Goal: Task Accomplishment & Management: Complete application form

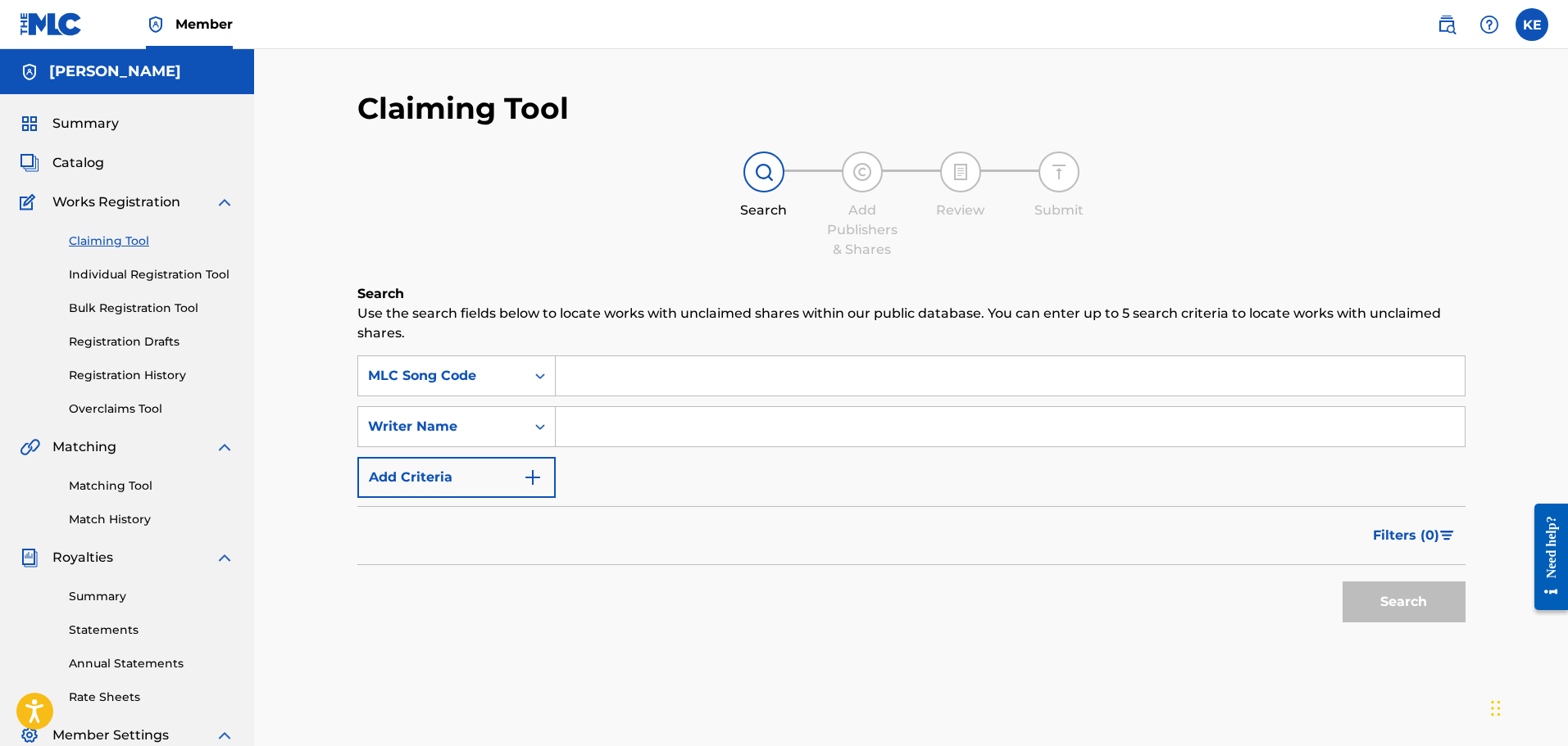
click at [572, 367] on input "Search Form" at bounding box center [1010, 376] width 909 height 39
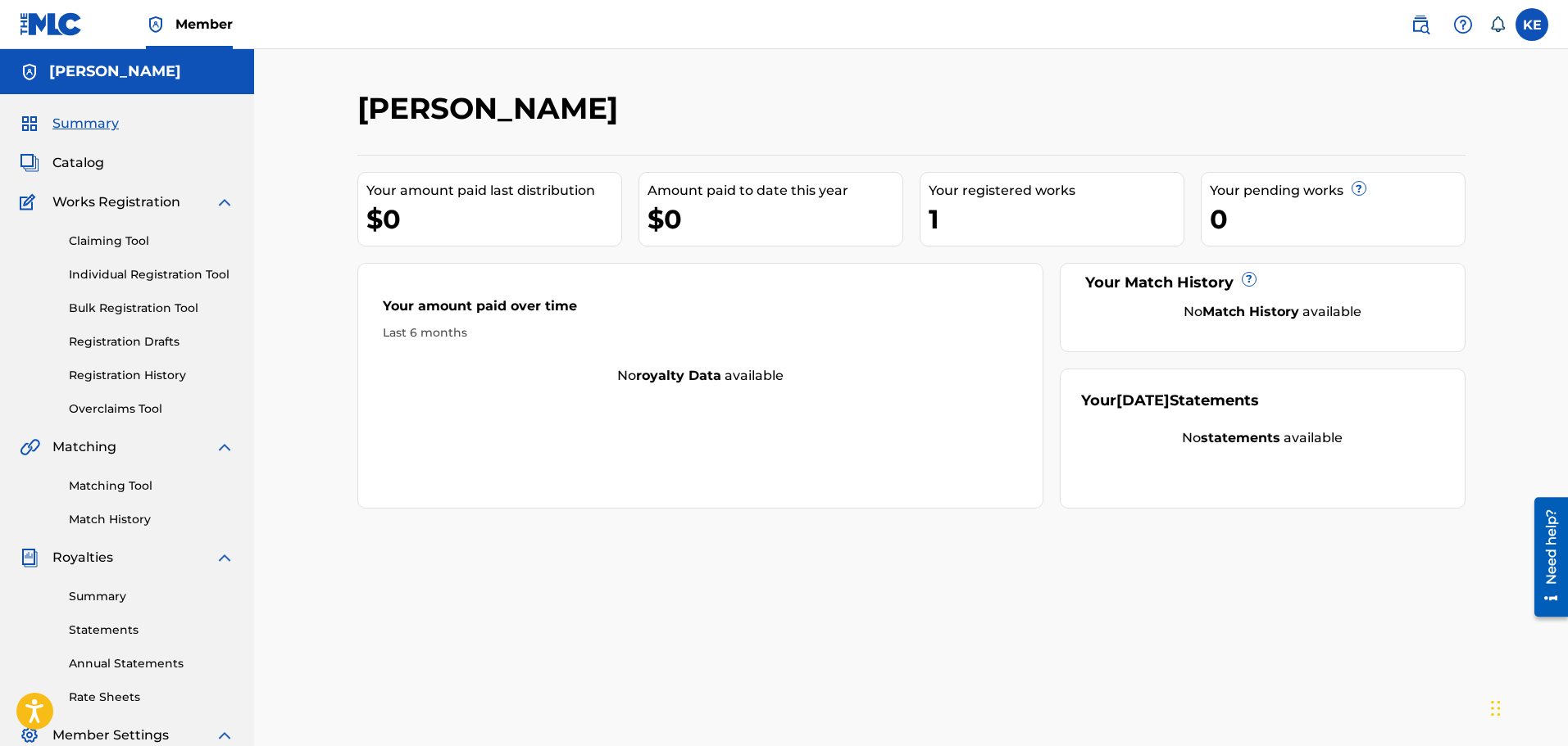
click at [91, 164] on span "Catalog" at bounding box center [78, 163] width 51 height 19
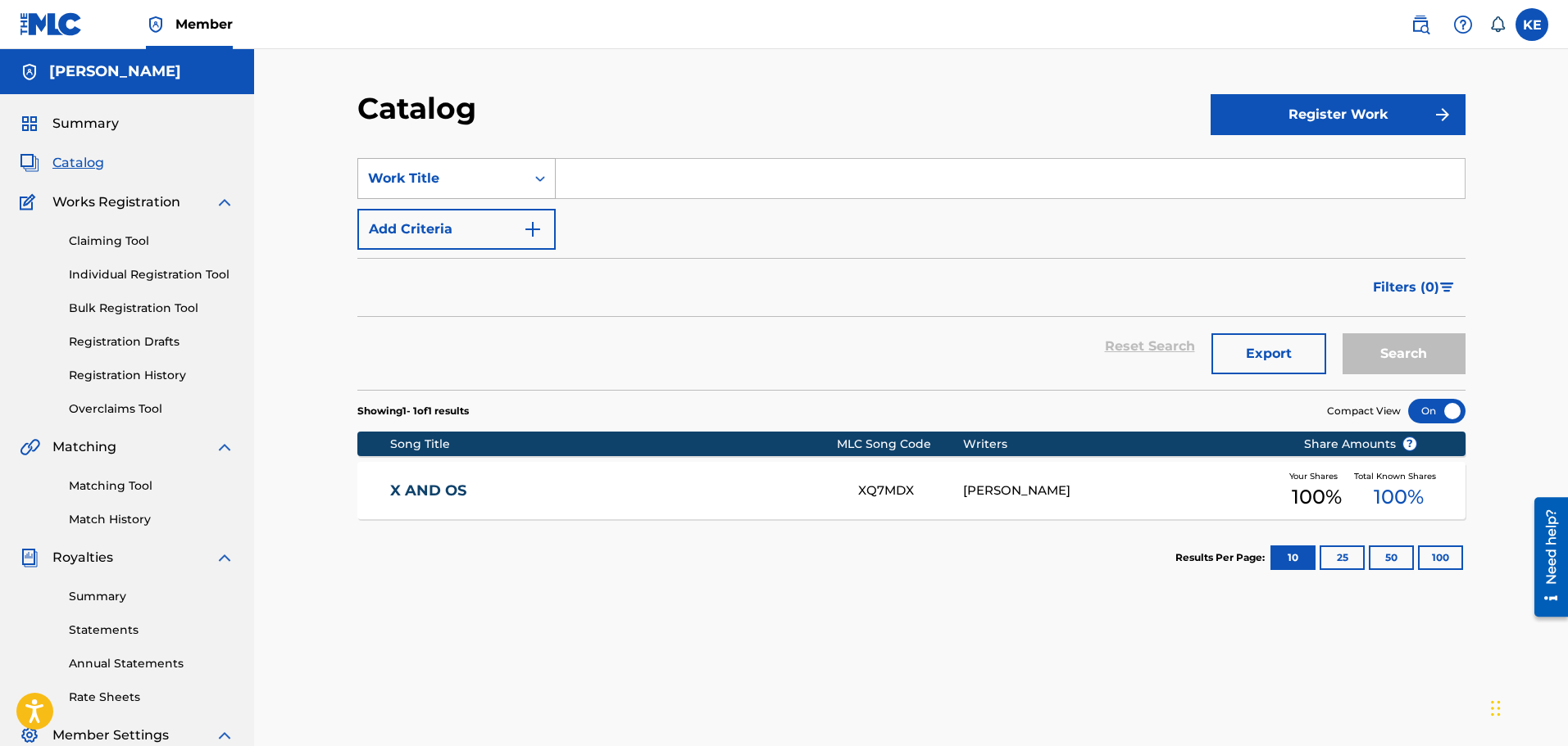
click at [411, 193] on div "Work Title" at bounding box center [441, 178] width 167 height 31
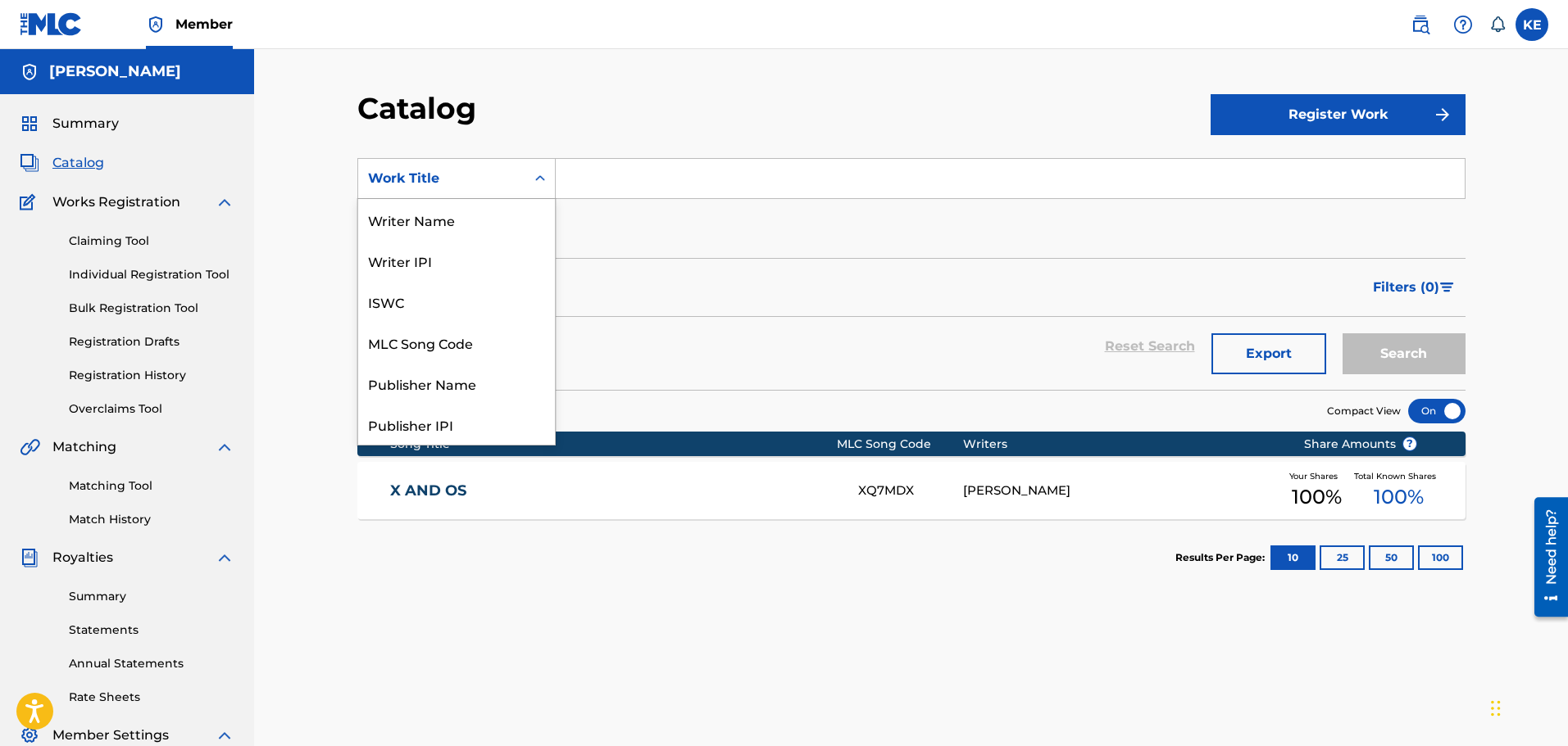
scroll to position [246, 0]
click at [444, 339] on div "Artist" at bounding box center [456, 342] width 196 height 41
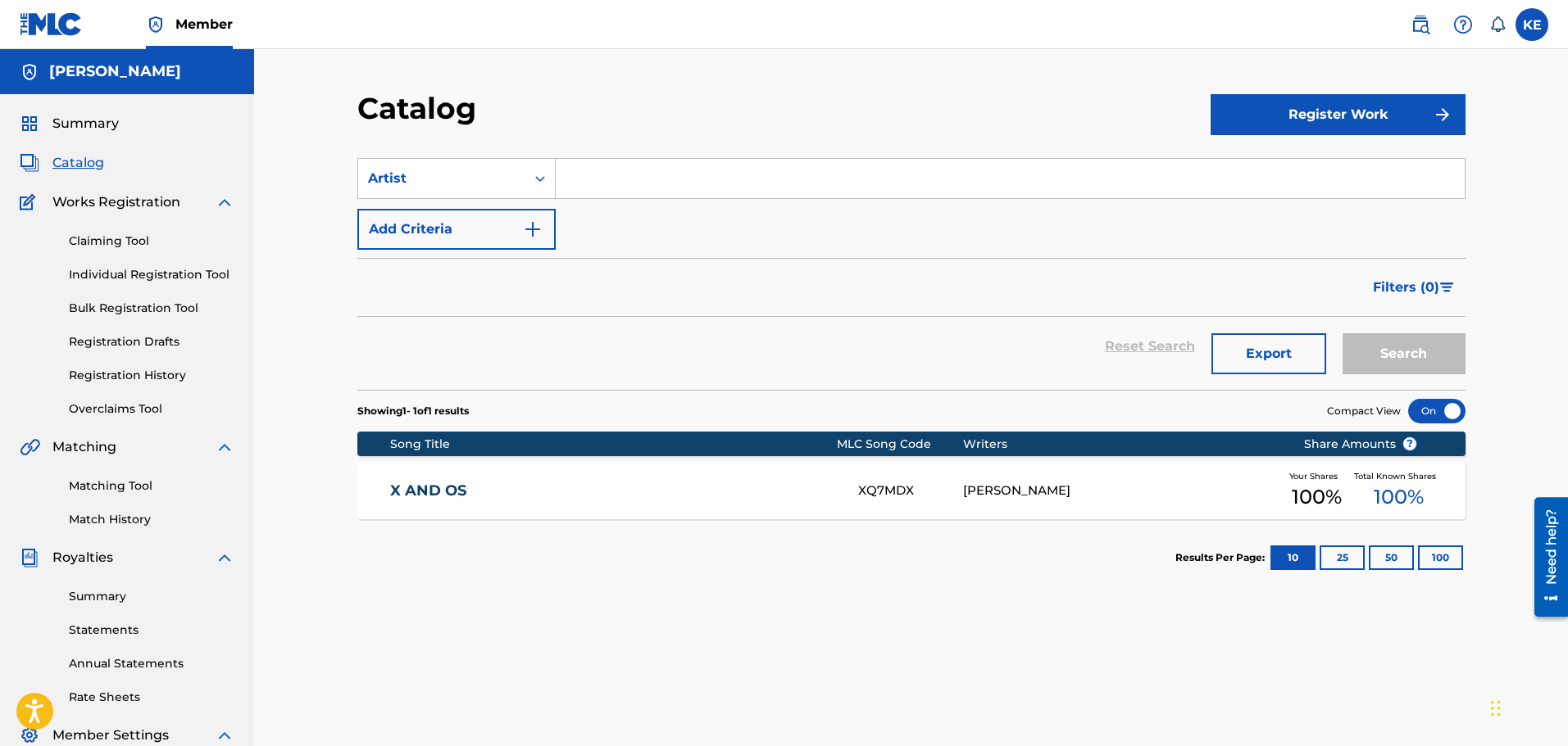
click at [1324, 103] on button "Register Work" at bounding box center [1338, 115] width 255 height 41
click at [1310, 178] on link "Individual" at bounding box center [1338, 168] width 255 height 39
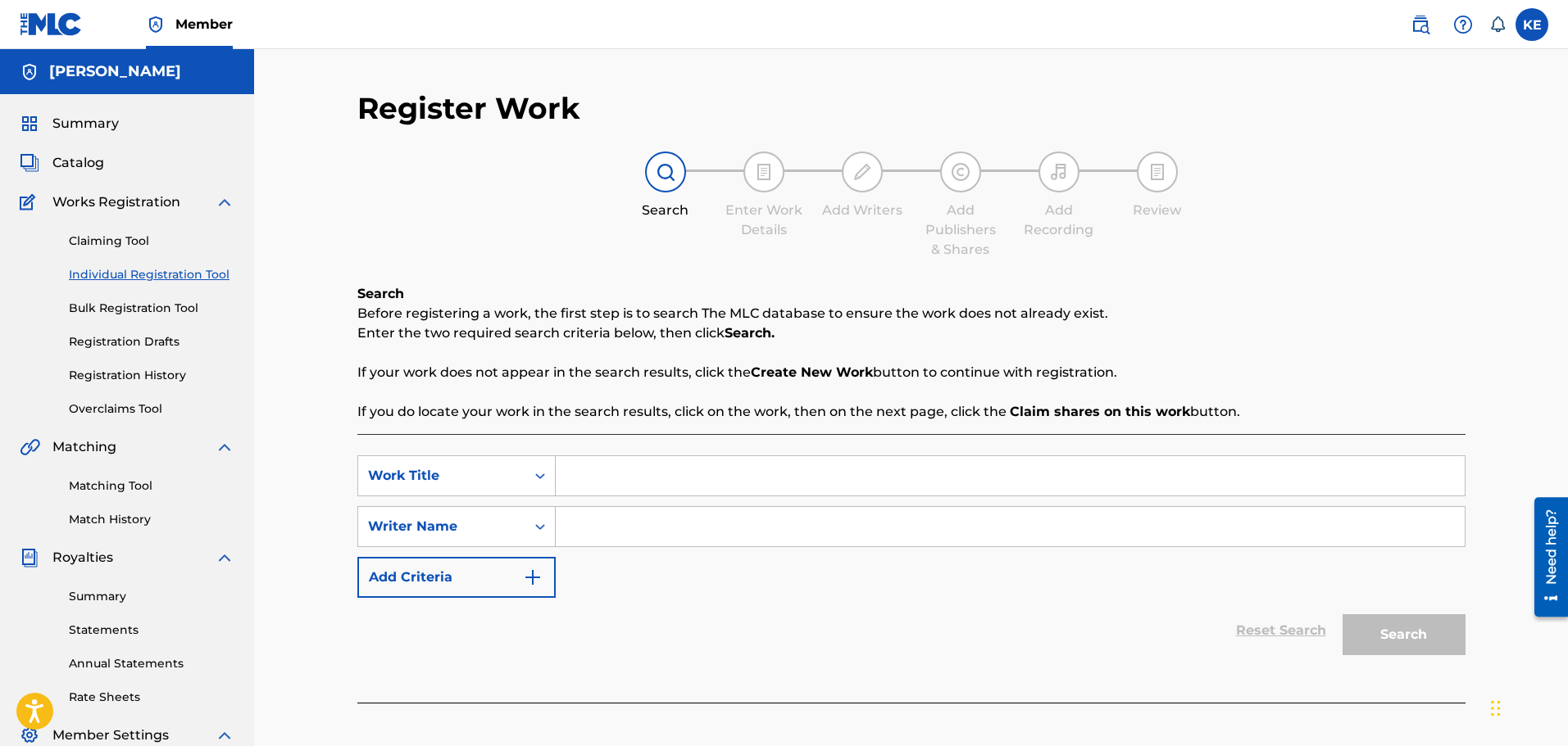
scroll to position [82, 0]
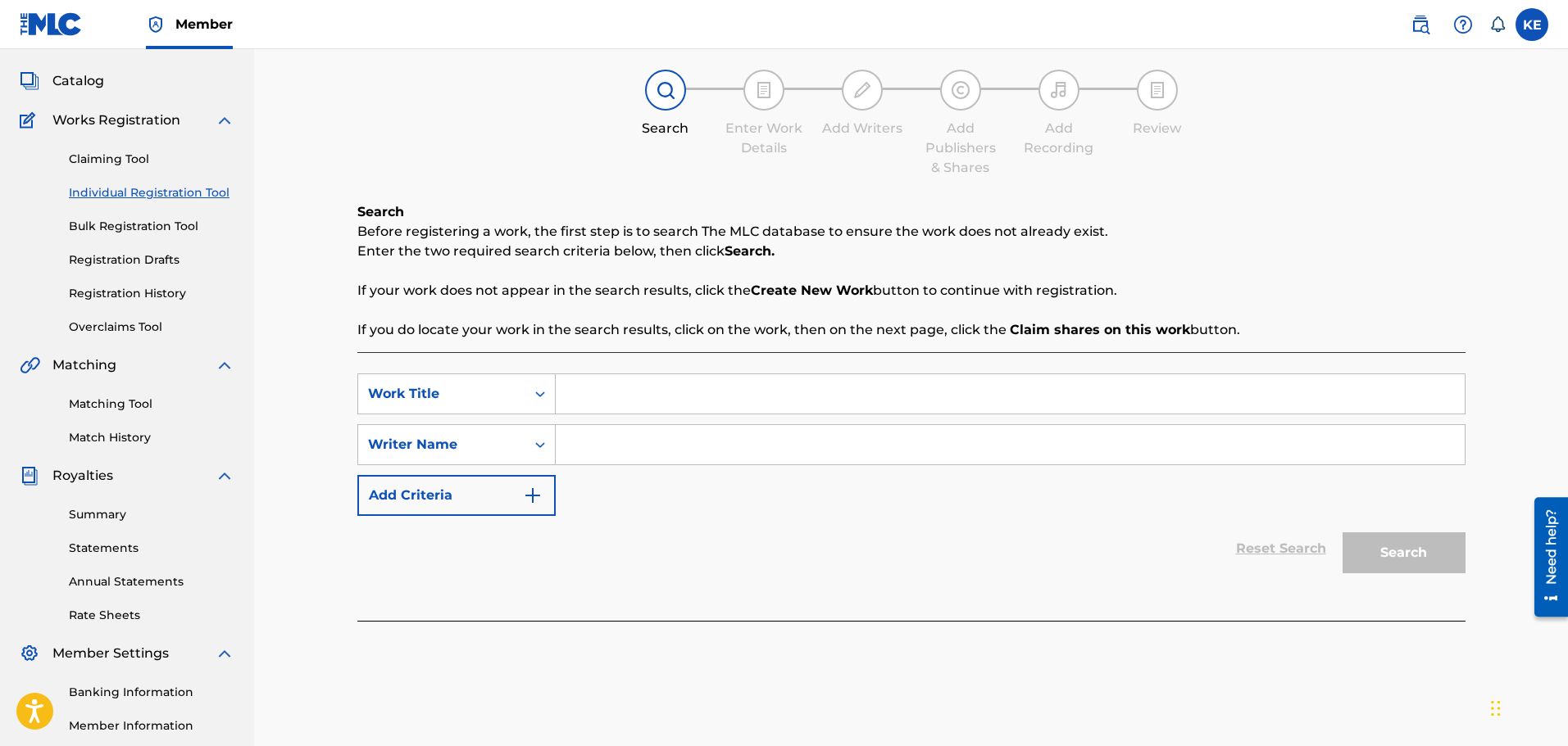
click at [642, 398] on input "Search Form" at bounding box center [1010, 393] width 909 height 39
type input "z"
type input "GLITCH"
click at [671, 437] on input "Search Form" at bounding box center [1010, 445] width 909 height 39
click at [1342, 532] on button "Search" at bounding box center [1404, 552] width 123 height 41
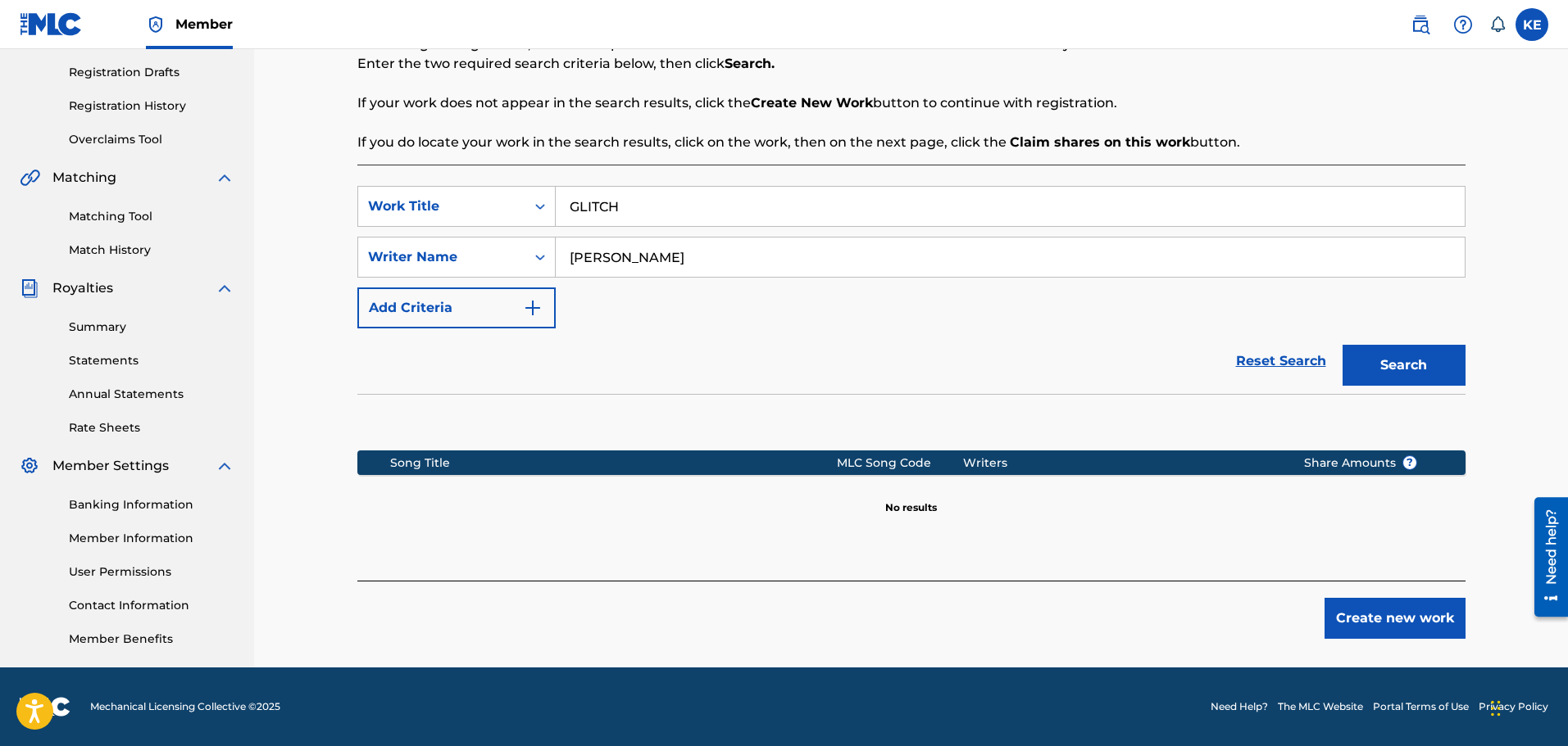
scroll to position [187, 0]
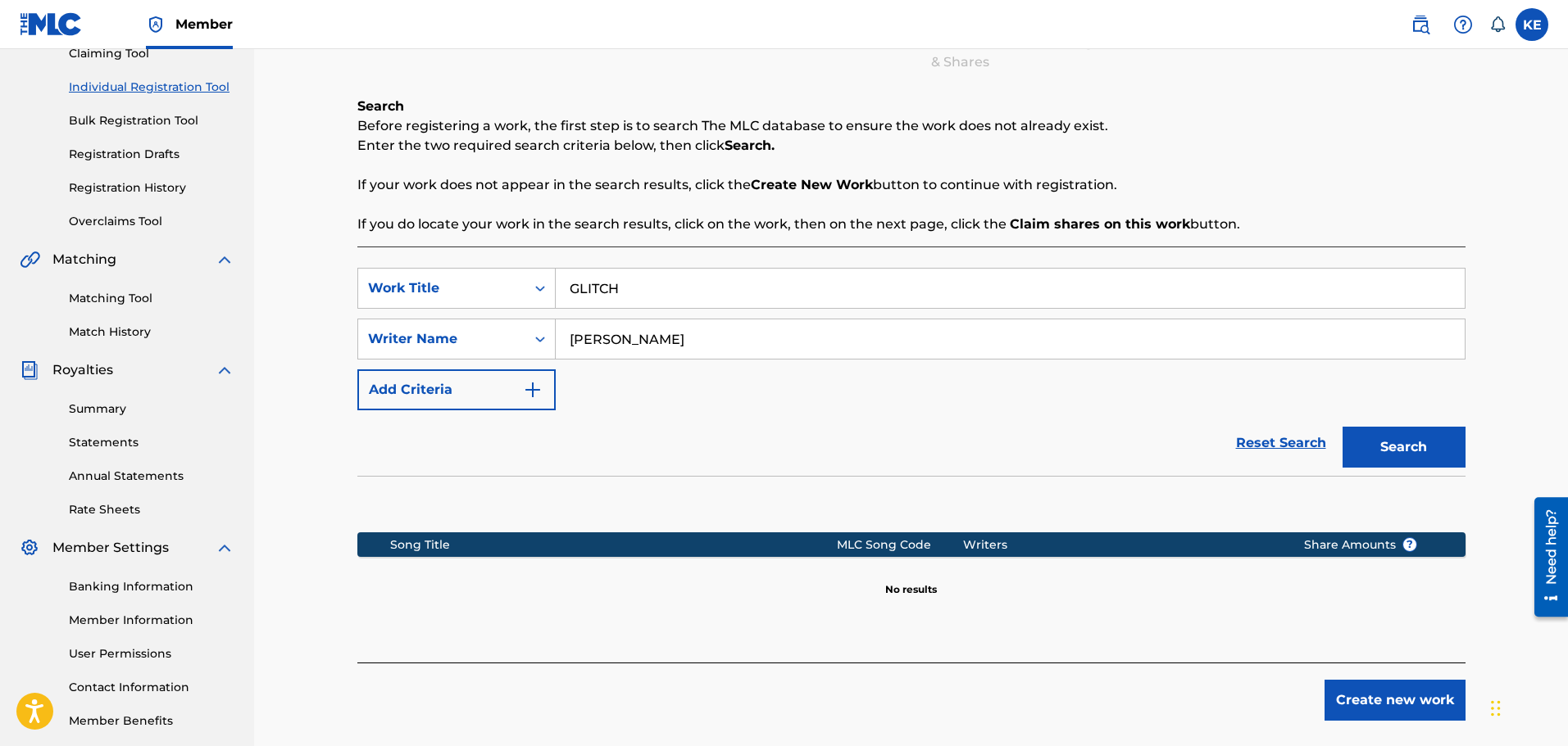
click at [685, 333] on input "KAMERON EPPS" at bounding box center [1010, 339] width 909 height 39
drag, startPoint x: 685, startPoint y: 333, endPoint x: 640, endPoint y: 338, distance: 45.3
click at [642, 340] on input "KAMERON EPPS" at bounding box center [1010, 339] width 909 height 39
type input "KAMERON M EPPS"
click at [1342, 427] on button "Search" at bounding box center [1404, 447] width 123 height 41
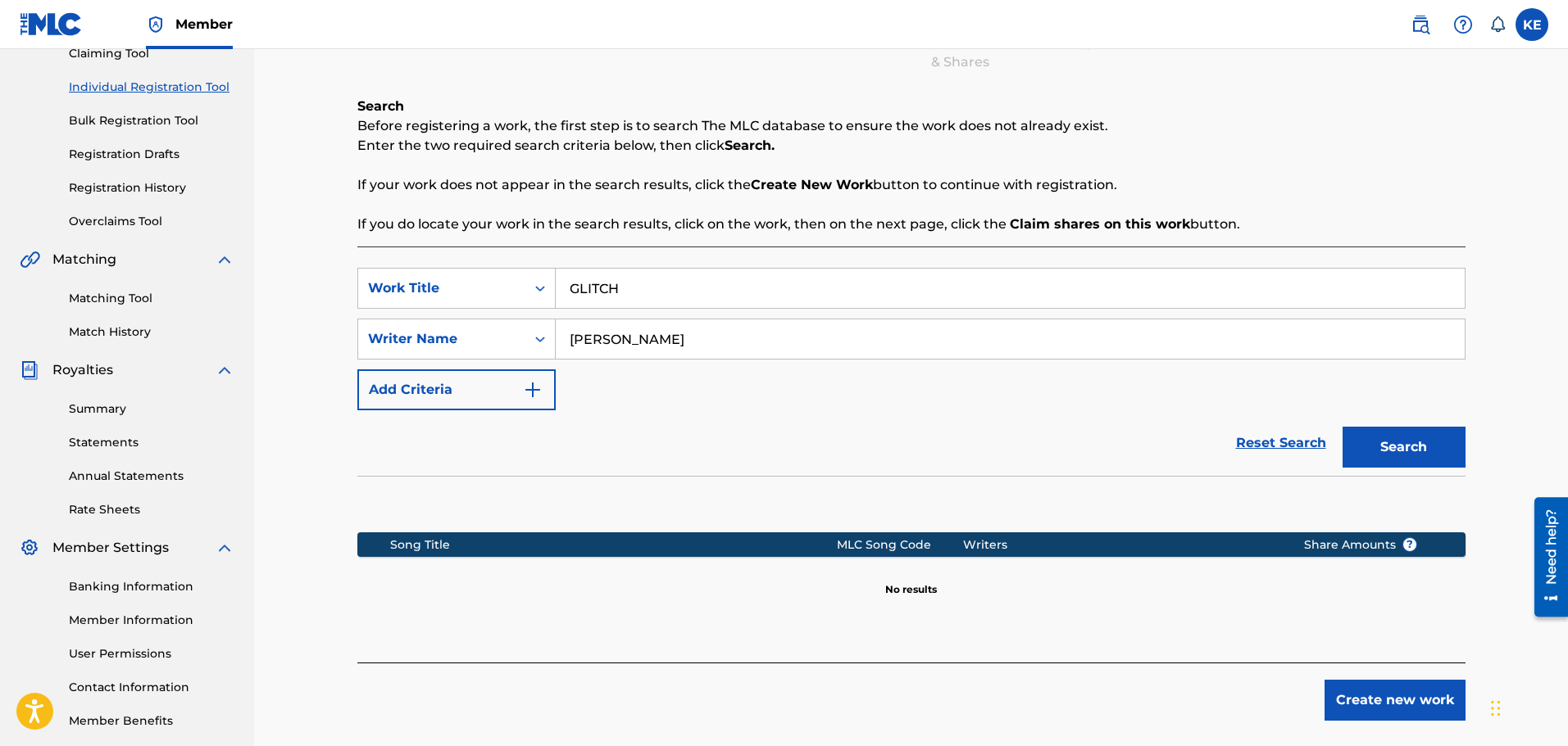
scroll to position [24, 0]
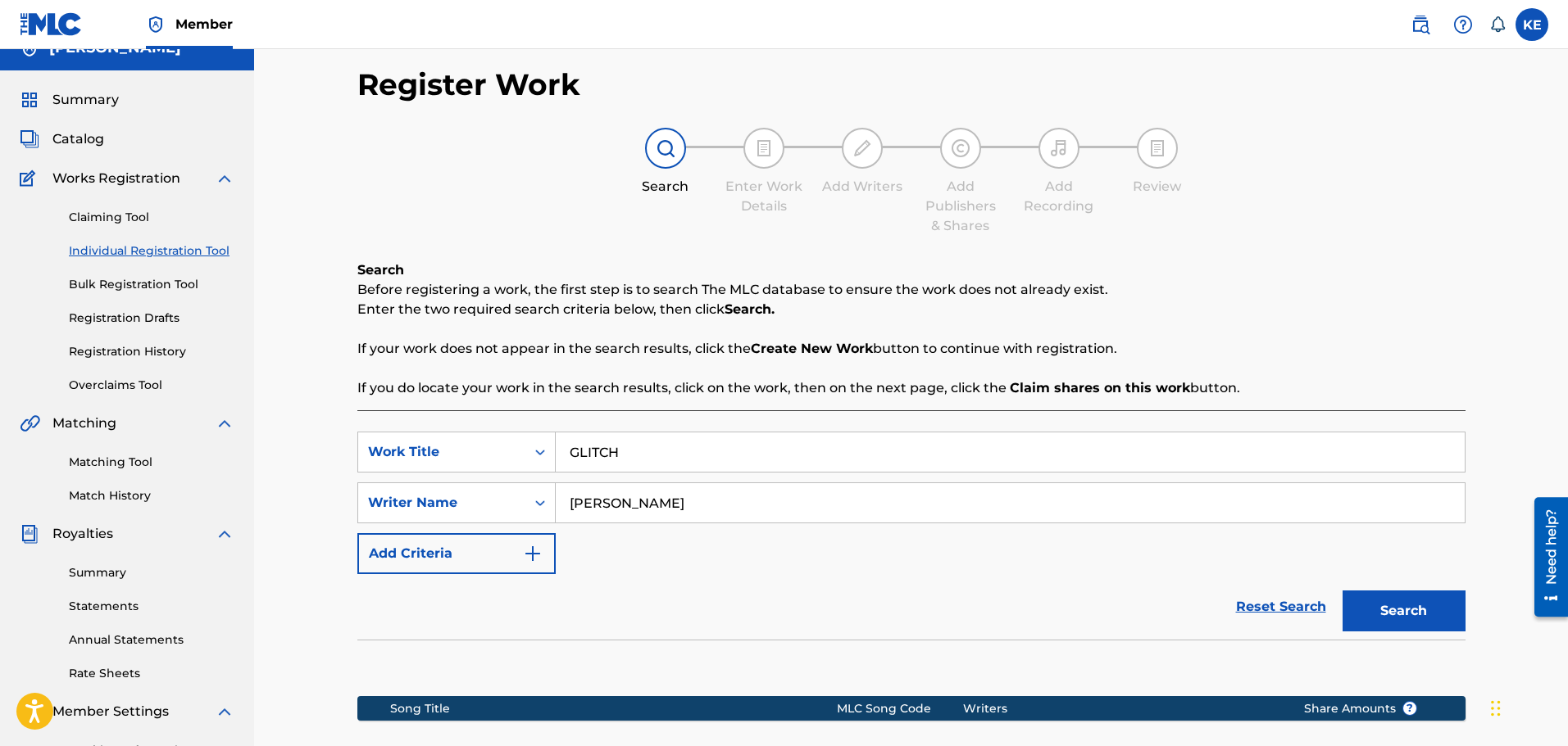
click at [103, 106] on span "Summary" at bounding box center [85, 100] width 66 height 19
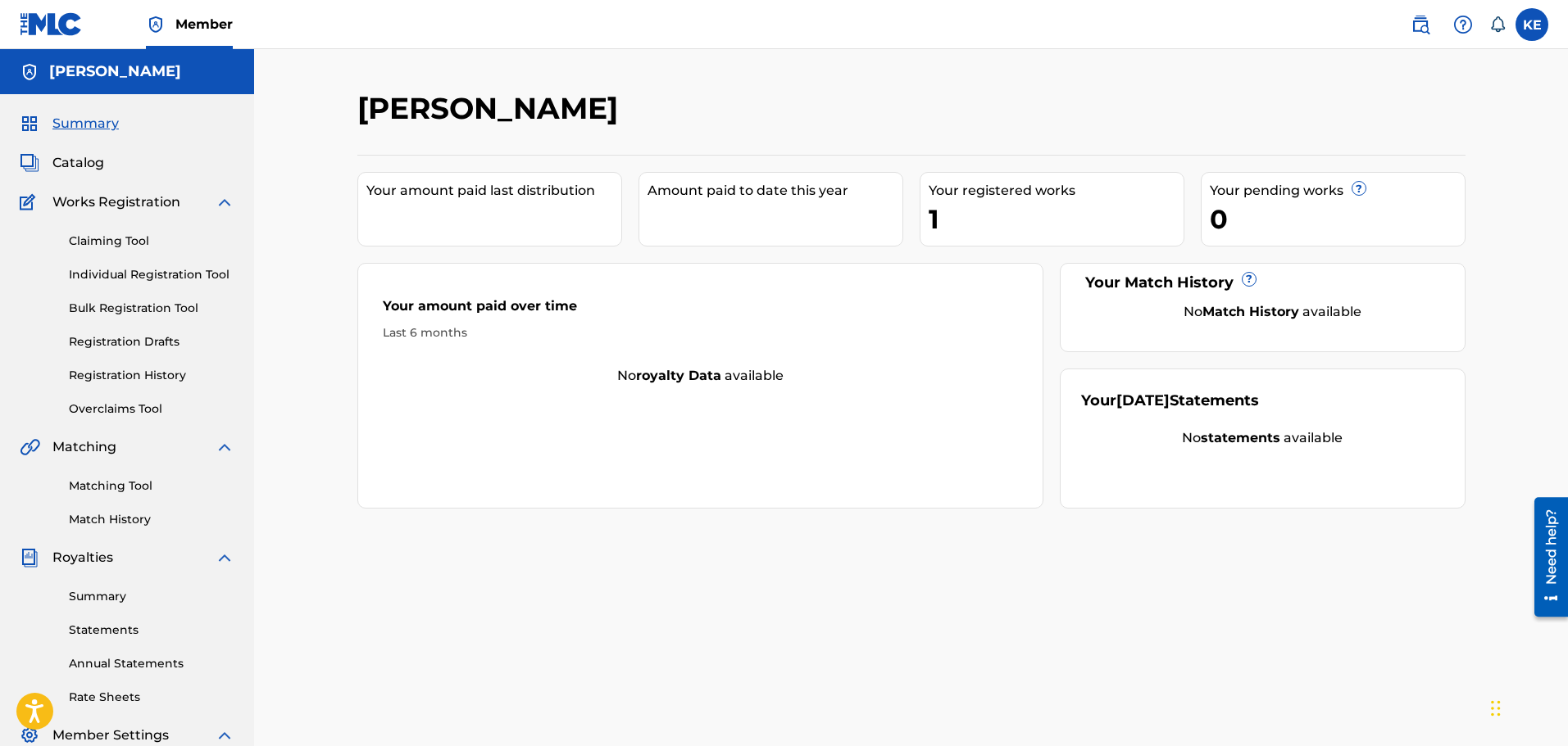
click at [96, 246] on link "Claiming Tool" at bounding box center [151, 240] width 165 height 17
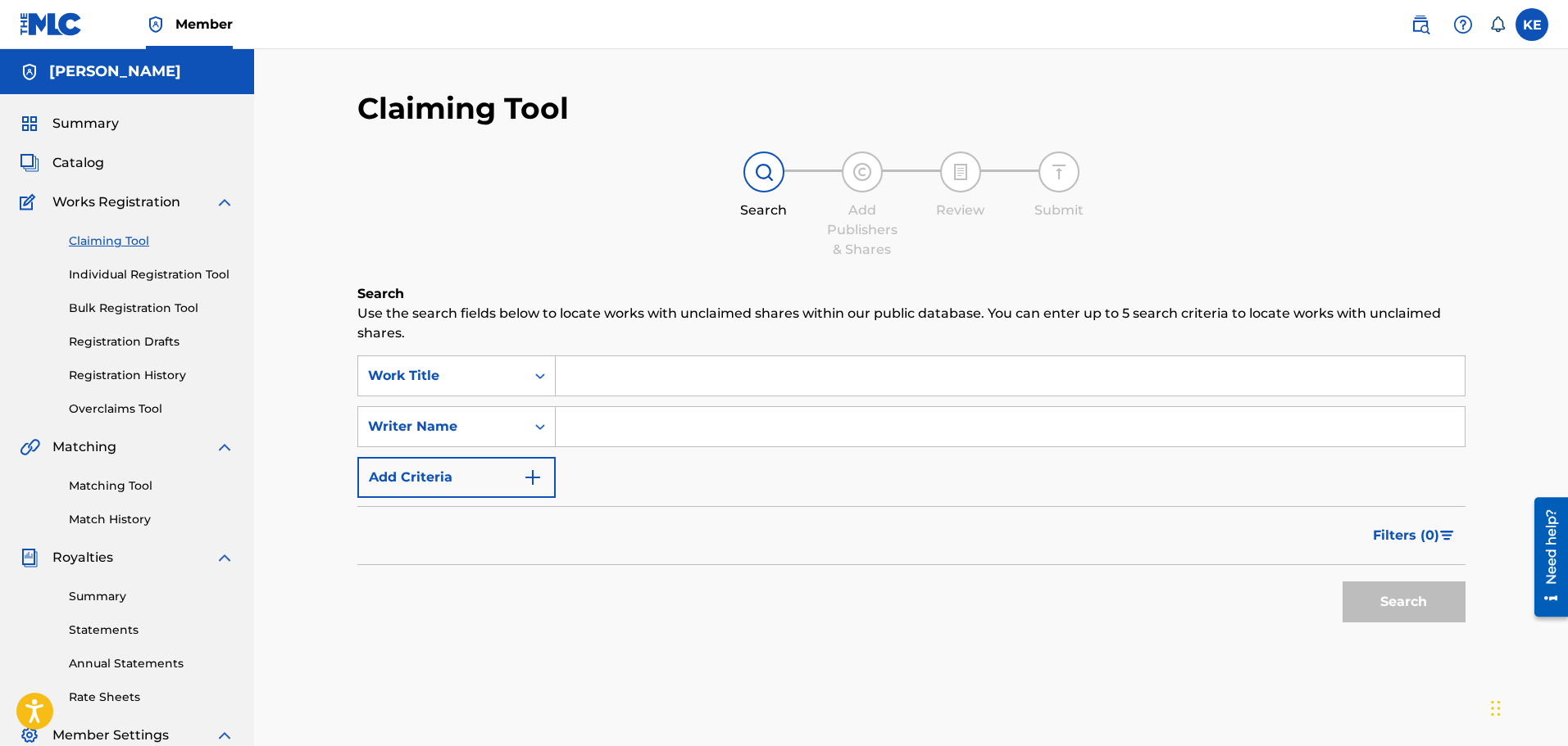
click at [113, 129] on span "Summary" at bounding box center [85, 124] width 66 height 19
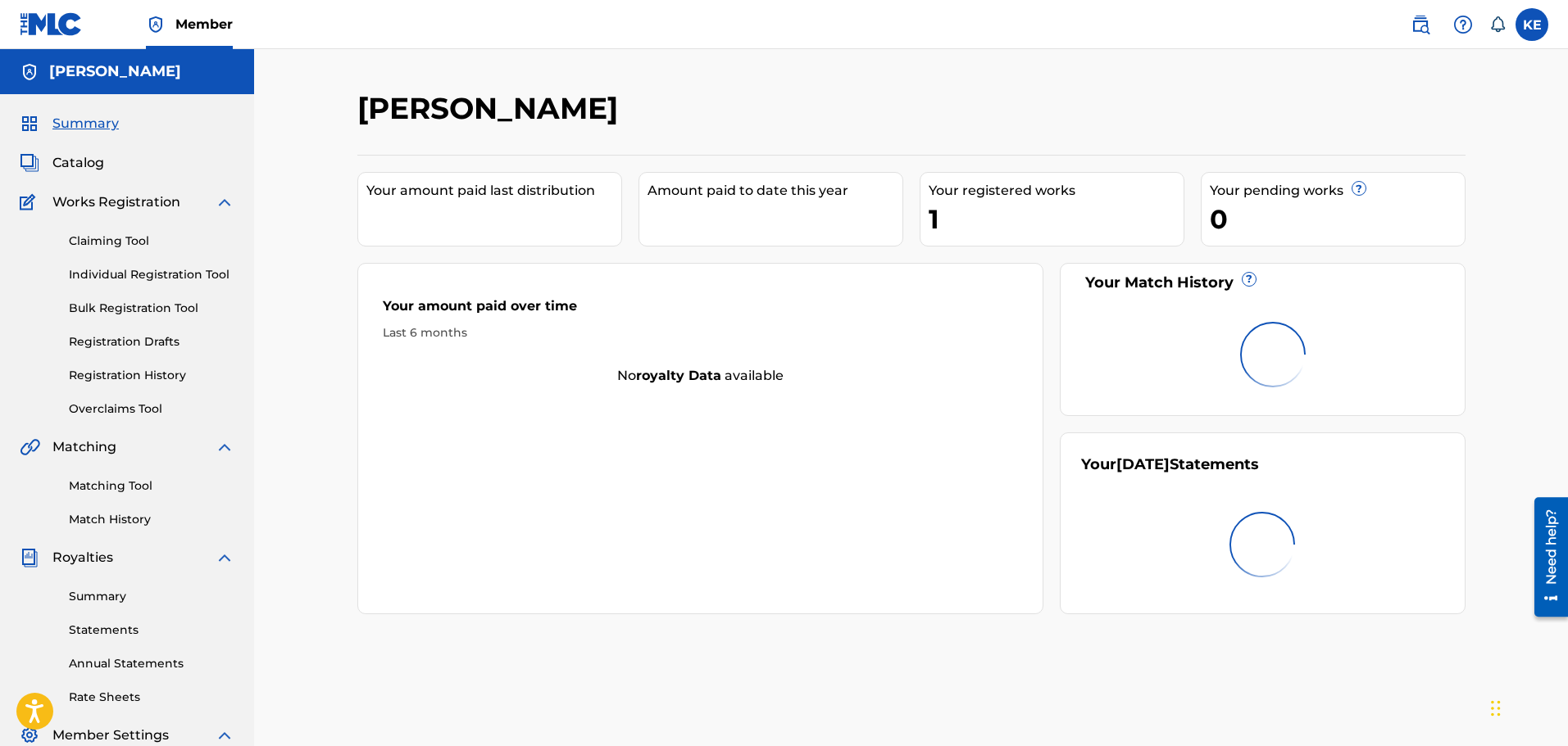
click at [68, 161] on span "Catalog" at bounding box center [78, 163] width 51 height 19
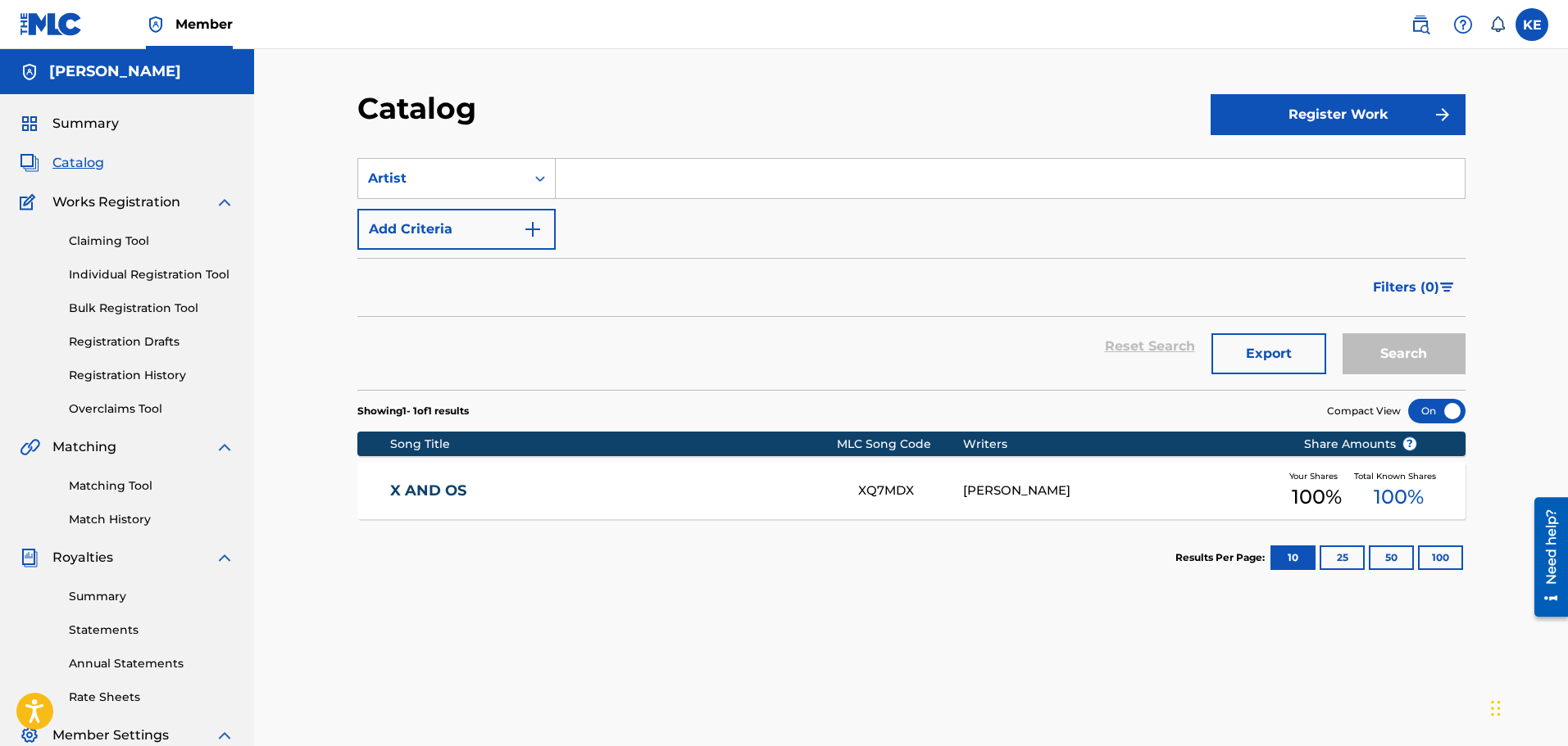
click at [1339, 121] on button "Register Work" at bounding box center [1338, 115] width 255 height 41
click at [1289, 178] on link "Individual" at bounding box center [1338, 168] width 255 height 39
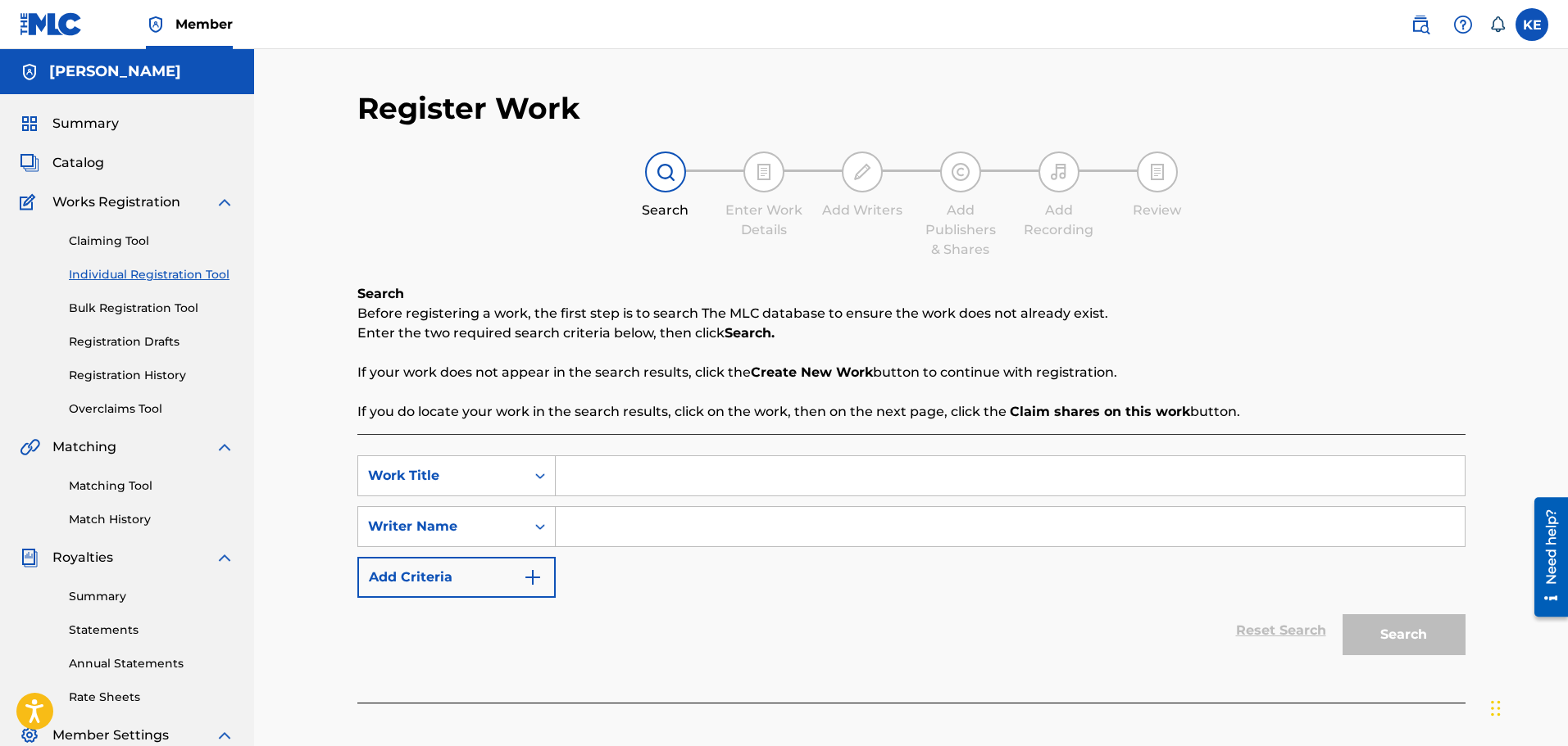
click at [564, 473] on input "Search Form" at bounding box center [1010, 476] width 909 height 39
click at [126, 128] on div "Summary" at bounding box center [126, 124] width 215 height 19
click at [77, 118] on span "Summary" at bounding box center [85, 124] width 66 height 19
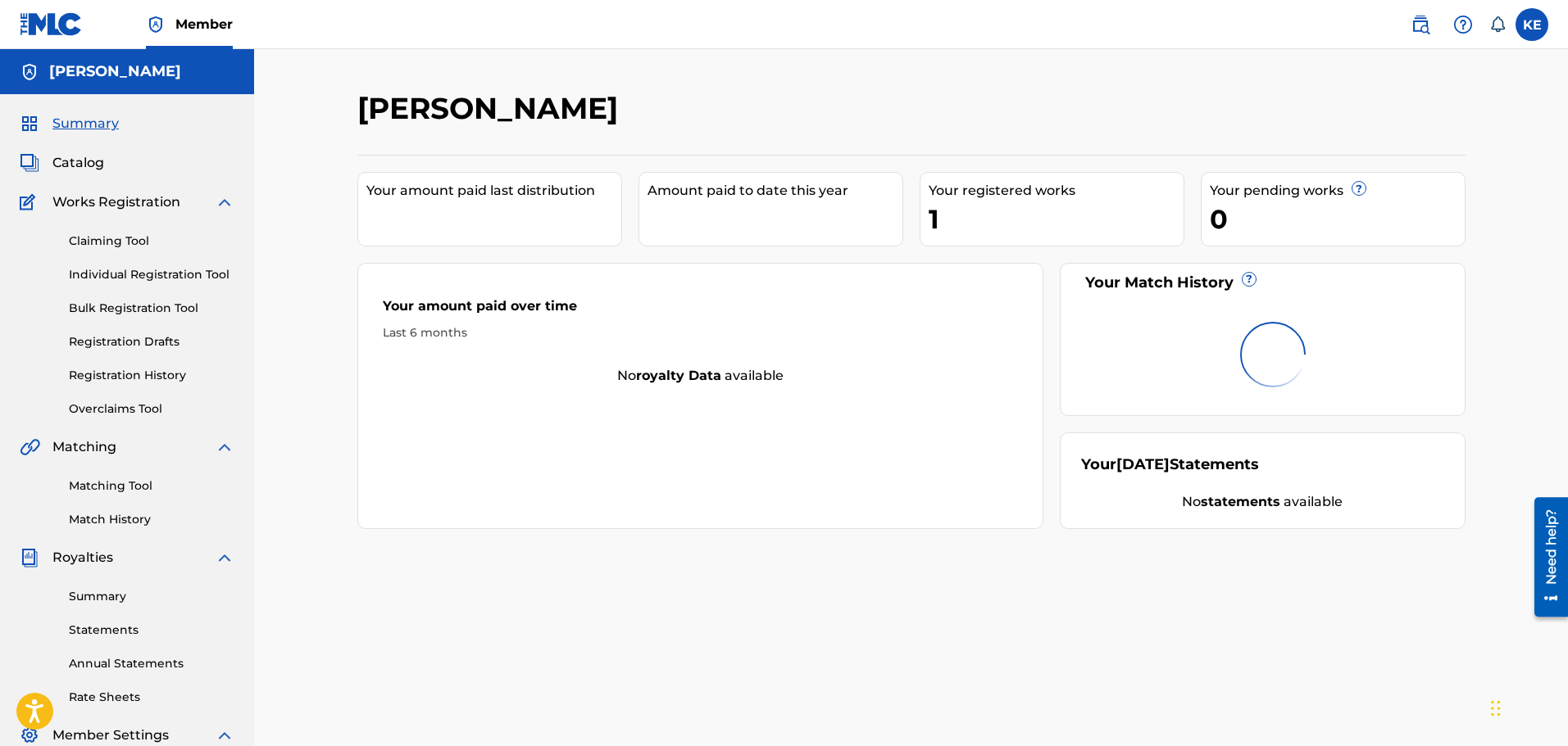
click at [57, 164] on span "Catalog" at bounding box center [78, 163] width 51 height 19
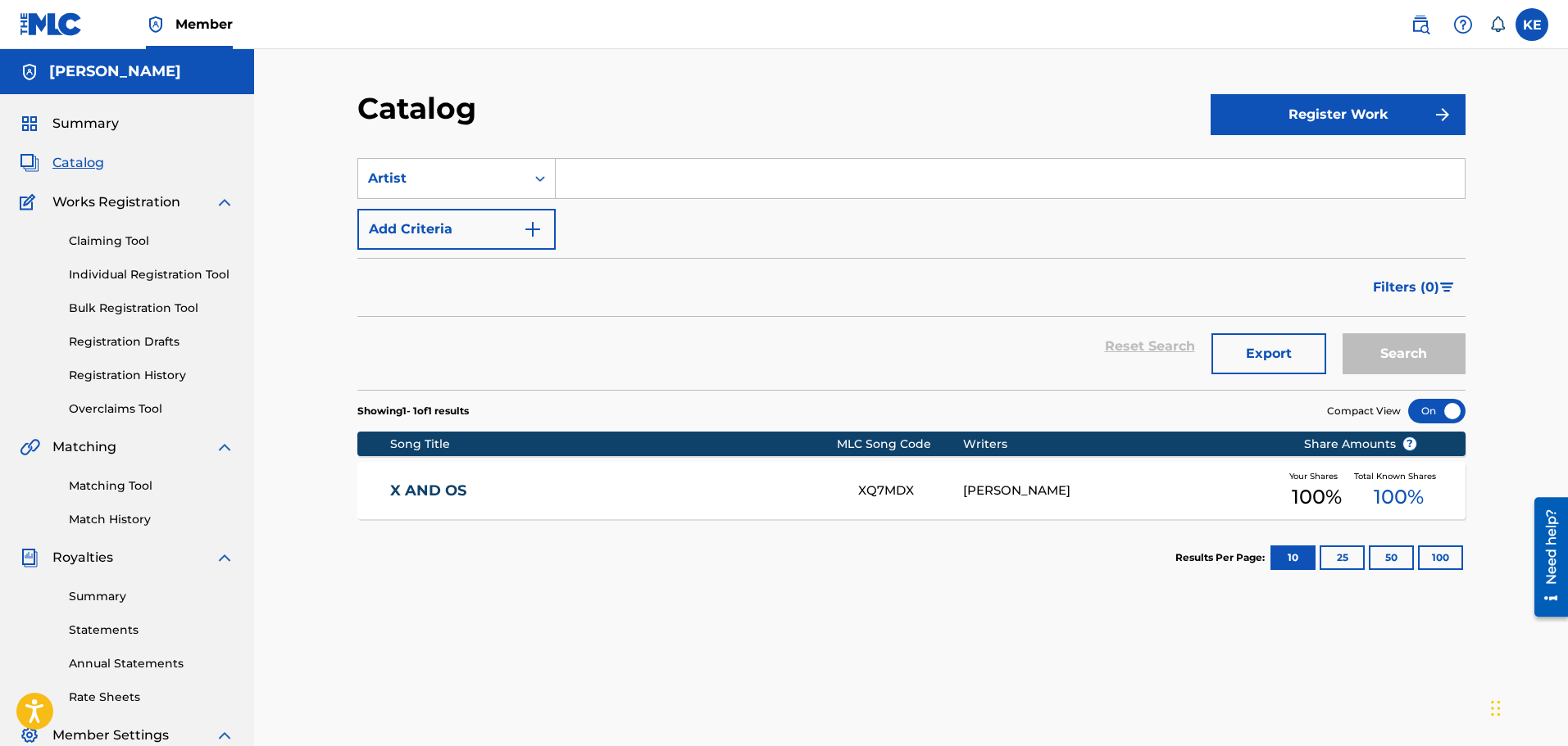
click at [1414, 127] on button "Register Work" at bounding box center [1338, 115] width 255 height 41
click at [1293, 201] on link "By File Upload" at bounding box center [1338, 207] width 255 height 39
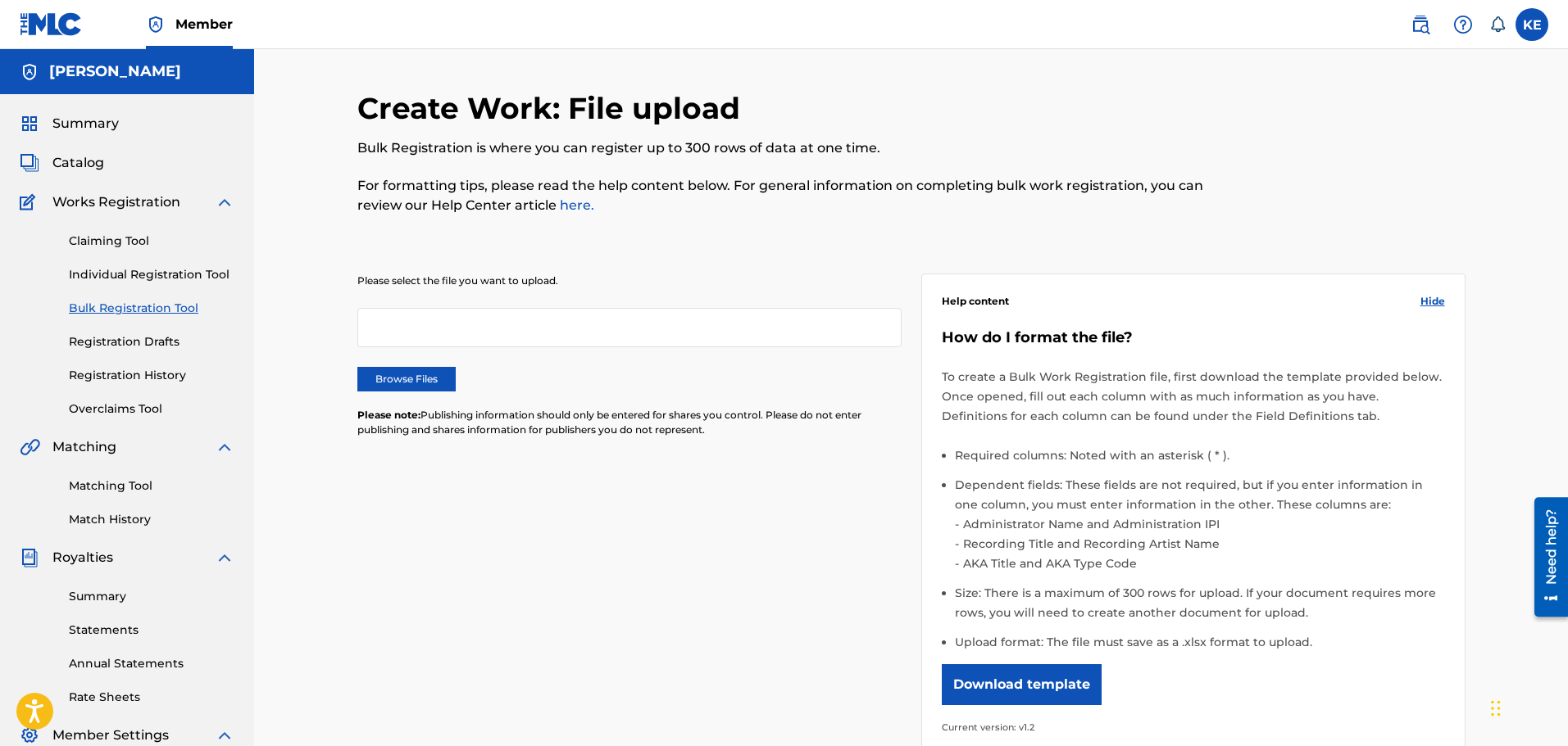
drag, startPoint x: 112, startPoint y: 128, endPoint x: 156, endPoint y: 140, distance: 45.6
click at [113, 128] on span "Summary" at bounding box center [85, 124] width 66 height 19
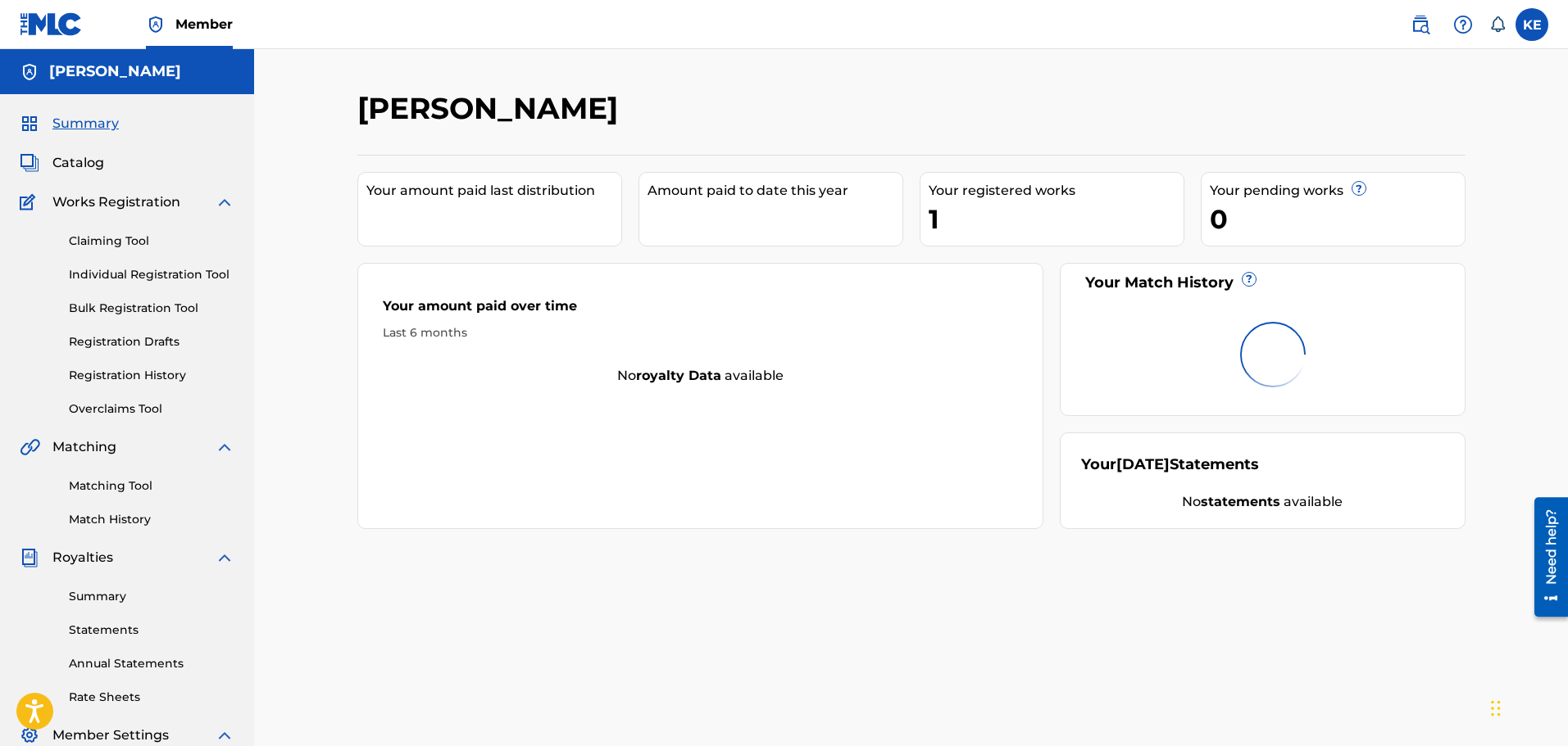
click at [63, 116] on span "Summary" at bounding box center [85, 124] width 66 height 19
click at [72, 151] on div "Summary Catalog Works Registration Claiming Tool Individual Registration Tool B…" at bounding box center [126, 516] width 254 height 843
click at [78, 174] on div "Summary Catalog Works Registration Claiming Tool Individual Registration Tool B…" at bounding box center [126, 516] width 254 height 843
click at [103, 220] on div "Claiming Tool Individual Registration Tool Bulk Registration Tool Registration …" at bounding box center [126, 315] width 215 height 206
drag, startPoint x: 108, startPoint y: 212, endPoint x: 123, endPoint y: 235, distance: 27.5
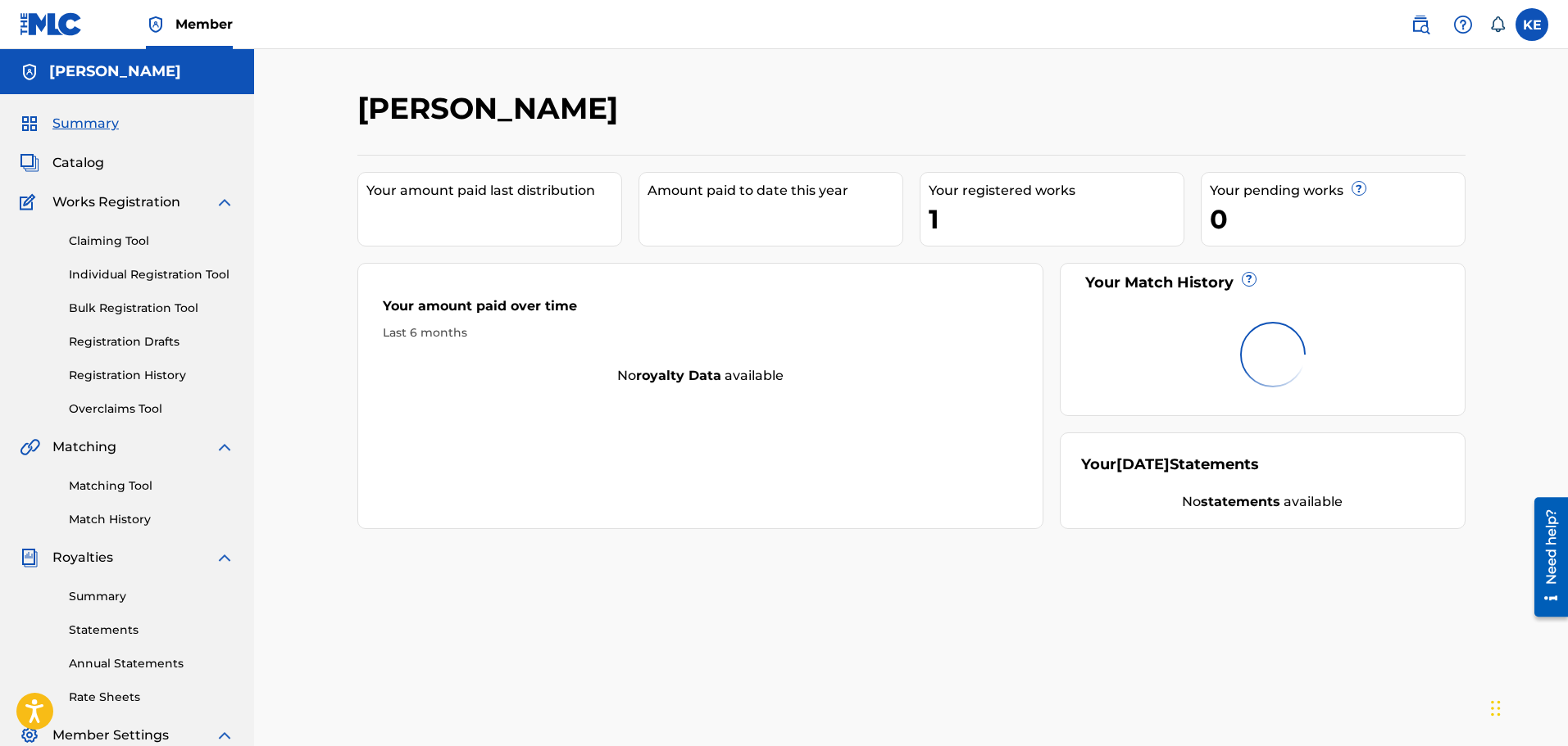
click at [109, 212] on div "Claiming Tool Individual Registration Tool Bulk Registration Tool Registration …" at bounding box center [126, 315] width 215 height 206
click at [124, 239] on link "Claiming Tool" at bounding box center [151, 240] width 165 height 17
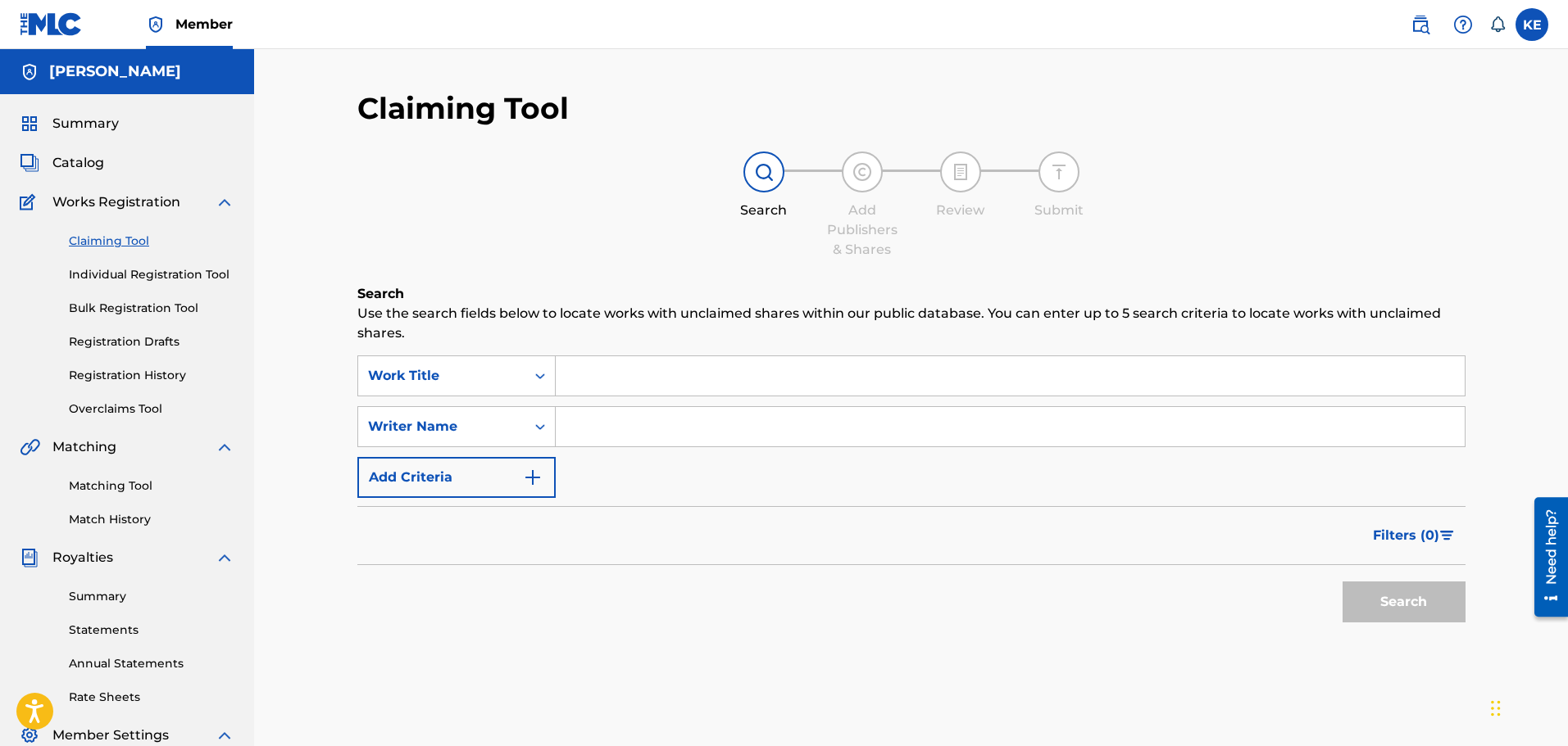
click at [163, 280] on link "Individual Registration Tool" at bounding box center [151, 274] width 165 height 17
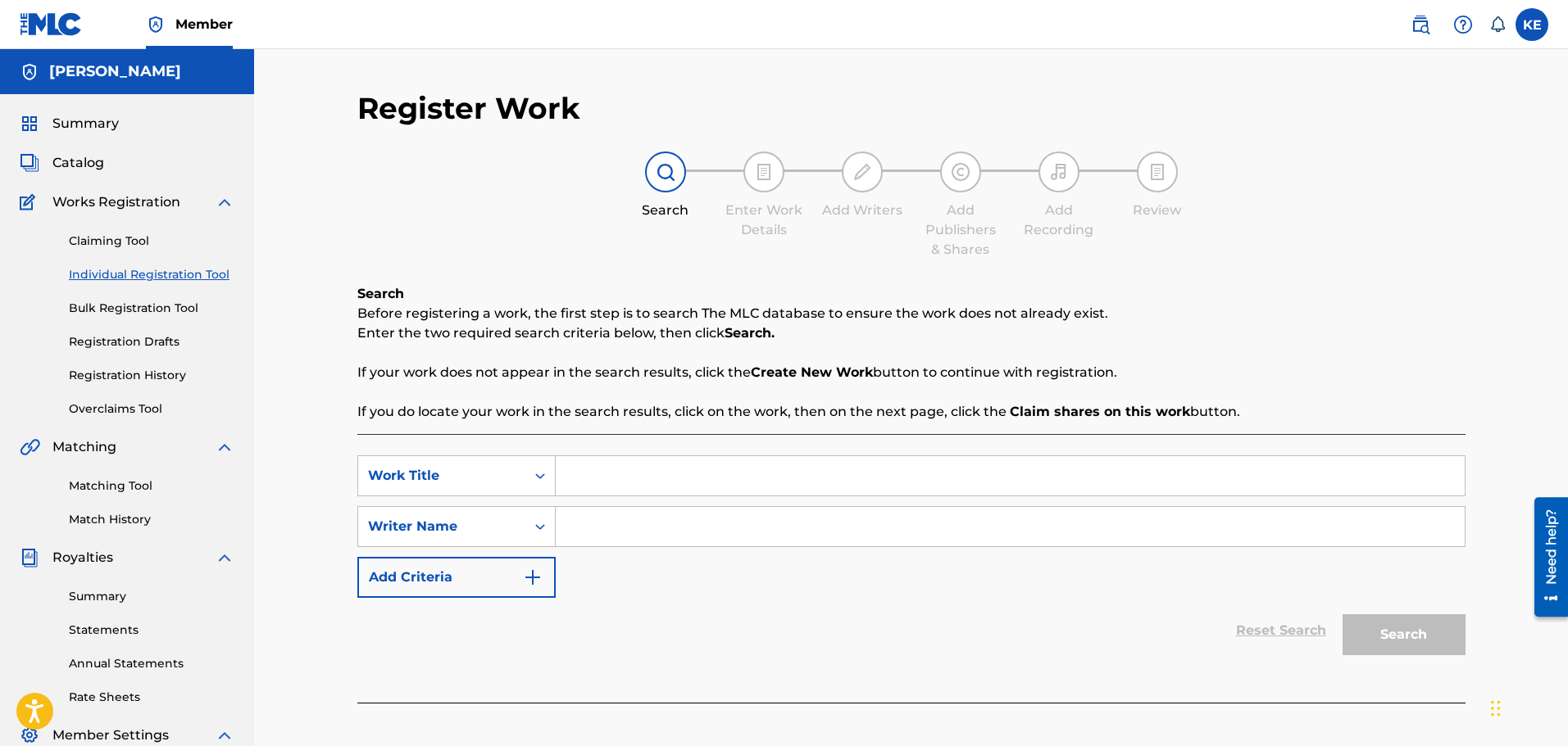
scroll to position [246, 0]
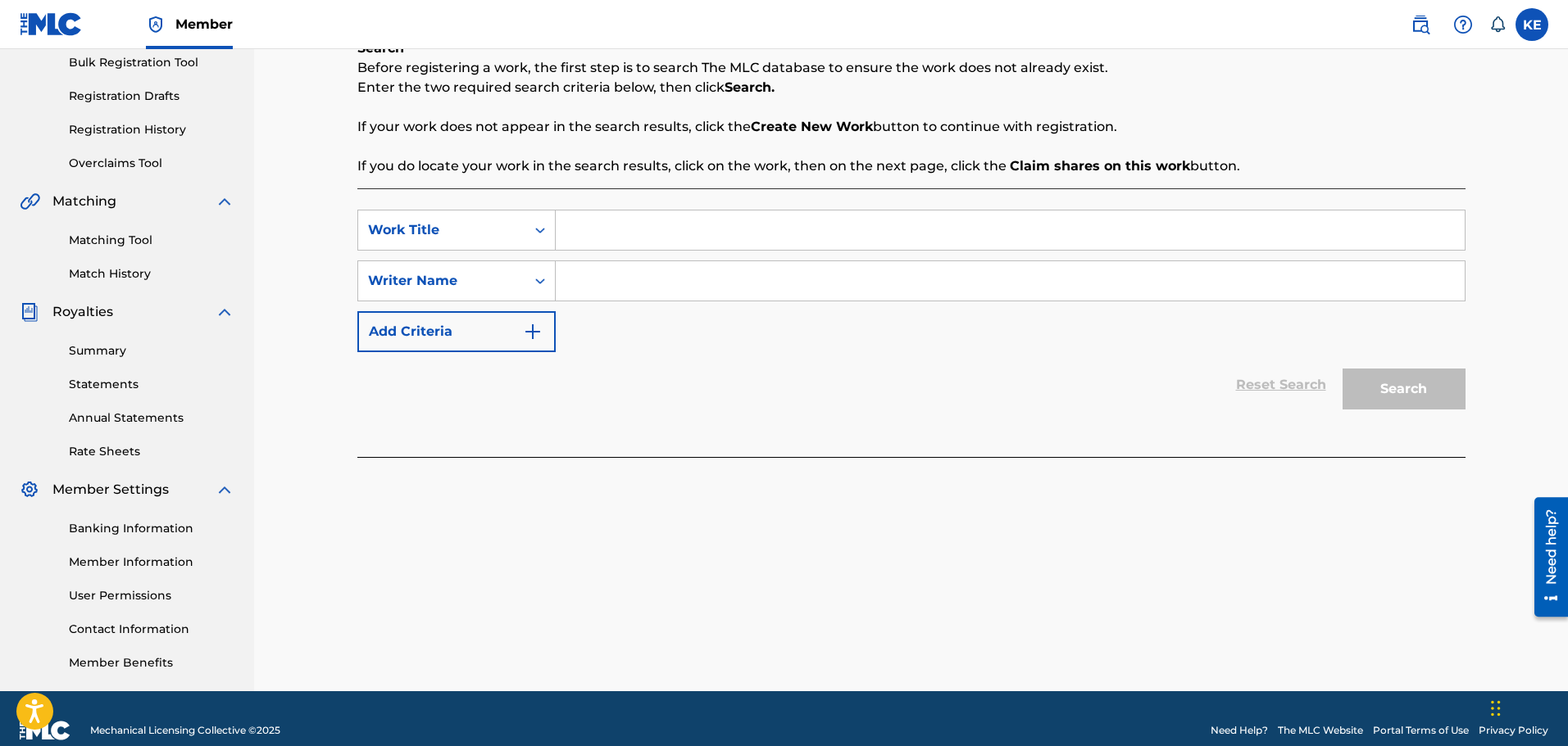
click at [609, 240] on input "Search Form" at bounding box center [1010, 230] width 909 height 39
click at [483, 235] on div "Work Title" at bounding box center [441, 230] width 148 height 19
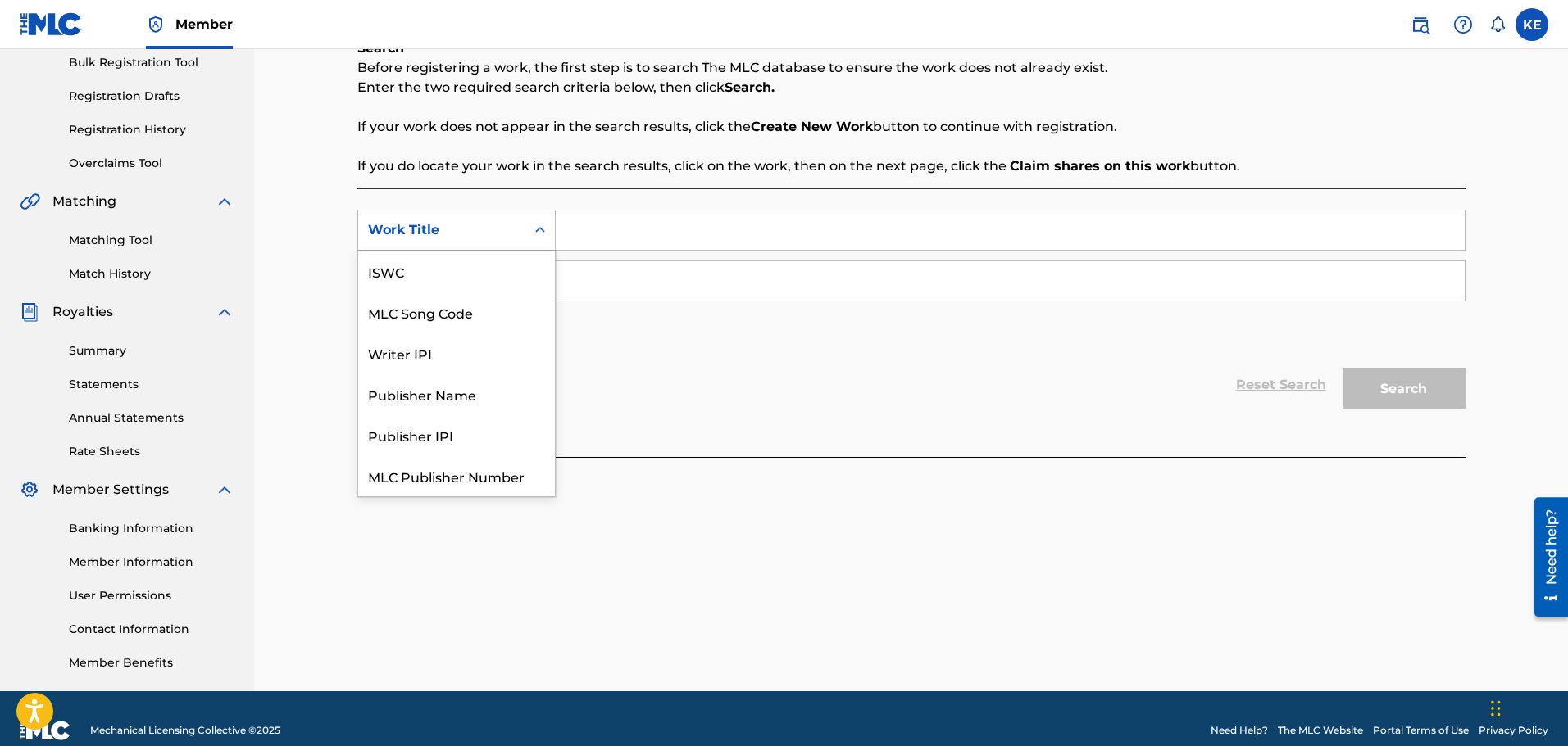
scroll to position [41, 0]
click at [468, 358] on div "Publisher Name" at bounding box center [456, 353] width 196 height 41
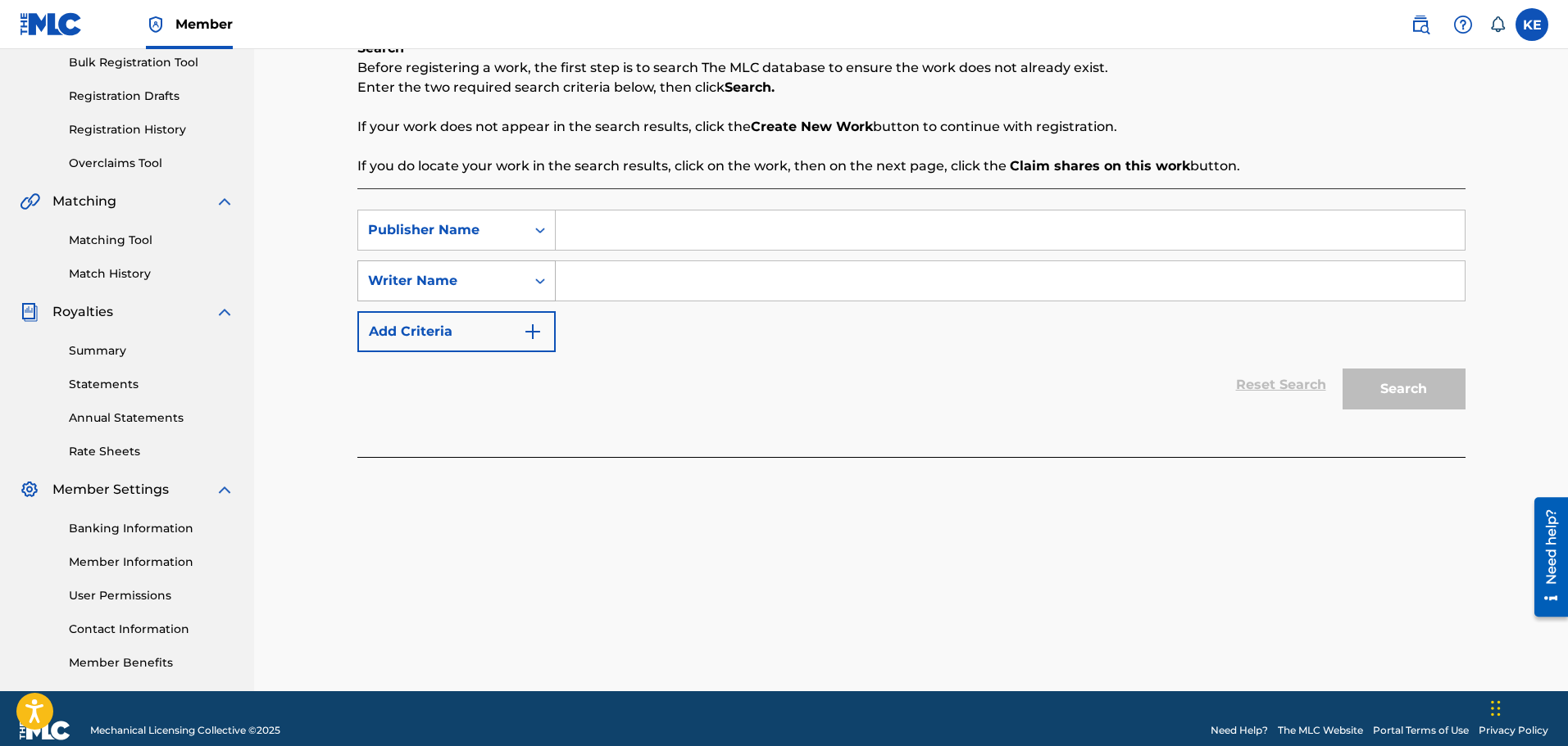
click at [486, 279] on div "Writer Name" at bounding box center [441, 281] width 148 height 19
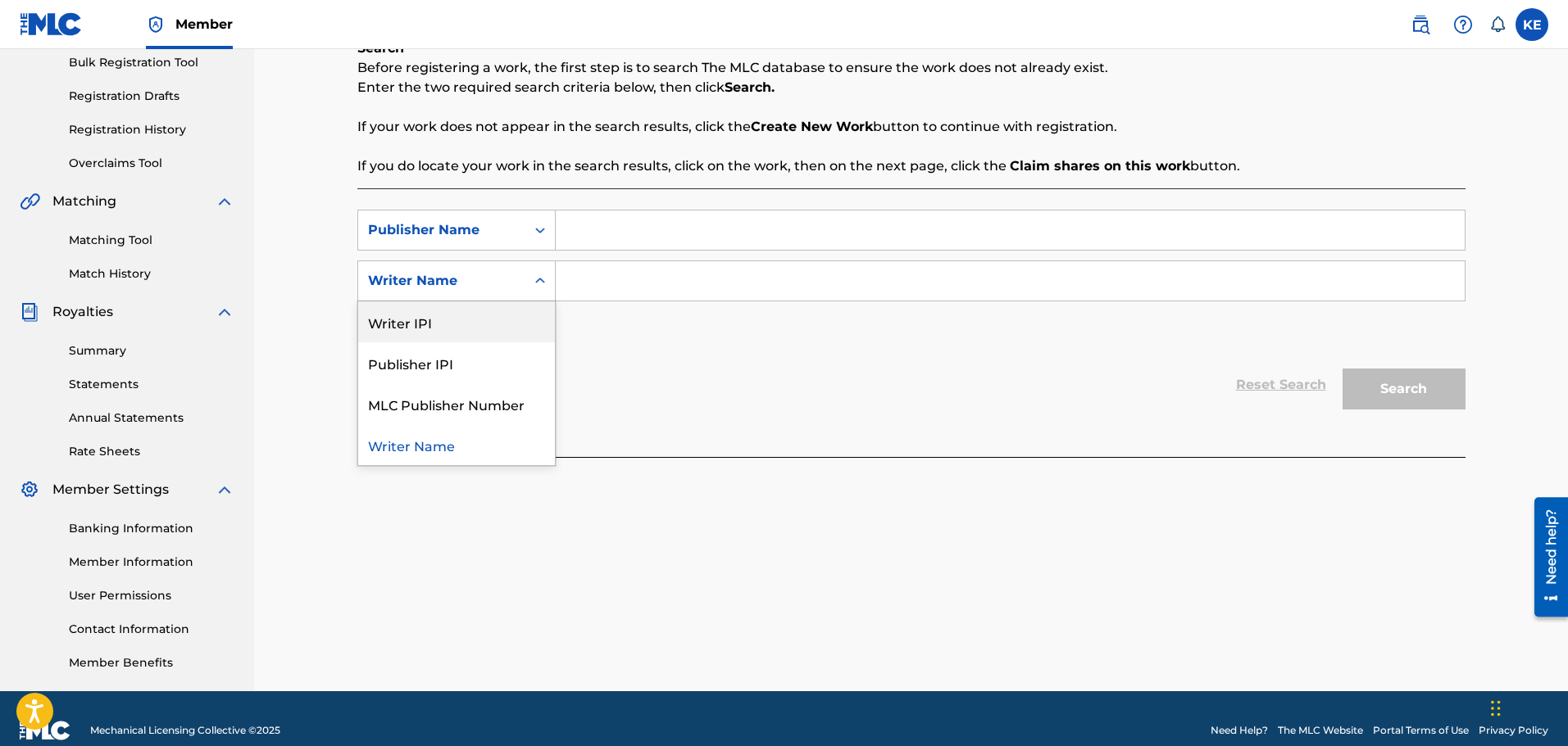
click at [440, 337] on div "Writer IPI" at bounding box center [456, 322] width 196 height 41
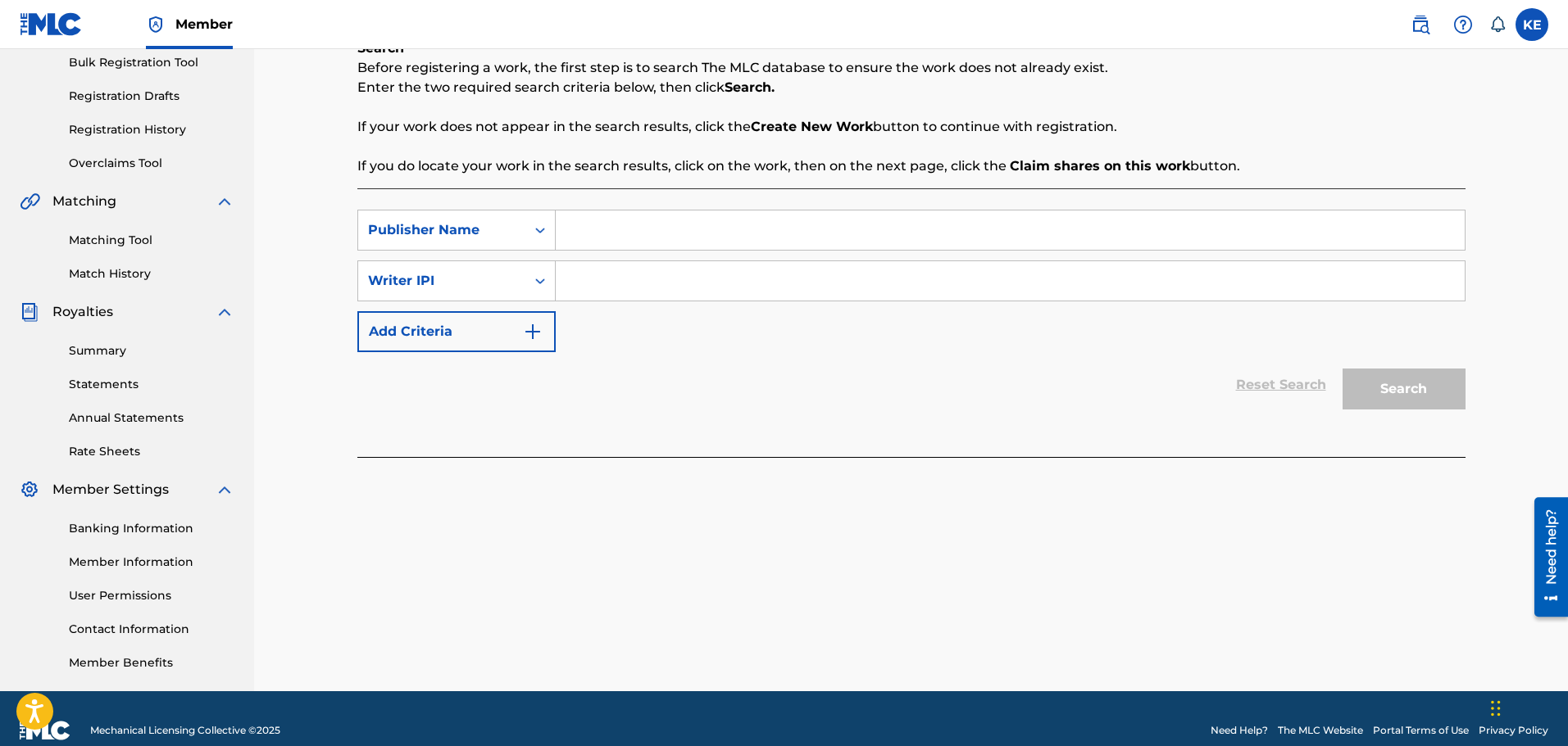
click at [428, 341] on button "Add Criteria" at bounding box center [456, 331] width 198 height 41
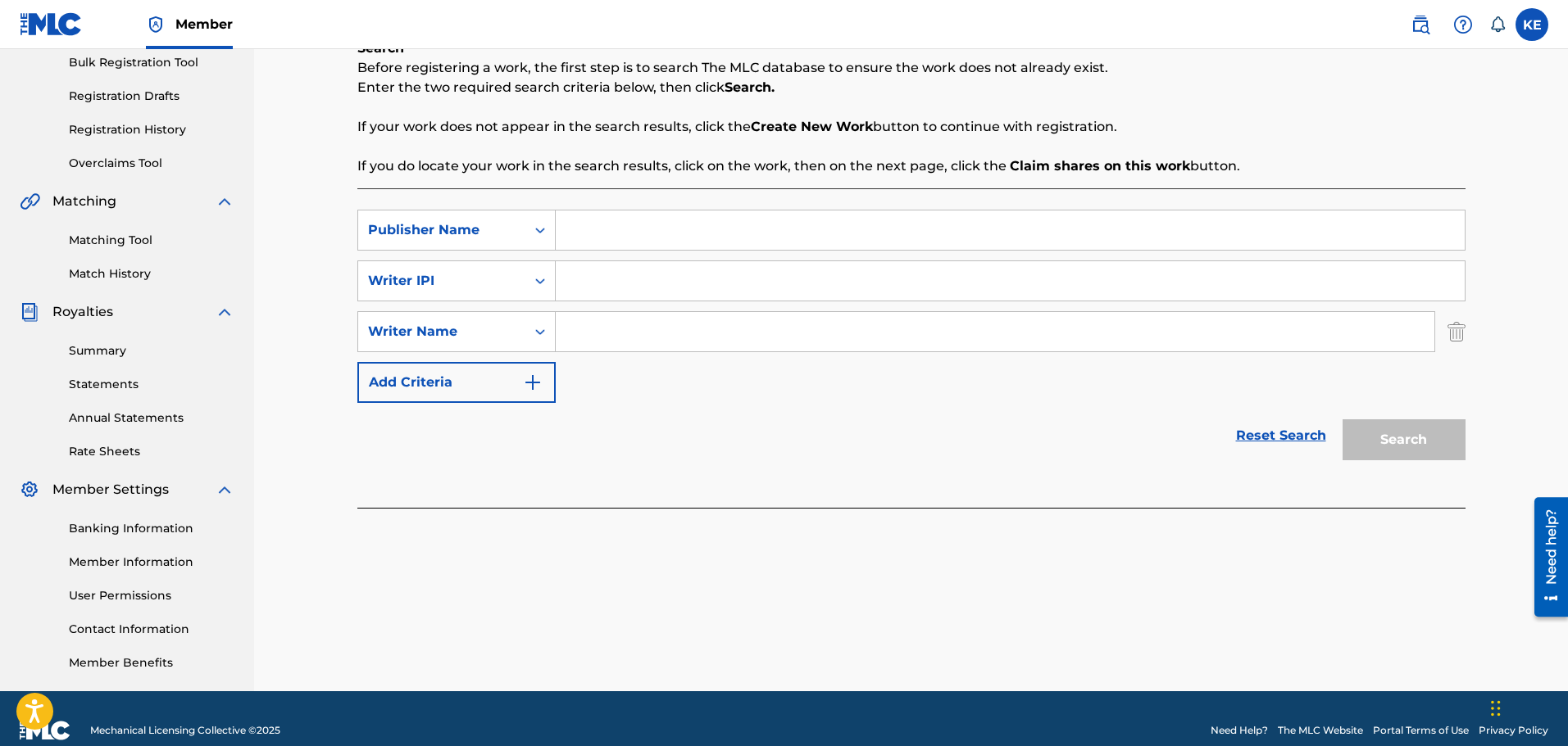
click at [470, 369] on button "Add Criteria" at bounding box center [456, 383] width 198 height 41
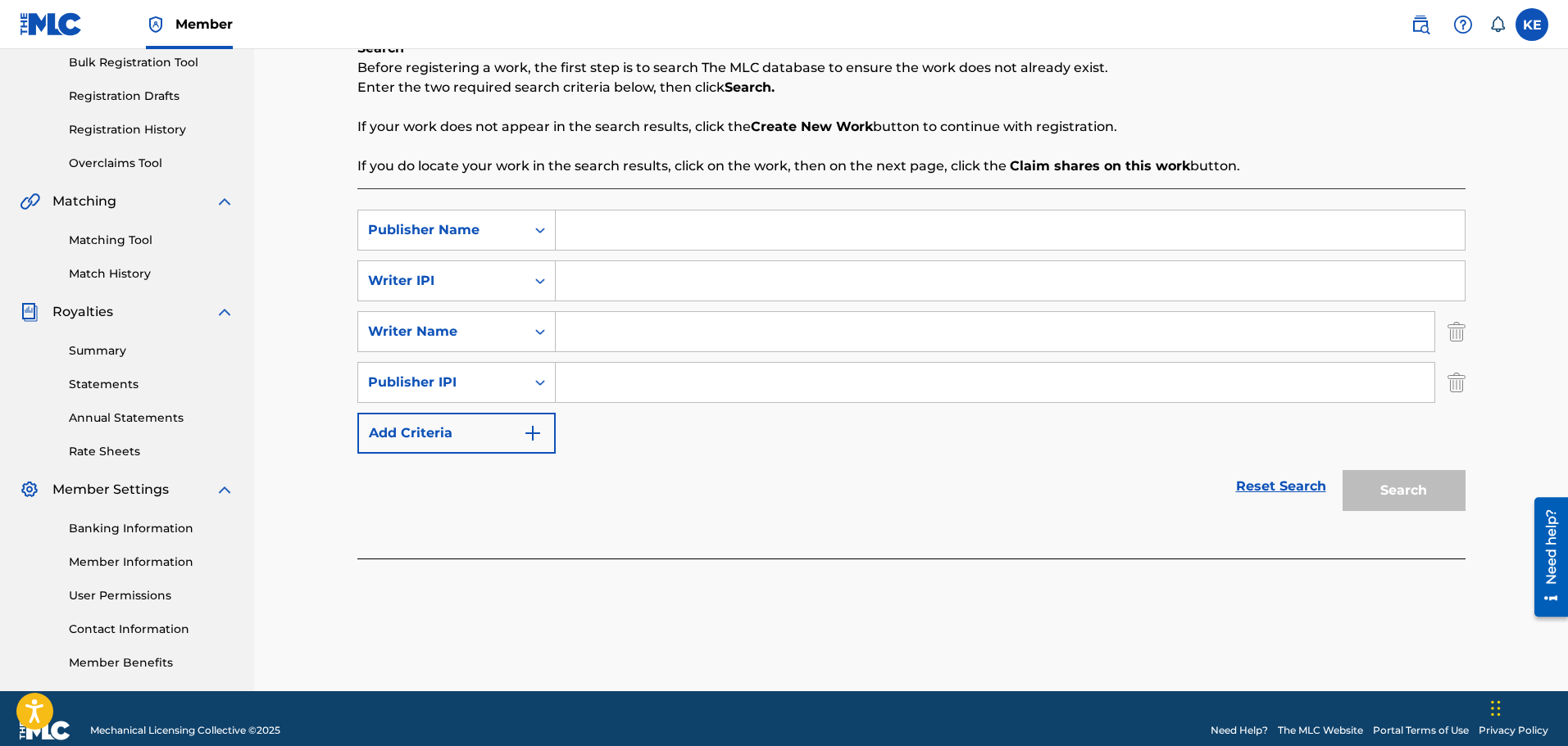
click at [1449, 373] on img "Search Form" at bounding box center [1456, 383] width 18 height 41
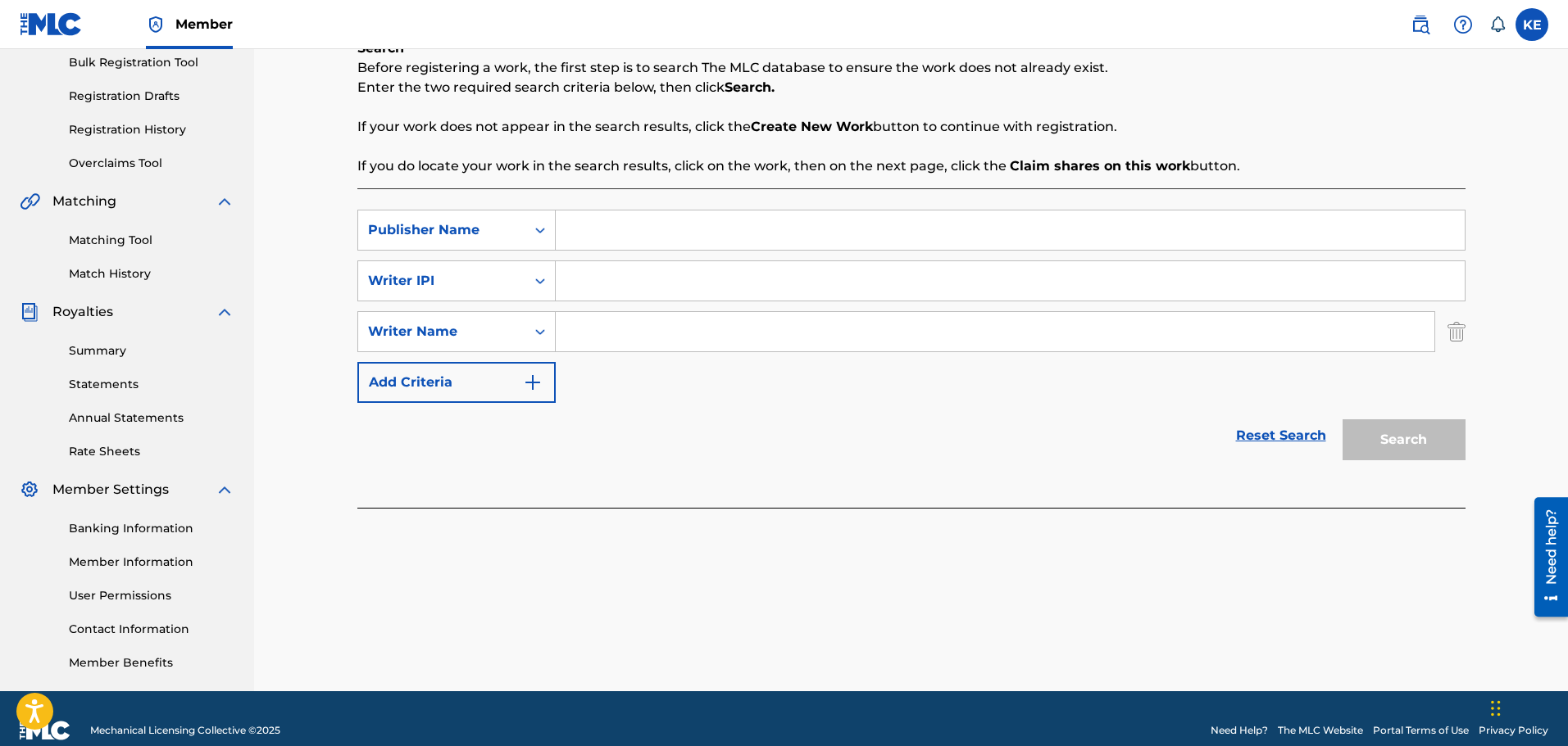
click at [1457, 331] on img "Search Form" at bounding box center [1456, 331] width 18 height 41
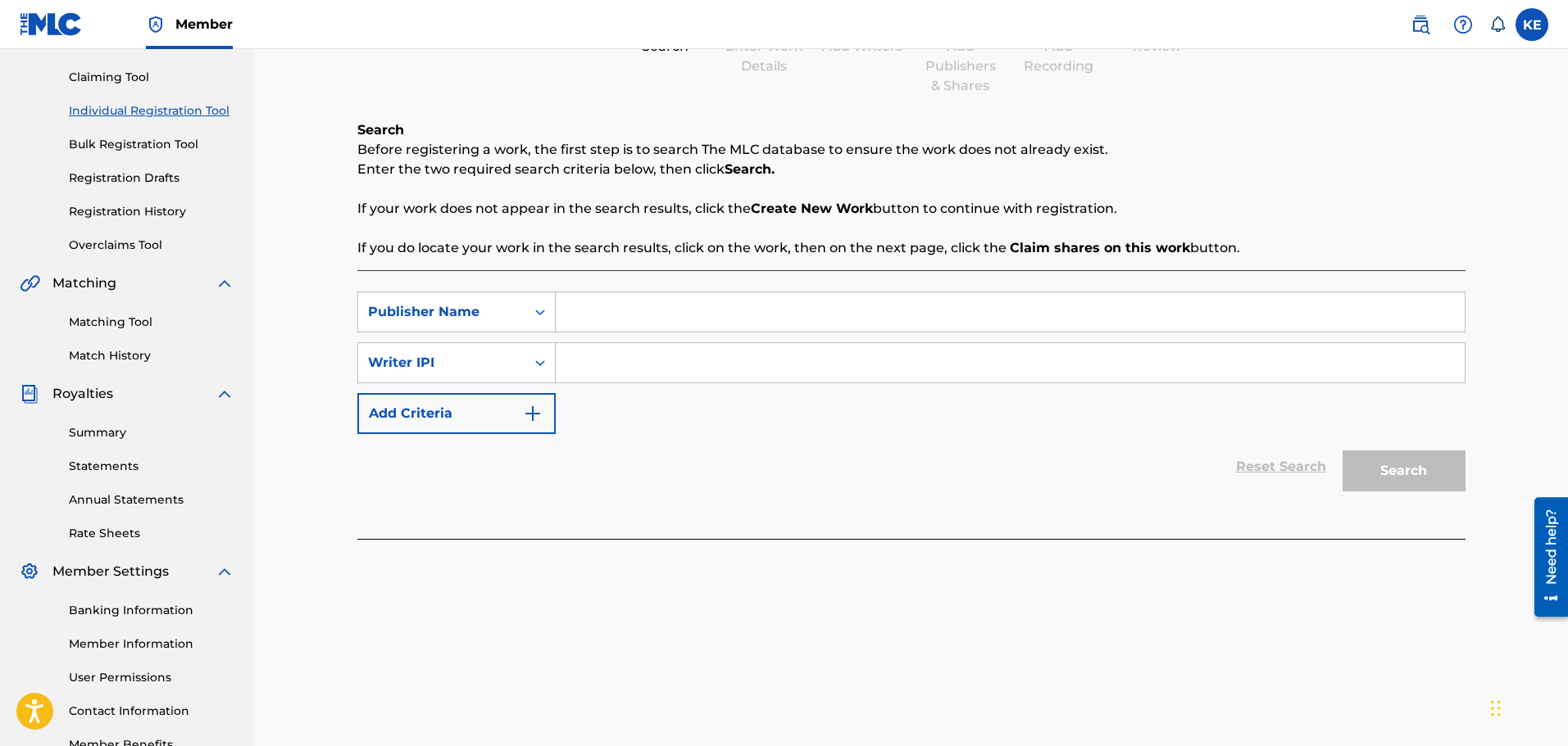
scroll to position [82, 0]
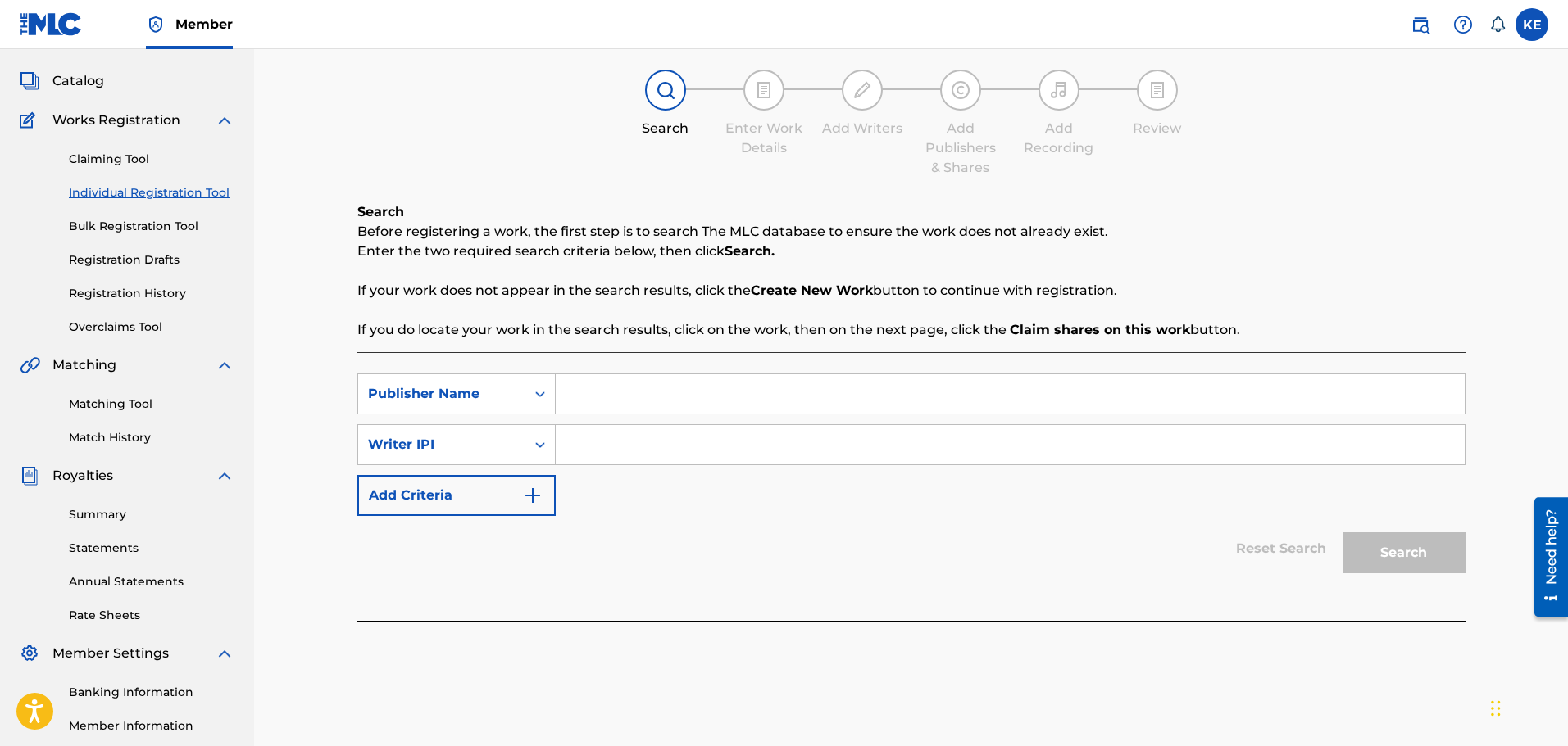
click at [133, 165] on link "Claiming Tool" at bounding box center [151, 159] width 165 height 17
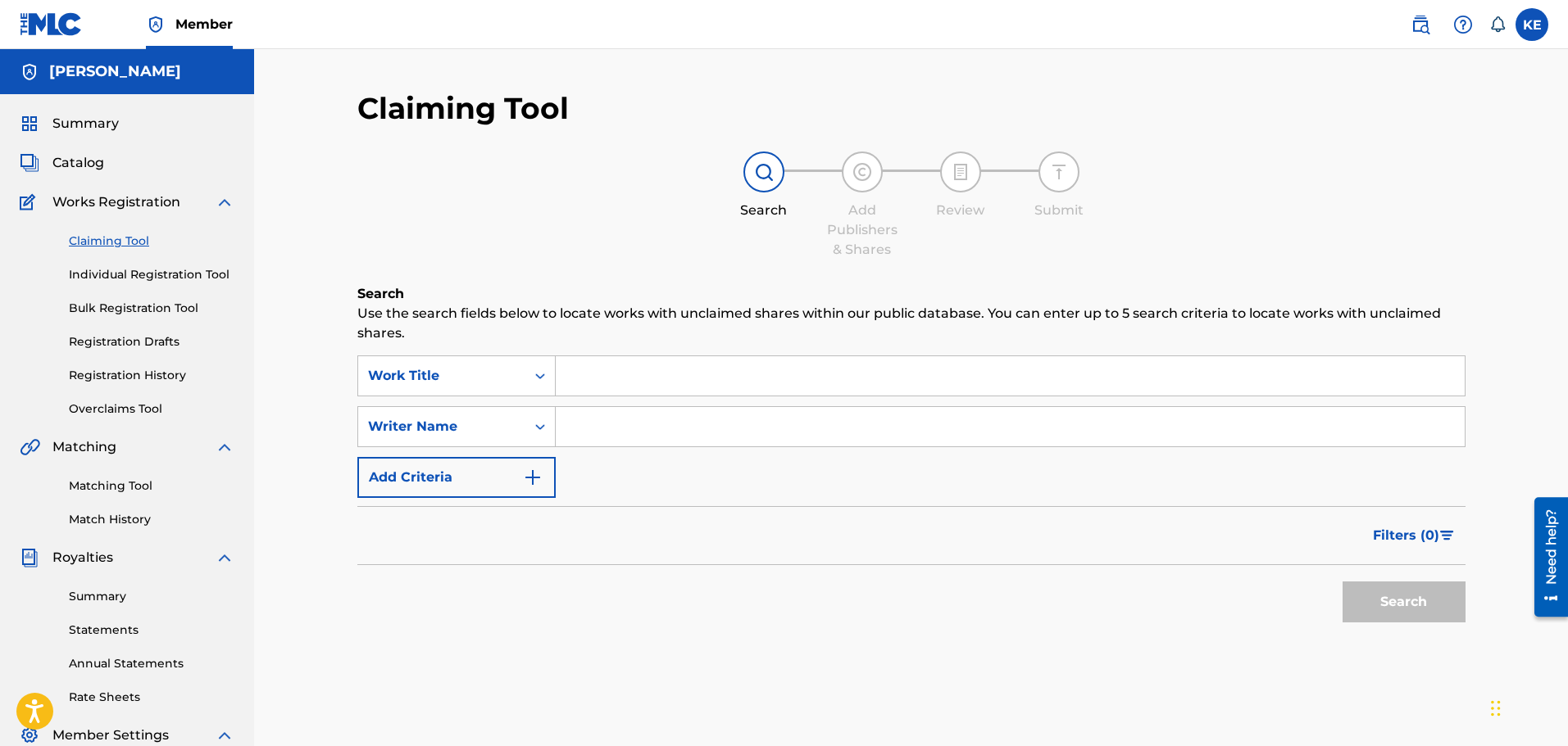
click at [142, 408] on link "Overclaims Tool" at bounding box center [151, 408] width 165 height 17
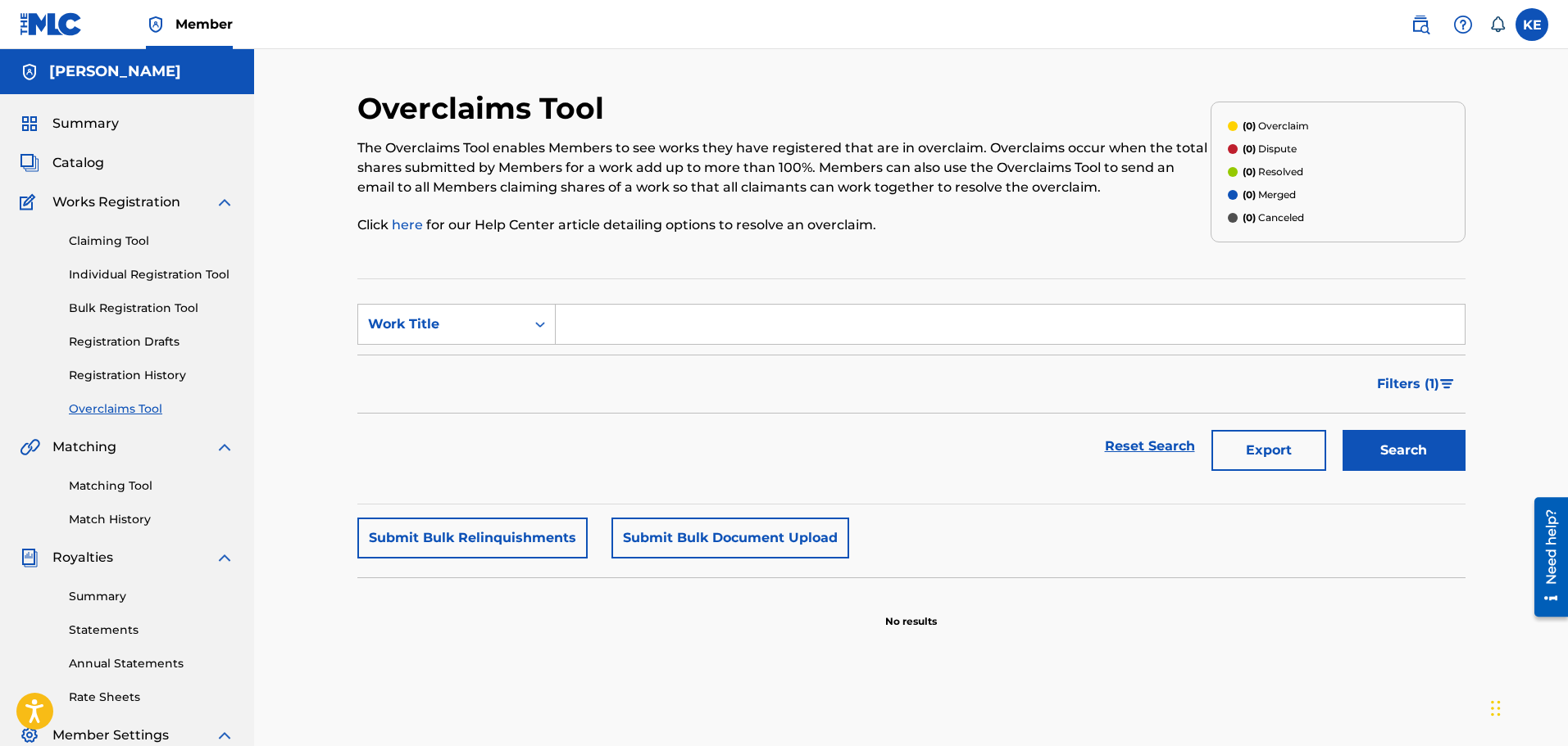
click at [140, 378] on link "Registration History" at bounding box center [151, 375] width 165 height 17
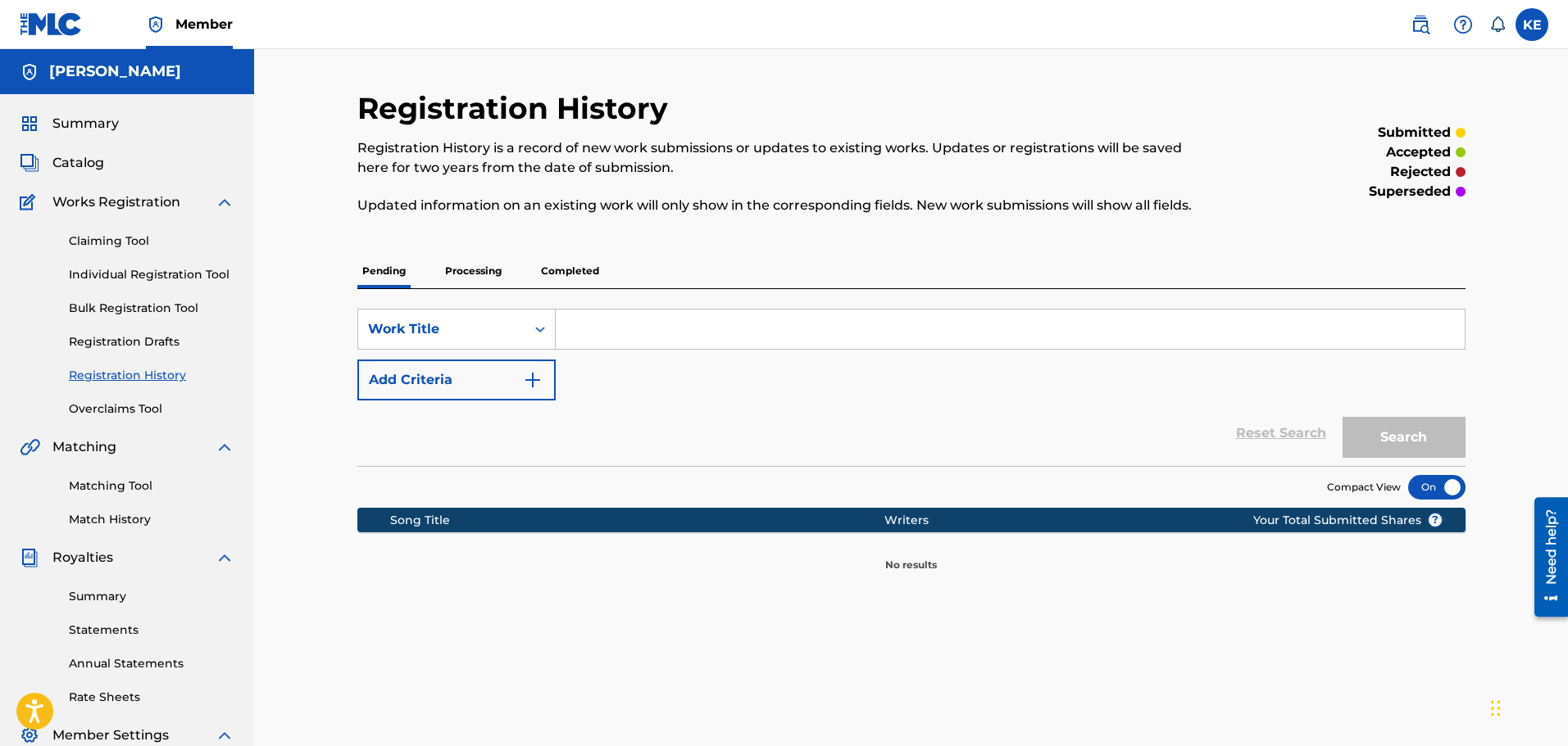
click at [486, 275] on p "Processing" at bounding box center [473, 270] width 66 height 34
click at [570, 274] on p "Completed" at bounding box center [570, 270] width 68 height 34
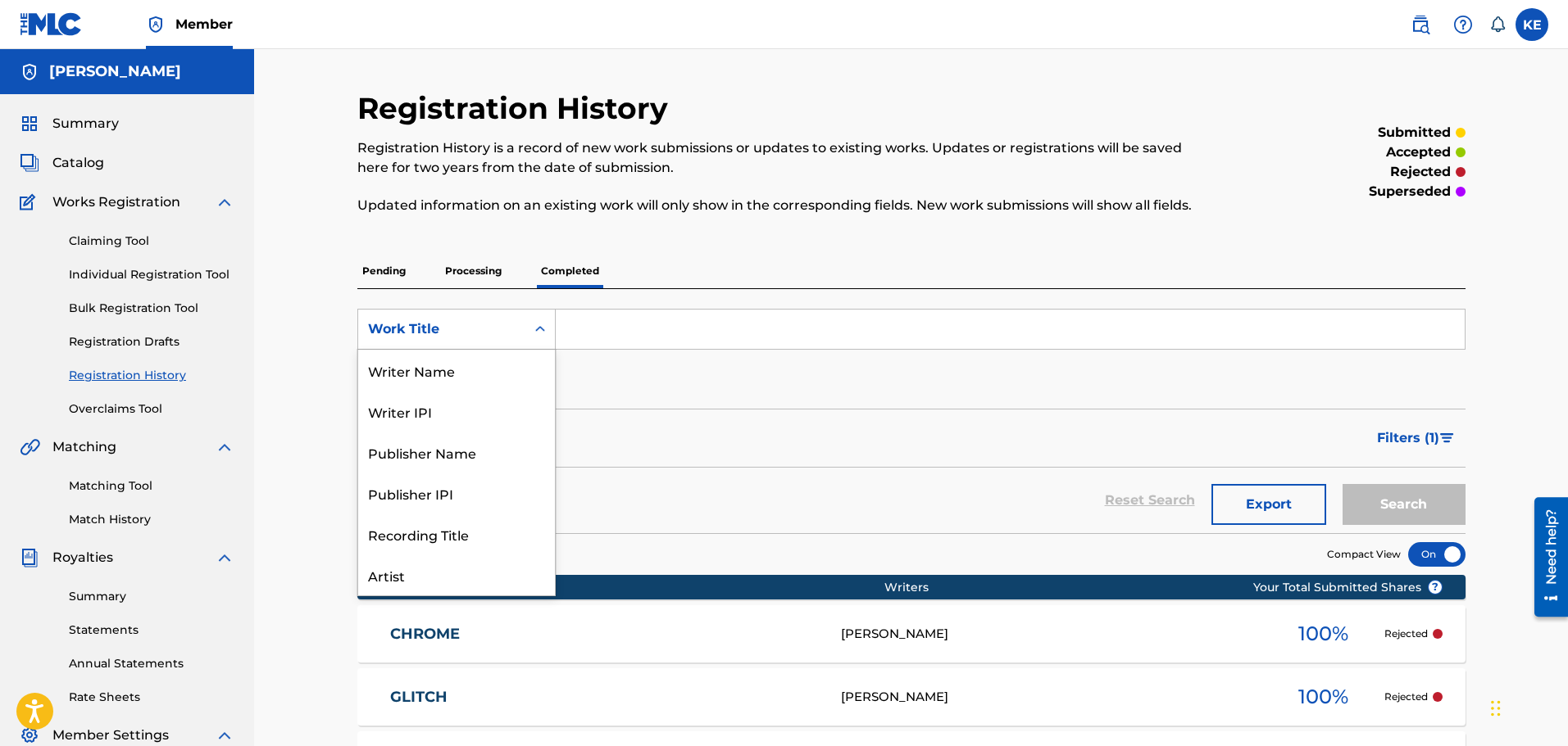
click at [492, 335] on div "Work Title" at bounding box center [441, 329] width 148 height 19
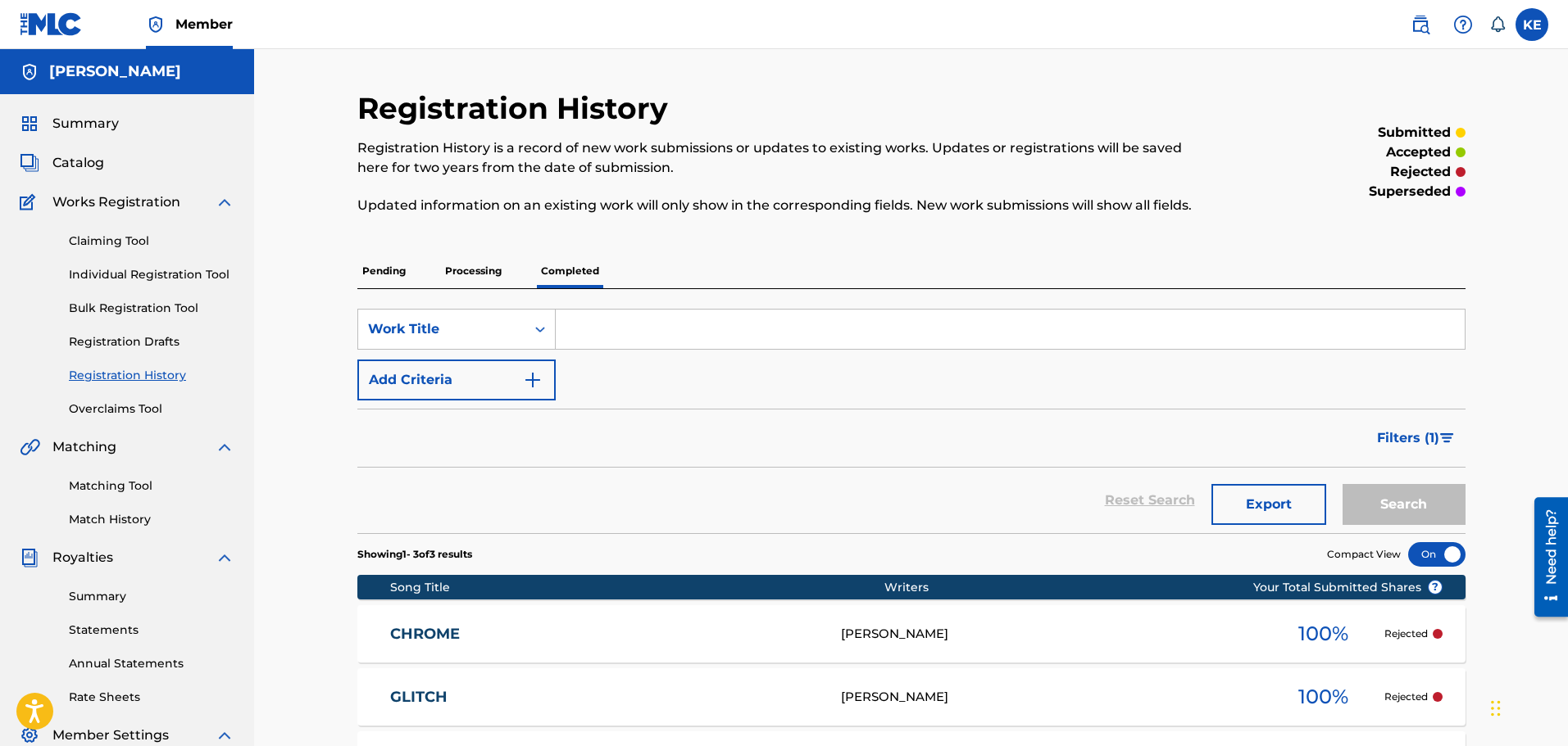
click at [737, 270] on div "Pending Processing Completed" at bounding box center [911, 270] width 1108 height 34
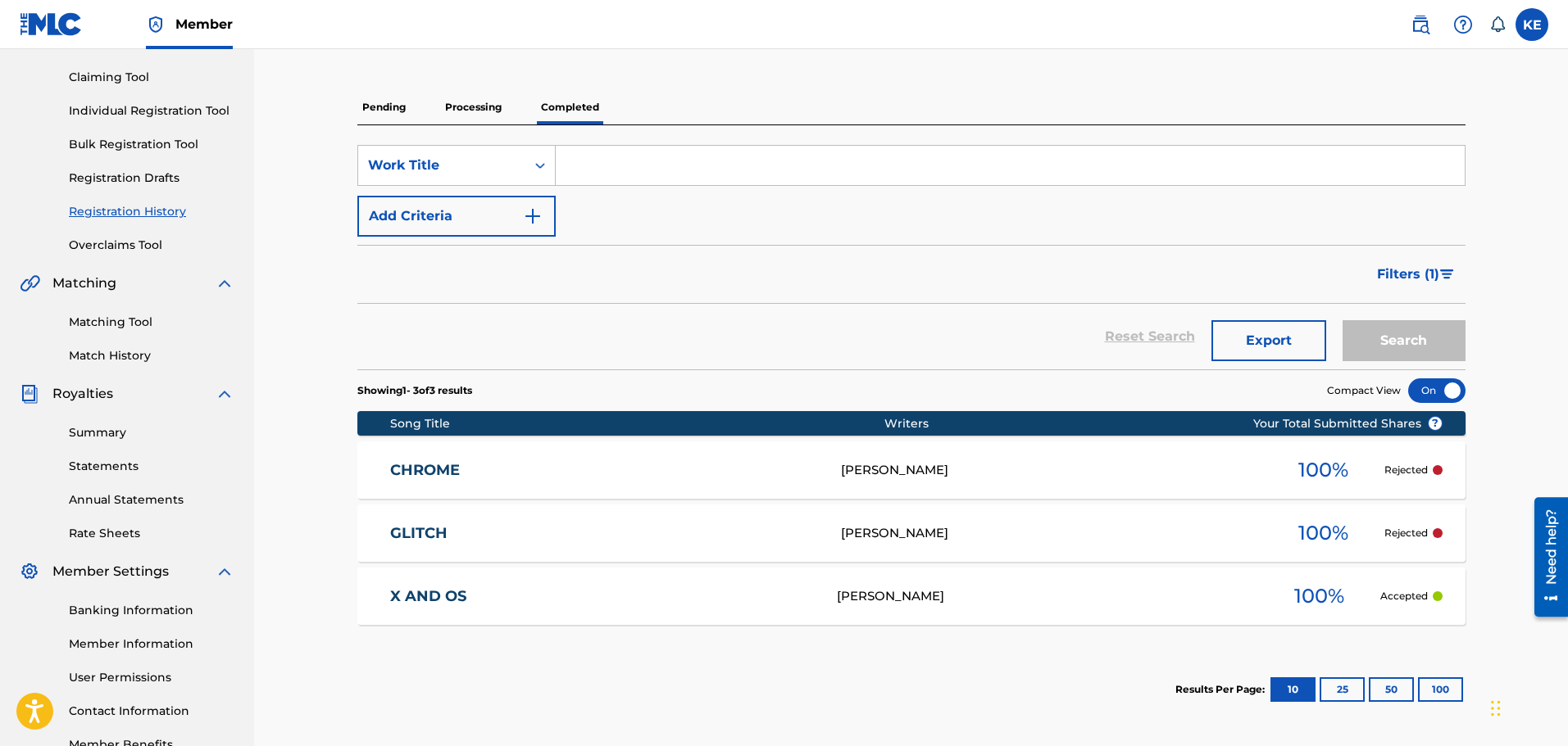
click at [1378, 520] on div "100 %" at bounding box center [1322, 533] width 123 height 38
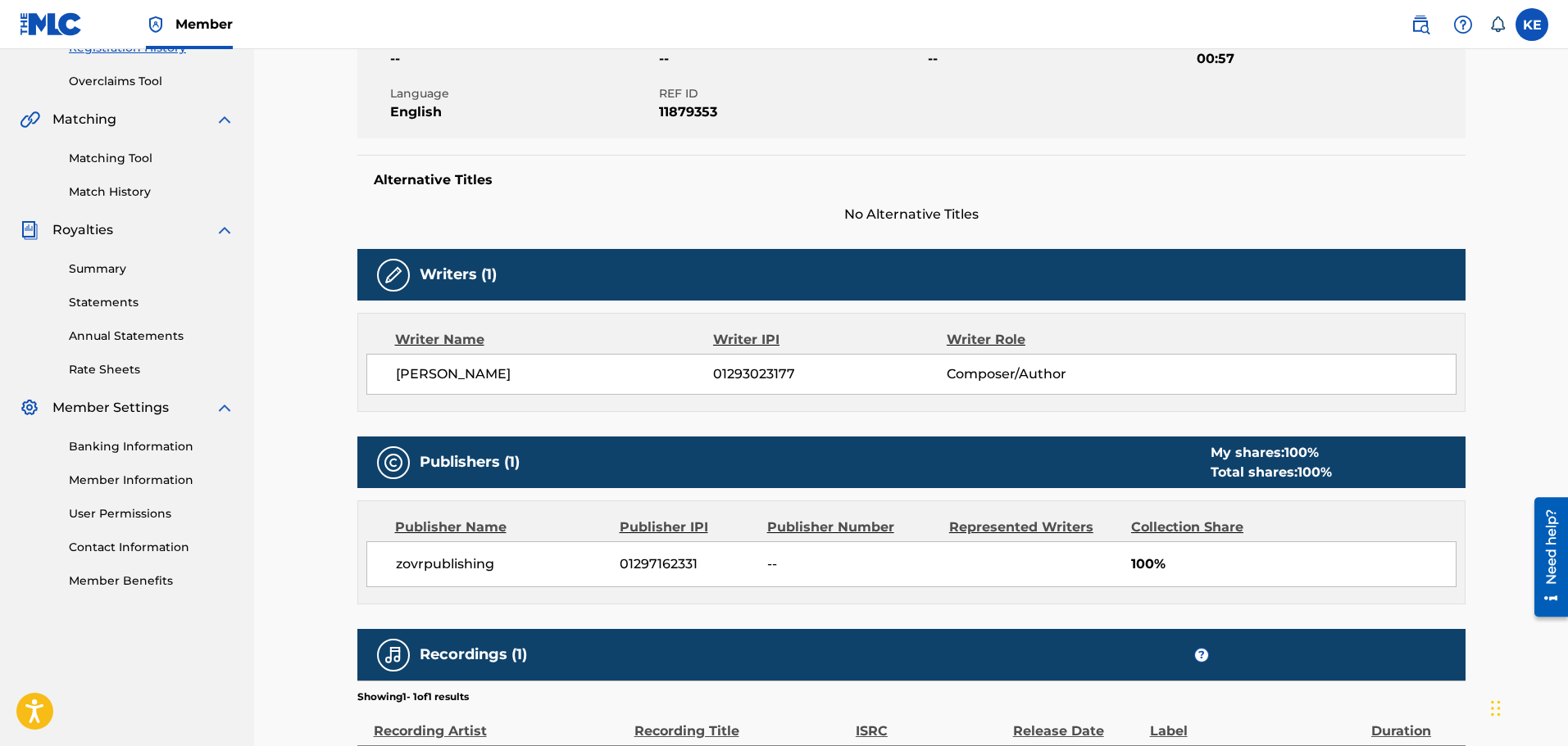
scroll to position [513, 0]
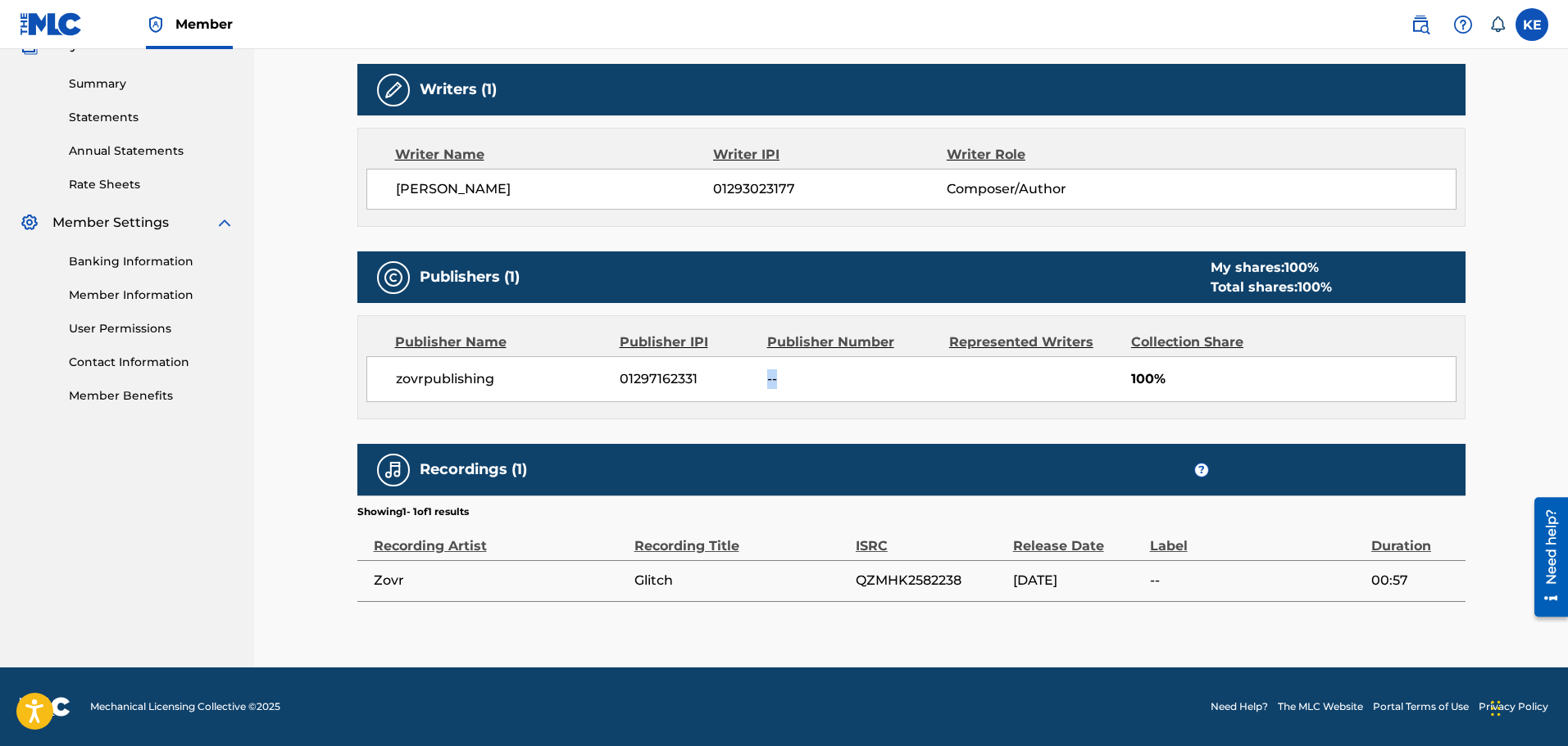
drag, startPoint x: 780, startPoint y: 382, endPoint x: 751, endPoint y: 384, distance: 29.1
click at [751, 384] on div "zovrpublishing 01297162331 -- 100%" at bounding box center [911, 379] width 1090 height 46
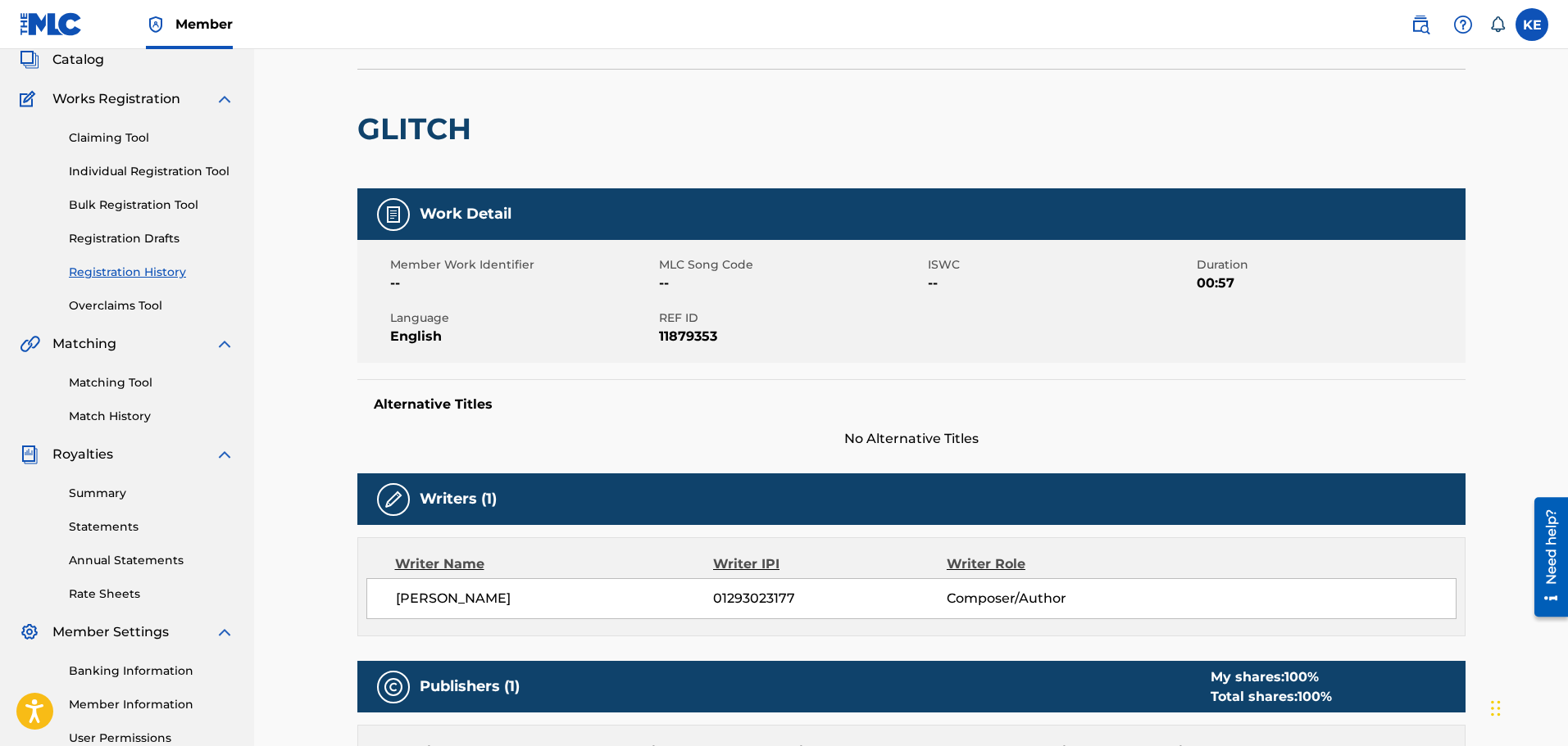
scroll to position [21, 0]
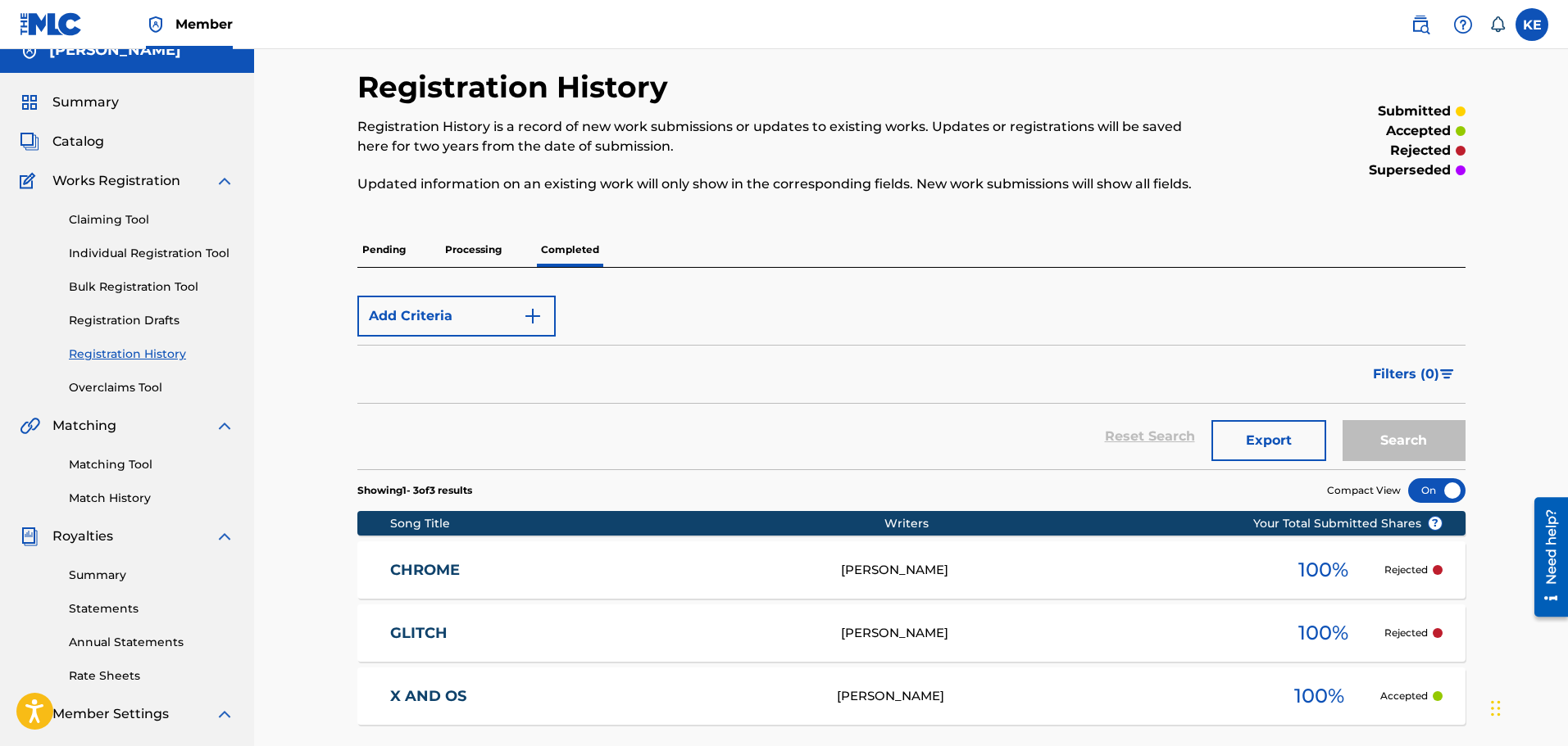
scroll to position [164, 0]
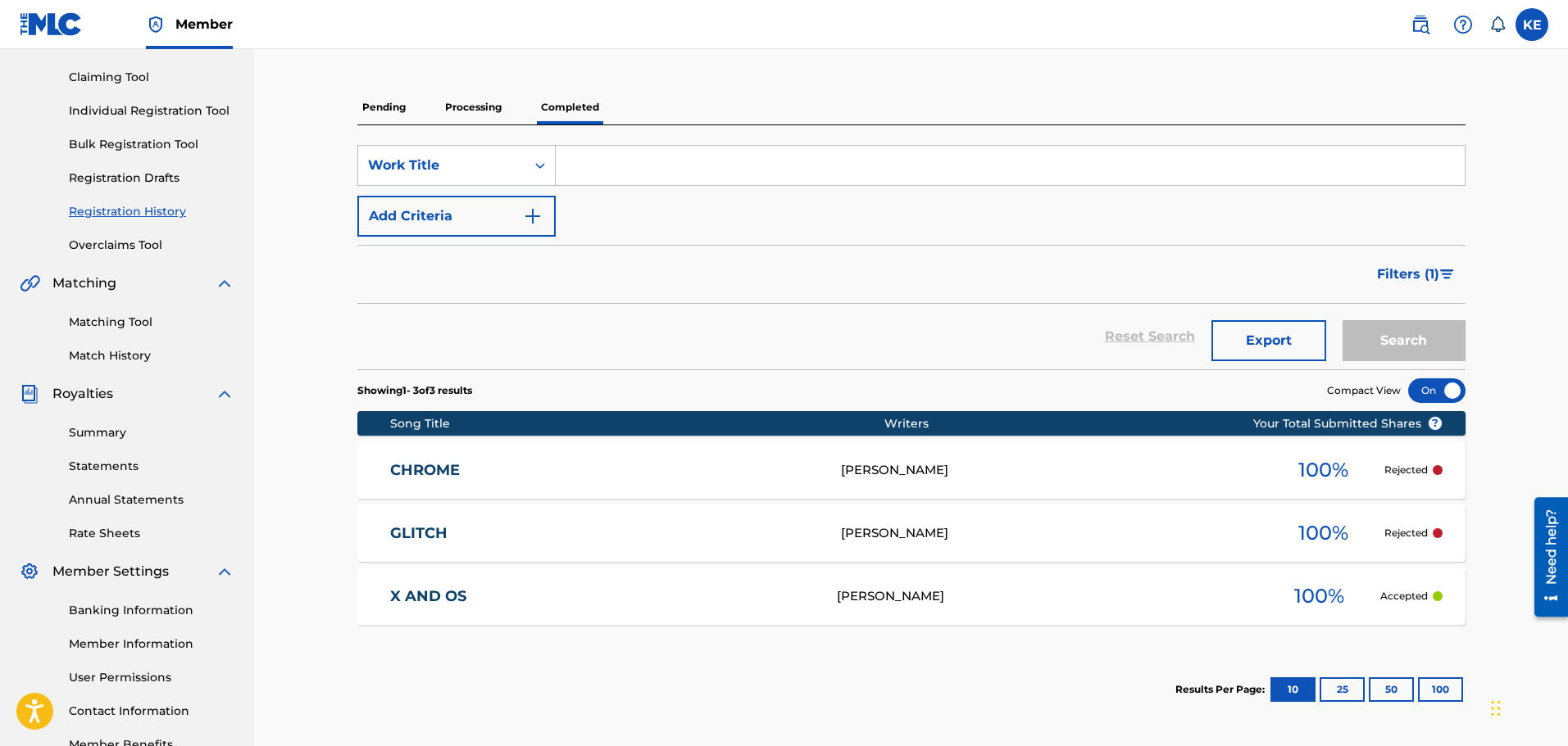
scroll to position [270, 0]
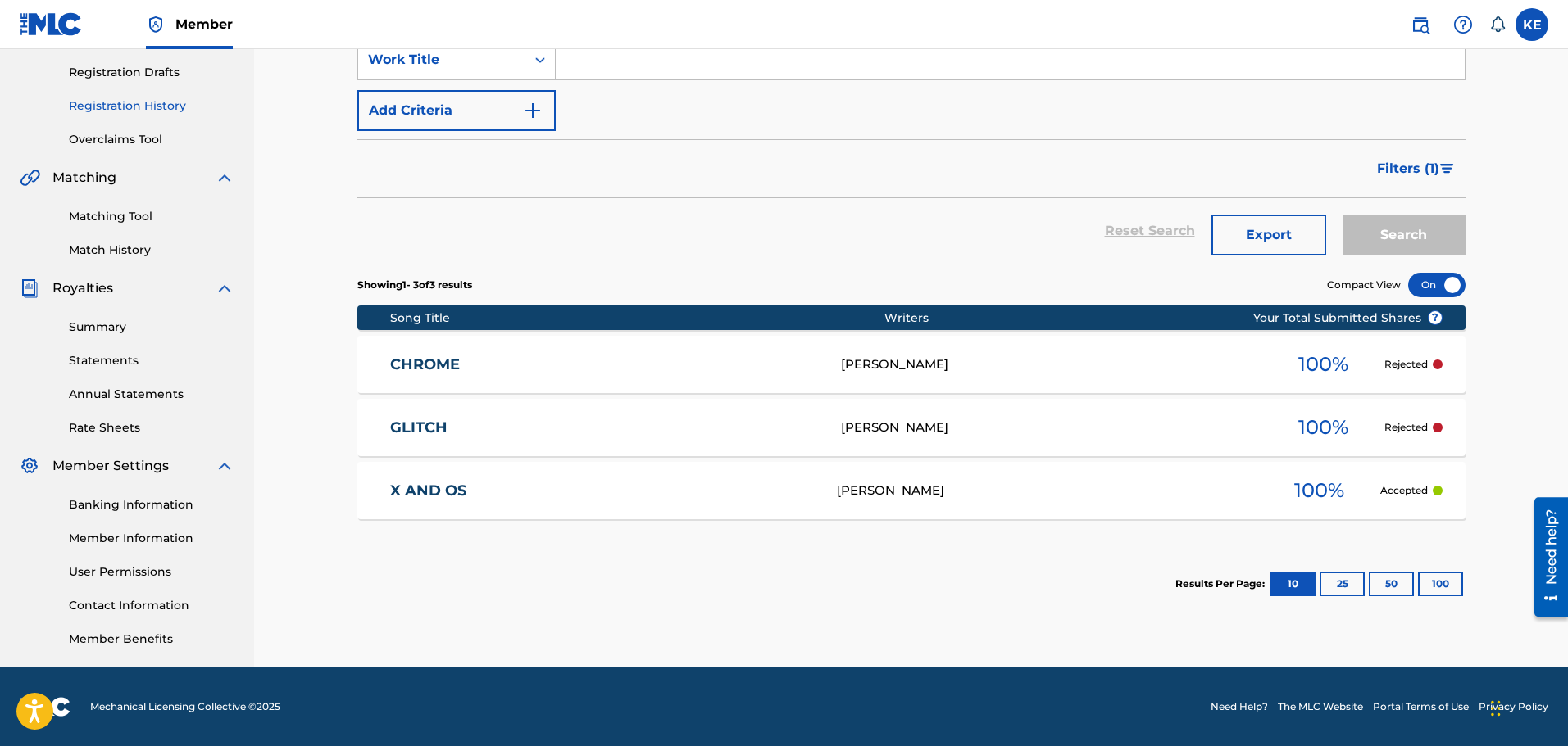
click at [915, 498] on div "[PERSON_NAME]" at bounding box center [1047, 491] width 421 height 19
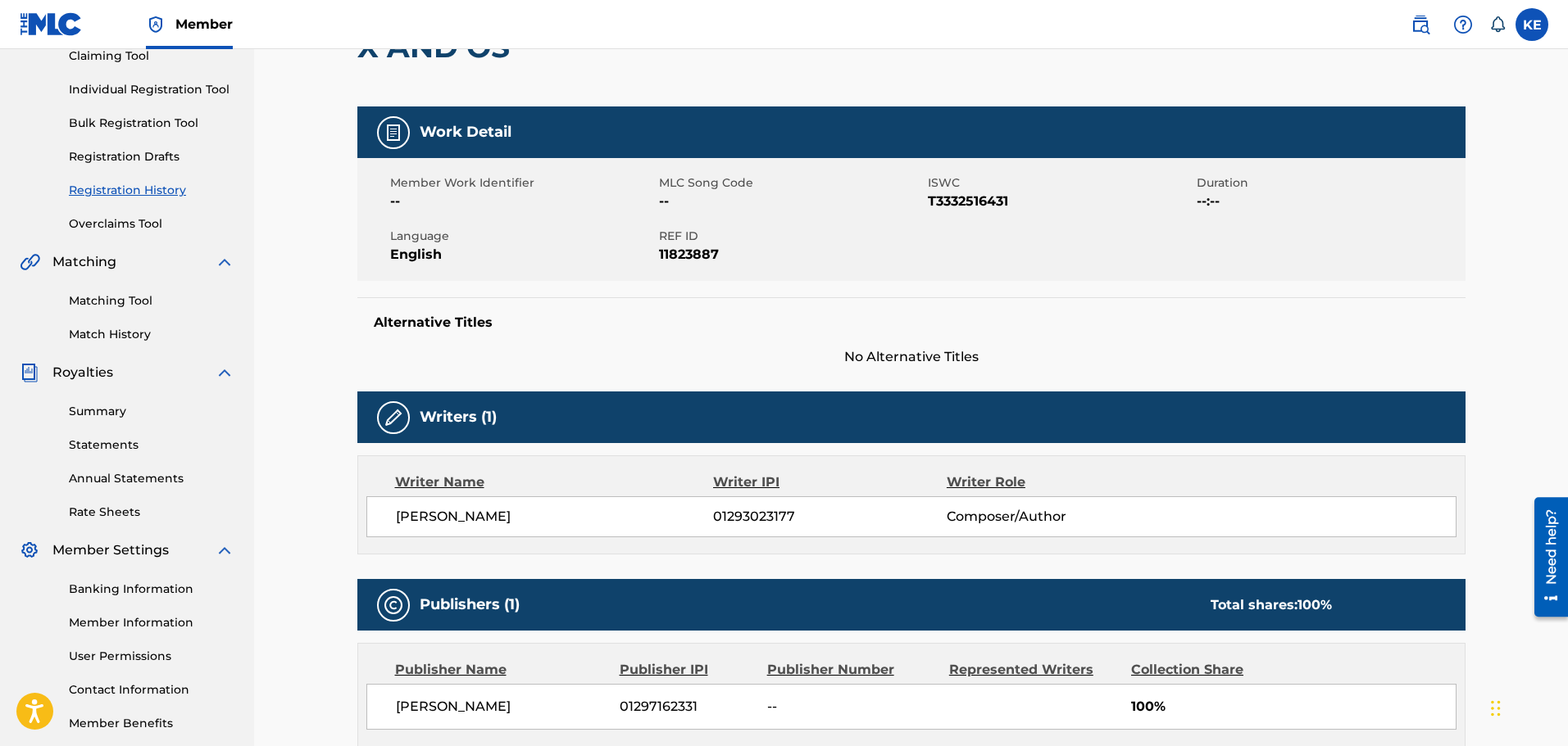
scroll to position [513, 0]
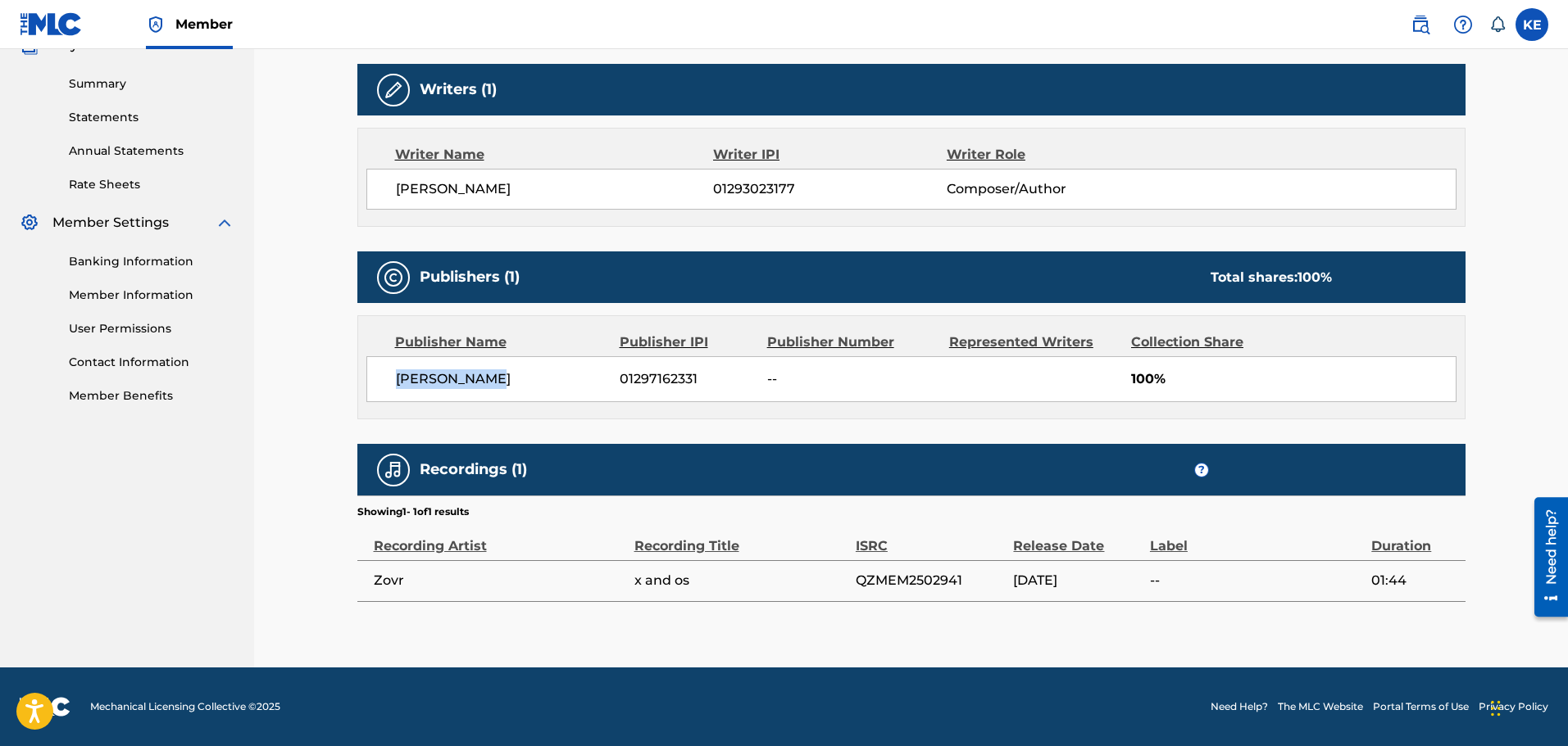
drag, startPoint x: 497, startPoint y: 375, endPoint x: 394, endPoint y: 379, distance: 103.1
click at [394, 379] on div "Kameron Epps 01297162331 -- 100%" at bounding box center [911, 379] width 1090 height 46
click at [476, 377] on span "[PERSON_NAME]" at bounding box center [502, 379] width 212 height 19
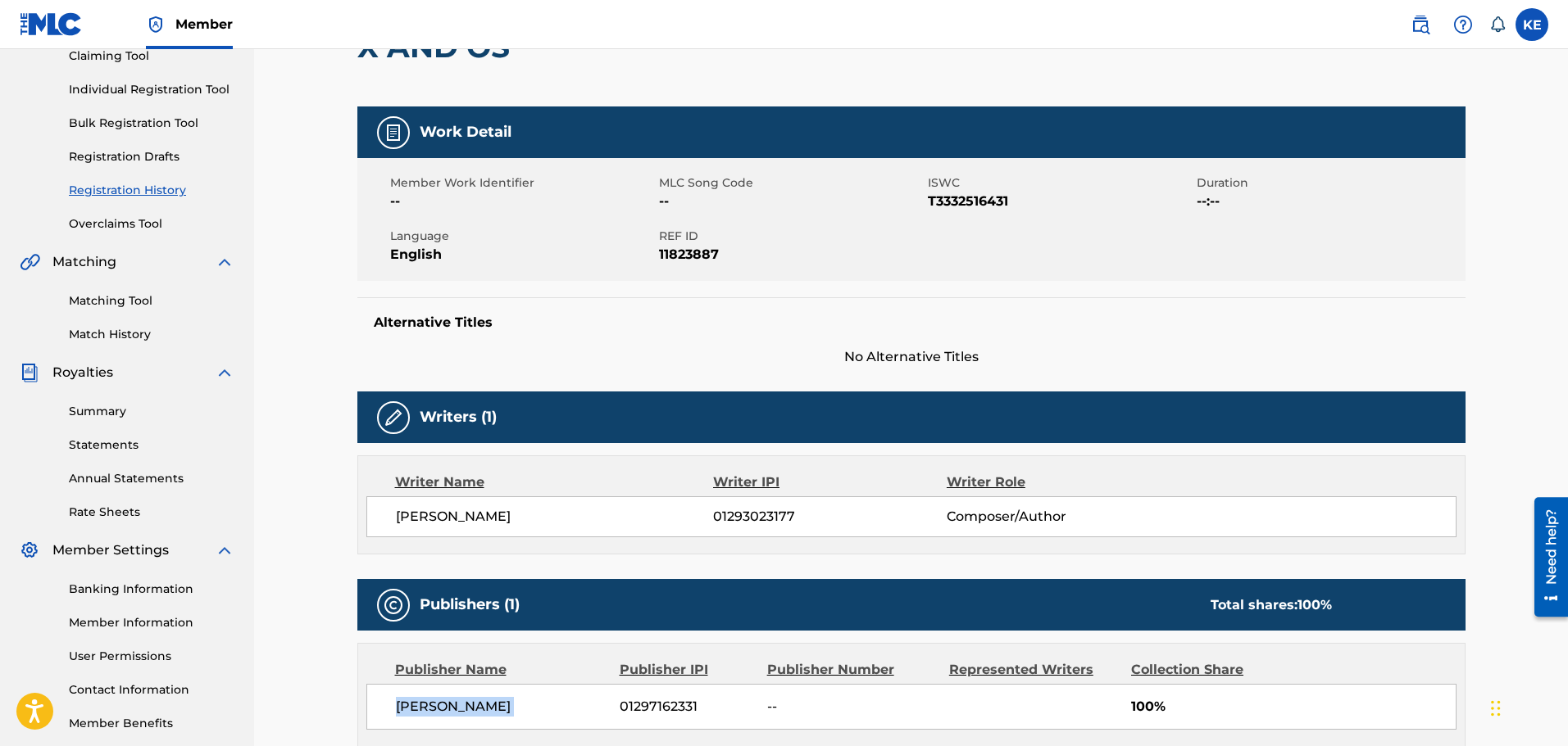
scroll to position [0, 0]
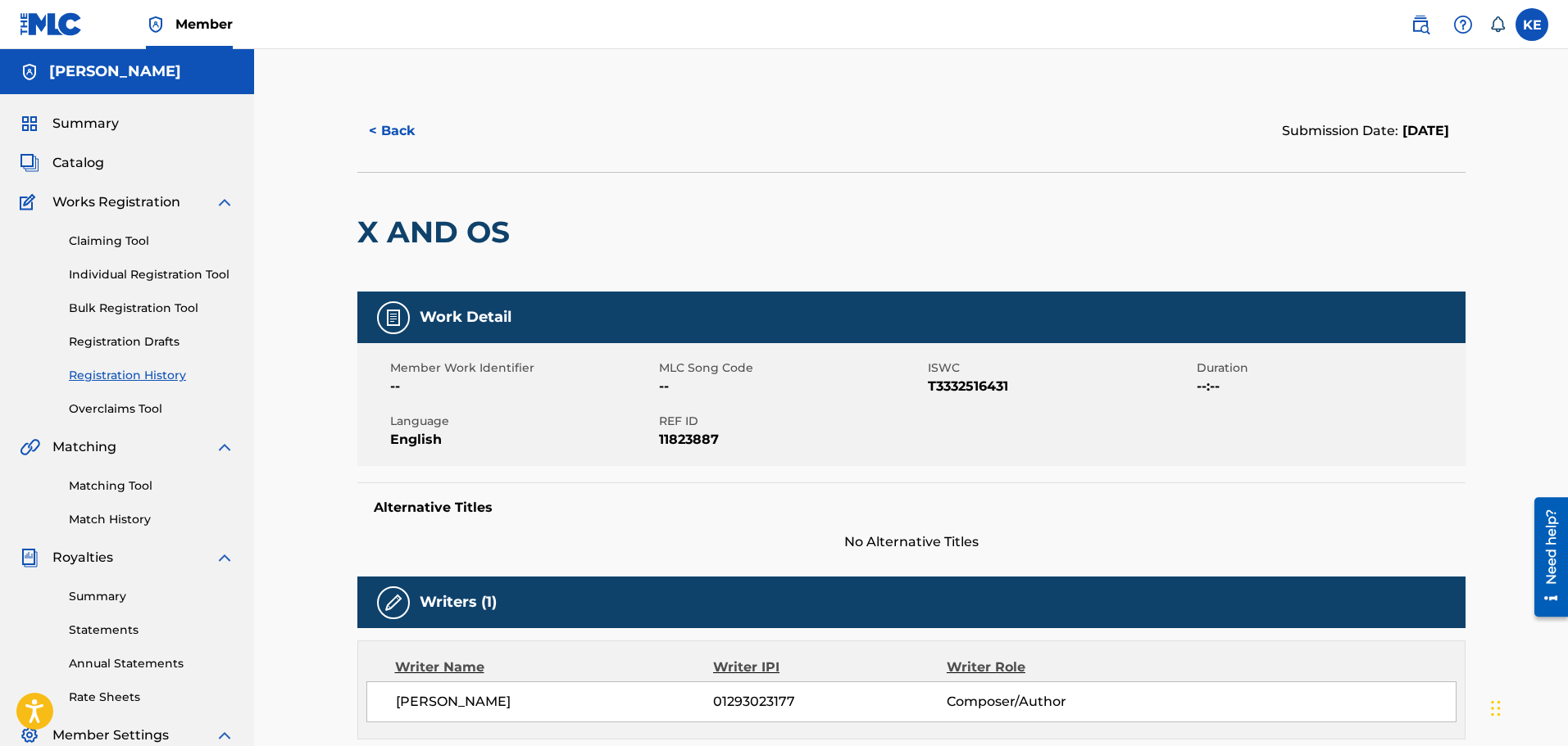
scroll to position [270, 0]
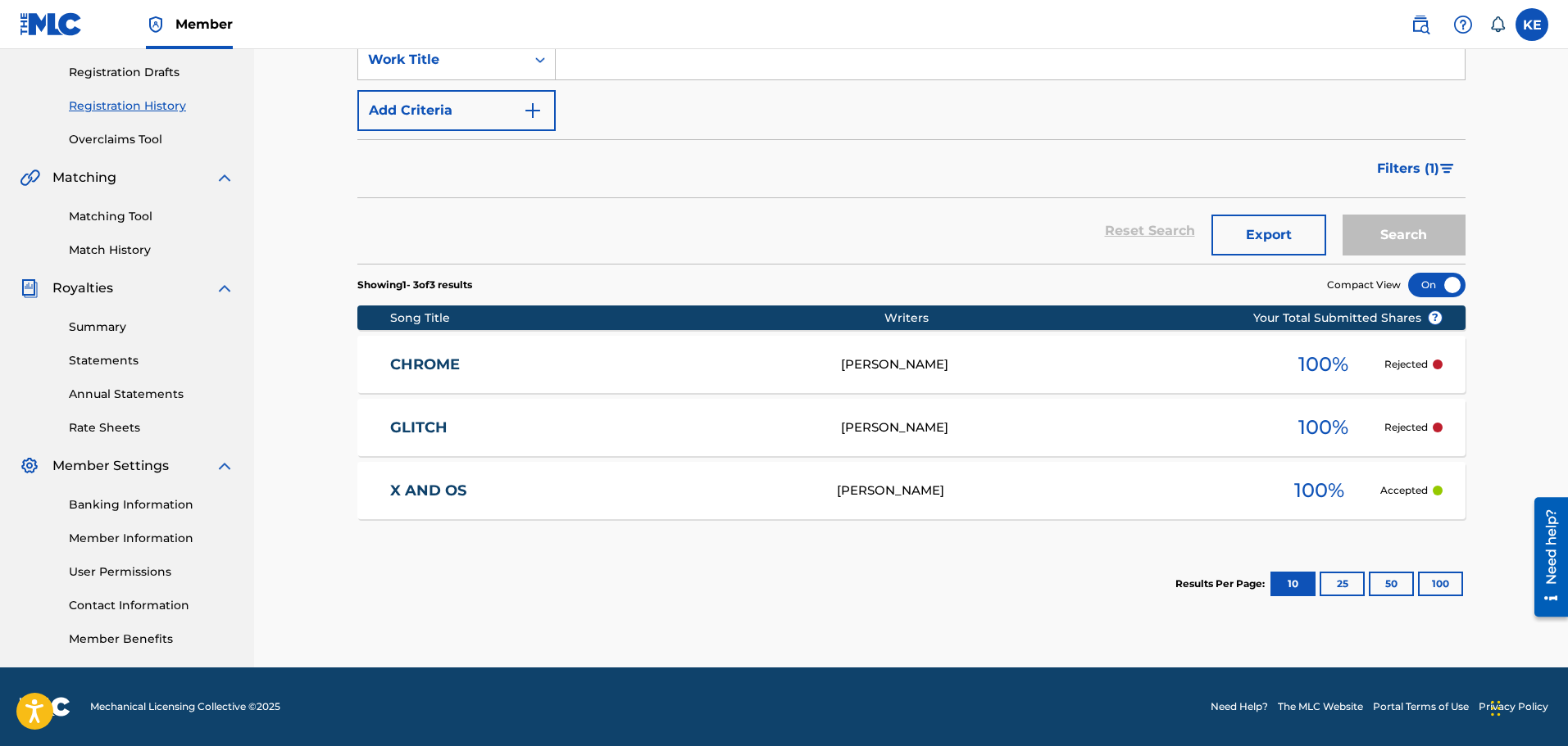
click at [1216, 385] on div "CHROME KAMERON EPPS 100 % Rejected" at bounding box center [911, 364] width 1108 height 57
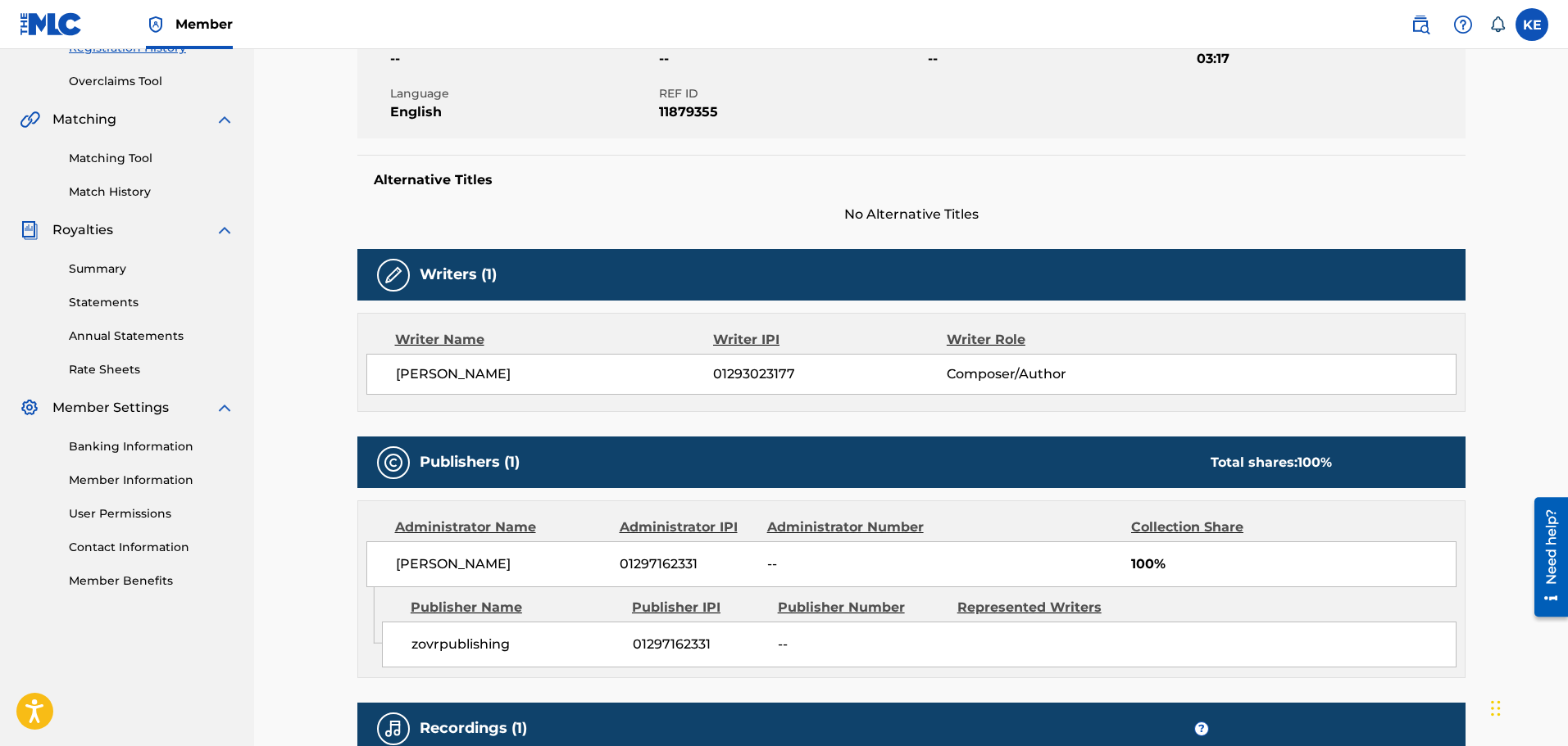
scroll to position [409, 0]
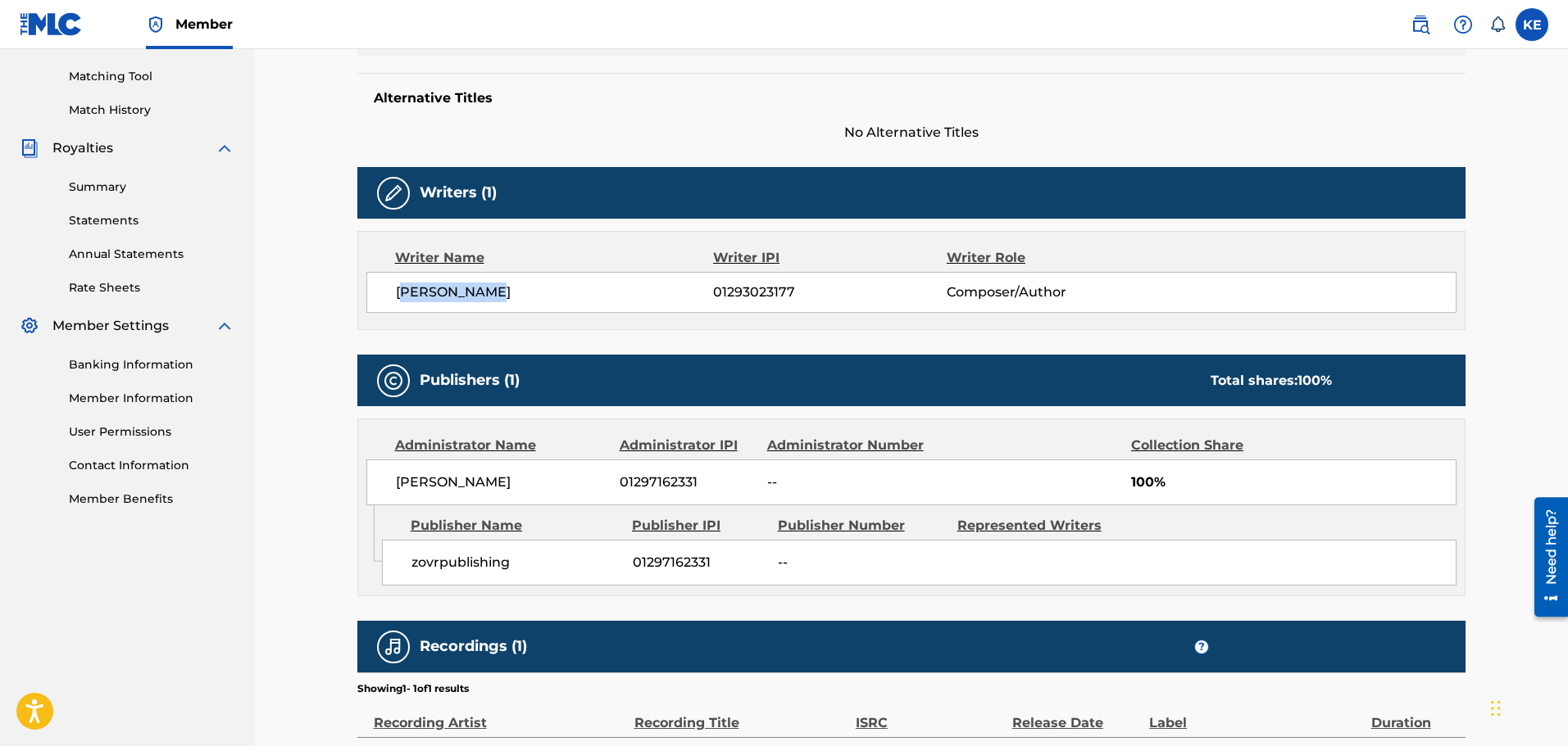
drag, startPoint x: 539, startPoint y: 303, endPoint x: 405, endPoint y: 291, distance: 134.5
click at [405, 291] on div "KAMERON EPPS 01293023177 Composer/Author" at bounding box center [911, 293] width 1090 height 41
drag, startPoint x: 509, startPoint y: 480, endPoint x: 385, endPoint y: 486, distance: 124.1
click at [385, 486] on div "Kameron Epps 01297162331 -- 100%" at bounding box center [911, 483] width 1090 height 46
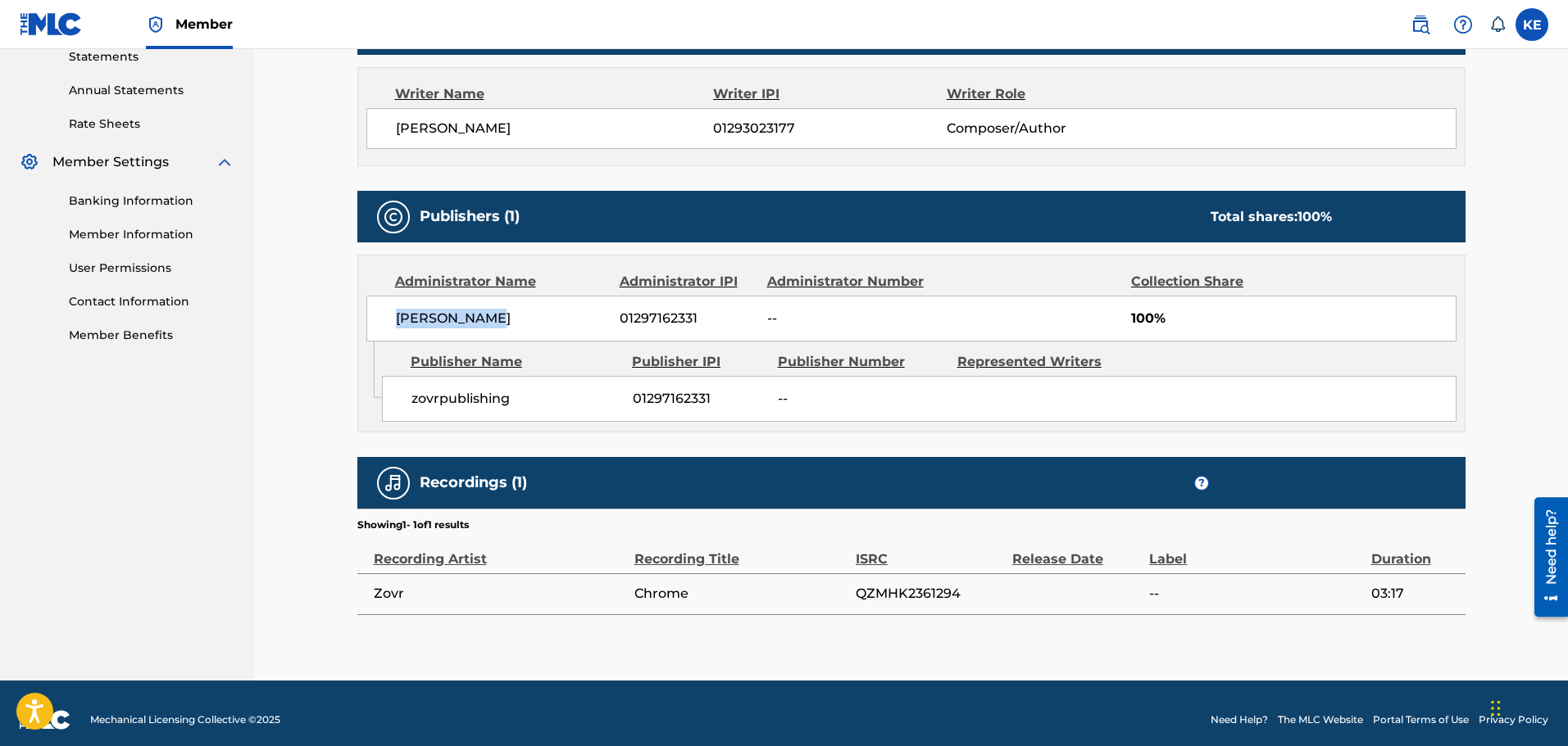
scroll to position [586, 0]
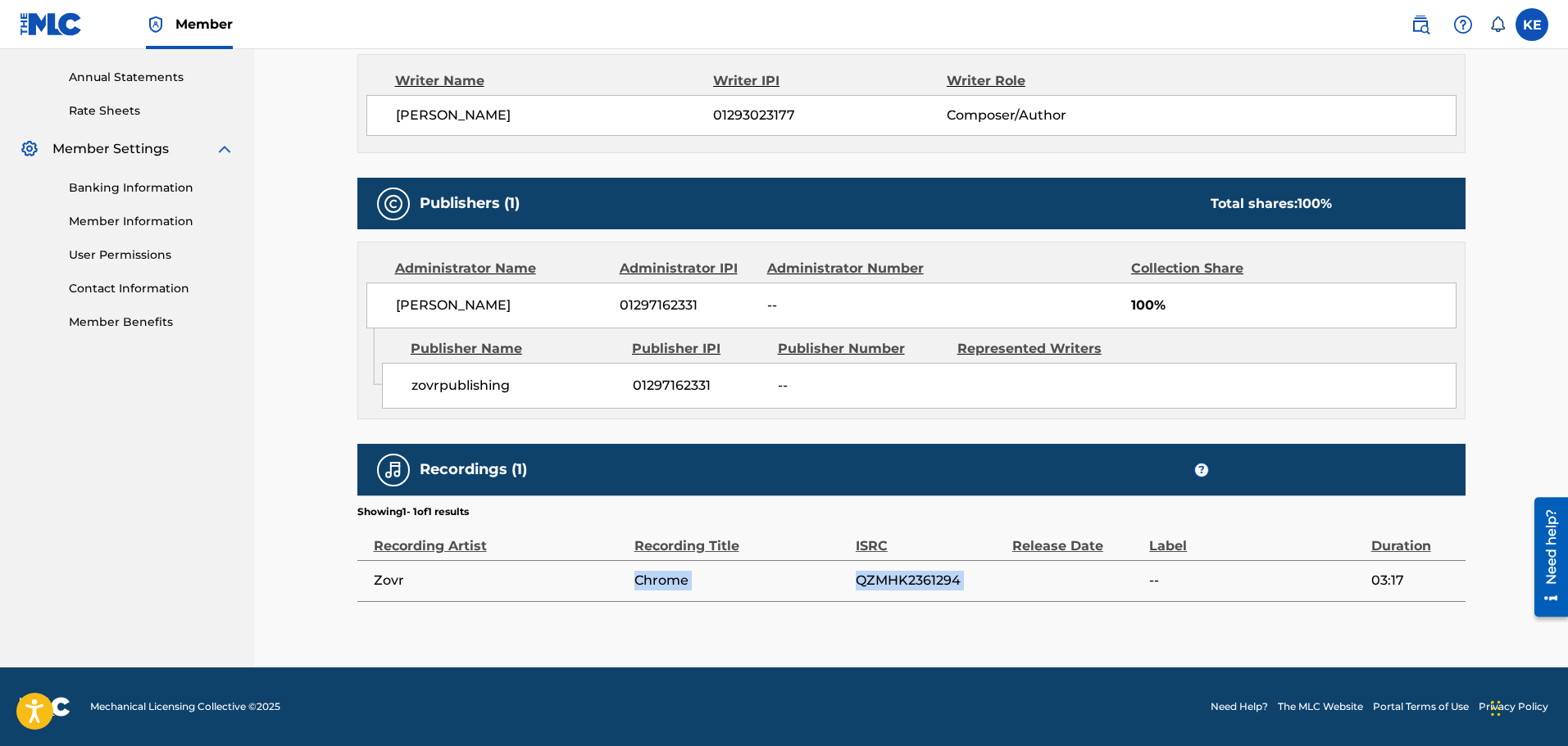
drag, startPoint x: 625, startPoint y: 580, endPoint x: 1161, endPoint y: 575, distance: 536.0
click at [1157, 575] on tr "Zovr Chrome QZMHK2361294 -- 03:17" at bounding box center [911, 581] width 1108 height 41
click at [1149, 590] on span "--" at bounding box center [1255, 581] width 213 height 19
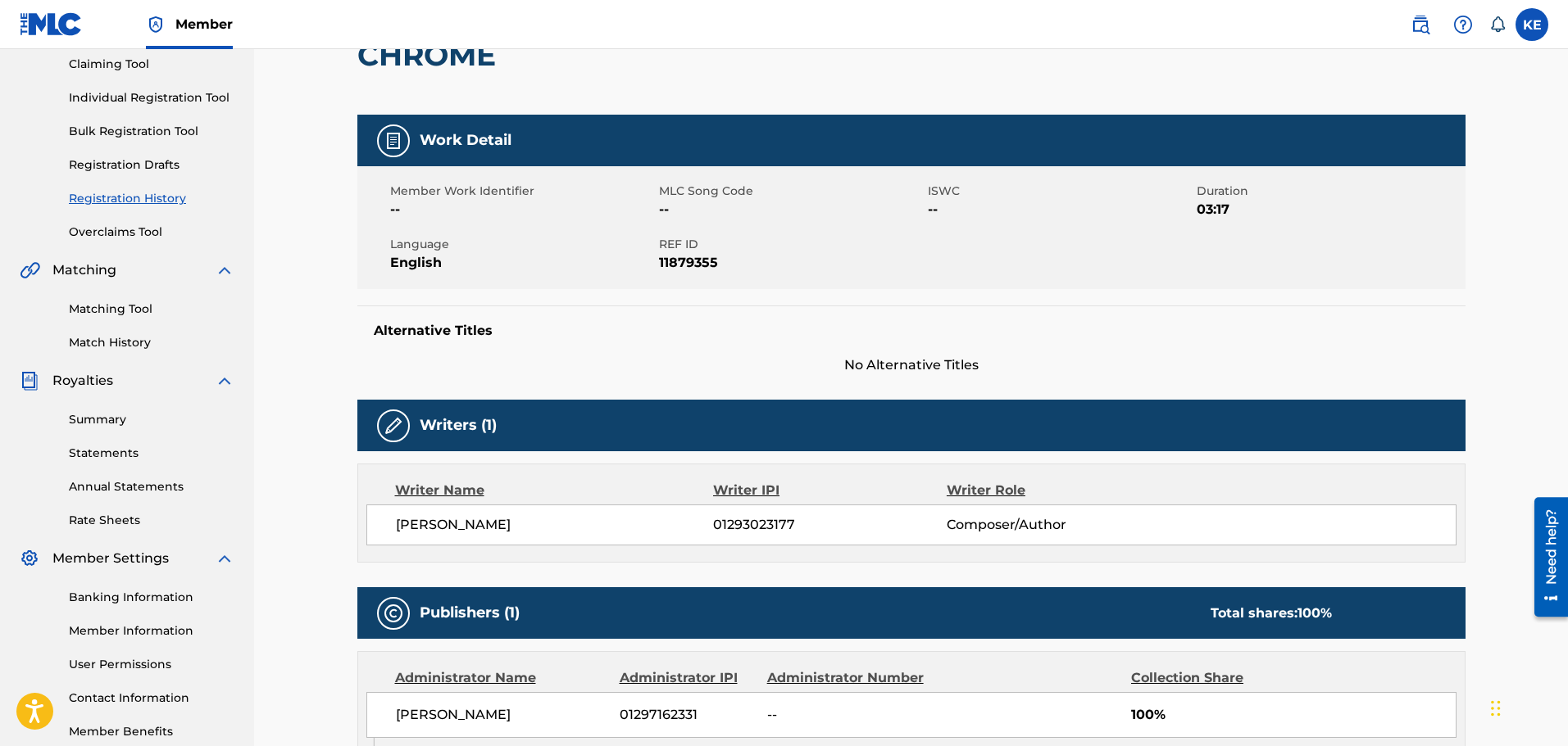
scroll to position [0, 0]
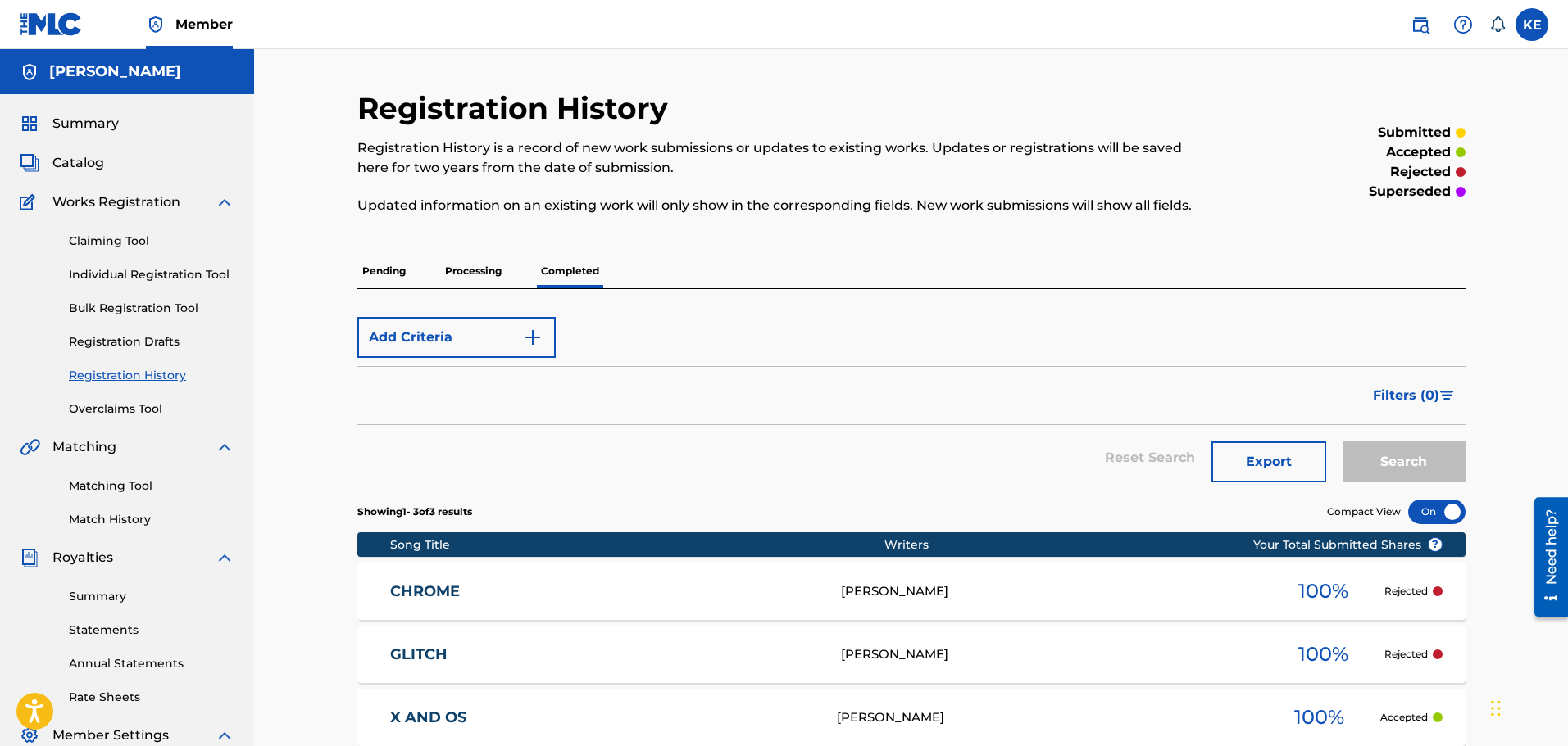
scroll to position [270, 0]
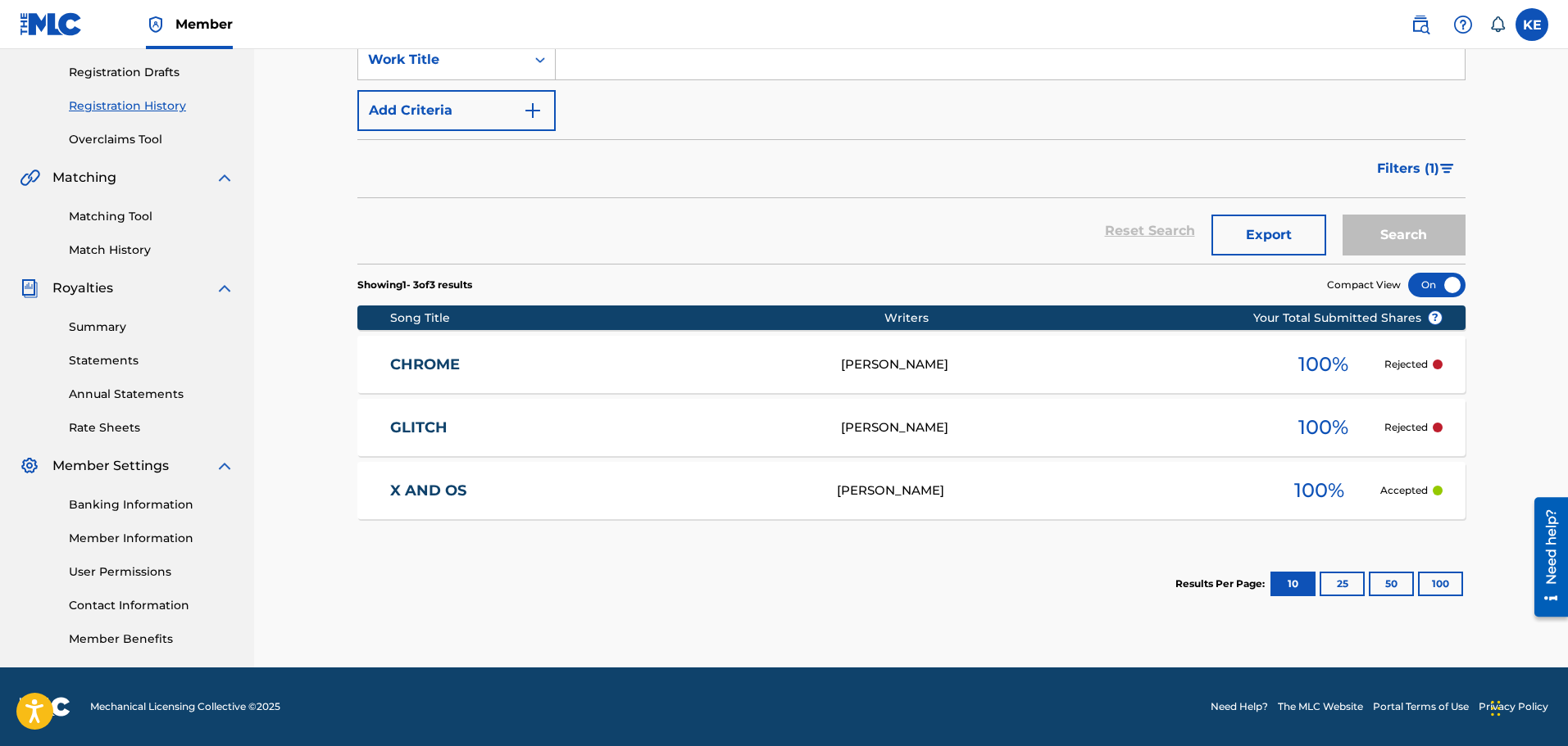
click at [587, 421] on link "GLITCH" at bounding box center [604, 428] width 429 height 19
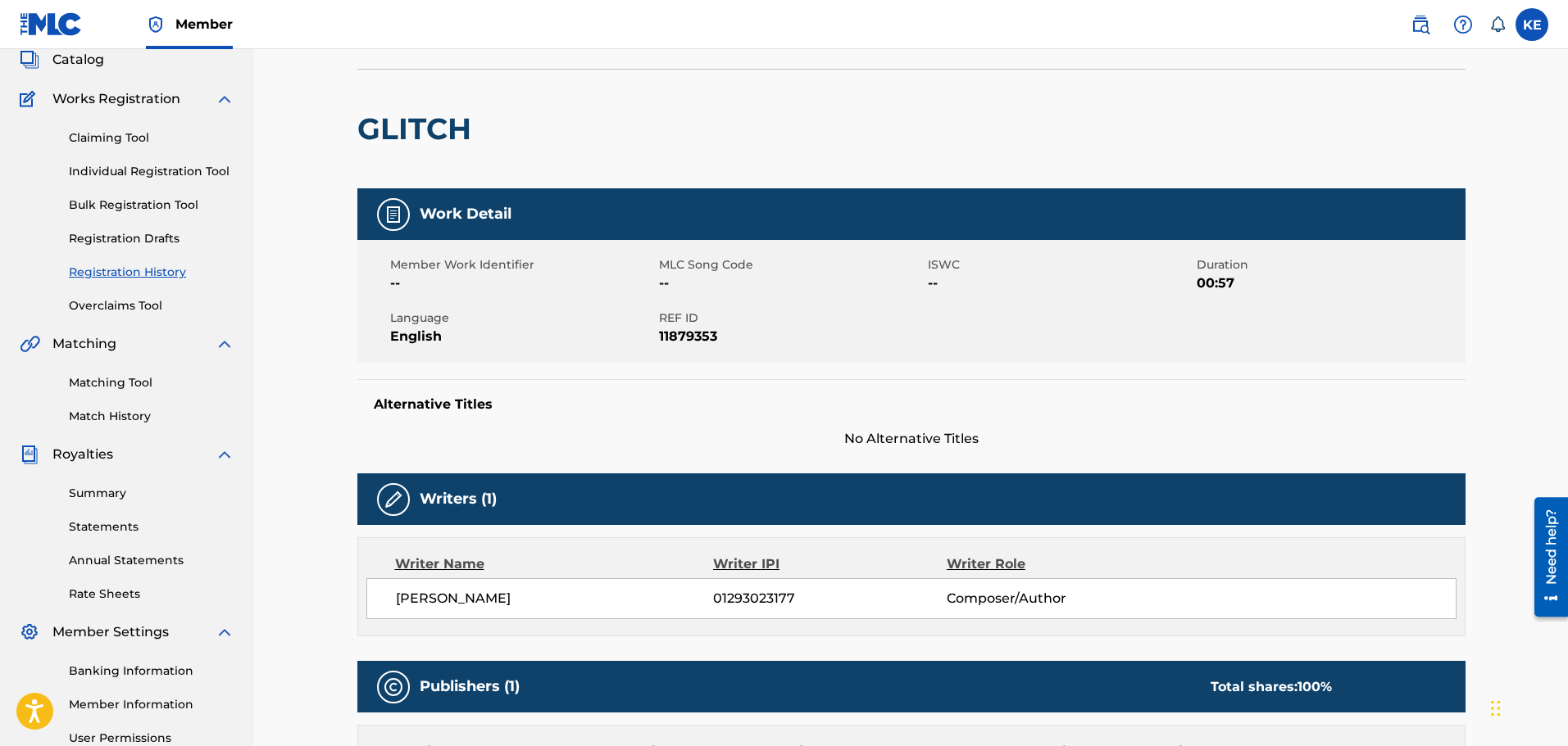
scroll to position [21, 0]
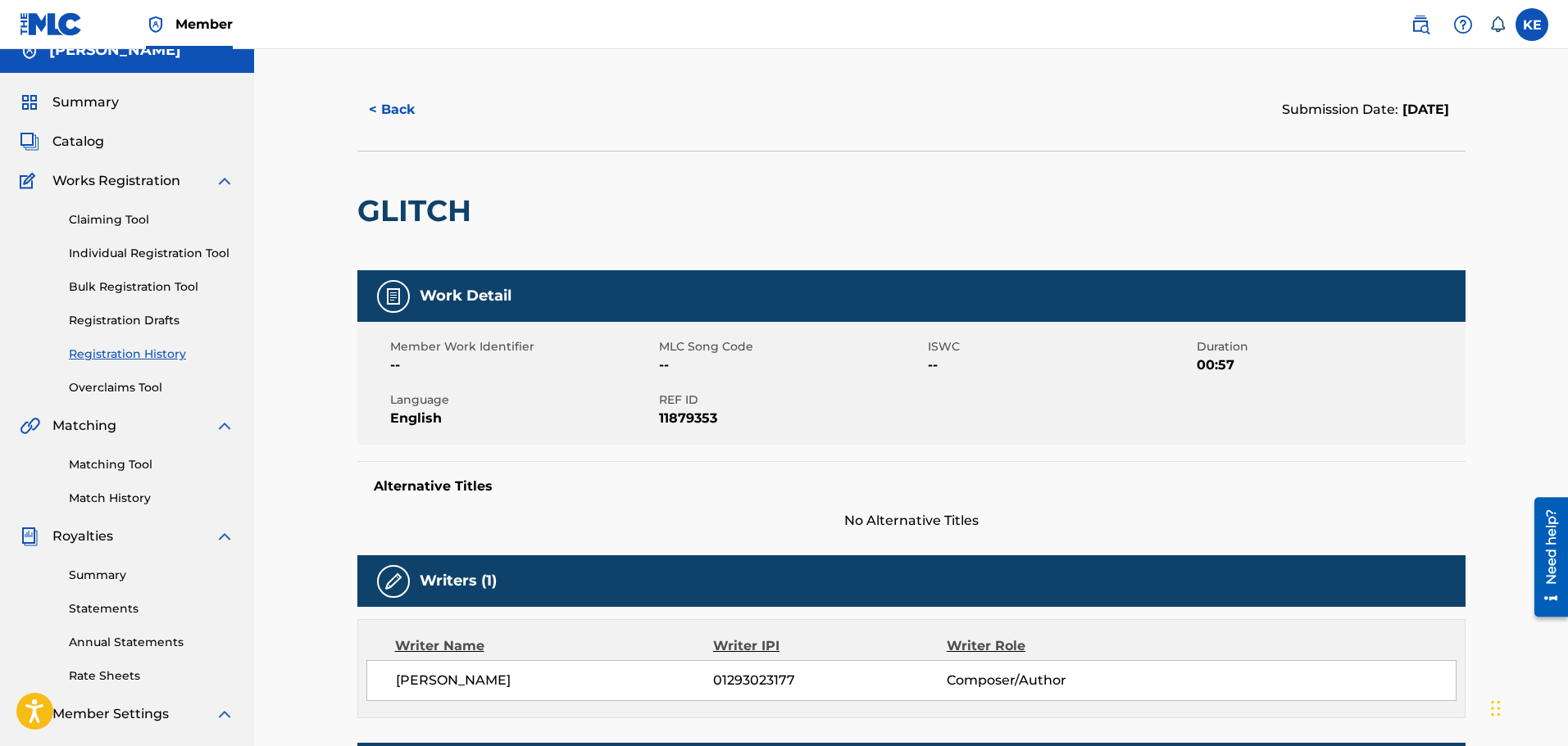
click at [402, 118] on button "< Back" at bounding box center [406, 110] width 98 height 41
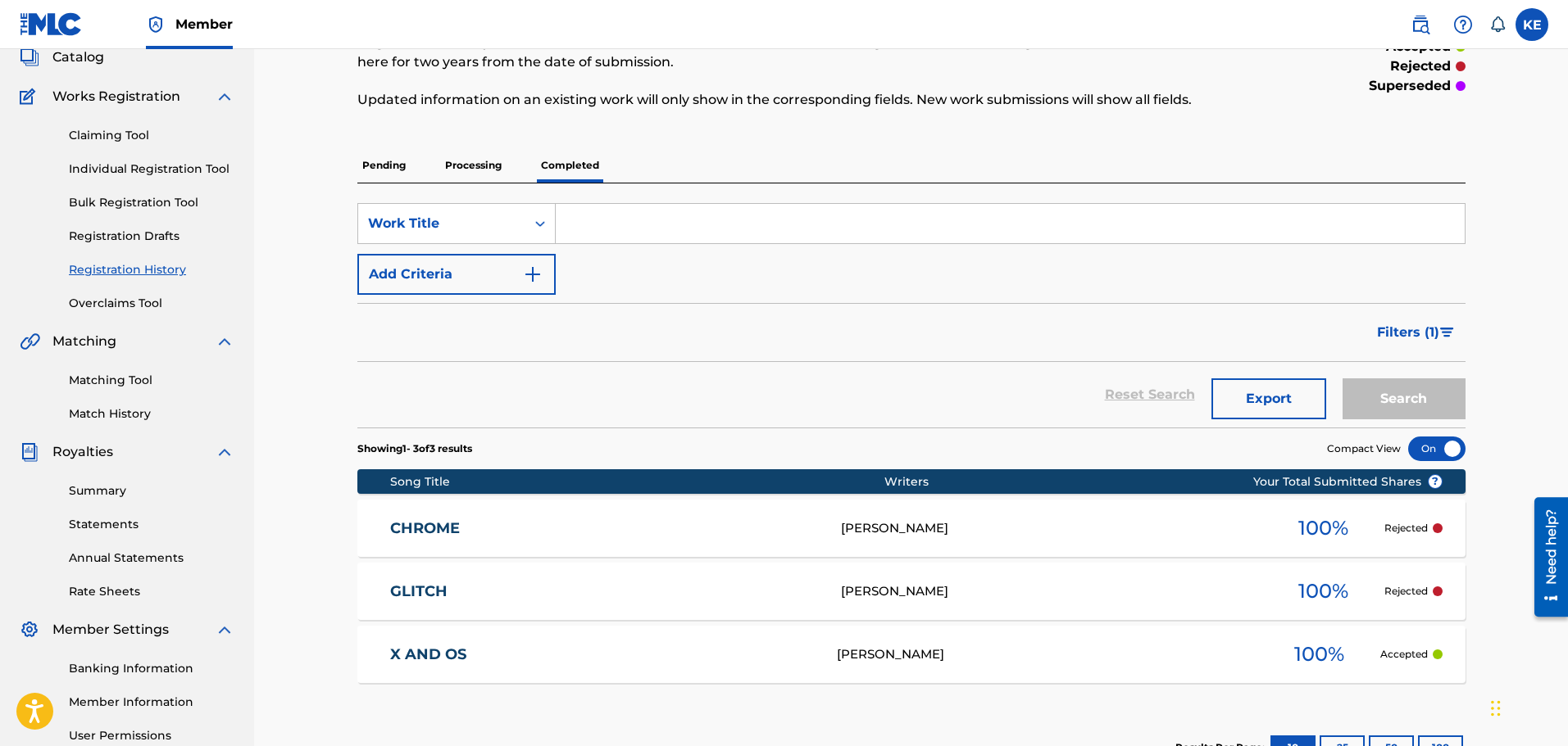
scroll to position [24, 0]
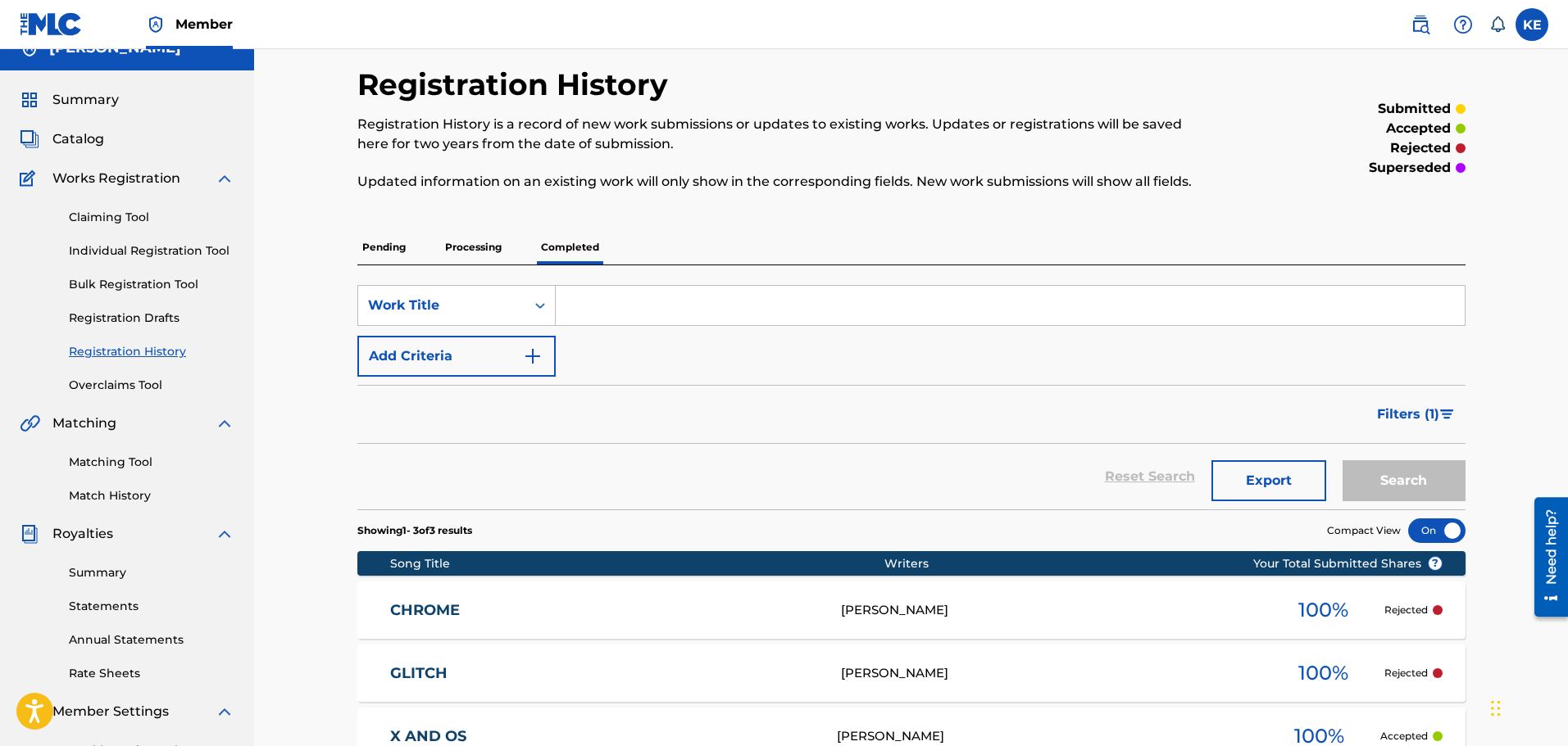
click at [126, 208] on div "Claiming Tool Individual Registration Tool Bulk Registration Tool Registration …" at bounding box center [126, 291] width 215 height 206
click at [126, 209] on link "Claiming Tool" at bounding box center [151, 217] width 165 height 17
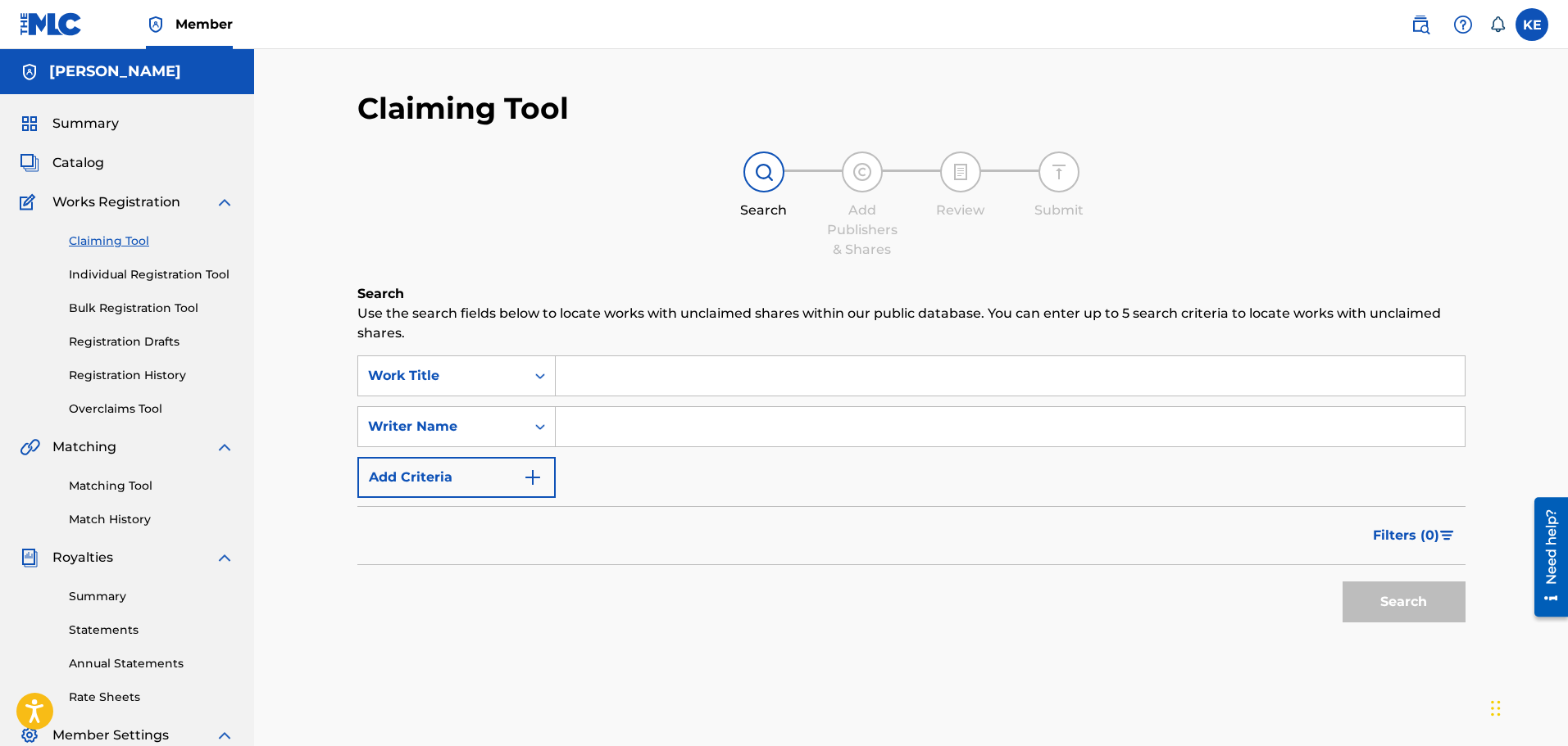
click at [146, 286] on div "Claiming Tool Individual Registration Tool Bulk Registration Tool Registration …" at bounding box center [126, 315] width 215 height 206
click at [149, 275] on link "Individual Registration Tool" at bounding box center [151, 274] width 165 height 17
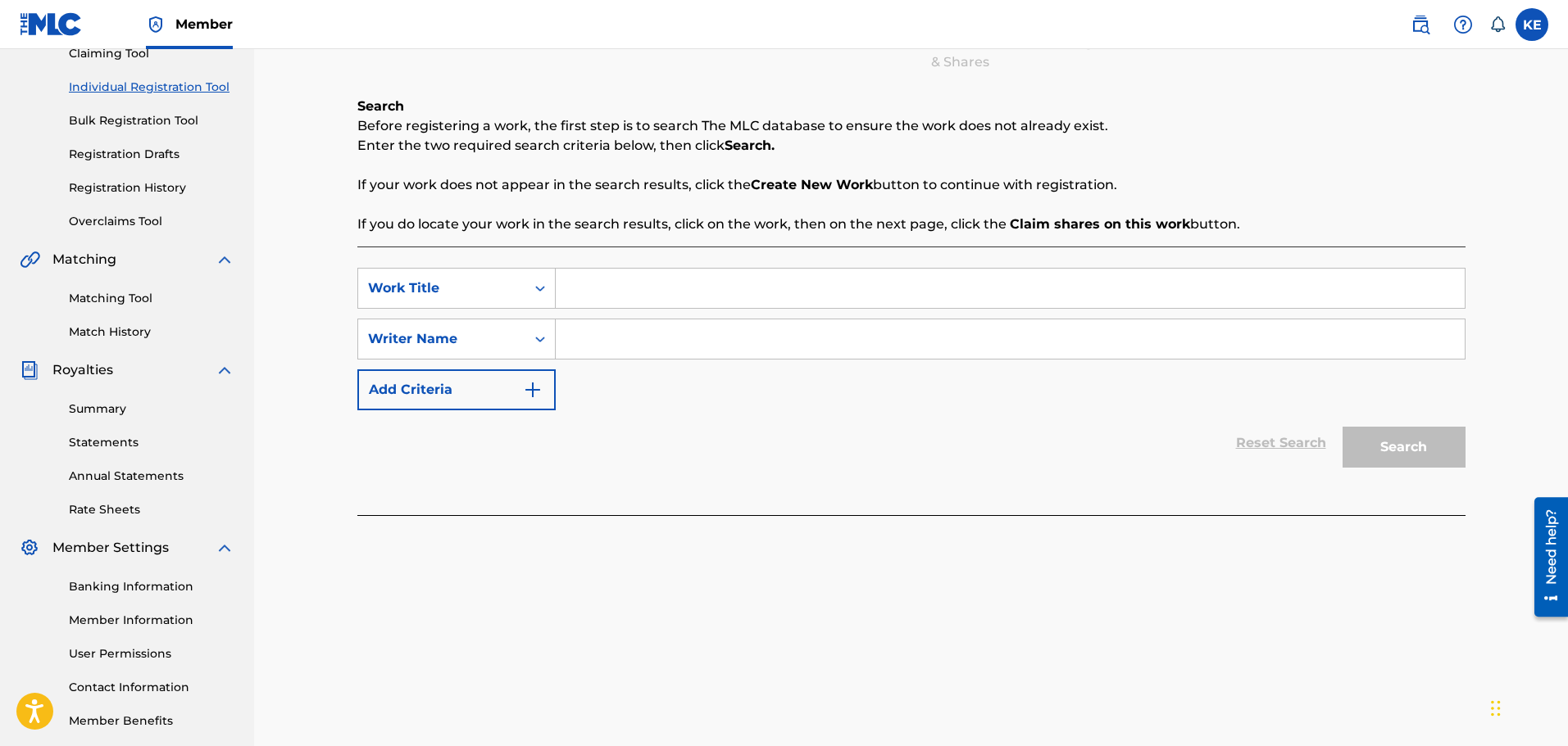
scroll to position [24, 0]
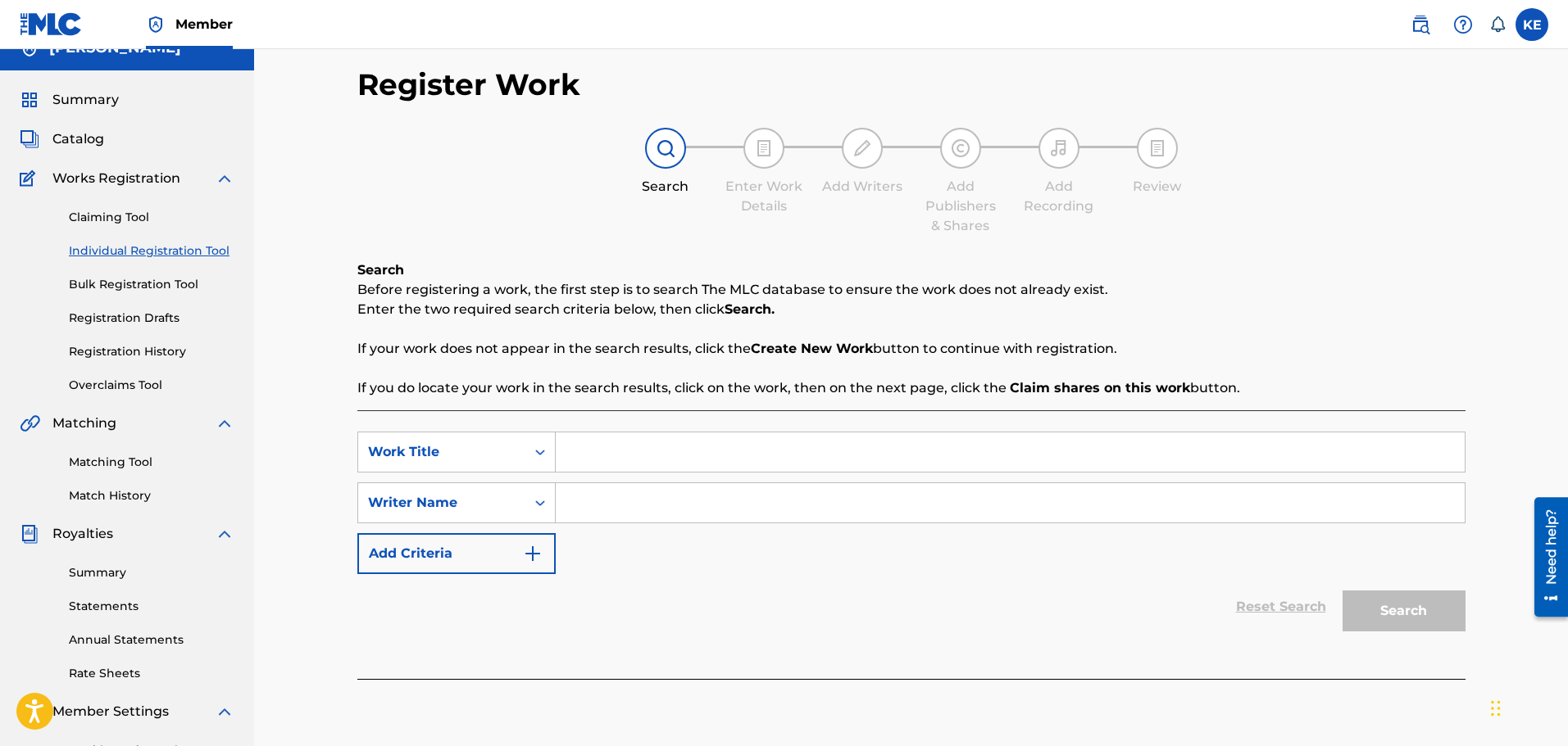
click at [654, 443] on input "Search Form" at bounding box center [1010, 452] width 909 height 39
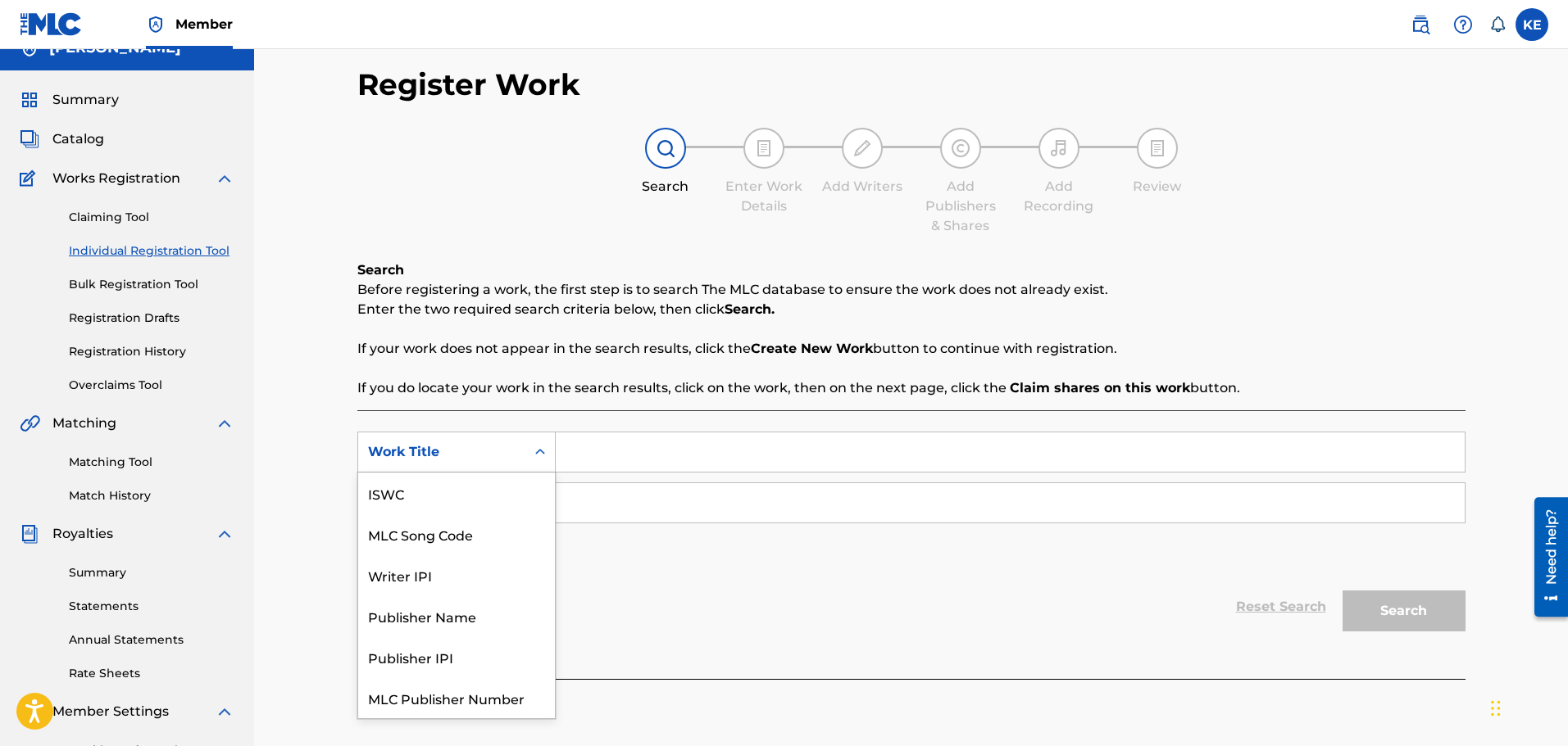
click at [490, 459] on div "Work Title" at bounding box center [441, 452] width 148 height 19
click at [795, 530] on div "SearchWithCriteriaca157c50-5ae3-45c2-840d-912cea1146c2 7 results available. Use…" at bounding box center [911, 502] width 1108 height 142
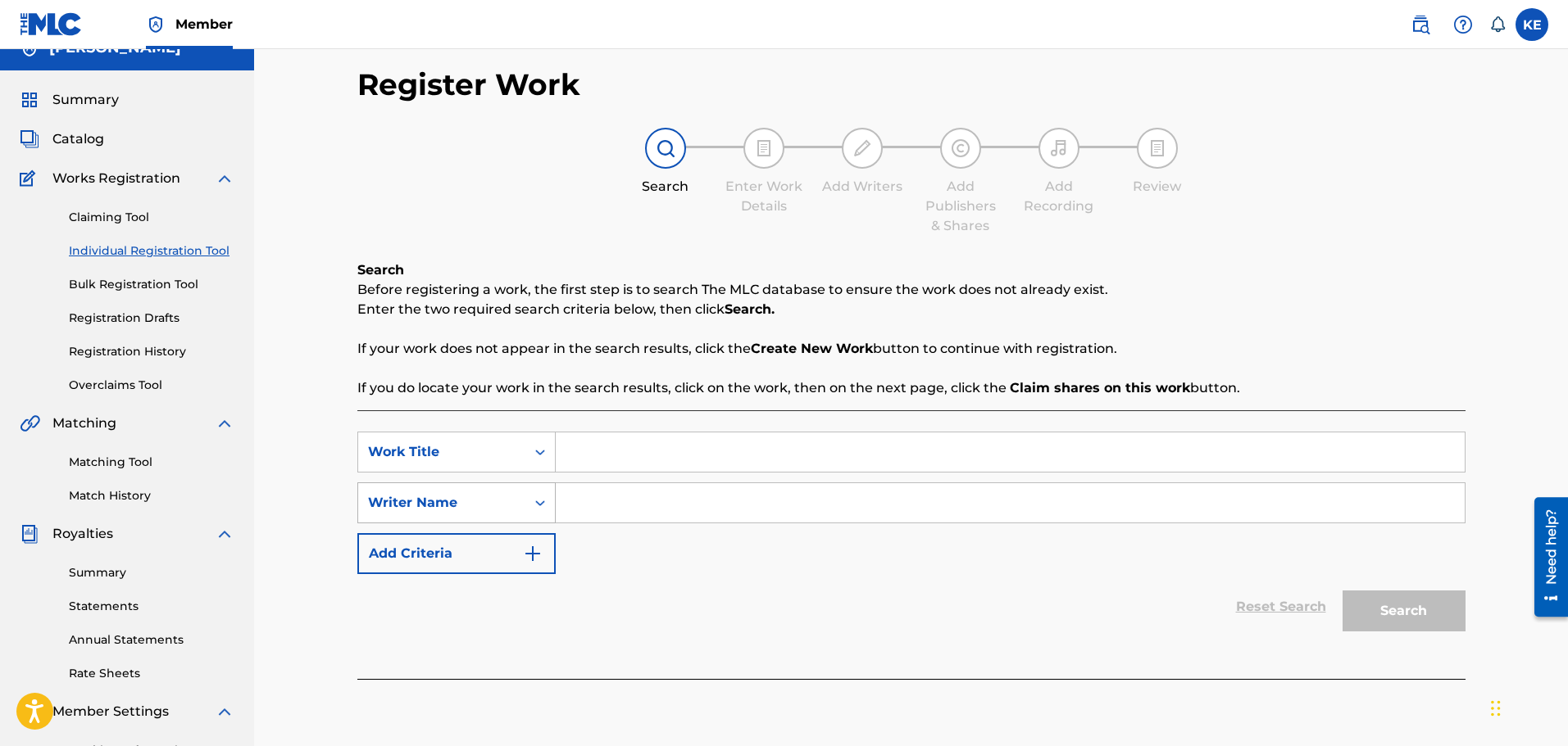
click at [479, 512] on div "Writer Name" at bounding box center [441, 503] width 148 height 19
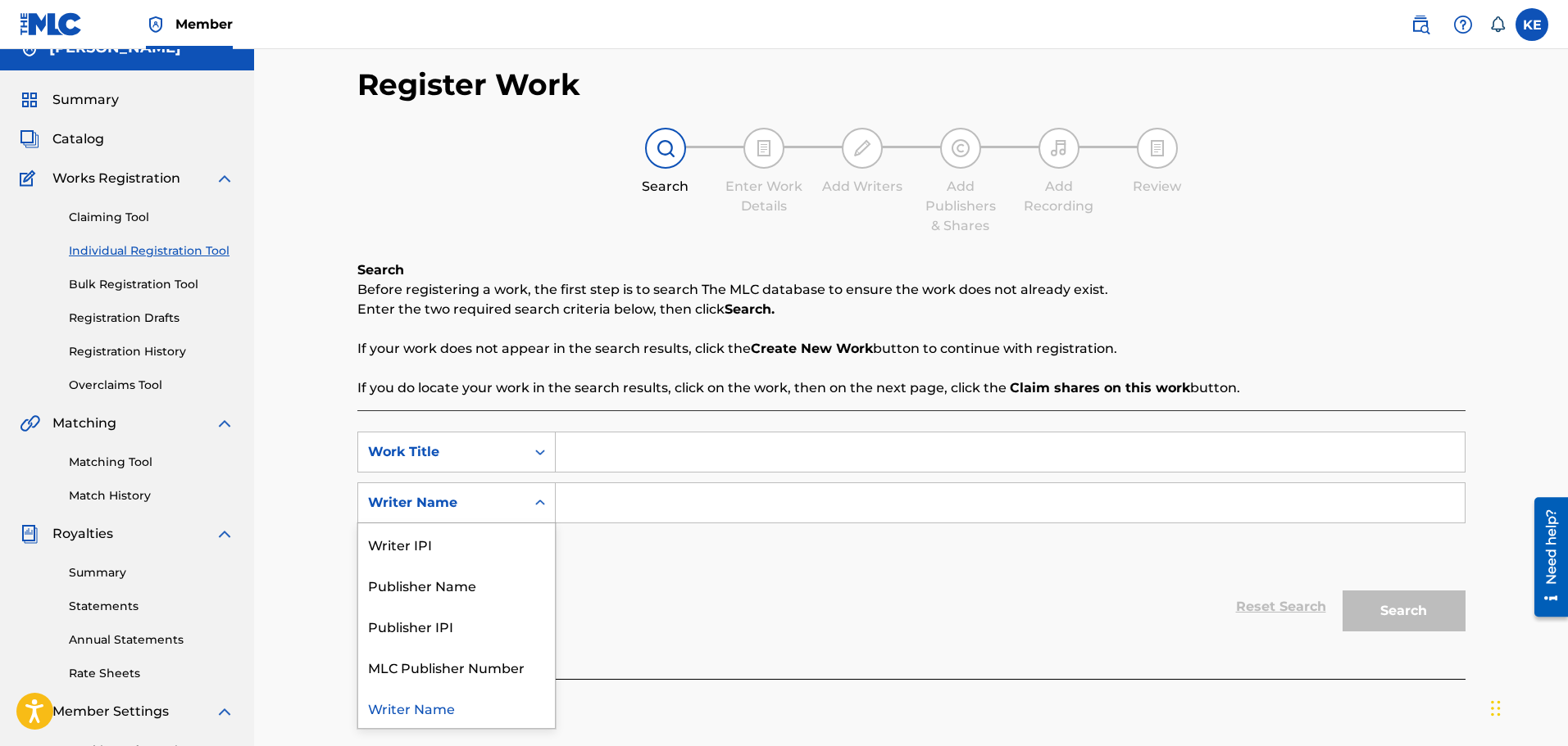
drag, startPoint x: 446, startPoint y: 709, endPoint x: 444, endPoint y: 698, distance: 11.2
click at [445, 709] on div "Writer Name" at bounding box center [456, 707] width 196 height 41
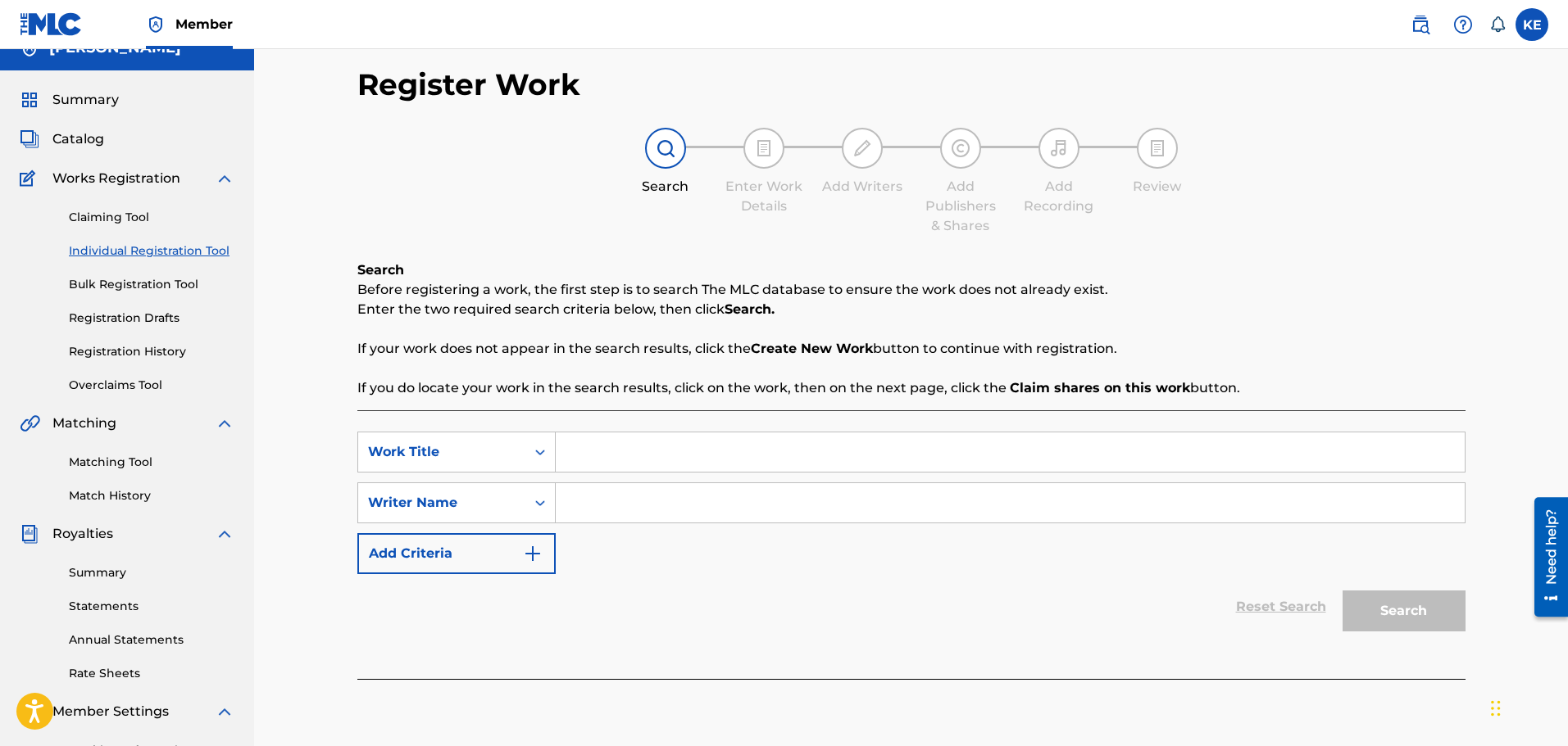
click at [609, 498] on input "Search Form" at bounding box center [1010, 503] width 909 height 39
drag, startPoint x: 548, startPoint y: 503, endPoint x: 519, endPoint y: 499, distance: 29.3
click at [514, 503] on div "SearchWithCriteriafcc3b914-6502-43d5-ad12-c185171d1b1e Writer Name KAMERON M EP…" at bounding box center [911, 503] width 1108 height 41
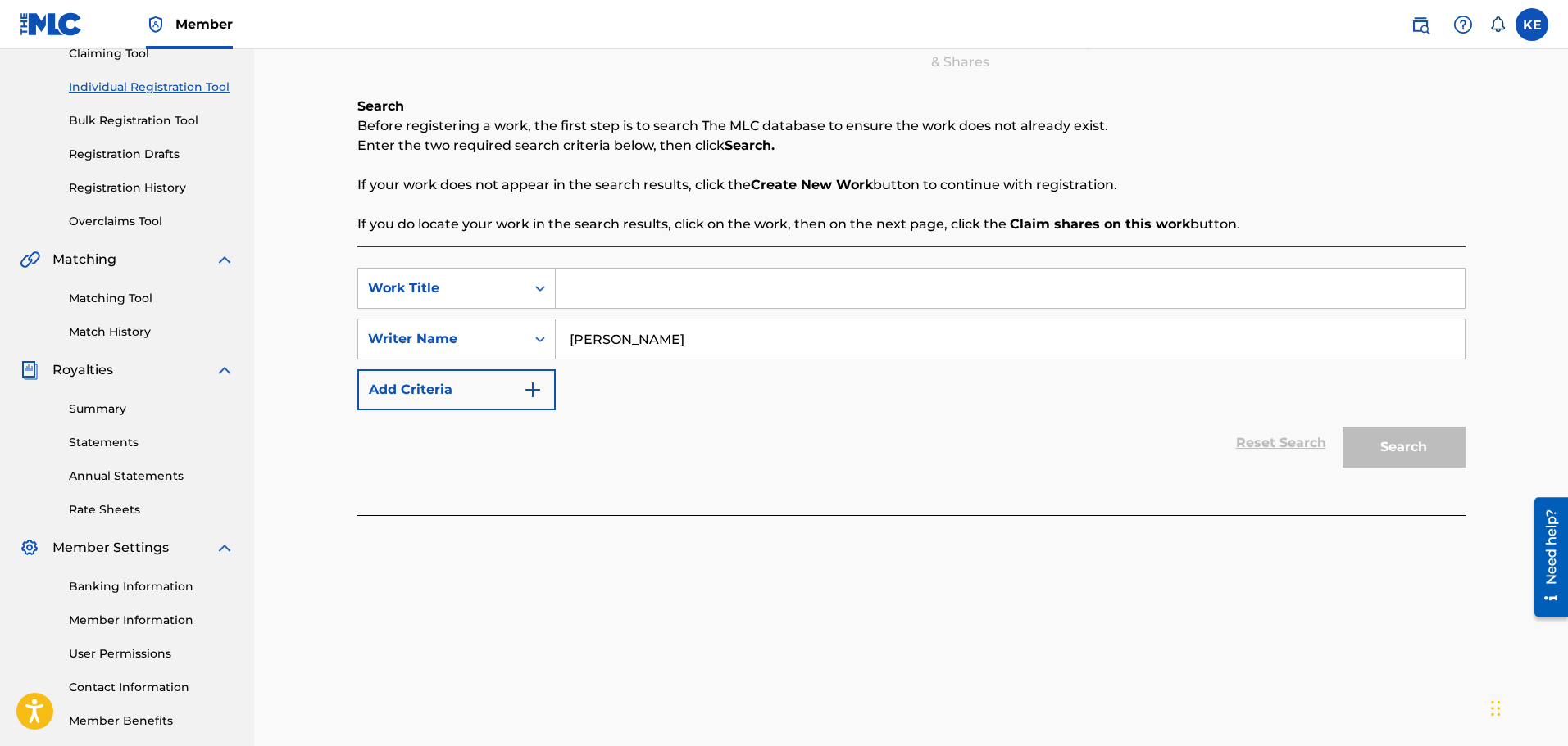
type input "KAMERON EPPS"
click at [503, 393] on button "Add Criteria" at bounding box center [456, 390] width 198 height 41
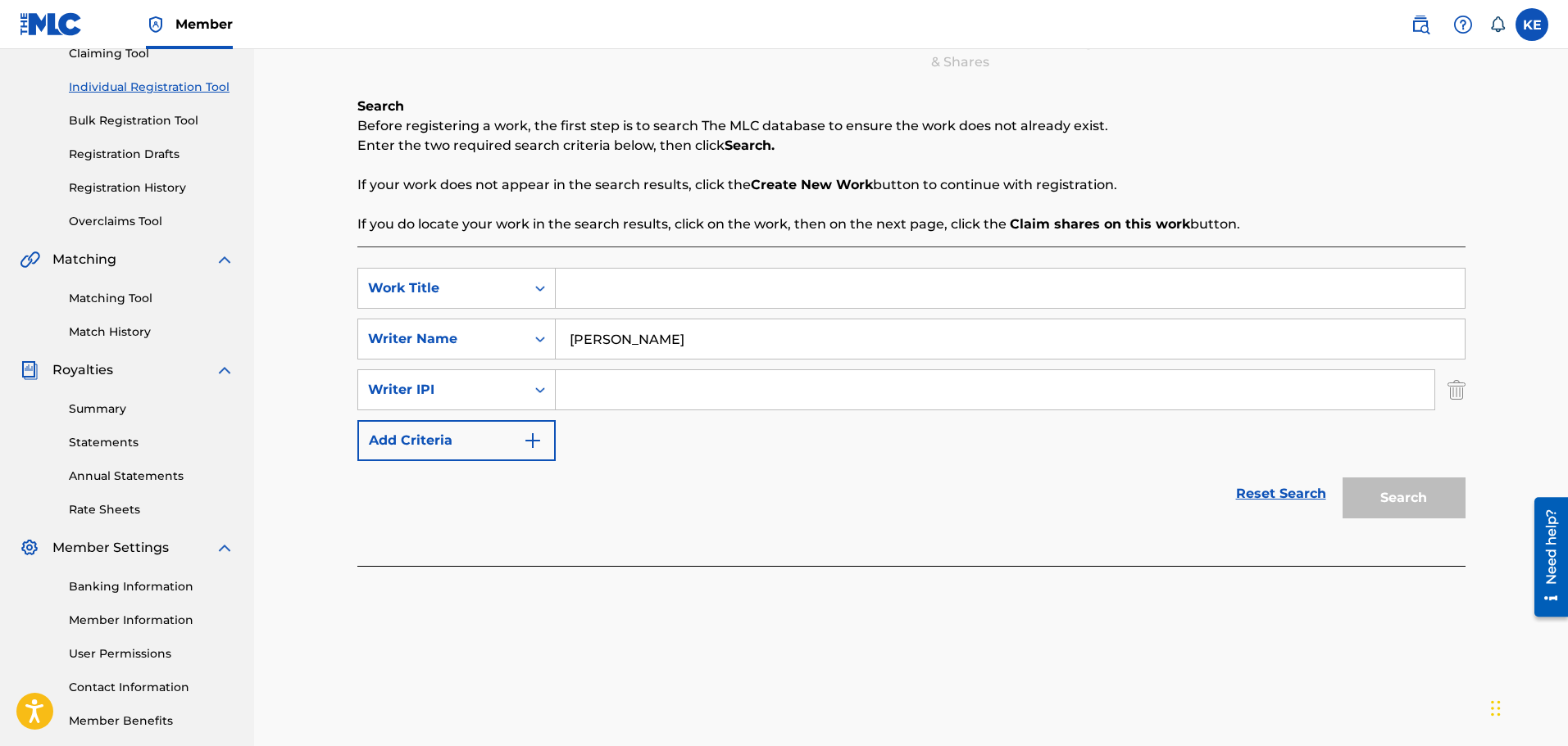
click at [505, 456] on button "Add Criteria" at bounding box center [456, 440] width 198 height 41
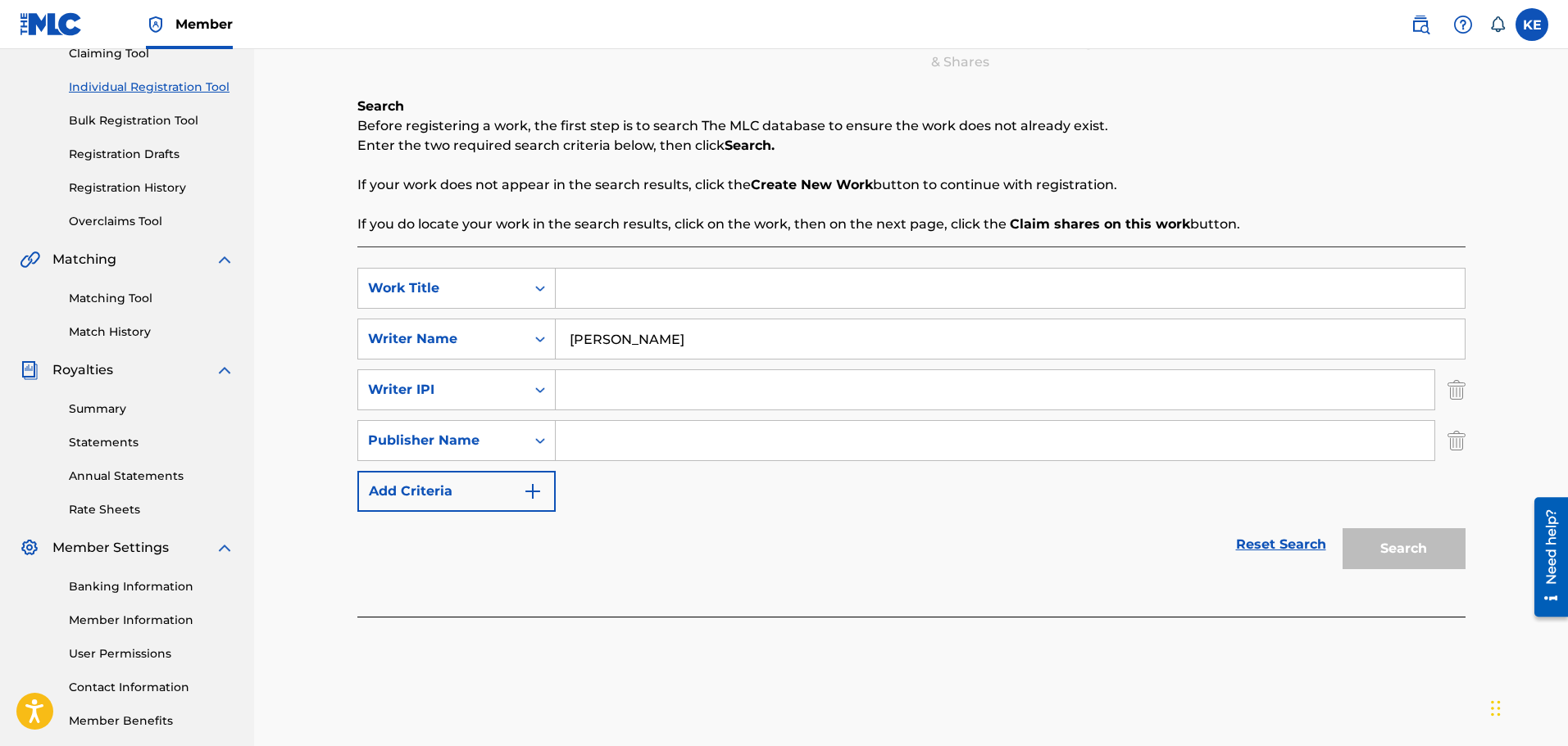
click at [1455, 399] on img "Search Form" at bounding box center [1456, 390] width 18 height 41
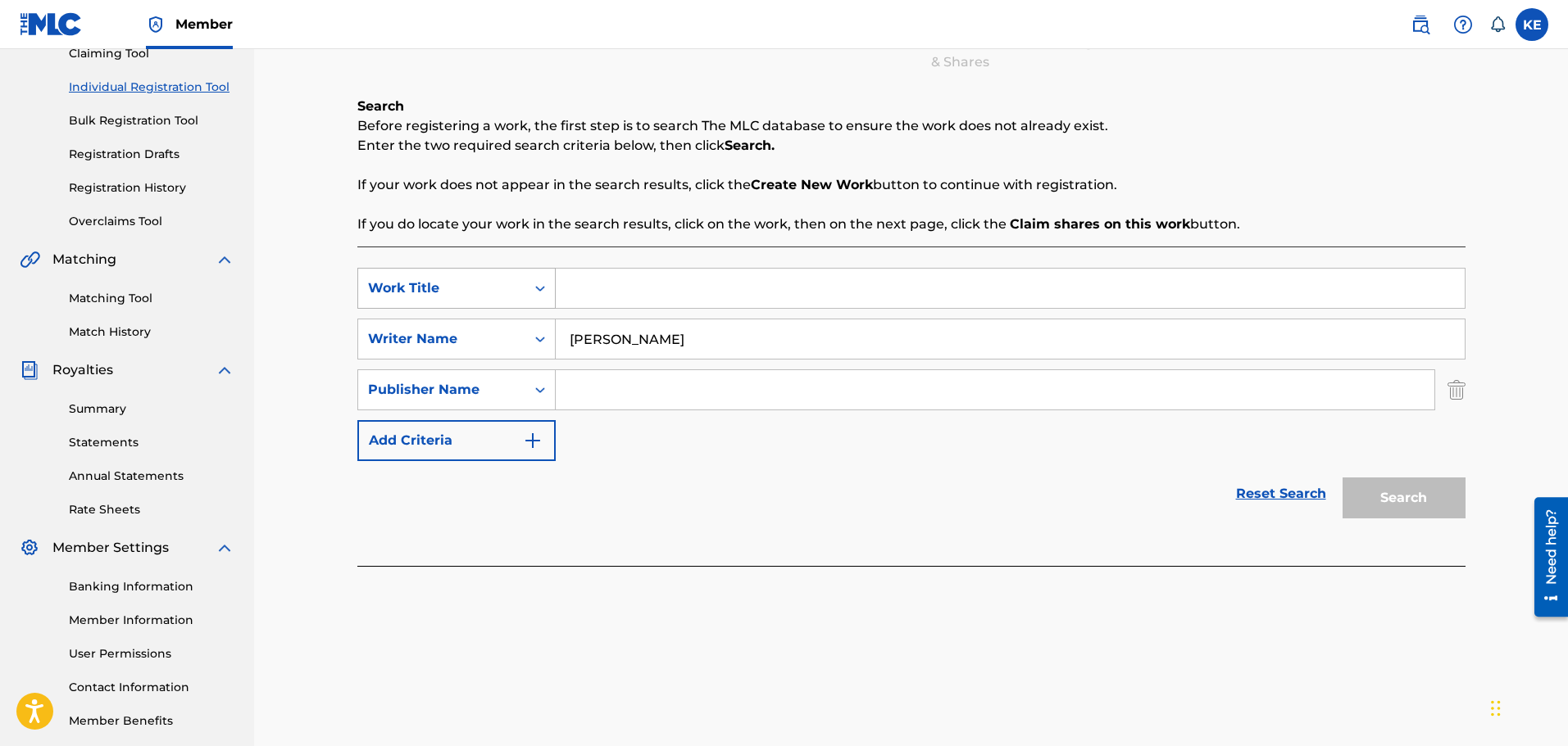
click at [531, 282] on div "Search Form" at bounding box center [539, 288] width 29 height 29
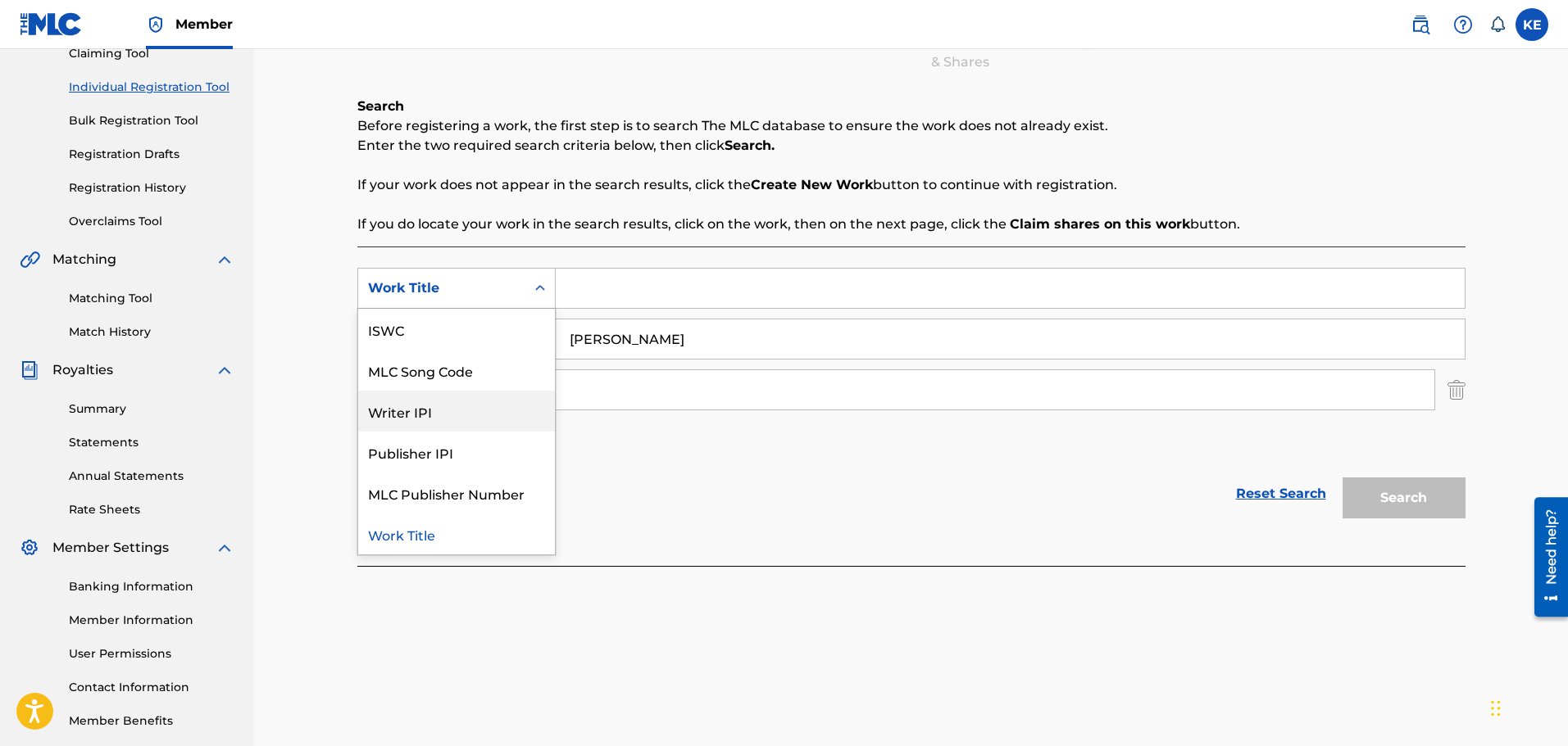
scroll to position [106, 0]
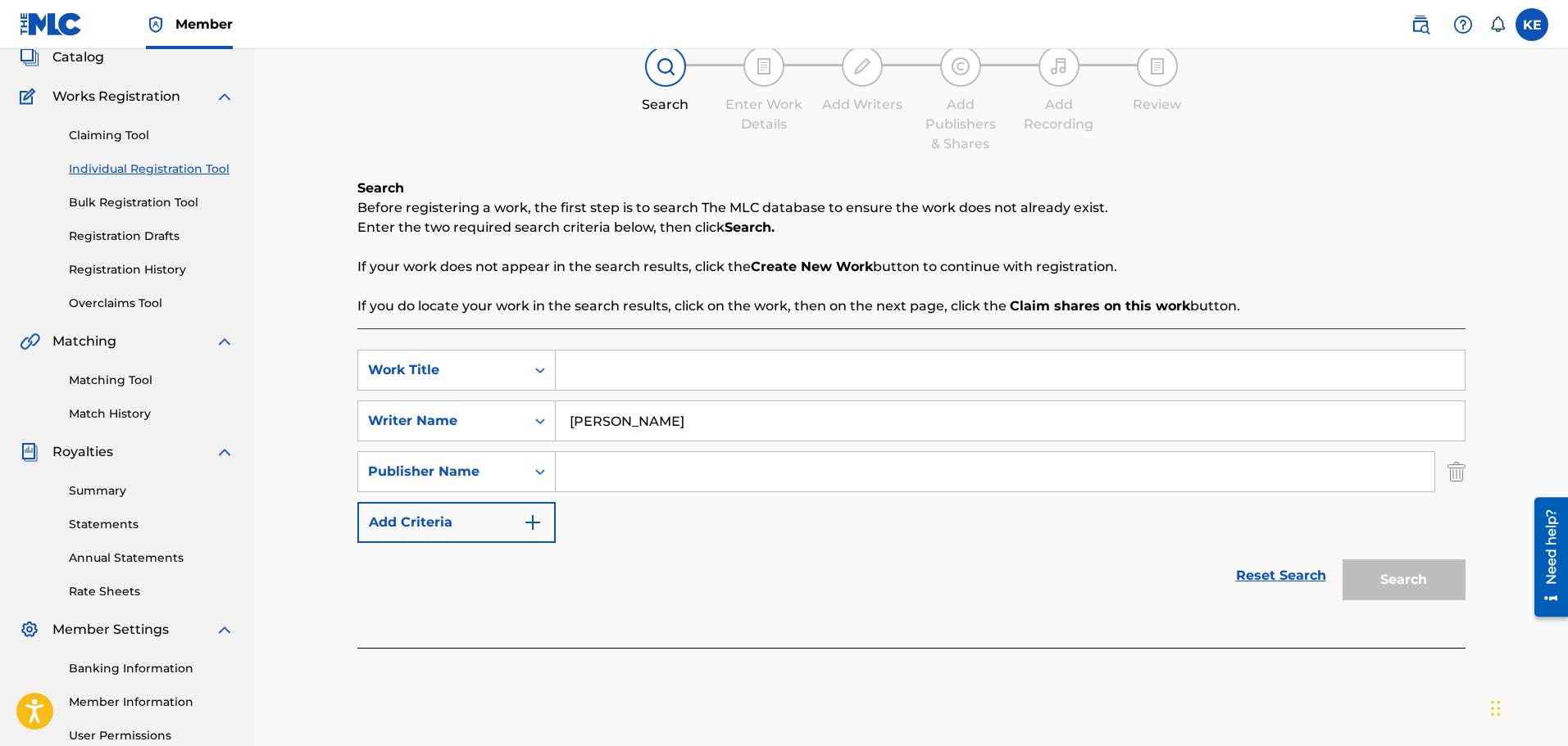
click at [137, 140] on link "Claiming Tool" at bounding box center [151, 135] width 165 height 17
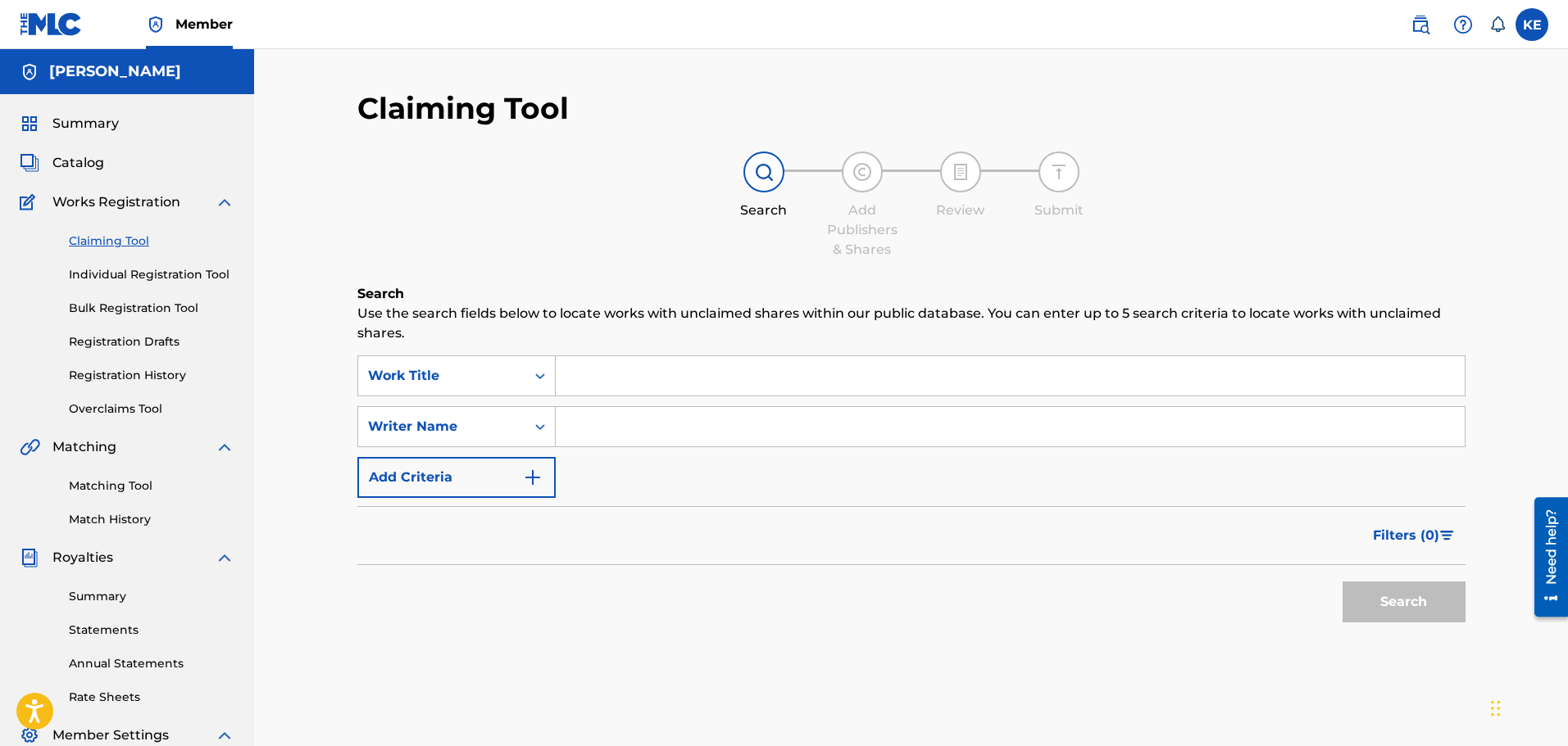
scroll to position [164, 0]
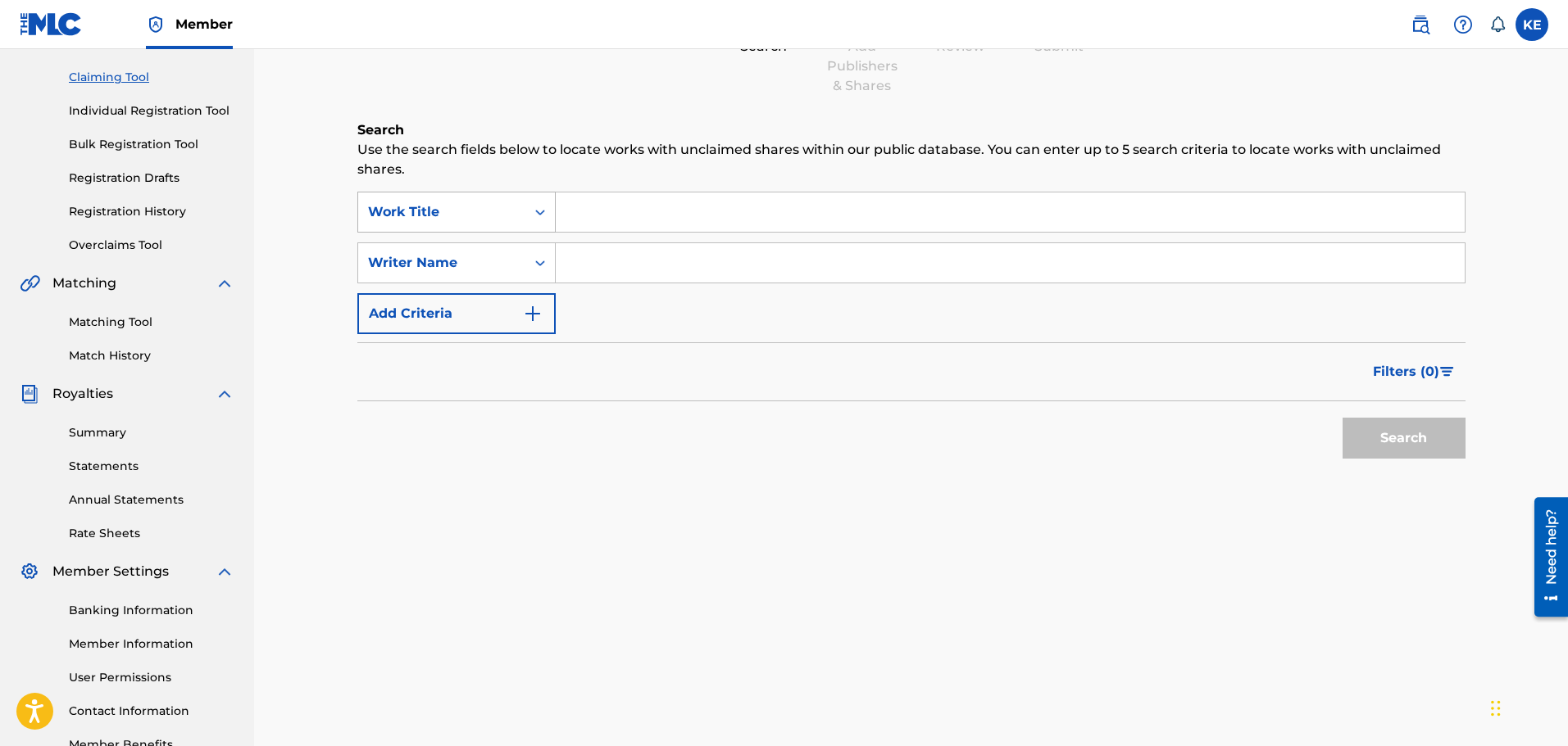
click at [519, 223] on div "Work Title" at bounding box center [441, 211] width 167 height 31
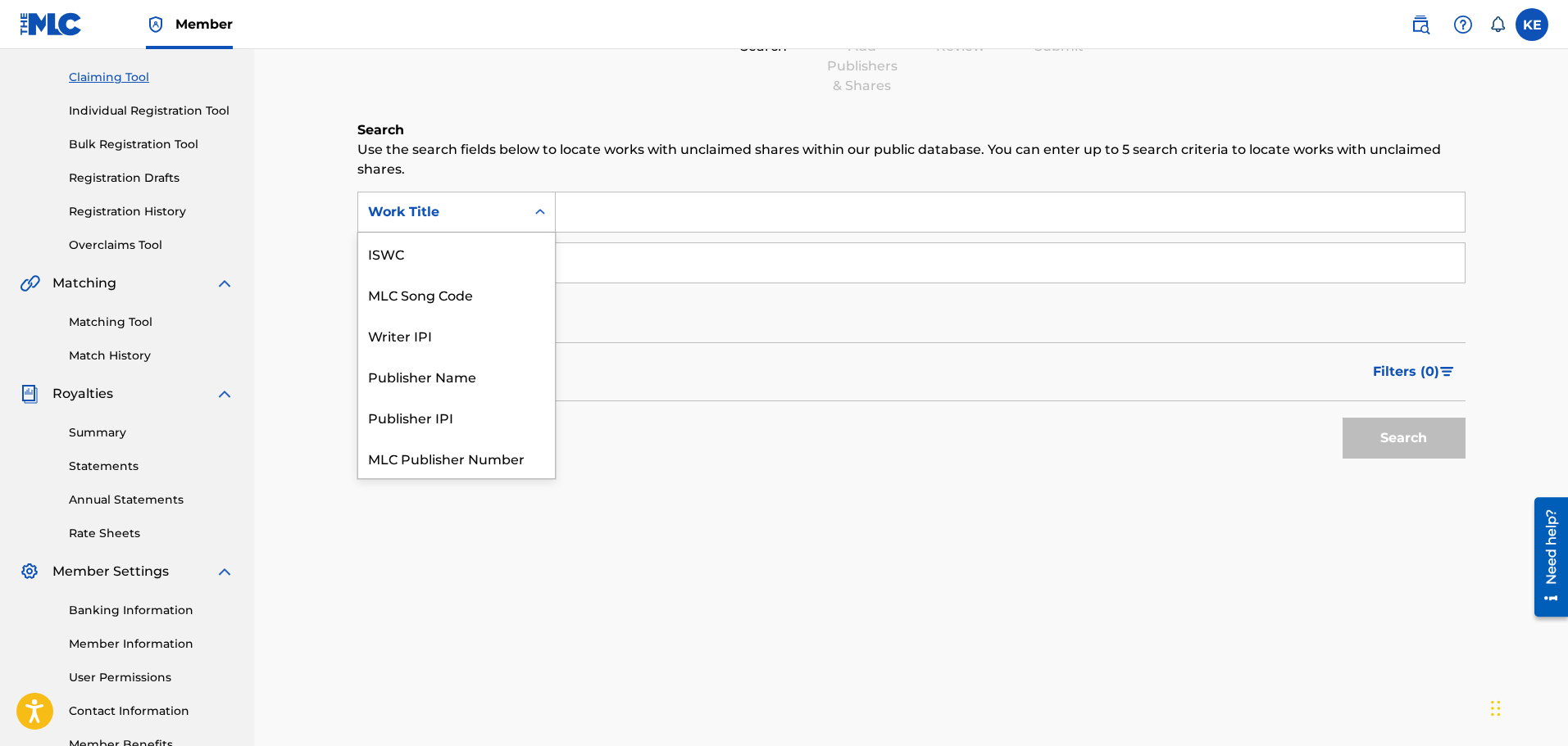
scroll to position [41, 0]
click at [493, 266] on div "MLC Song Code" at bounding box center [456, 253] width 196 height 41
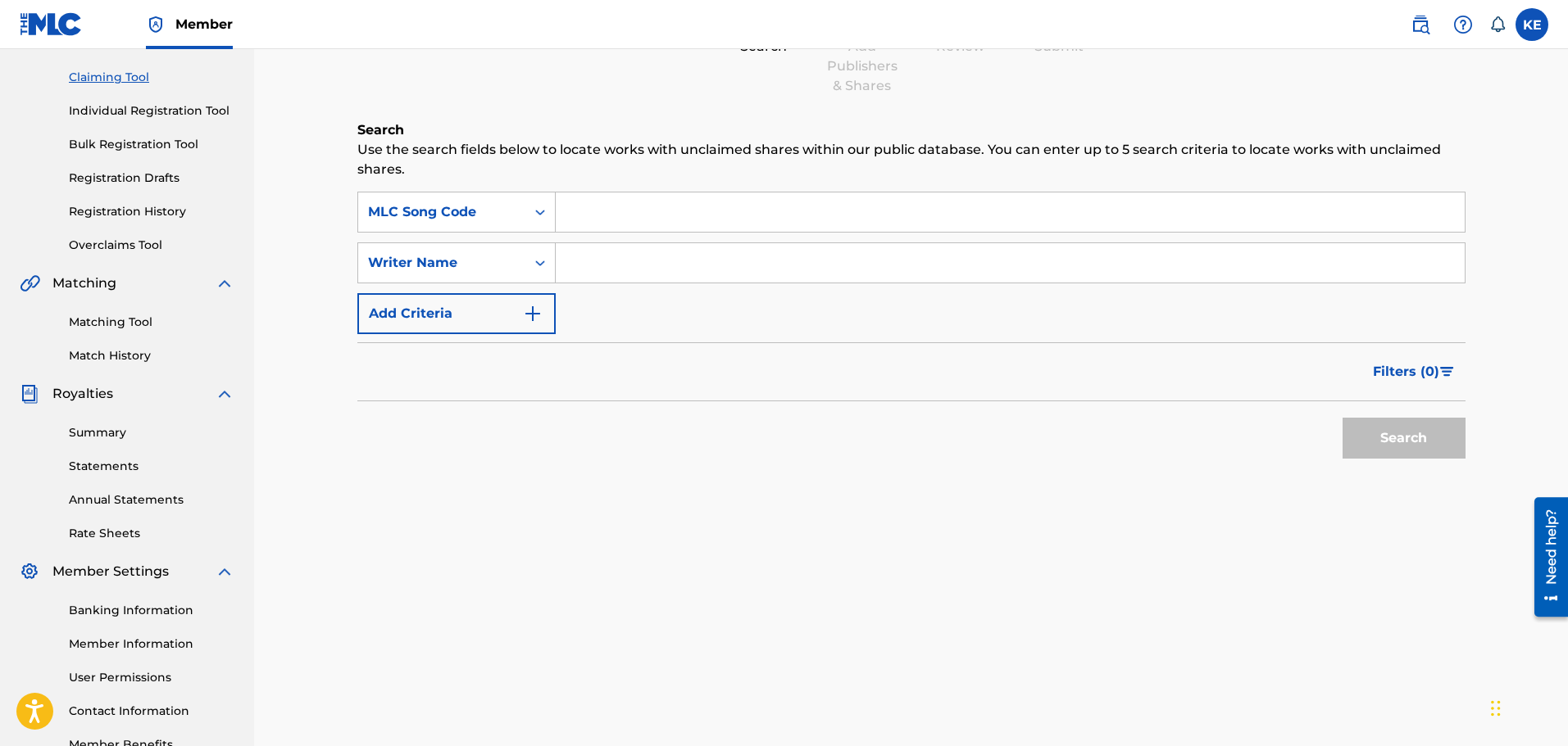
click at [642, 222] on input "Search Form" at bounding box center [1010, 212] width 909 height 39
type input "zovrpublishing"
click at [715, 274] on input "Search Form" at bounding box center [1010, 263] width 909 height 39
type input "DD"
click at [1380, 433] on button "Search" at bounding box center [1404, 438] width 123 height 41
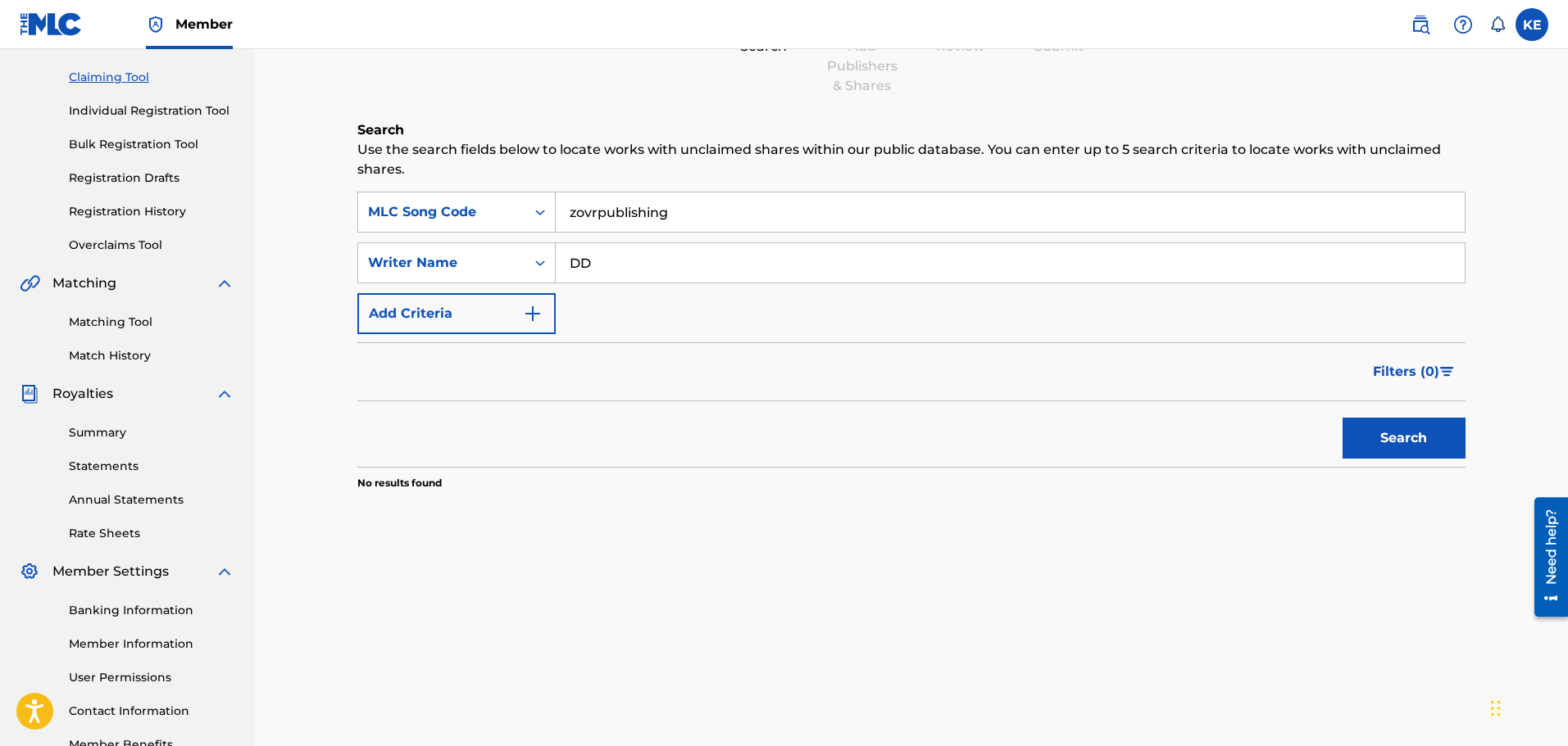
click at [1428, 436] on button "Search" at bounding box center [1404, 438] width 123 height 41
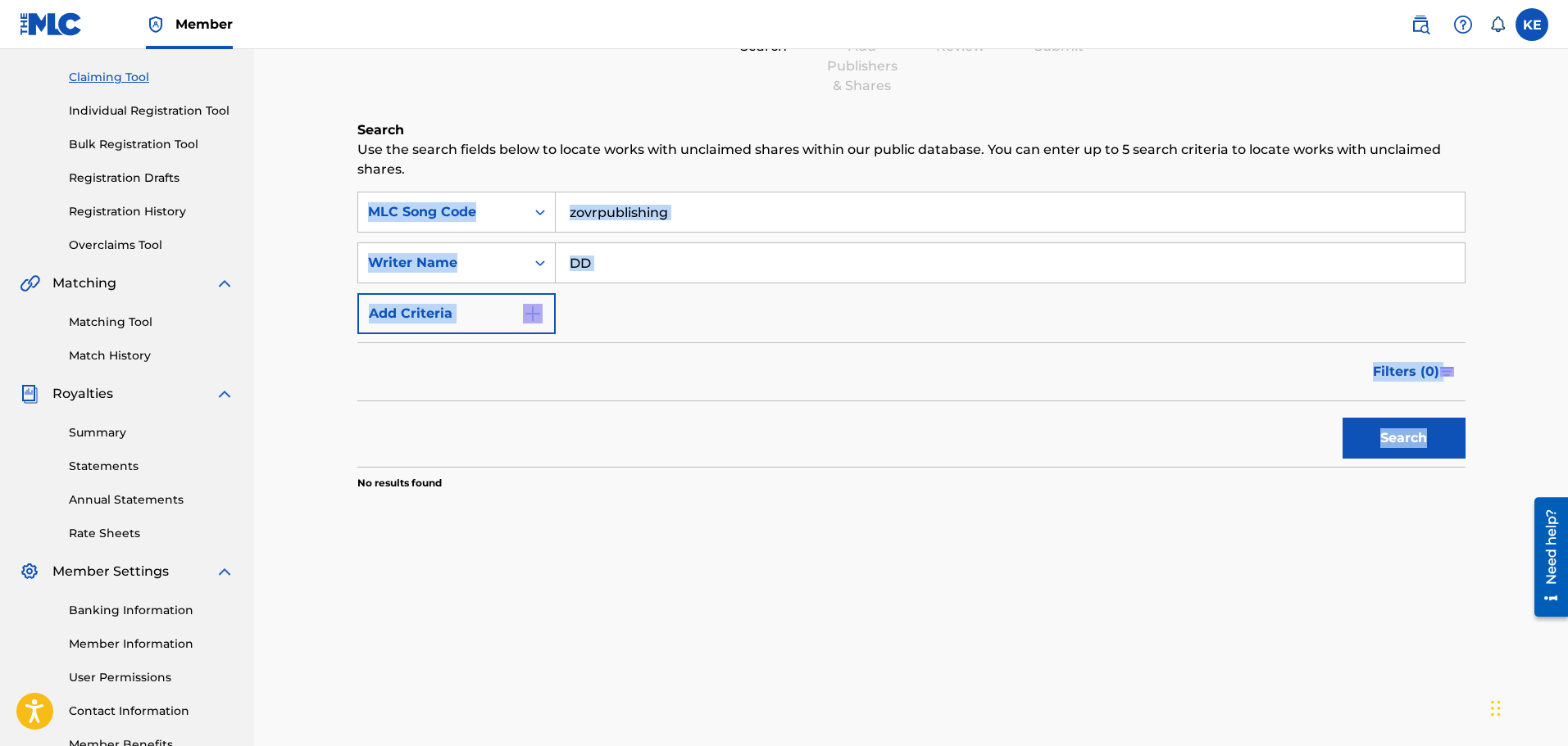
click at [1428, 436] on div "Search" at bounding box center [1400, 434] width 131 height 65
click at [1370, 444] on button "Search" at bounding box center [1404, 438] width 123 height 41
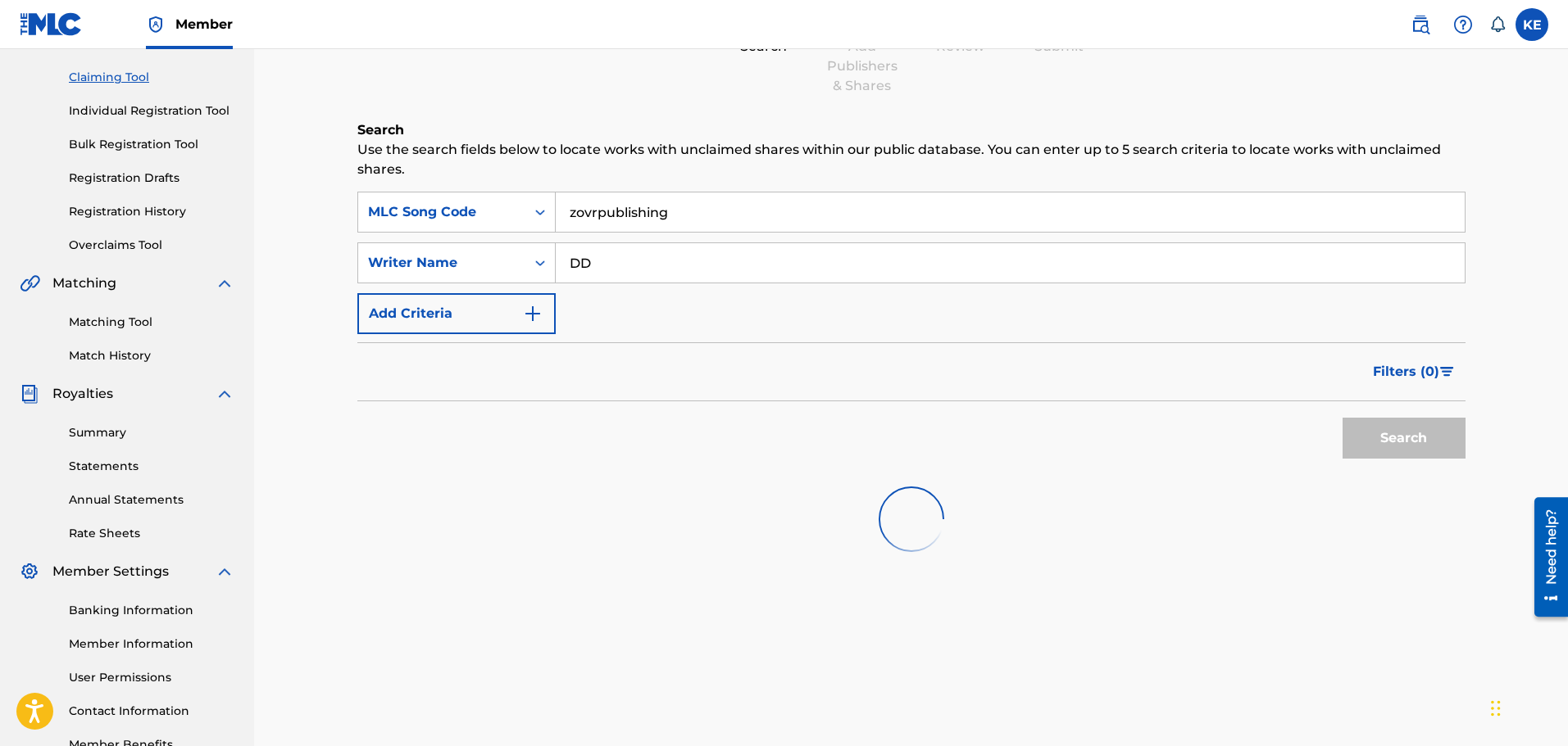
click at [1379, 443] on div "Search" at bounding box center [1400, 434] width 131 height 65
click at [1379, 443] on button "Search" at bounding box center [1404, 438] width 123 height 41
click at [1380, 443] on div "Search" at bounding box center [1400, 434] width 131 height 65
click at [1380, 443] on button "Search" at bounding box center [1404, 438] width 123 height 41
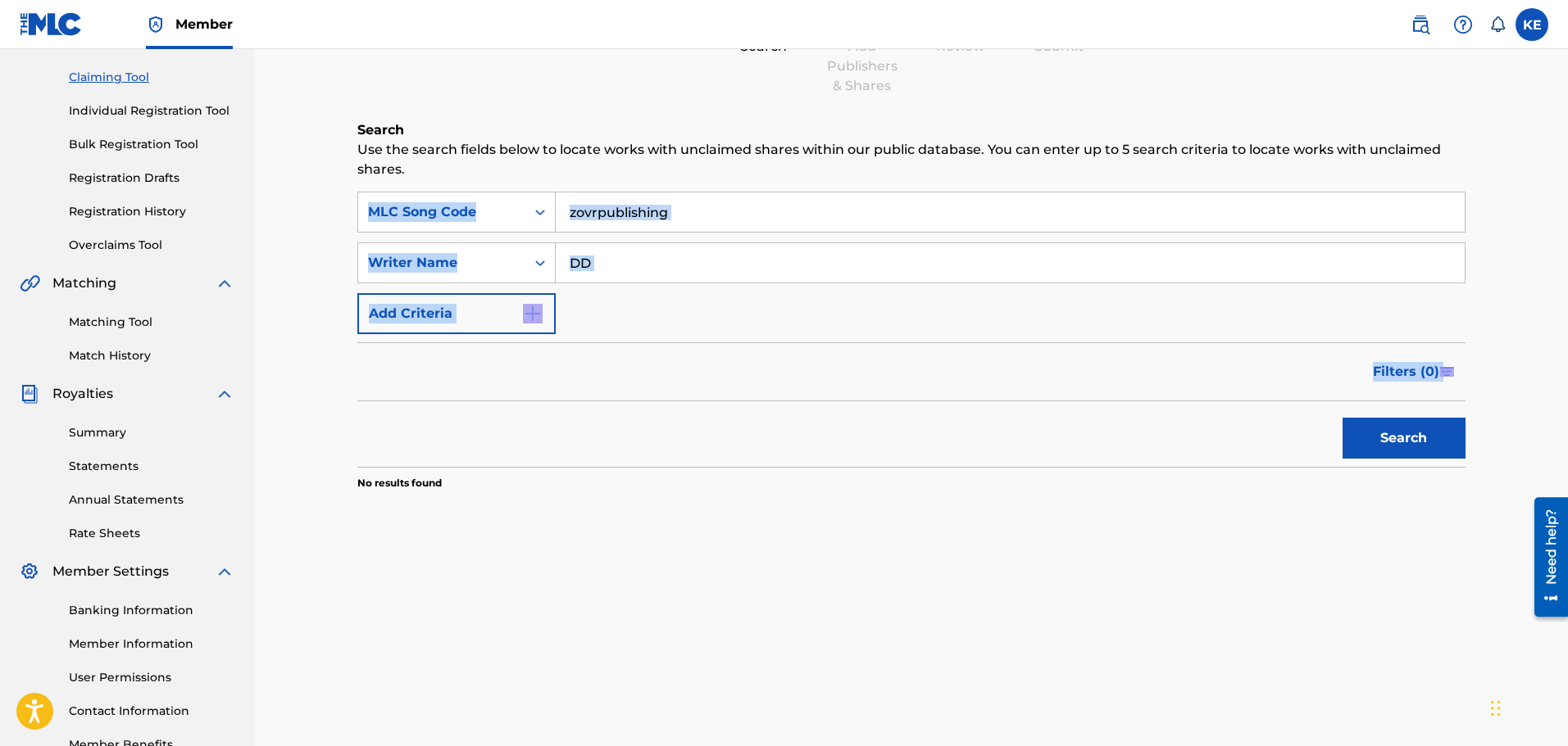
click at [1383, 443] on div "Search" at bounding box center [1400, 434] width 131 height 65
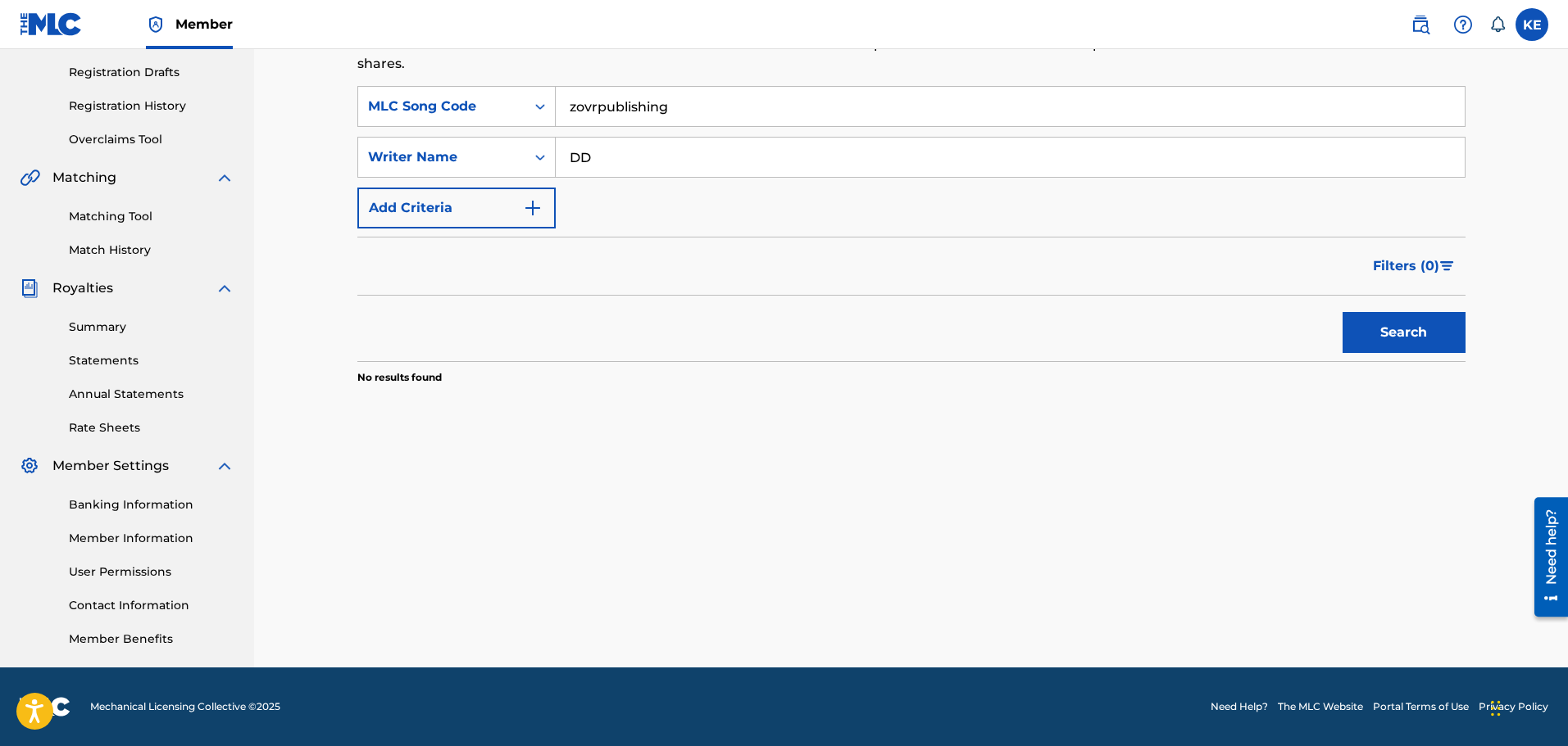
scroll to position [0, 0]
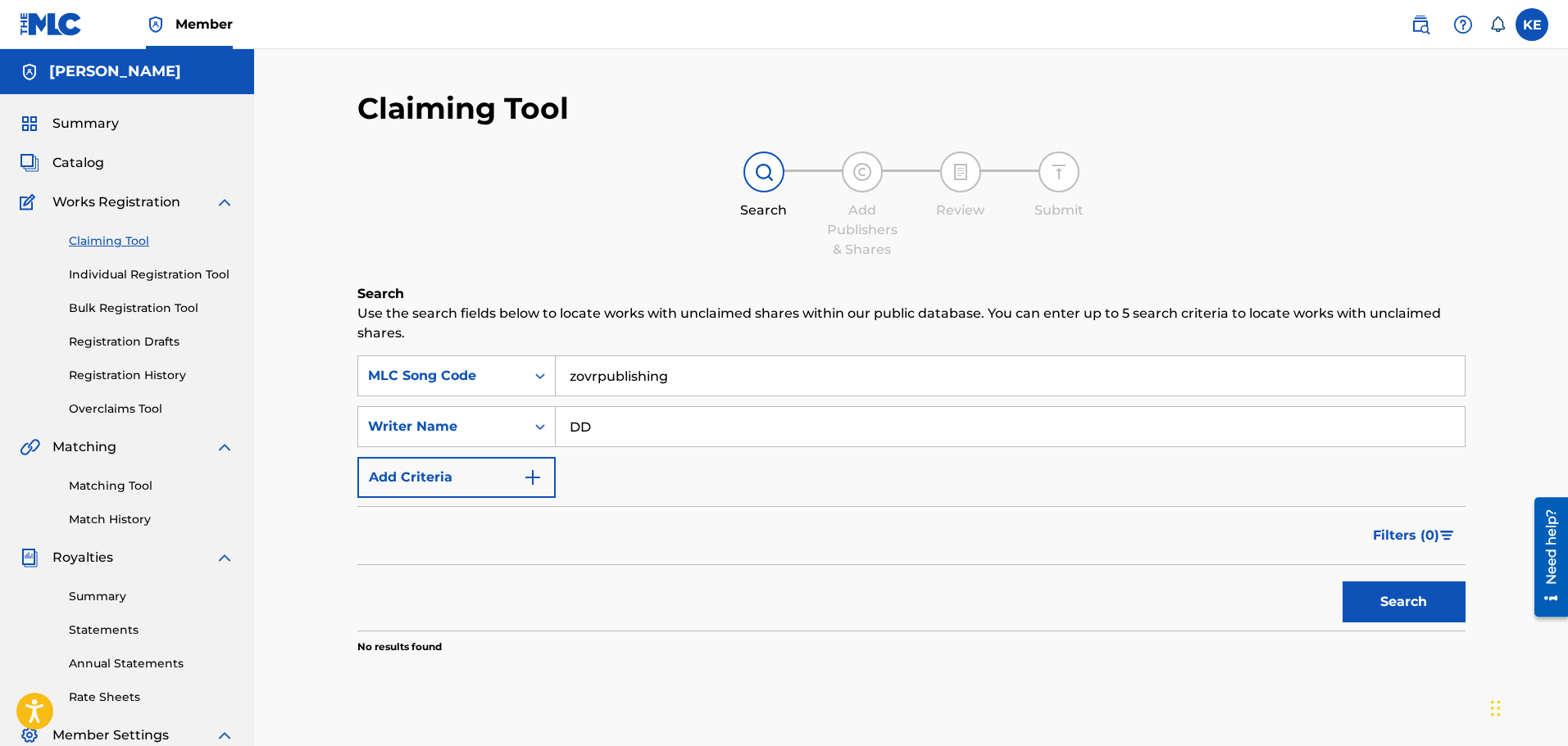
click at [125, 286] on div "Claiming Tool Individual Registration Tool Bulk Registration Tool Registration …" at bounding box center [126, 315] width 215 height 206
click at [133, 269] on link "Individual Registration Tool" at bounding box center [151, 274] width 165 height 17
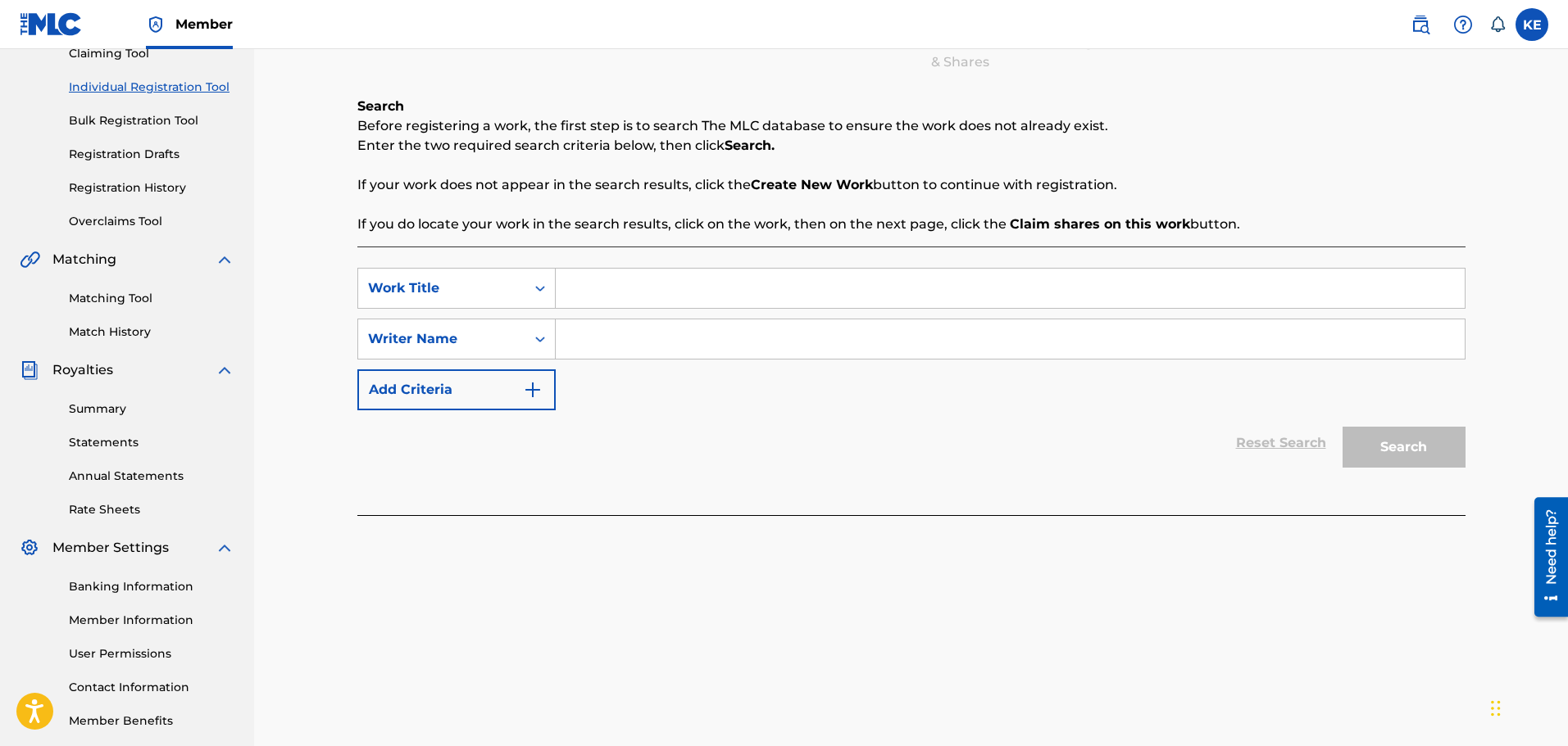
scroll to position [106, 0]
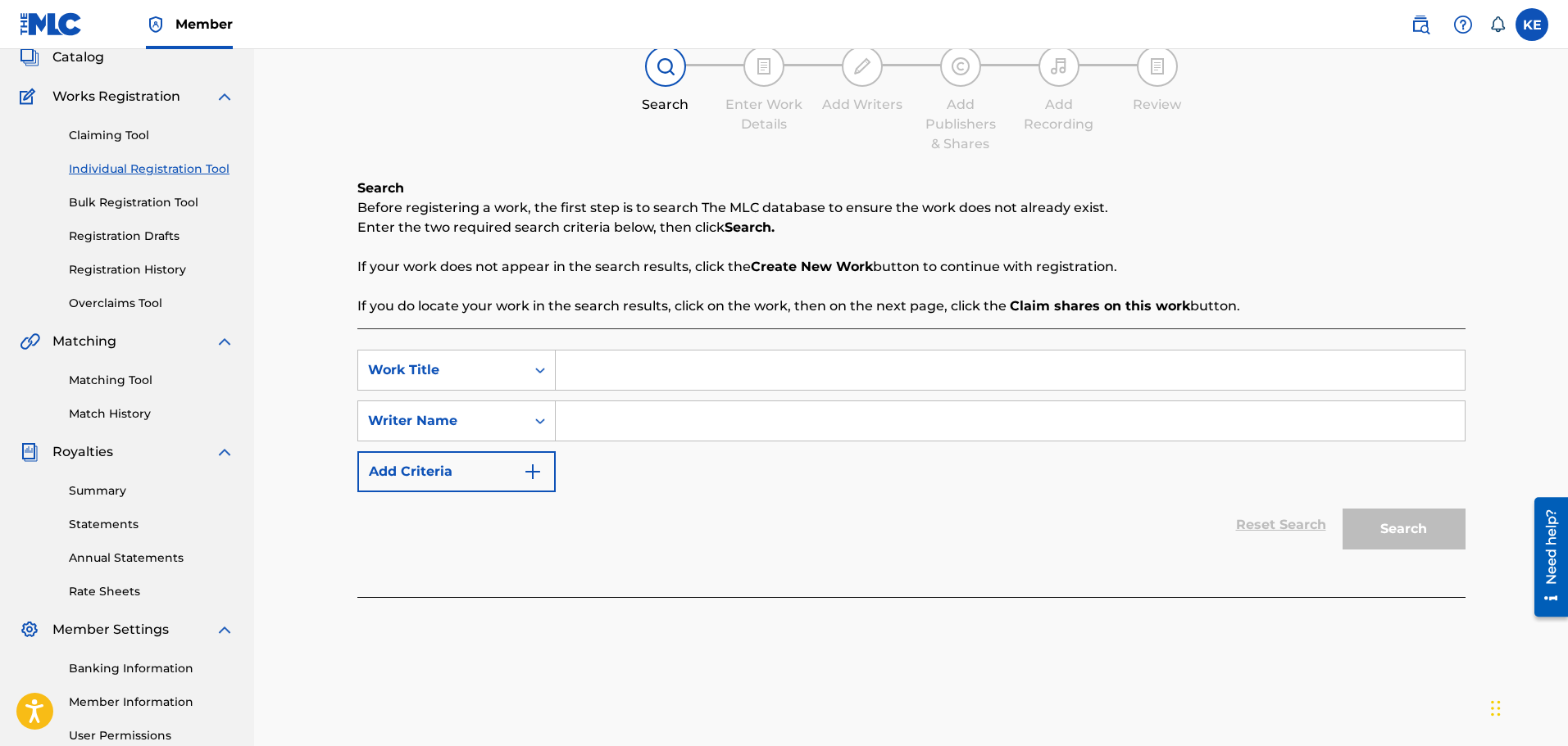
click at [134, 211] on div "Claiming Tool Individual Registration Tool Bulk Registration Tool Registration …" at bounding box center [126, 209] width 215 height 206
click at [462, 472] on button "Add Criteria" at bounding box center [456, 472] width 198 height 41
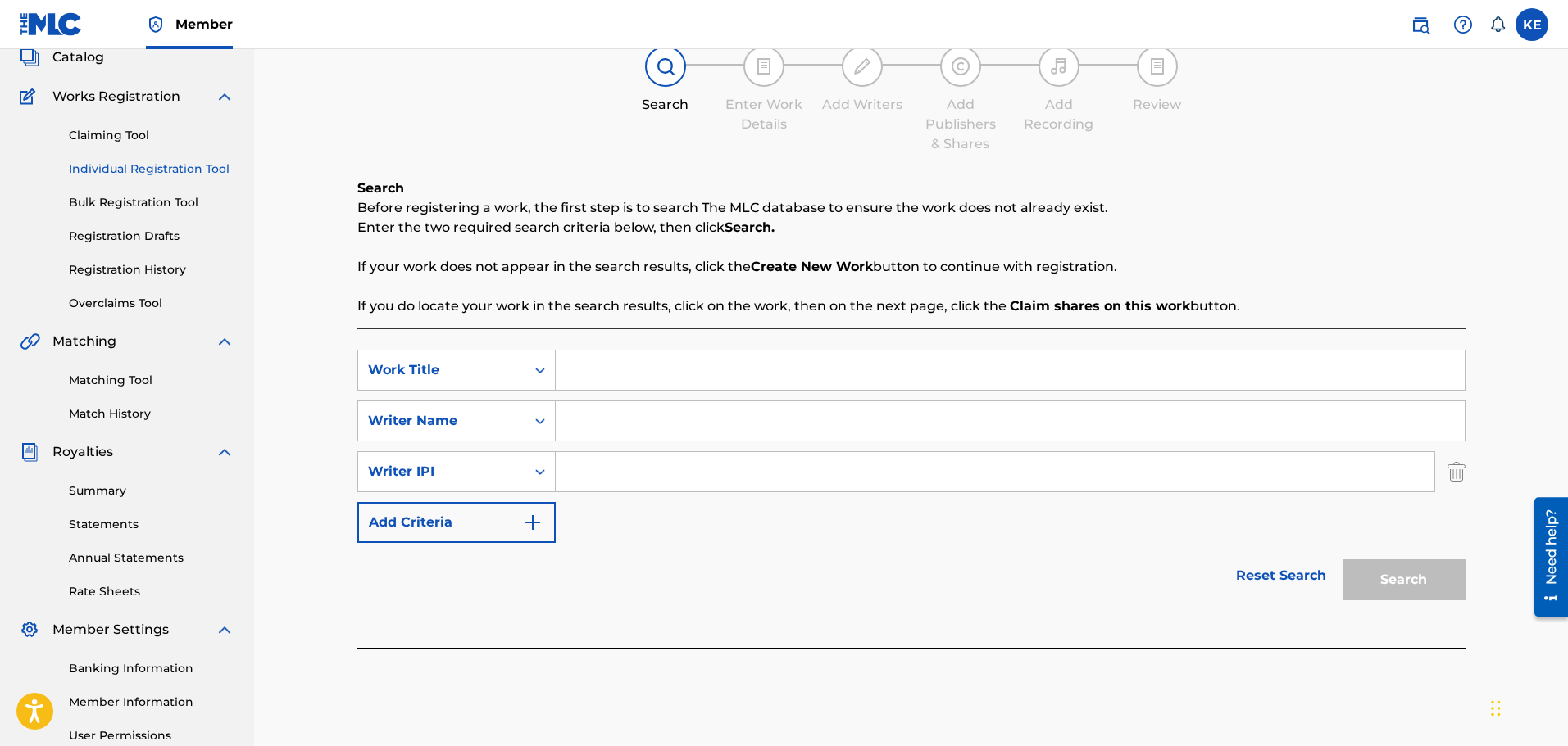
click at [464, 514] on button "Add Criteria" at bounding box center [456, 522] width 198 height 41
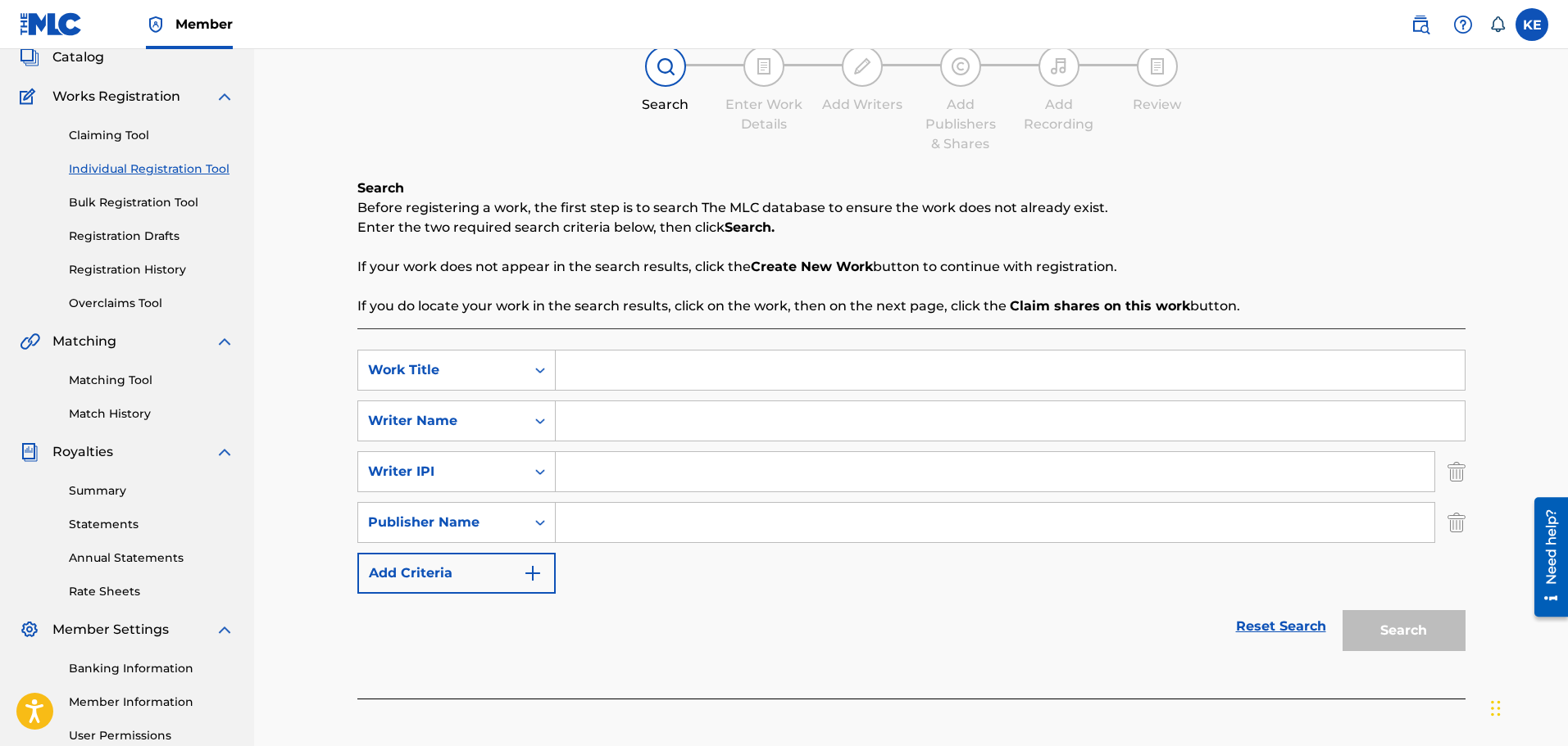
click at [454, 563] on button "Add Criteria" at bounding box center [456, 573] width 198 height 41
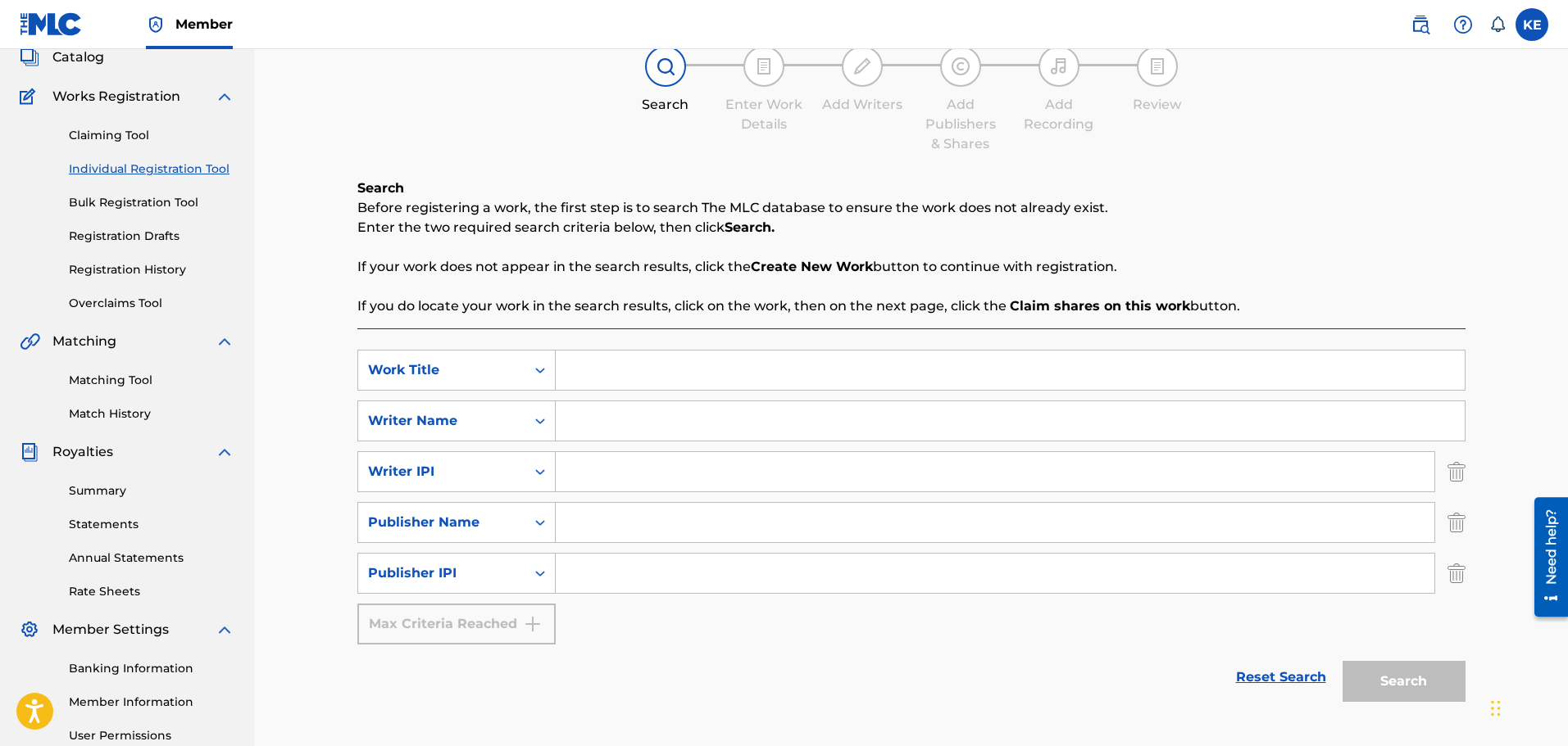
click at [452, 607] on div "Max Criteria Reached" at bounding box center [456, 624] width 198 height 41
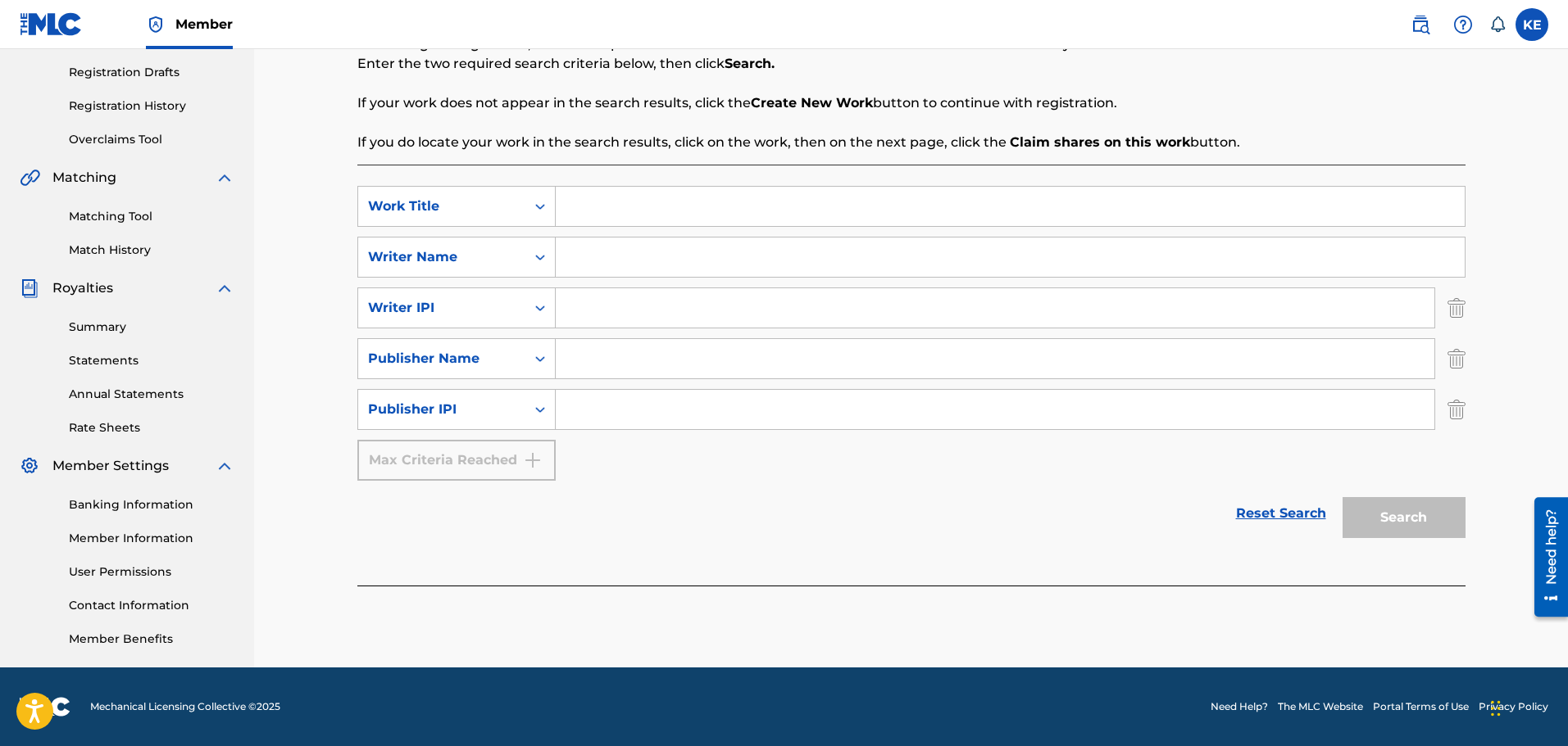
click at [463, 453] on div "Max Criteria Reached" at bounding box center [456, 461] width 198 height 41
click at [1159, 413] on input "Search Form" at bounding box center [994, 409] width 878 height 39
type input "D"
click at [1145, 321] on input "Search Form" at bounding box center [994, 308] width 878 height 39
click at [1110, 309] on input "DD" at bounding box center [994, 308] width 878 height 39
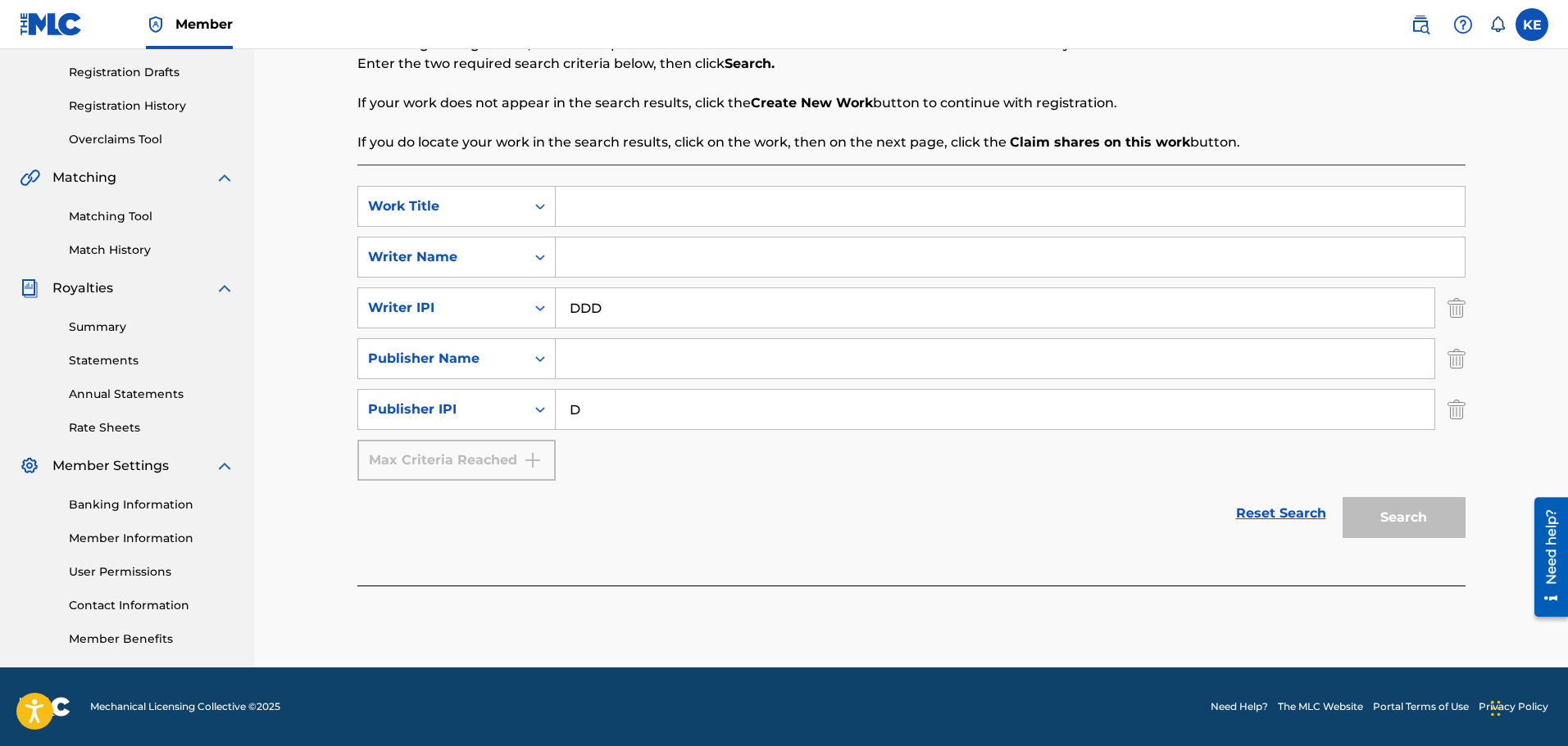
type input "DDD"
click at [983, 247] on input "Search Form" at bounding box center [1010, 257] width 909 height 39
click at [979, 247] on input "D" at bounding box center [1010, 257] width 909 height 39
type input "DDD"
click at [125, 132] on link "Overclaims Tool" at bounding box center [151, 139] width 165 height 17
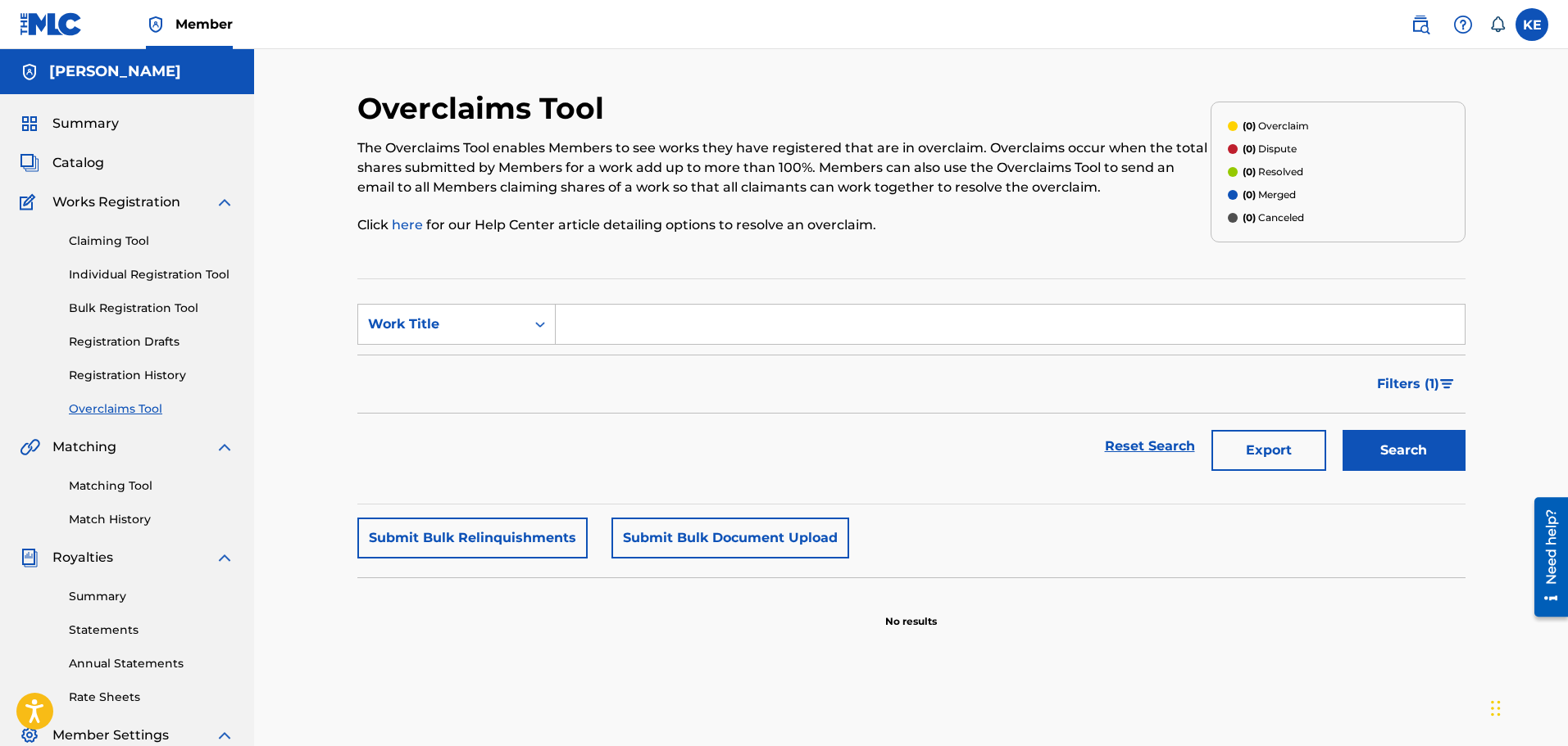
click at [113, 597] on link "Summary" at bounding box center [151, 596] width 165 height 17
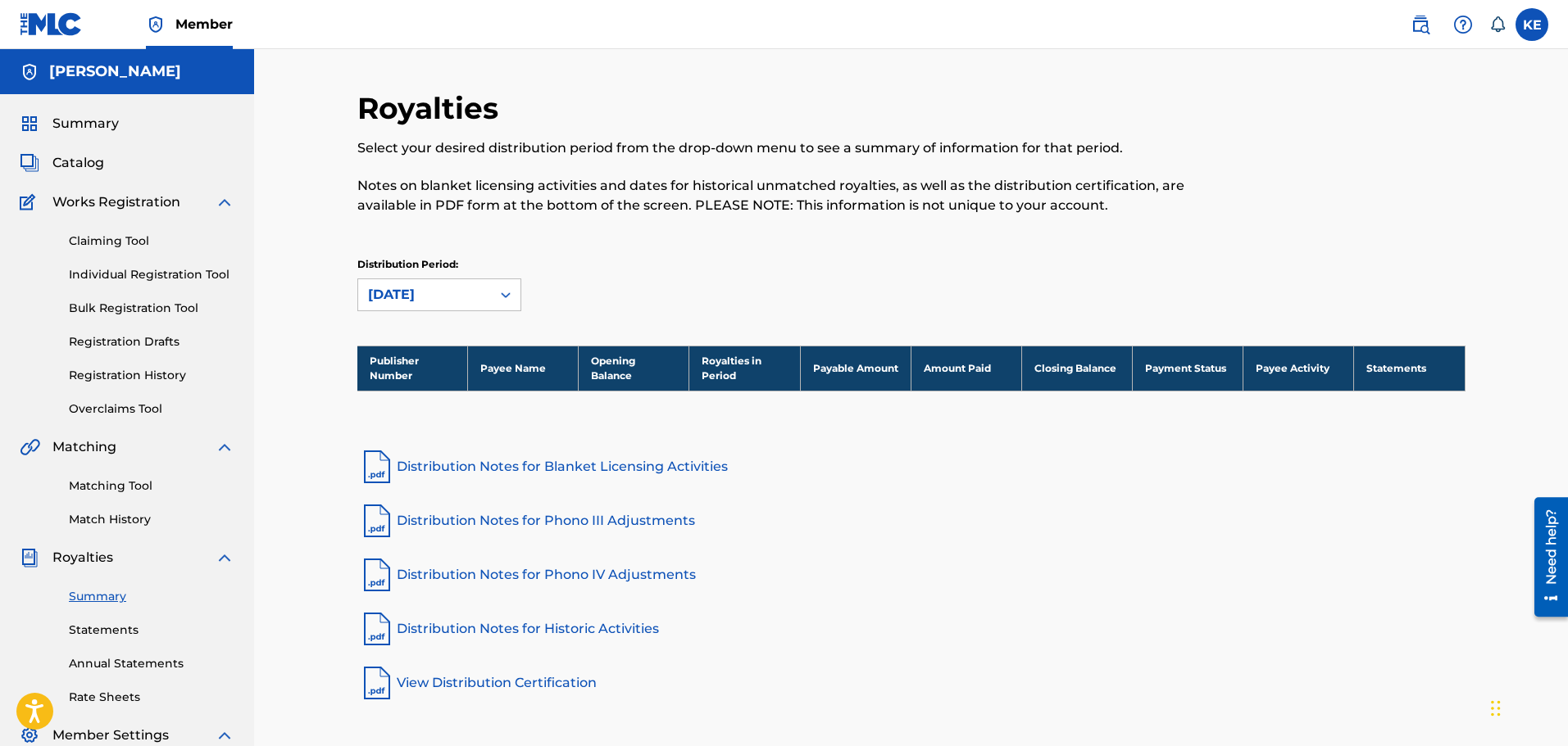
click at [119, 627] on link "Statements" at bounding box center [151, 629] width 165 height 17
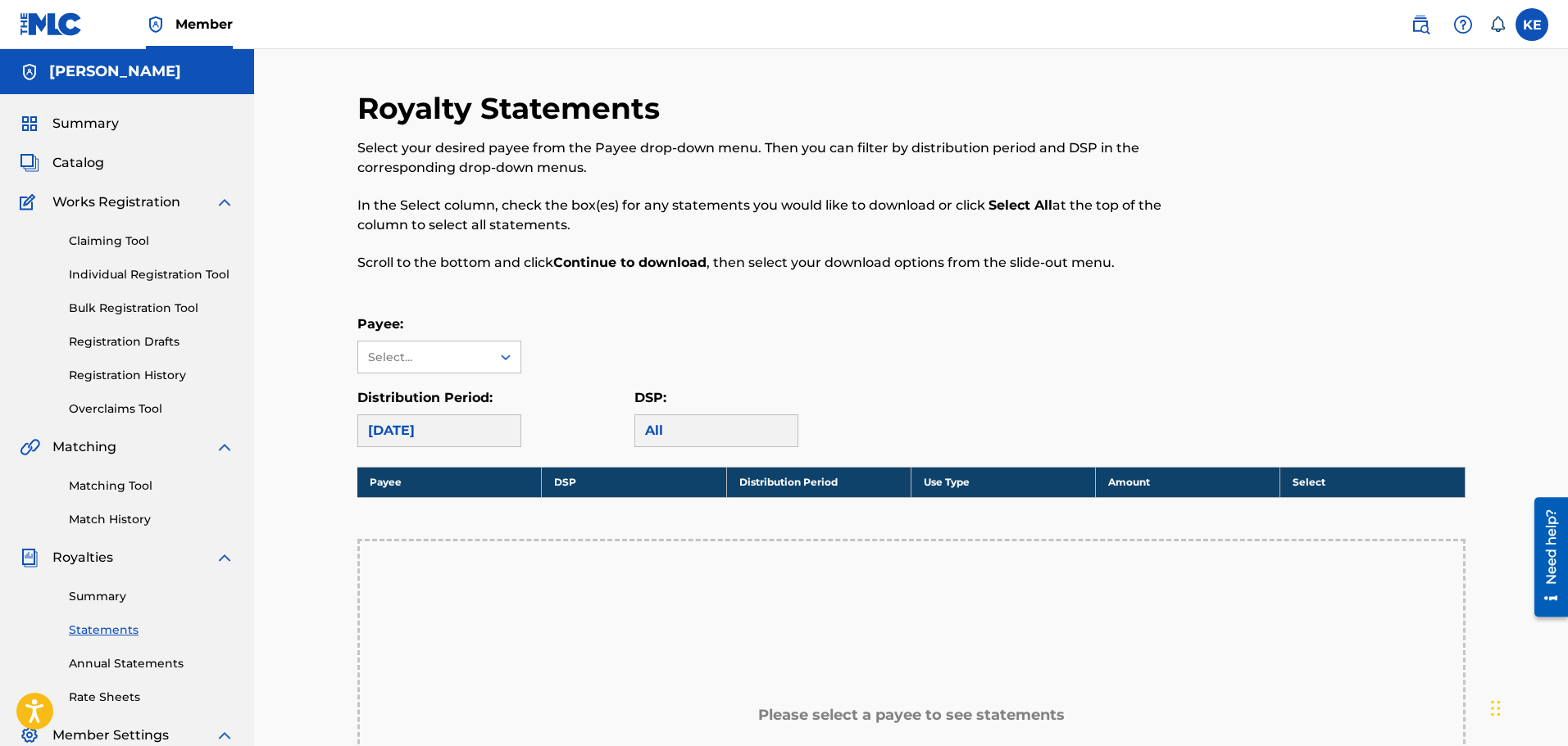
scroll to position [164, 0]
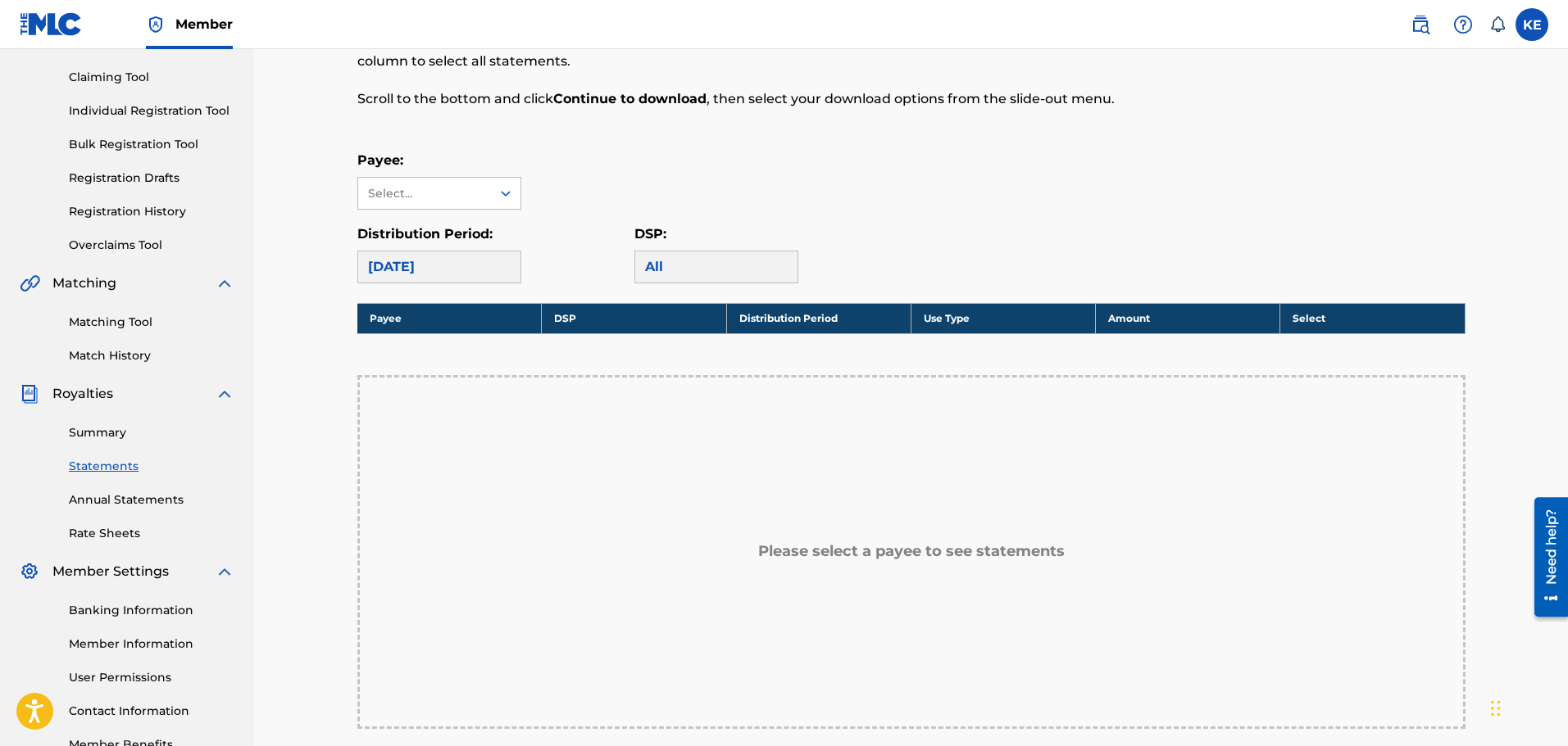
click at [471, 283] on div "Royalty Statements Select your desired payee from the Payee drop-down menu. The…" at bounding box center [911, 414] width 1108 height 975
click at [471, 278] on div "August 2025" at bounding box center [439, 267] width 164 height 33
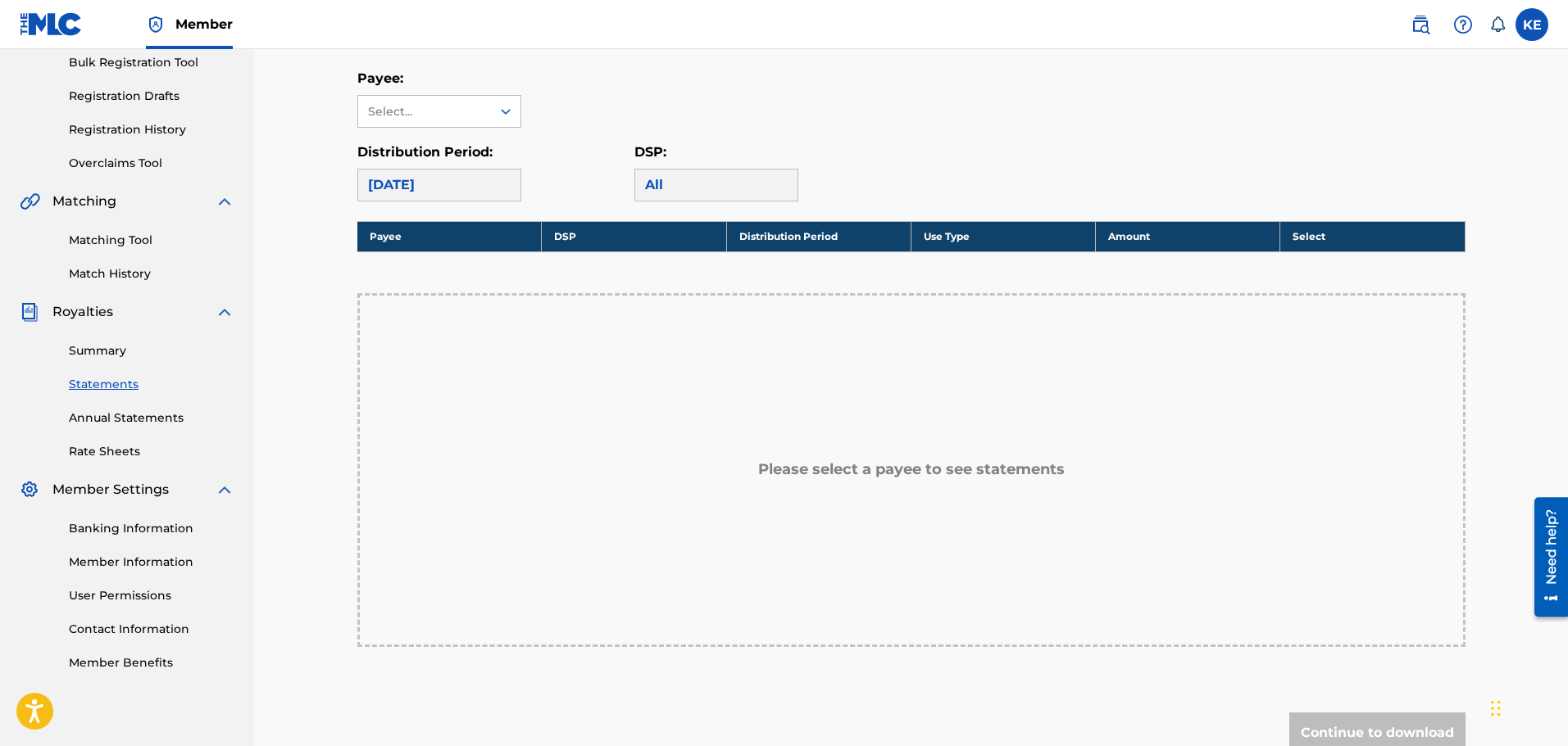
scroll to position [328, 0]
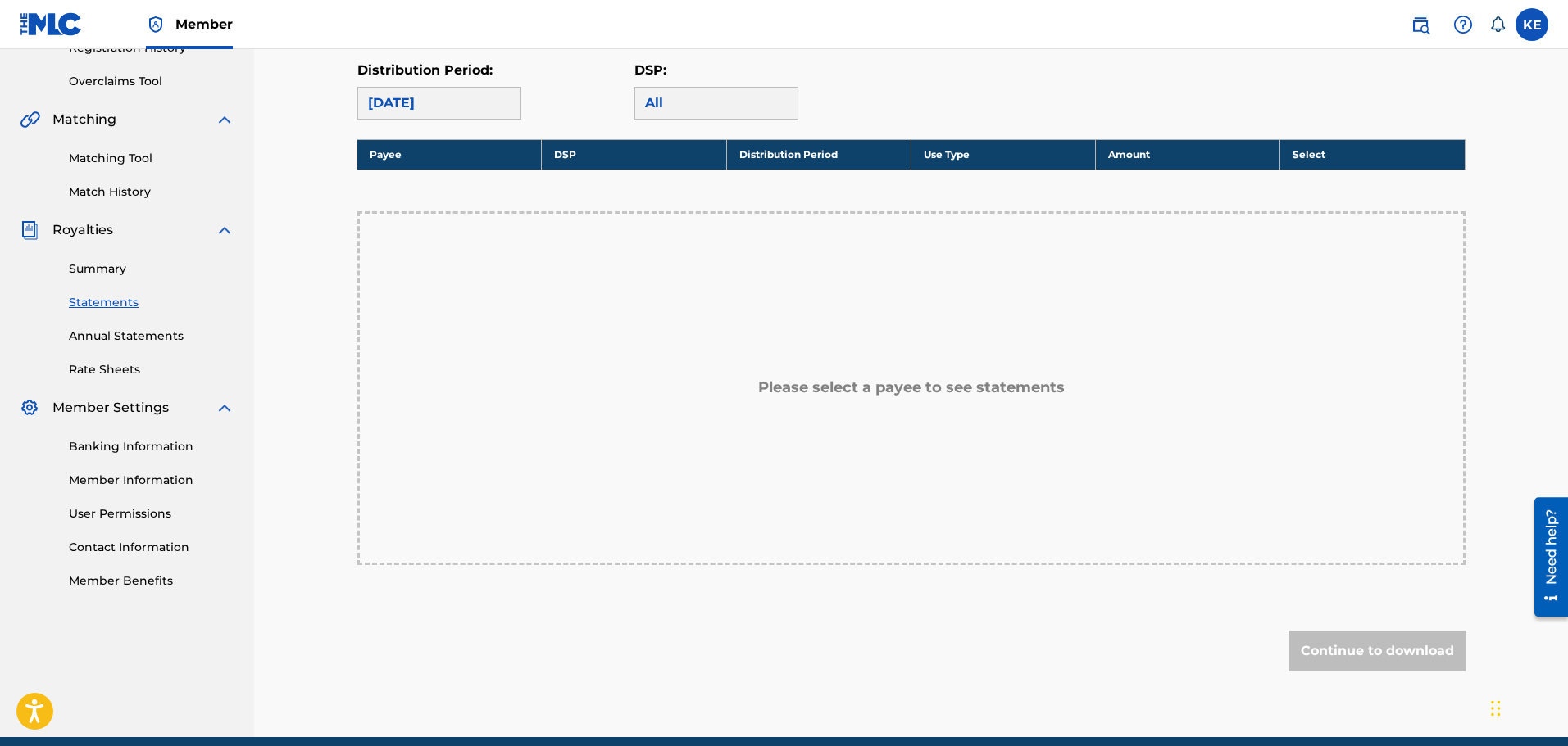
click at [140, 479] on link "Member Information" at bounding box center [151, 480] width 165 height 17
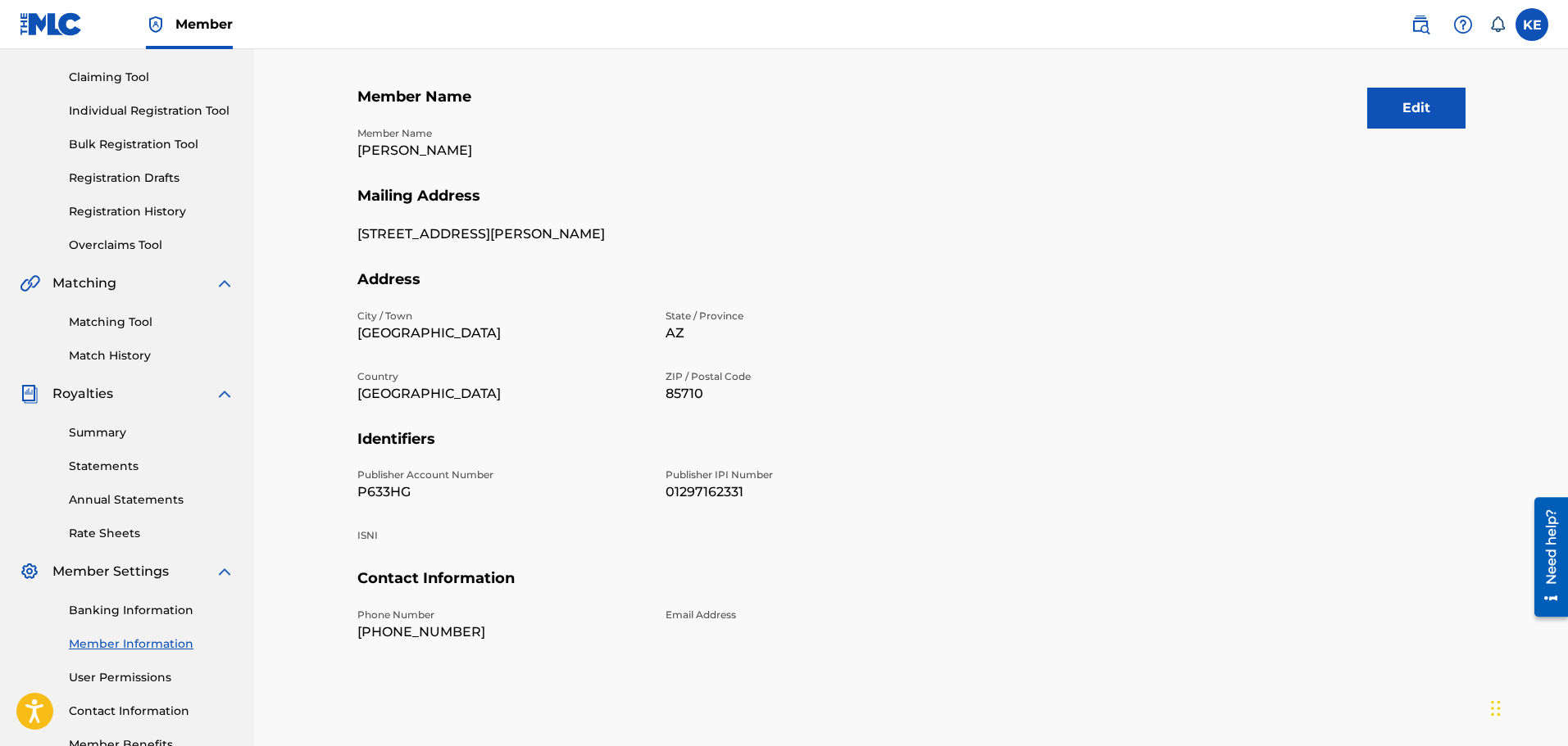
scroll to position [82, 0]
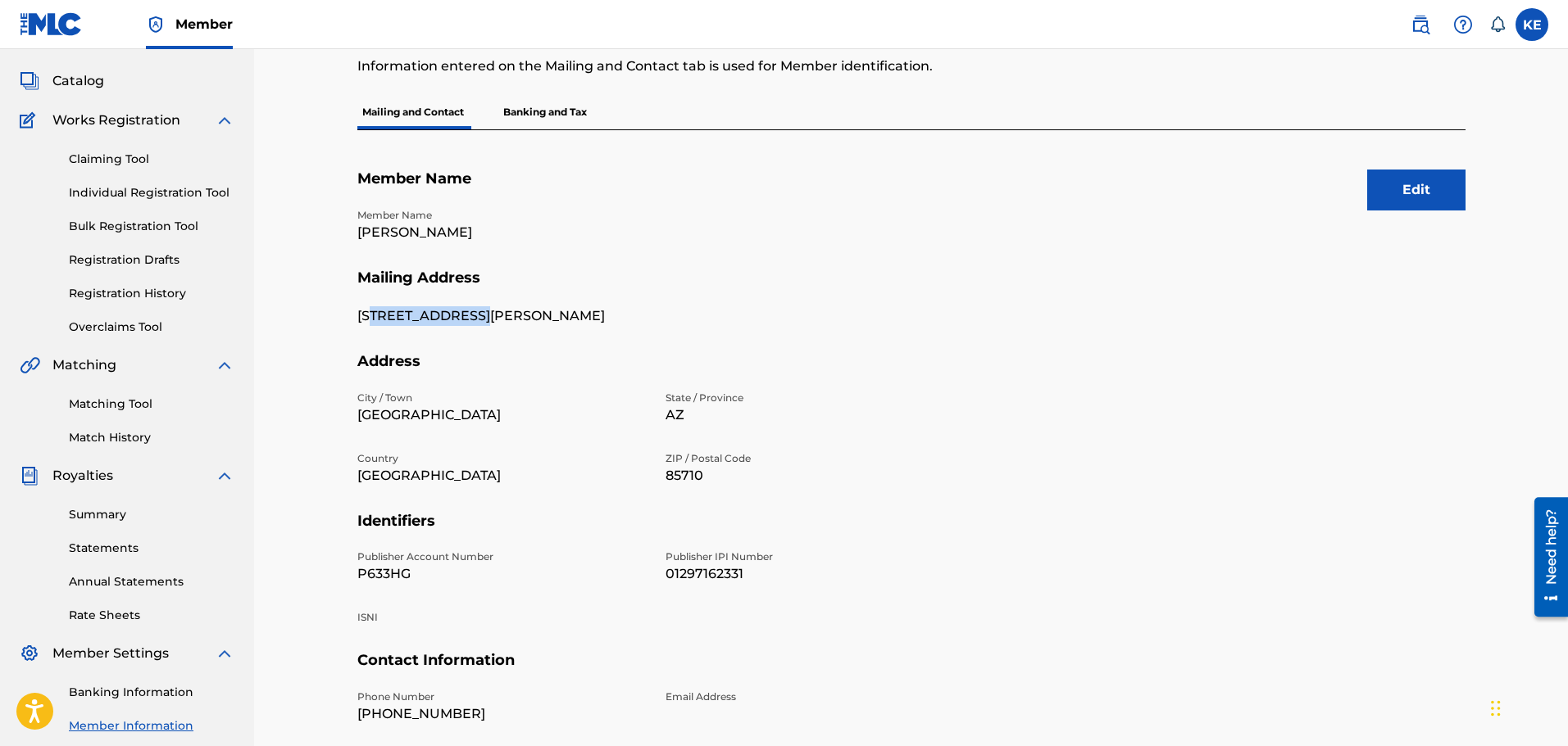
drag, startPoint x: 374, startPoint y: 323, endPoint x: 555, endPoint y: 309, distance: 181.5
click at [533, 308] on p "938 S pantano RD" at bounding box center [501, 316] width 288 height 19
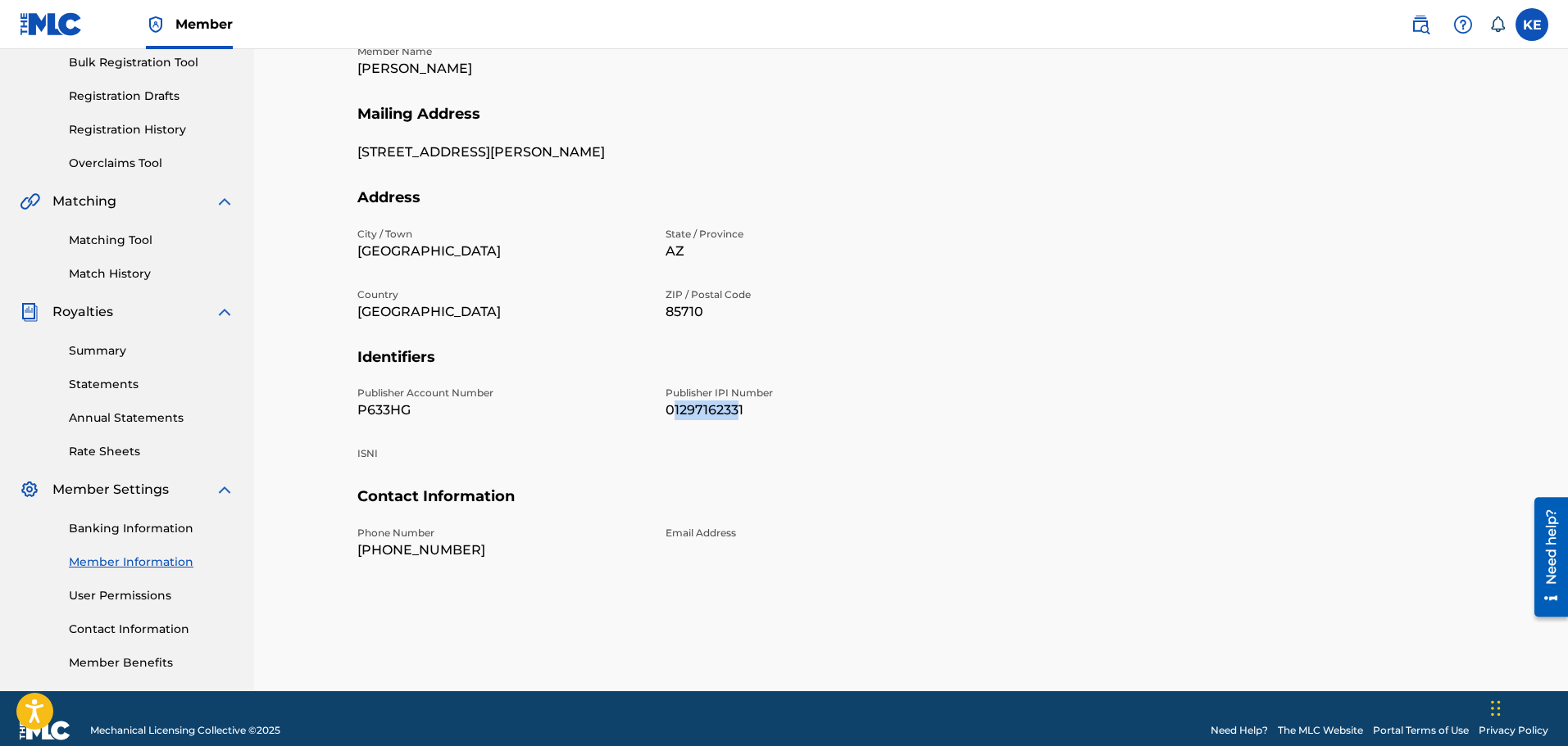
drag, startPoint x: 672, startPoint y: 419, endPoint x: 735, endPoint y: 414, distance: 63.2
click at [735, 414] on p "01297162331" at bounding box center [809, 410] width 288 height 19
click at [614, 398] on p "Publisher Account Number" at bounding box center [501, 392] width 288 height 15
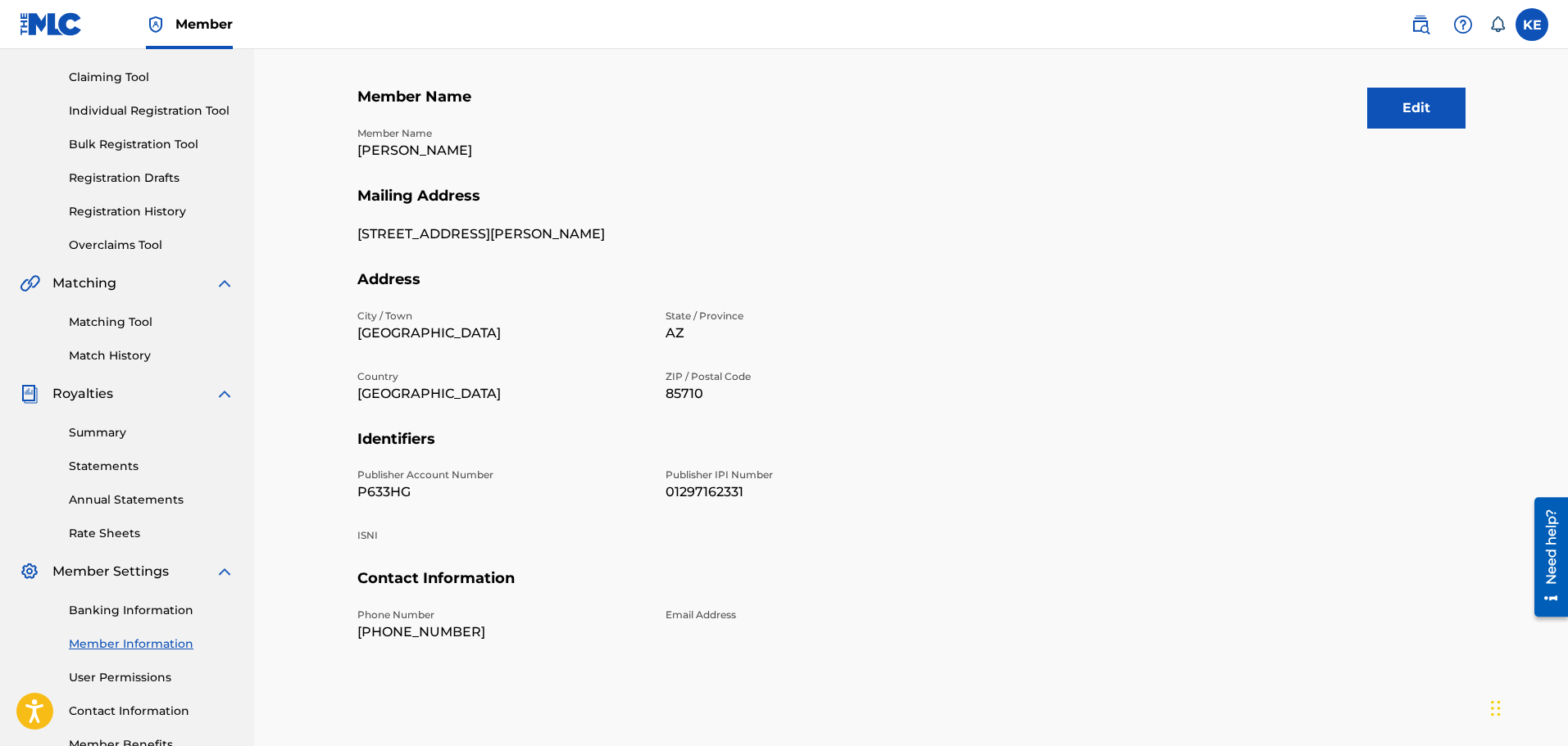
click at [104, 463] on link "Statements" at bounding box center [151, 466] width 165 height 17
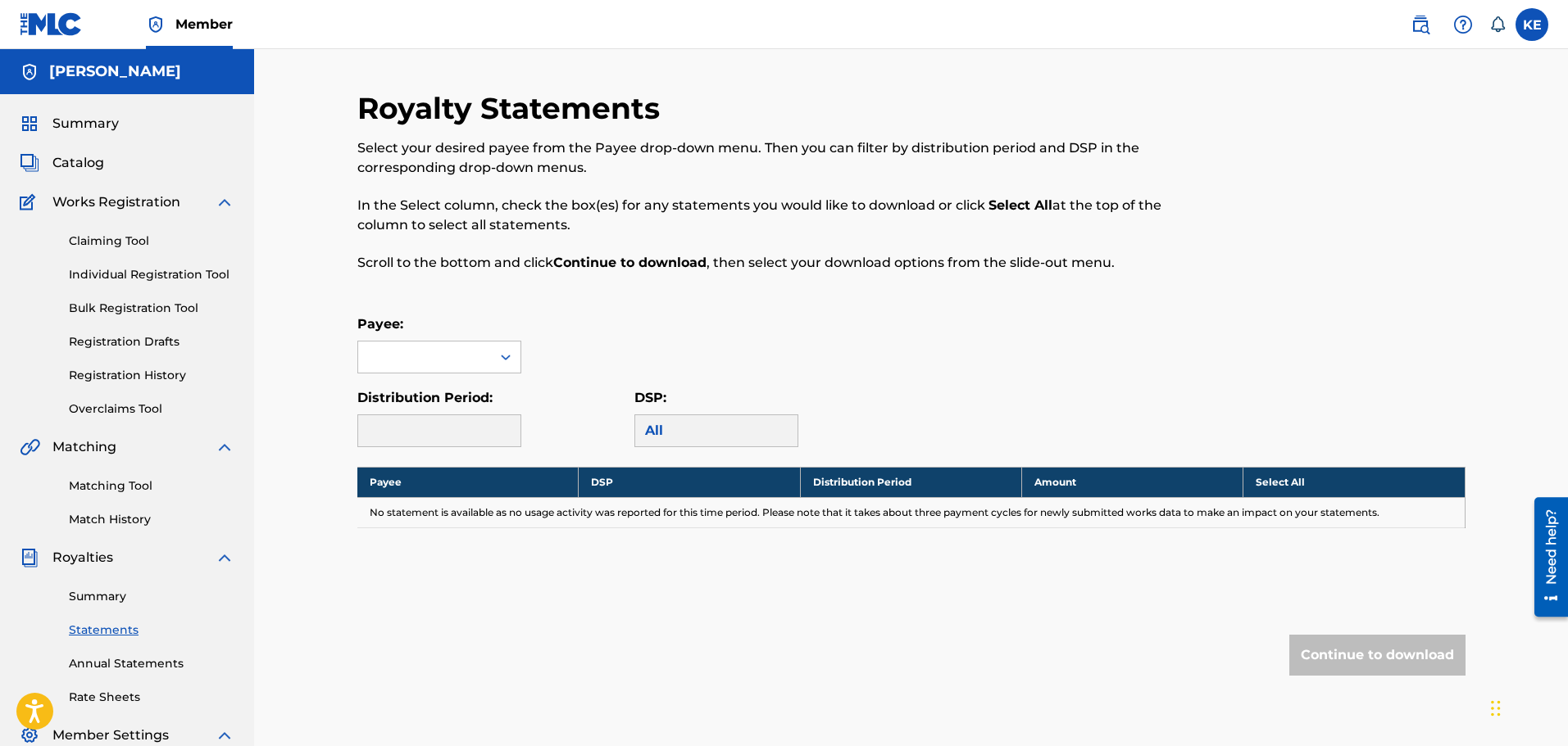
click at [426, 377] on div "Payee: Distribution Period: DSP: All" at bounding box center [911, 381] width 1108 height 133
click at [432, 364] on div at bounding box center [425, 356] width 133 height 31
drag, startPoint x: 596, startPoint y: 352, endPoint x: 578, endPoint y: 348, distance: 18.4
click at [598, 352] on div "Payee: Use Up and Down to choose options, press Enter to select the currently f…" at bounding box center [911, 344] width 1108 height 59
click at [153, 296] on div "Claiming Tool Individual Registration Tool Bulk Registration Tool Registration …" at bounding box center [126, 315] width 215 height 206
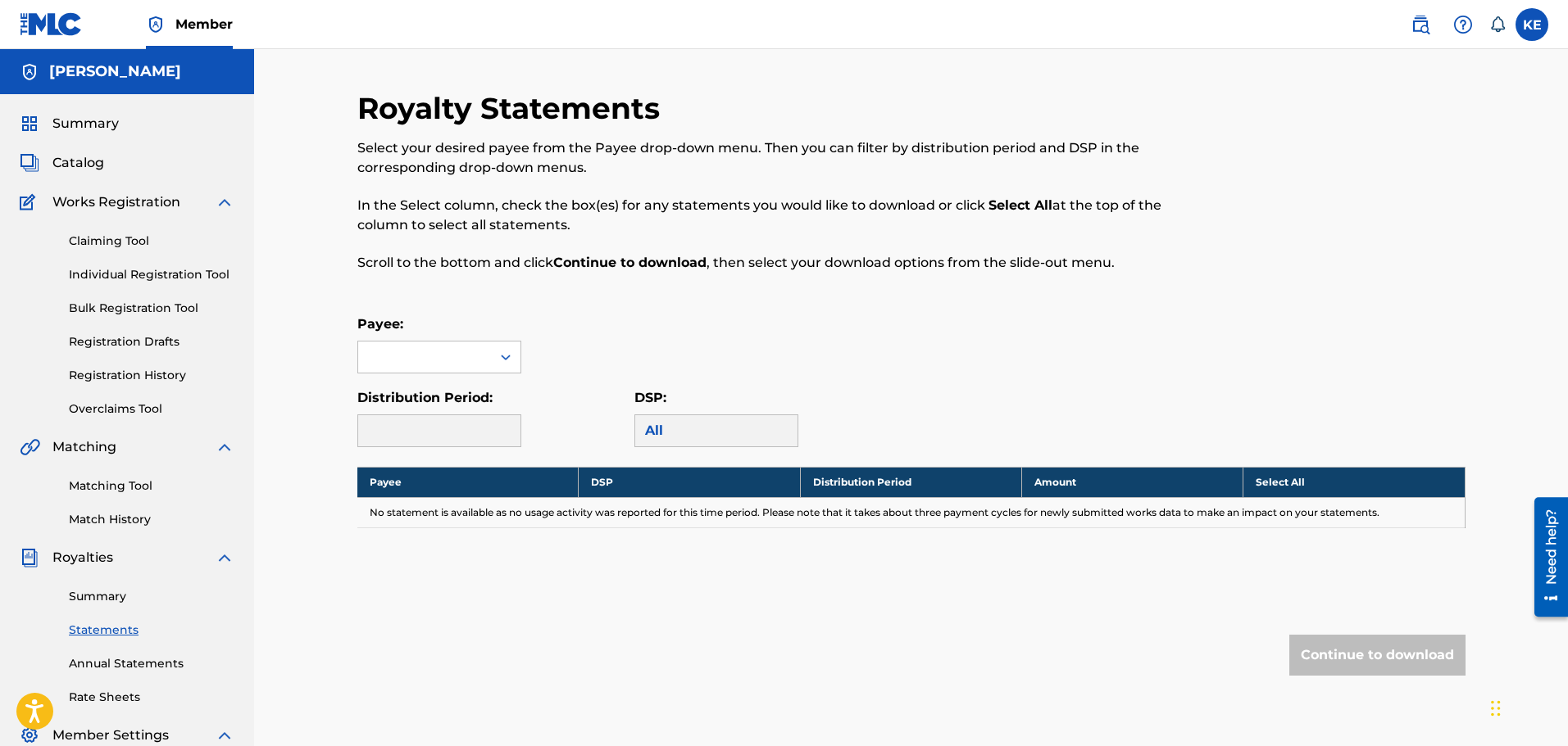
click at [142, 270] on link "Individual Registration Tool" at bounding box center [151, 274] width 165 height 17
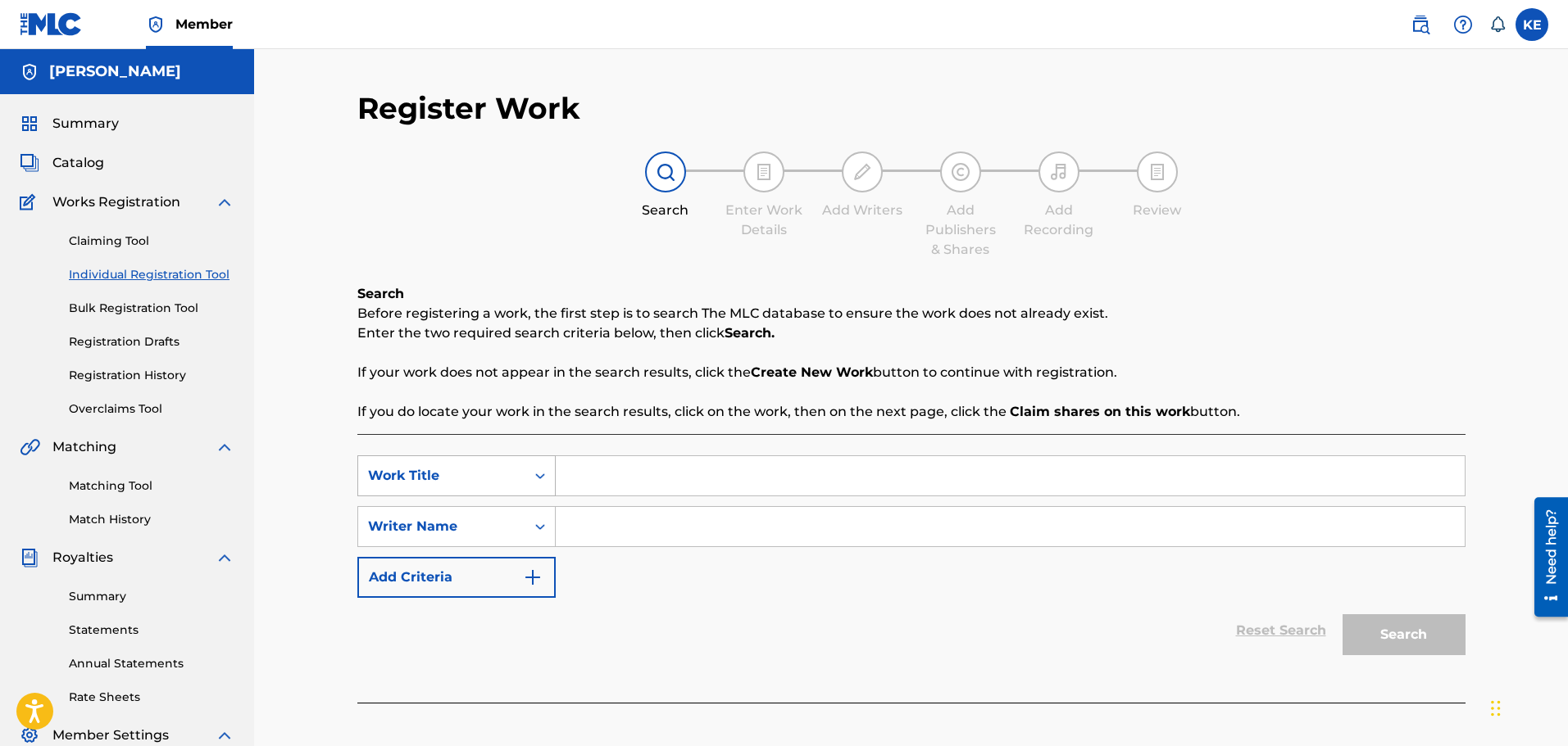
click at [501, 468] on div "Work Title" at bounding box center [441, 476] width 148 height 19
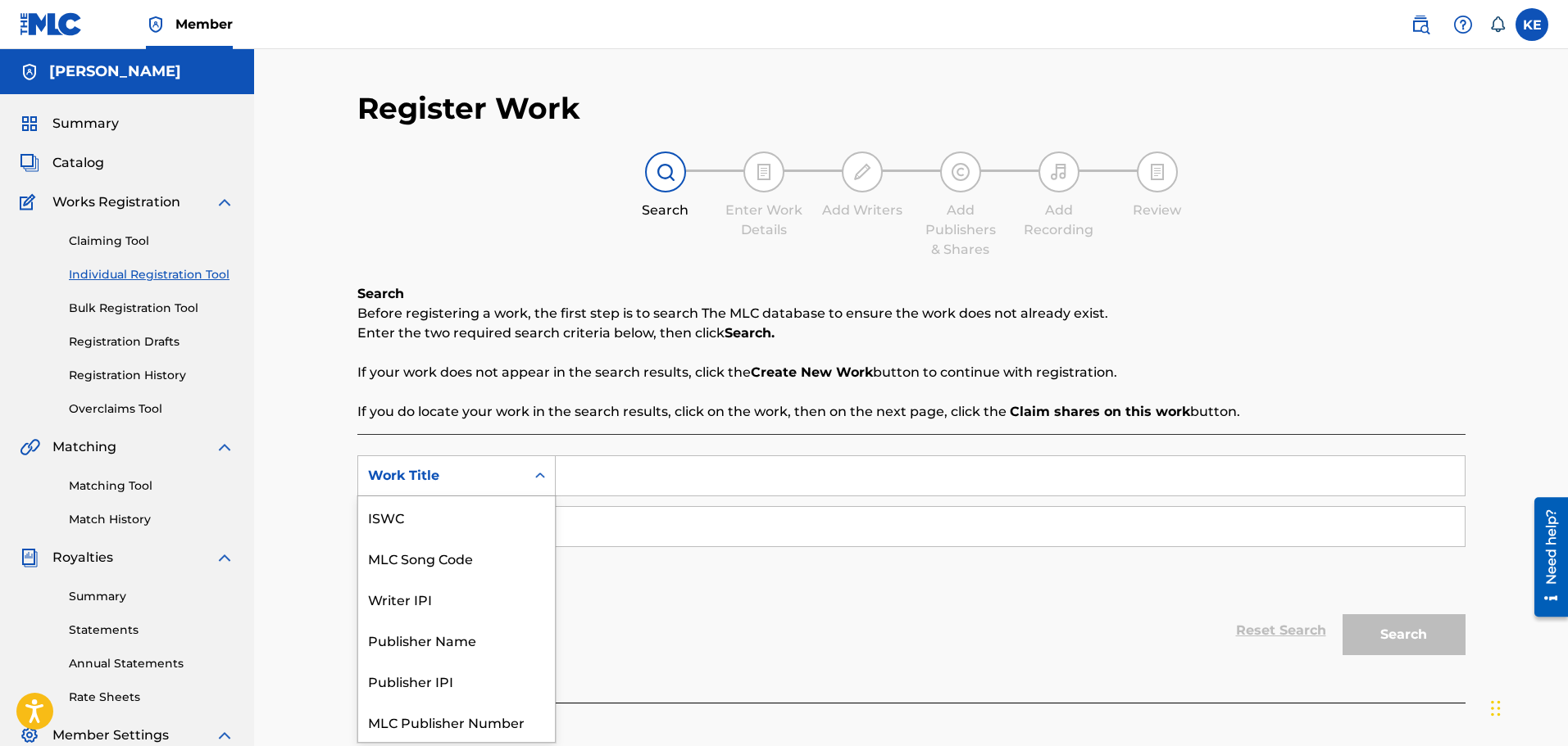
scroll to position [41, 0]
click at [122, 240] on link "Claiming Tool" at bounding box center [151, 240] width 165 height 17
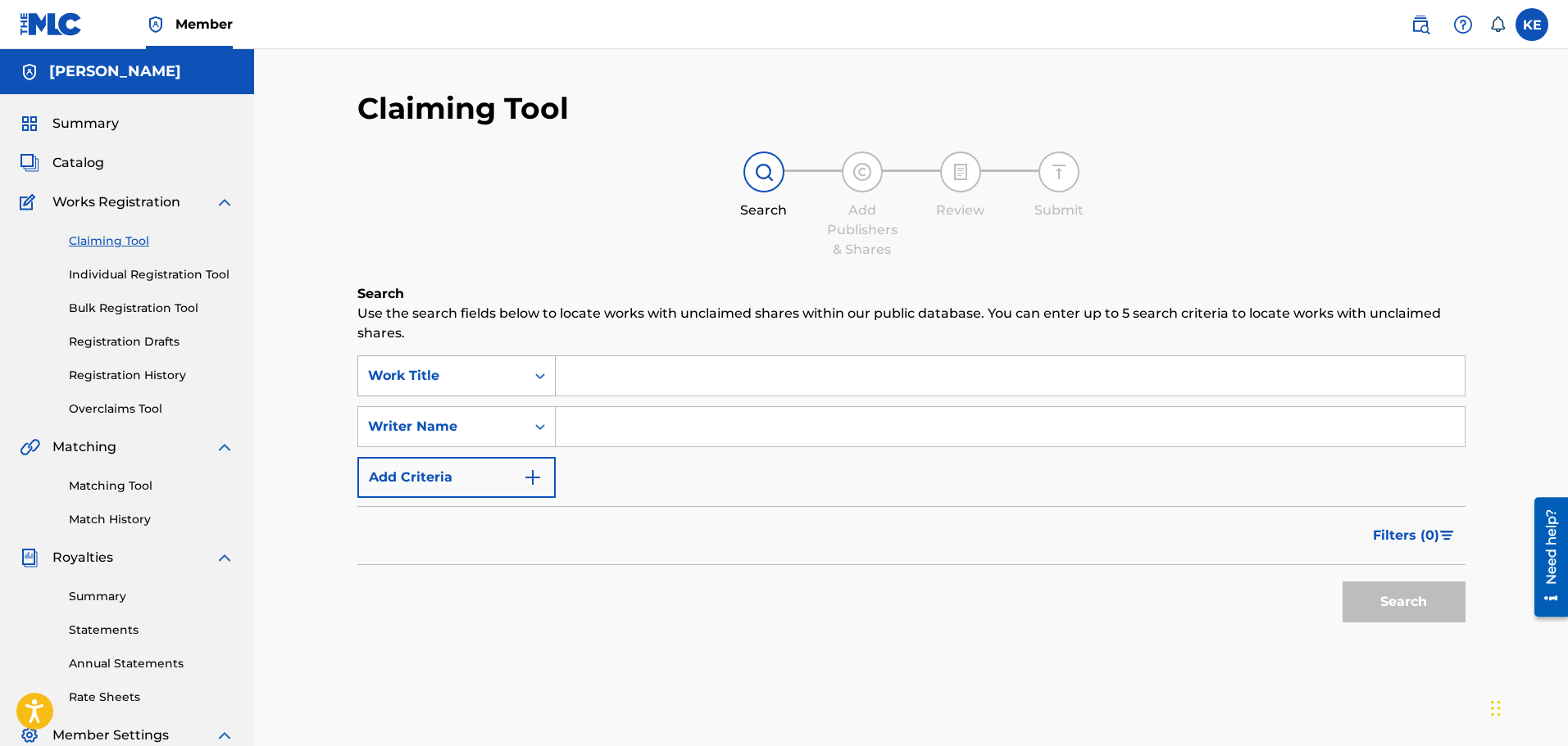
click at [538, 376] on icon "Search Form" at bounding box center [539, 377] width 10 height 5
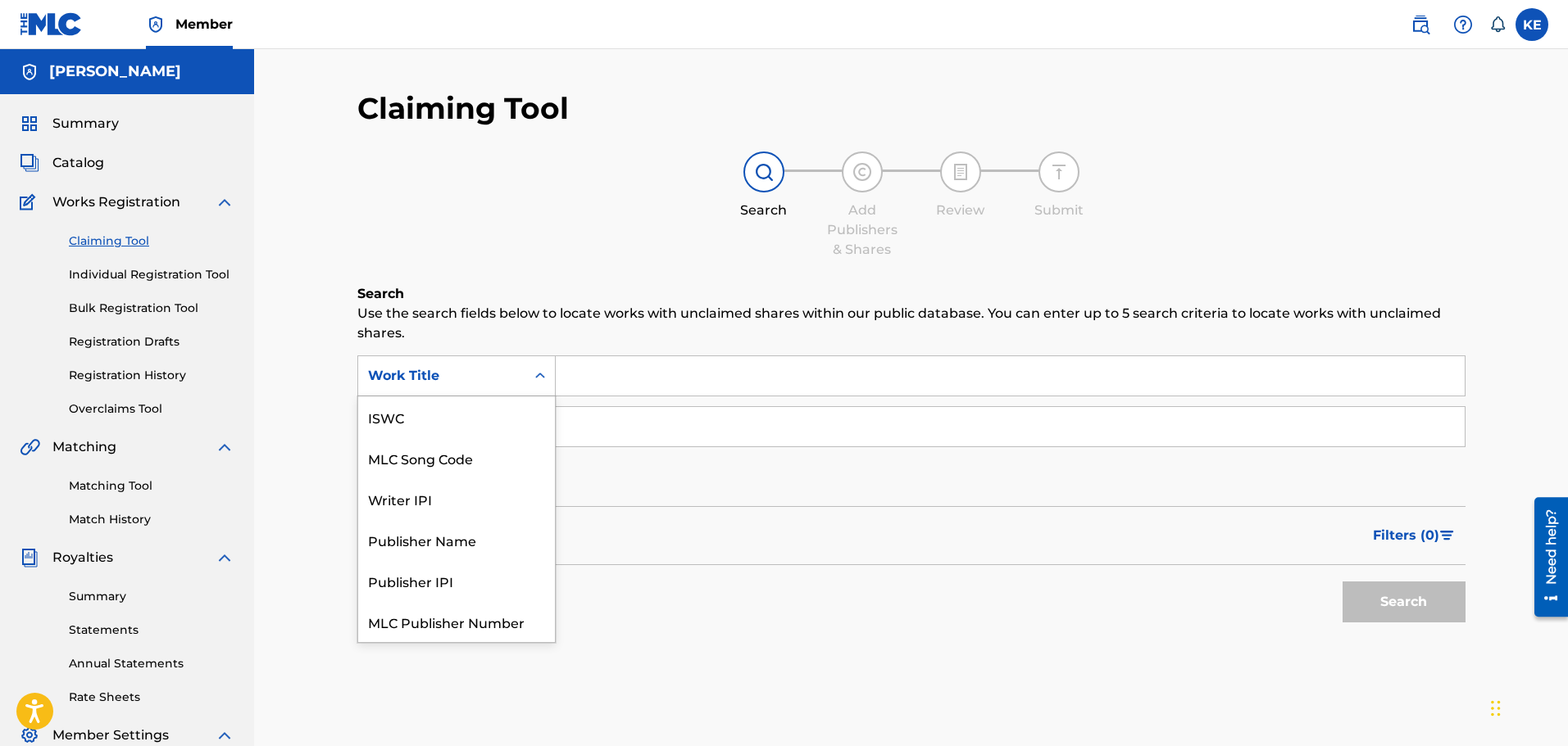
scroll to position [41, 0]
click at [446, 497] on div "Publisher Name" at bounding box center [456, 499] width 196 height 41
click at [487, 372] on div "Publisher Name" at bounding box center [441, 376] width 148 height 19
click at [441, 422] on div "ISWC" at bounding box center [456, 417] width 196 height 41
click at [464, 384] on div "ISWC" at bounding box center [441, 376] width 148 height 19
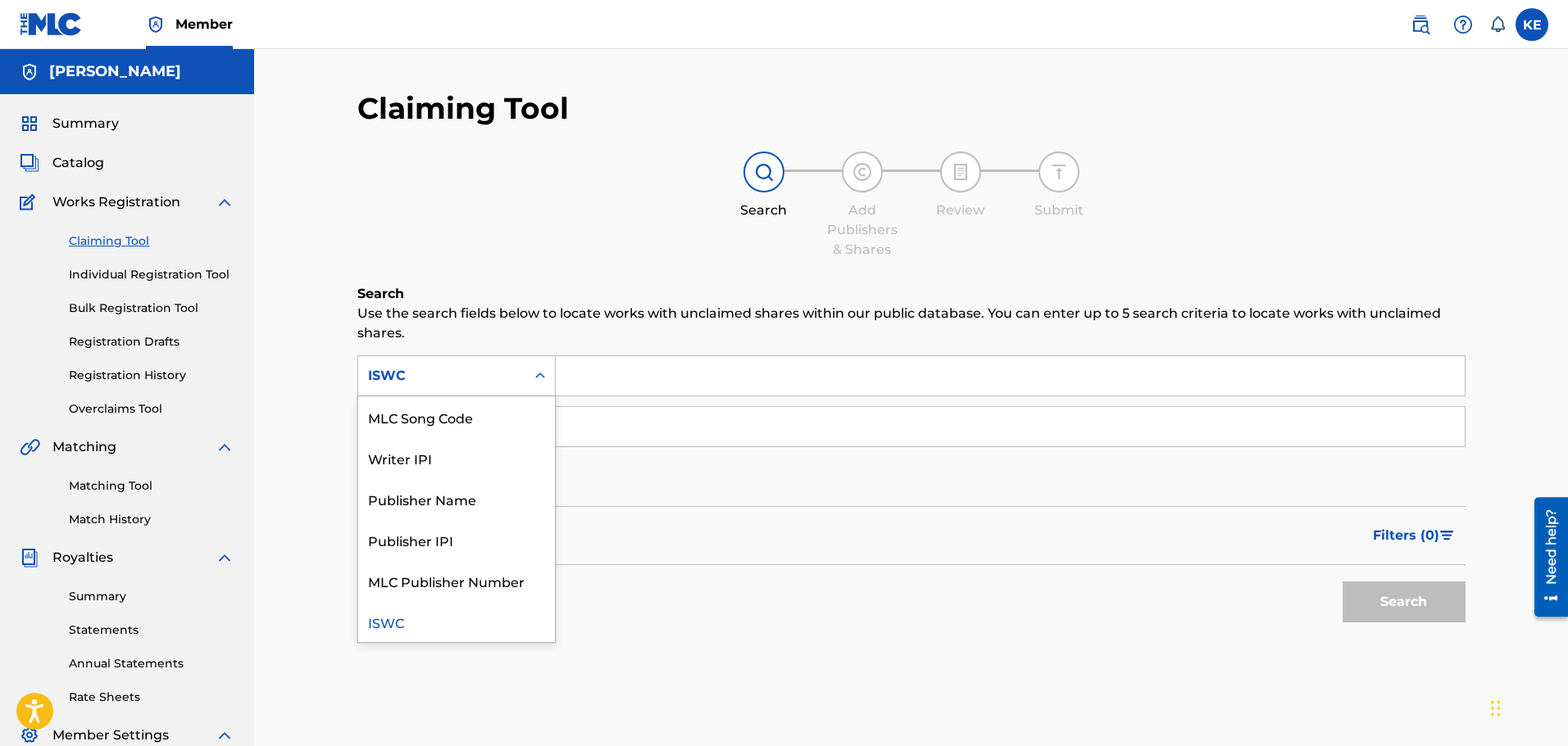
click at [80, 136] on div "Summary Catalog Works Registration Claiming Tool Individual Registration Tool B…" at bounding box center [126, 516] width 254 height 843
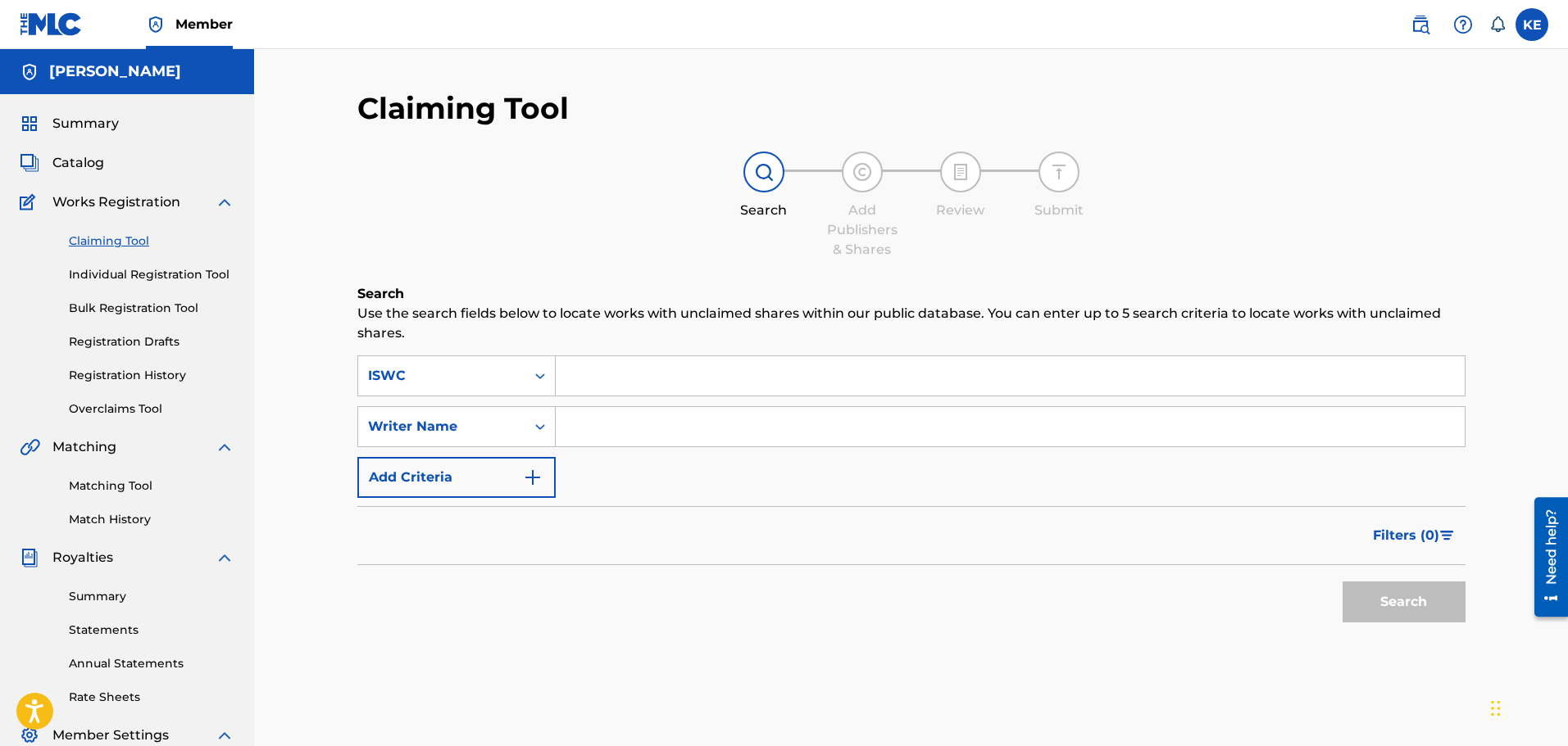
click at [82, 133] on span "Summary" at bounding box center [85, 124] width 66 height 19
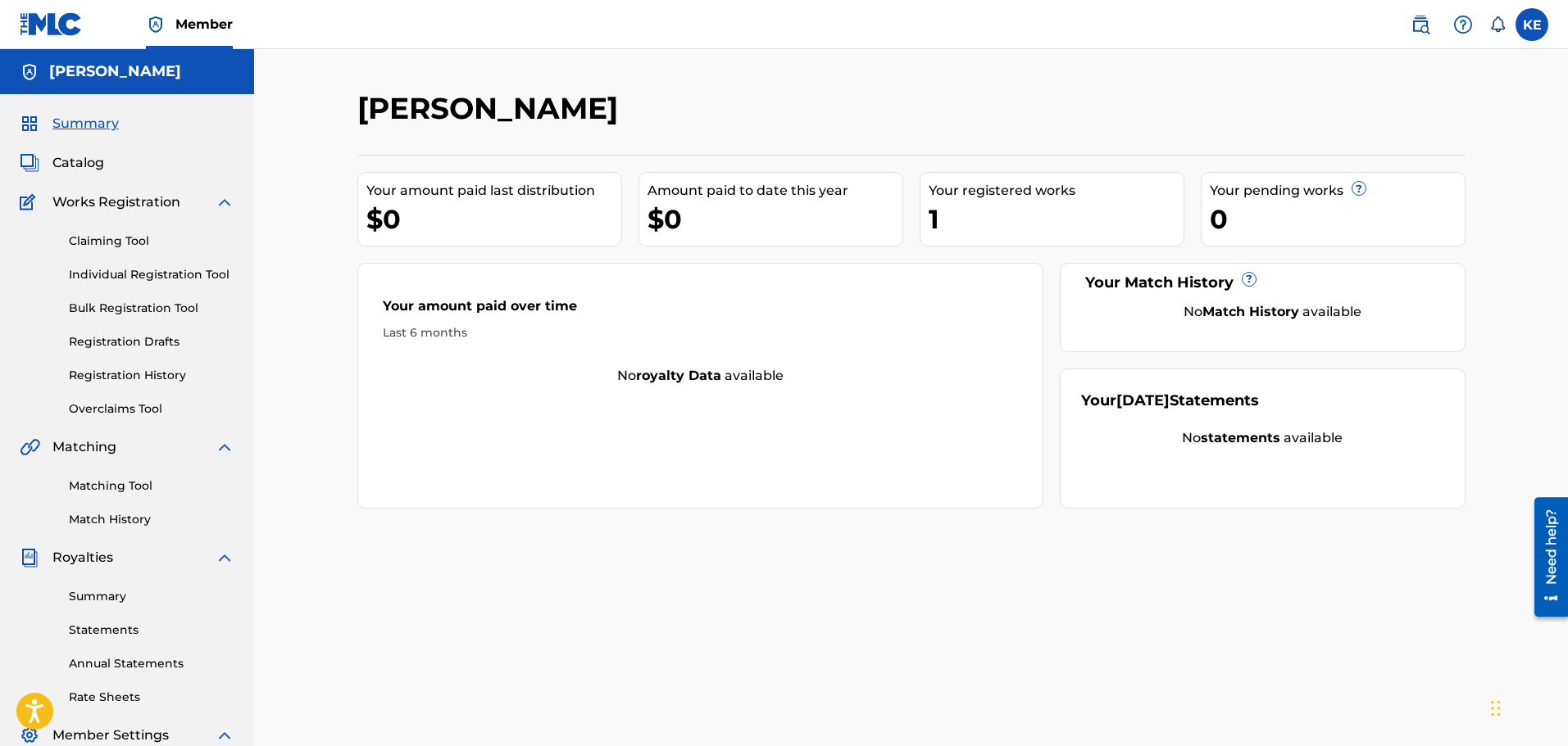
click at [31, 183] on div "Summary Catalog Works Registration Claiming Tool Individual Registration Tool B…" at bounding box center [126, 516] width 254 height 843
click at [52, 168] on span "Catalog" at bounding box center [78, 163] width 51 height 19
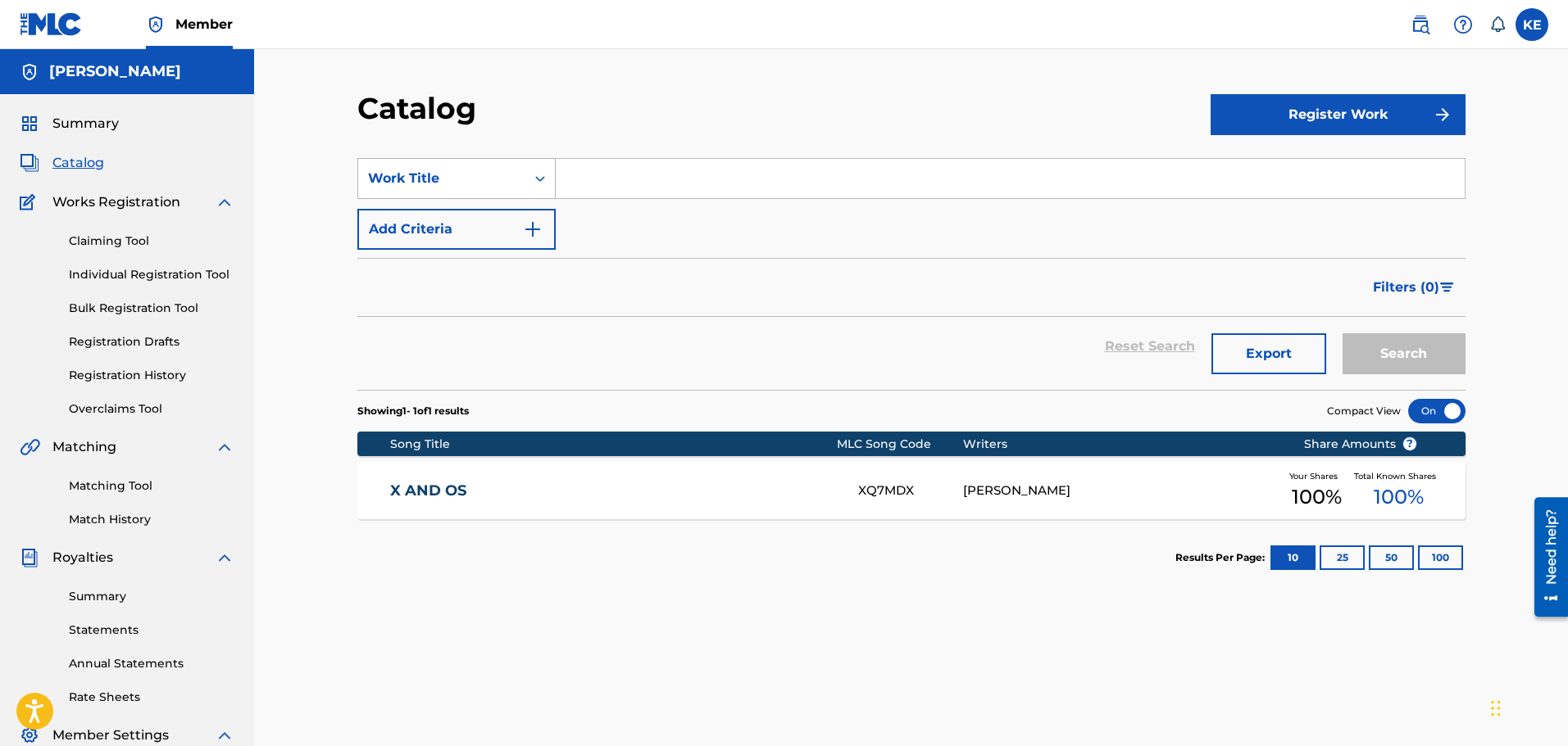
click at [481, 195] on div "Work Title" at bounding box center [456, 179] width 198 height 41
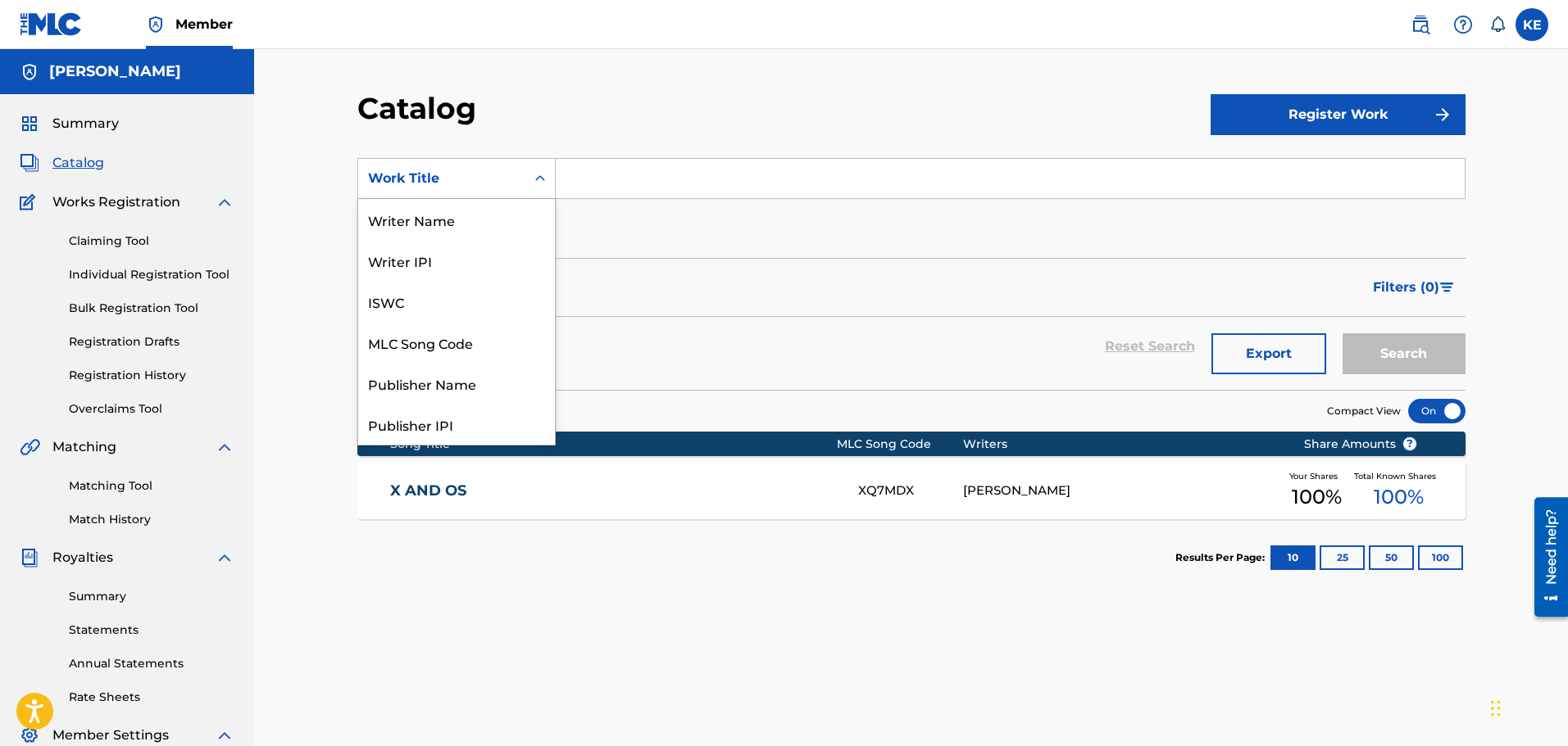
scroll to position [246, 0]
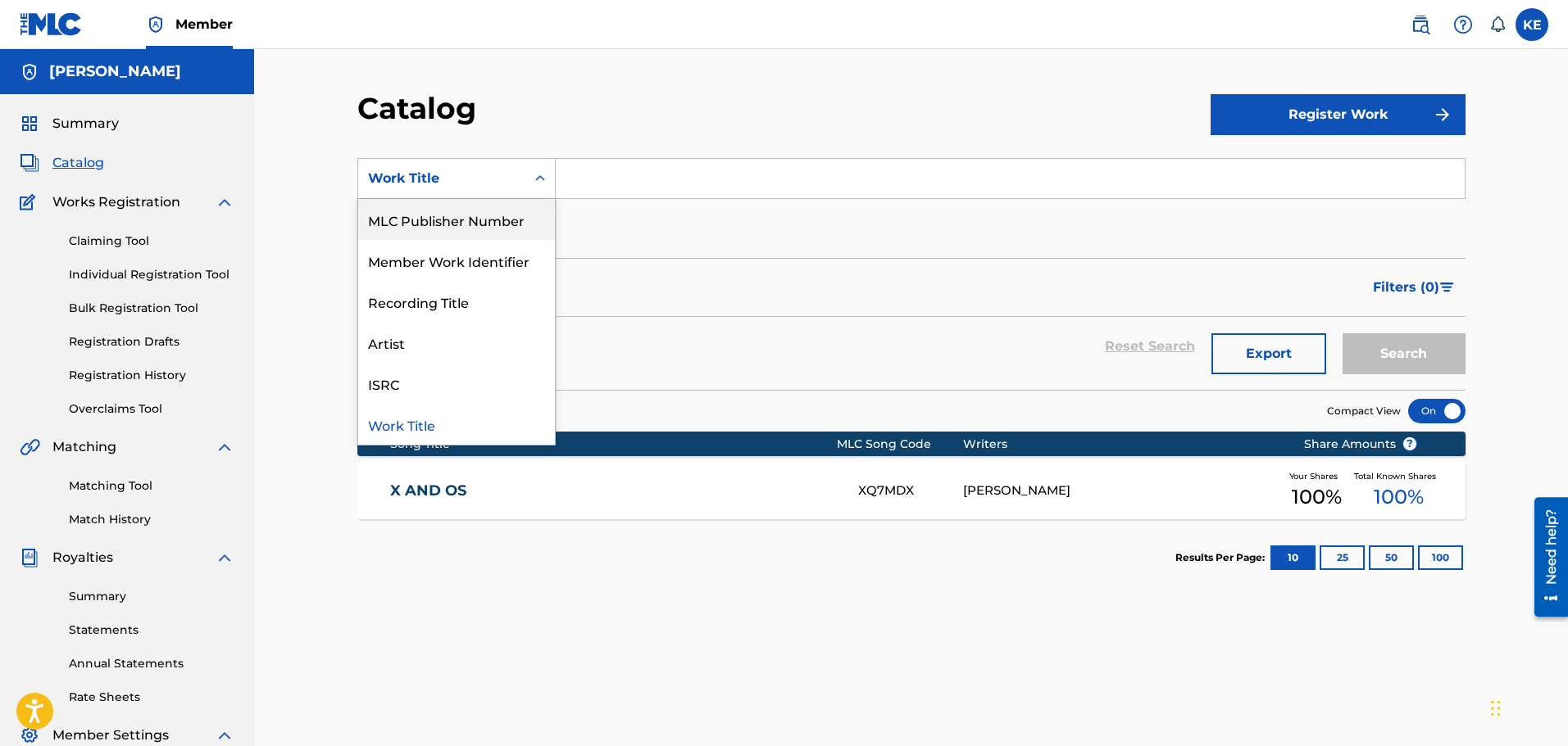
click at [478, 200] on div "MLC Publisher Number" at bounding box center [456, 219] width 196 height 41
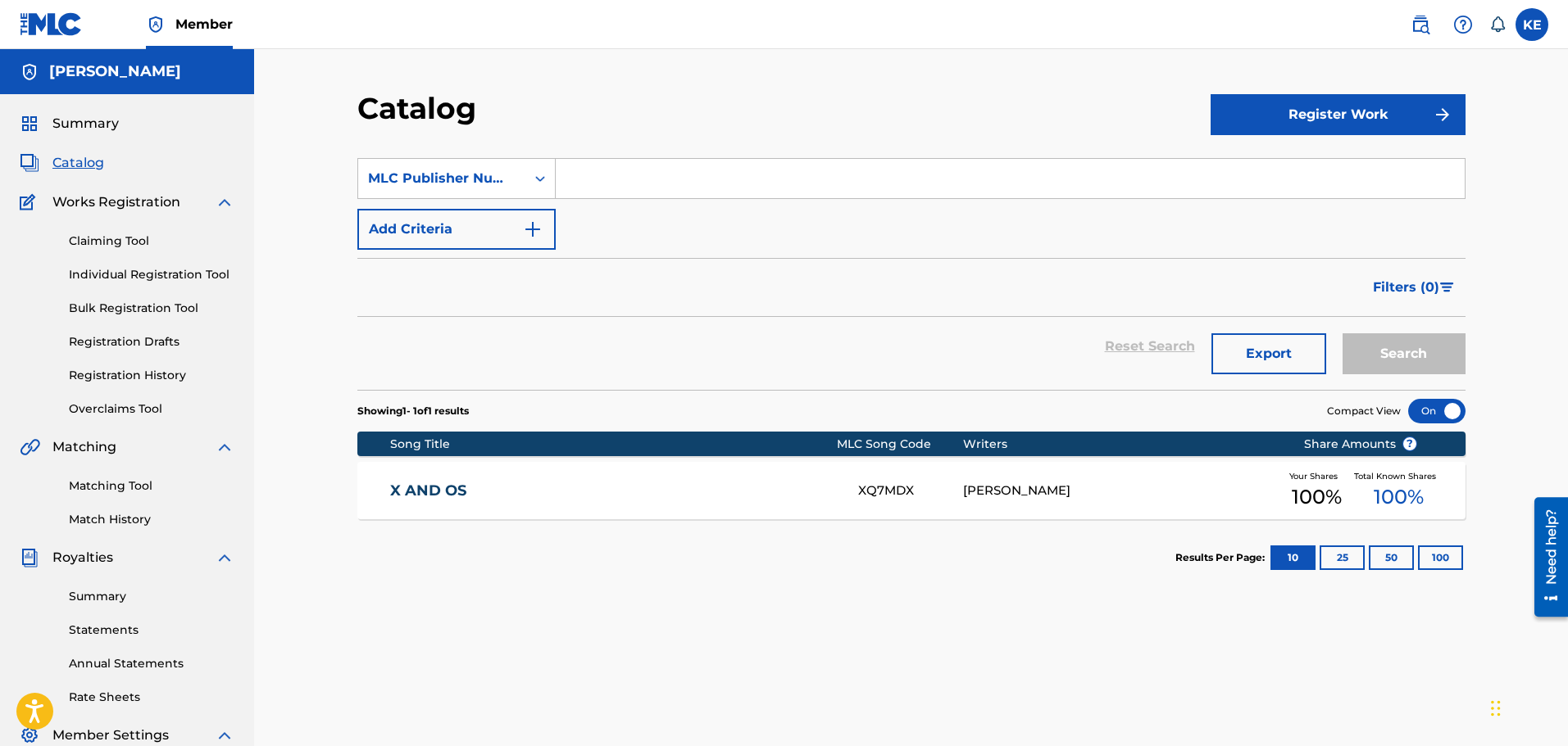
scroll to position [164, 0]
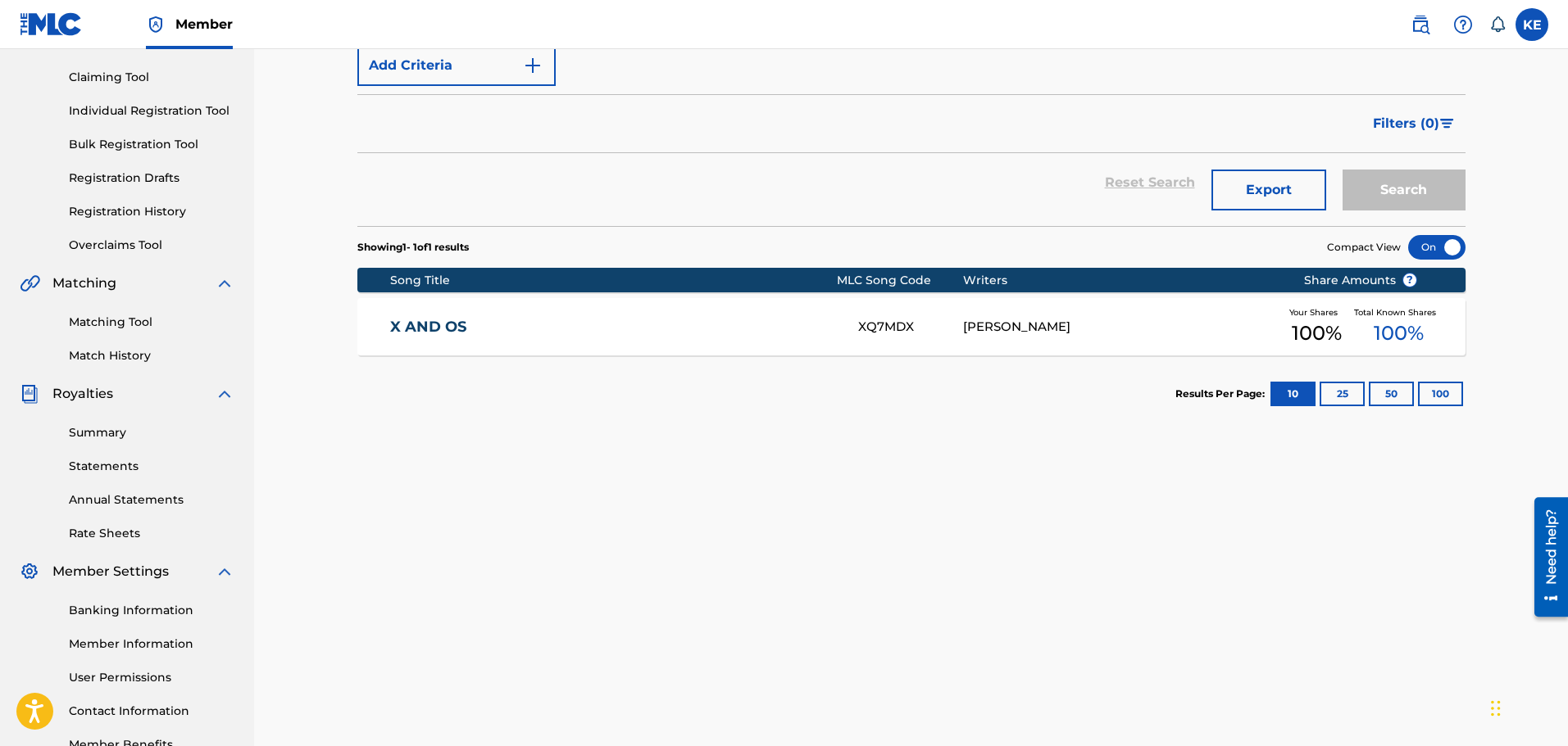
click at [136, 360] on link "Match History" at bounding box center [151, 355] width 165 height 17
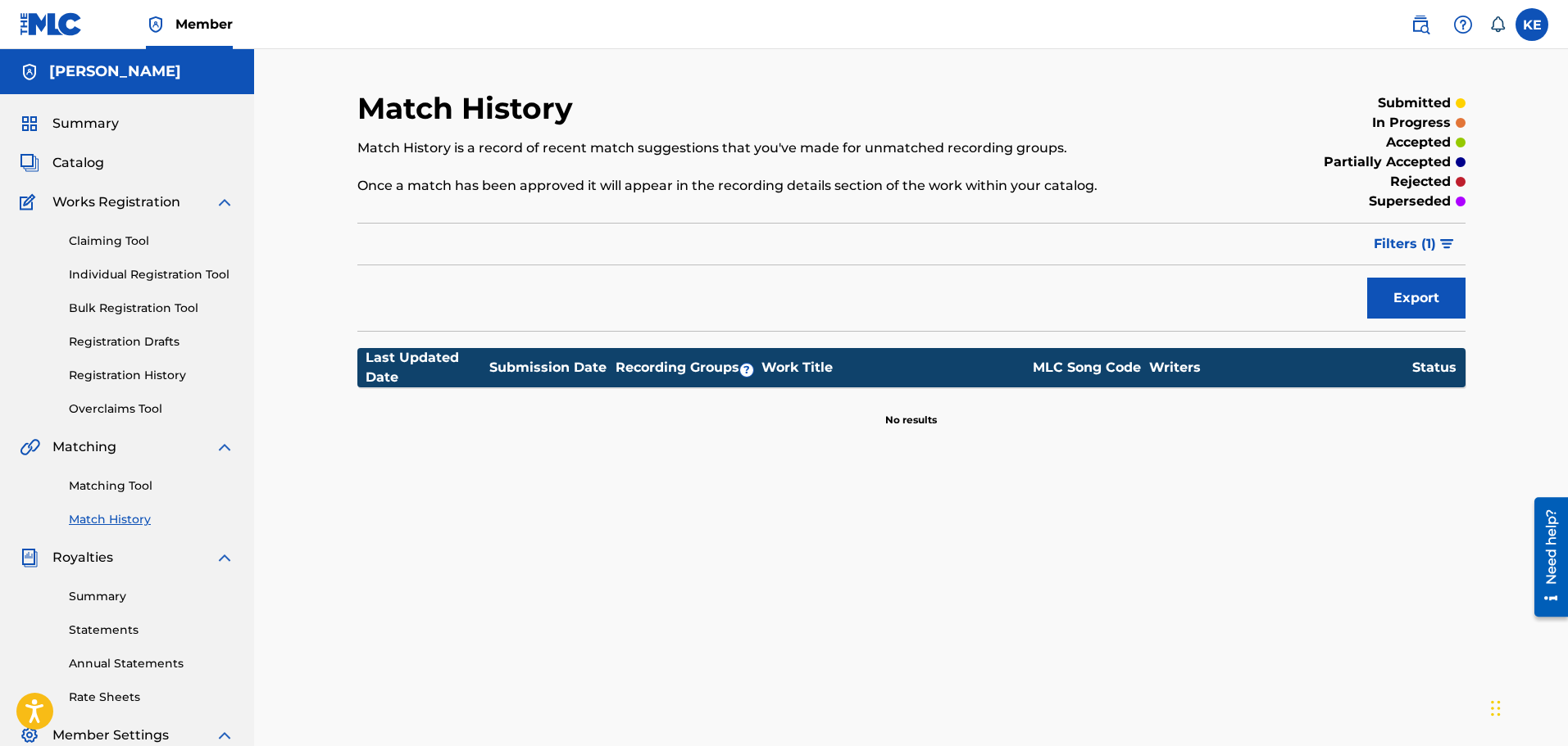
scroll to position [164, 0]
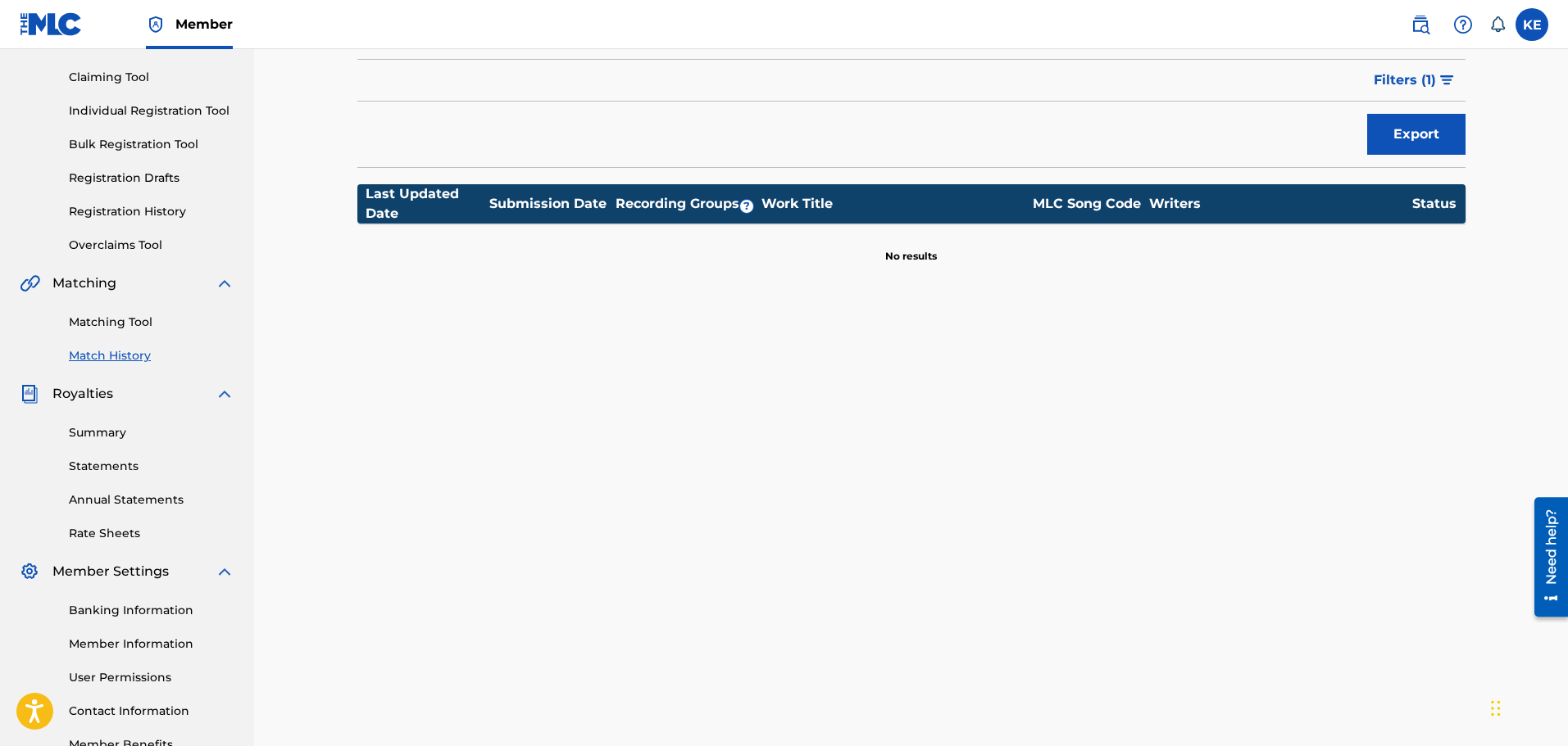
click at [111, 430] on link "Summary" at bounding box center [151, 432] width 165 height 17
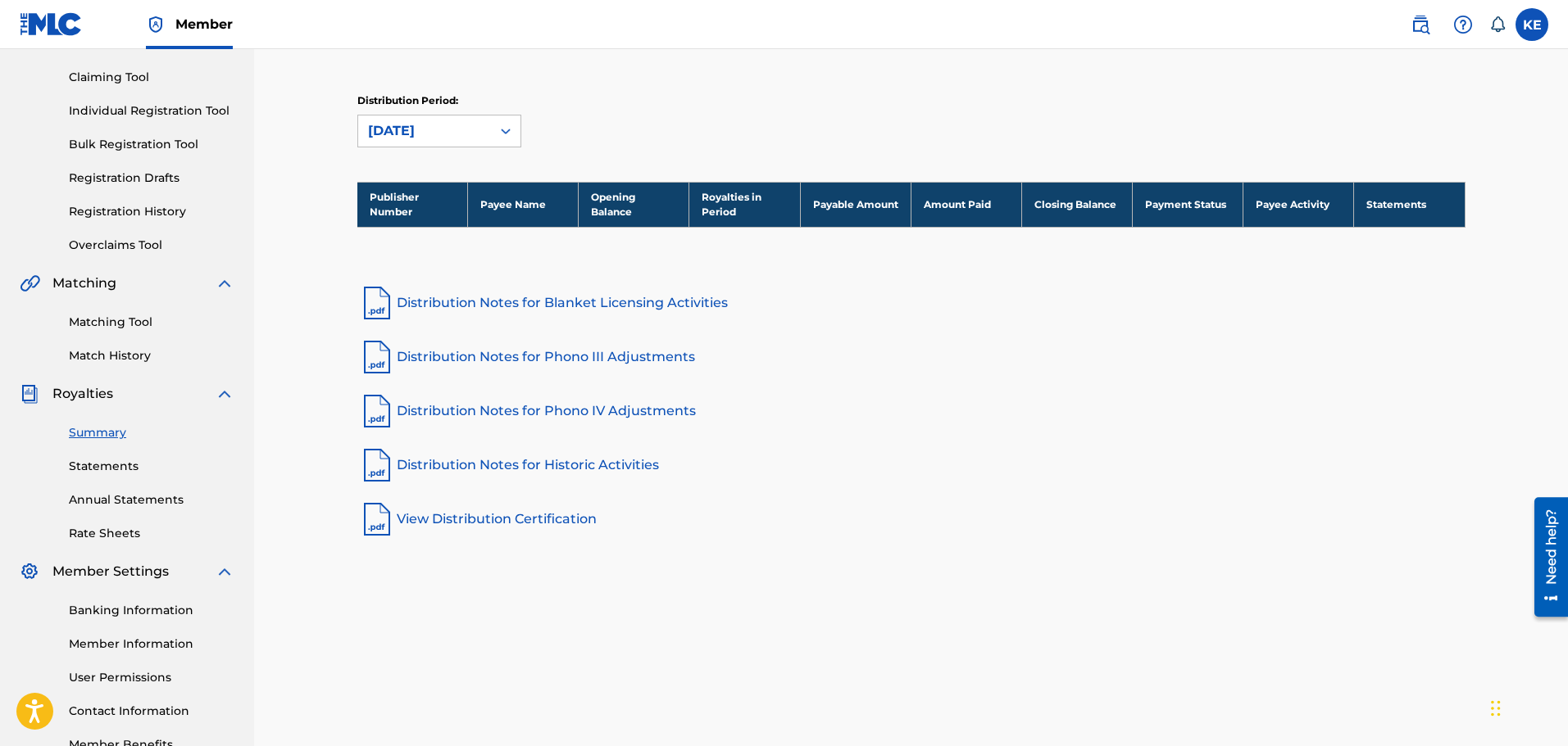
scroll to position [246, 0]
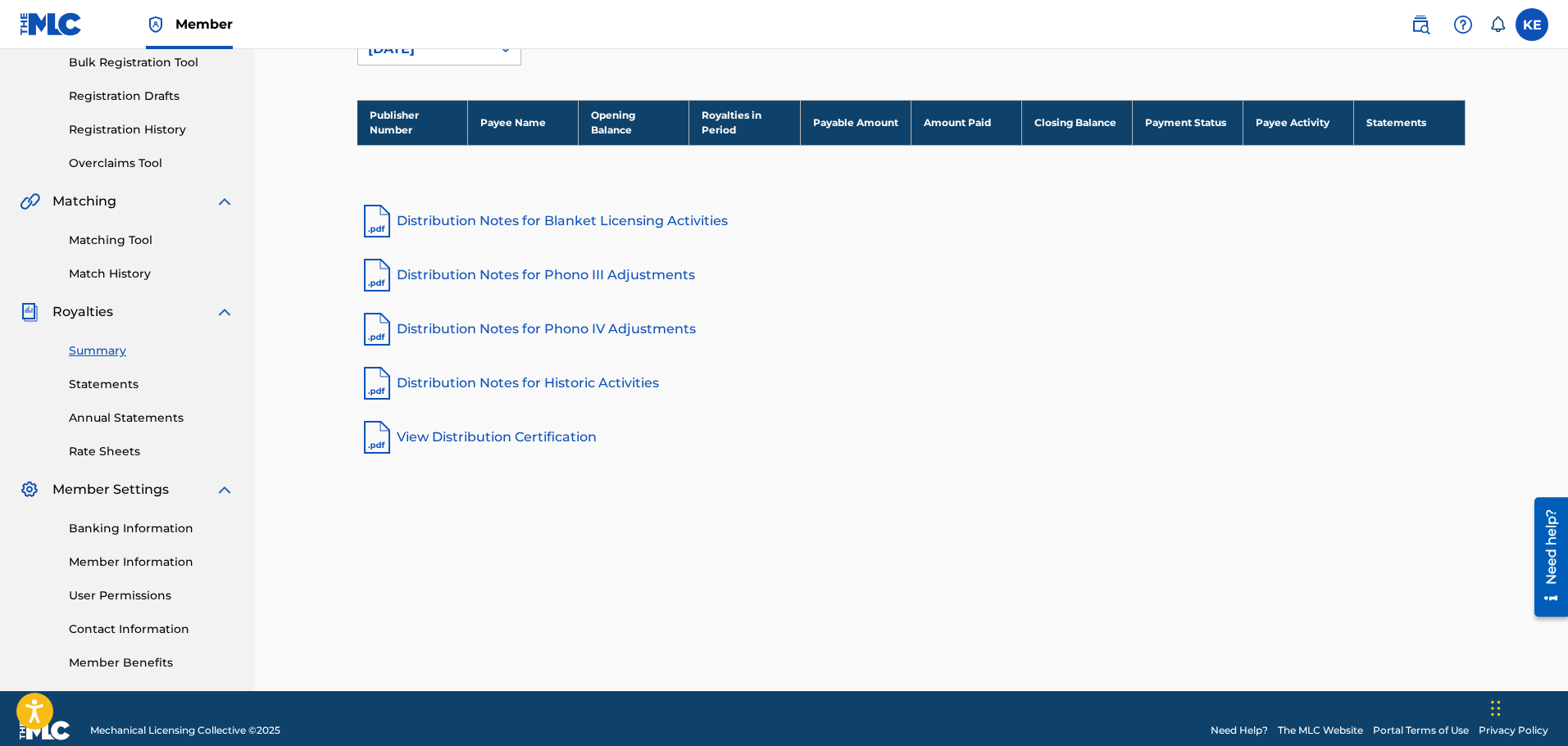
click at [93, 374] on div "Summary Statements Annual Statements Rate Sheets" at bounding box center [126, 391] width 215 height 139
click at [93, 382] on link "Statements" at bounding box center [151, 384] width 165 height 17
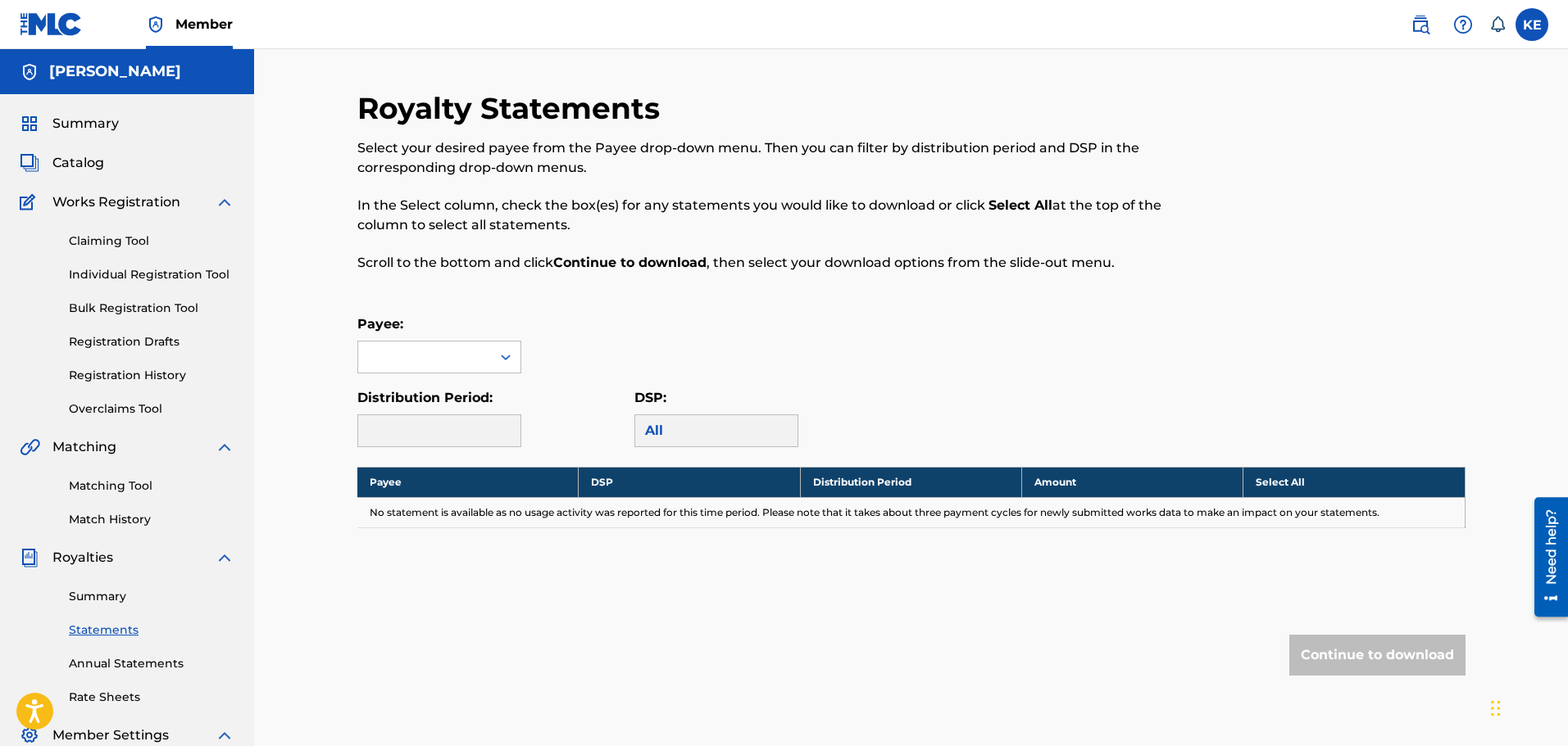
scroll to position [164, 0]
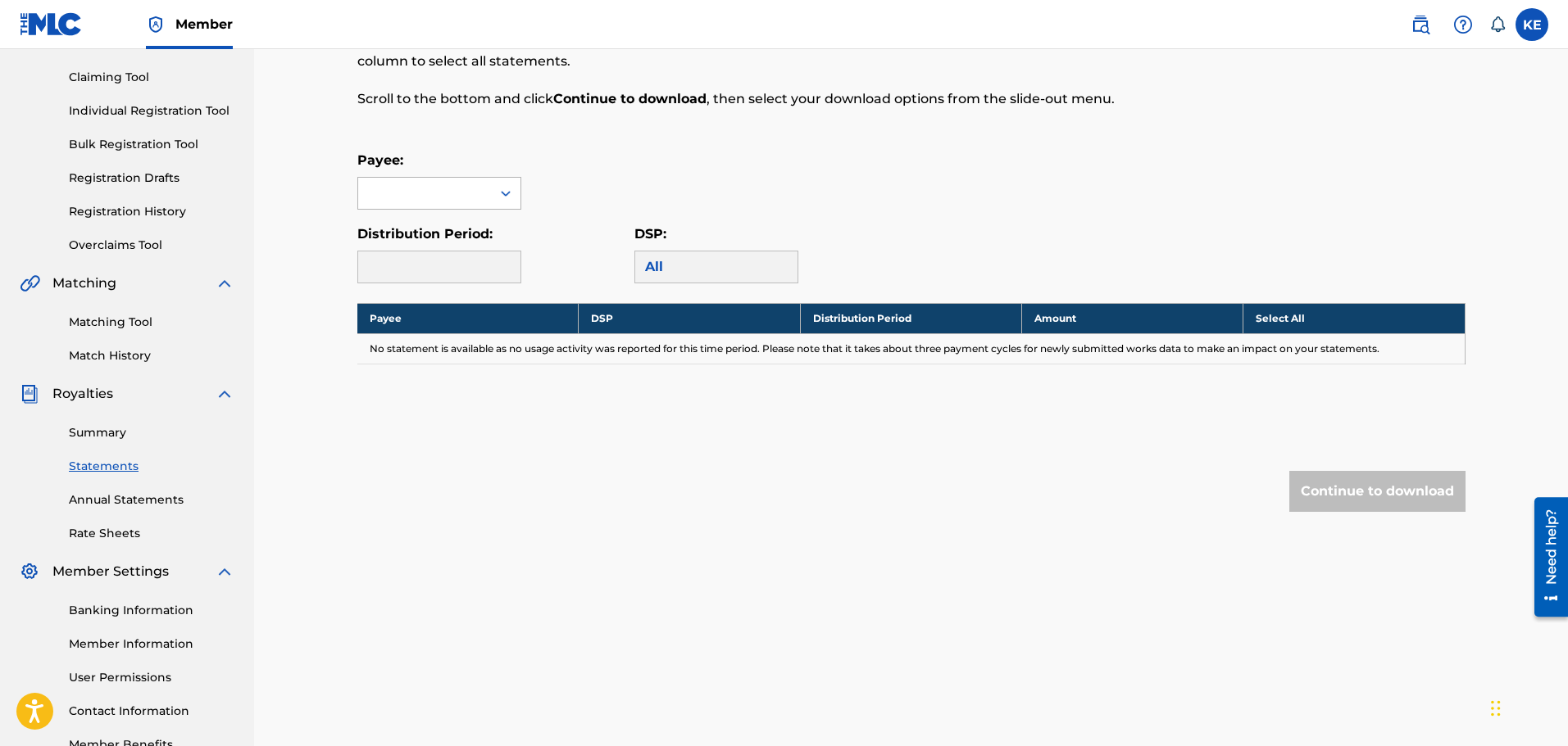
click at [443, 202] on div at bounding box center [425, 193] width 133 height 31
click at [110, 236] on div "Claiming Tool Individual Registration Tool Bulk Registration Tool Registration …" at bounding box center [126, 151] width 215 height 206
click at [113, 318] on link "Matching Tool" at bounding box center [151, 322] width 165 height 17
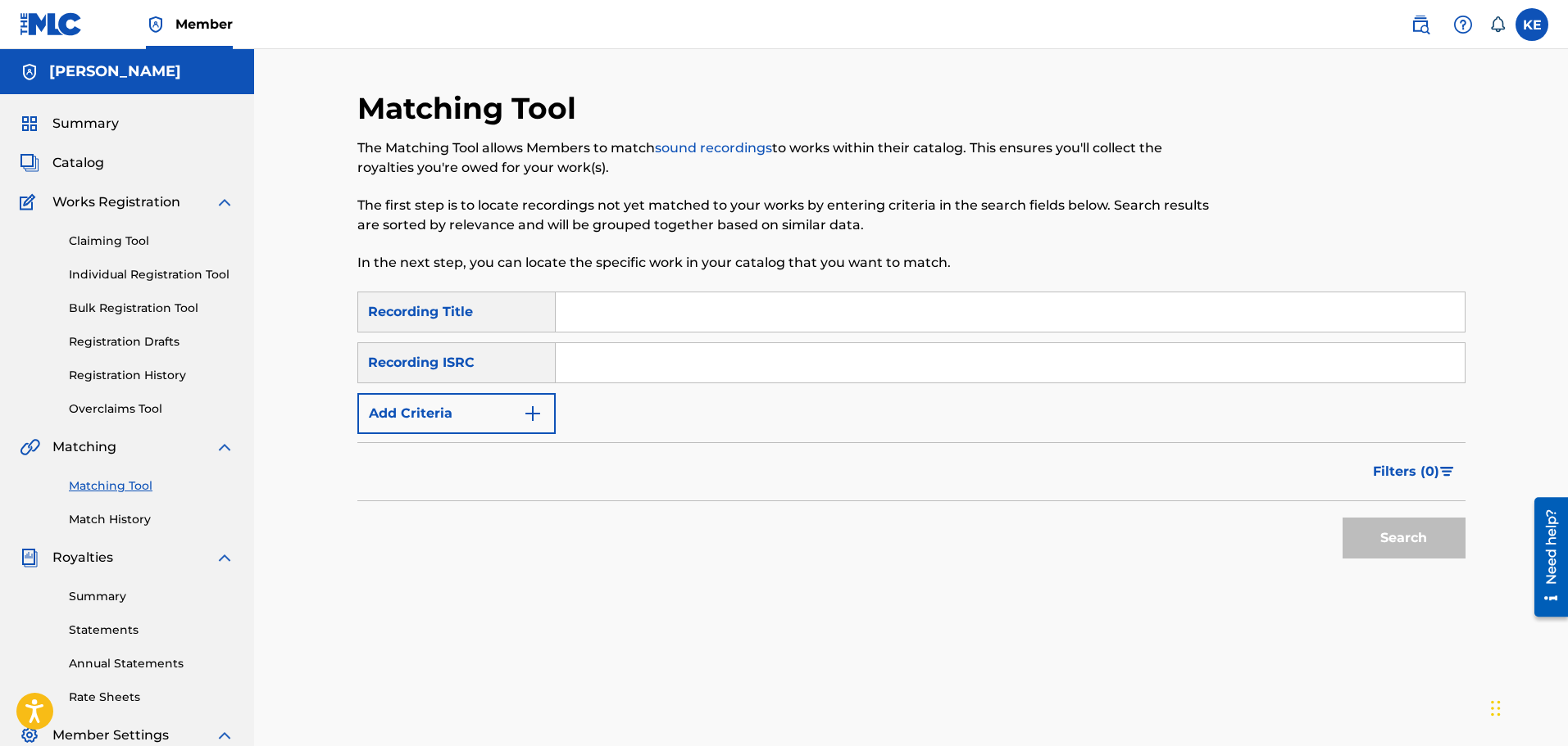
click at [139, 307] on link "Bulk Registration Tool" at bounding box center [151, 308] width 165 height 17
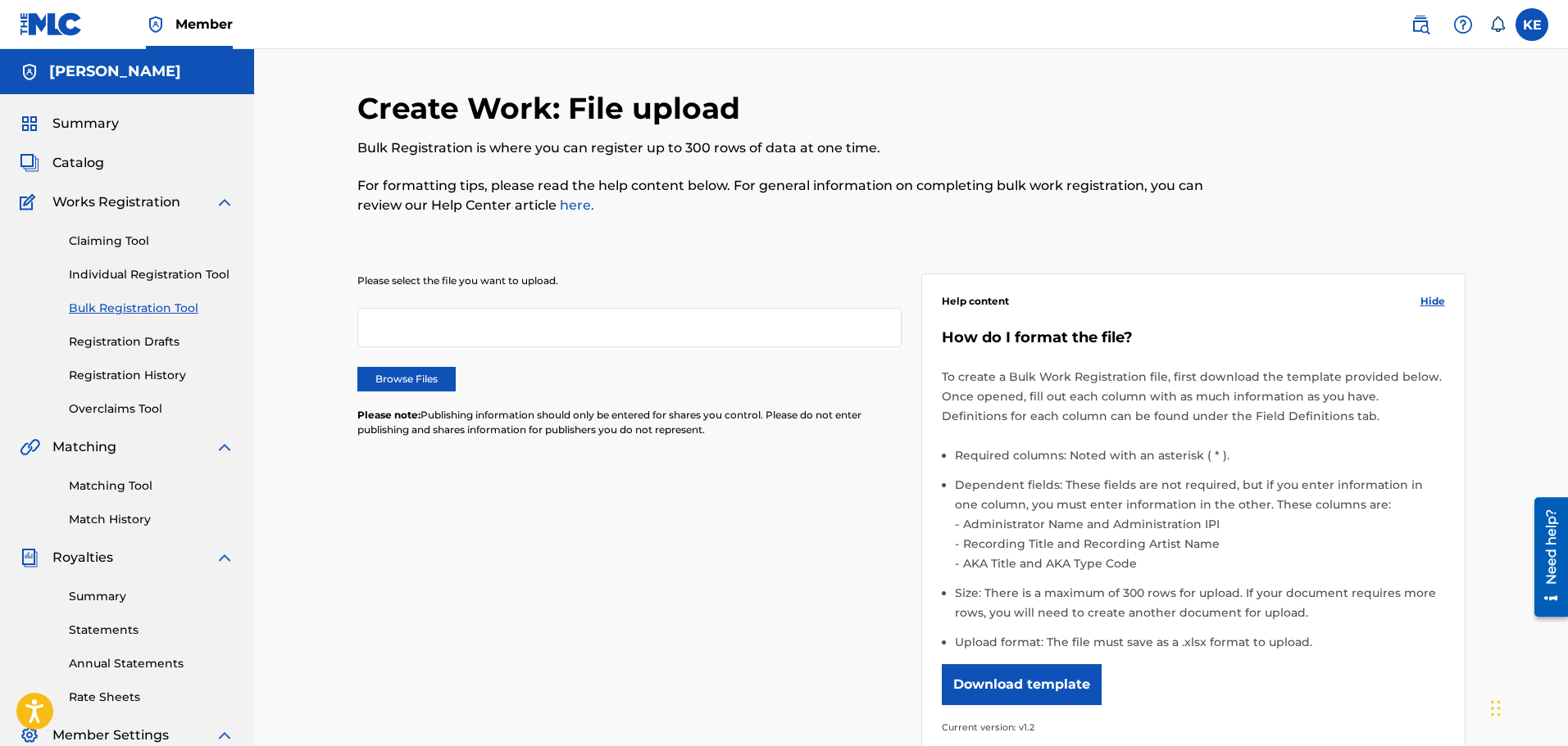
click at [146, 277] on link "Individual Registration Tool" at bounding box center [151, 274] width 165 height 17
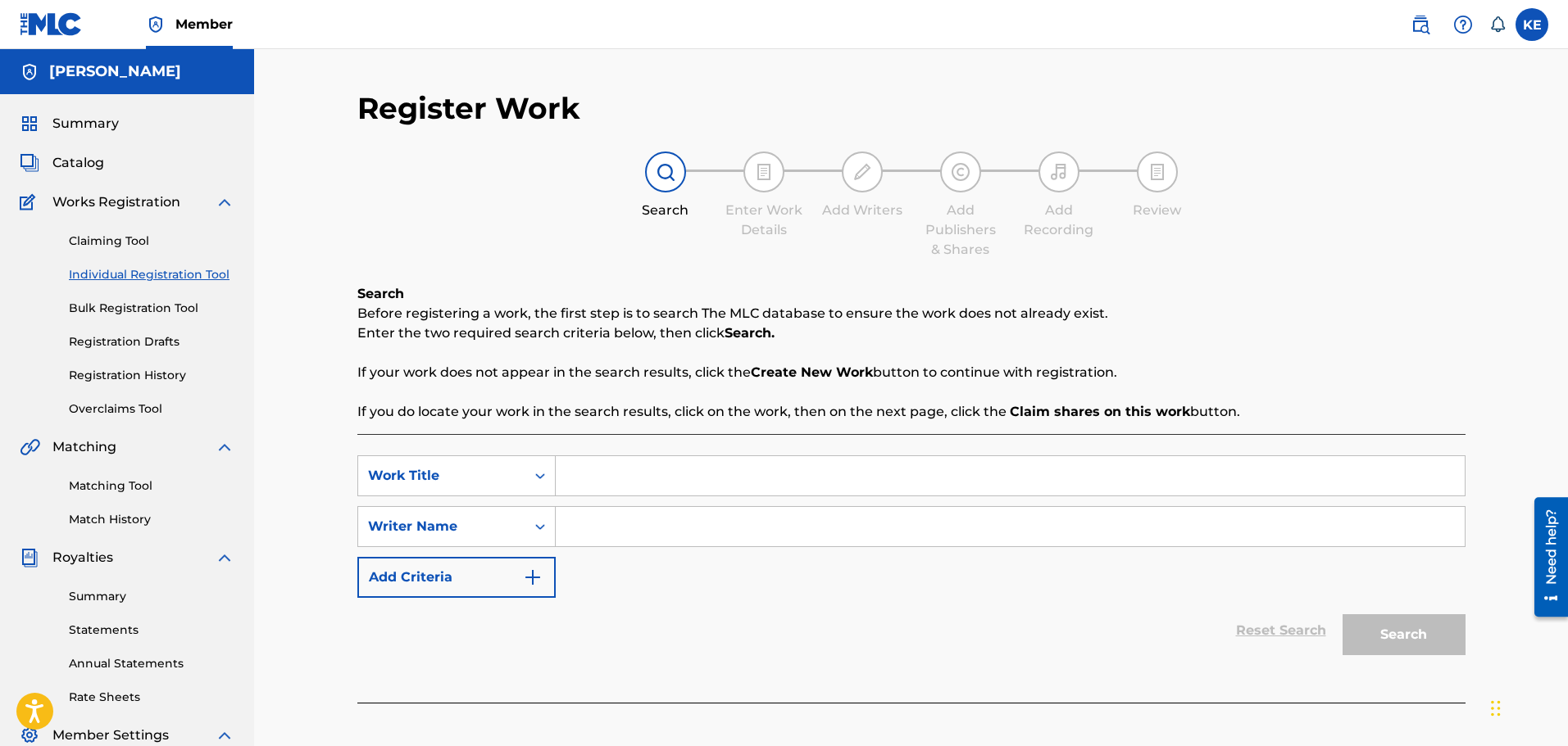
click at [162, 255] on div "Claiming Tool Individual Registration Tool Bulk Registration Tool Registration …" at bounding box center [126, 315] width 215 height 206
click at [155, 242] on link "Claiming Tool" at bounding box center [151, 240] width 165 height 17
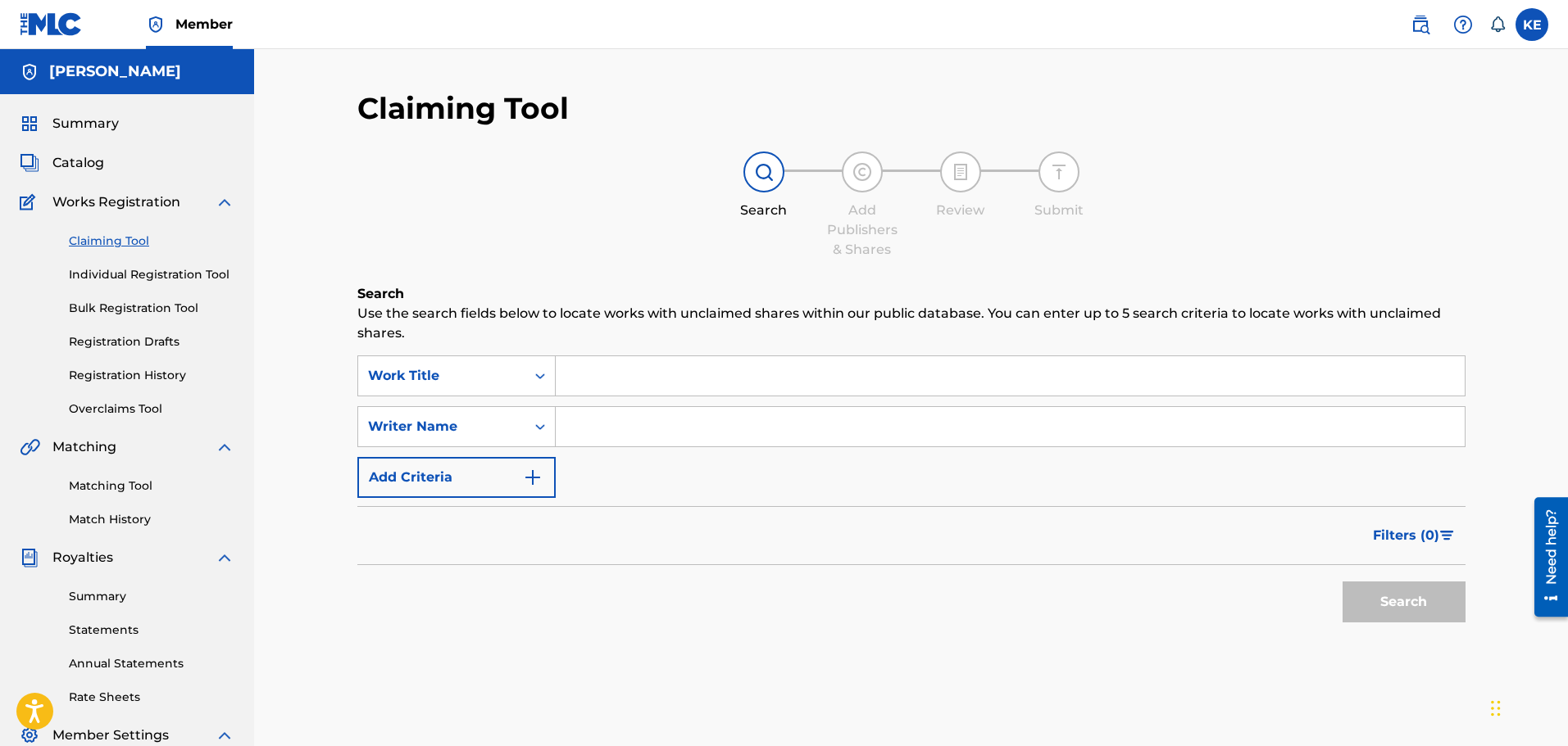
click at [78, 164] on span "Catalog" at bounding box center [78, 163] width 51 height 19
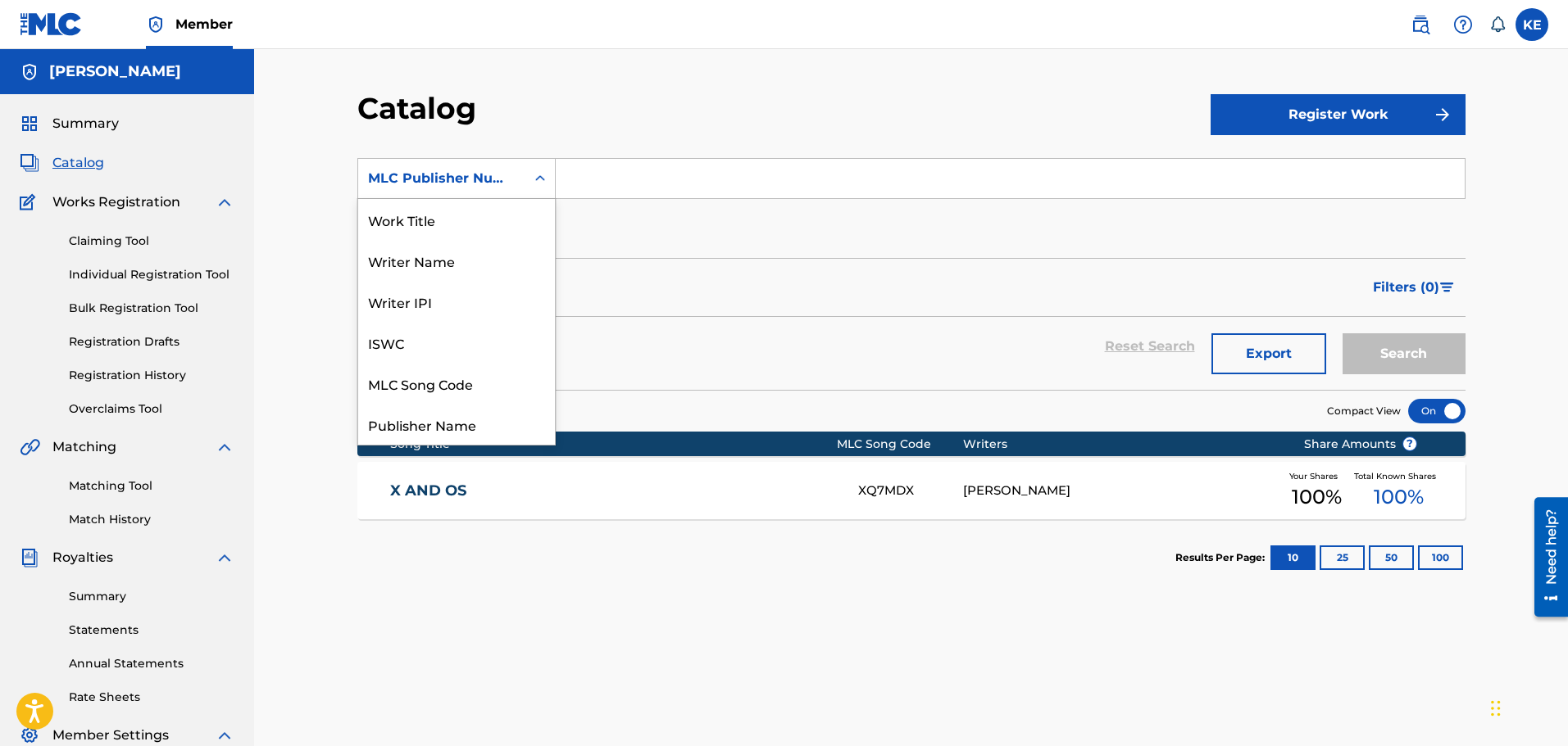
click at [478, 174] on div "MLC Publisher Number" at bounding box center [441, 179] width 148 height 19
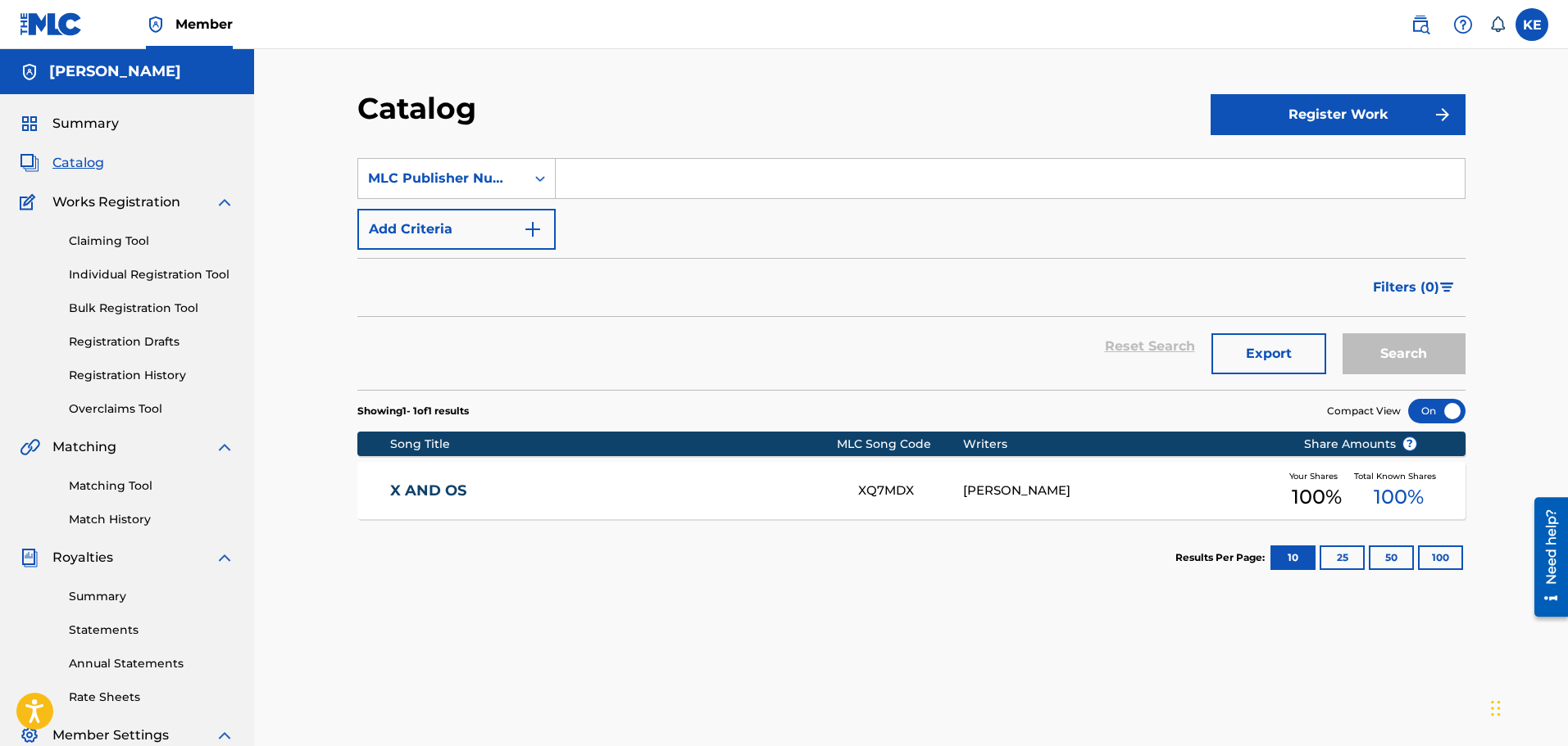
click at [483, 179] on div "MLC Publisher Number" at bounding box center [441, 179] width 148 height 19
click at [399, 168] on div "MLC Publisher Number" at bounding box center [441, 178] width 167 height 31
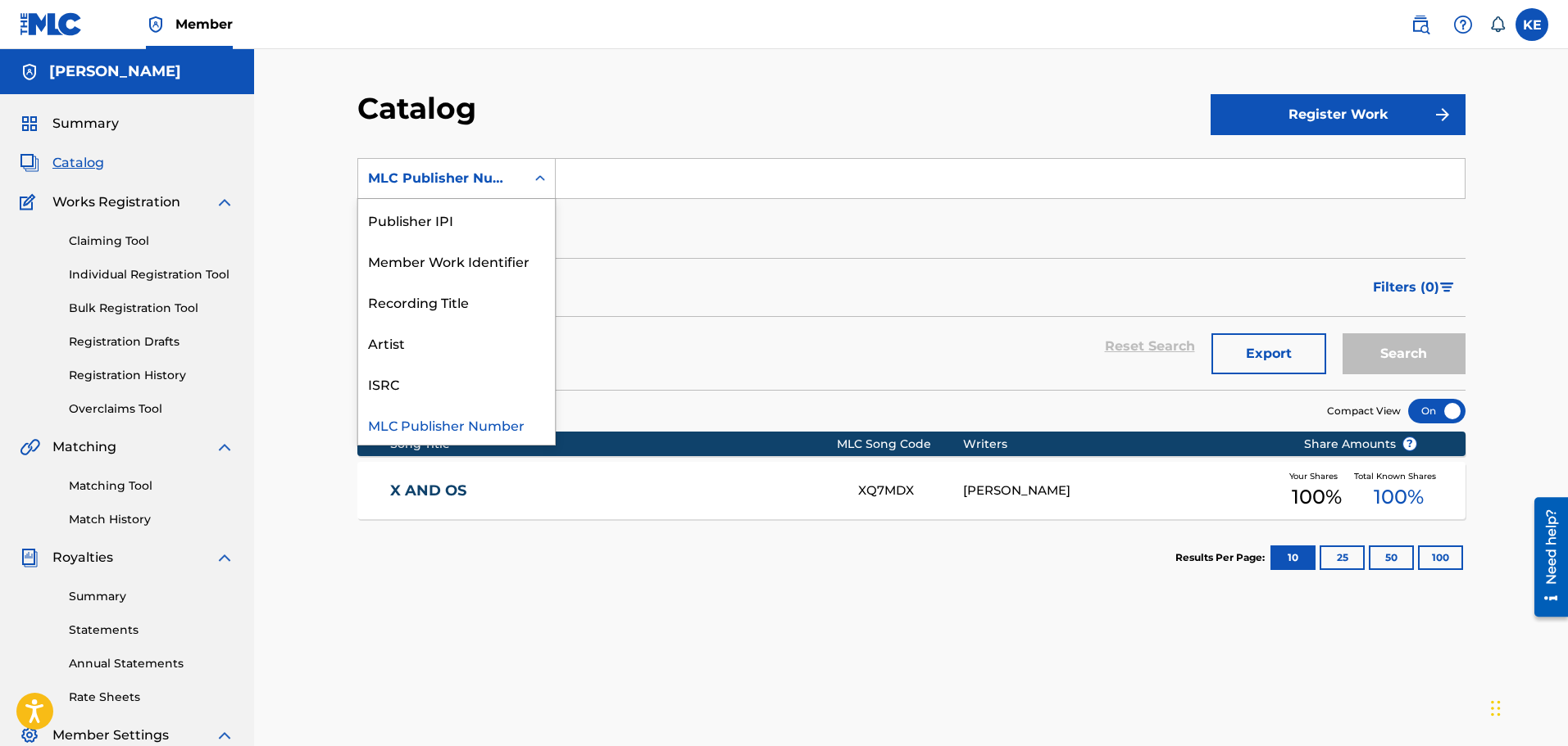
click at [360, 173] on div "MLC Publisher Number" at bounding box center [441, 178] width 167 height 31
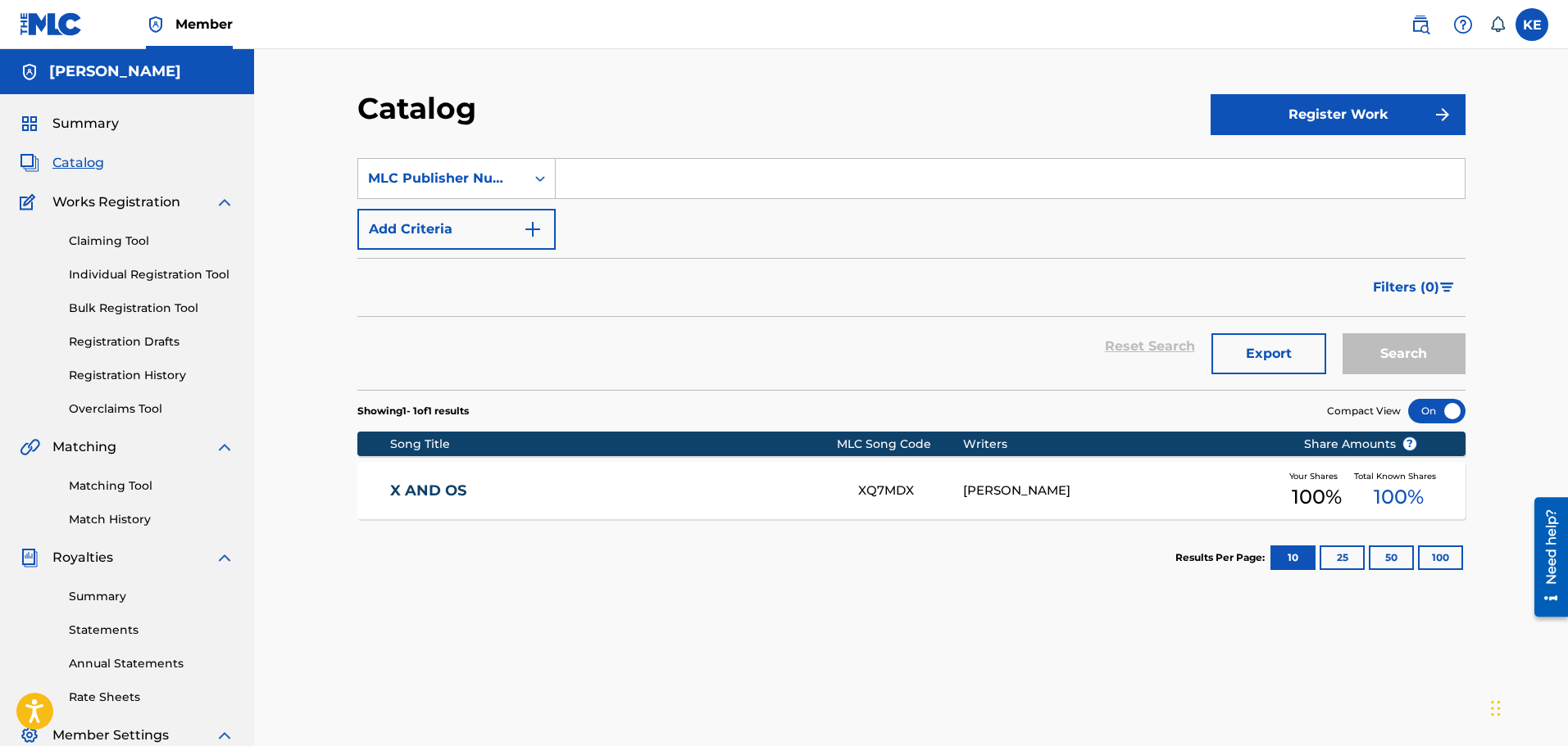
click at [162, 374] on link "Registration History" at bounding box center [151, 375] width 165 height 17
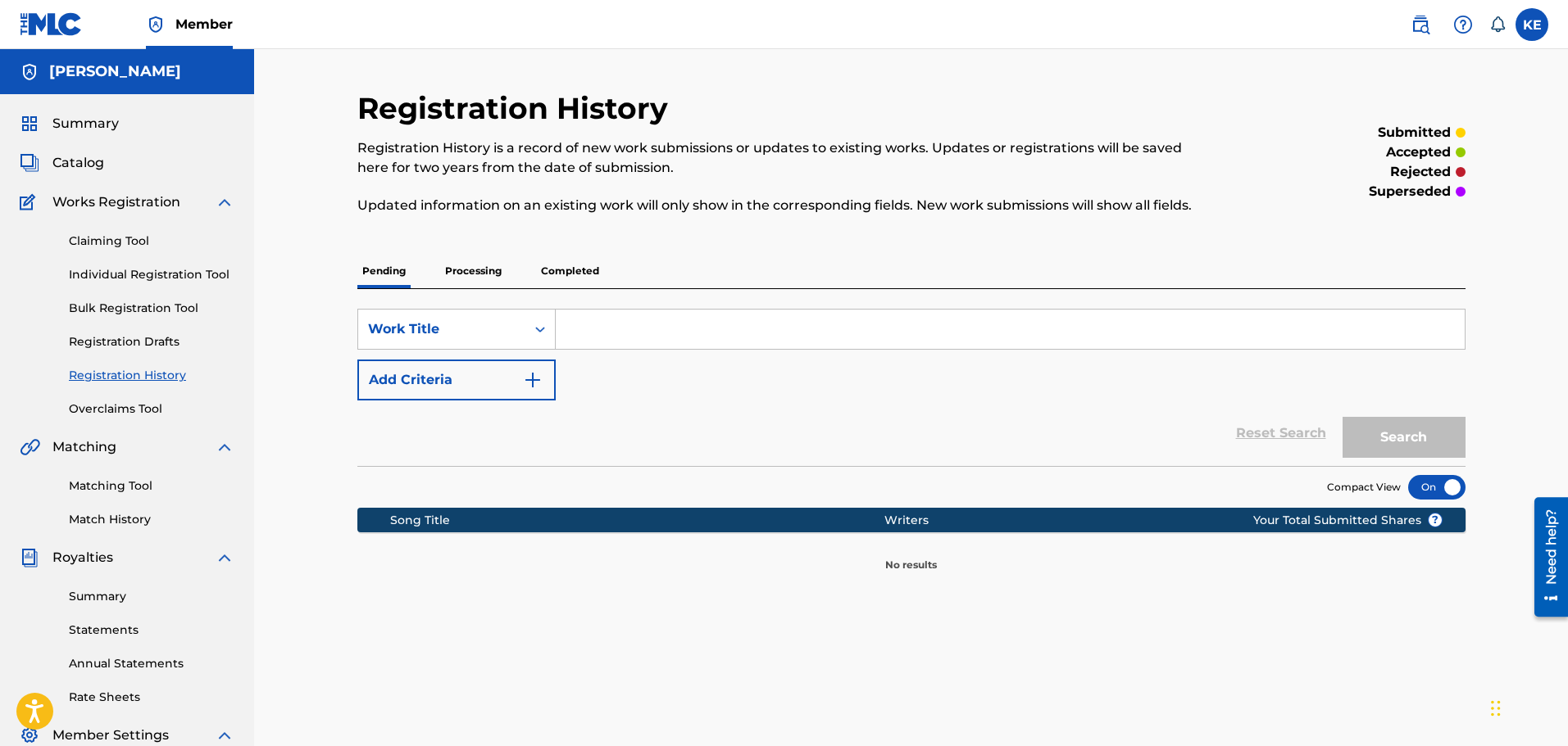
click at [171, 348] on link "Registration Drafts" at bounding box center [151, 341] width 165 height 17
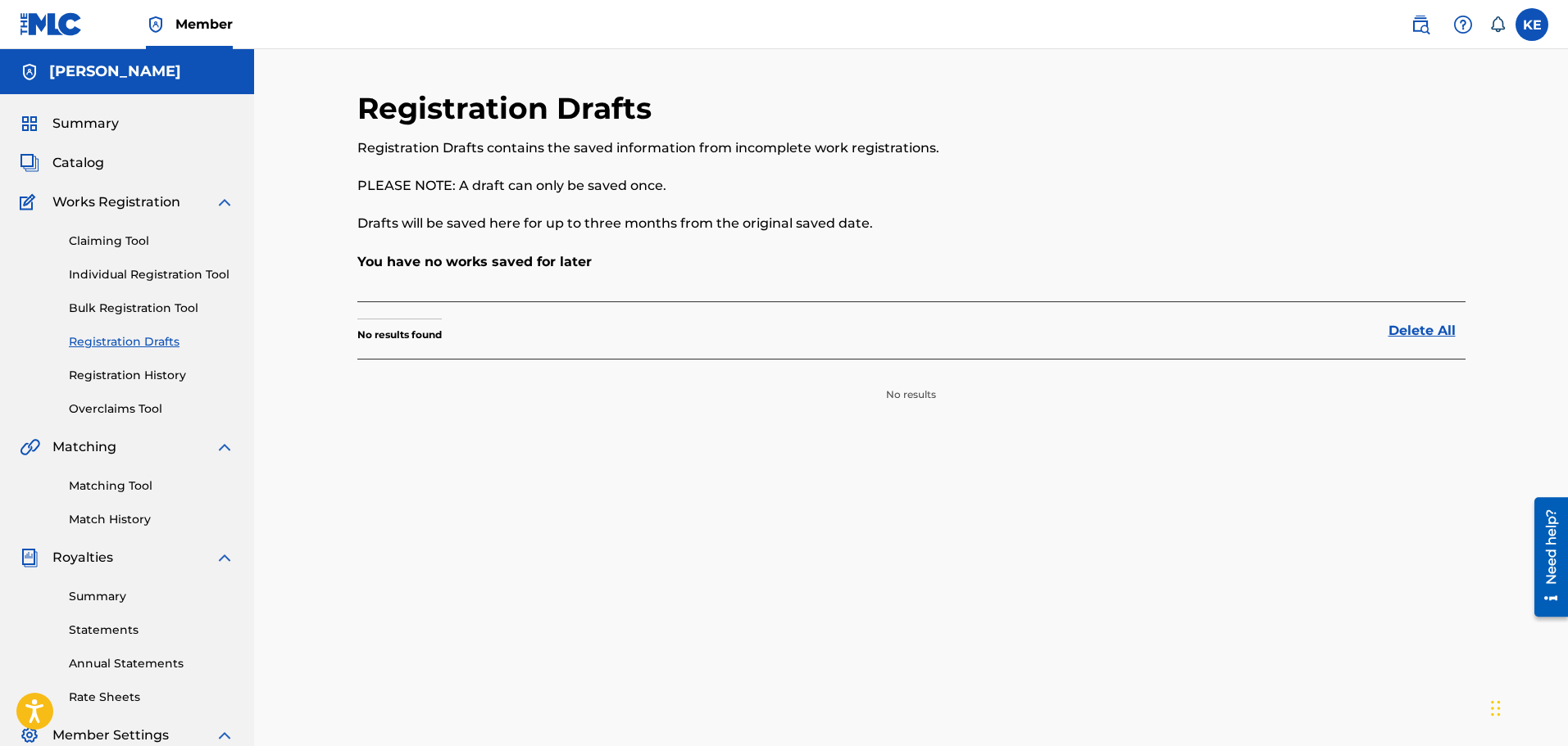
click at [174, 307] on link "Bulk Registration Tool" at bounding box center [151, 308] width 165 height 17
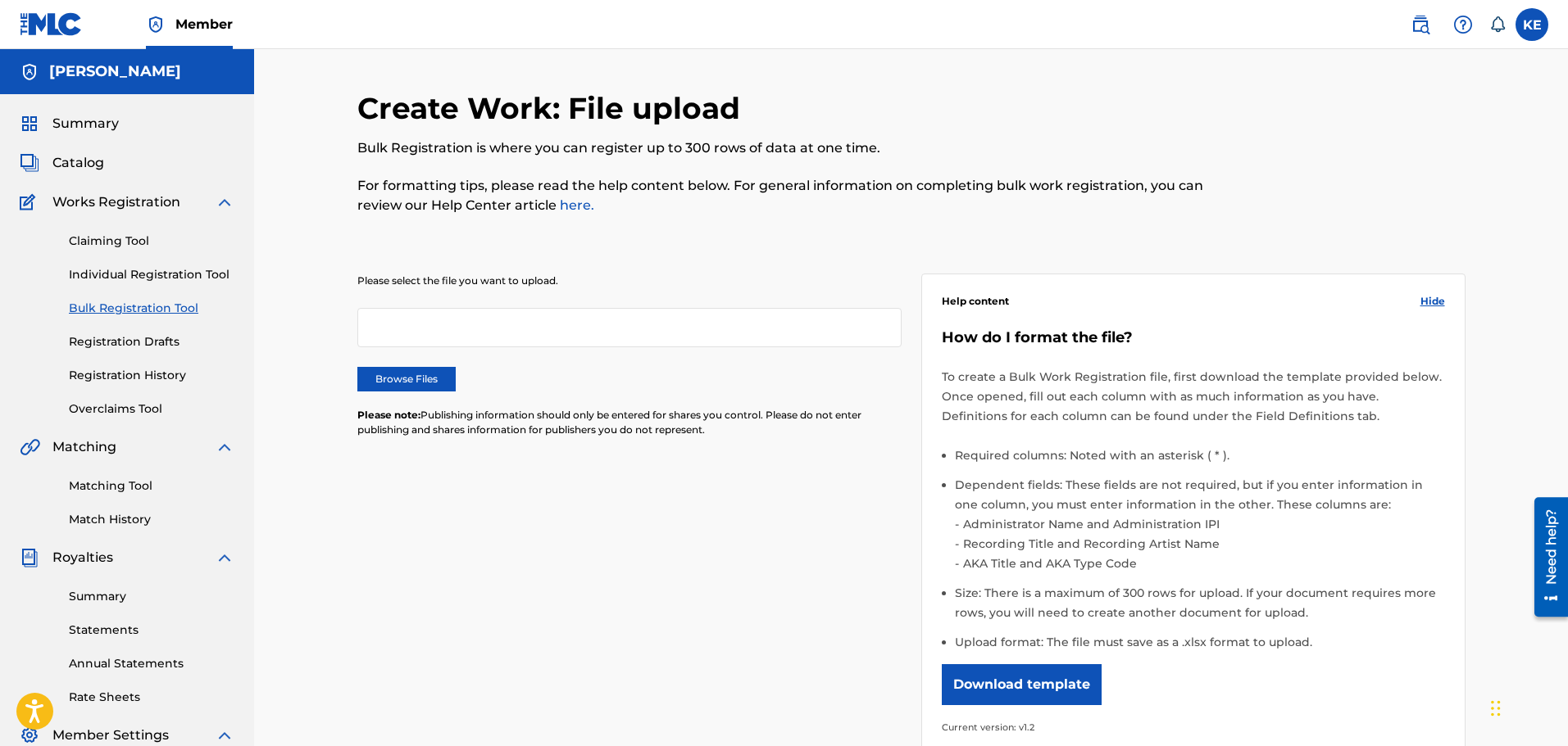
click at [173, 263] on div "Claiming Tool Individual Registration Tool Bulk Registration Tool Registration …" at bounding box center [126, 315] width 215 height 206
click at [173, 269] on link "Individual Registration Tool" at bounding box center [151, 274] width 165 height 17
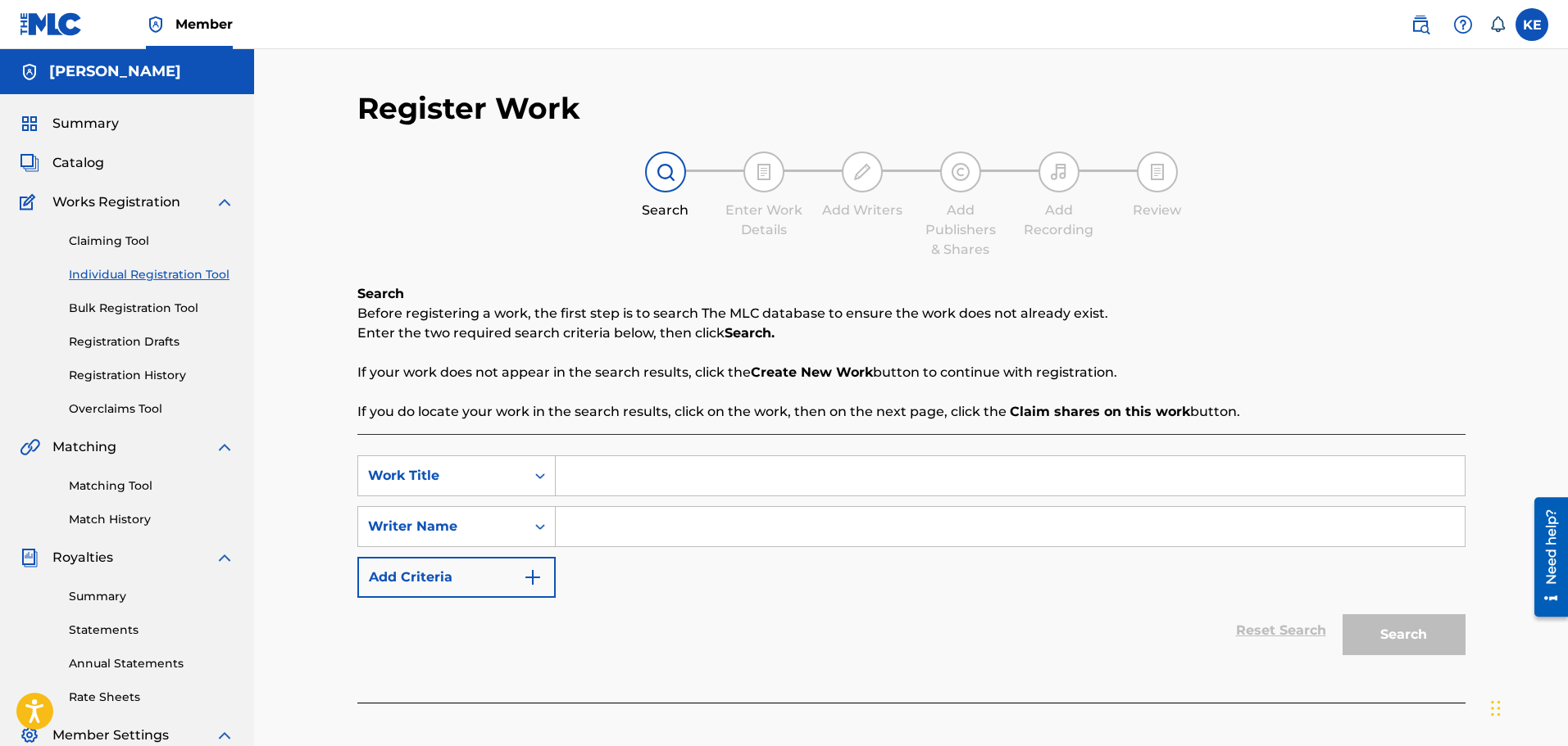
click at [163, 238] on link "Claiming Tool" at bounding box center [151, 240] width 165 height 17
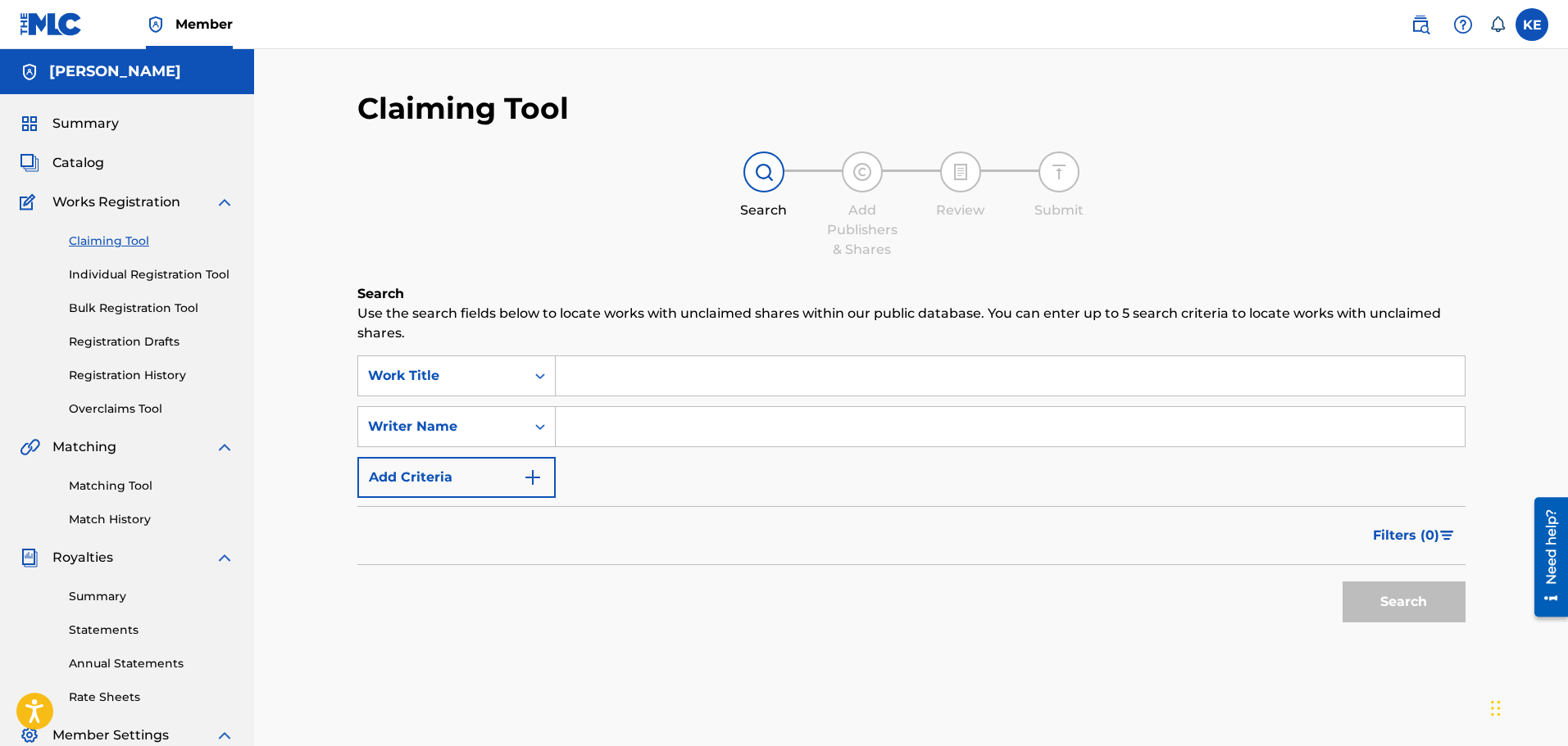
click at [163, 238] on link "Claiming Tool" at bounding box center [151, 240] width 165 height 17
click at [135, 217] on div "Claiming Tool Individual Registration Tool Bulk Registration Tool Registration …" at bounding box center [126, 315] width 215 height 206
click at [83, 122] on span "Summary" at bounding box center [85, 124] width 66 height 19
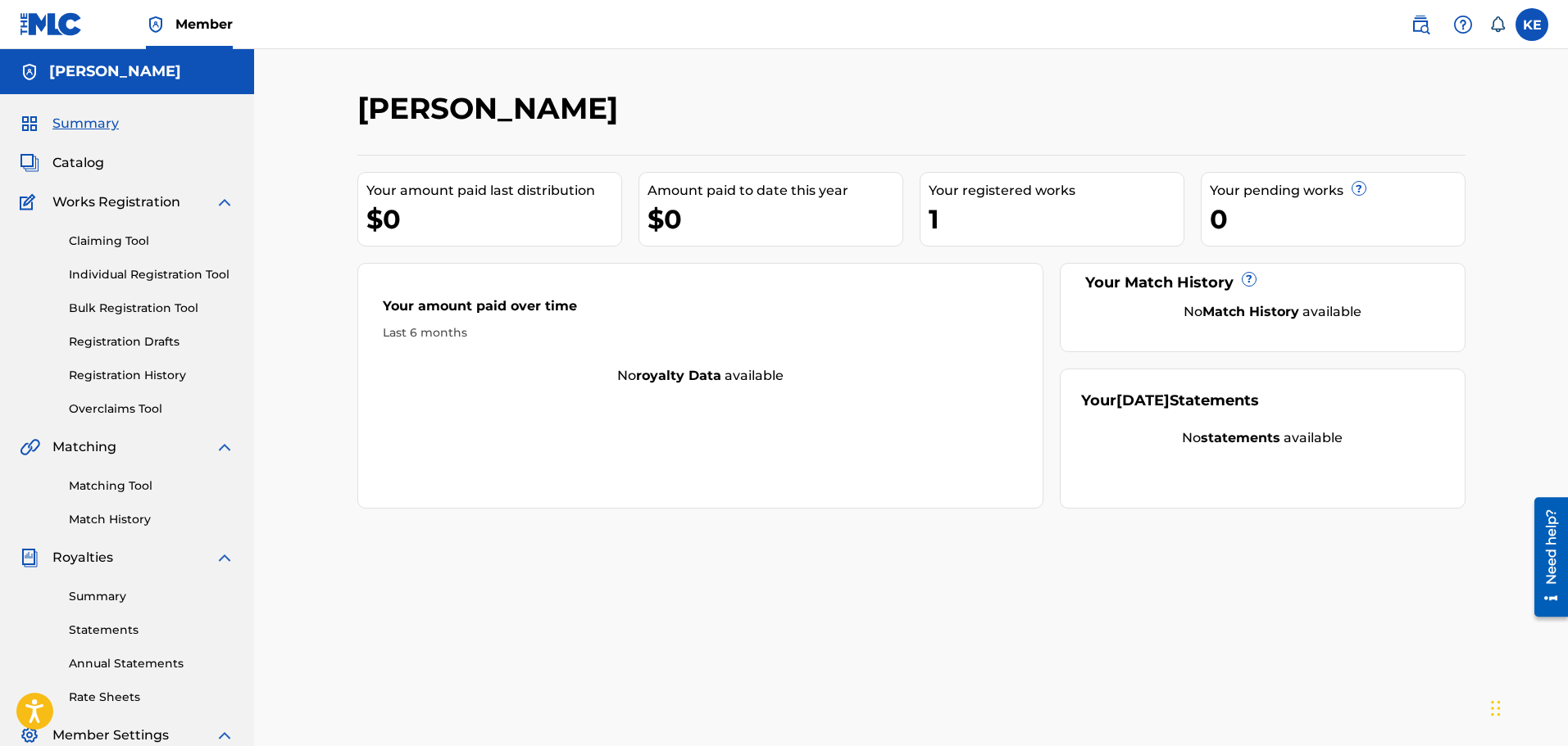
click at [148, 309] on link "Bulk Registration Tool" at bounding box center [151, 308] width 165 height 17
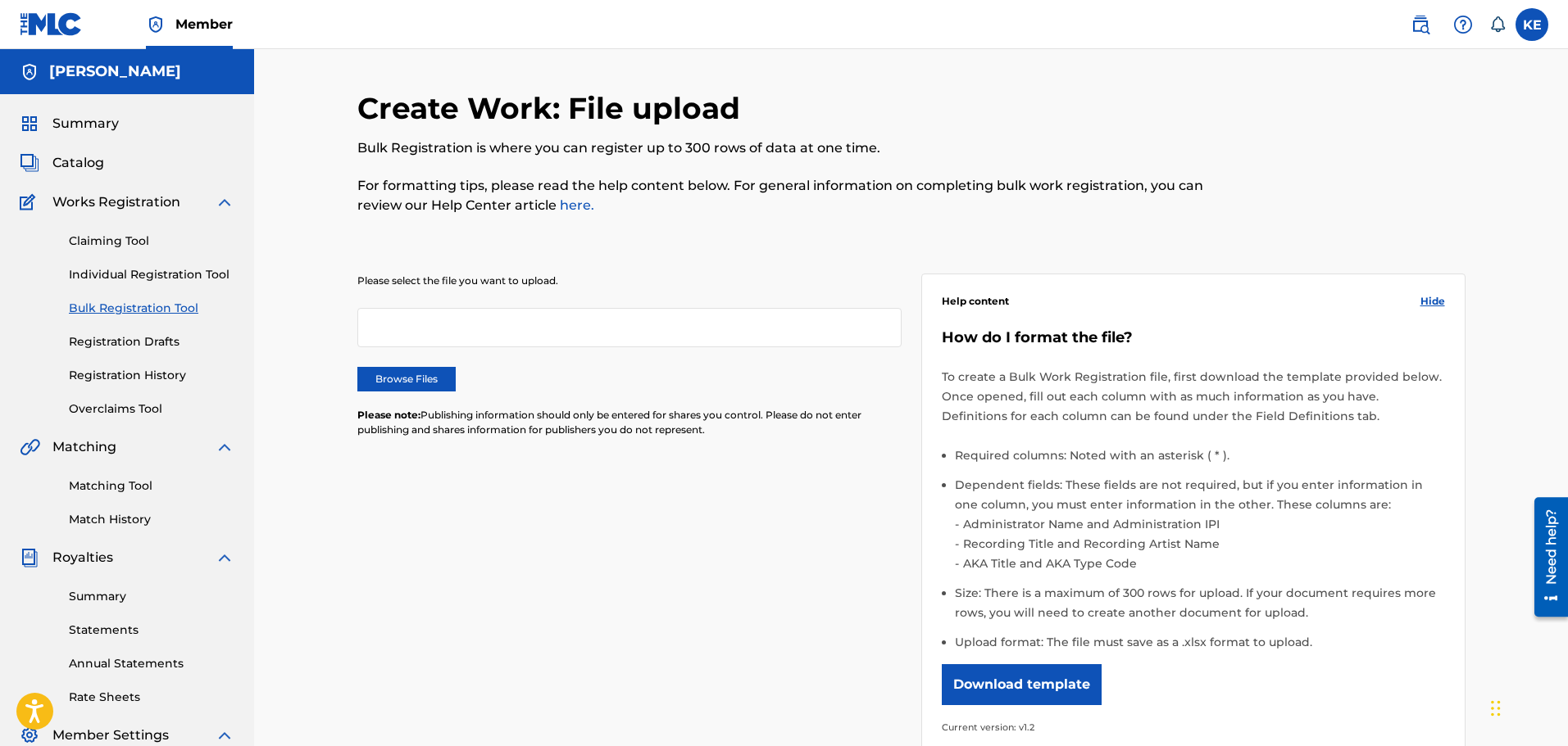
click at [140, 345] on link "Registration Drafts" at bounding box center [151, 341] width 165 height 17
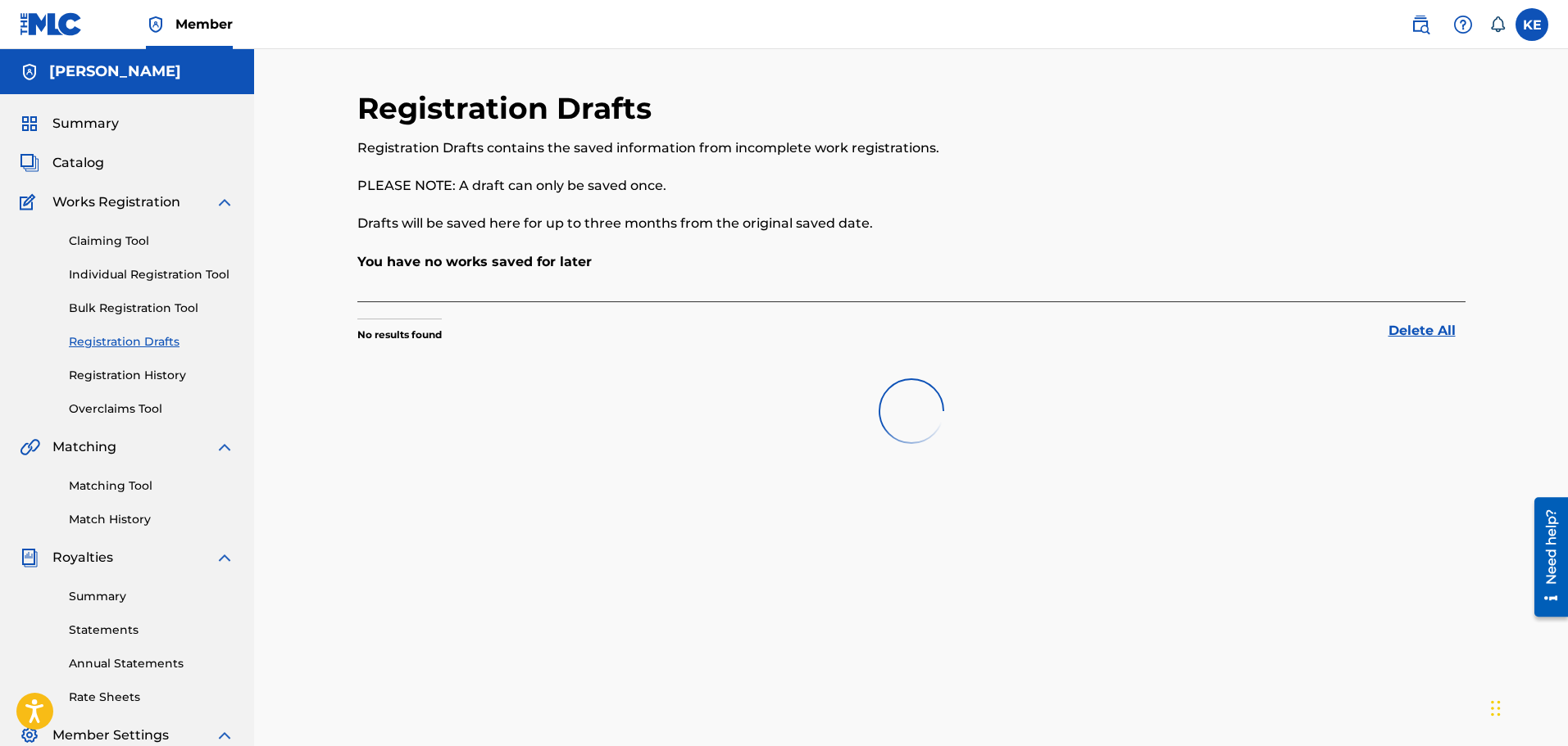
click at [137, 369] on link "Registration History" at bounding box center [151, 375] width 165 height 17
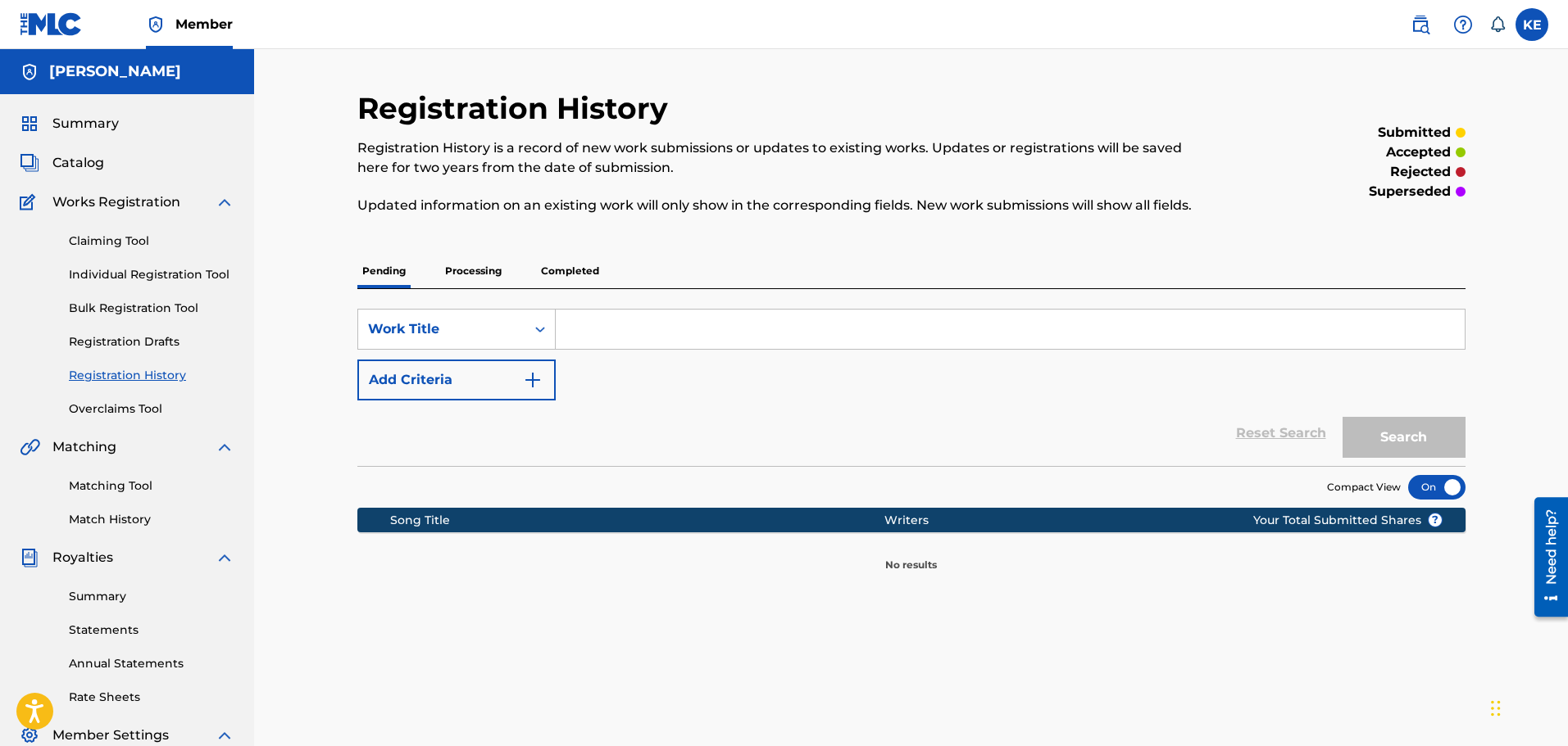
click at [124, 399] on div "Claiming Tool Individual Registration Tool Bulk Registration Tool Registration …" at bounding box center [126, 315] width 215 height 206
click at [119, 412] on link "Overclaims Tool" at bounding box center [151, 408] width 165 height 17
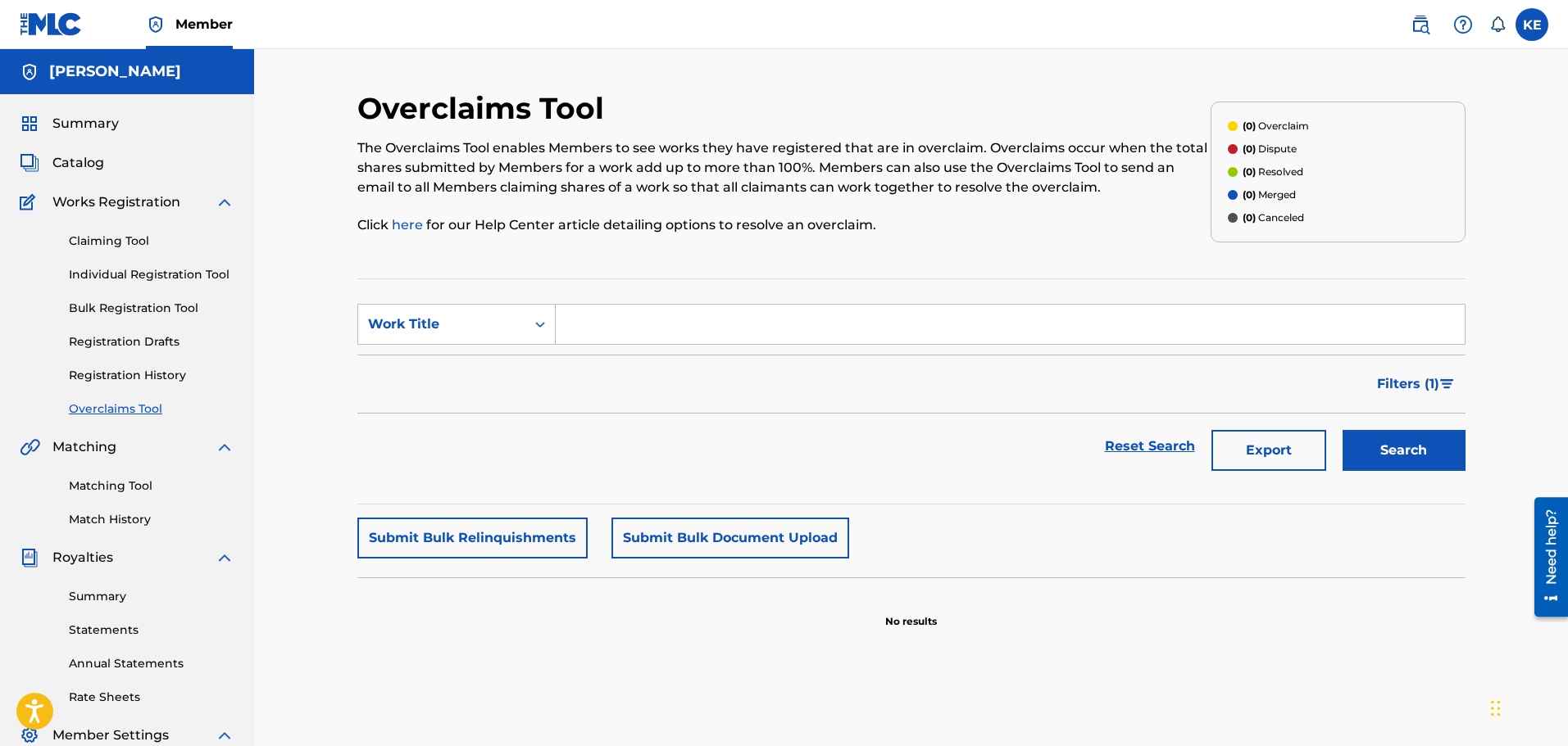
click at [118, 475] on div "Matching Tool Match History" at bounding box center [126, 492] width 215 height 72
click at [118, 481] on link "Matching Tool" at bounding box center [151, 485] width 165 height 17
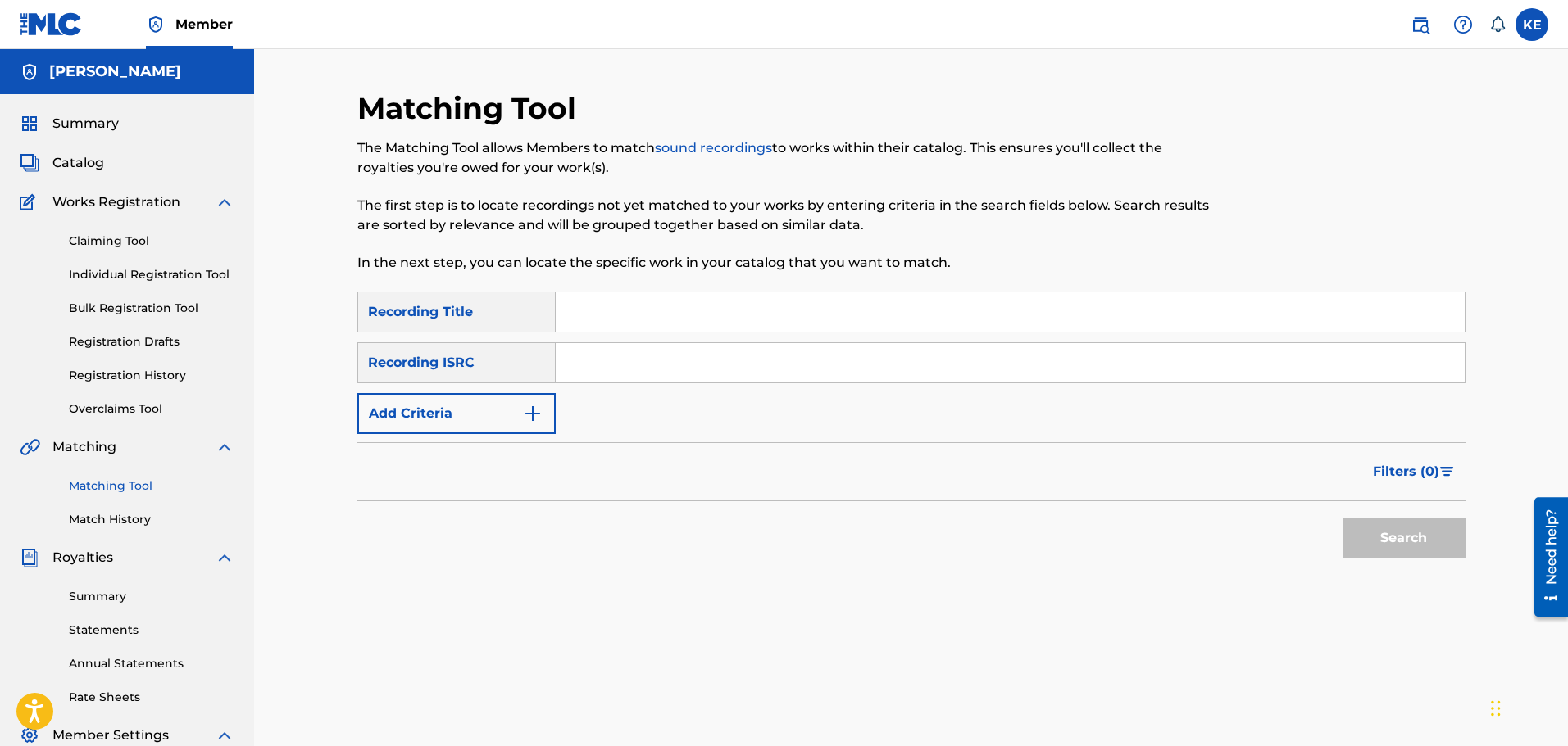
click at [125, 521] on link "Match History" at bounding box center [151, 519] width 165 height 17
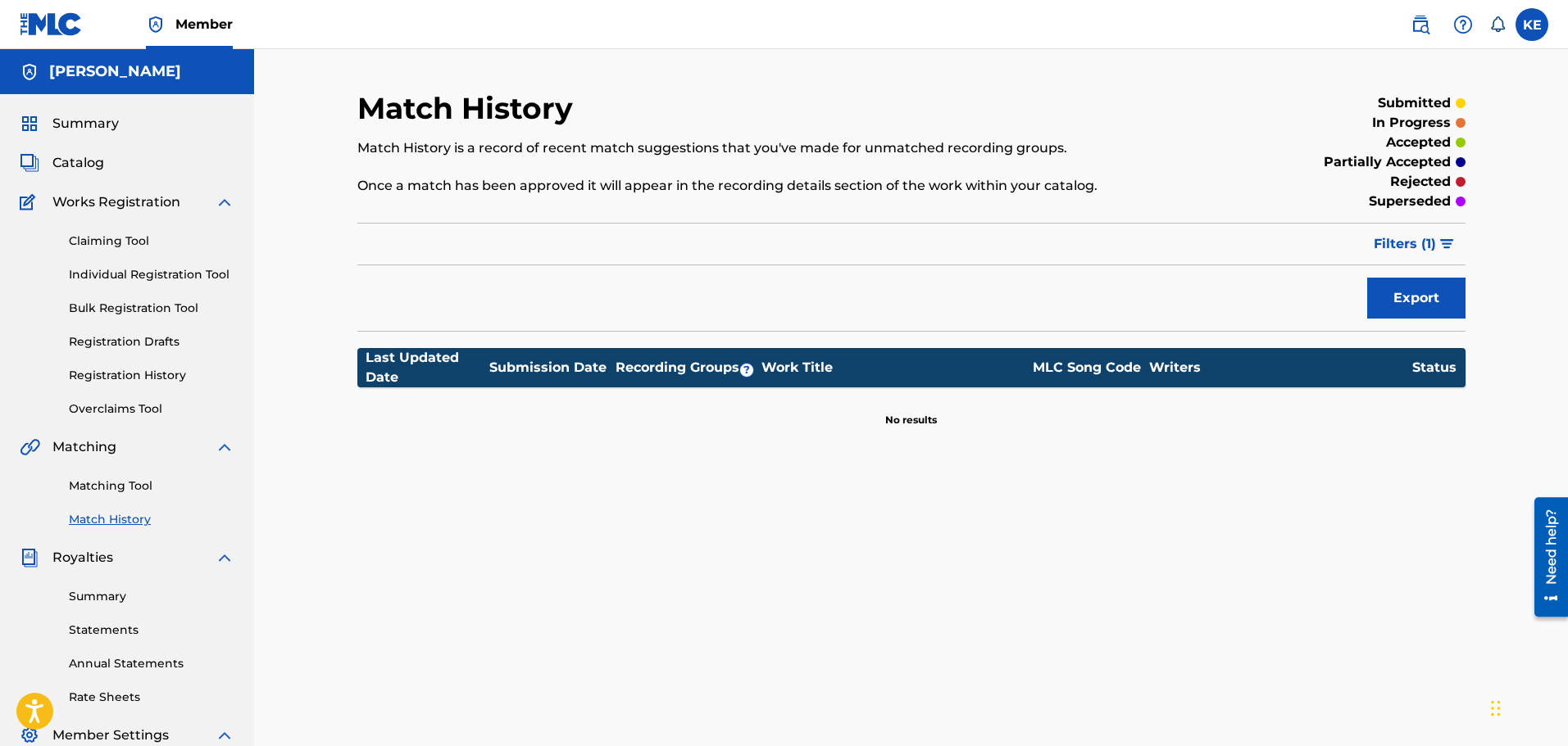
click at [143, 479] on link "Matching Tool" at bounding box center [151, 485] width 165 height 17
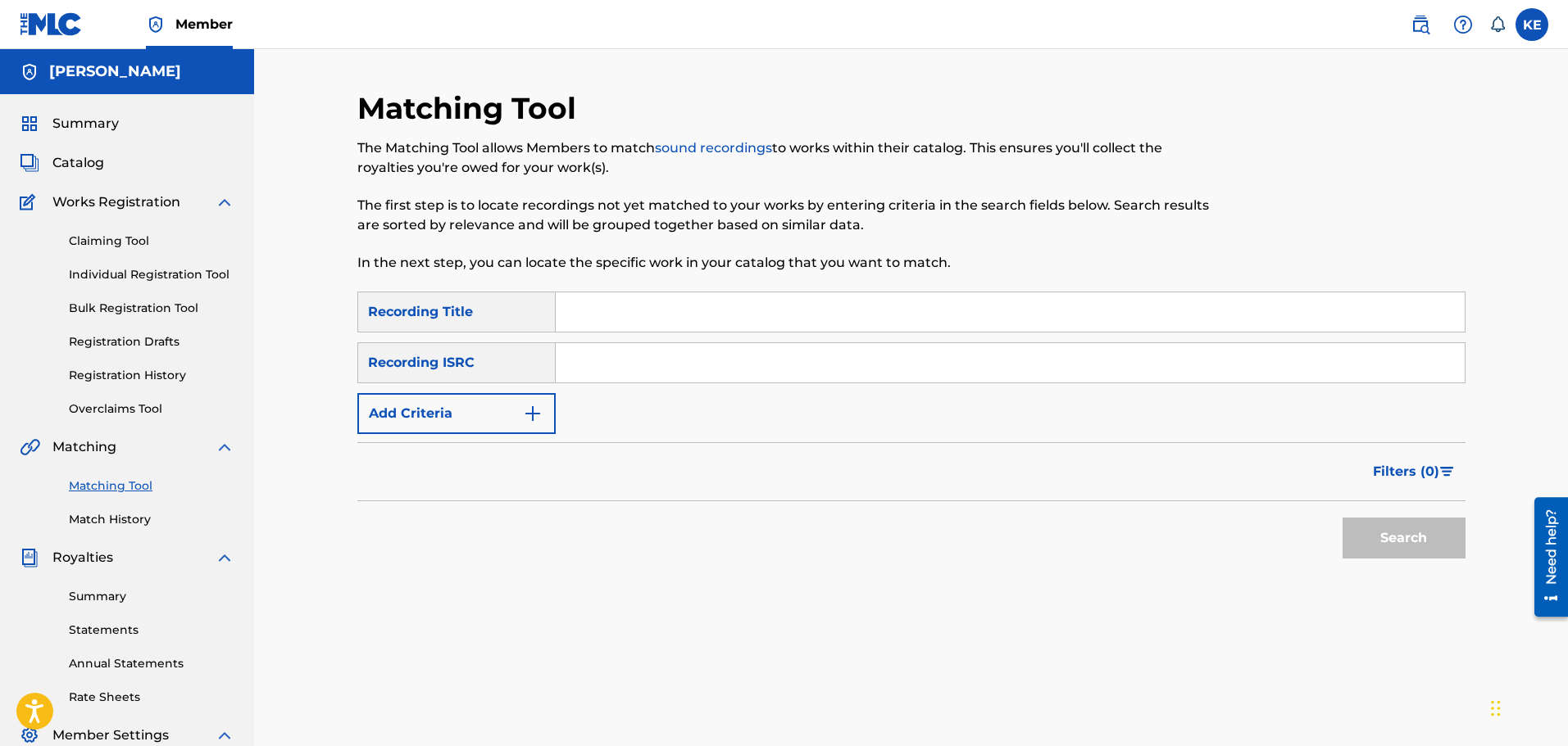
click at [138, 497] on div "Matching Tool Match History" at bounding box center [126, 492] width 215 height 72
click at [128, 513] on link "Match History" at bounding box center [151, 519] width 165 height 17
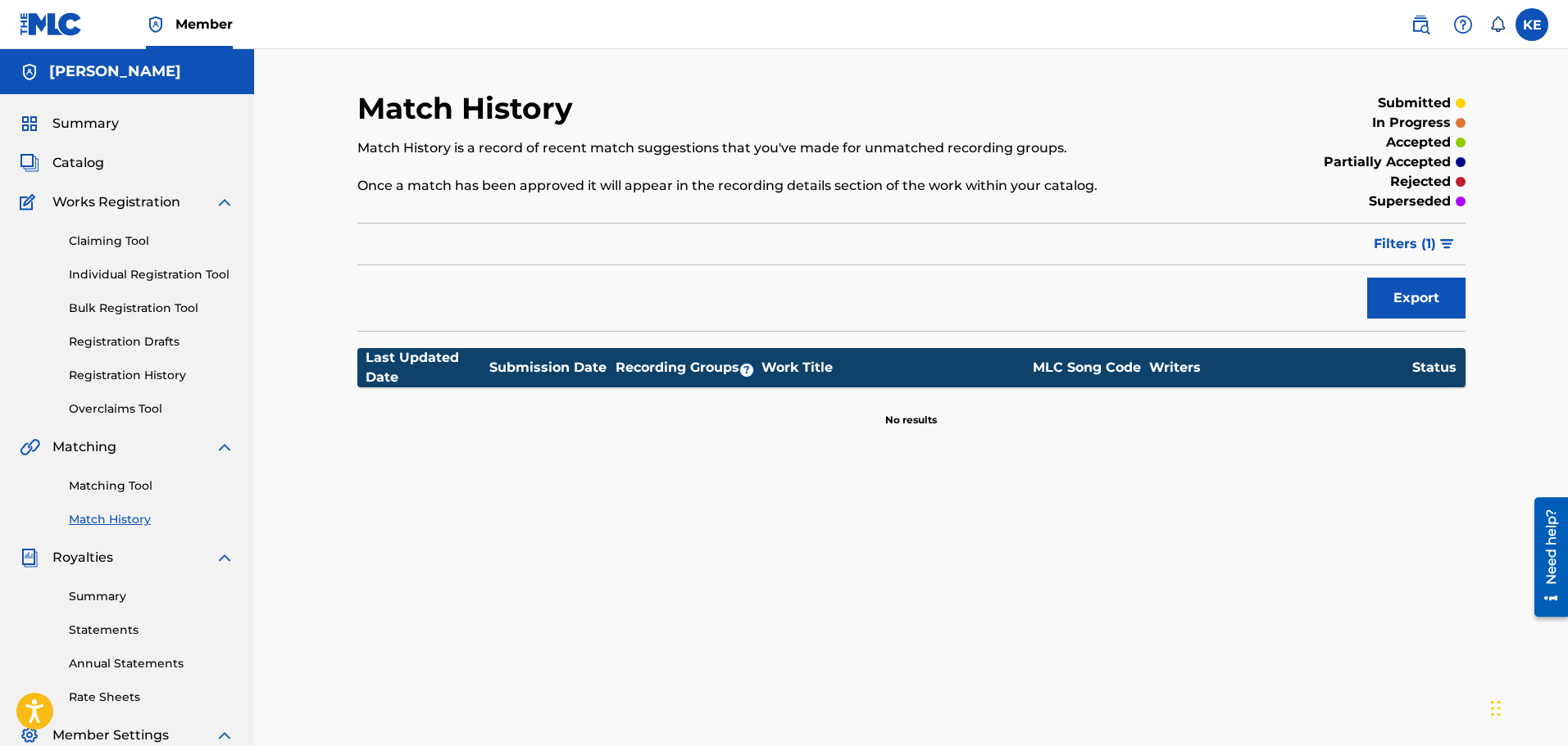
click at [1415, 251] on span "Filters ( 1 )" at bounding box center [1404, 244] width 62 height 19
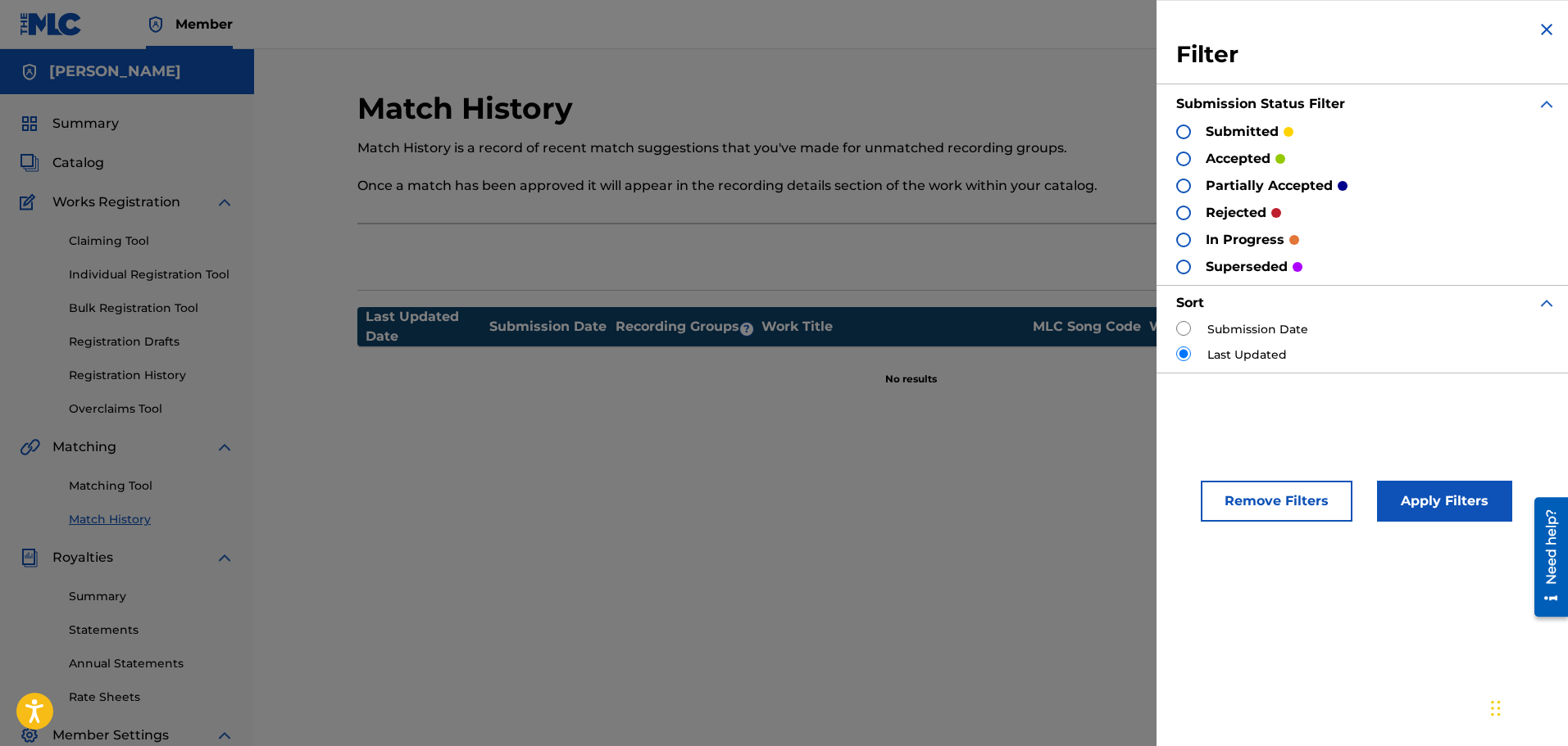
click at [1247, 325] on label "Submission Date" at bounding box center [1258, 329] width 101 height 17
click at [1437, 505] on button "Apply Filters" at bounding box center [1444, 501] width 135 height 41
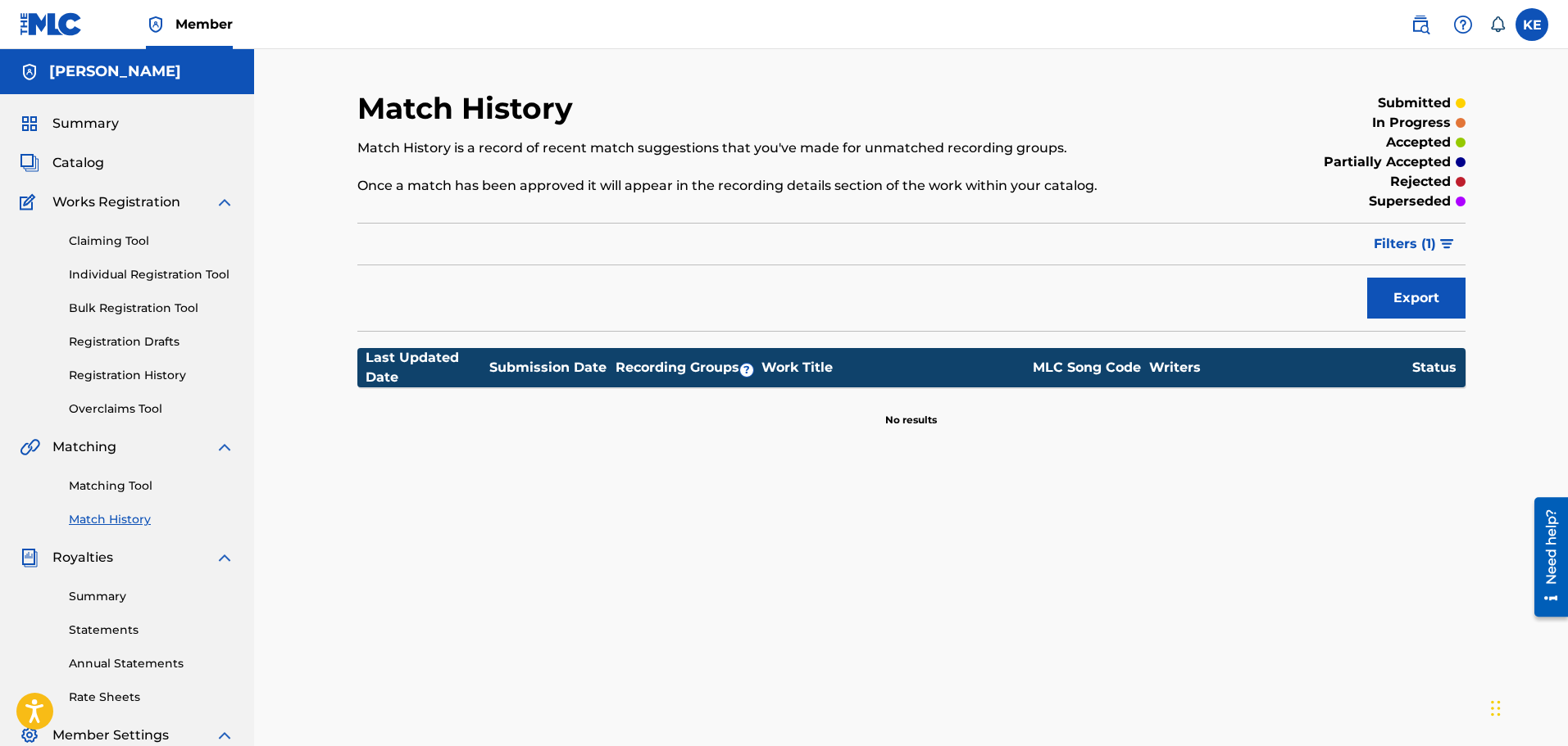
click at [1445, 233] on button "Filters ( 1 )" at bounding box center [1414, 244] width 102 height 41
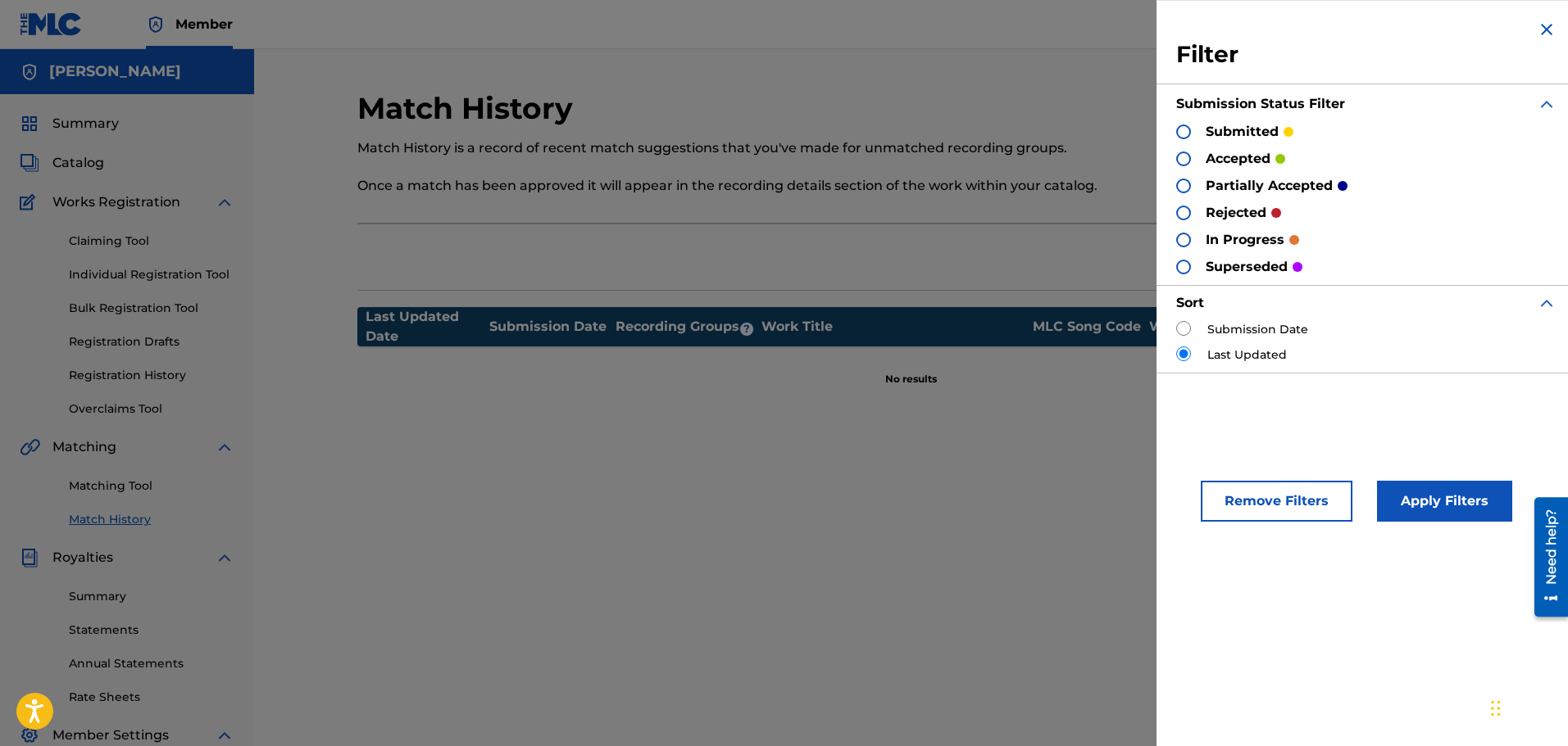
drag, startPoint x: 753, startPoint y: 274, endPoint x: 560, endPoint y: 289, distance: 193.6
click at [753, 277] on div "Export" at bounding box center [911, 257] width 1108 height 41
click at [235, 330] on div "Summary Catalog Works Registration Claiming Tool Individual Registration Tool B…" at bounding box center [126, 516] width 254 height 843
click at [159, 374] on link "Registration History" at bounding box center [151, 375] width 165 height 17
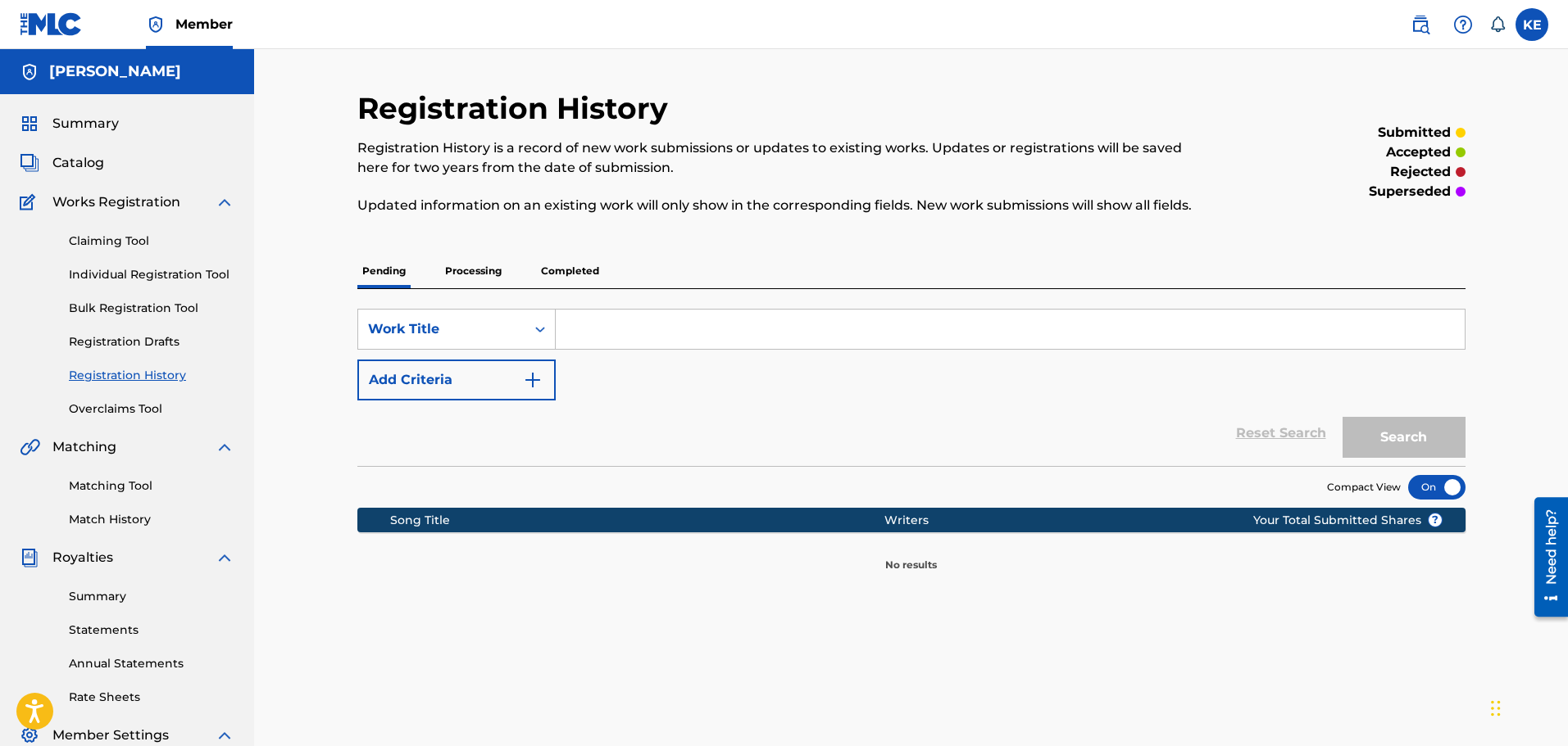
click at [989, 322] on input "Search Form" at bounding box center [1010, 329] width 909 height 39
click at [605, 327] on input "Search Form" at bounding box center [1010, 329] width 909 height 39
click at [639, 330] on input "Search Form" at bounding box center [1010, 329] width 909 height 39
type input "DFDD"
click at [466, 371] on button "Add Criteria" at bounding box center [456, 380] width 198 height 41
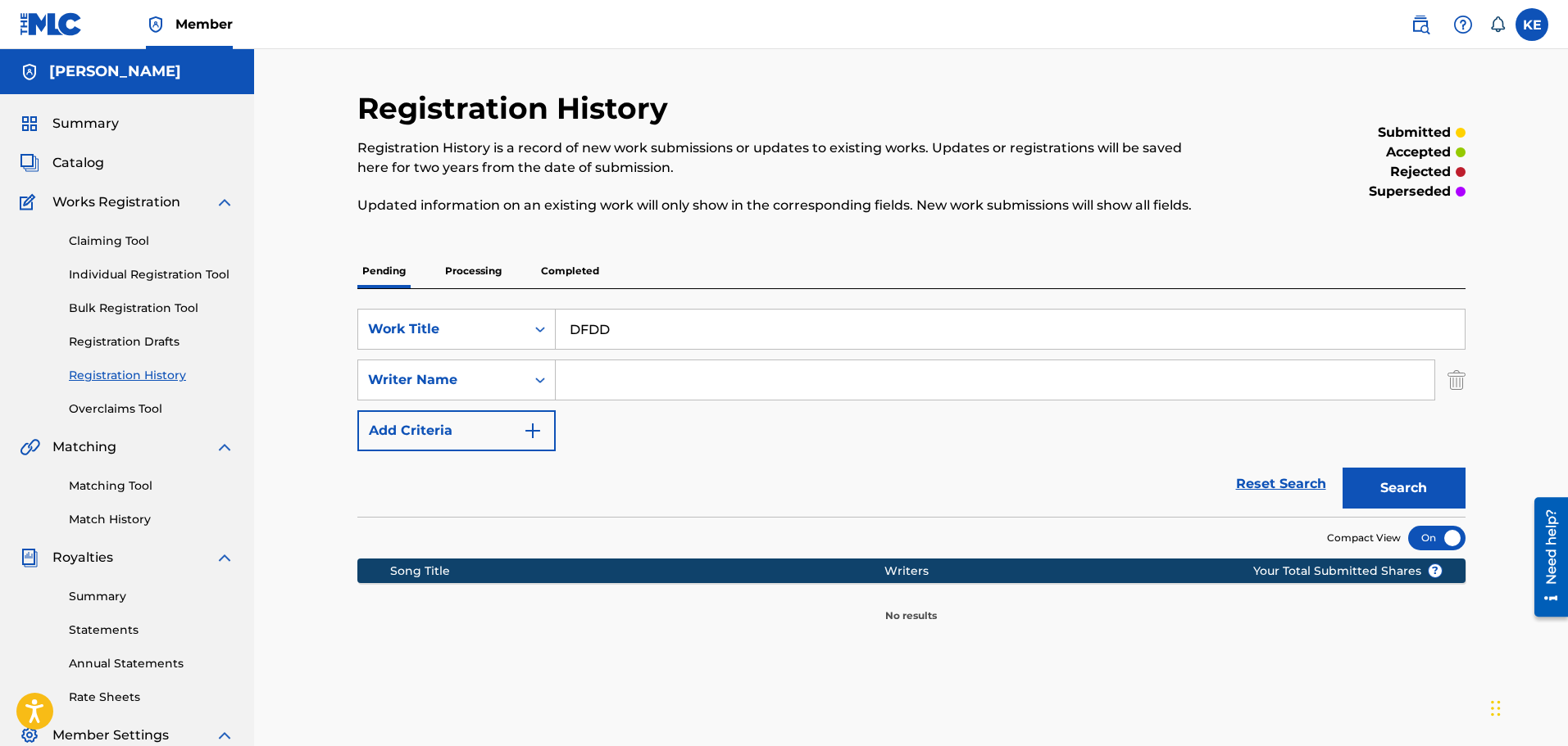
click at [587, 385] on input "Search Form" at bounding box center [994, 380] width 878 height 39
type input "D"
drag, startPoint x: 626, startPoint y: 383, endPoint x: 503, endPoint y: 375, distance: 123.3
click at [503, 388] on div "SearchWithCriteriac4aa79aa-e75d-43bf-a29d-a6d2a7762c40 Writer Name D" at bounding box center [911, 380] width 1108 height 41
type input "="
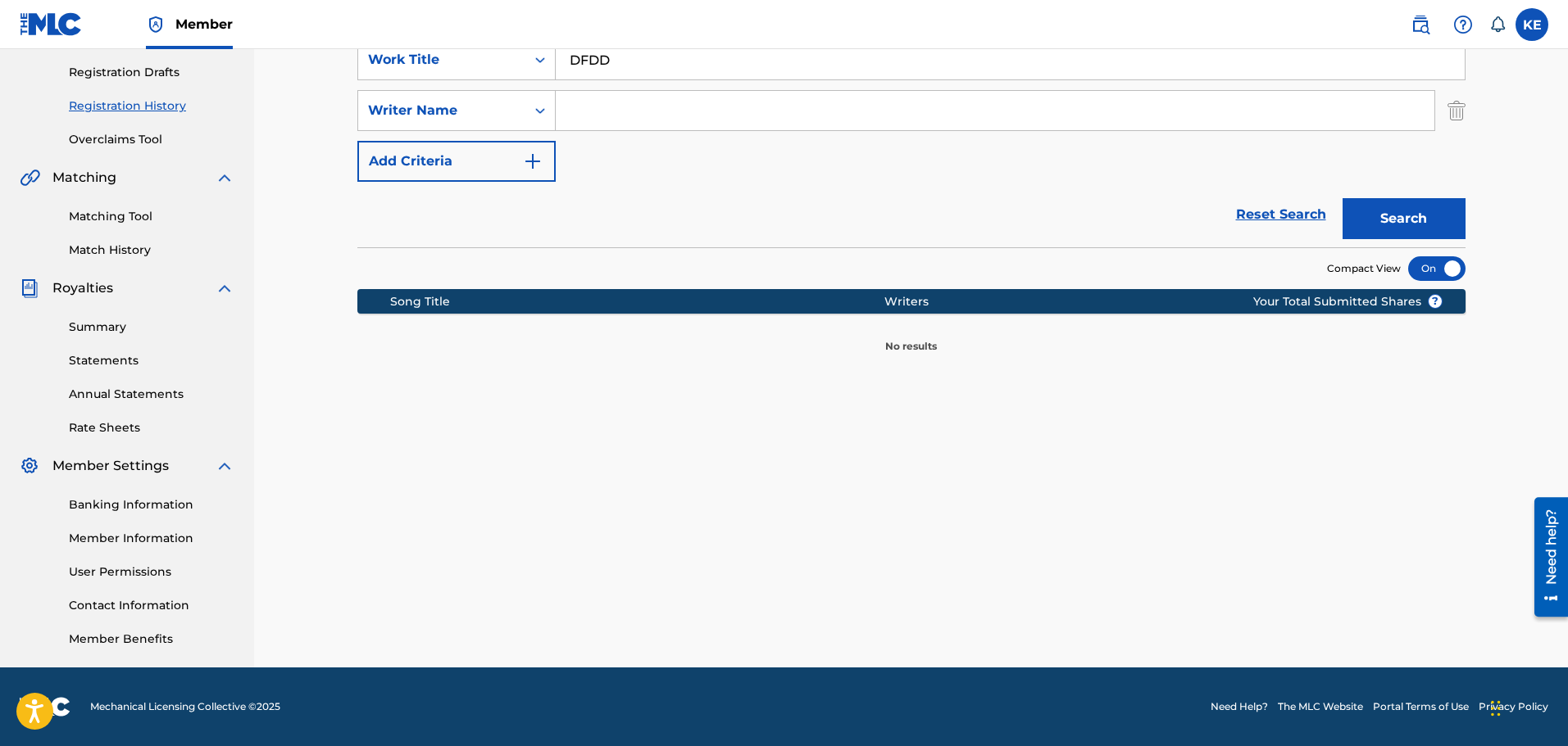
scroll to position [106, 0]
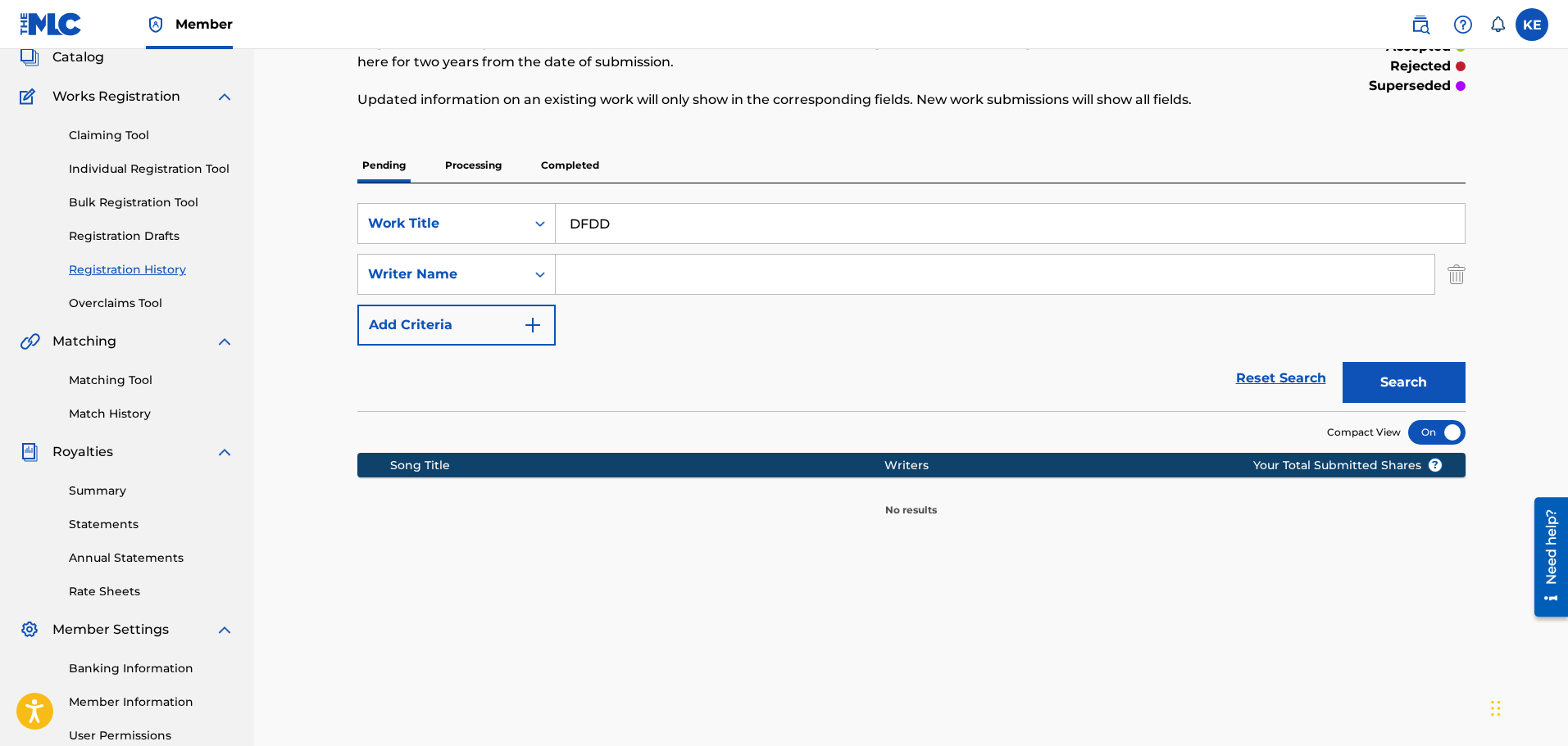
click at [754, 275] on input "Search Form" at bounding box center [994, 274] width 878 height 39
type input "DDD"
click at [527, 326] on img "Search Form" at bounding box center [532, 325] width 19 height 19
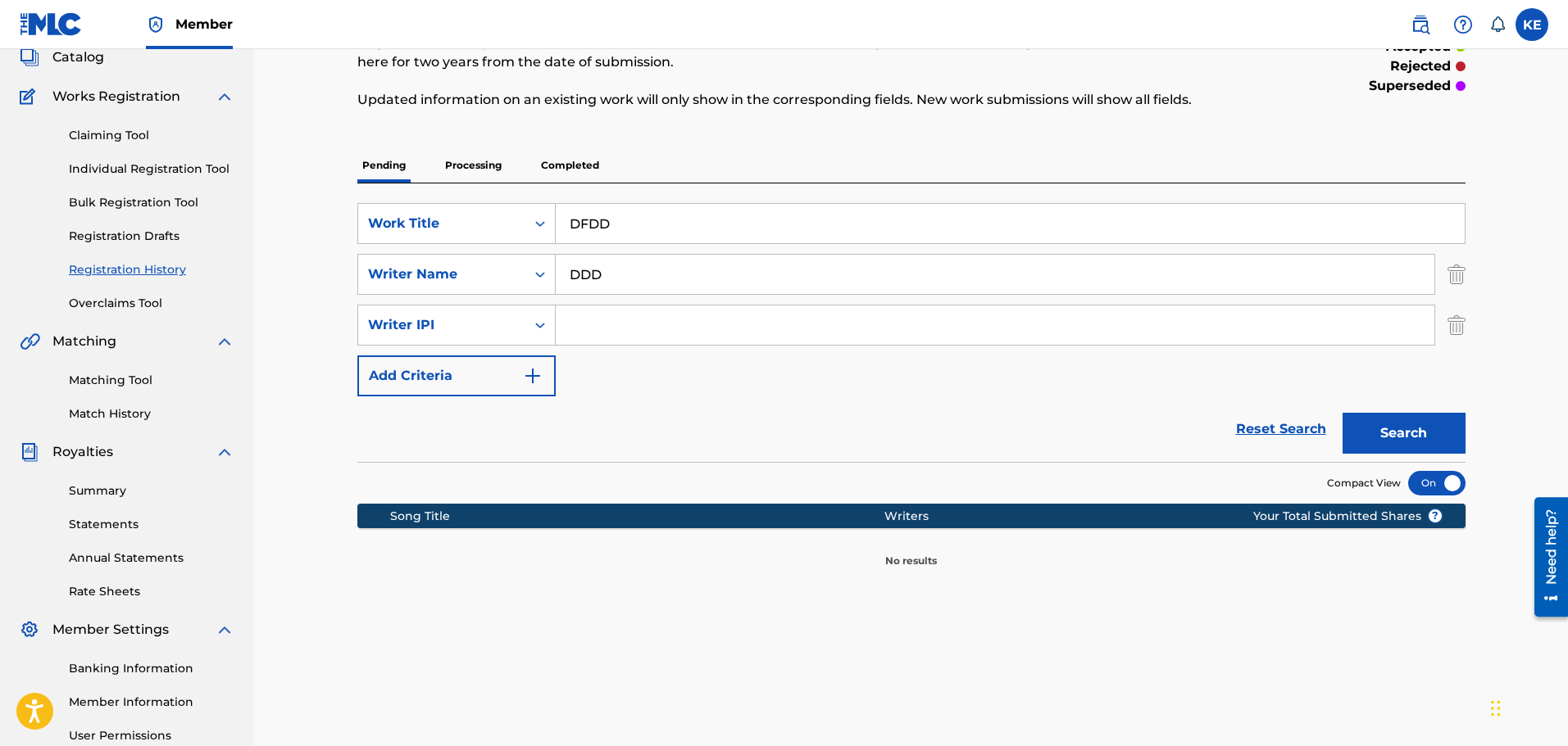
click at [516, 385] on button "Add Criteria" at bounding box center [456, 376] width 198 height 41
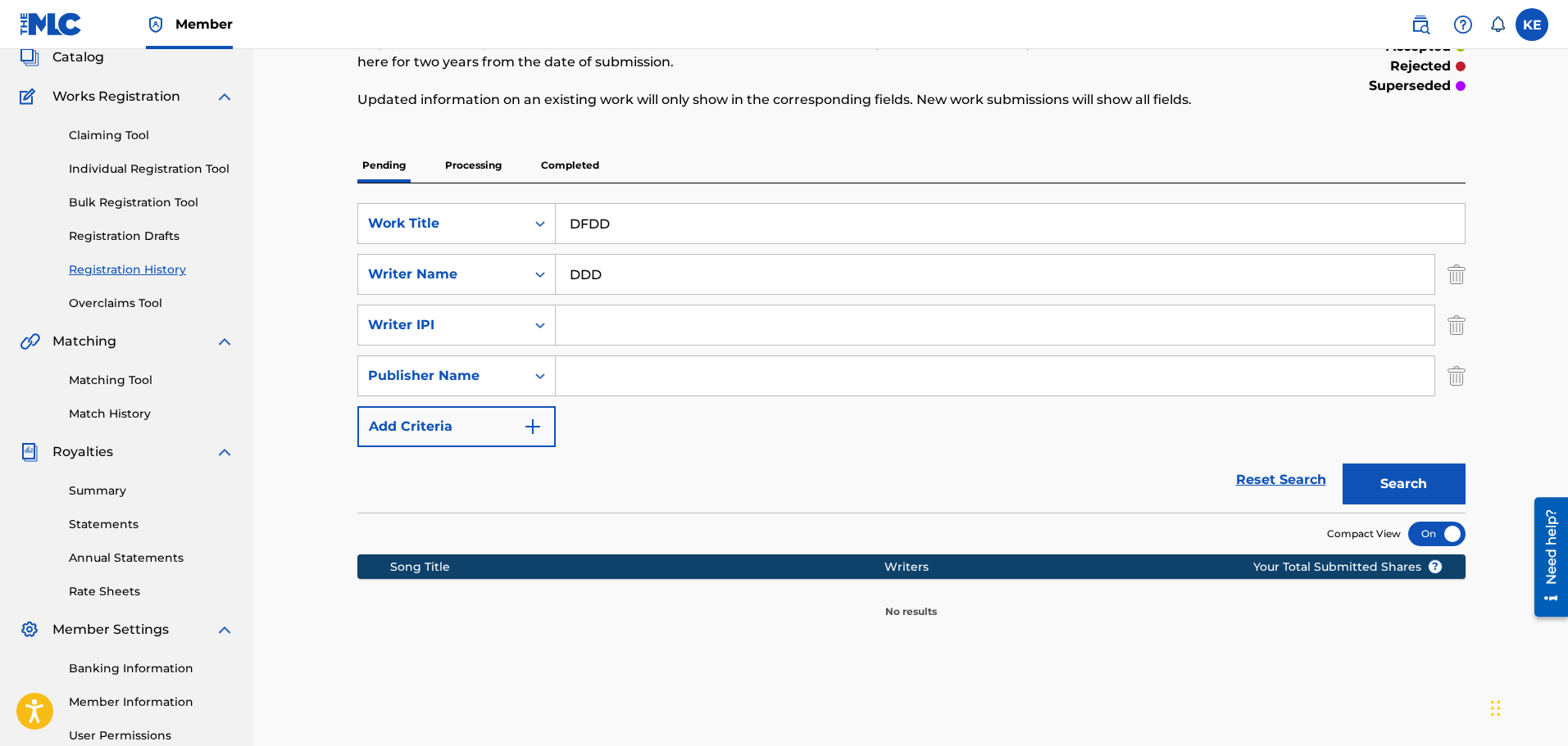
scroll to position [270, 0]
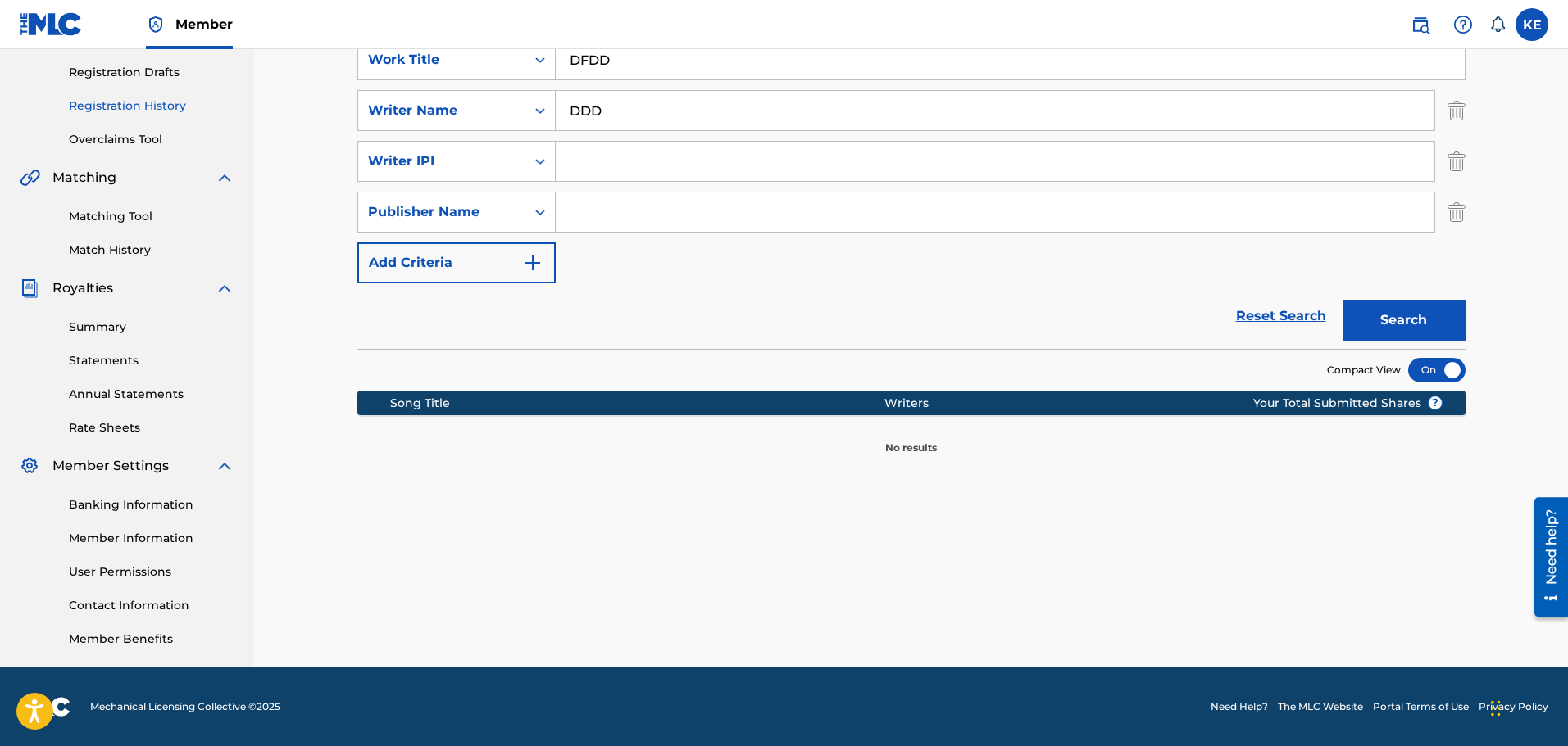
click at [1454, 188] on div "SearchWithCriteria15c74b92-fe43-4f8c-b77c-9e6e057701b1 Work Title DFDD SearchWi…" at bounding box center [911, 161] width 1108 height 244
click at [1453, 202] on img "Search Form" at bounding box center [1456, 212] width 18 height 41
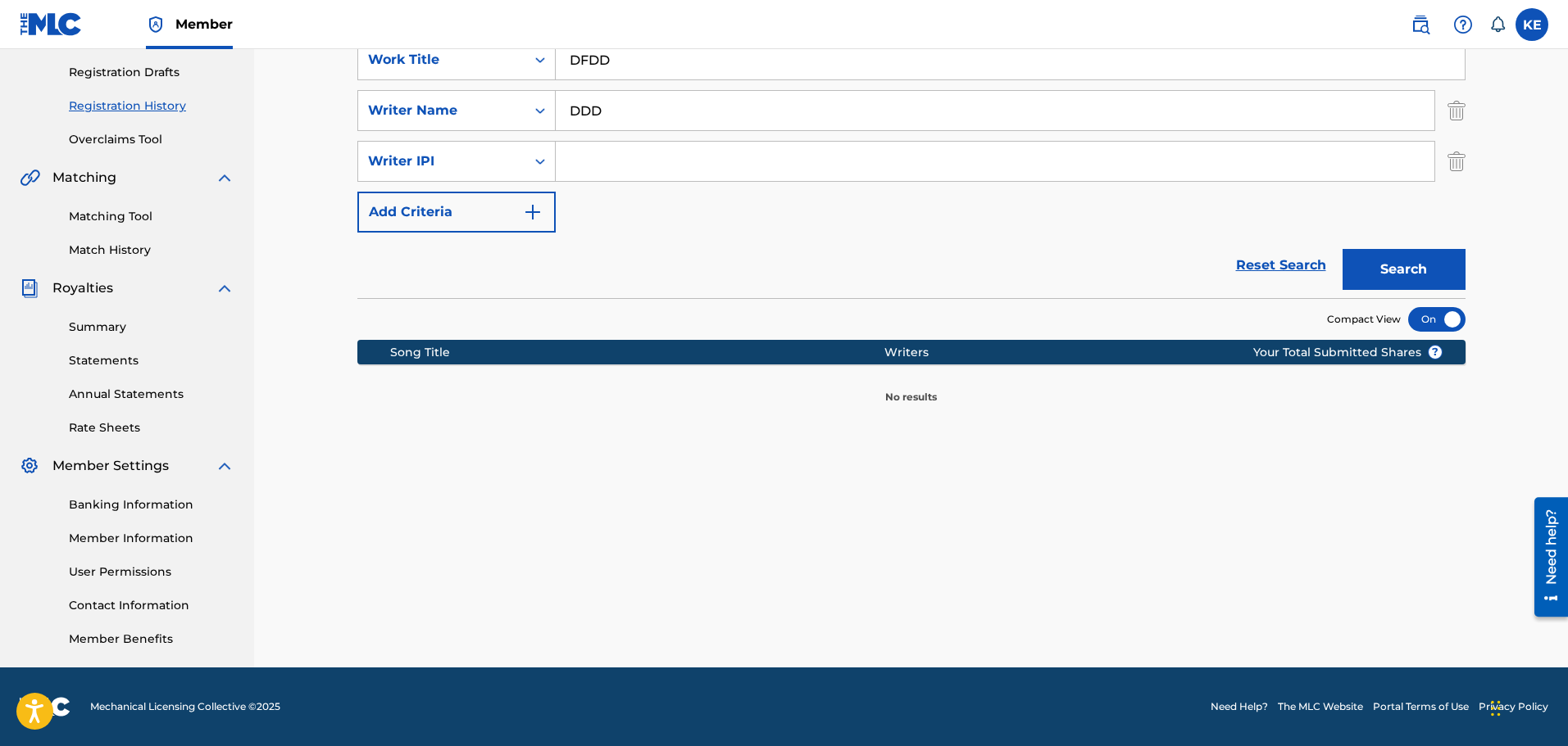
click at [1457, 159] on img "Search Form" at bounding box center [1456, 161] width 18 height 41
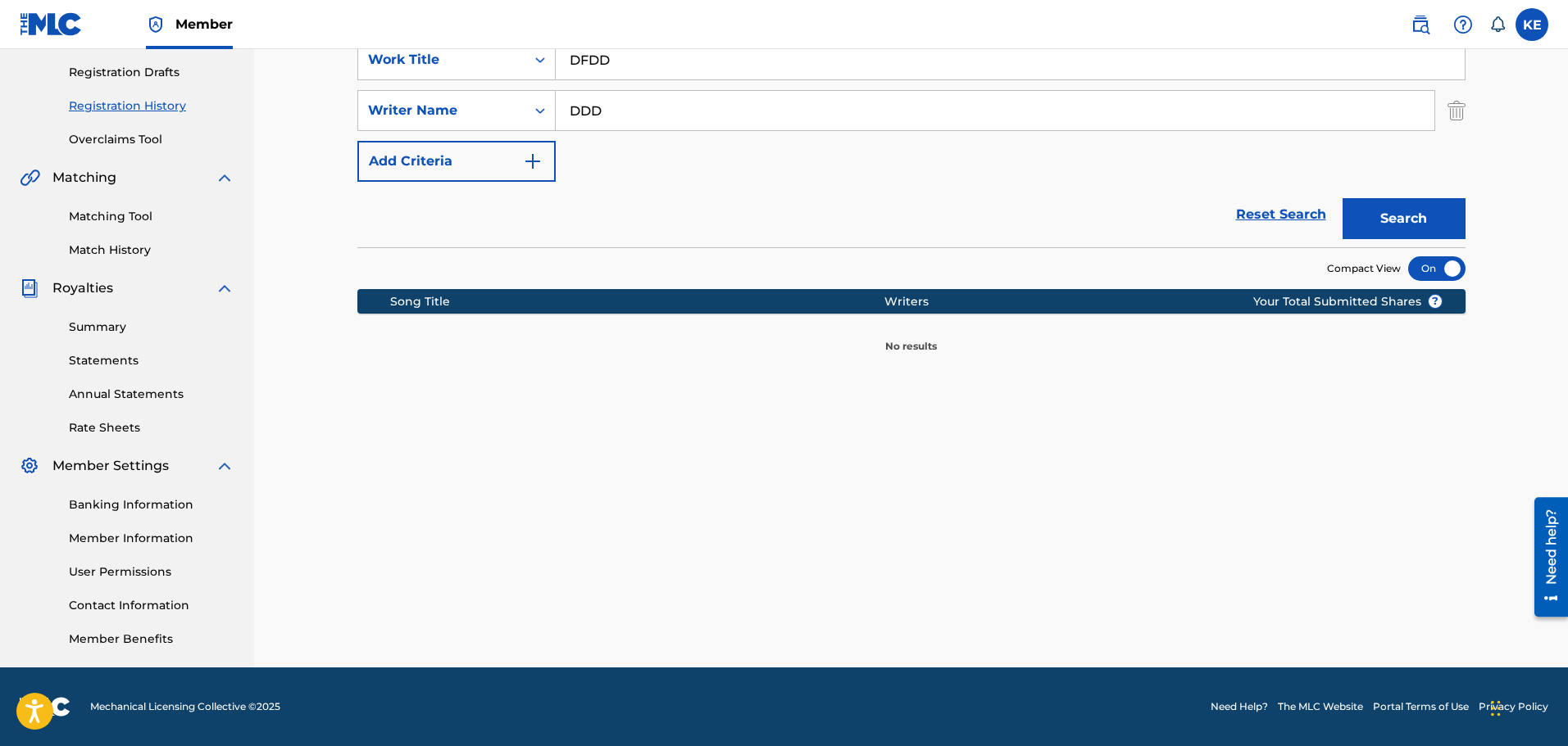
scroll to position [106, 0]
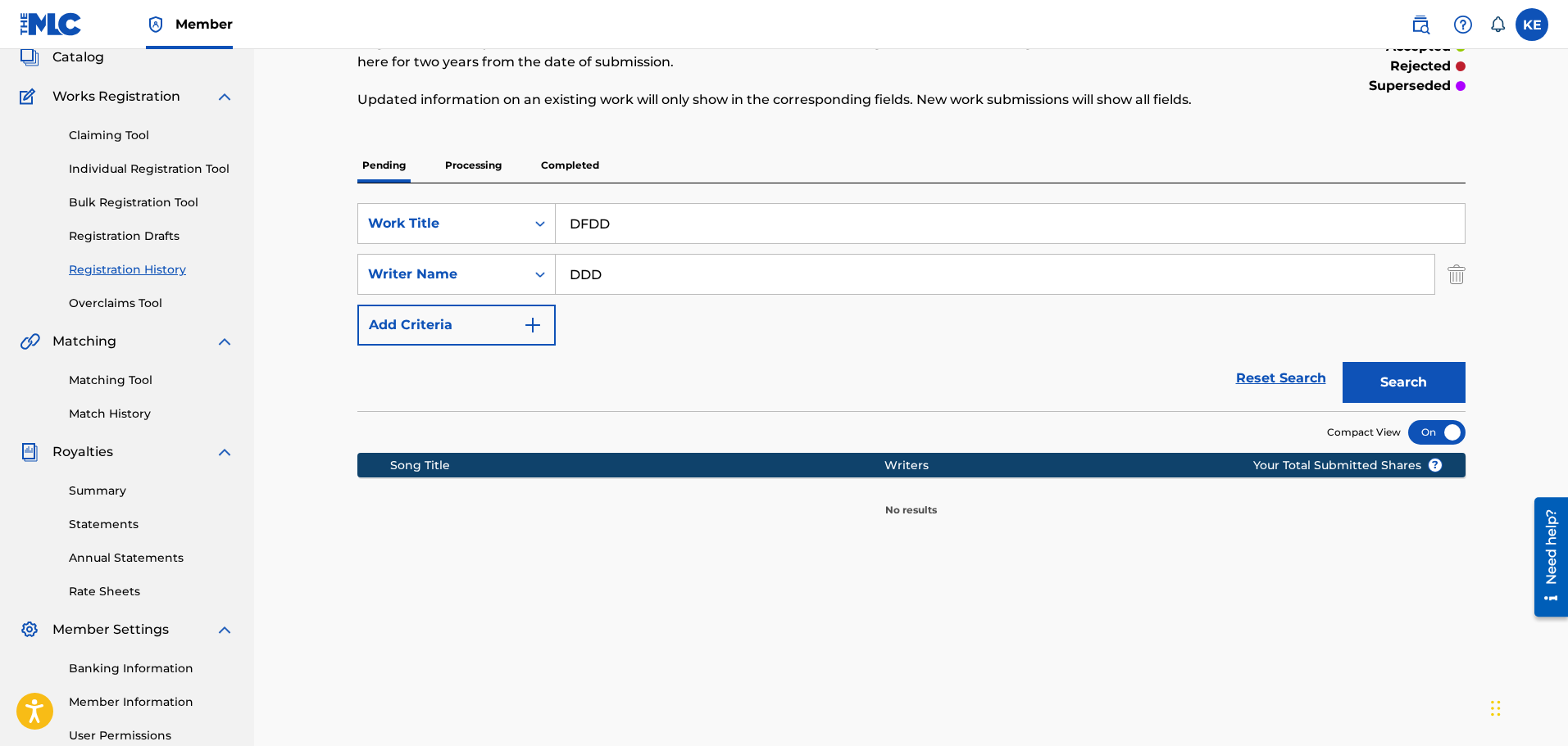
click at [135, 308] on link "Overclaims Tool" at bounding box center [151, 303] width 165 height 17
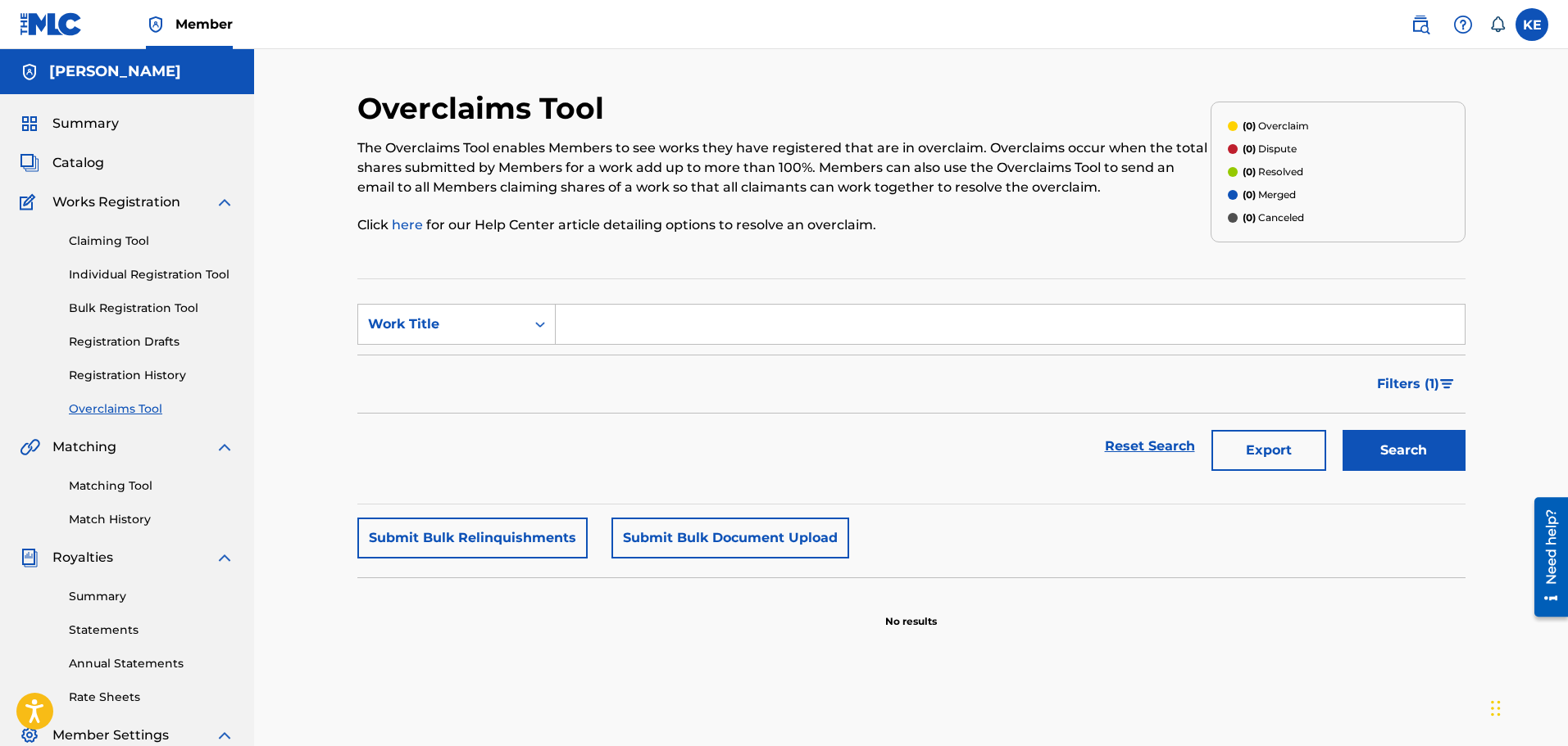
click at [107, 238] on link "Claiming Tool" at bounding box center [151, 240] width 165 height 17
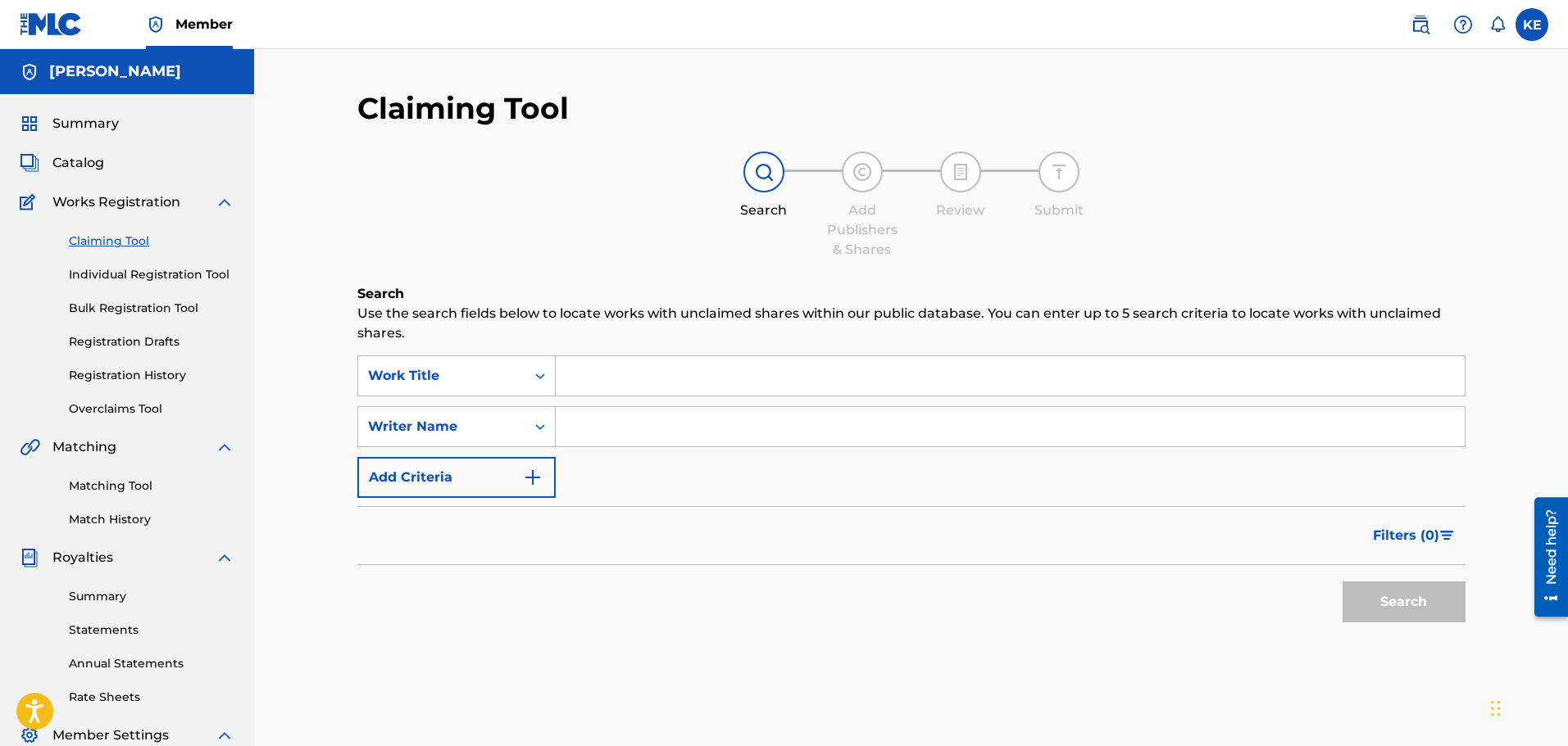
scroll to position [82, 0]
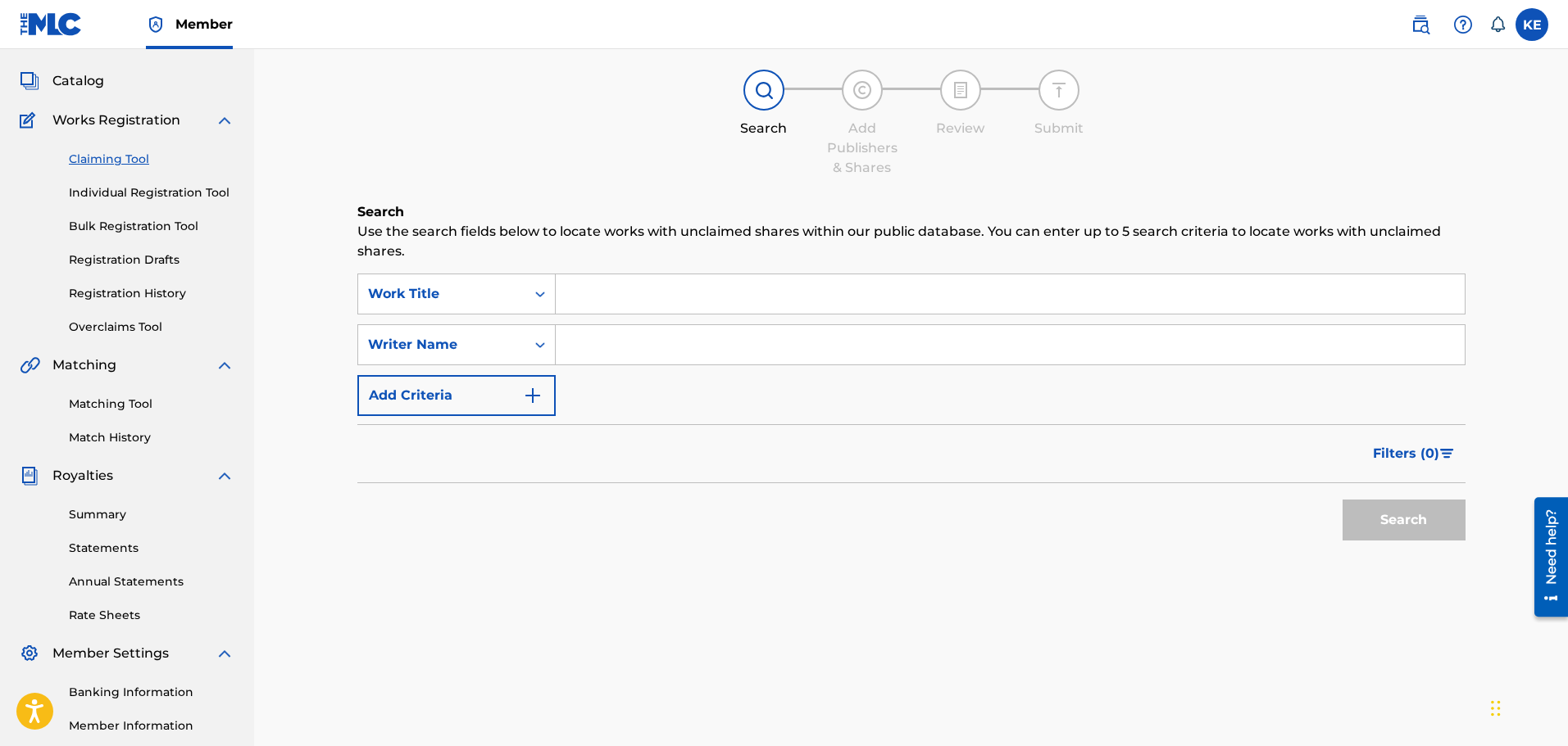
click at [1409, 472] on button "Filters ( 0 )" at bounding box center [1414, 453] width 103 height 41
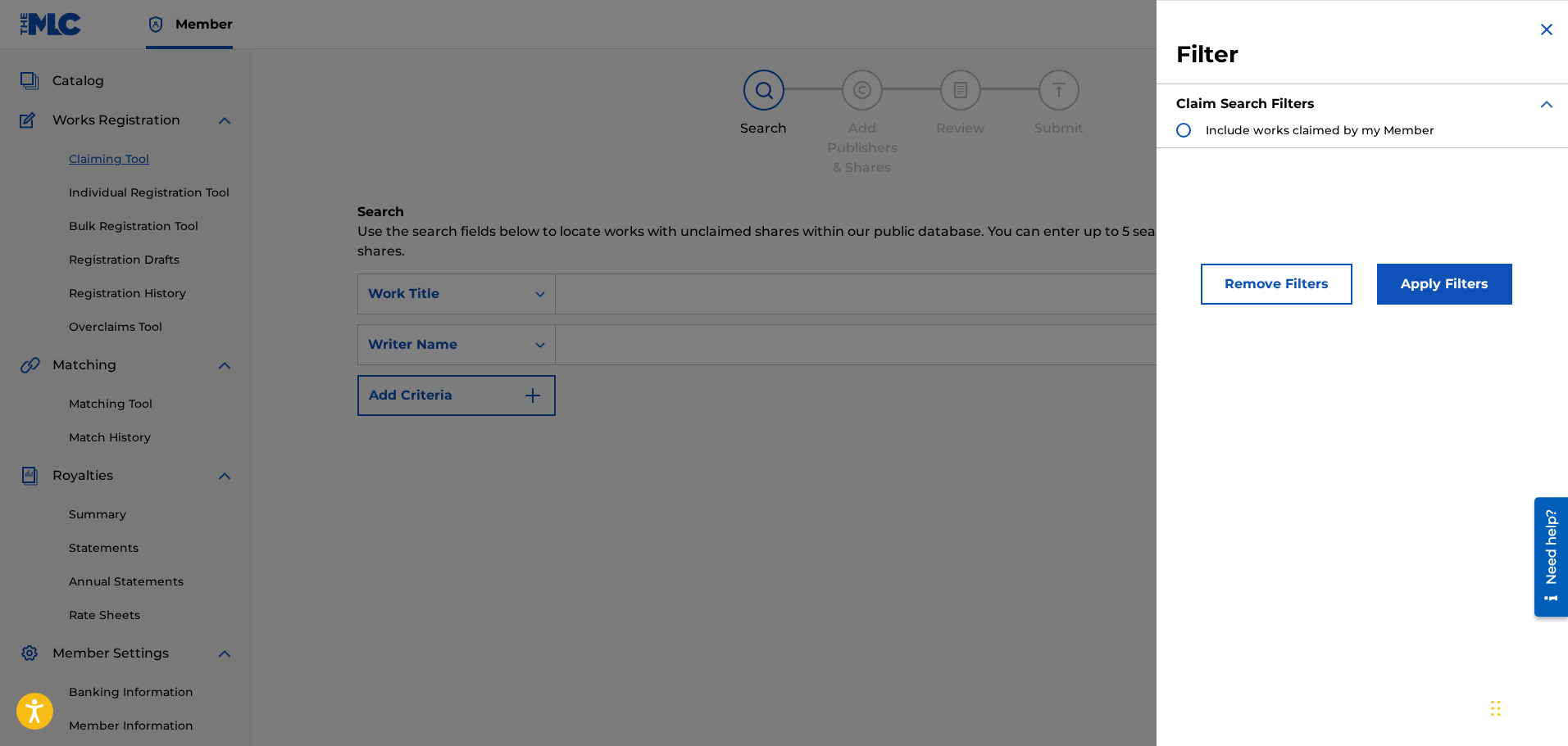
click at [809, 397] on div "SearchWithCriteria6ef19f43-5234-44dc-b614-854ad05855e1 Work Title SearchWithCri…" at bounding box center [911, 345] width 1108 height 142
click at [738, 586] on div "Claiming Tool Search Add Publishers & Shares Review Submit Search Use the searc…" at bounding box center [911, 431] width 1147 height 847
click at [1537, 22] on img "Search Form" at bounding box center [1546, 29] width 19 height 19
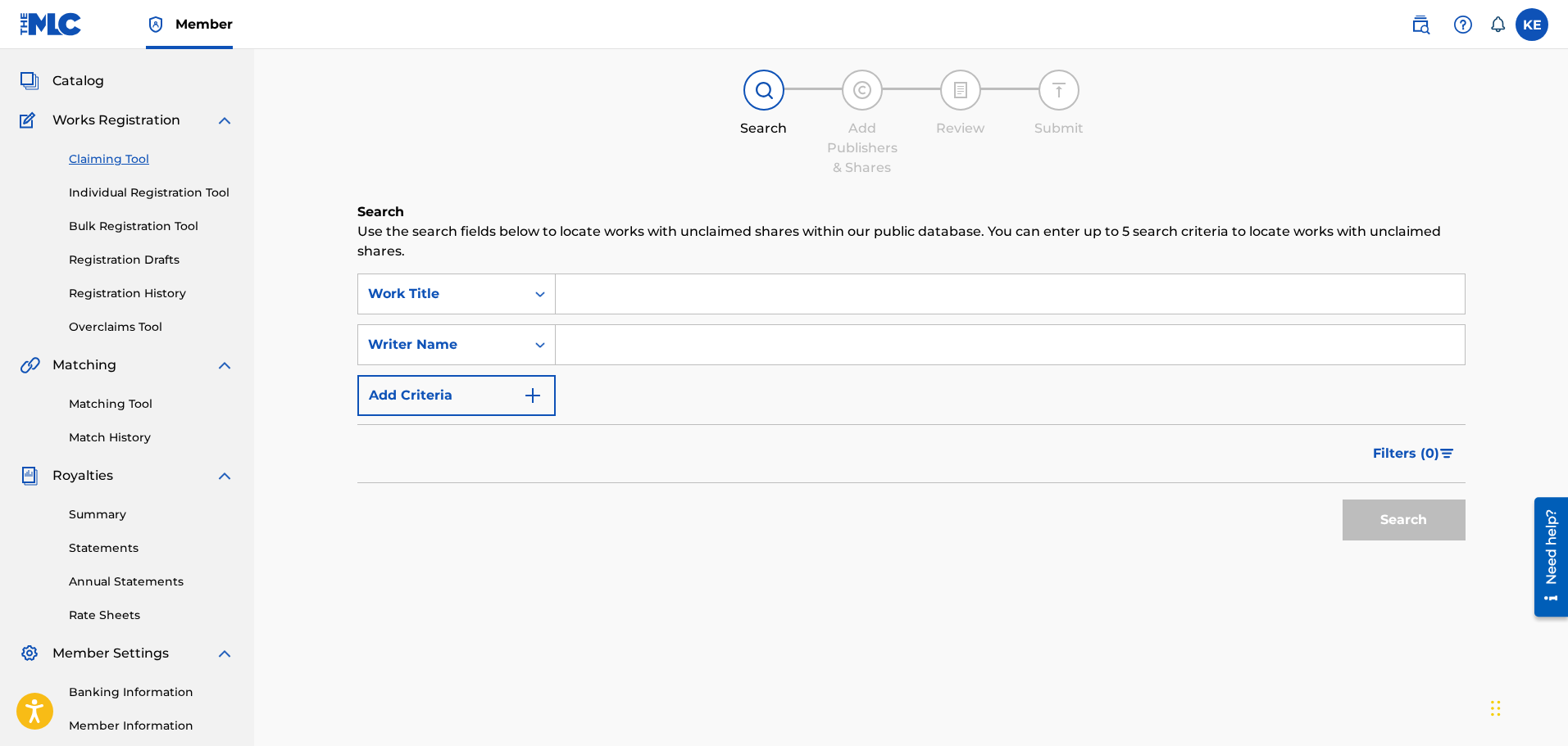
click at [1436, 467] on button "Filters ( 0 )" at bounding box center [1414, 453] width 103 height 41
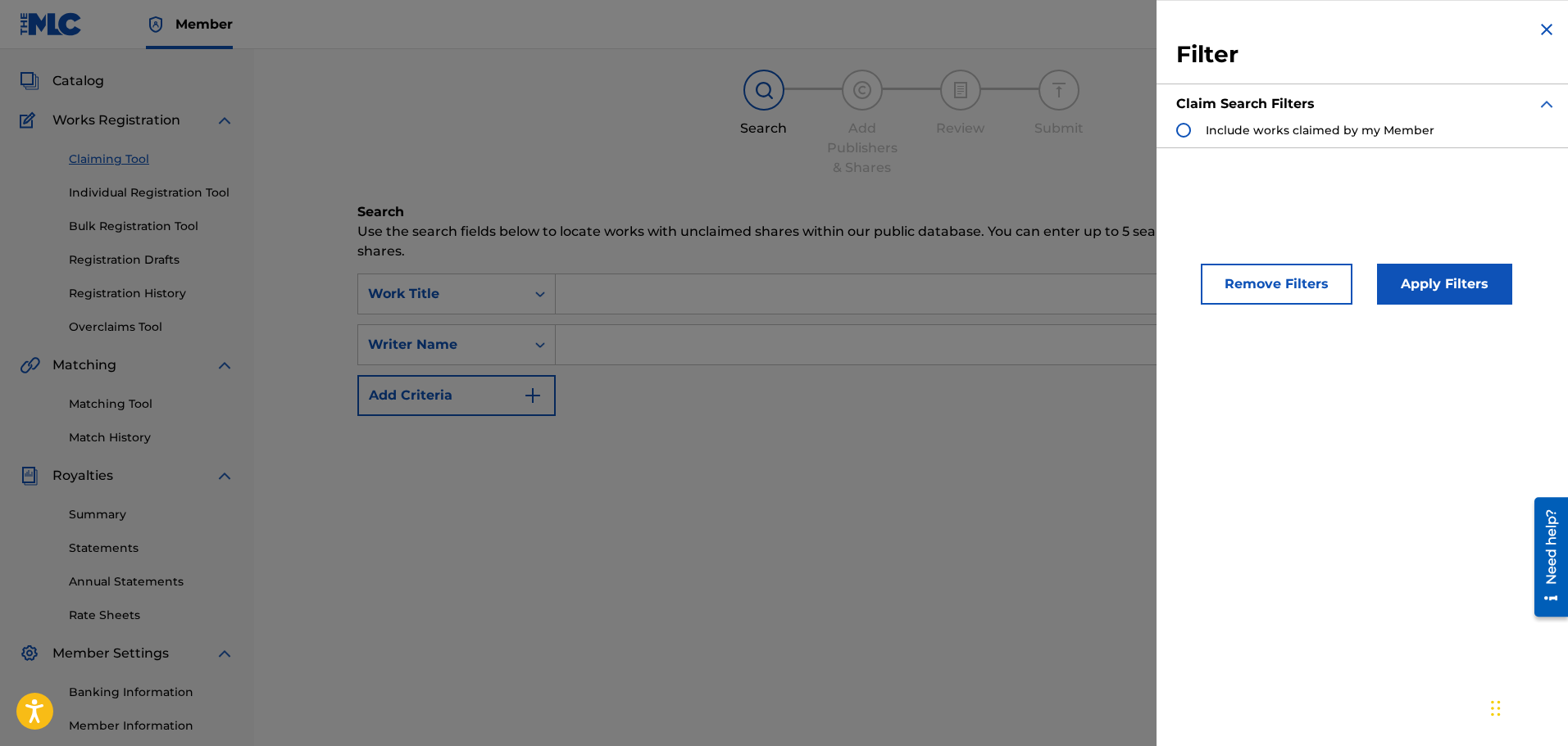
click at [1196, 128] on div "Include works claimed by my Member" at bounding box center [1305, 130] width 258 height 17
click at [1179, 132] on div "Search Form" at bounding box center [1183, 130] width 15 height 15
click at [1474, 287] on button "Apply Filters" at bounding box center [1444, 284] width 135 height 41
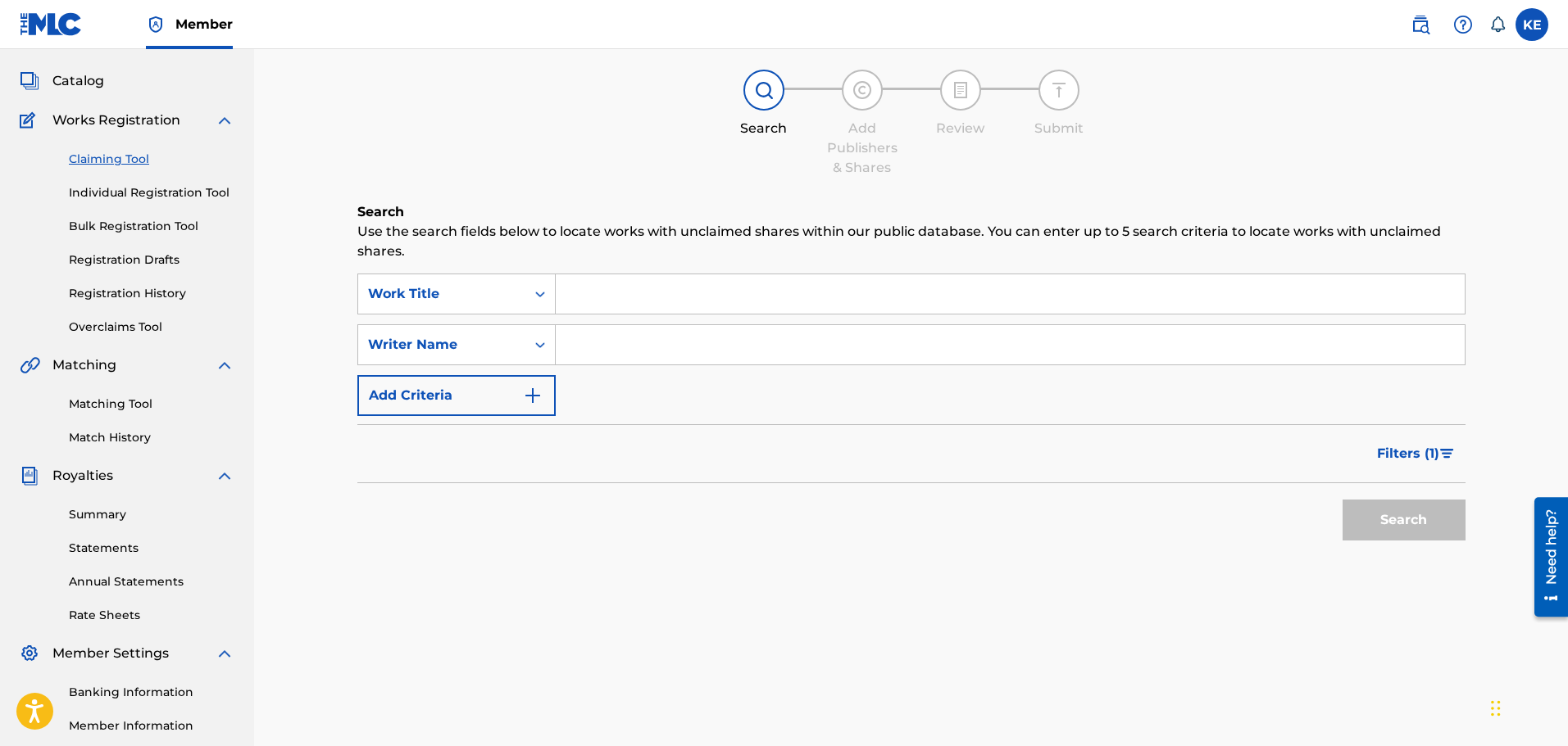
click at [1409, 453] on span "Filters ( 1 )" at bounding box center [1408, 453] width 62 height 19
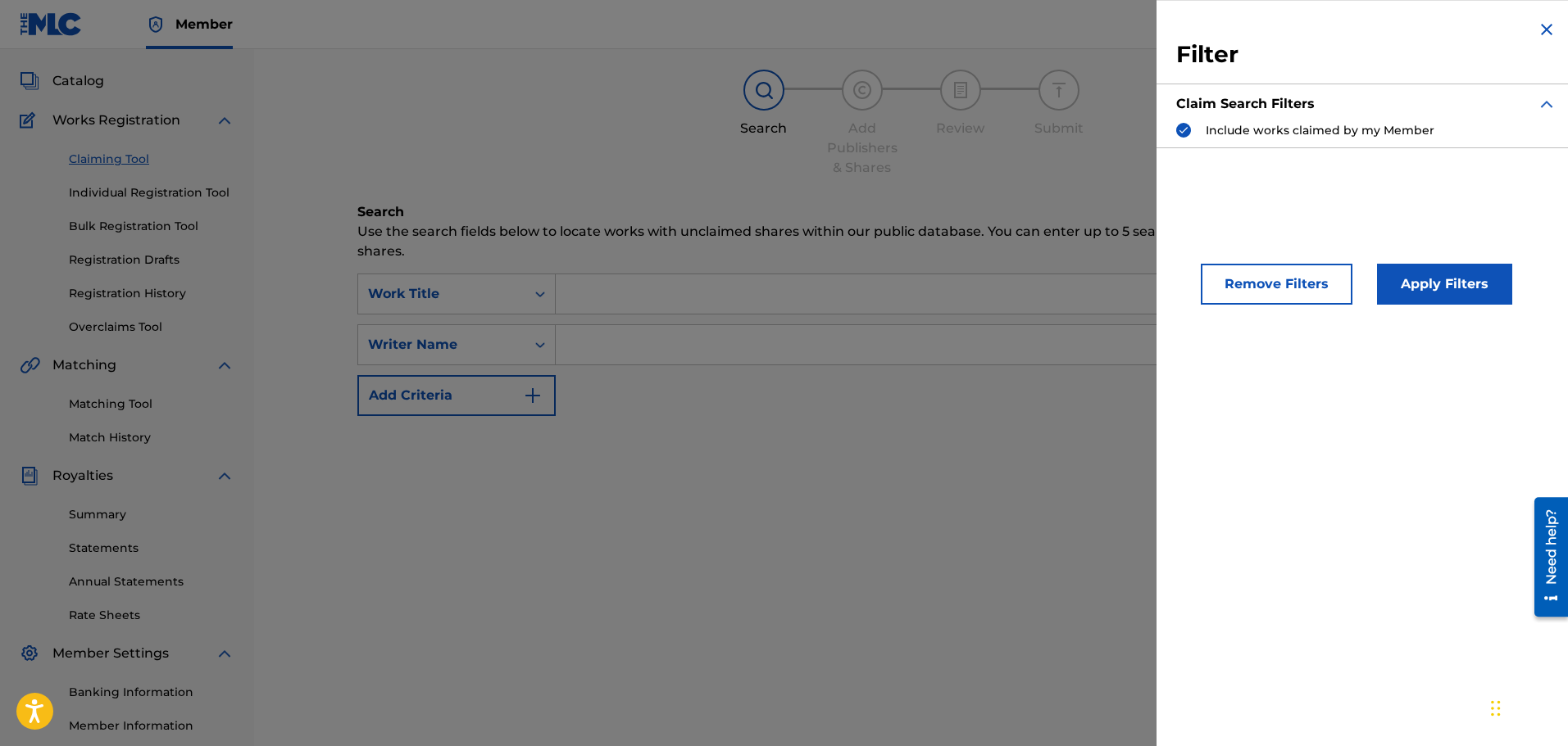
click at [1425, 278] on button "Apply Filters" at bounding box center [1444, 284] width 135 height 41
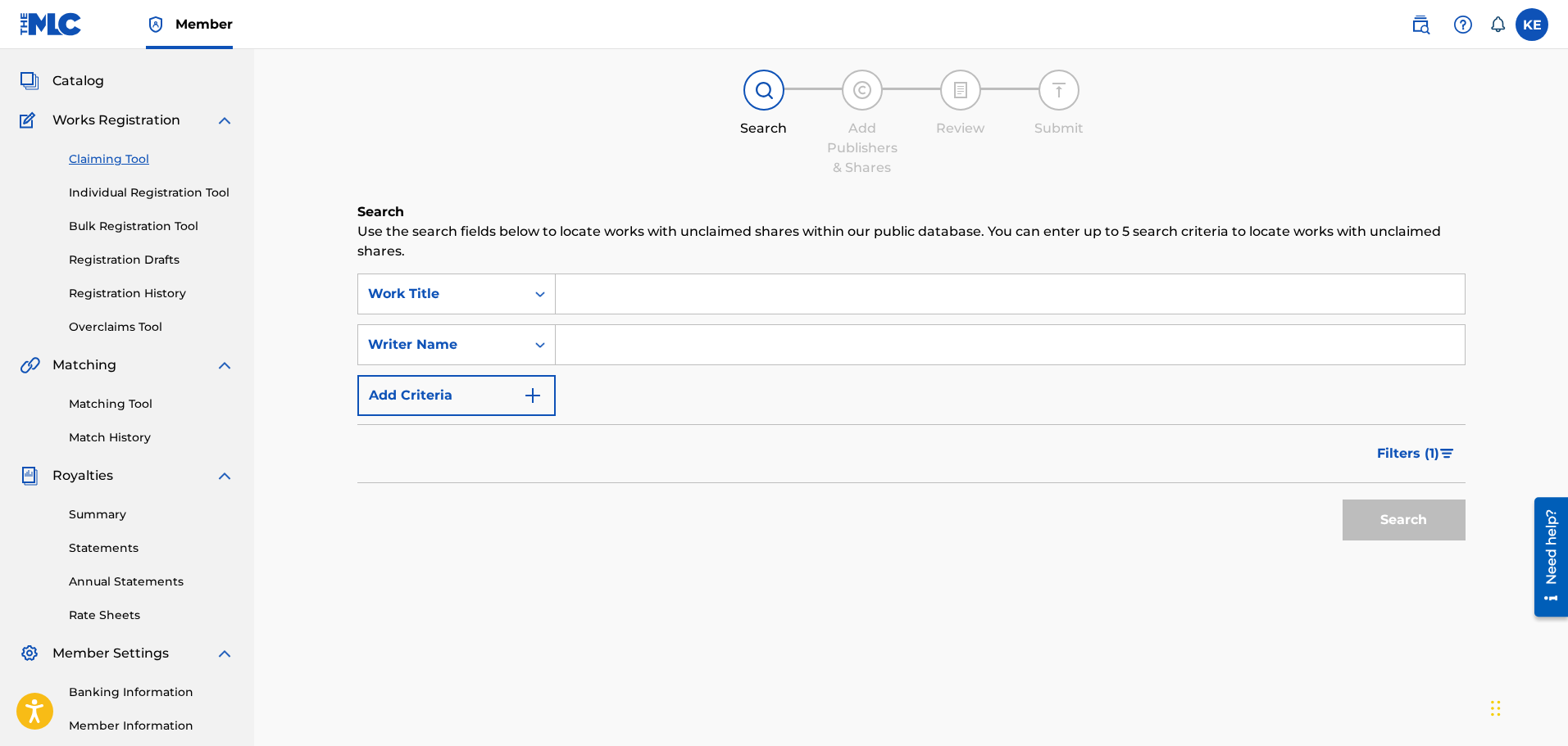
scroll to position [0, 0]
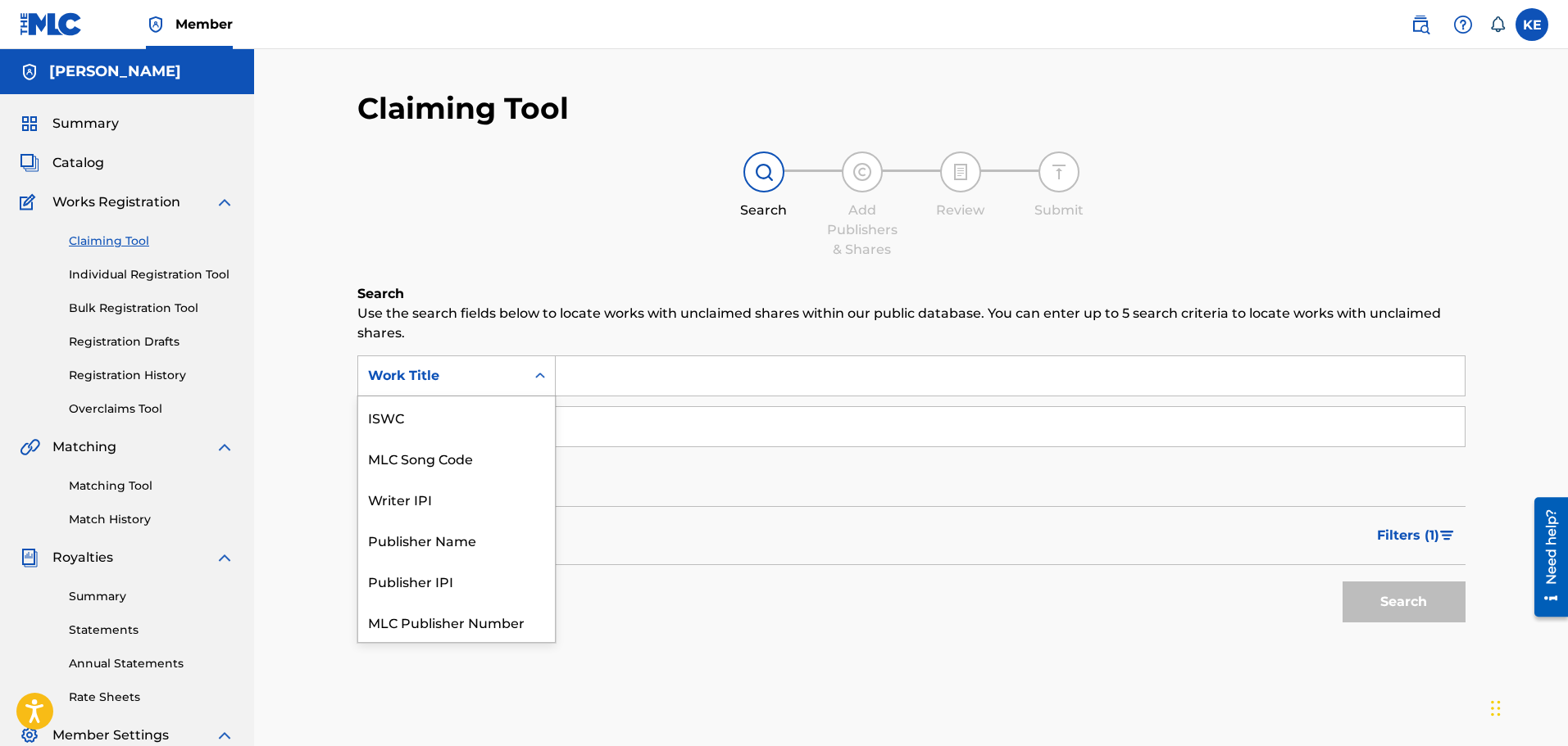
click at [541, 365] on div "Search Form" at bounding box center [539, 376] width 29 height 29
drag, startPoint x: 465, startPoint y: 508, endPoint x: 568, endPoint y: 436, distance: 125.7
click at [465, 506] on div "Publisher Name" at bounding box center [456, 499] width 196 height 41
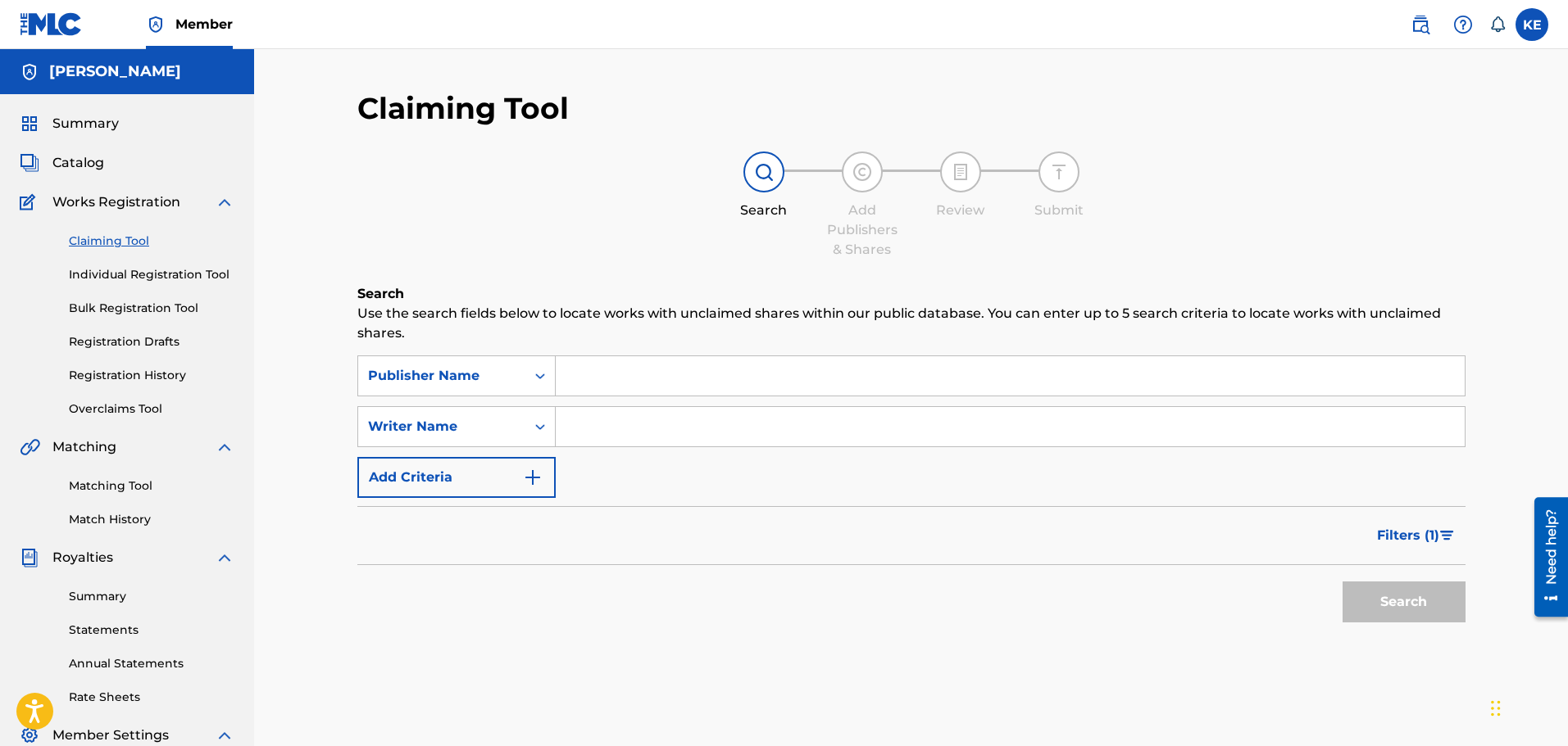
click at [642, 391] on input "Search Form" at bounding box center [1010, 376] width 909 height 39
type input "zovrpublishing"
click at [639, 429] on input "Search Form" at bounding box center [1010, 427] width 909 height 39
click at [1389, 595] on button "Search" at bounding box center [1404, 602] width 123 height 41
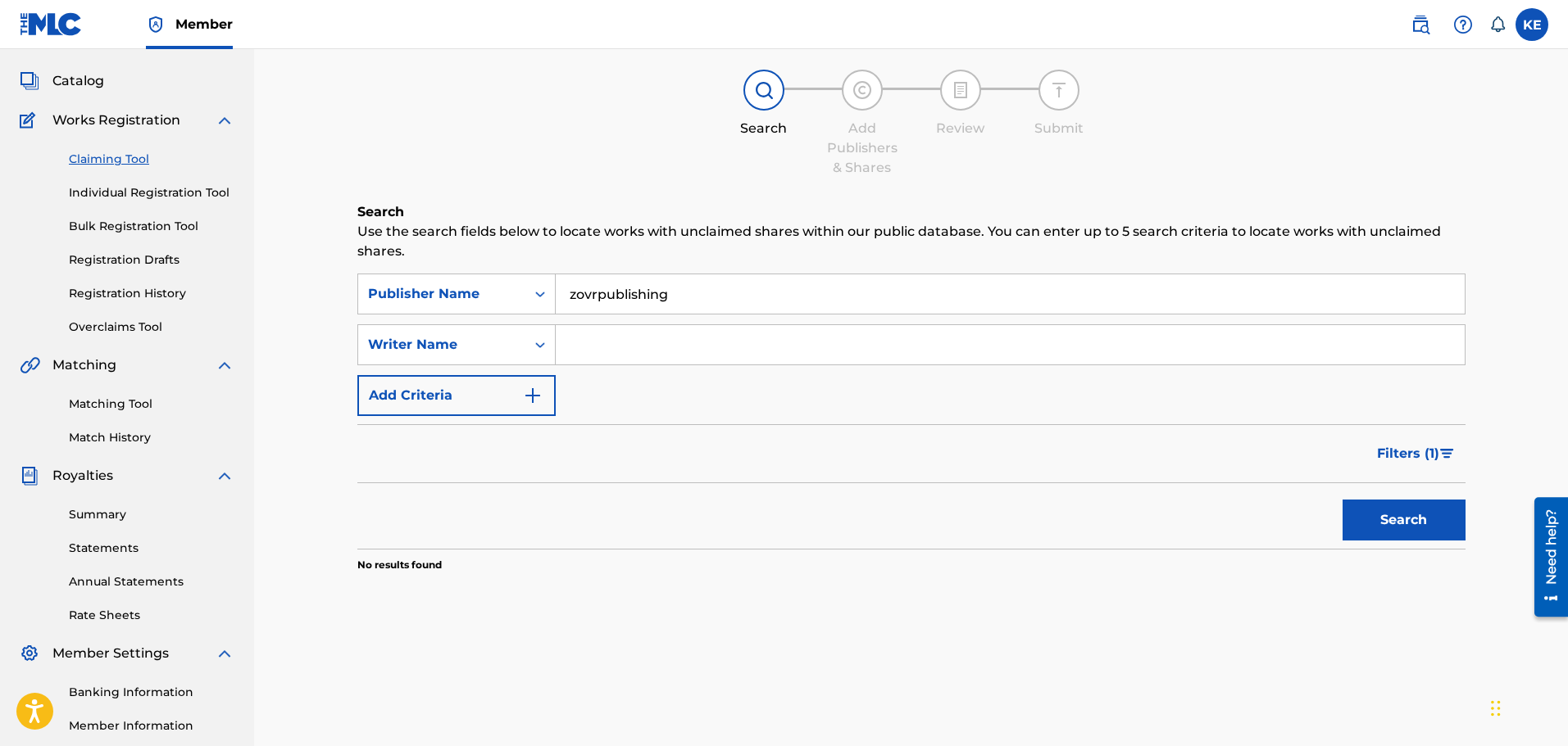
click at [471, 388] on button "Add Criteria" at bounding box center [456, 395] width 198 height 41
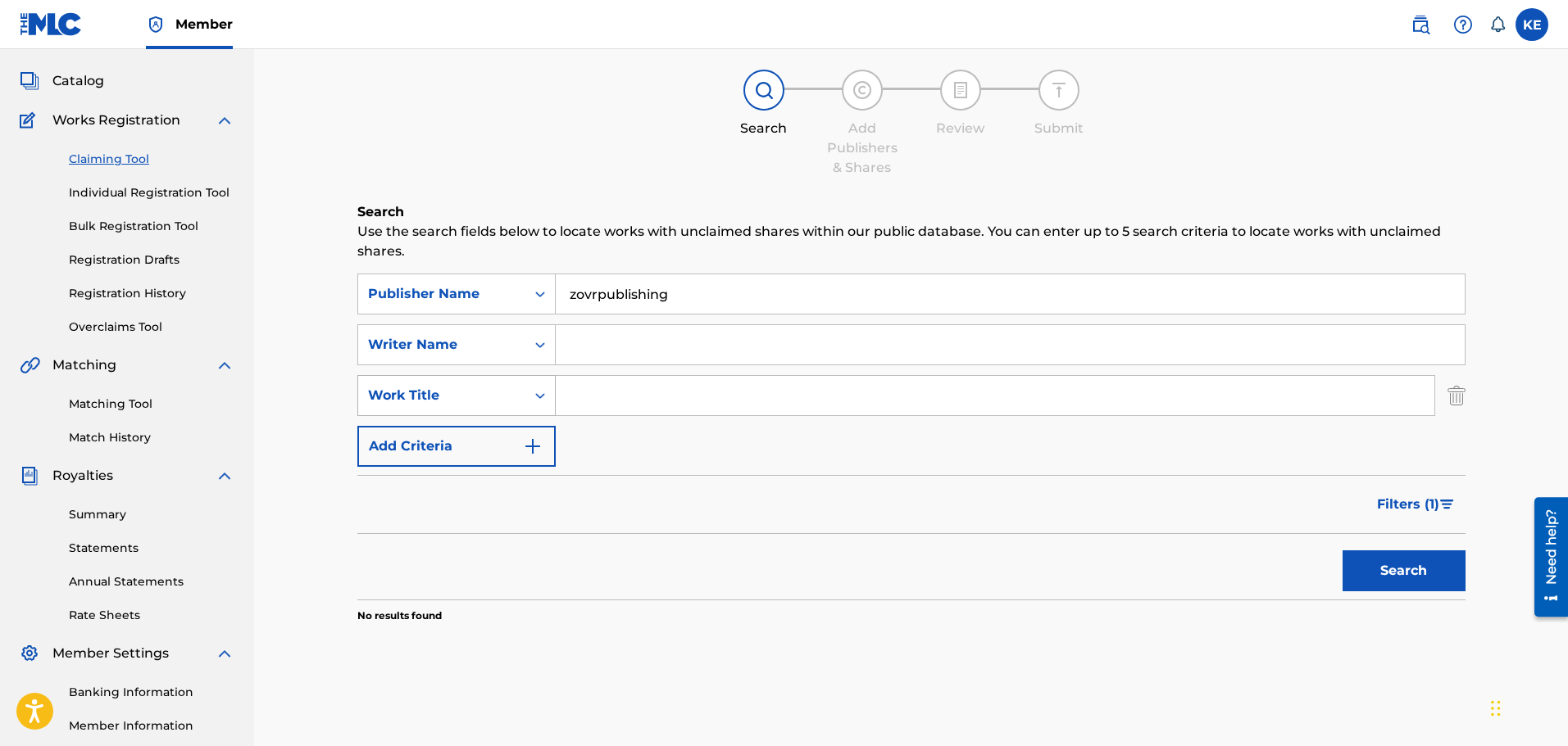
click at [498, 396] on div "Work Title" at bounding box center [441, 395] width 148 height 19
click at [668, 408] on input "Search Form" at bounding box center [994, 395] width 878 height 39
type input "F"
type input "G"
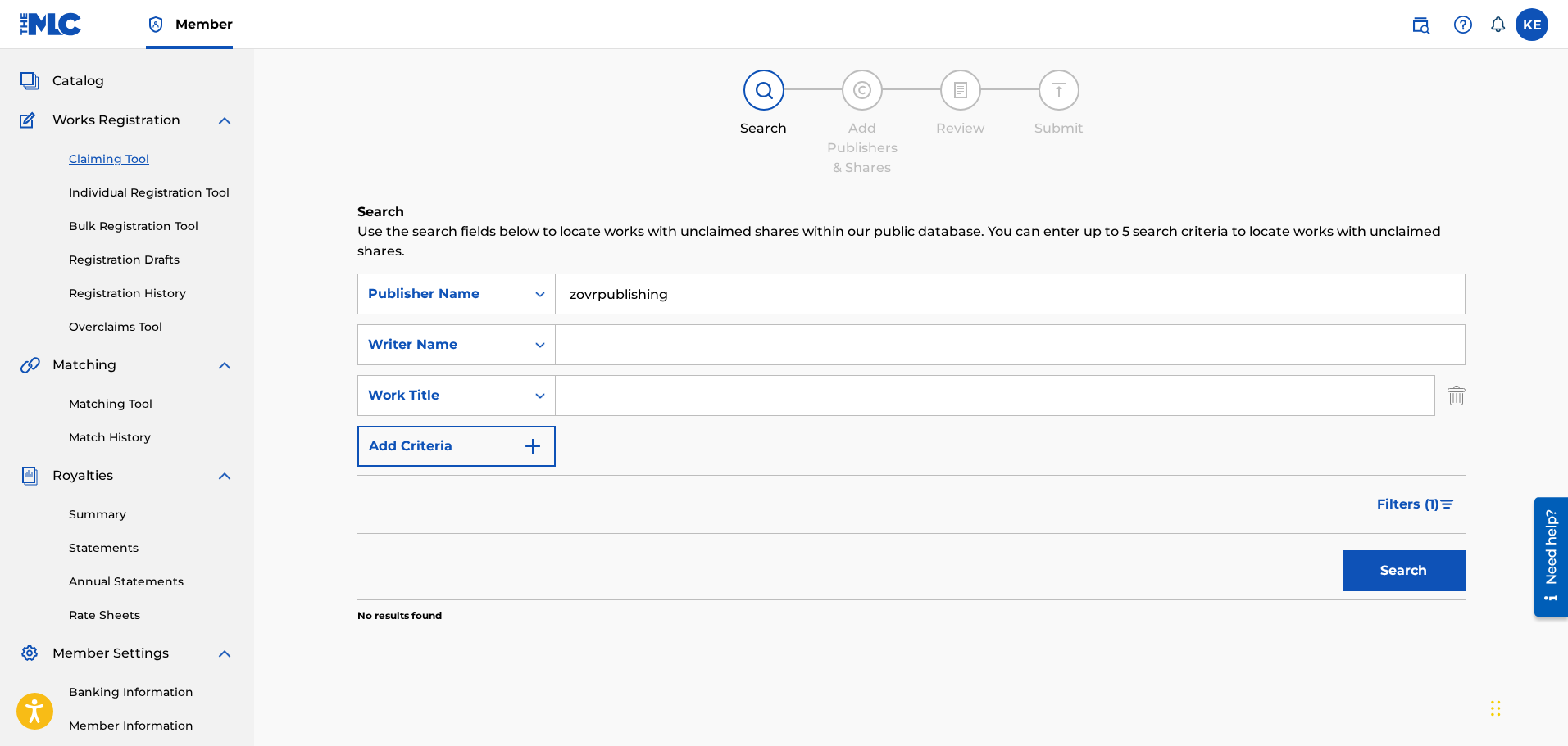
type input "F"
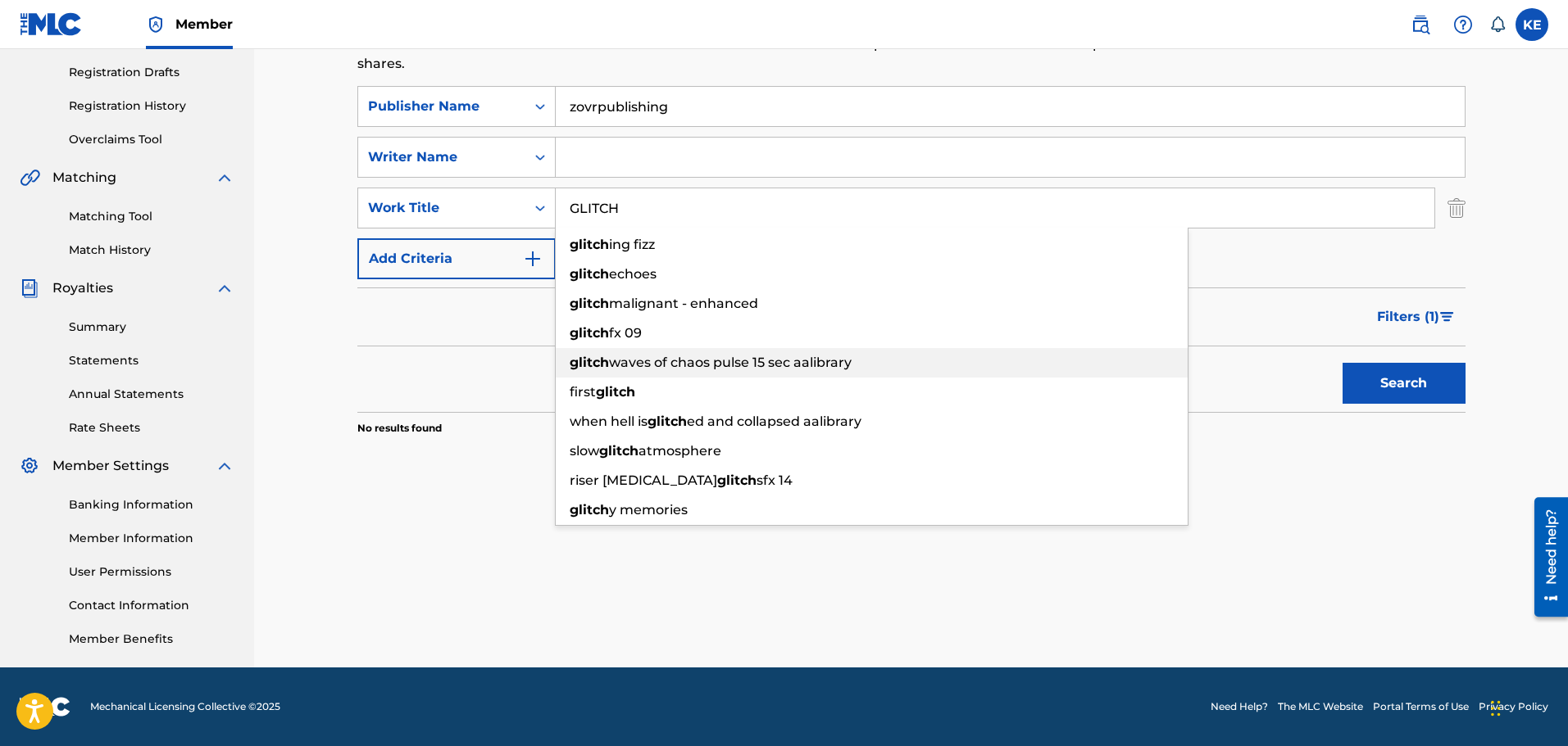
scroll to position [106, 0]
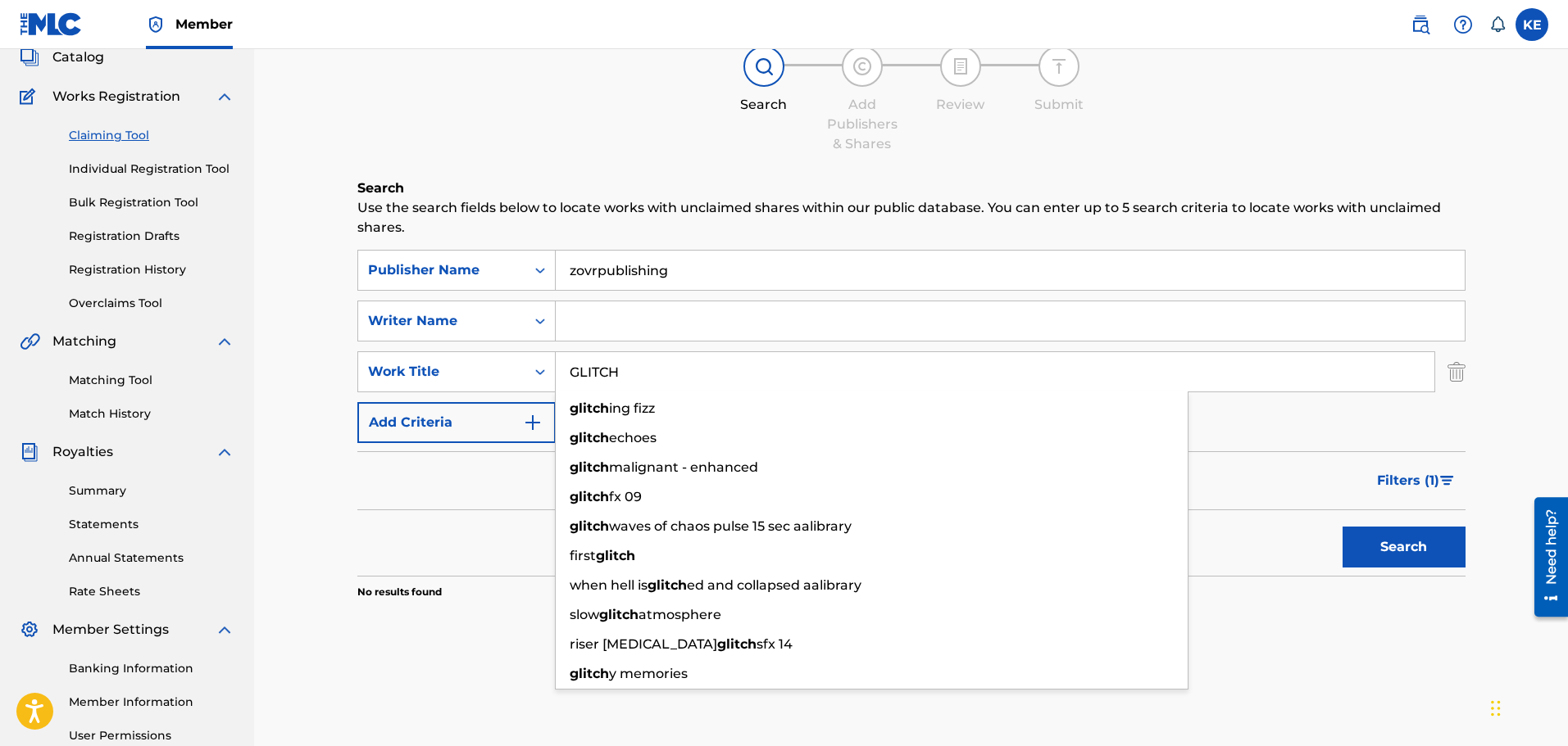
type input "GLITCH"
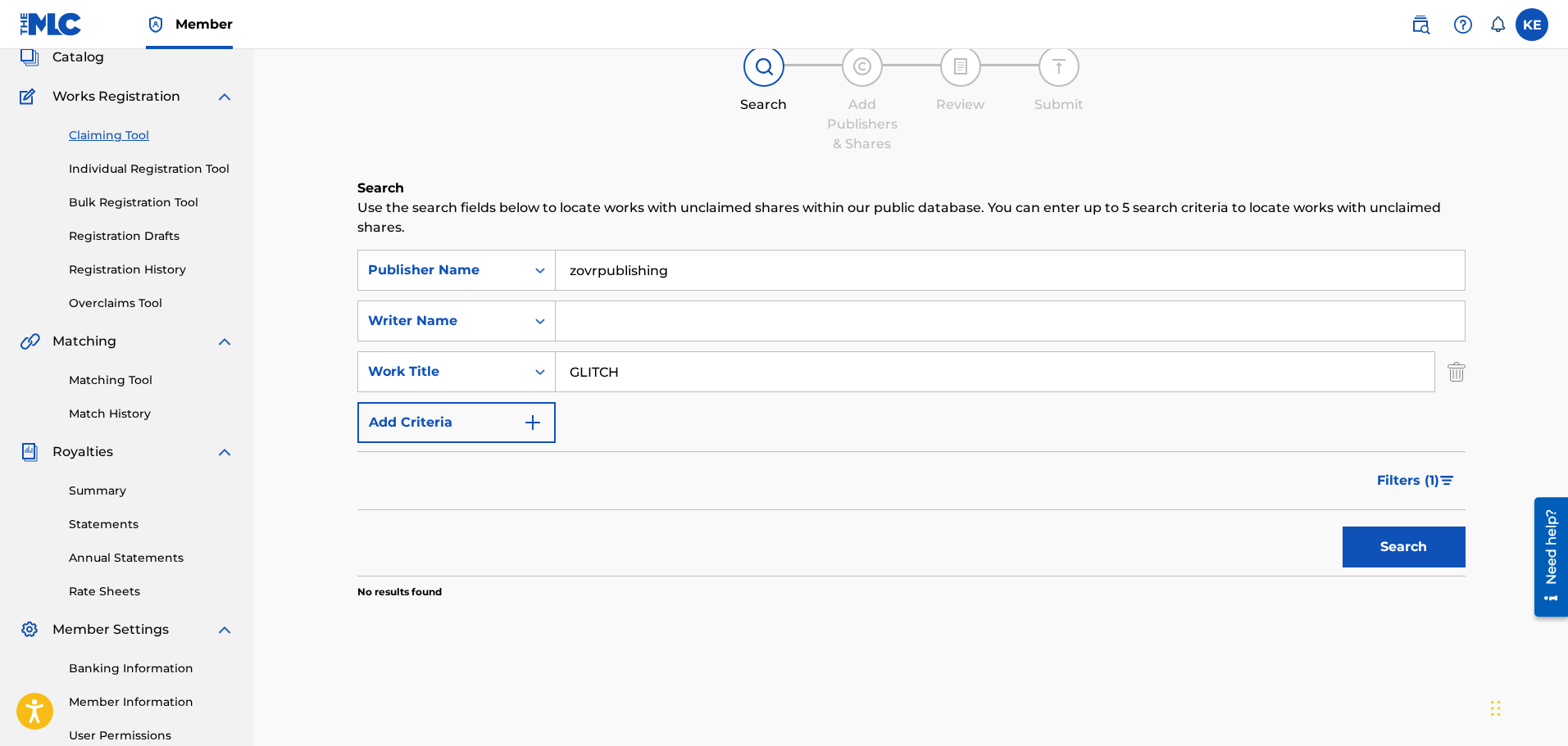
drag, startPoint x: 1450, startPoint y: 577, endPoint x: 1426, endPoint y: 549, distance: 36.9
click at [1448, 575] on div "SearchWithCriteria45ca43ae-18e1-4fe7-ad0c-3e65f67ada1a Publisher Name zovrpubli…" at bounding box center [911, 425] width 1108 height 350
click at [1426, 549] on button "Search" at bounding box center [1404, 547] width 123 height 41
click at [634, 342] on div "SearchWithCriteria45ca43ae-18e1-4fe7-ad0c-3e65f67ada1a Publisher Name zovrpubli…" at bounding box center [911, 346] width 1108 height 194
click at [631, 330] on input "Search Form" at bounding box center [1010, 321] width 909 height 39
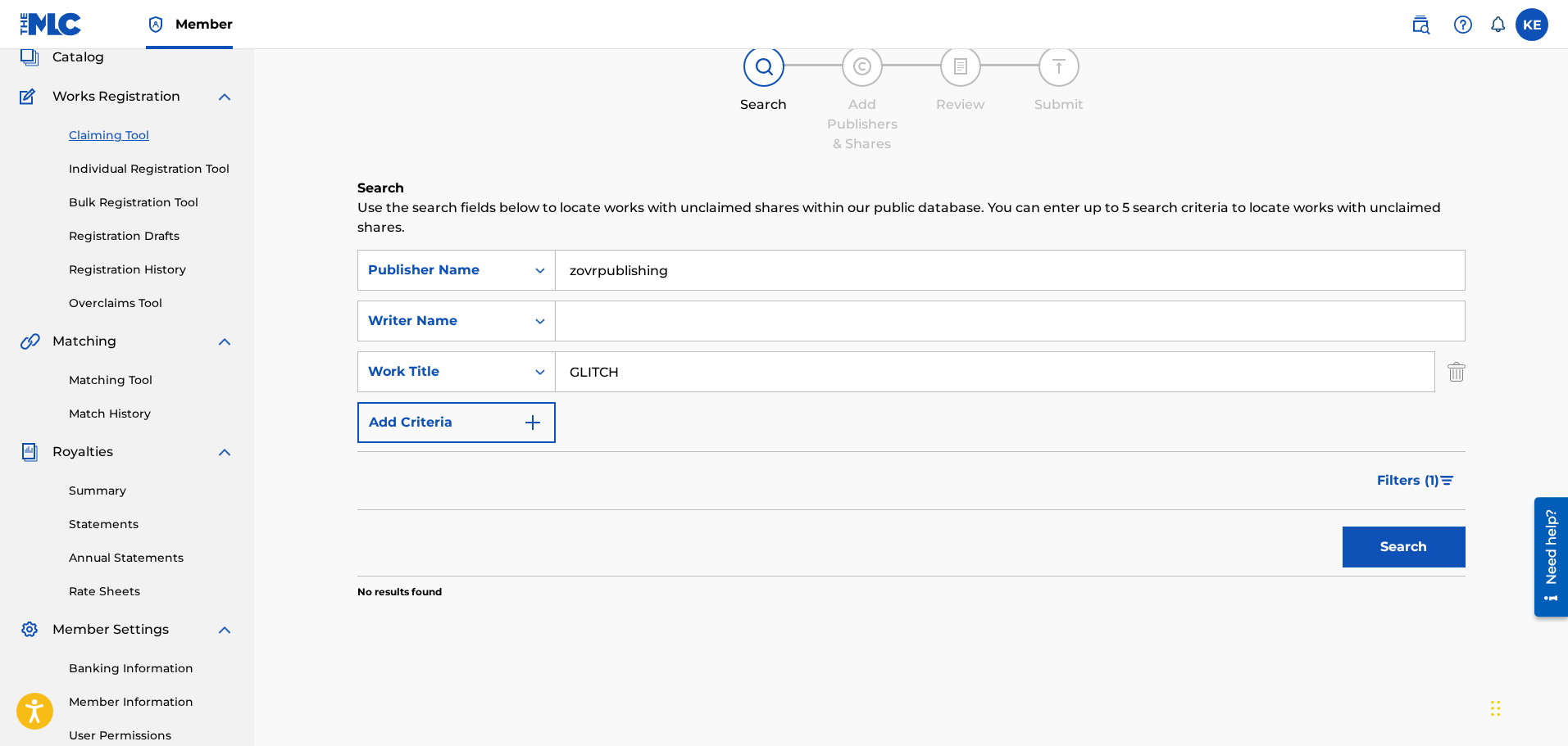
type input "kameron epps"
click at [1355, 537] on button "Search" at bounding box center [1404, 547] width 123 height 41
drag, startPoint x: 1402, startPoint y: 544, endPoint x: 1325, endPoint y: 522, distance: 80.1
click at [1402, 544] on button "Search" at bounding box center [1404, 547] width 123 height 41
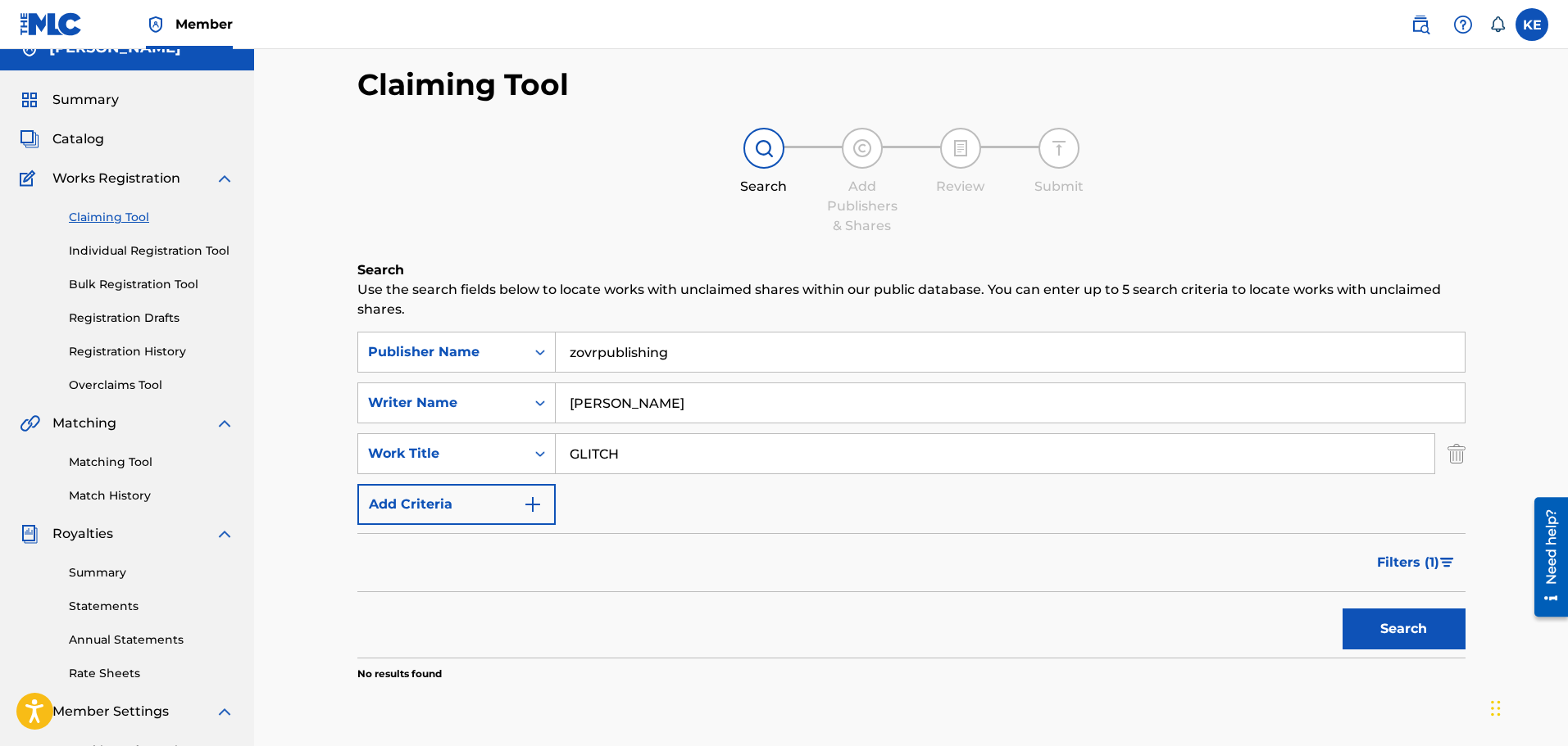
click at [149, 243] on link "Individual Registration Tool" at bounding box center [151, 250] width 165 height 17
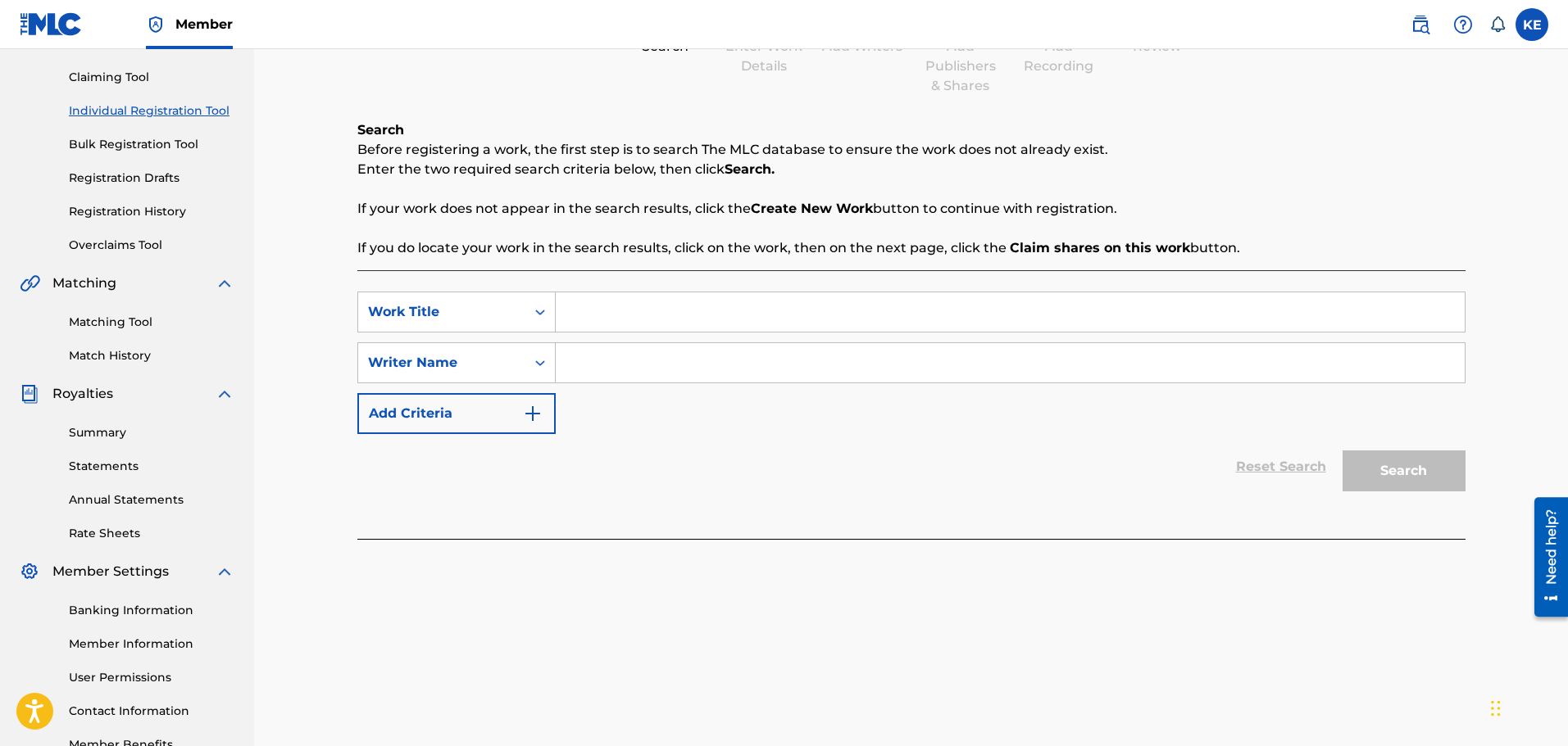
scroll to position [82, 0]
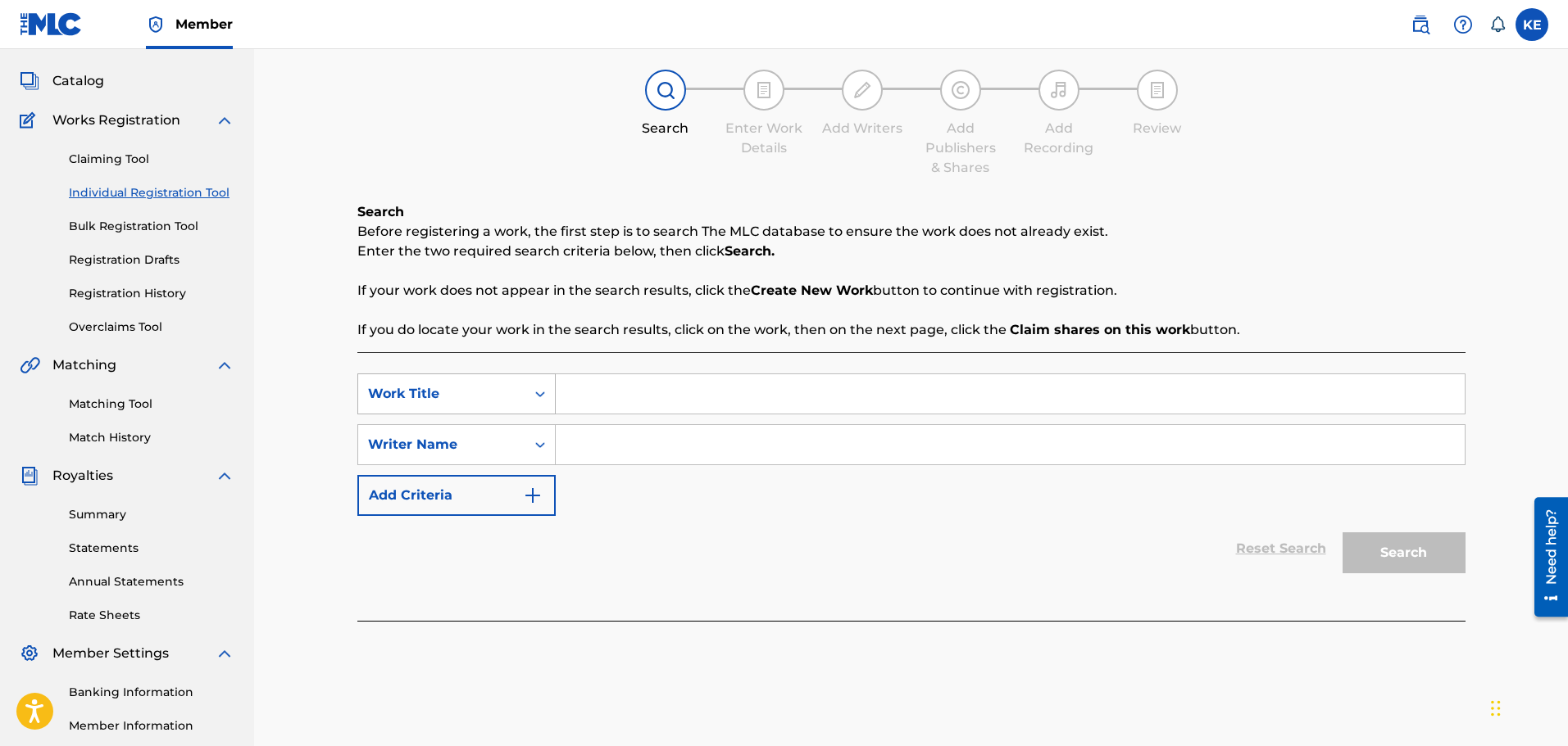
click at [472, 389] on div "Work Title" at bounding box center [441, 394] width 148 height 19
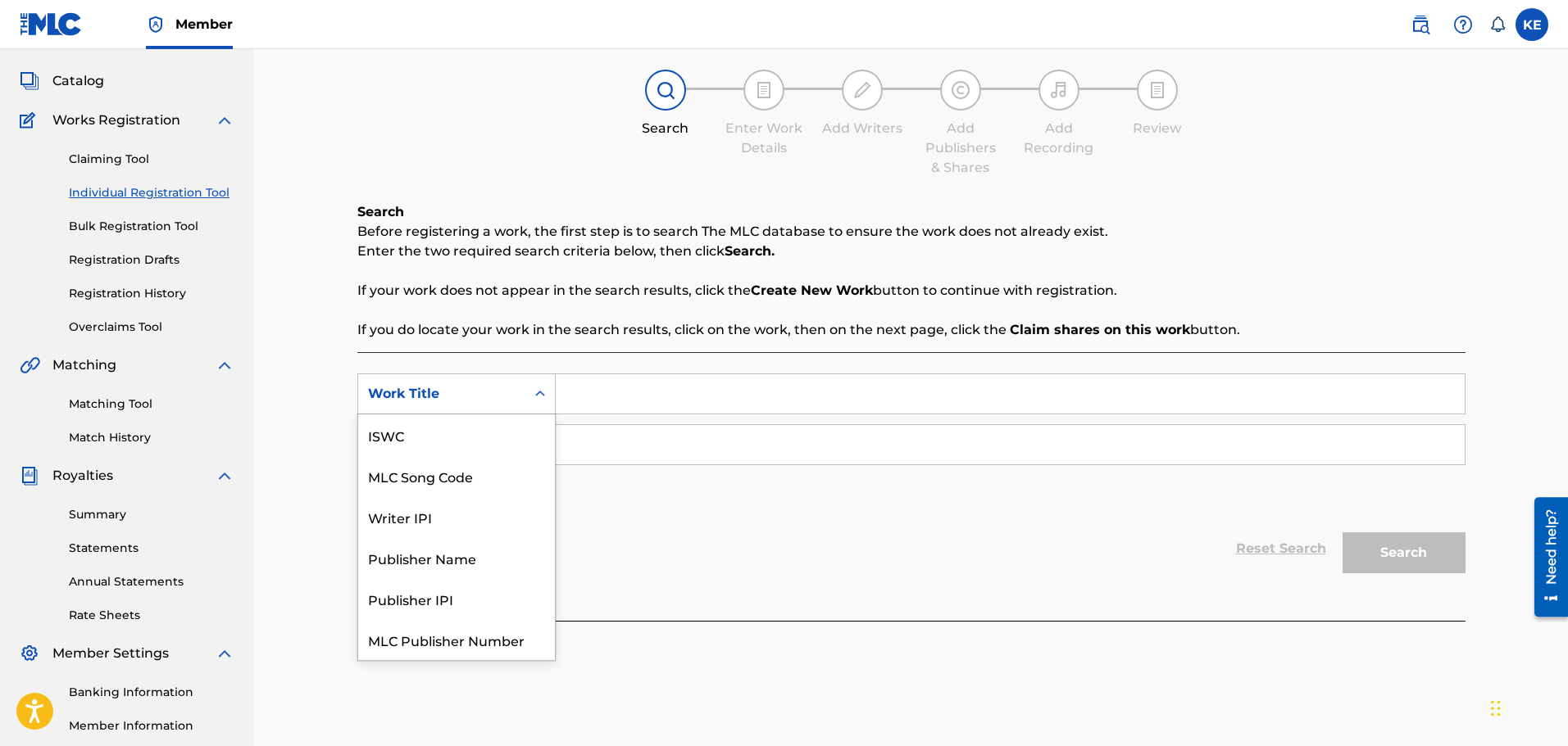
scroll to position [41, 0]
click at [472, 389] on div "Work Title" at bounding box center [441, 394] width 148 height 19
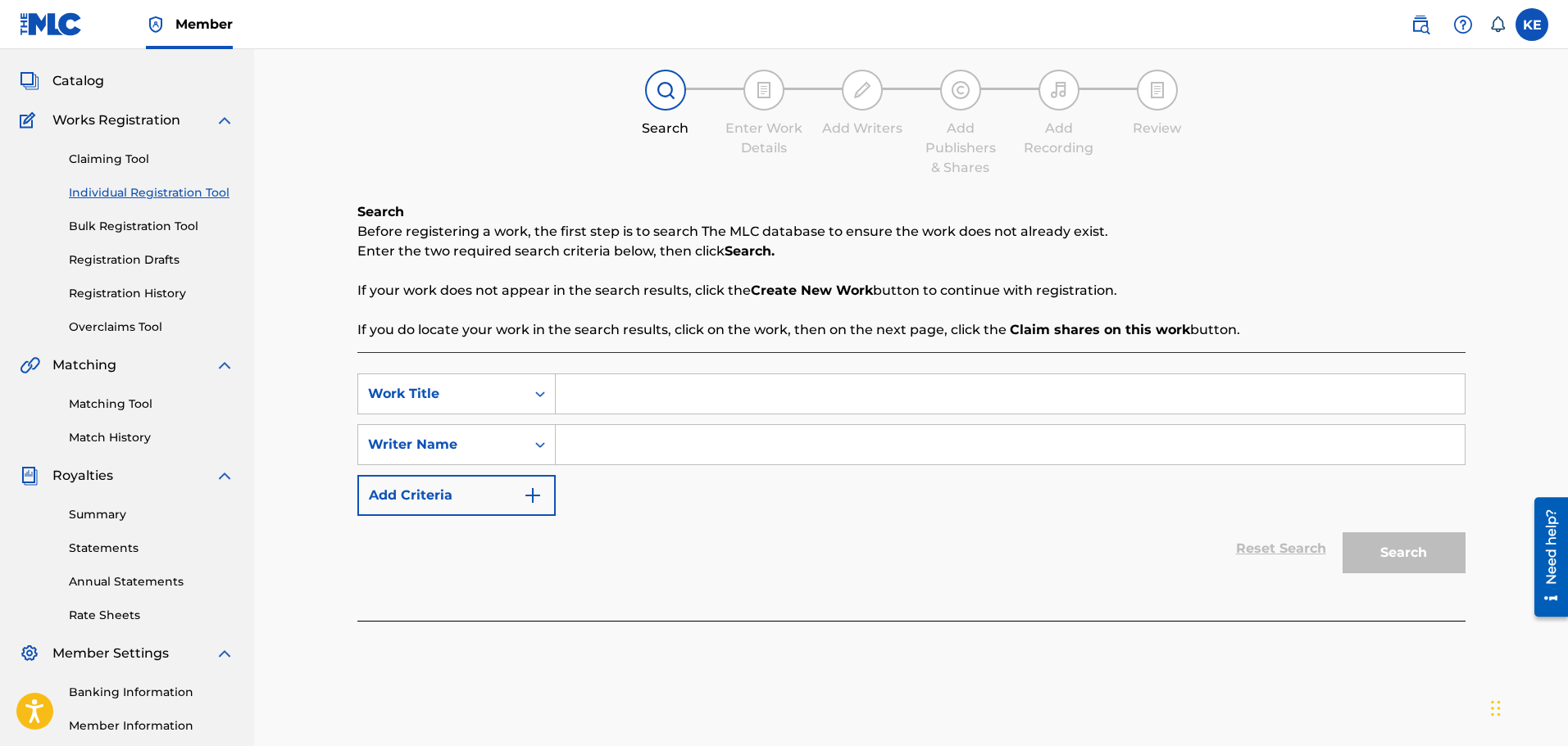
click at [480, 482] on button "Add Criteria" at bounding box center [456, 495] width 198 height 41
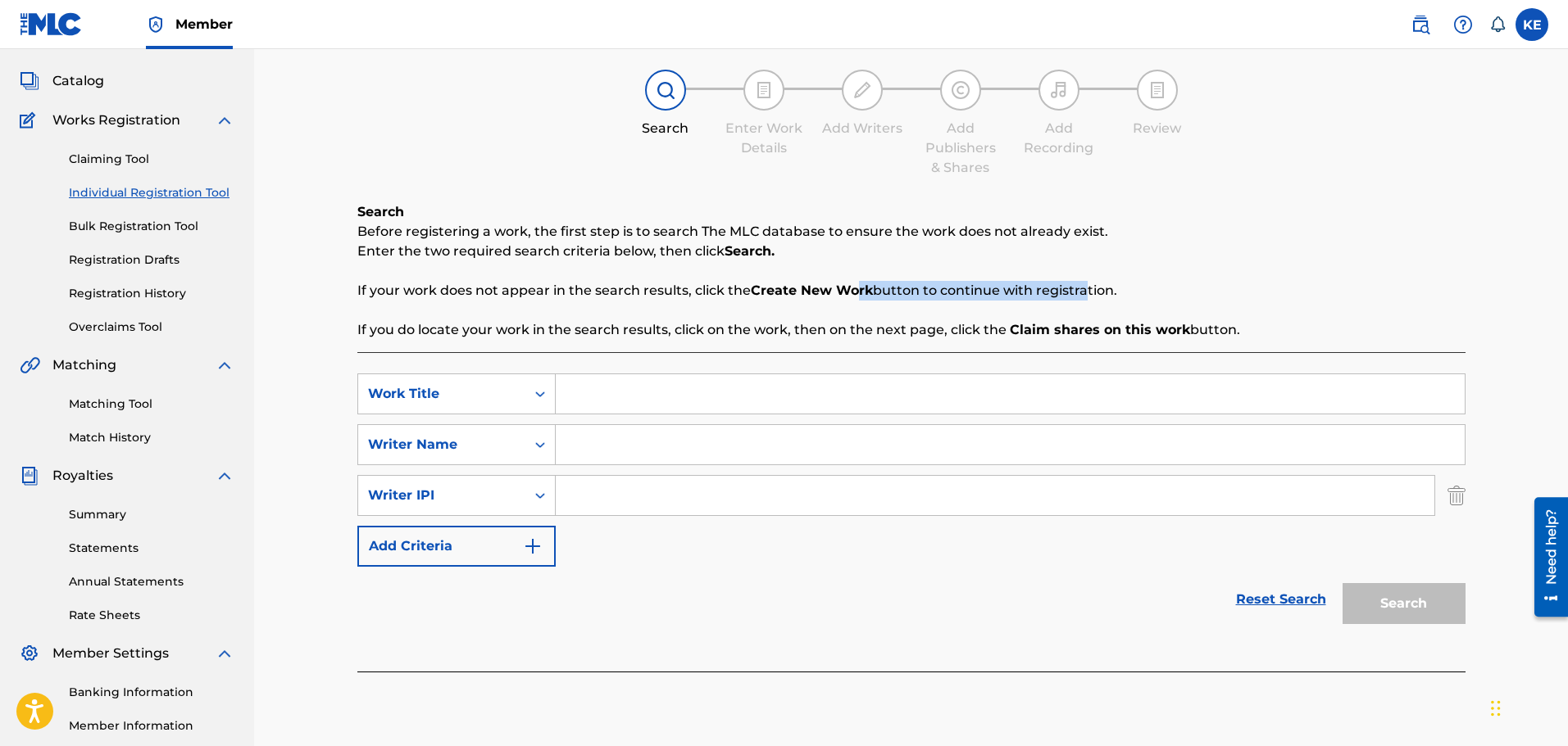
drag, startPoint x: 852, startPoint y: 293, endPoint x: 1086, endPoint y: 283, distance: 234.2
click at [1083, 283] on p "If your work does not appear in the search results, click the Create New Work b…" at bounding box center [911, 291] width 1108 height 19
click at [1024, 278] on div "Search Before registering a work, the first step is to search The MLC database …" at bounding box center [911, 271] width 1108 height 138
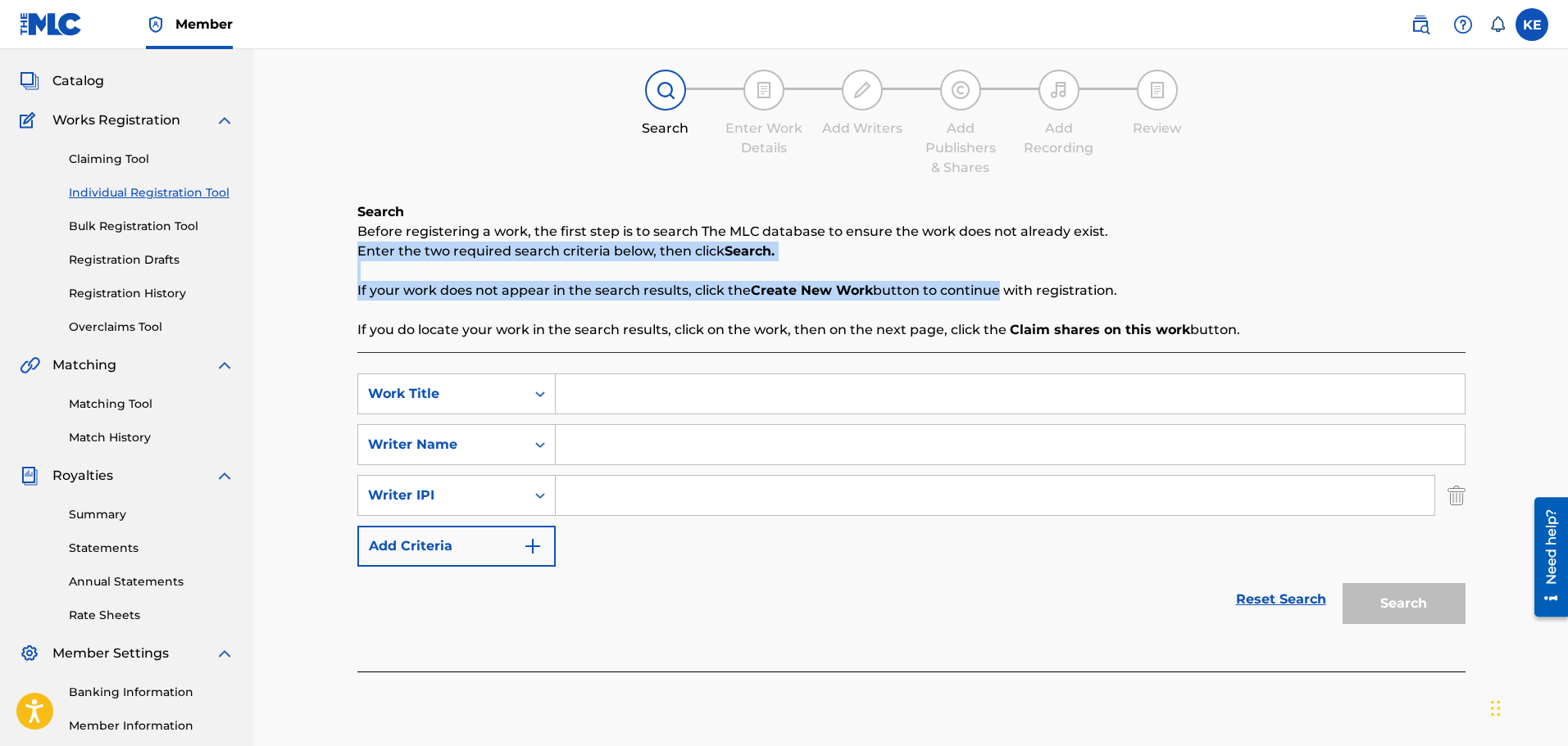
drag, startPoint x: 361, startPoint y: 278, endPoint x: 997, endPoint y: 297, distance: 636.3
click at [992, 297] on div "Search Before registering a work, the first step is to search The MLC database …" at bounding box center [911, 271] width 1108 height 138
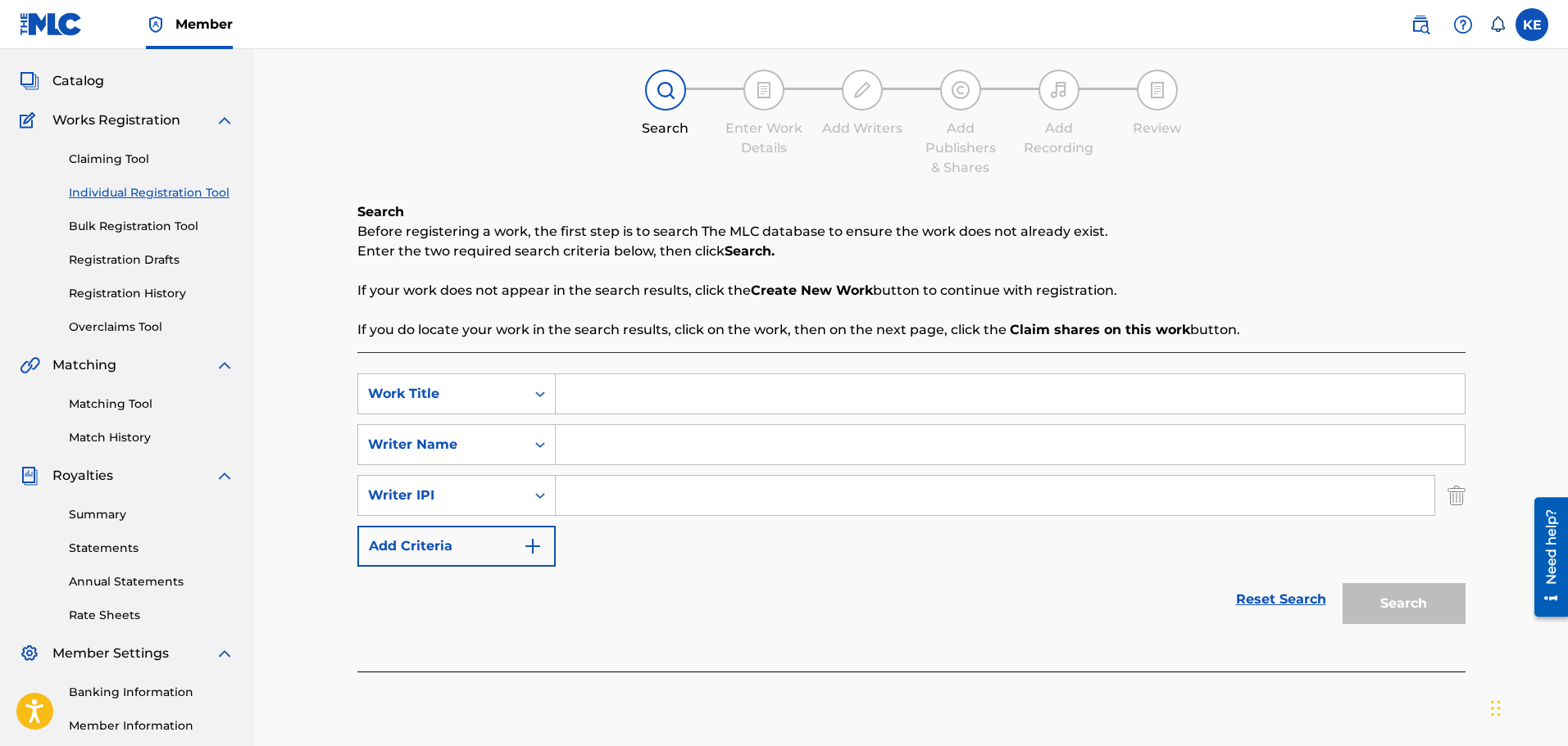
click at [1047, 295] on p "If your work does not appear in the search results, click the Create New Work b…" at bounding box center [911, 291] width 1108 height 19
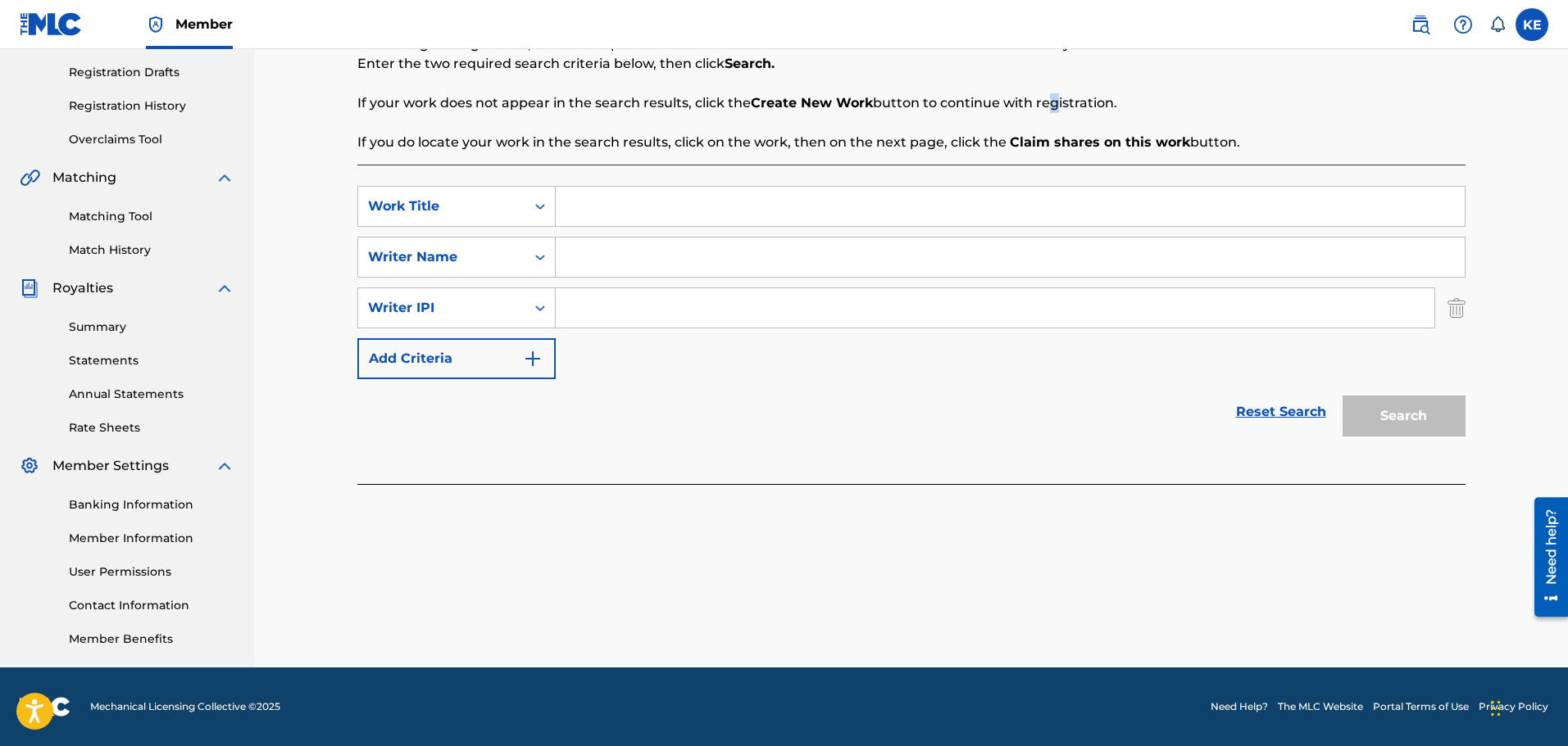
click at [497, 362] on button "Add Criteria" at bounding box center [456, 359] width 198 height 41
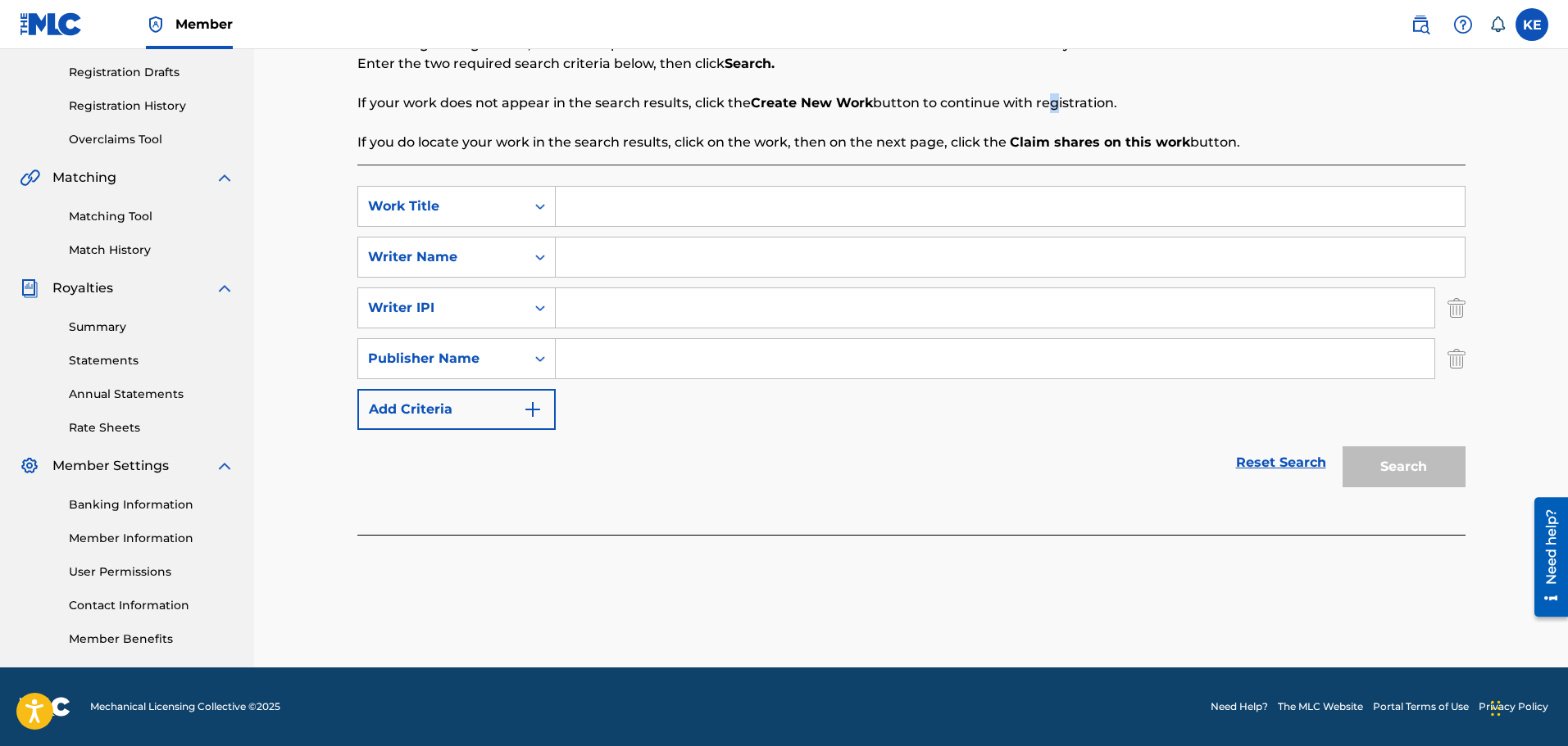
click at [447, 403] on button "Add Criteria" at bounding box center [456, 409] width 198 height 41
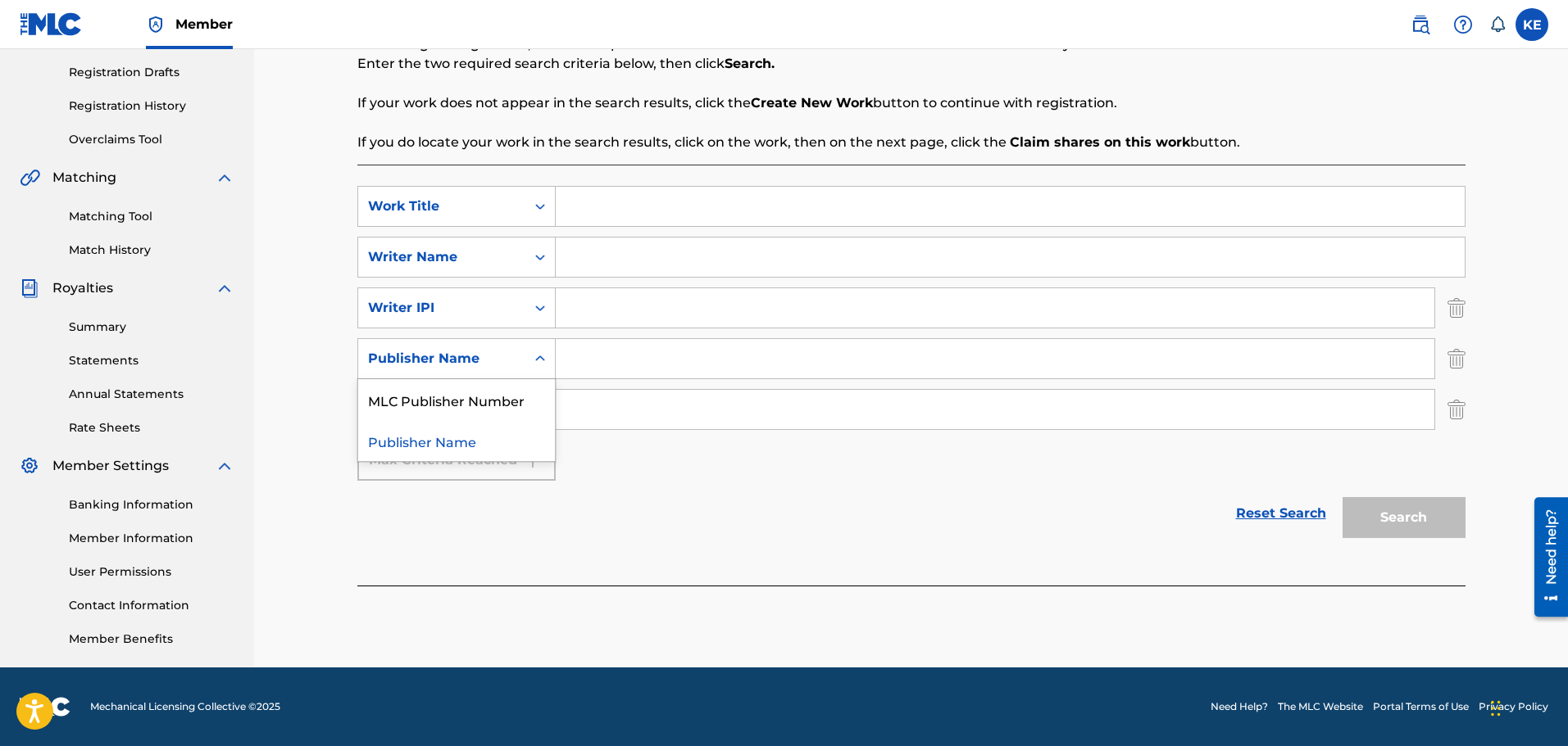
click at [548, 361] on div "Search Form" at bounding box center [539, 358] width 29 height 29
drag, startPoint x: 542, startPoint y: 361, endPoint x: 532, endPoint y: 373, distance: 15.6
click at [542, 361] on icon "Search Form" at bounding box center [539, 358] width 10 height 5
click at [516, 403] on div "Publisher IPI" at bounding box center [441, 409] width 167 height 31
click at [516, 410] on div "Publisher IPI" at bounding box center [441, 409] width 167 height 31
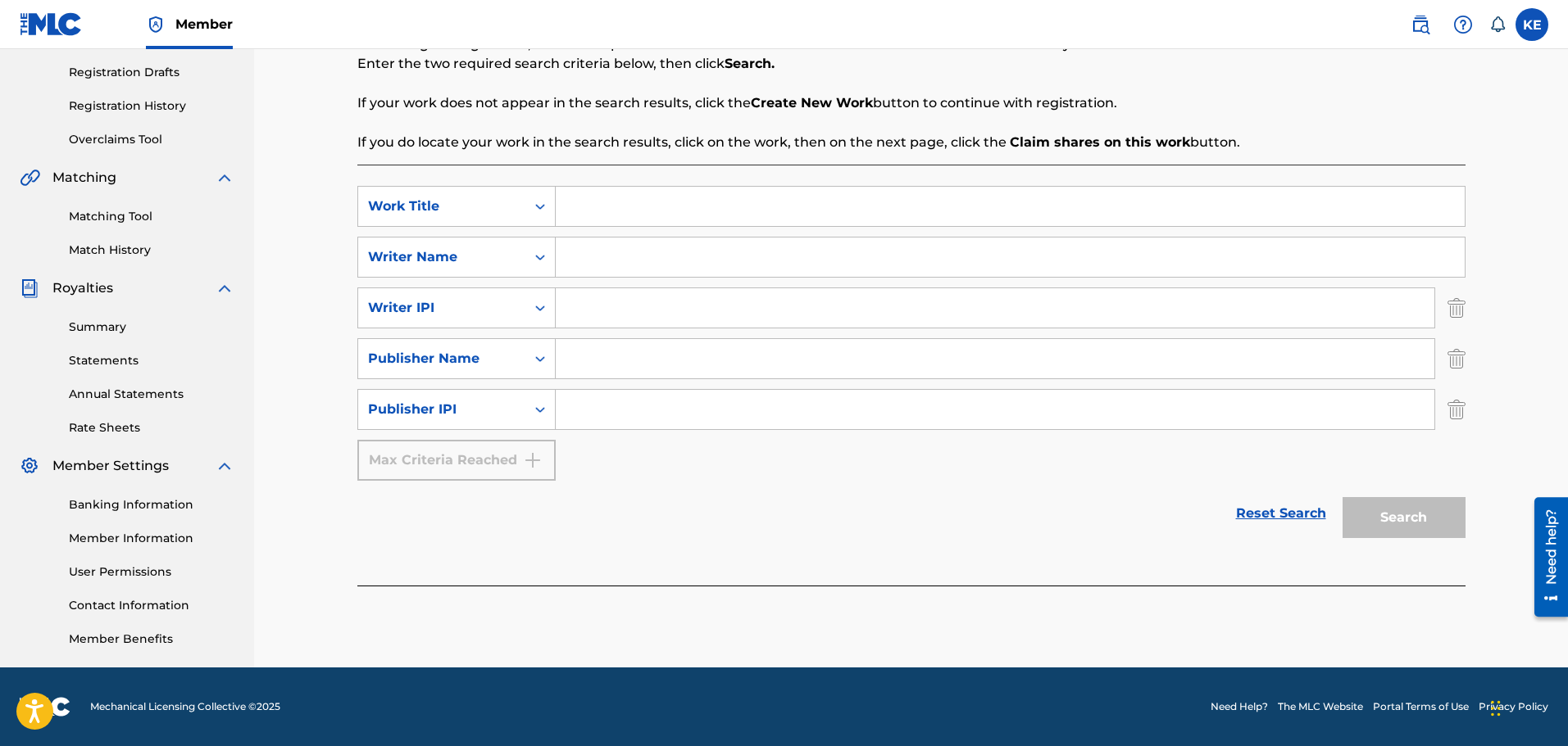
click at [509, 417] on div "Publisher IPI" at bounding box center [441, 409] width 148 height 19
drag, startPoint x: 1313, startPoint y: 470, endPoint x: 1363, endPoint y: 504, distance: 60.5
click at [1315, 471] on div "SearchWithCriteriaca157c50-5ae3-45c2-840d-912cea1146c2 Work Title SearchWithCri…" at bounding box center [911, 333] width 1108 height 295
click at [1272, 512] on link "Reset Search" at bounding box center [1281, 514] width 106 height 36
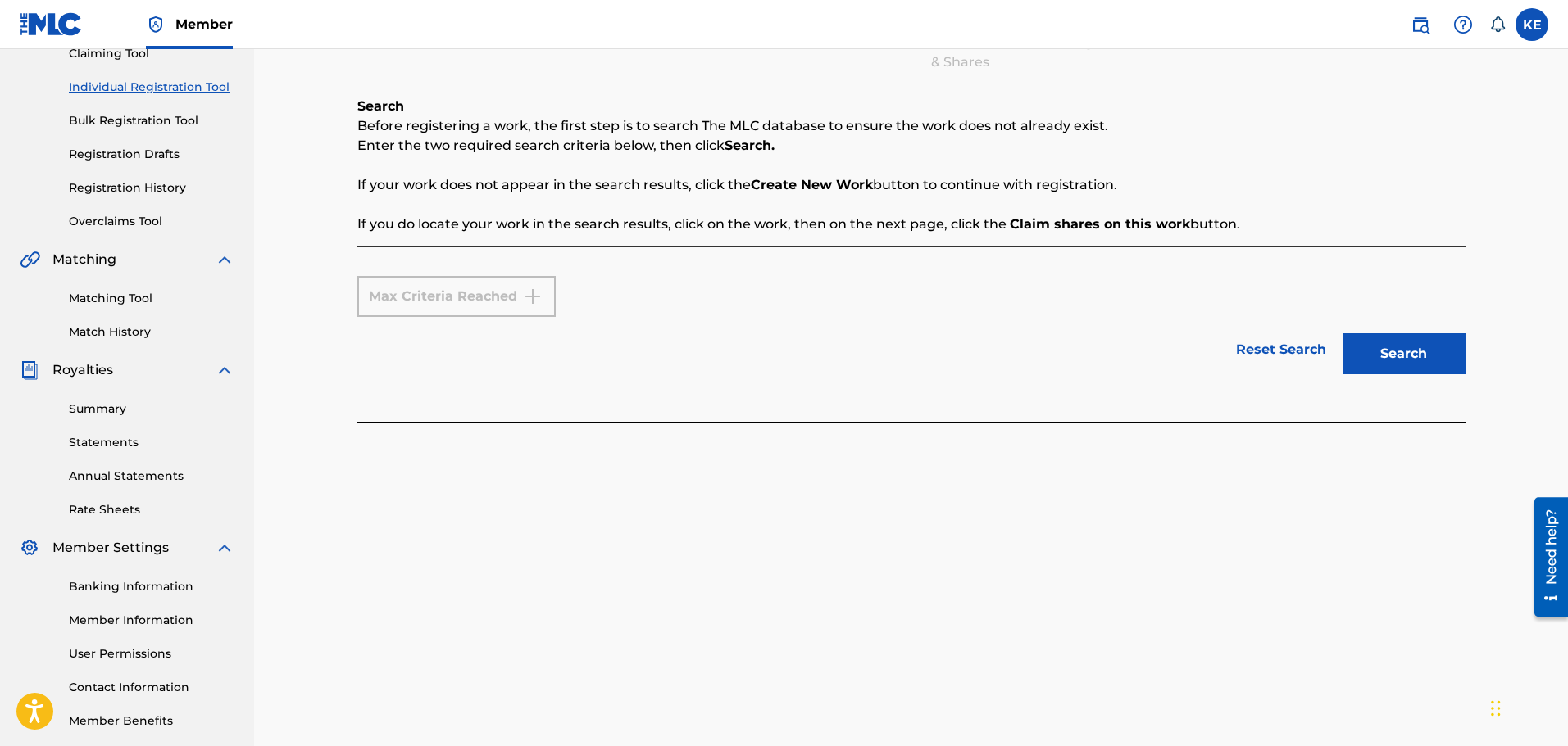
scroll to position [106, 0]
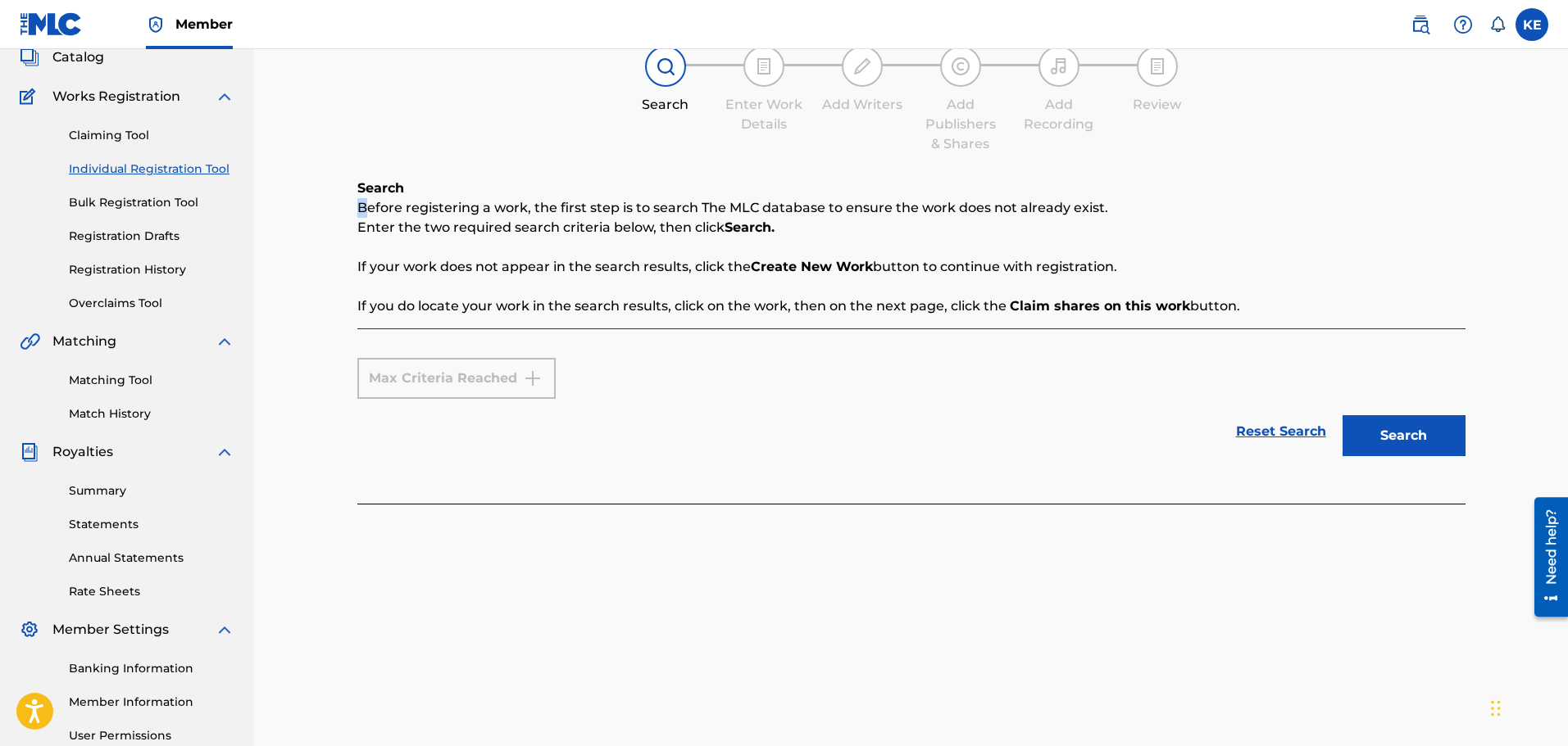
drag, startPoint x: 363, startPoint y: 211, endPoint x: 1069, endPoint y: 198, distance: 706.1
click at [1067, 197] on div "Search Before registering a work, the first step is to search The MLC database …" at bounding box center [911, 247] width 1108 height 138
click at [1442, 443] on button "Search" at bounding box center [1404, 436] width 123 height 41
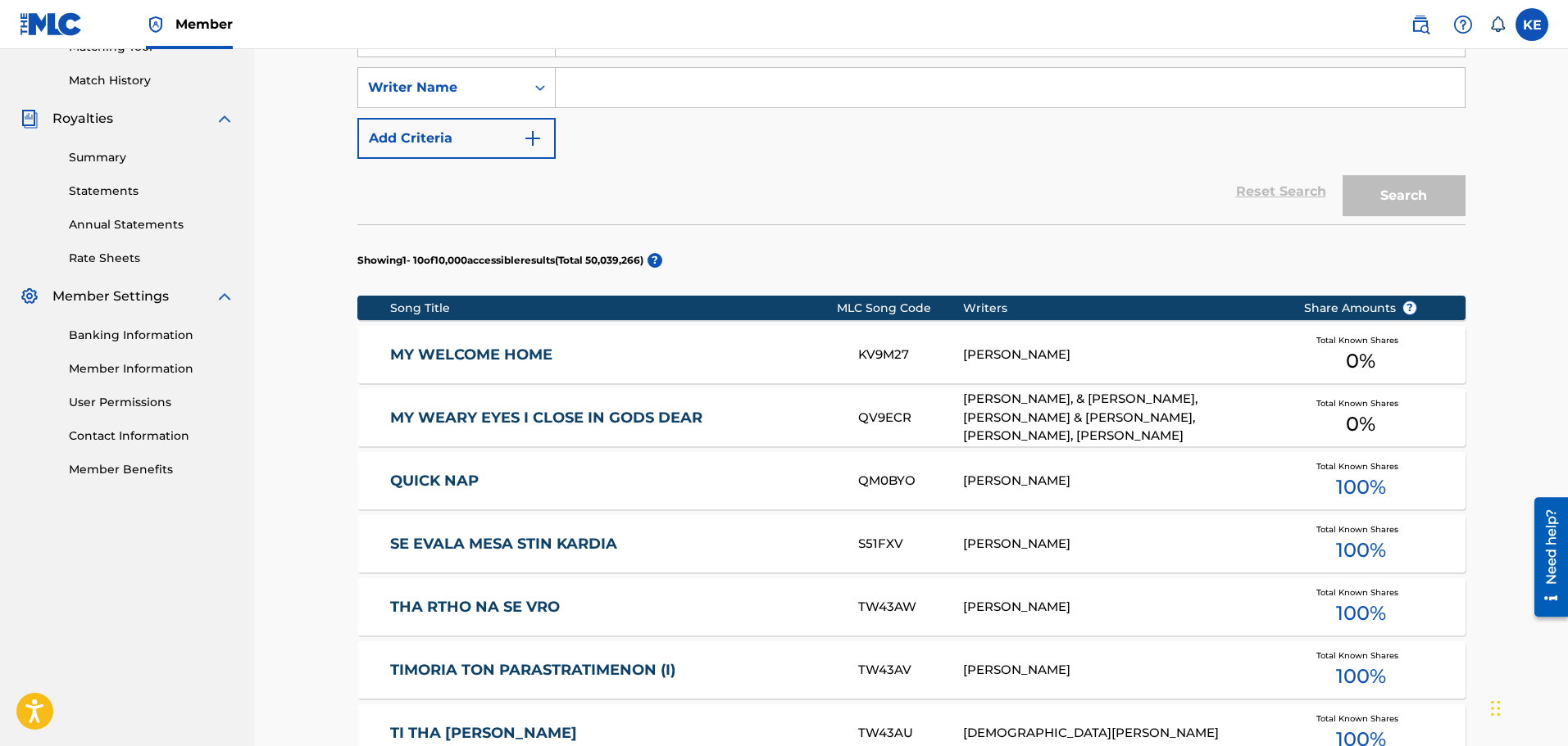
scroll to position [111, 0]
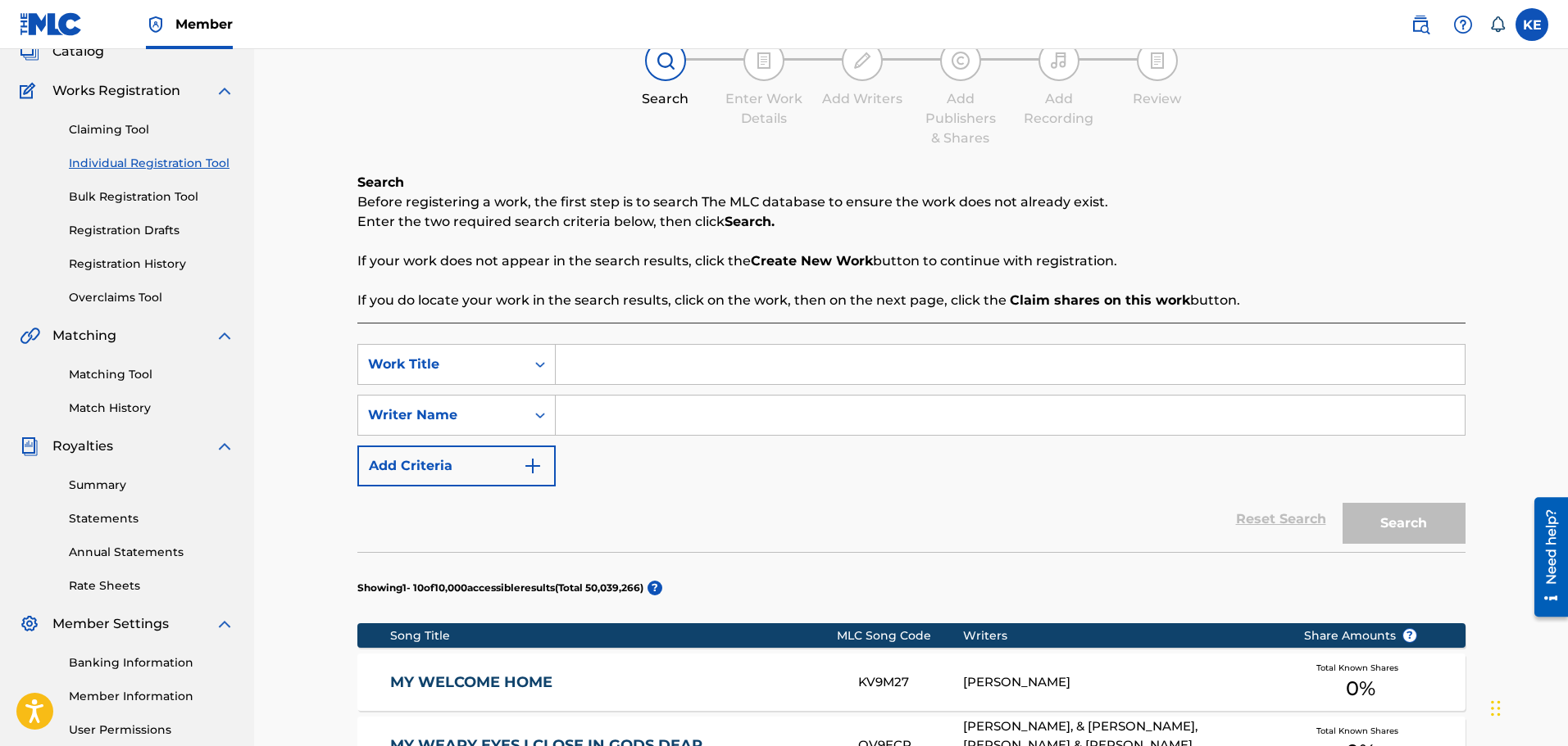
click at [576, 373] on input "Search Form" at bounding box center [1010, 364] width 909 height 39
type input "GLITCH"
click at [665, 399] on input "Search Form" at bounding box center [1010, 415] width 909 height 39
type input "KAMERON EPPS"
click at [1432, 541] on button "Search" at bounding box center [1404, 523] width 123 height 41
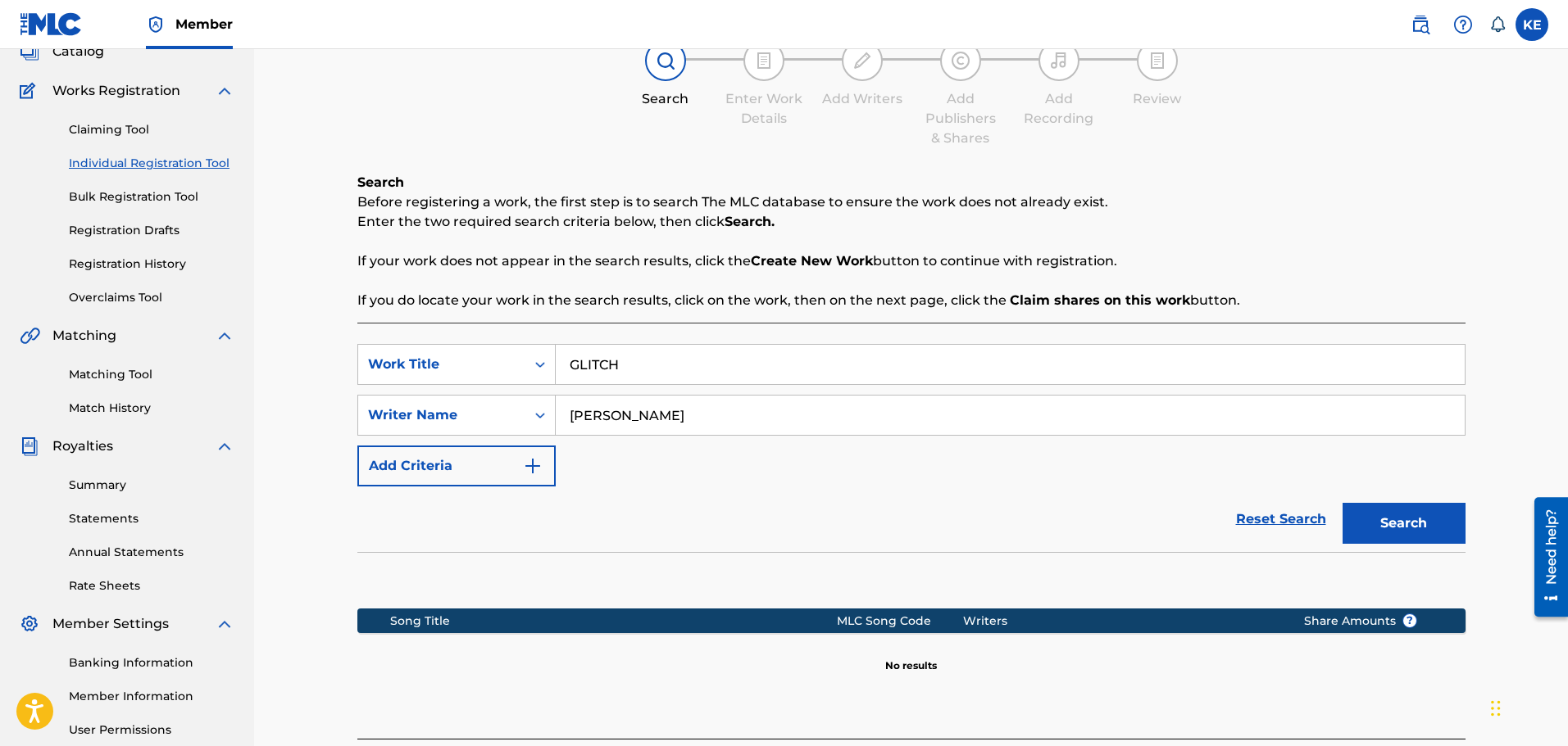
scroll to position [270, 0]
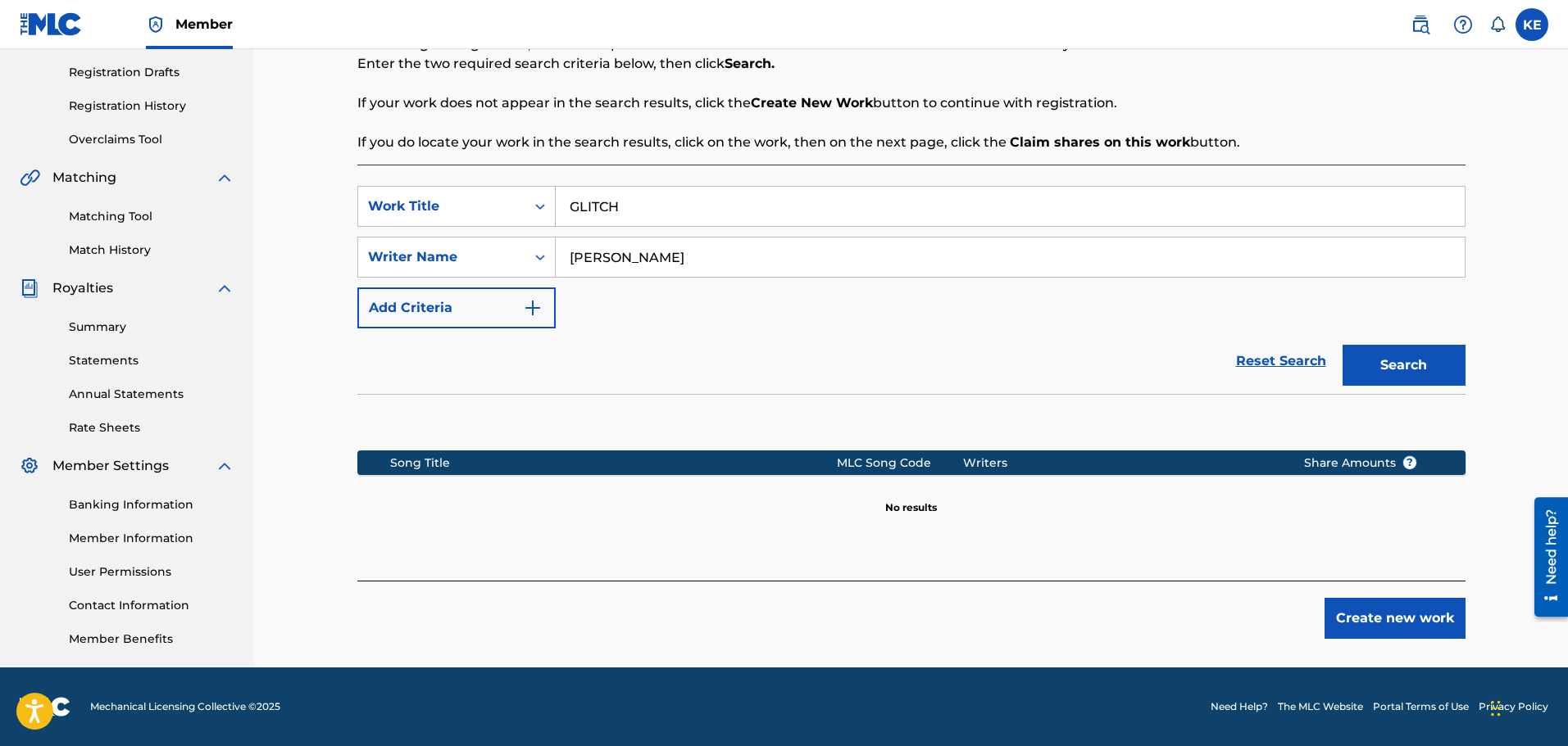
click at [1403, 615] on button "Create new work" at bounding box center [1394, 618] width 141 height 41
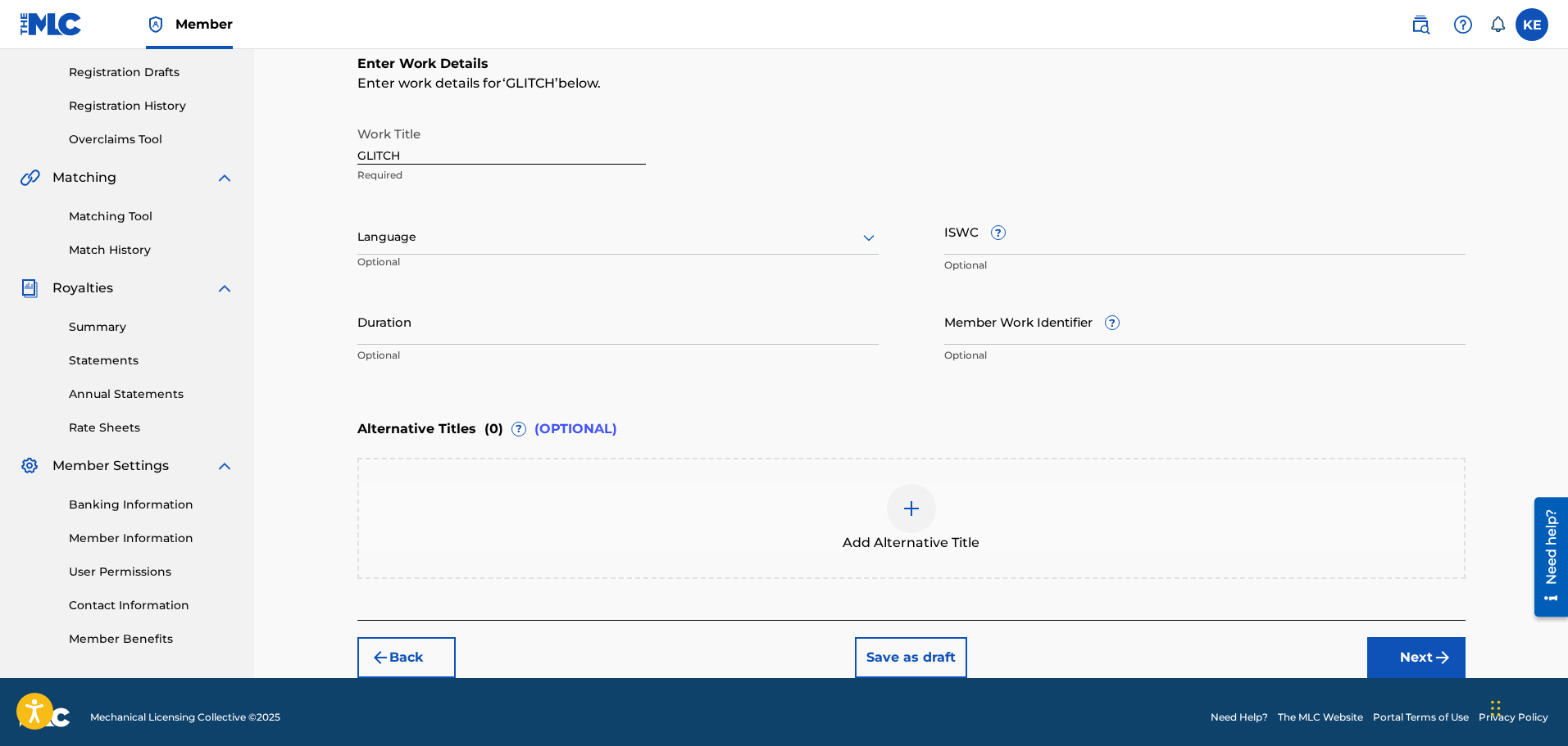
drag, startPoint x: 555, startPoint y: 237, endPoint x: 539, endPoint y: 242, distance: 16.8
click at [554, 237] on div at bounding box center [617, 237] width 521 height 20
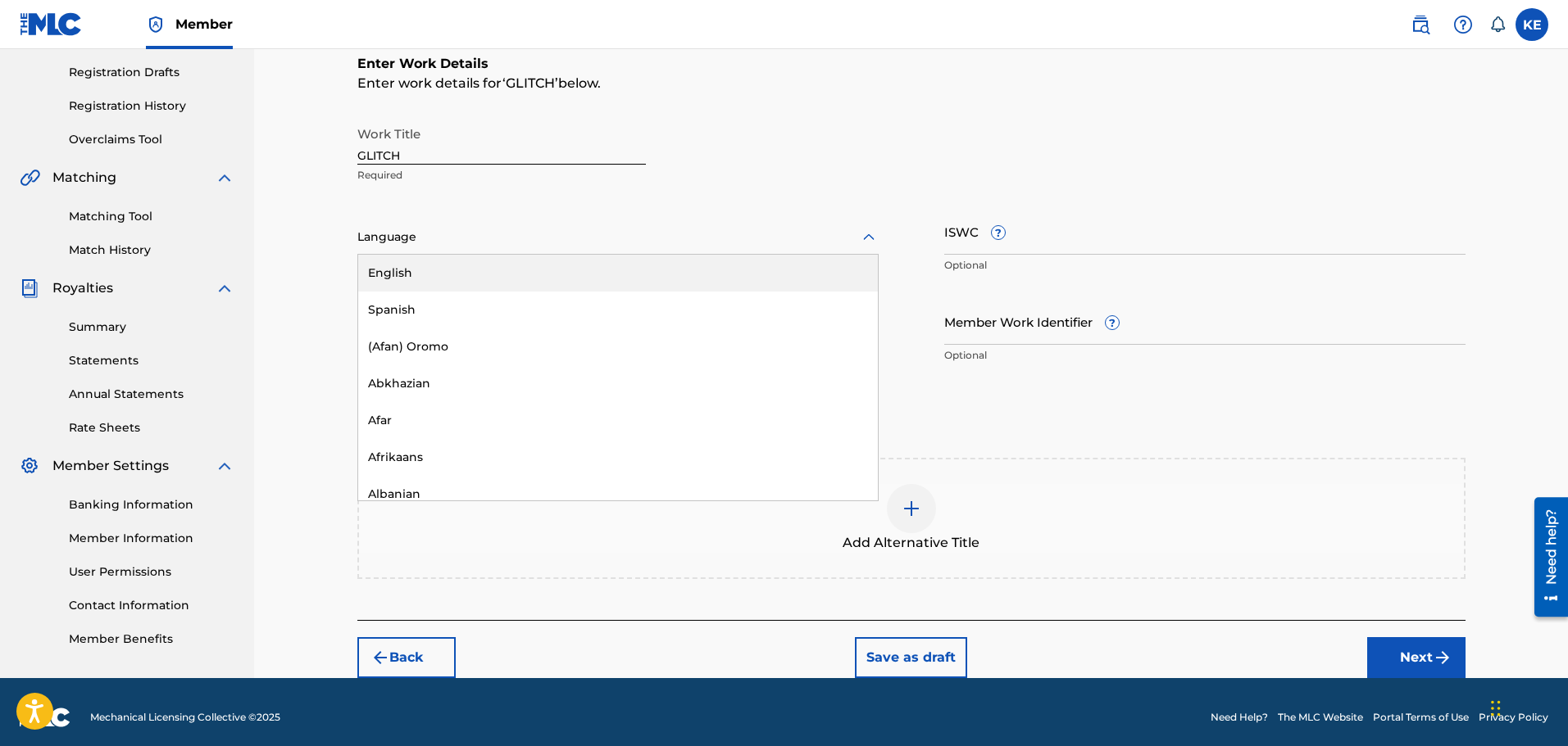
click at [509, 273] on div "English" at bounding box center [617, 273] width 519 height 37
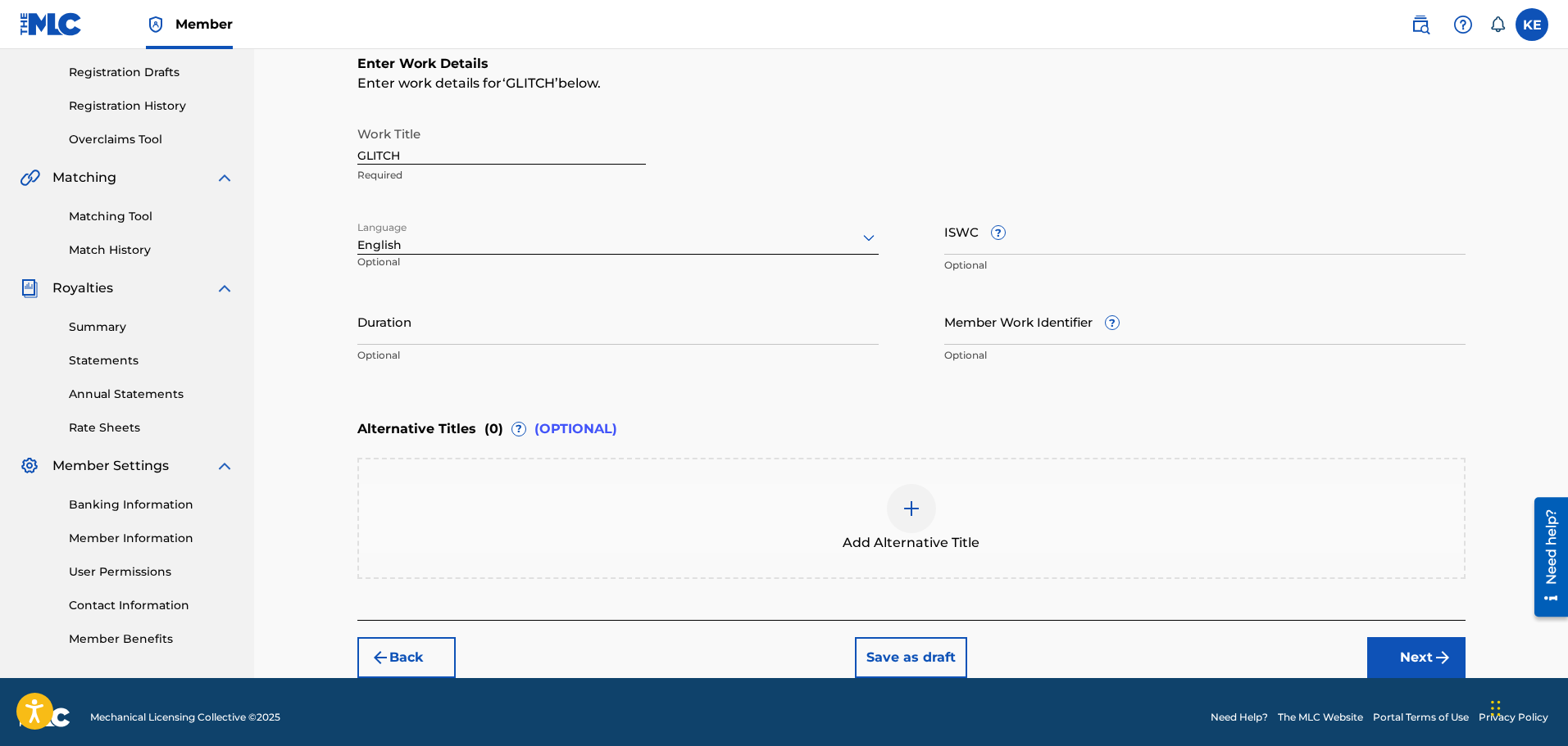
click at [983, 233] on input "ISWC ?" at bounding box center [1205, 231] width 521 height 47
click at [521, 321] on input "Duration" at bounding box center [617, 321] width 521 height 47
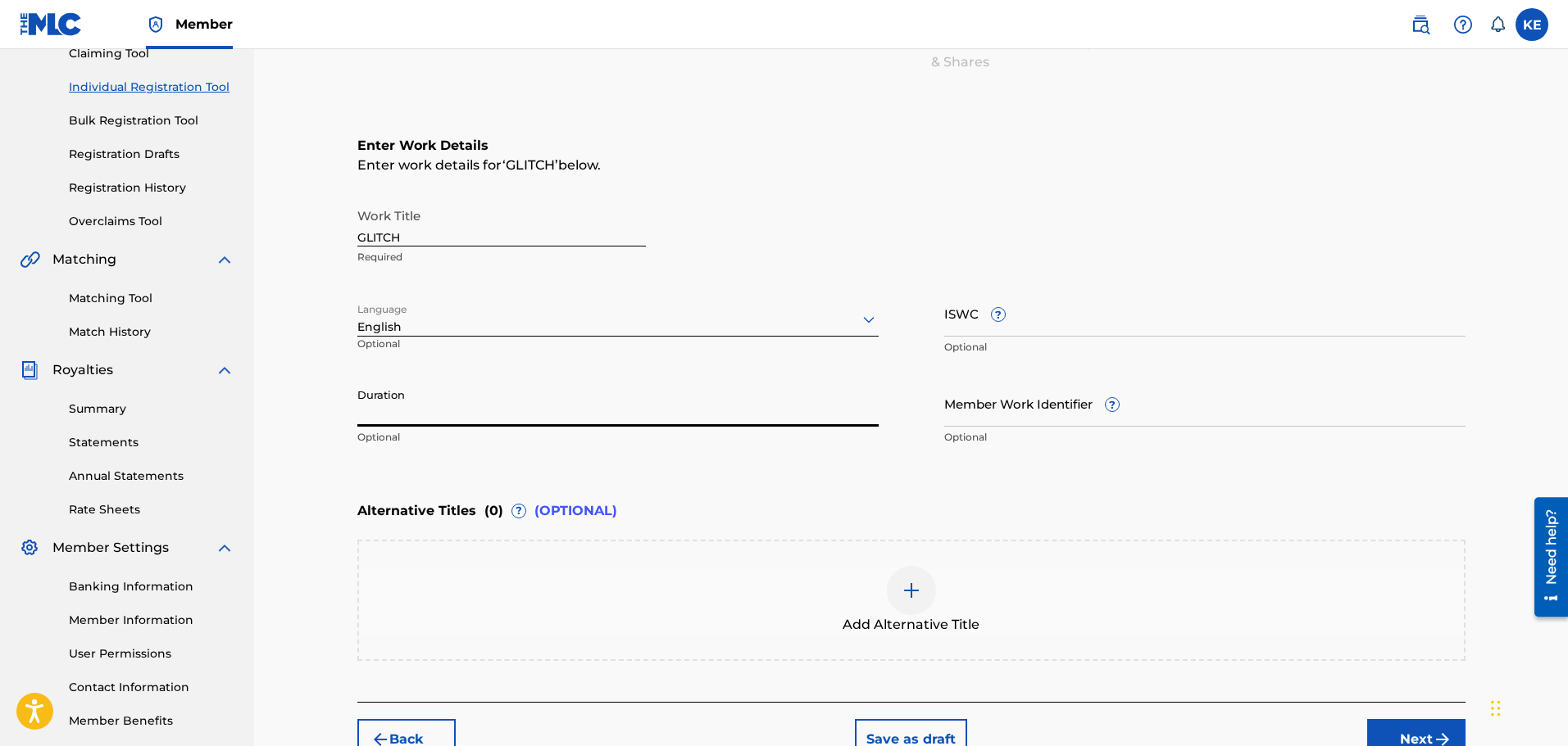
click at [428, 403] on input "Duration" at bounding box center [617, 403] width 521 height 47
click at [419, 415] on input "Duration" at bounding box center [617, 403] width 521 height 47
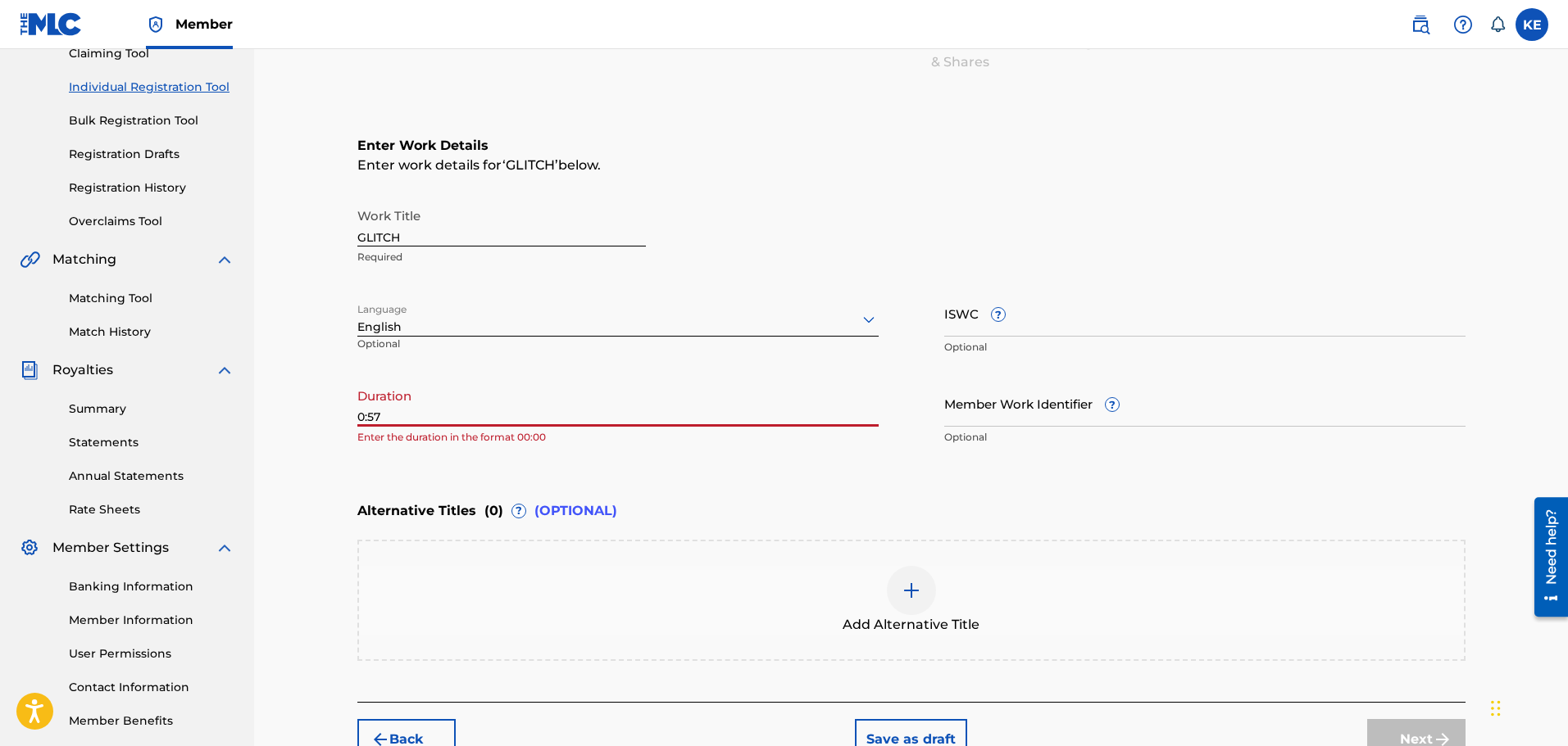
type input "0:57"
click at [952, 340] on p "Optional" at bounding box center [1205, 347] width 521 height 15
click at [957, 330] on input "ISWC ?" at bounding box center [1205, 313] width 521 height 47
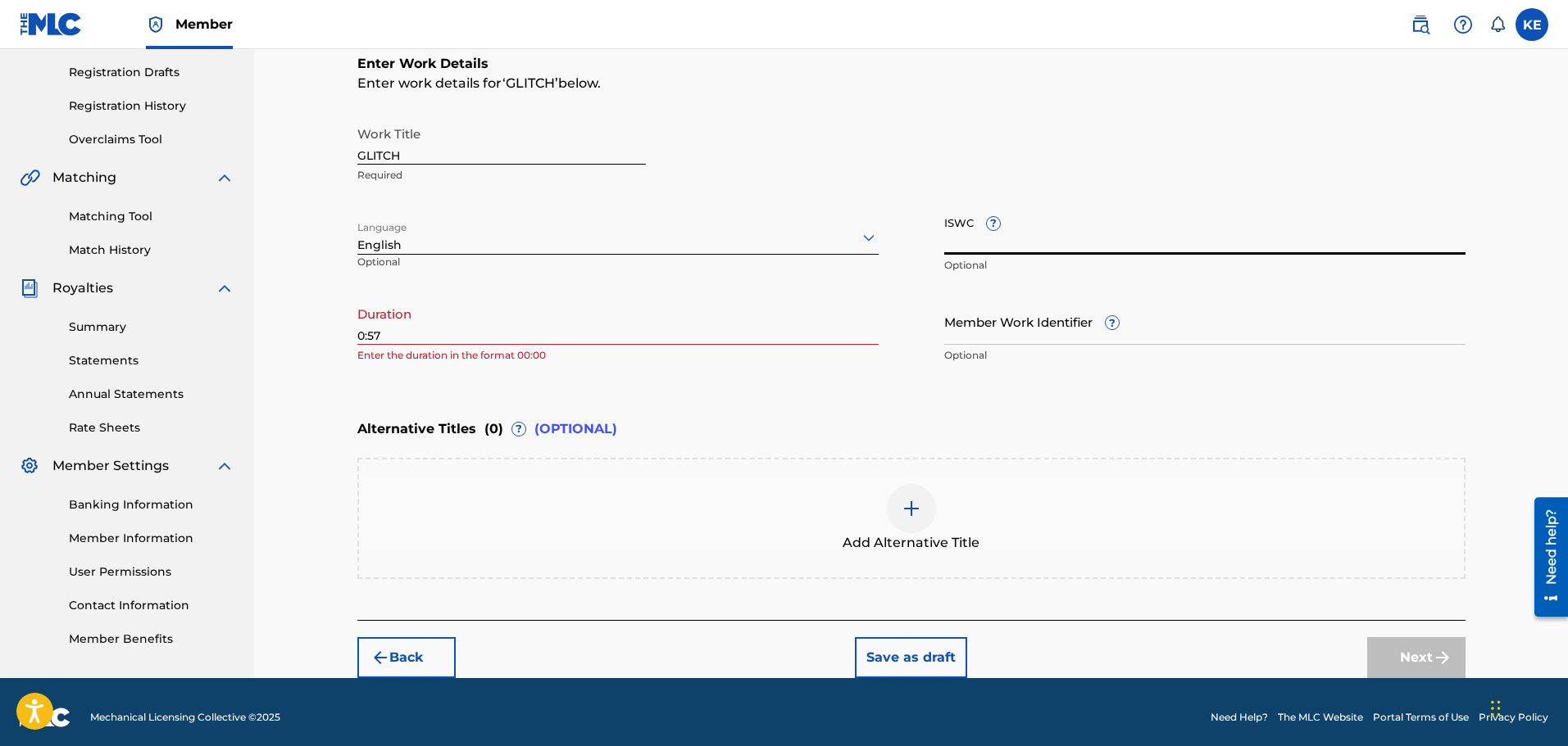
scroll to position [198, 0]
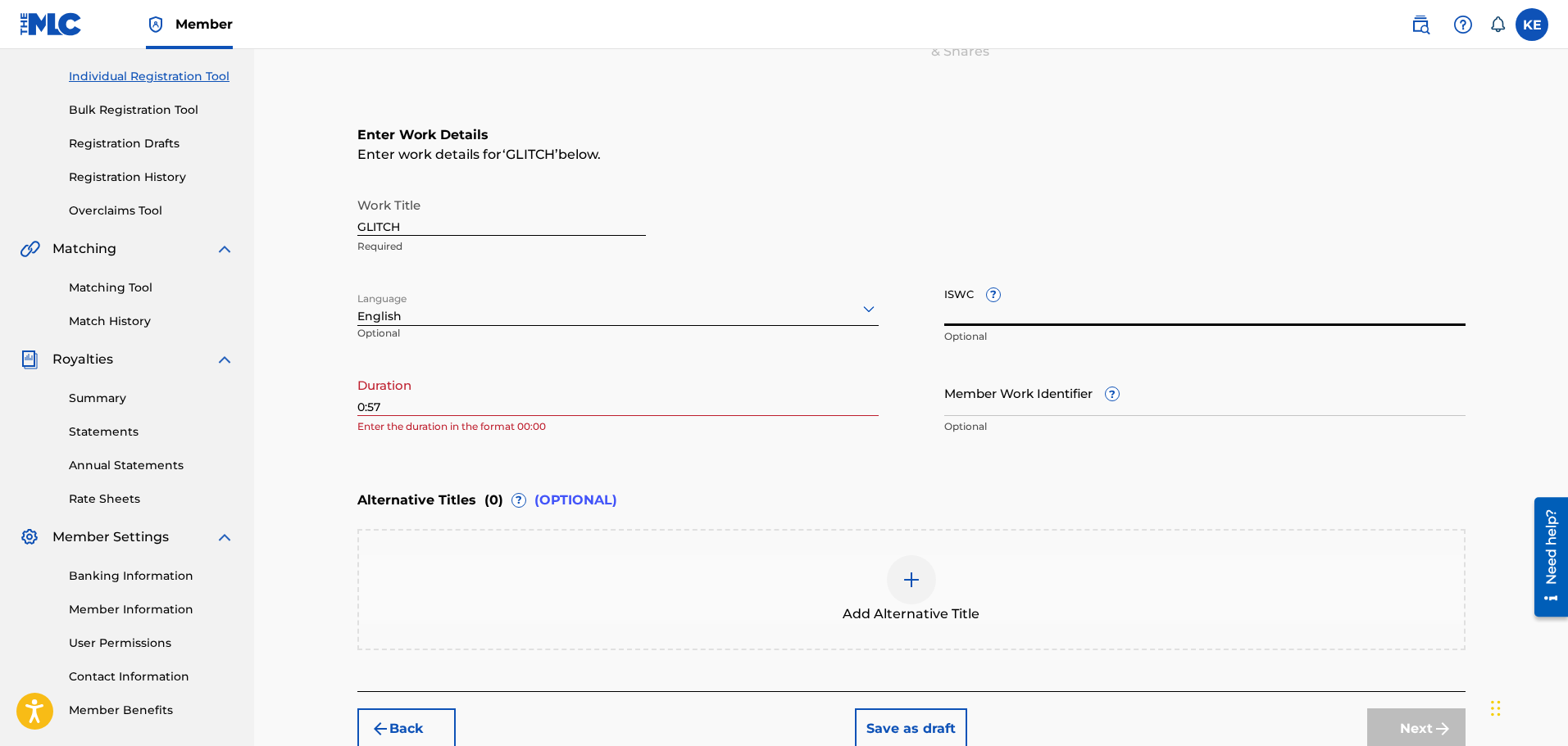
click at [993, 310] on input "ISWC ?" at bounding box center [1205, 302] width 521 height 47
click at [993, 295] on div "ISWC ? Optional" at bounding box center [1205, 316] width 521 height 73
click at [1013, 400] on input "Member Work Identifier ?" at bounding box center [1205, 392] width 521 height 47
click at [980, 313] on input "ISWC ?" at bounding box center [1205, 302] width 521 height 47
paste input "T-333.374.605-3"
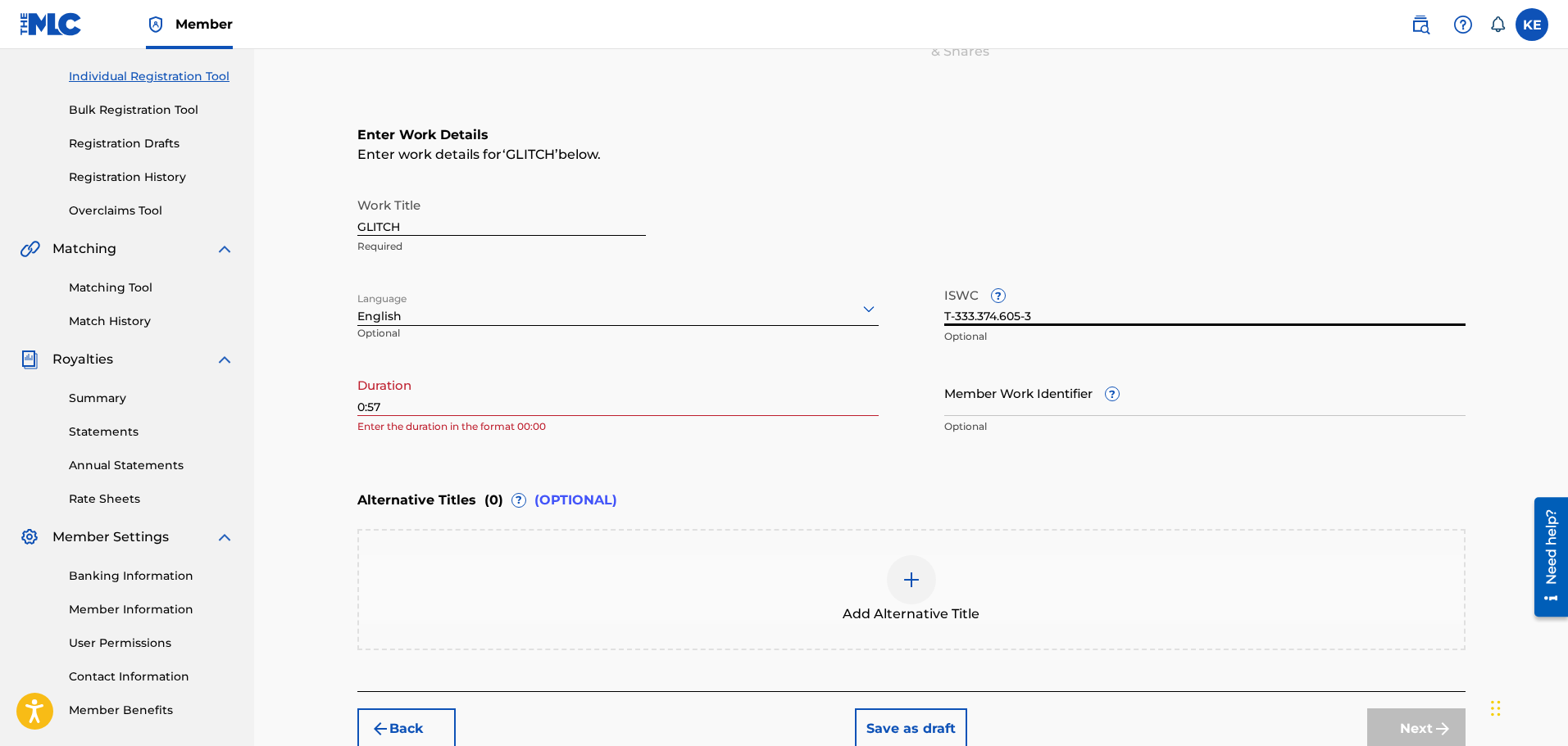
type input "T-333.374.605-3"
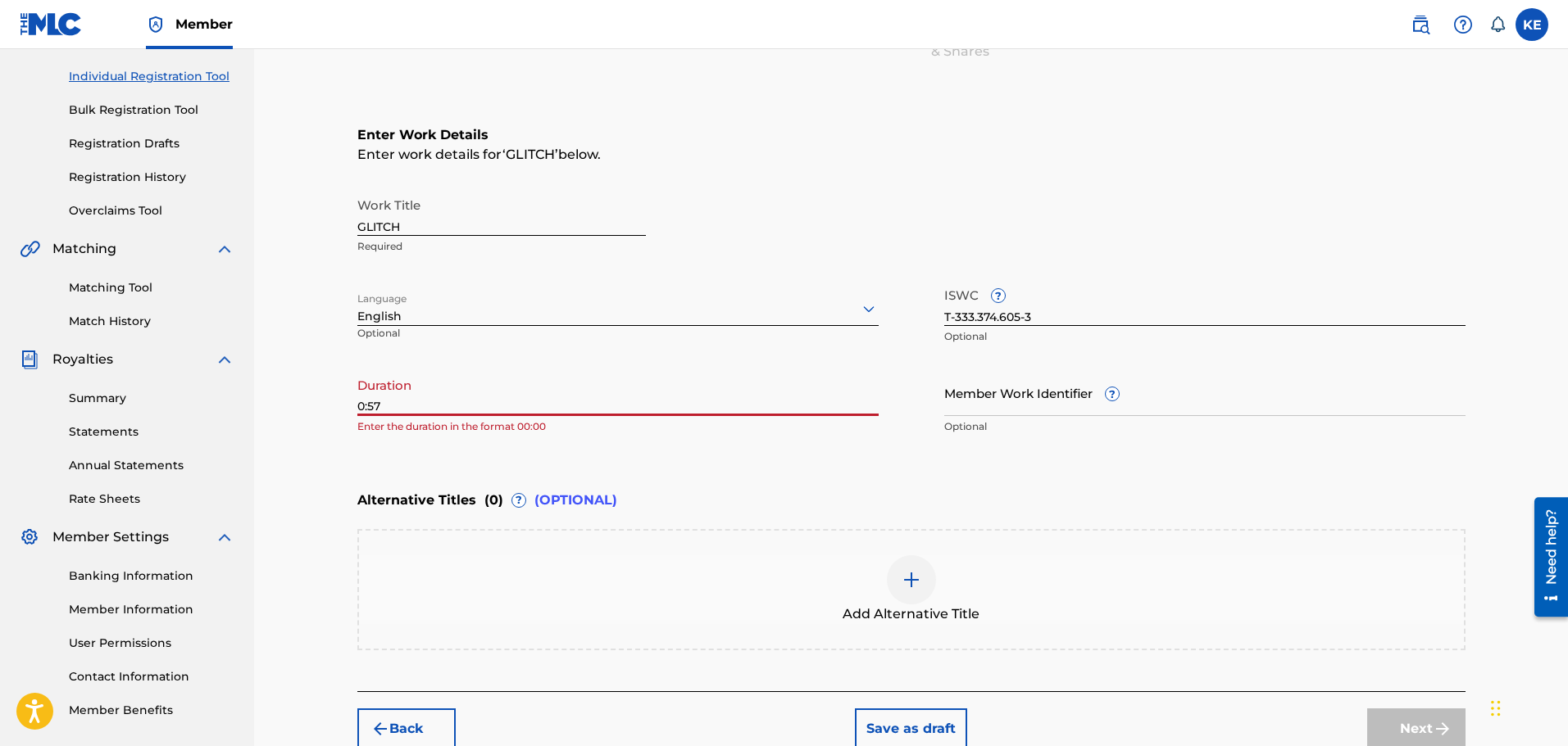
click at [366, 407] on input "0:57" at bounding box center [617, 392] width 521 height 47
click at [363, 408] on input "0:57" at bounding box center [617, 392] width 521 height 47
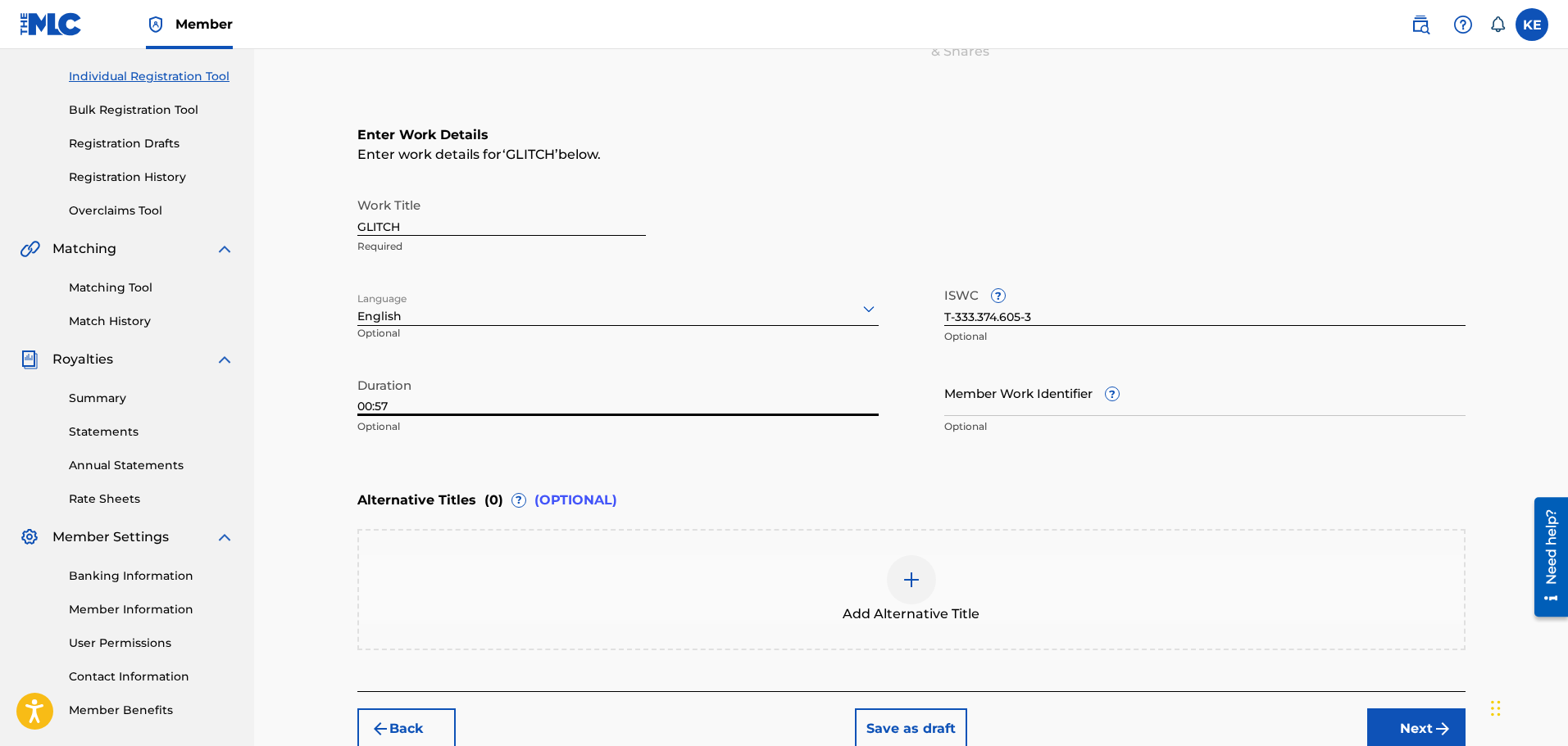
type input "00:57"
click at [555, 471] on div "Enter Work Details Enter work details for ‘ GLITCH ’ below. Work Title GLITCH R…" at bounding box center [911, 284] width 1108 height 397
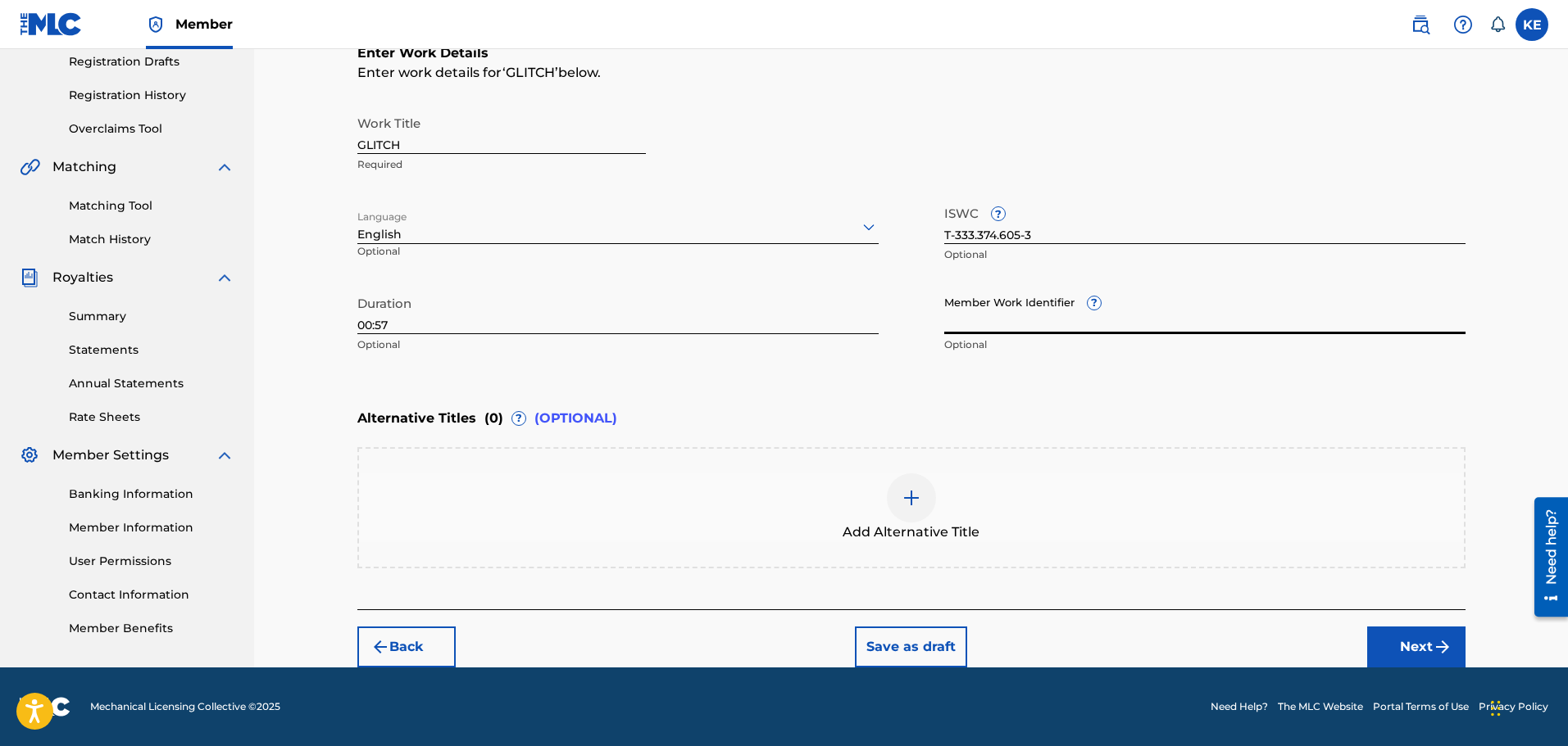
click at [1059, 320] on input "Member Work Identifier ?" at bounding box center [1205, 310] width 521 height 47
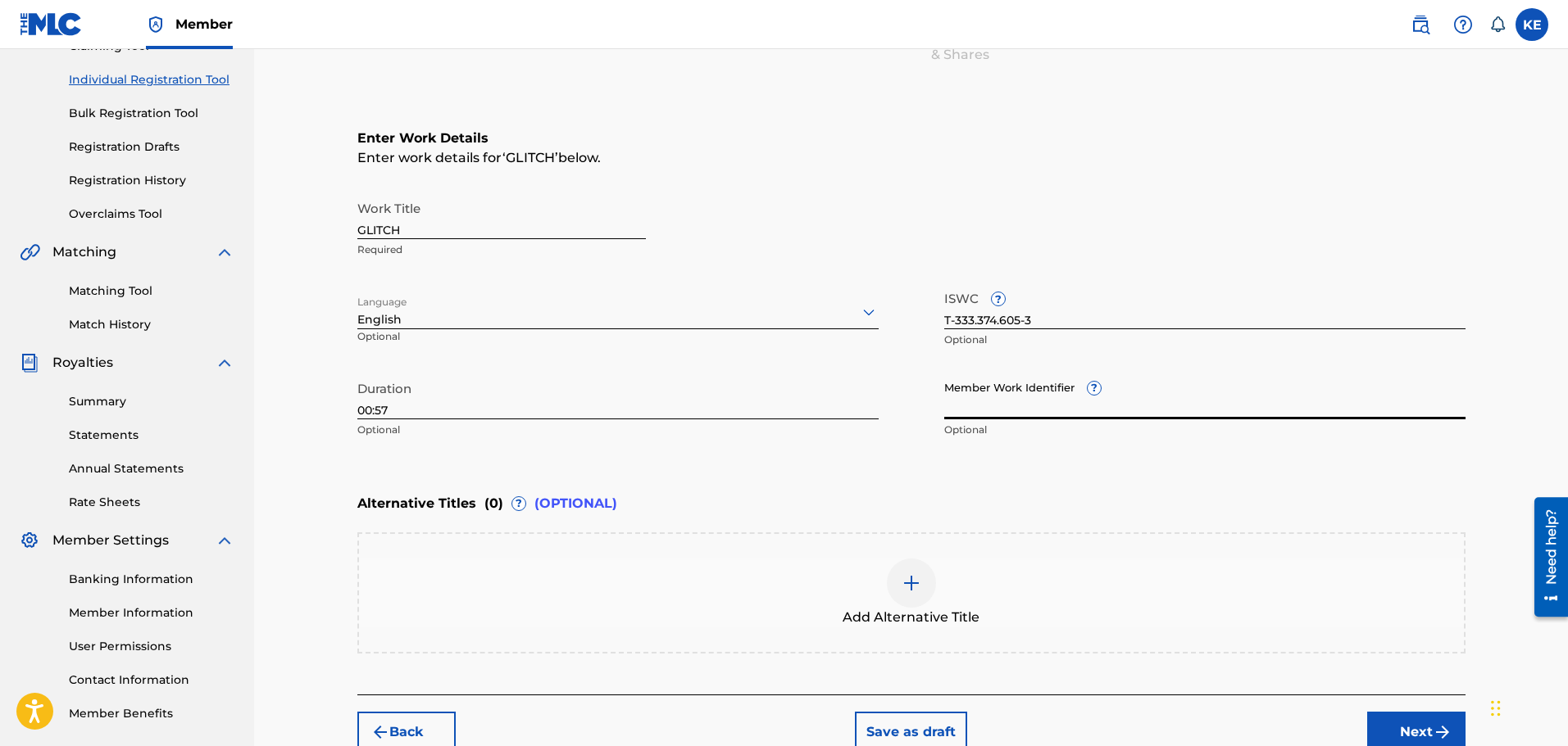
scroll to position [277, 0]
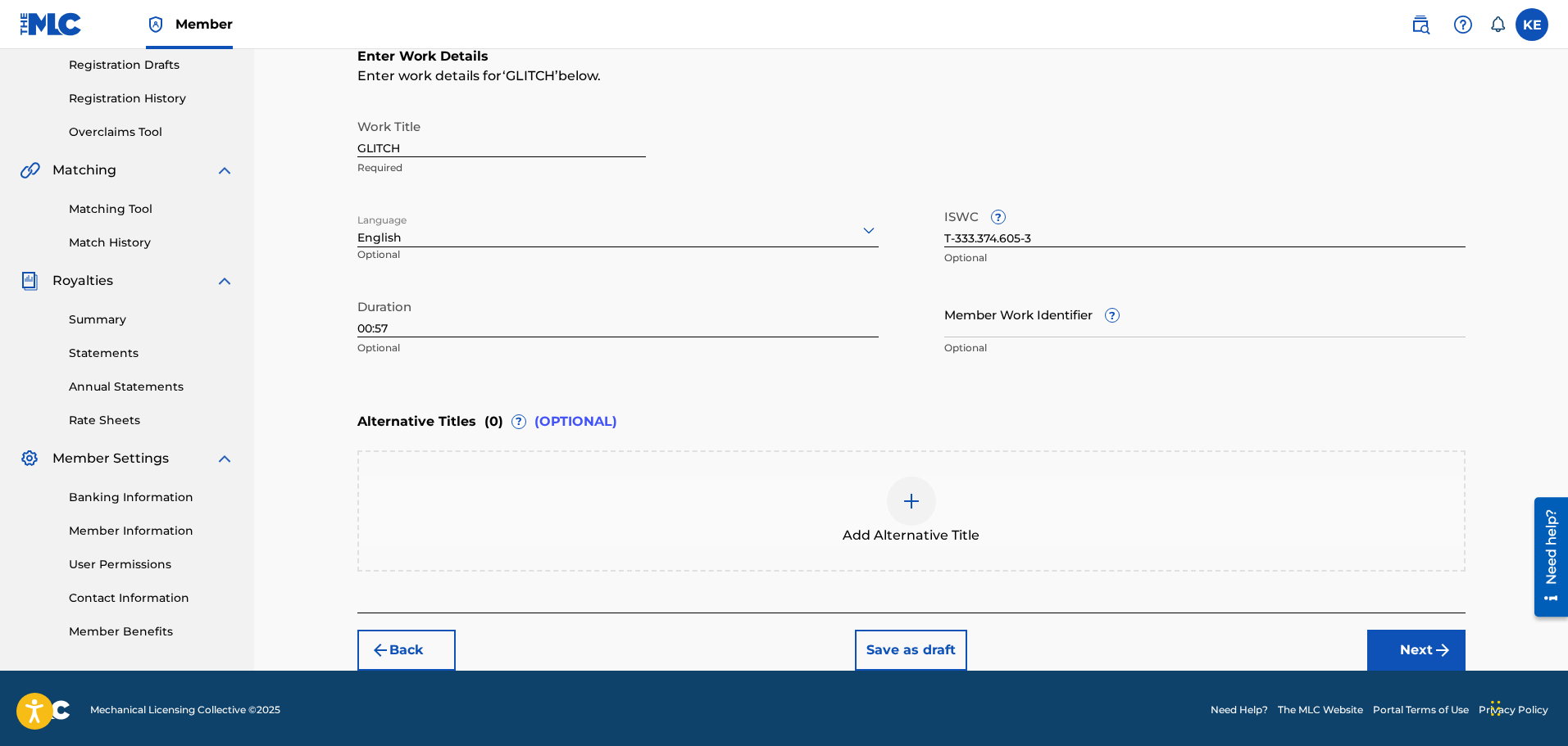
click at [1401, 651] on button "Next" at bounding box center [1416, 651] width 98 height 41
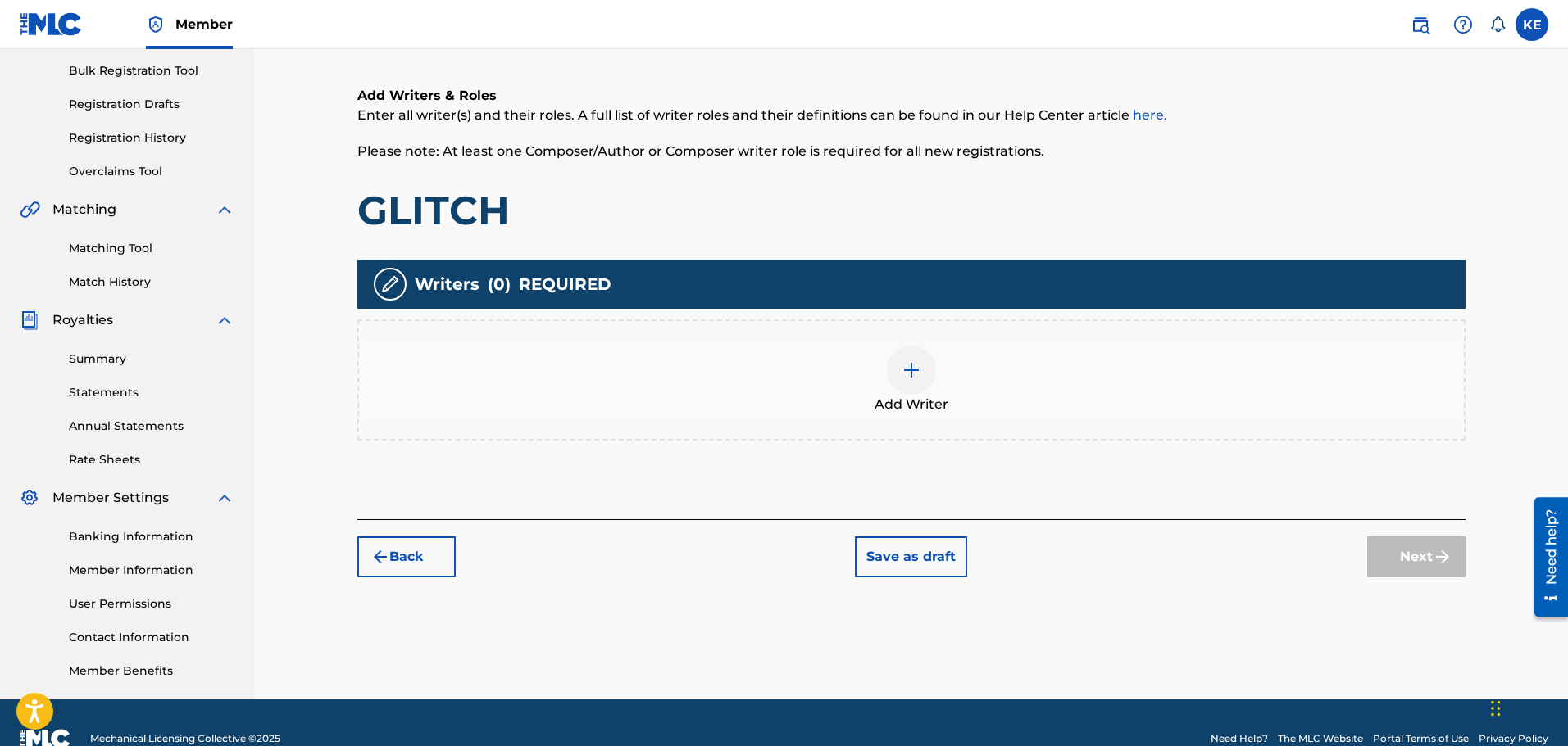
scroll to position [156, 0]
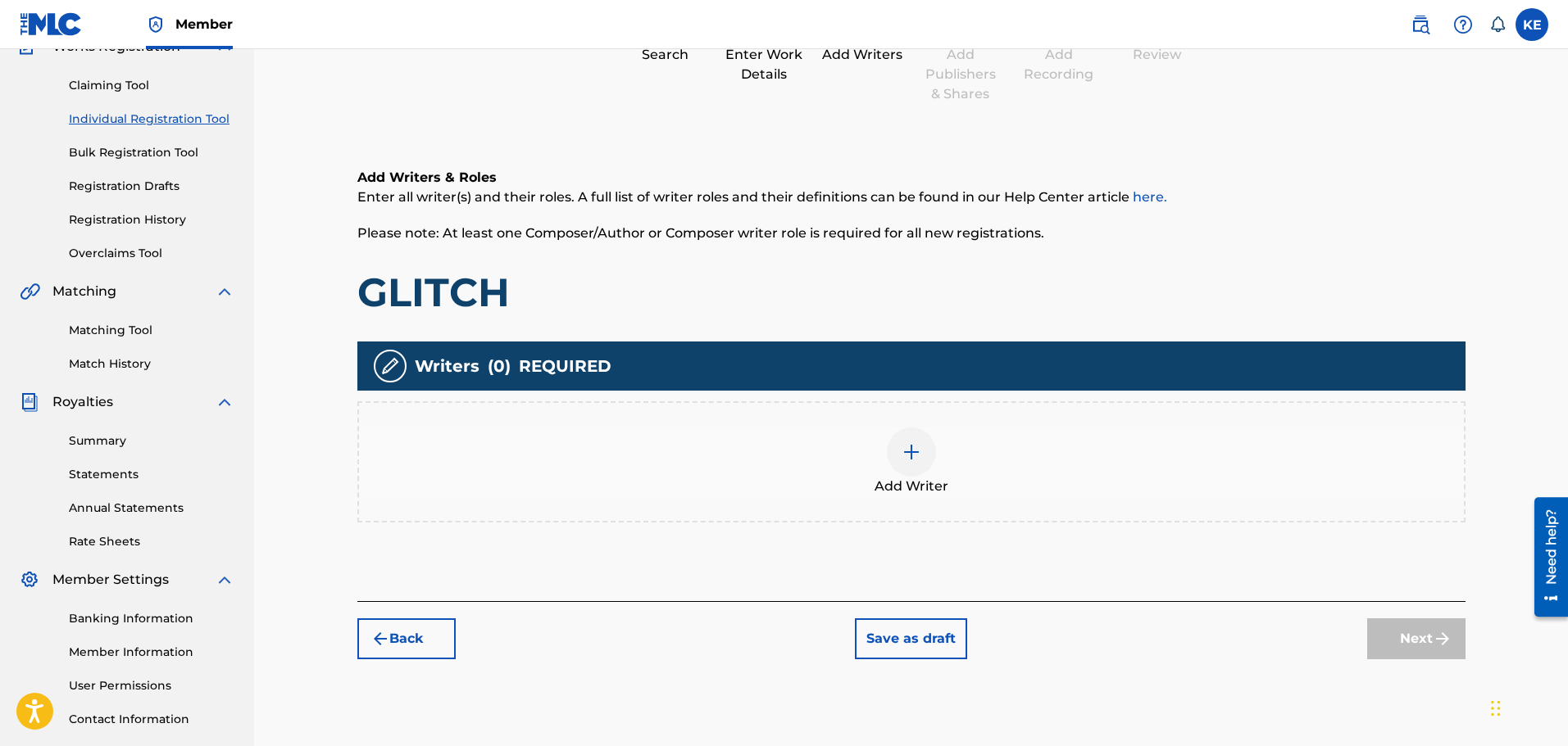
click at [905, 480] on span "Add Writer" at bounding box center [911, 486] width 73 height 19
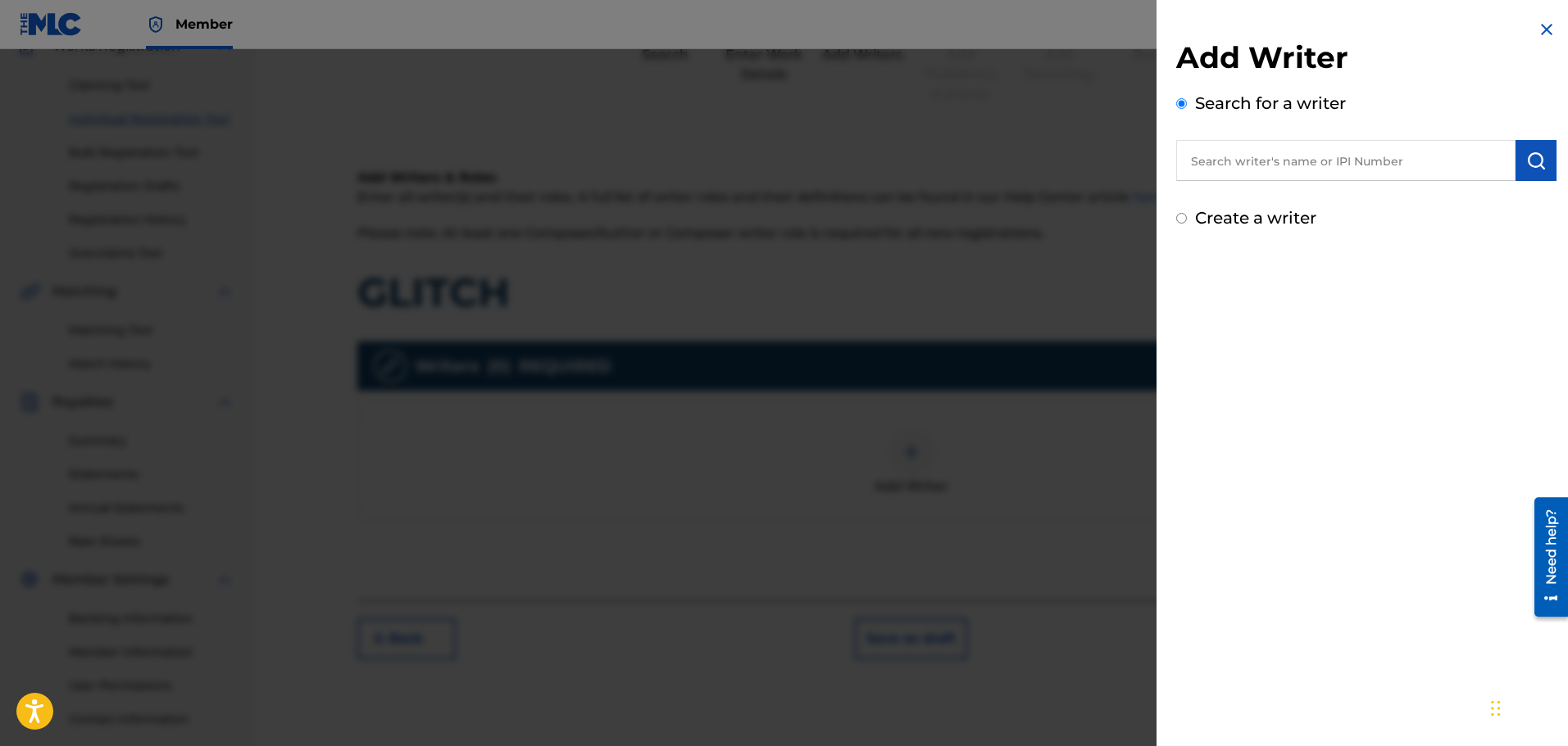
click at [1324, 156] on input "text" at bounding box center [1346, 160] width 340 height 41
click at [1269, 167] on input "text" at bounding box center [1346, 160] width 340 height 41
drag, startPoint x: 1307, startPoint y: 157, endPoint x: 1105, endPoint y: 149, distance: 202.2
click at [1105, 149] on div "Add Writer Search for a writer kameron m epps Create a writer" at bounding box center [784, 398] width 1568 height 697
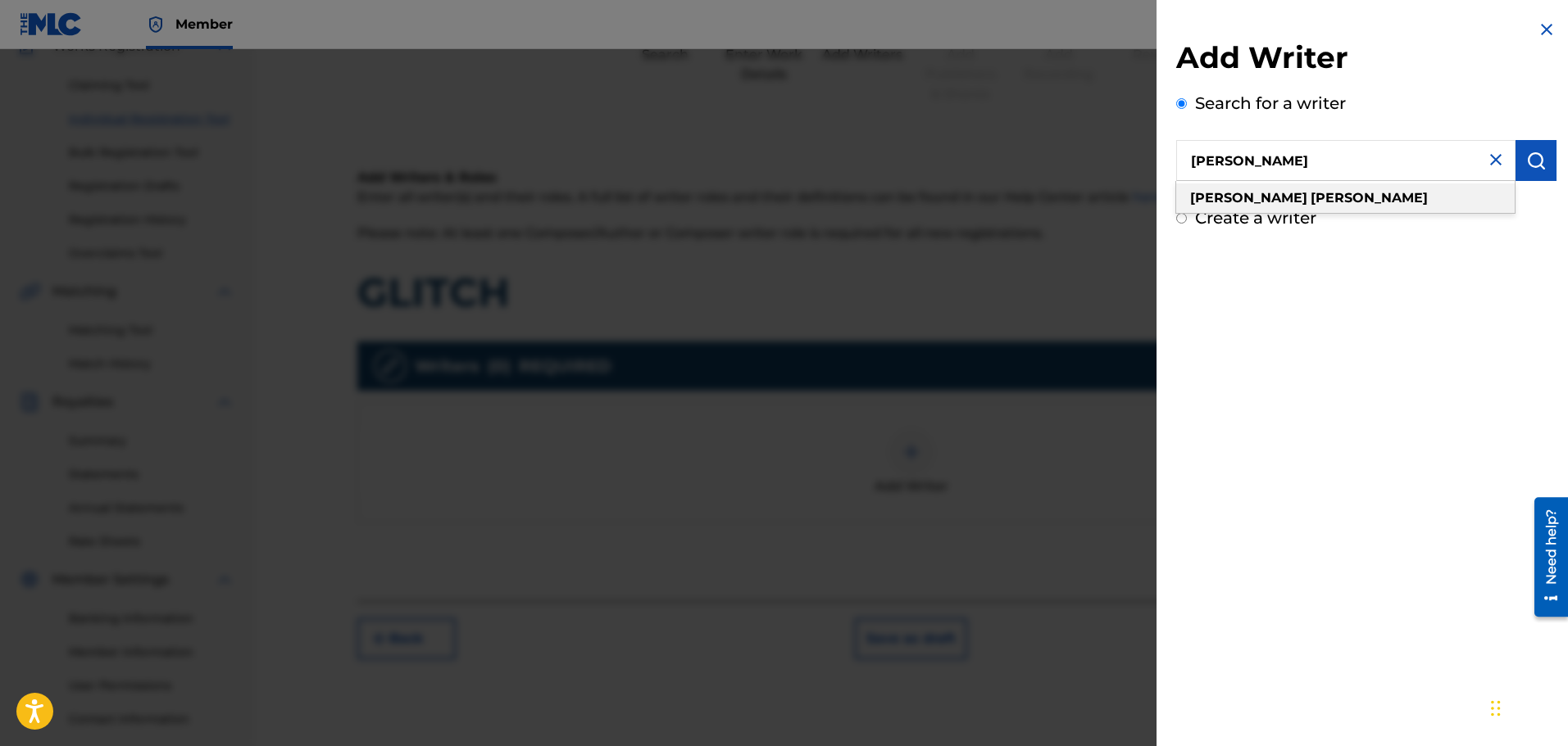
type input "kameron epps"
click at [1243, 202] on strong "kameron" at bounding box center [1249, 198] width 118 height 16
click at [1390, 491] on div "Add Writer Search for a writer kameron epps Create a writer" at bounding box center [1366, 373] width 419 height 746
click at [1537, 156] on img "submit" at bounding box center [1535, 161] width 19 height 19
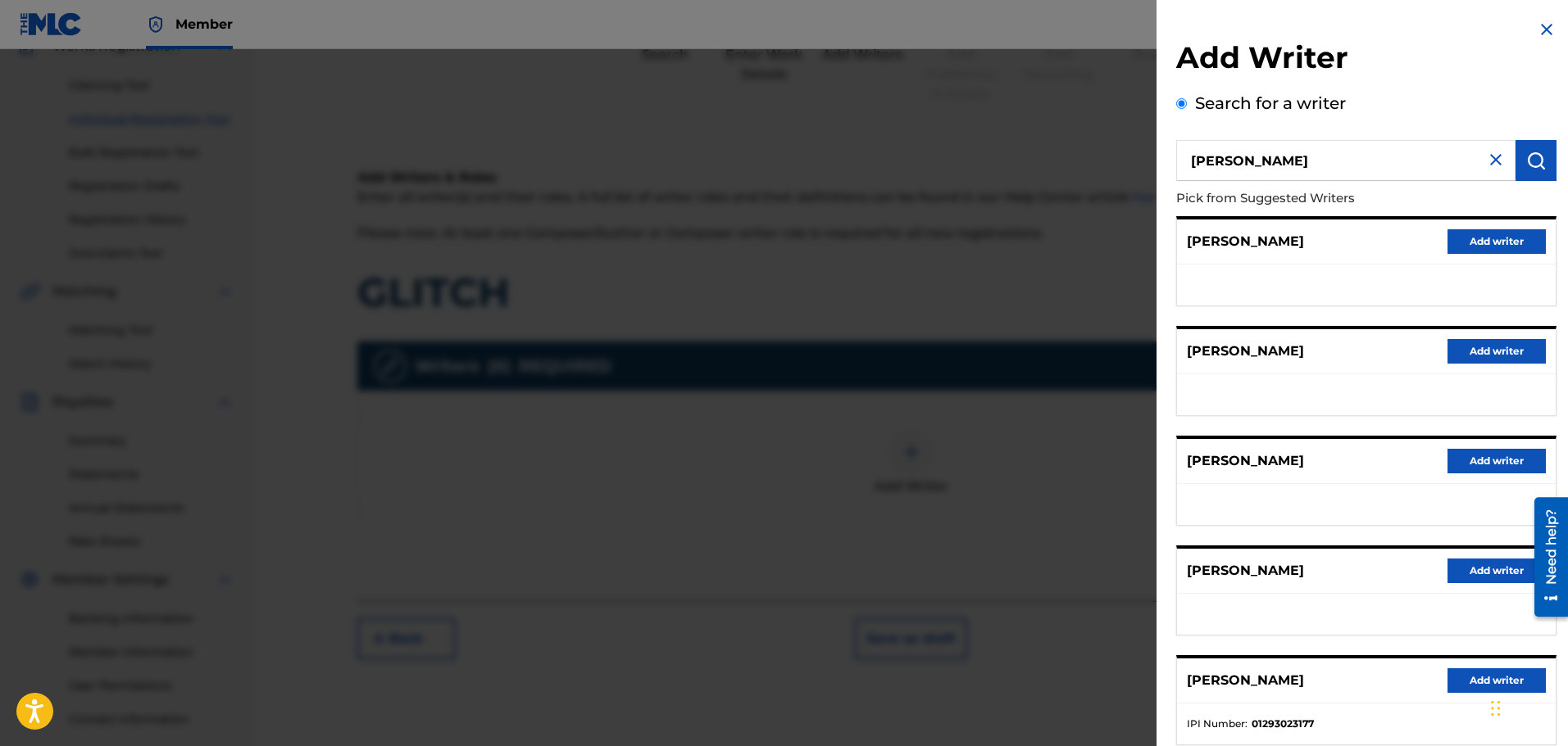
scroll to position [103, 0]
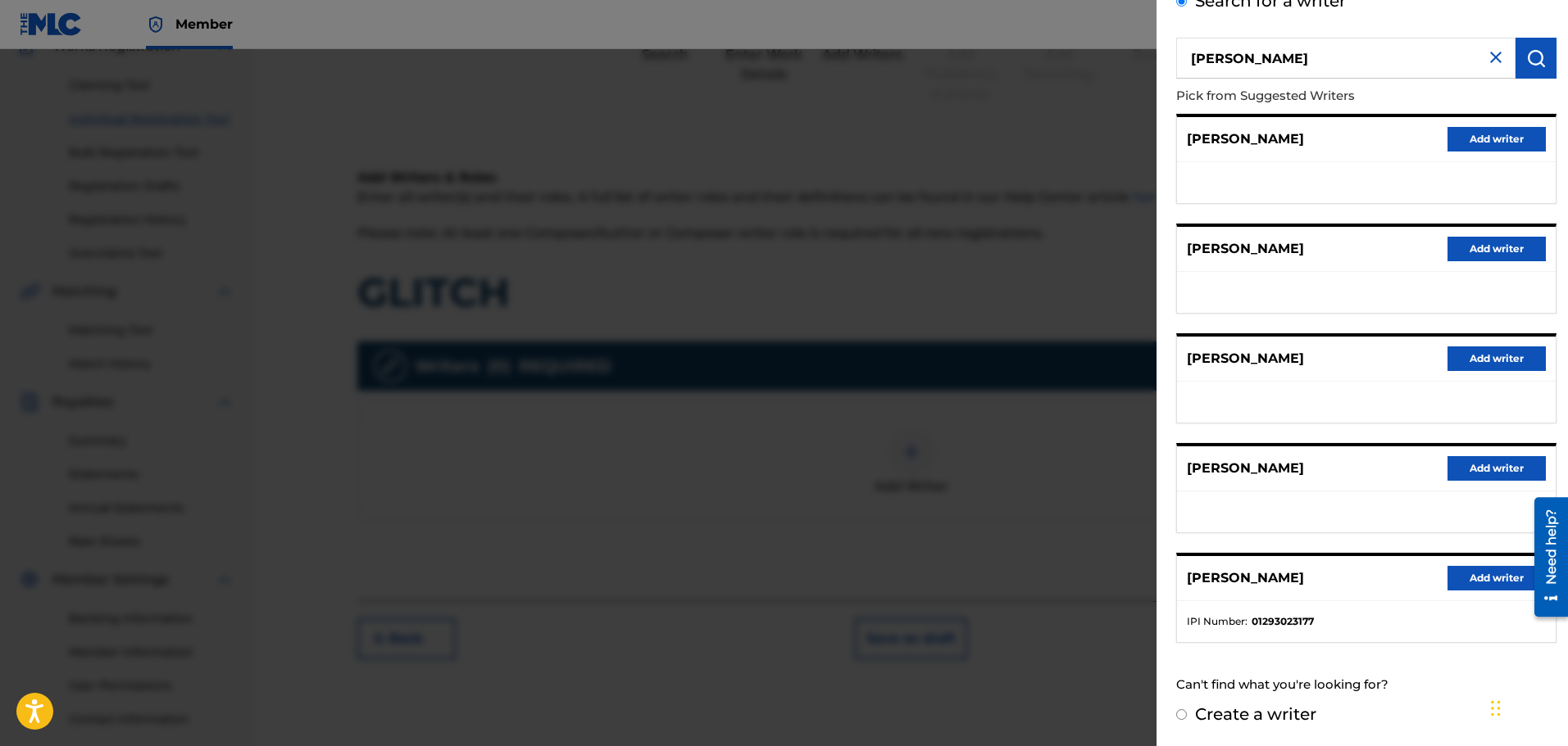
click at [1469, 576] on button "Add writer" at bounding box center [1495, 578] width 98 height 25
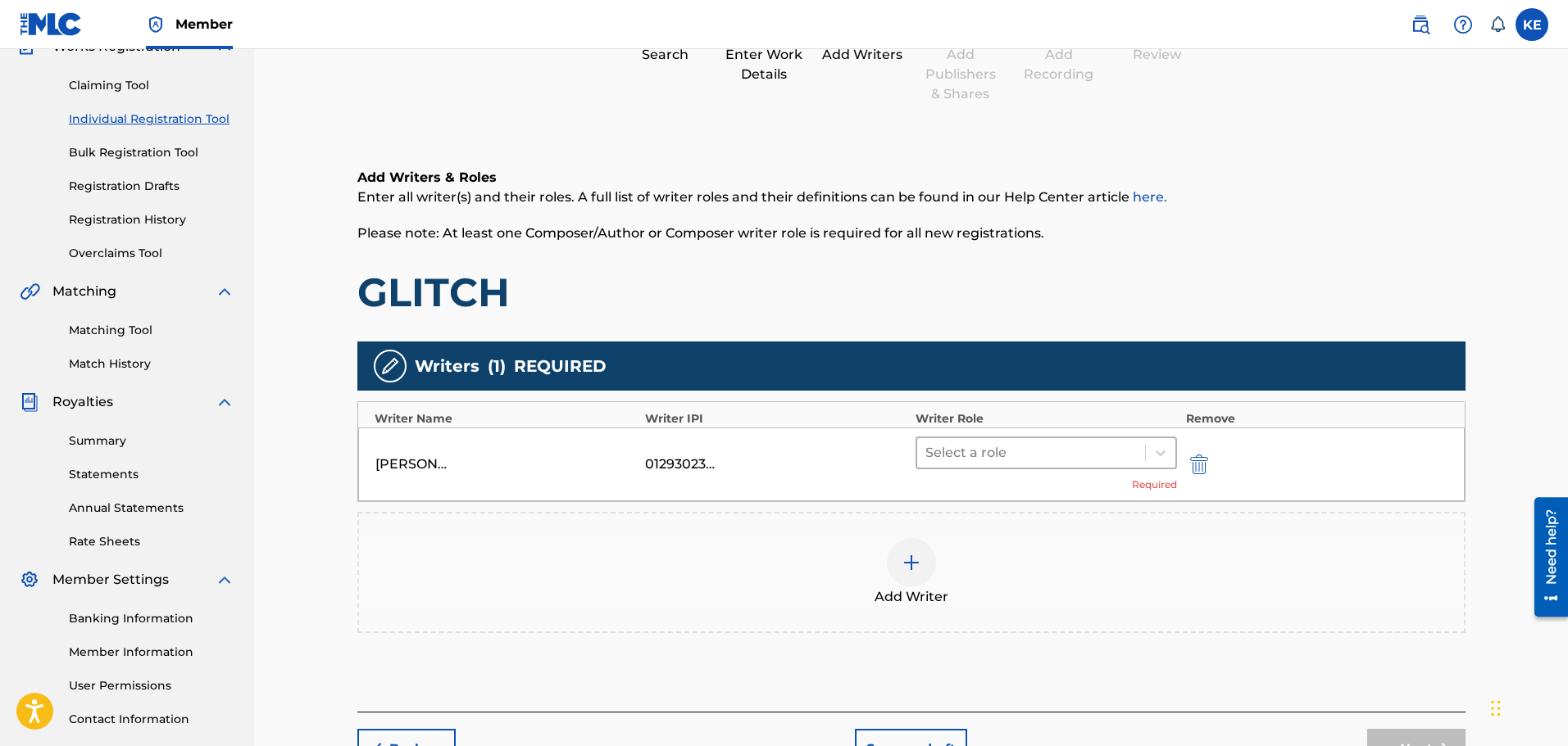
click at [1040, 468] on div "Select a role" at bounding box center [1046, 453] width 263 height 33
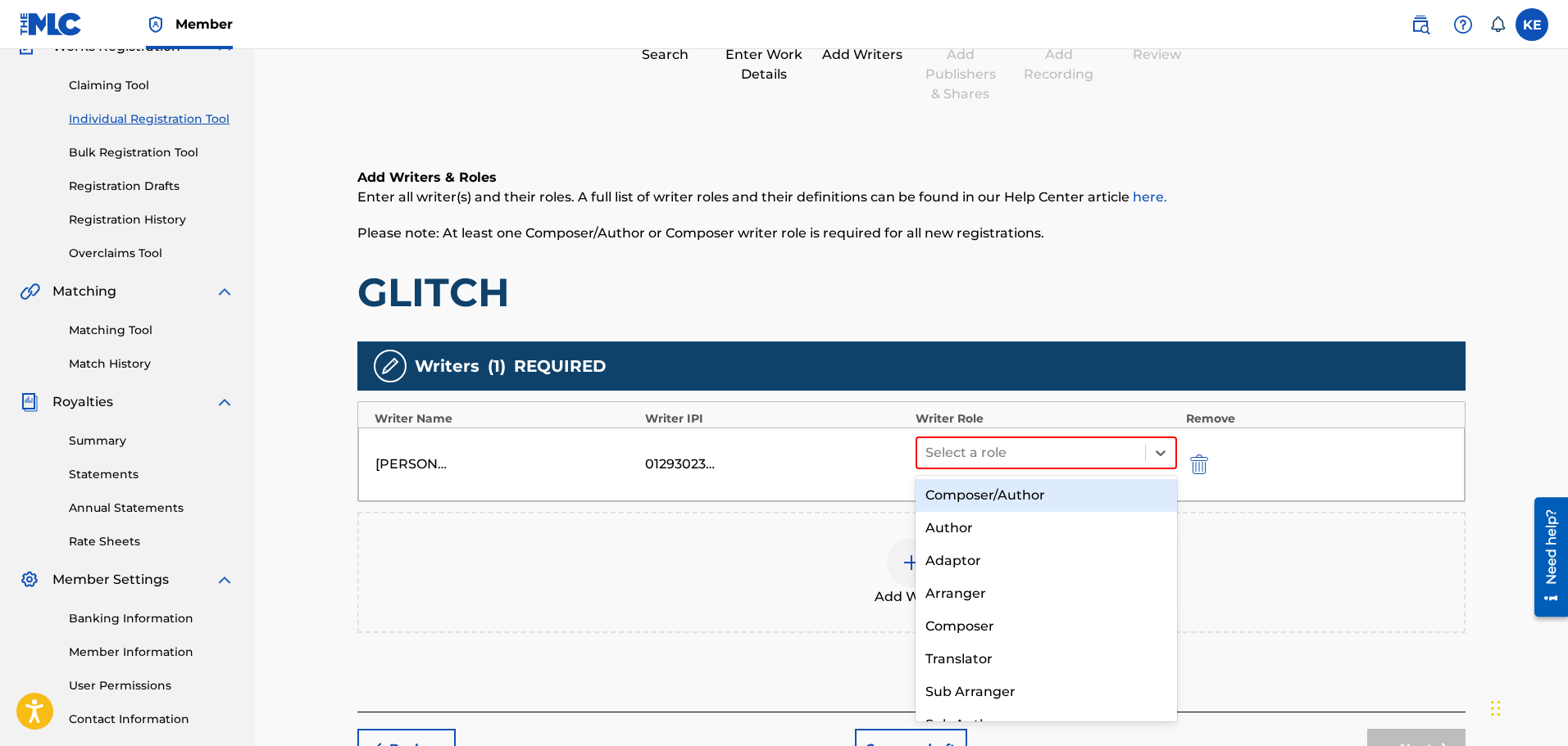
click at [1022, 485] on div "Composer/Author" at bounding box center [1046, 495] width 263 height 33
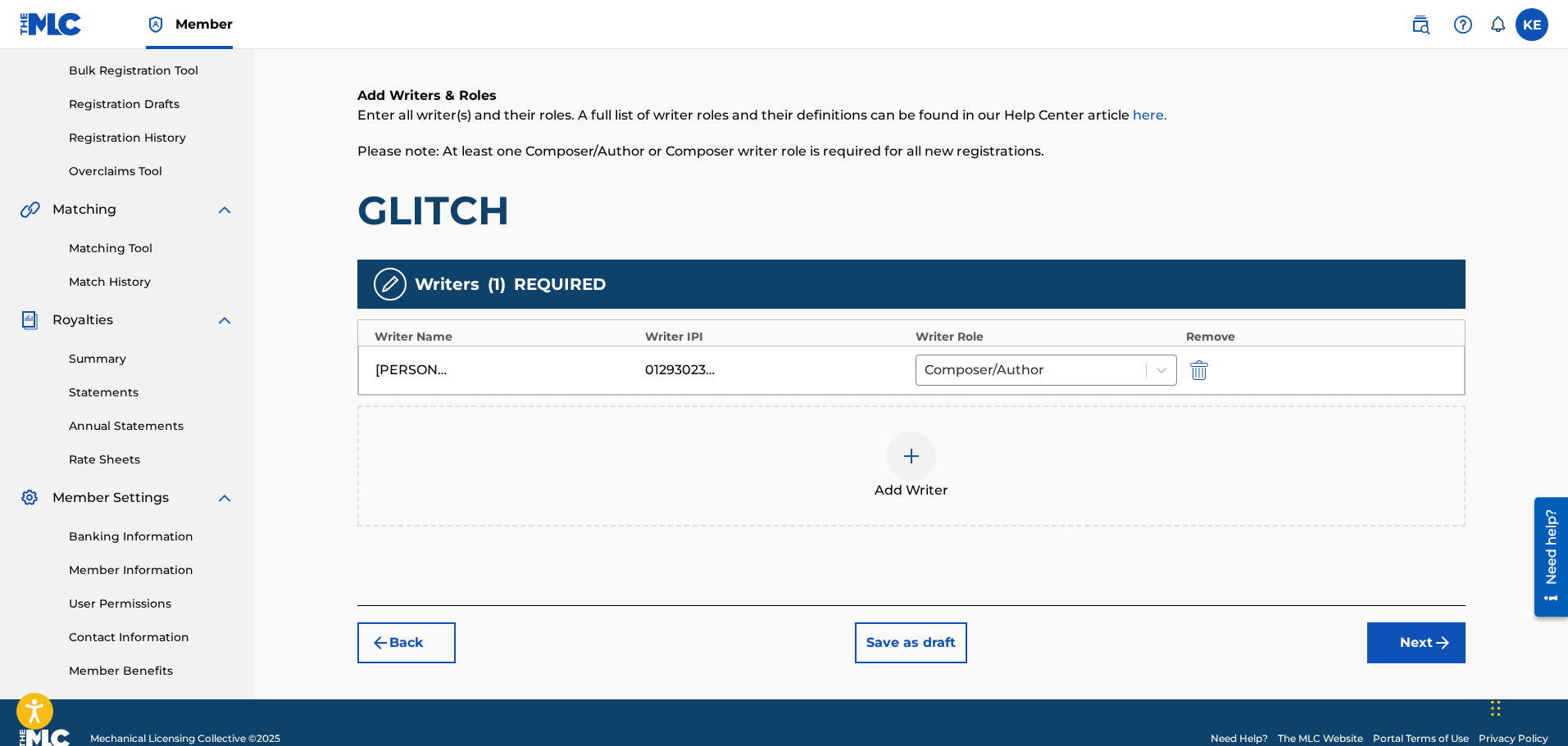
click at [1426, 661] on button "Next" at bounding box center [1416, 643] width 98 height 41
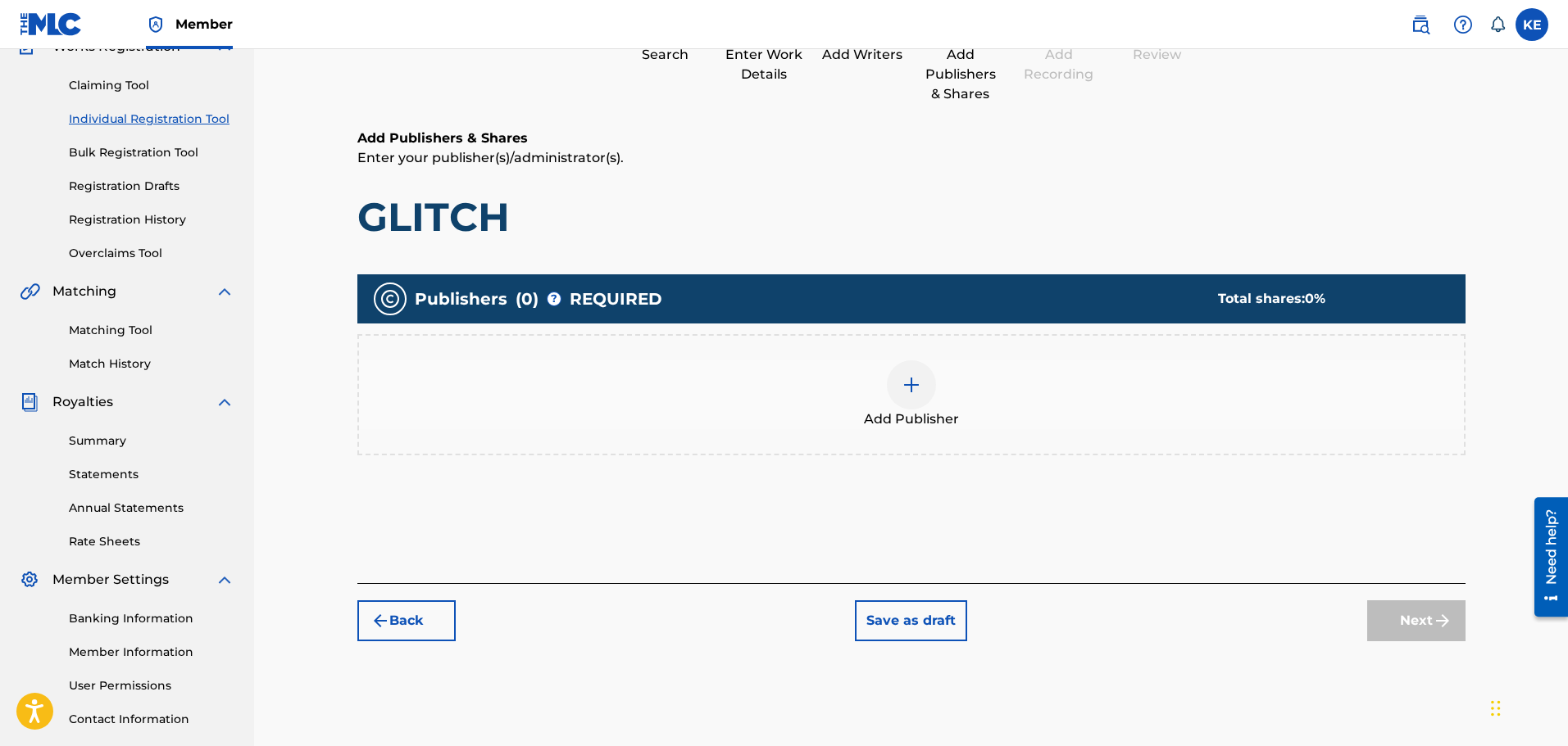
scroll to position [73, 0]
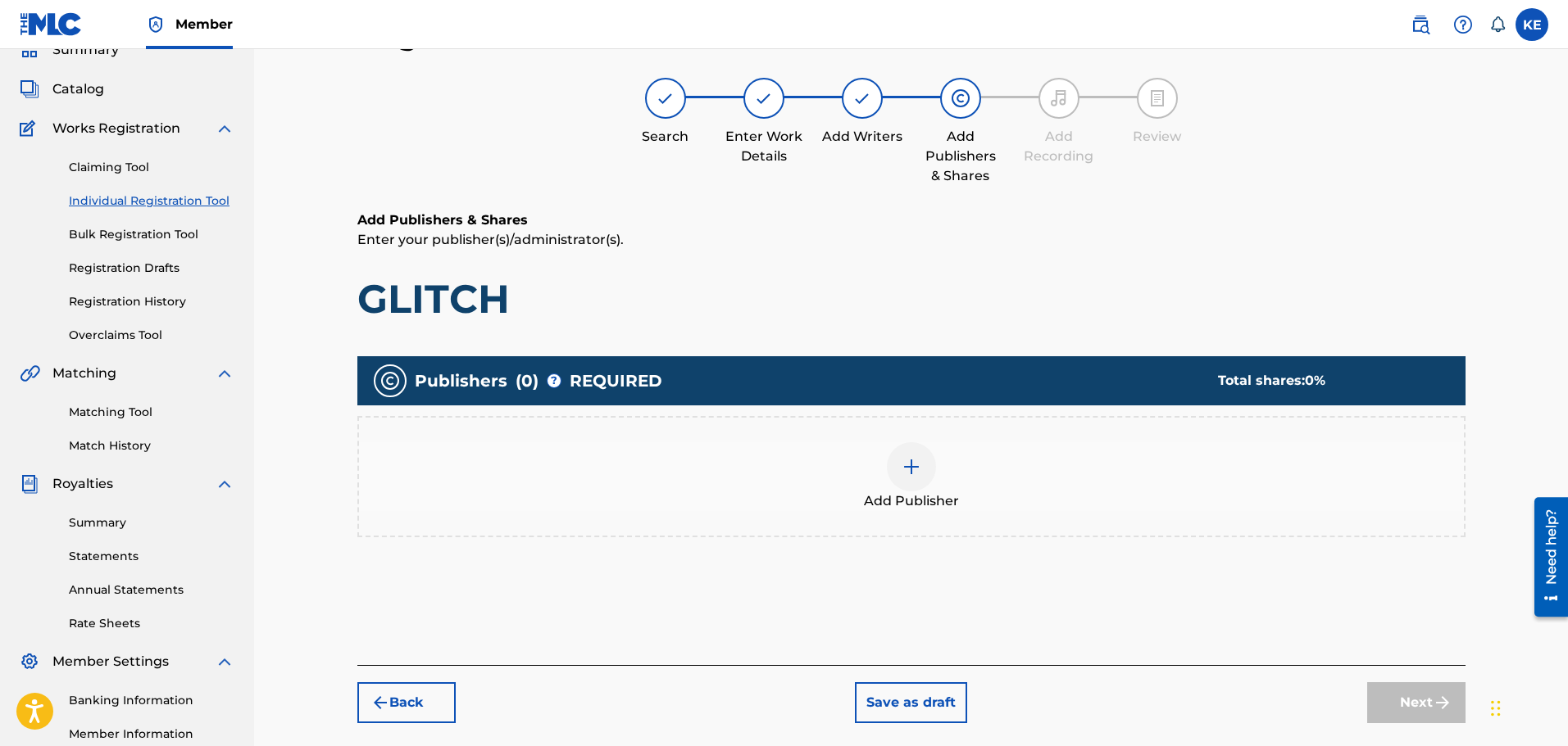
click at [910, 480] on div at bounding box center [912, 467] width 50 height 49
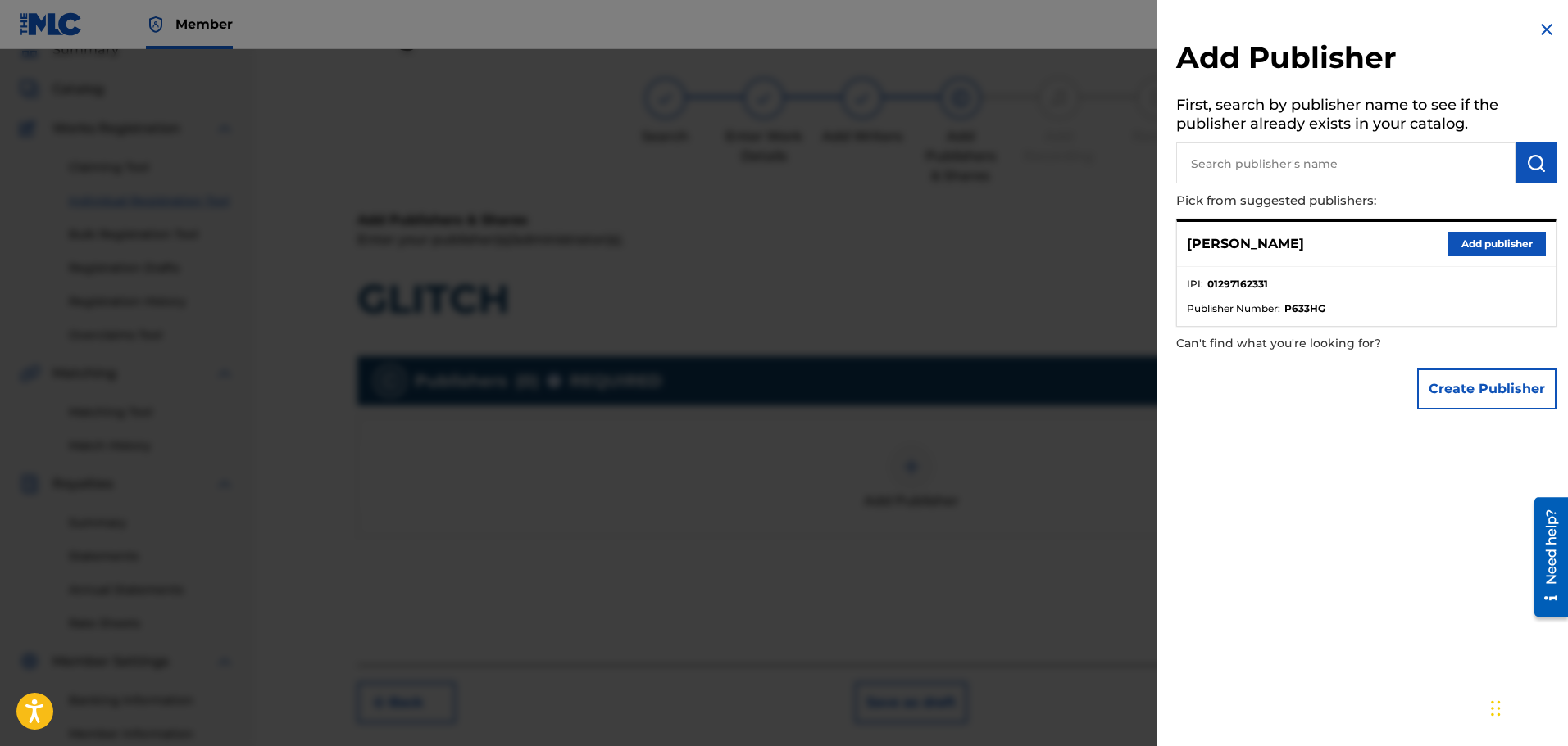
click at [1490, 249] on button "Add publisher" at bounding box center [1495, 244] width 98 height 25
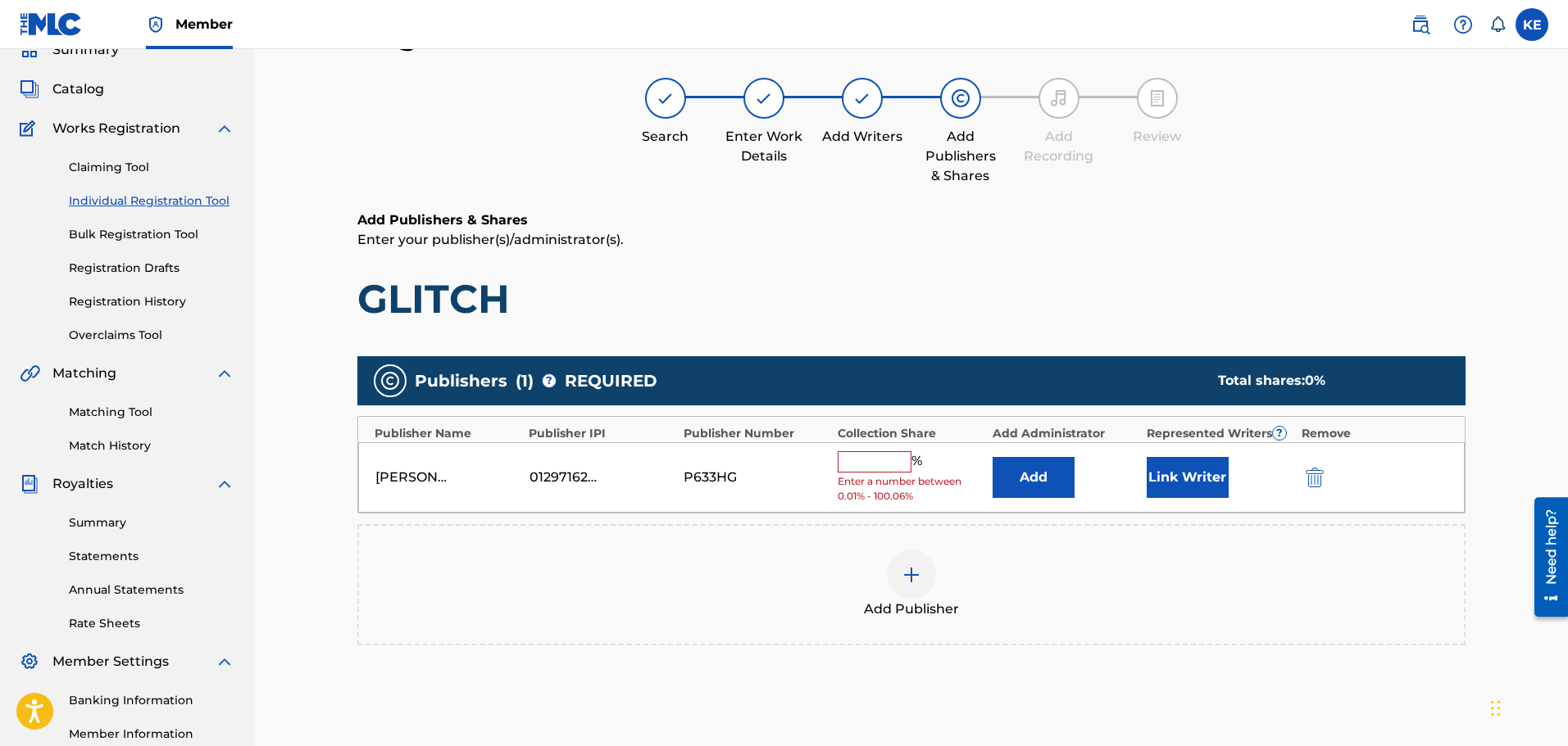
click at [856, 460] on input "text" at bounding box center [874, 462] width 73 height 21
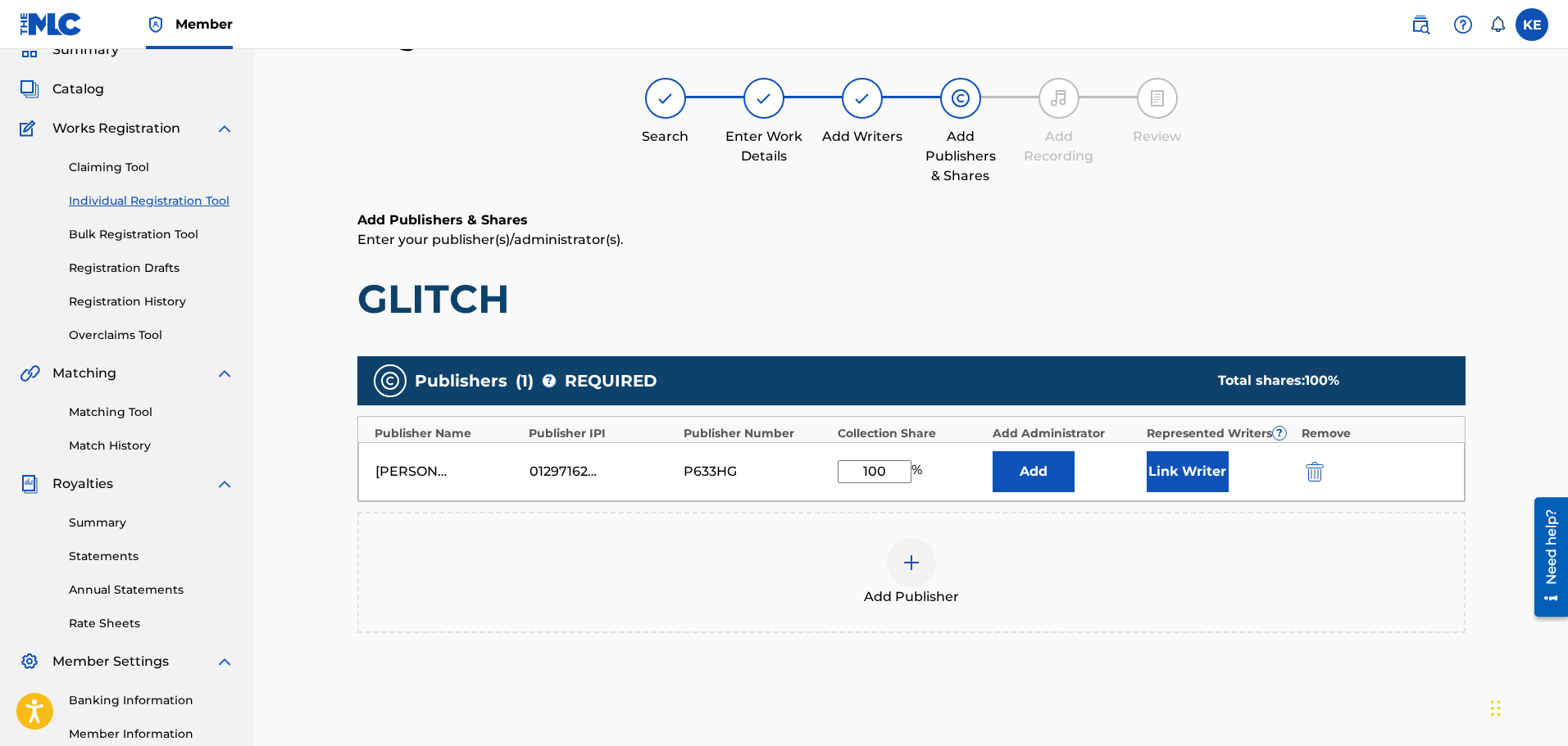
type input "100"
click at [1165, 545] on div "Add Publisher" at bounding box center [911, 573] width 1105 height 69
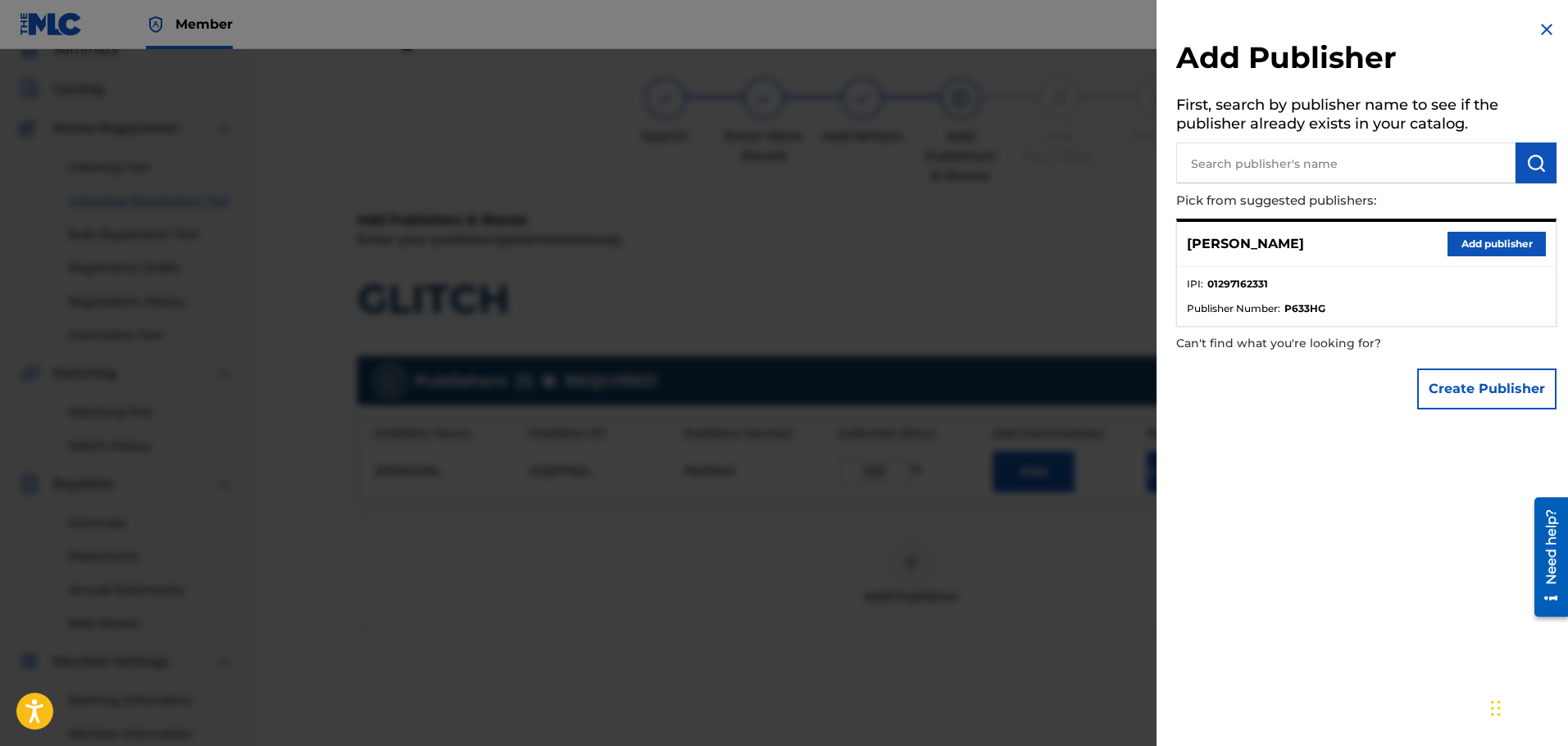
click at [1509, 242] on button "Add publisher" at bounding box center [1495, 244] width 98 height 25
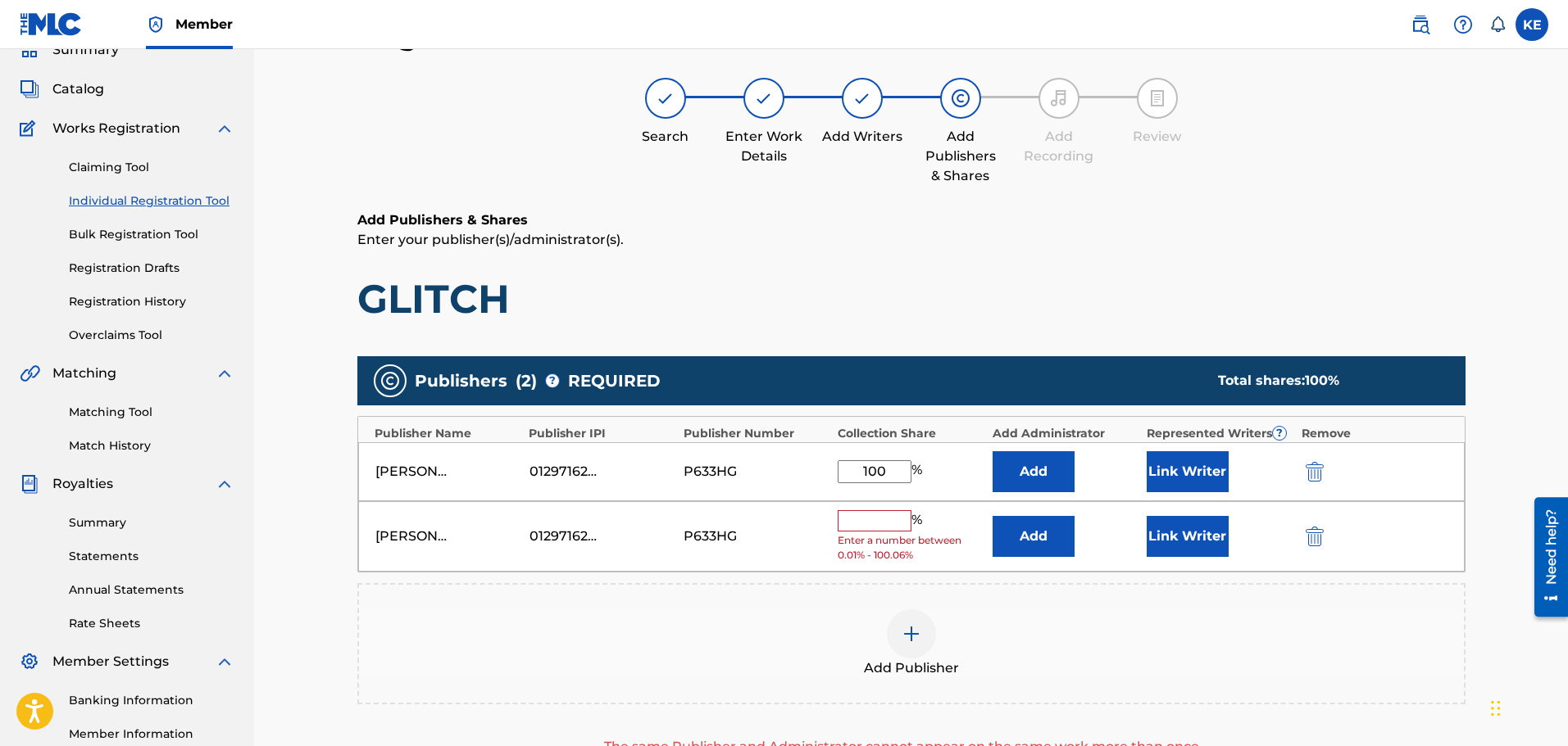
click at [1324, 540] on img "submit" at bounding box center [1314, 537] width 18 height 19
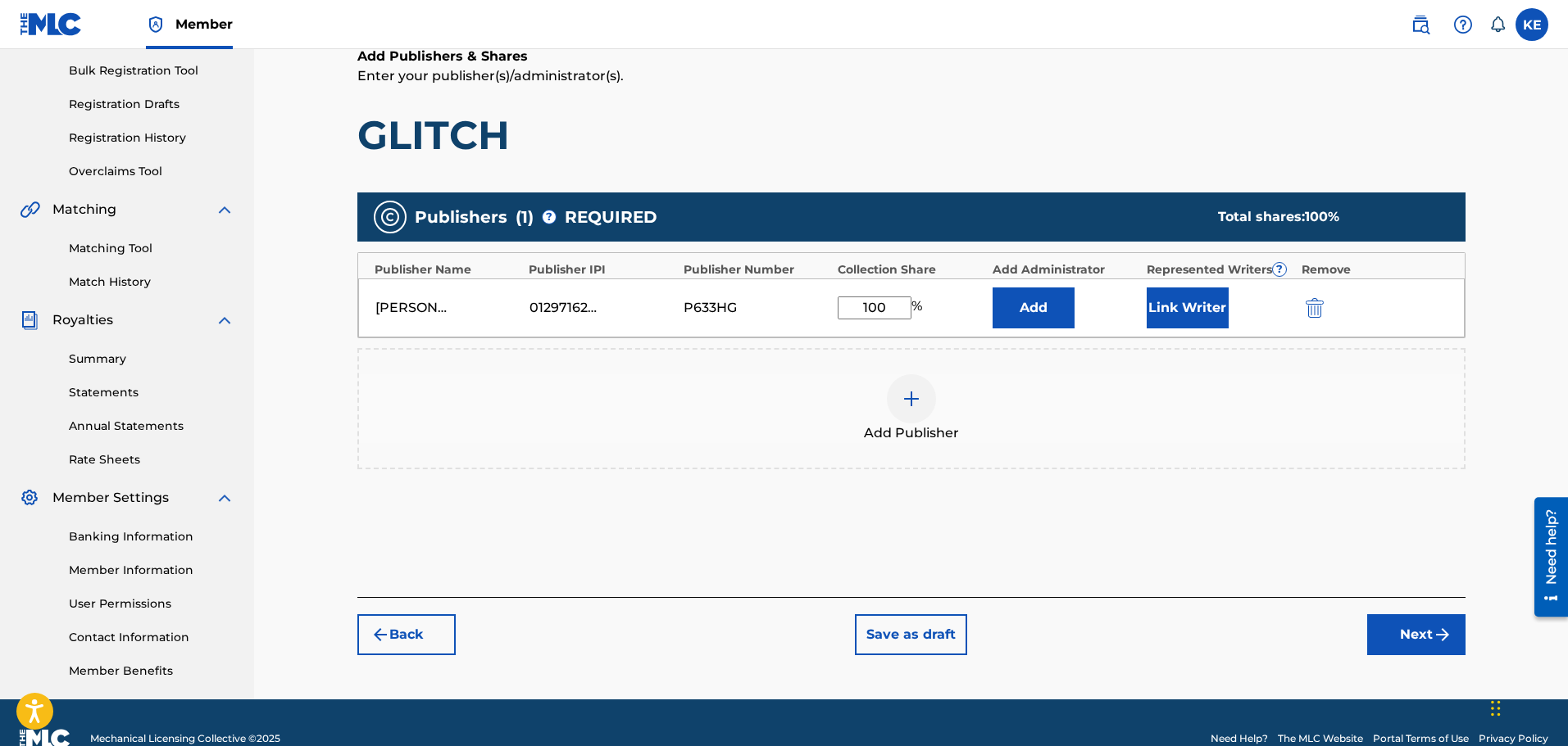
click at [1416, 630] on button "Next" at bounding box center [1416, 635] width 98 height 41
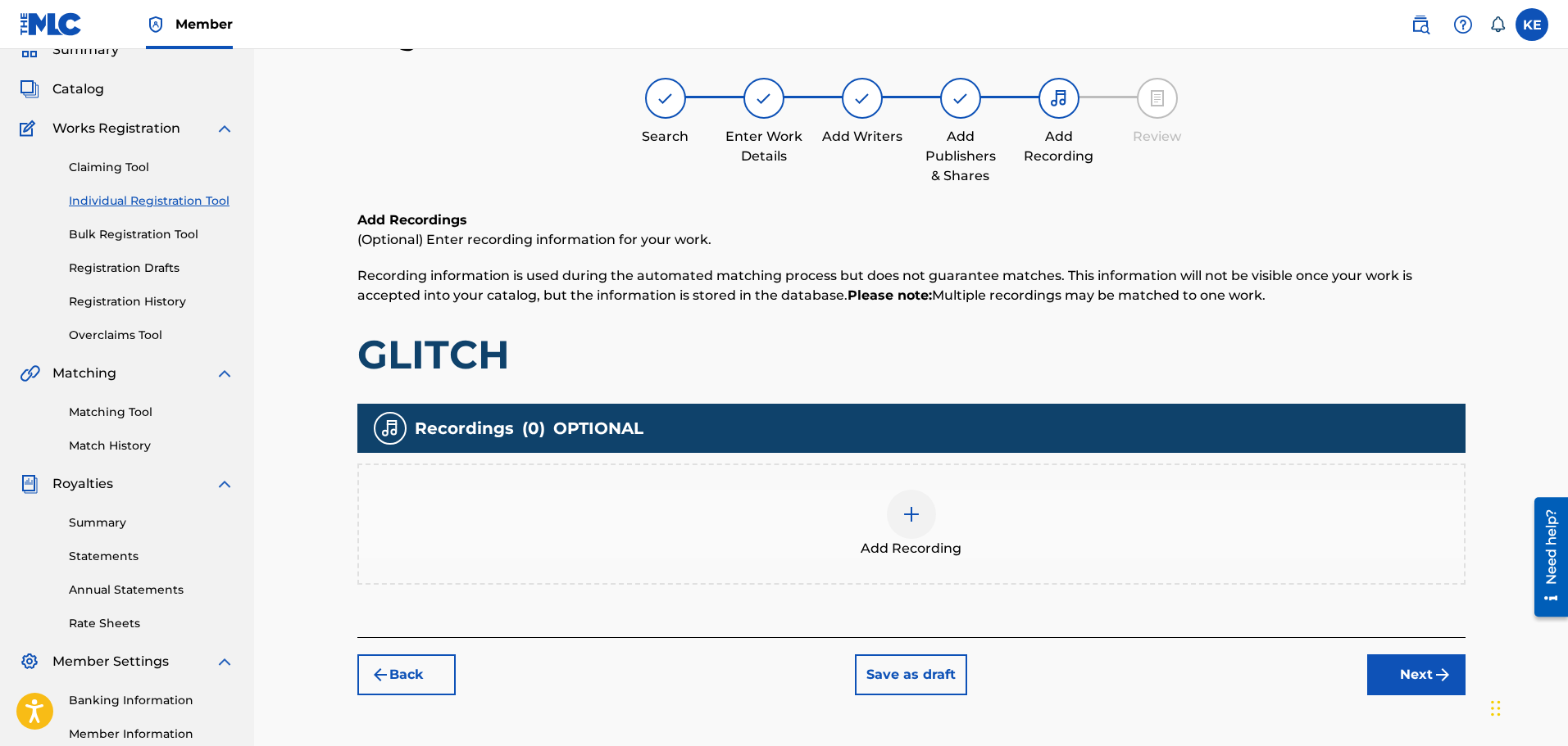
click at [1123, 515] on div "Add Recording" at bounding box center [911, 524] width 1105 height 69
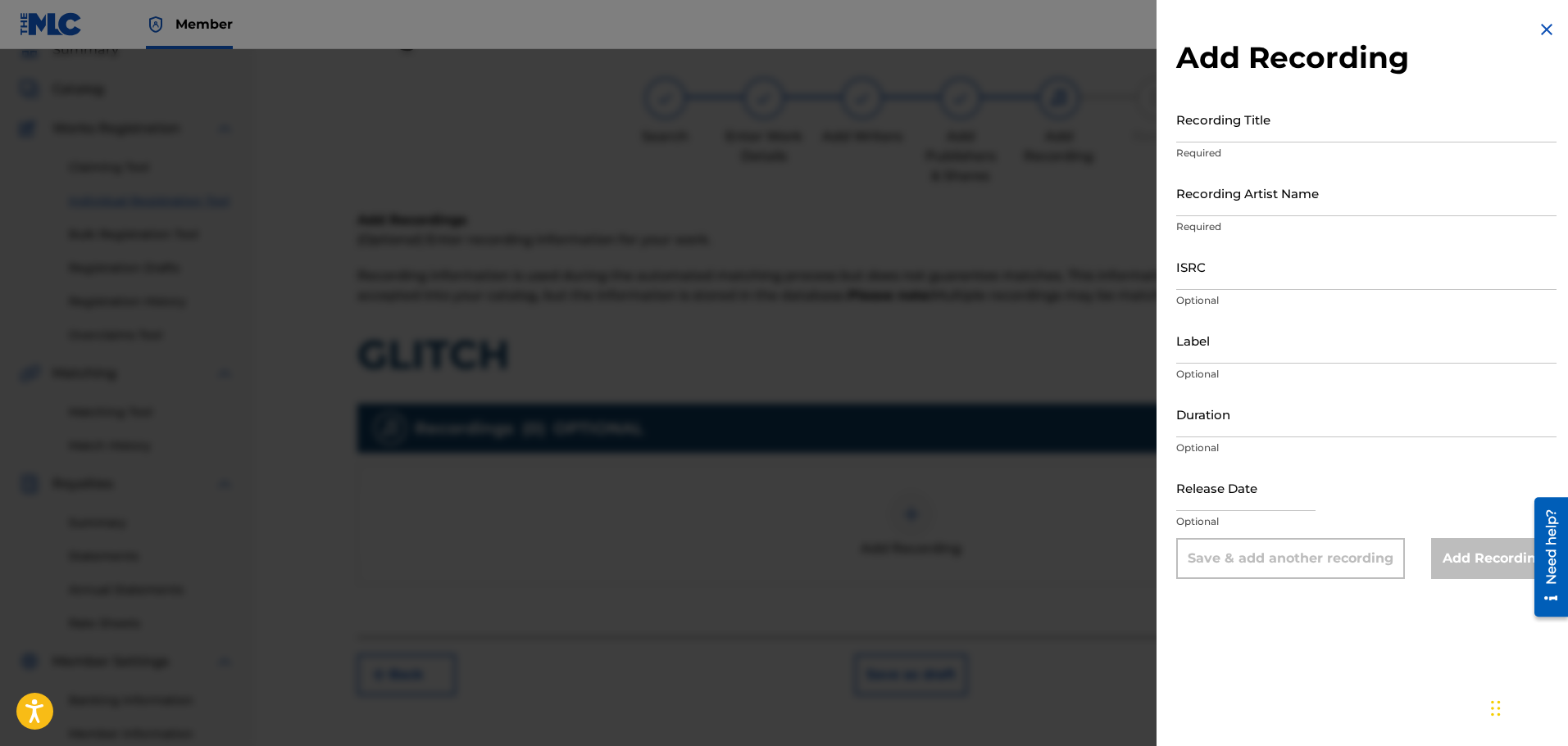
click at [1259, 122] on input "Recording Title" at bounding box center [1366, 118] width 380 height 47
click at [1009, 250] on div at bounding box center [784, 422] width 1568 height 746
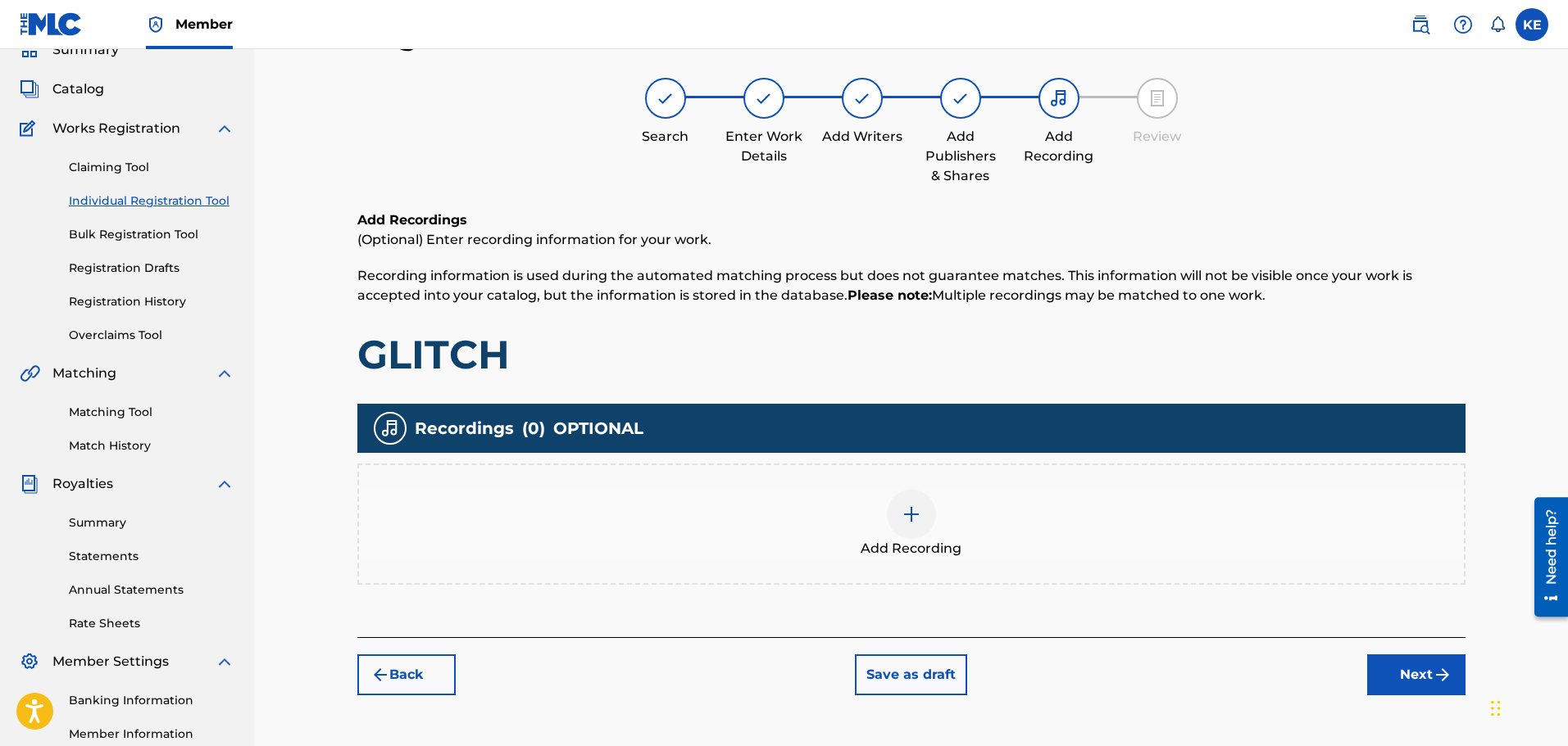
click at [1056, 482] on div "Add Recording" at bounding box center [911, 523] width 1108 height 121
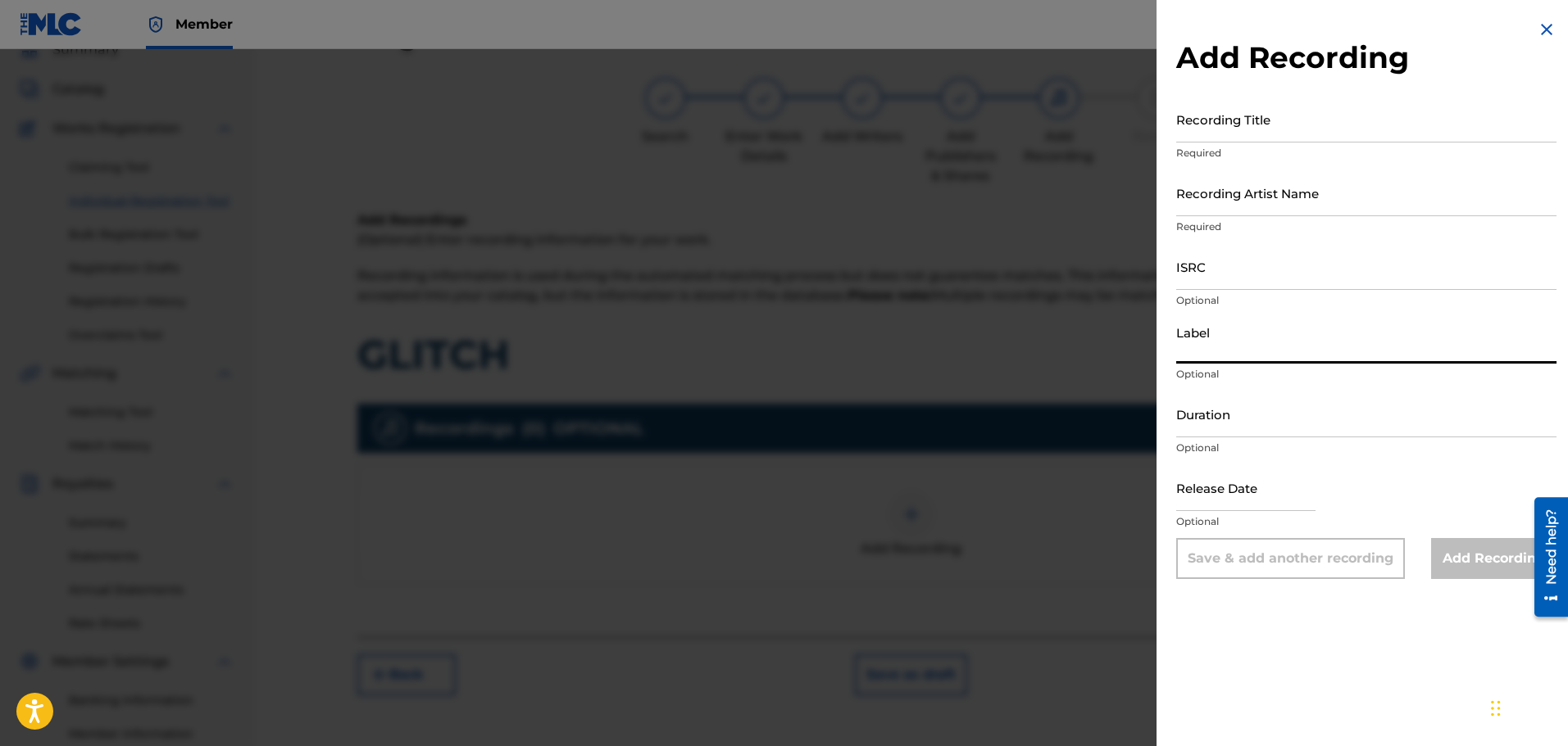
click at [1268, 333] on input "Label" at bounding box center [1366, 340] width 380 height 47
click at [855, 318] on div at bounding box center [784, 422] width 1568 height 746
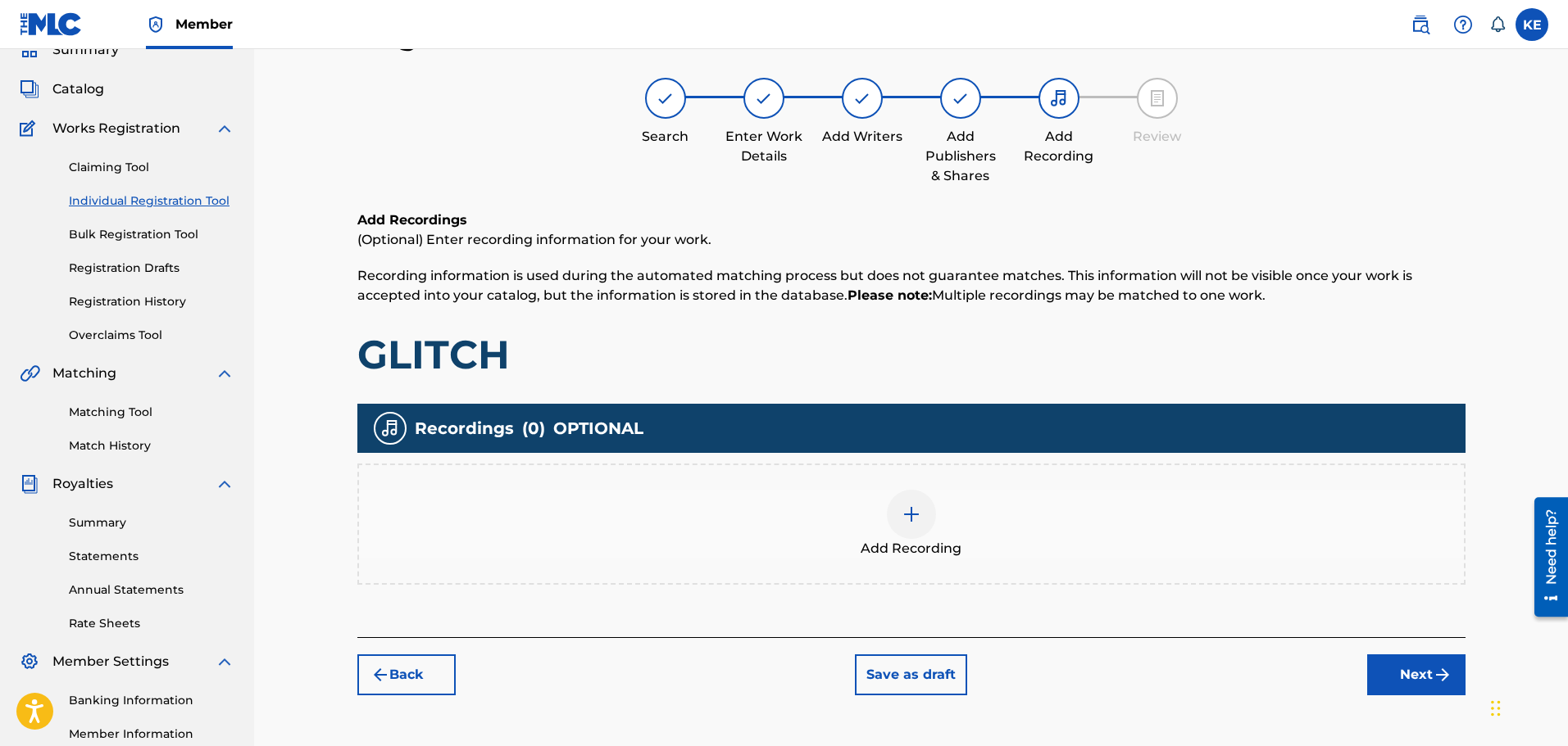
click at [911, 510] on img at bounding box center [911, 514] width 19 height 19
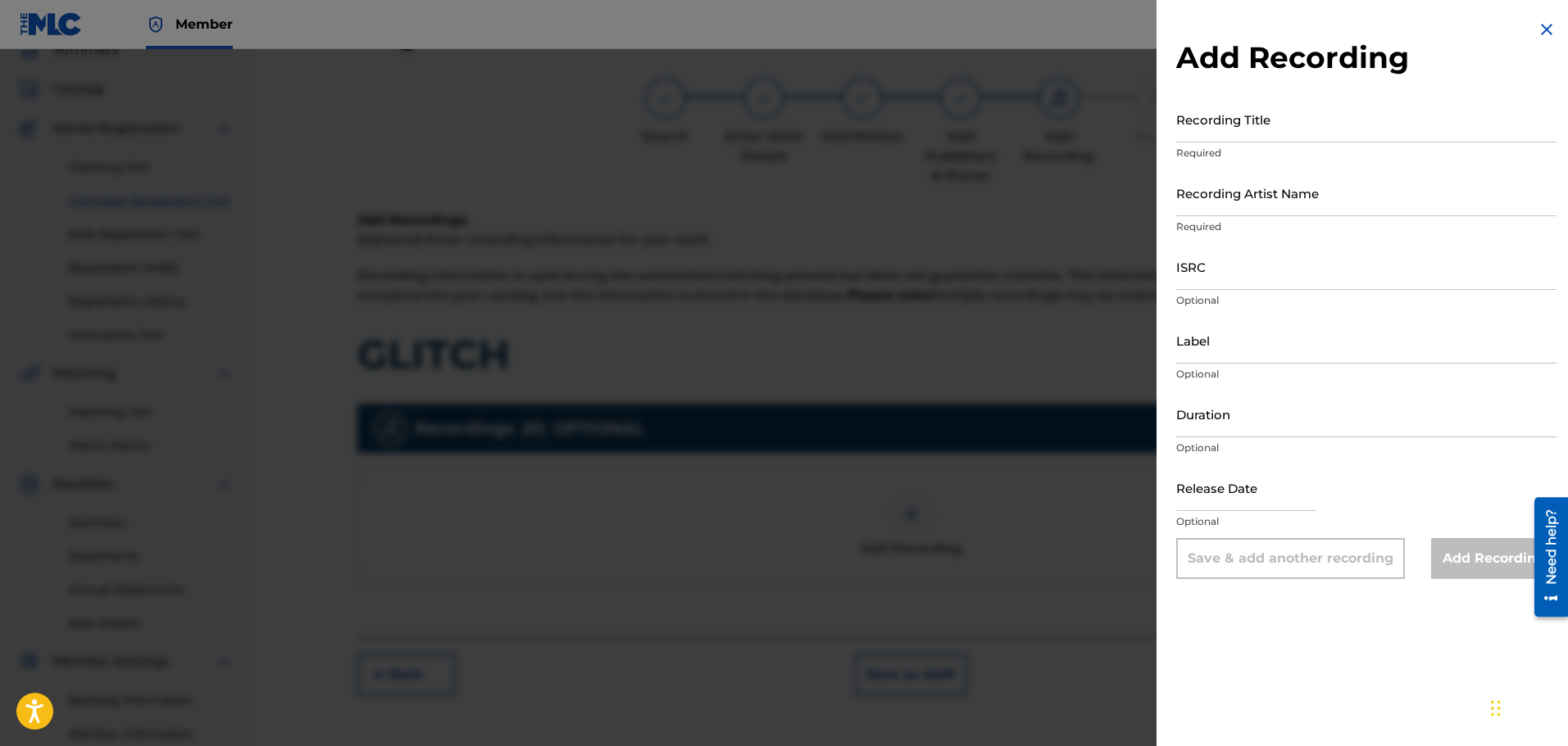
click at [1292, 131] on input "Recording Title" at bounding box center [1366, 118] width 380 height 47
click at [1317, 204] on input "Recording Artist Name" at bounding box center [1366, 193] width 380 height 47
type input "Zovr"
click at [1267, 134] on input "Recording Title" at bounding box center [1366, 118] width 380 height 47
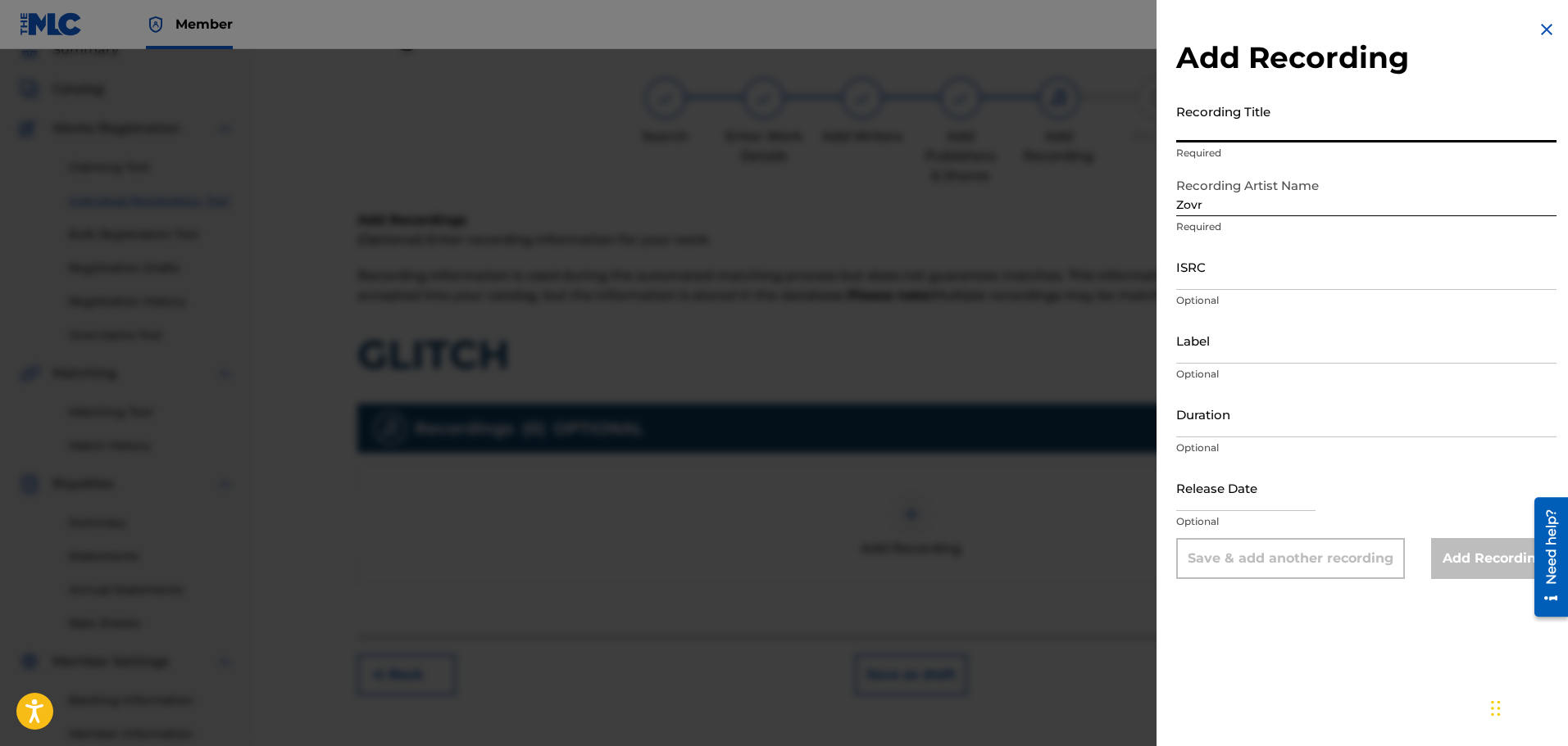
type input "g"
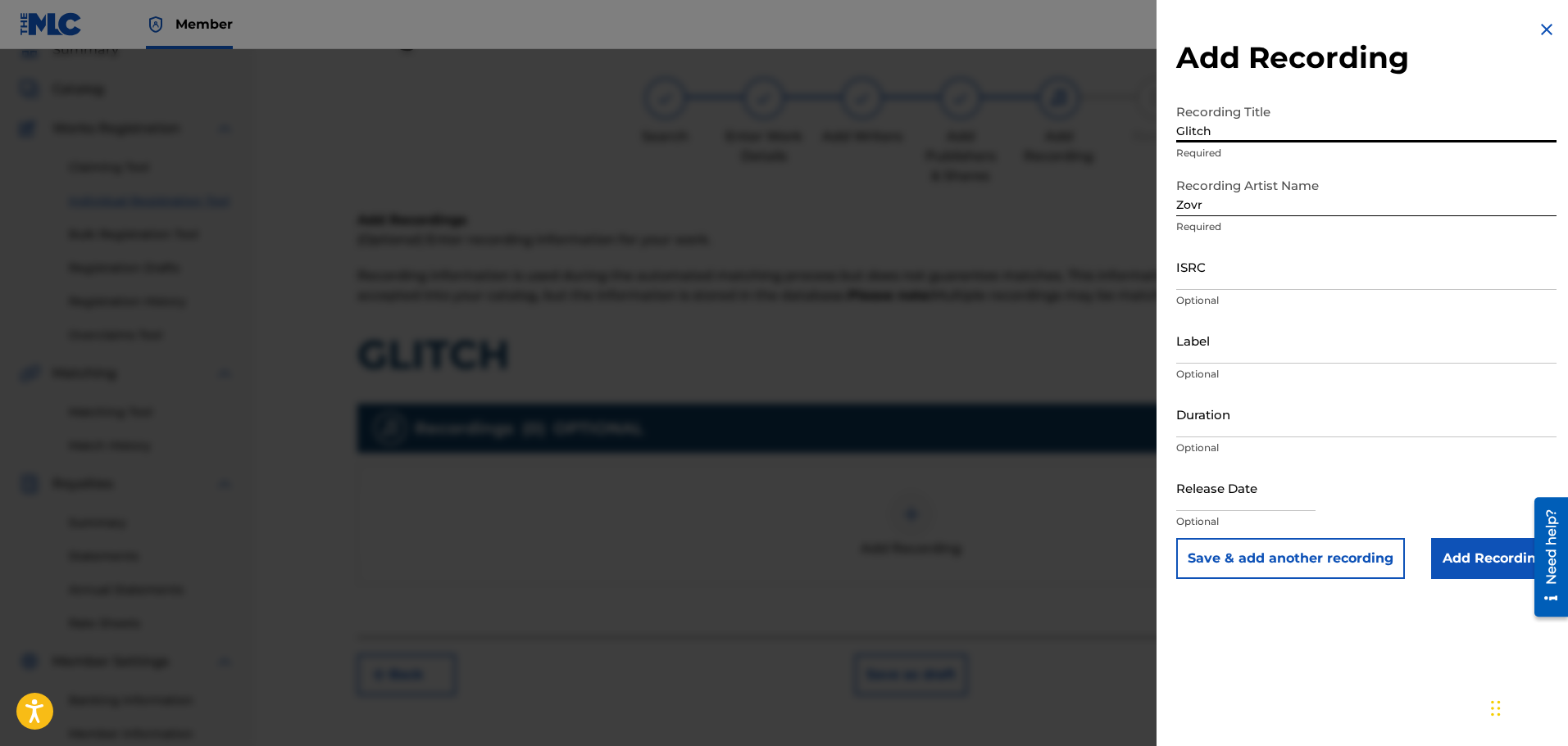
type input "Glitch"
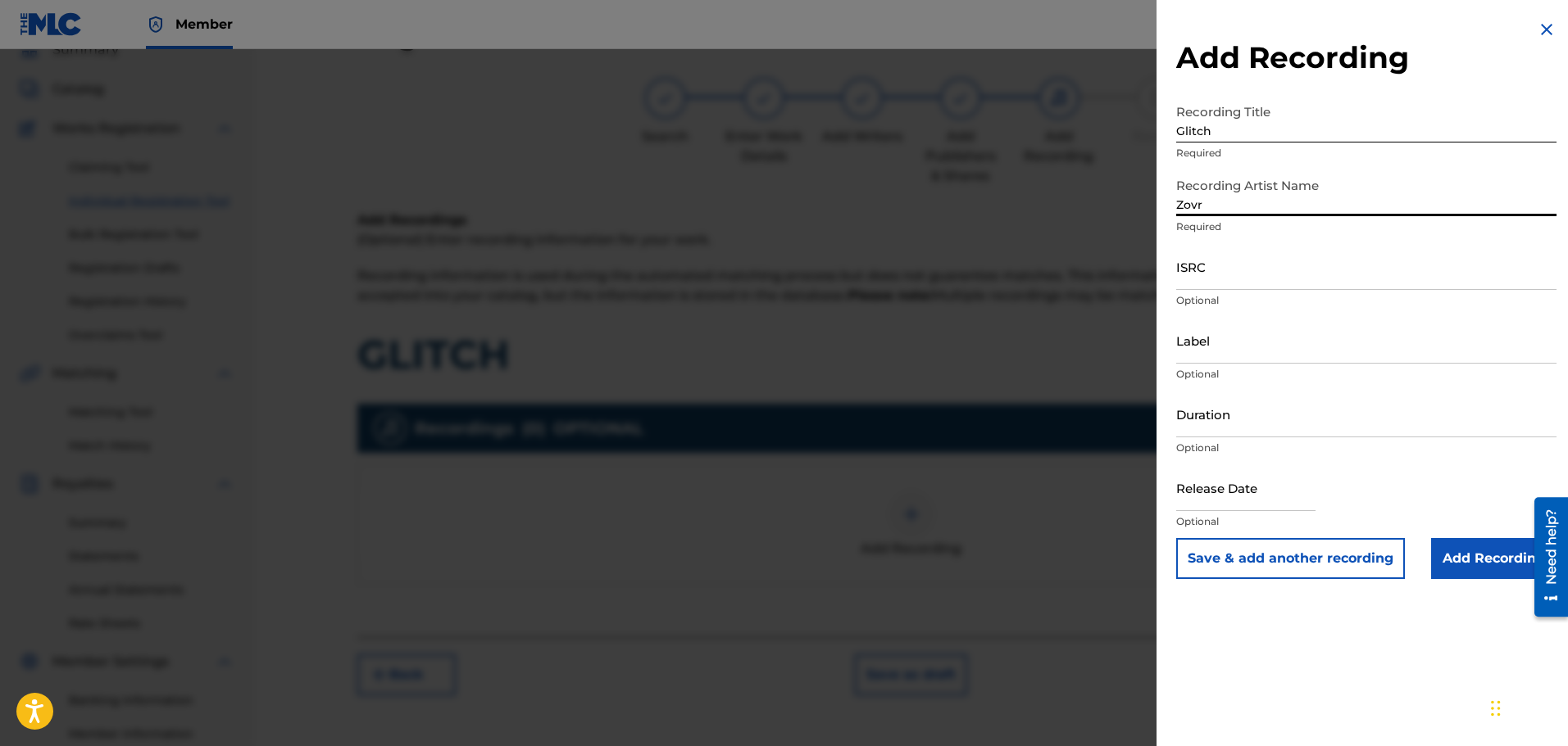
click at [1270, 191] on input "Zovr" at bounding box center [1366, 193] width 380 height 47
click at [1288, 294] on p "Optional" at bounding box center [1366, 301] width 380 height 15
click at [1296, 271] on input "ISRC" at bounding box center [1366, 266] width 380 height 47
click at [1476, 323] on input "Label" at bounding box center [1366, 340] width 380 height 47
click at [1365, 107] on input "Glitch" at bounding box center [1366, 118] width 380 height 47
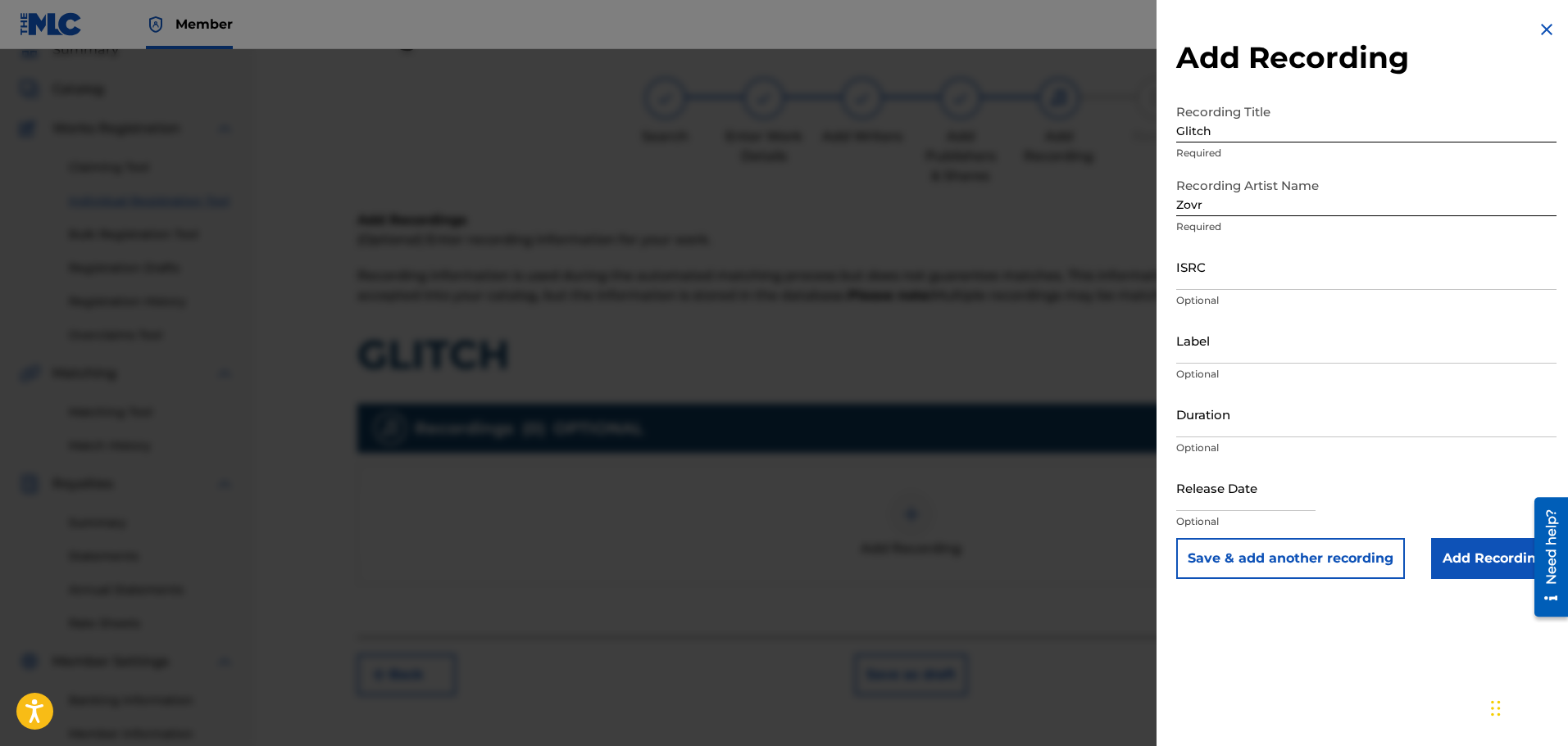
click at [1482, 550] on input "Add Recording" at bounding box center [1494, 559] width 126 height 41
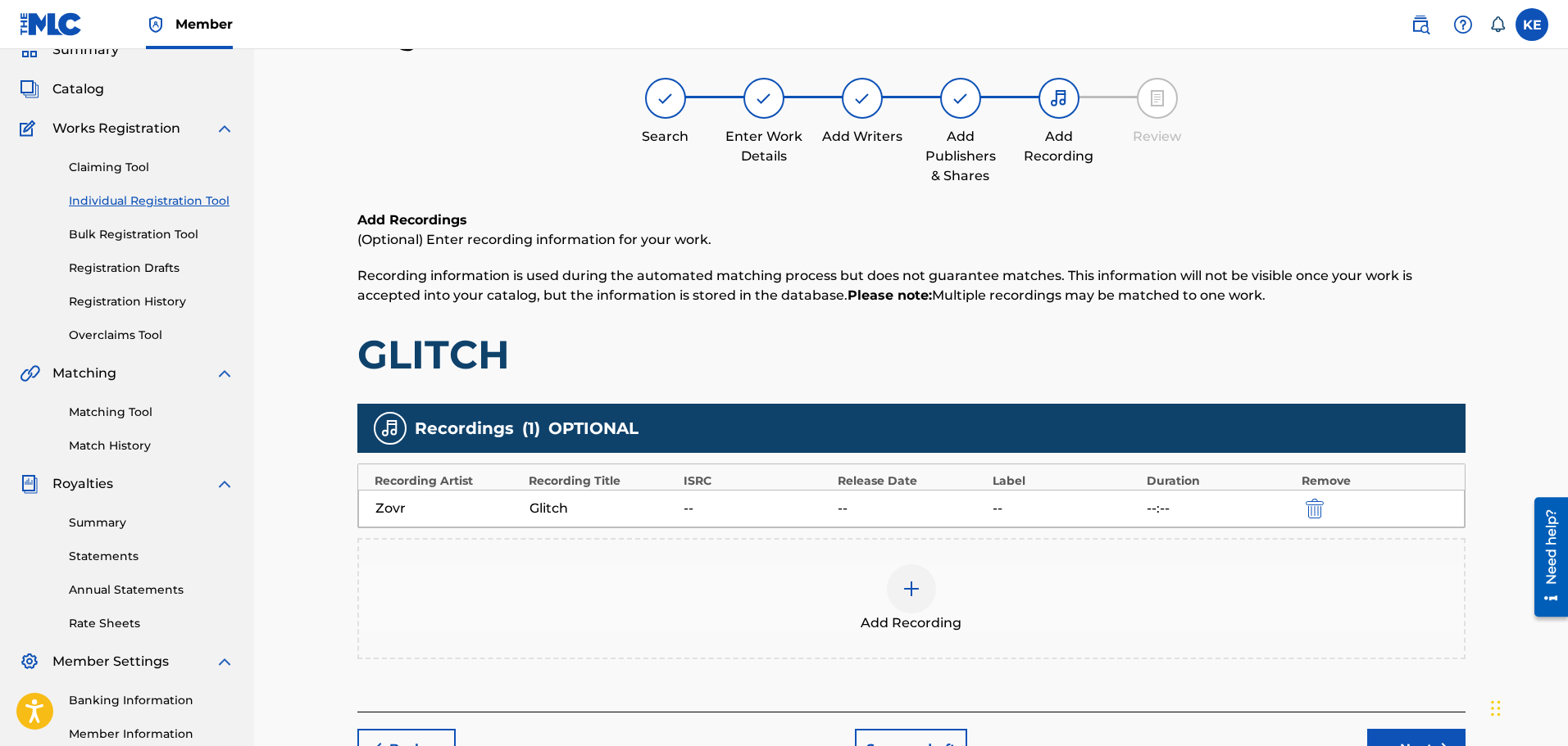
scroll to position [156, 0]
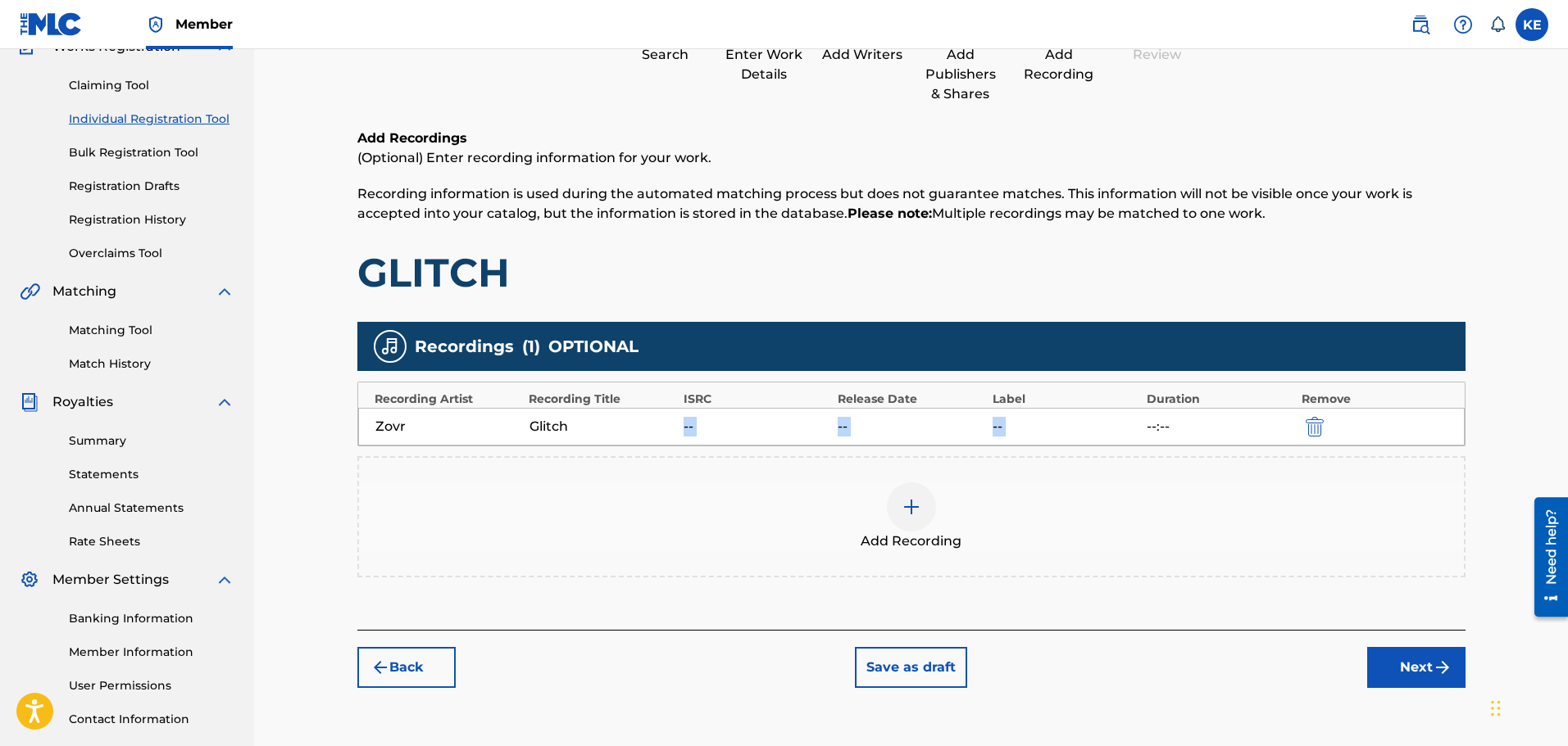
drag, startPoint x: 654, startPoint y: 423, endPoint x: 1148, endPoint y: 424, distance: 494.0
click at [1146, 424] on div "Zovr Glitch -- -- -- --:--" at bounding box center [911, 426] width 1106 height 38
click at [1416, 665] on button "Next" at bounding box center [1416, 667] width 98 height 41
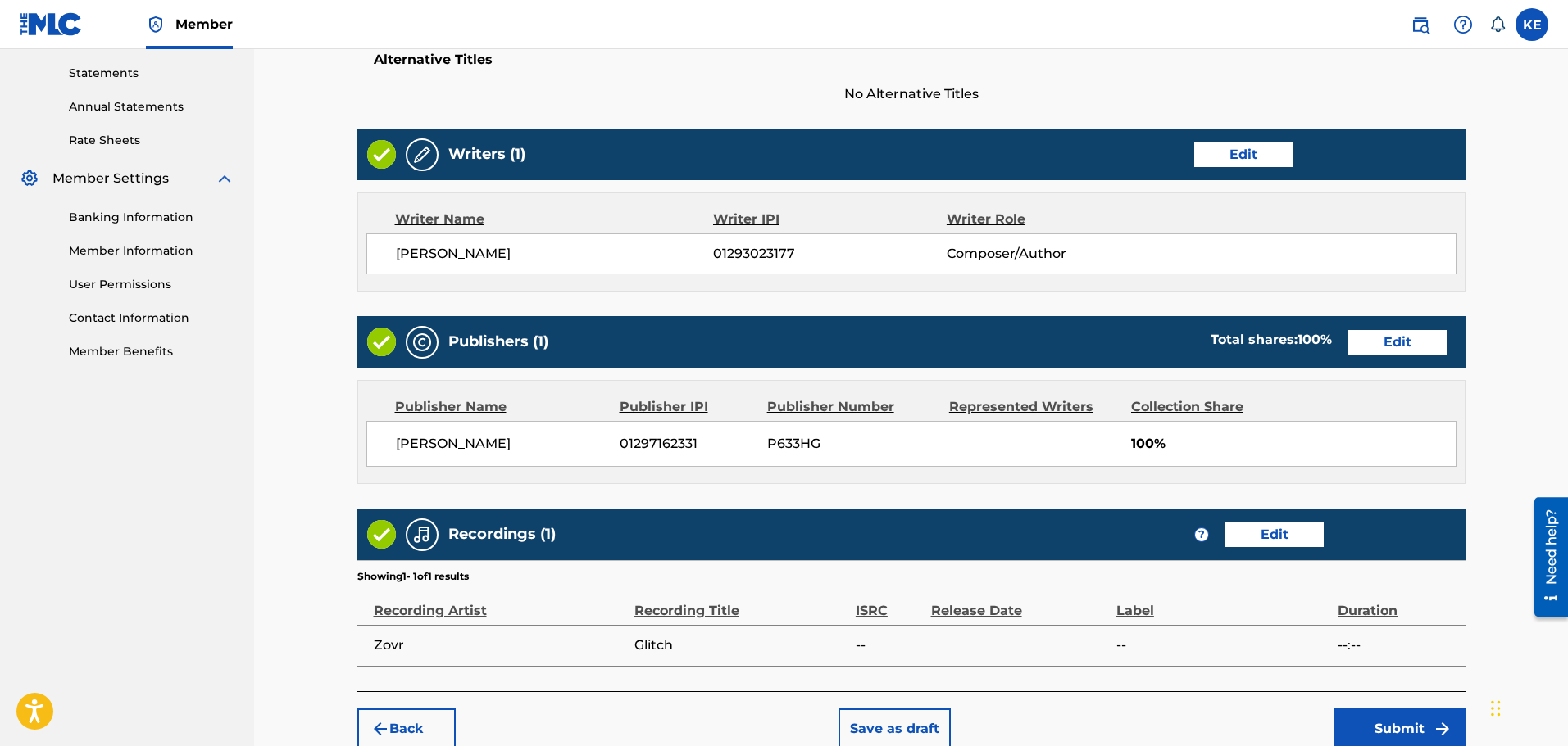
scroll to position [639, 0]
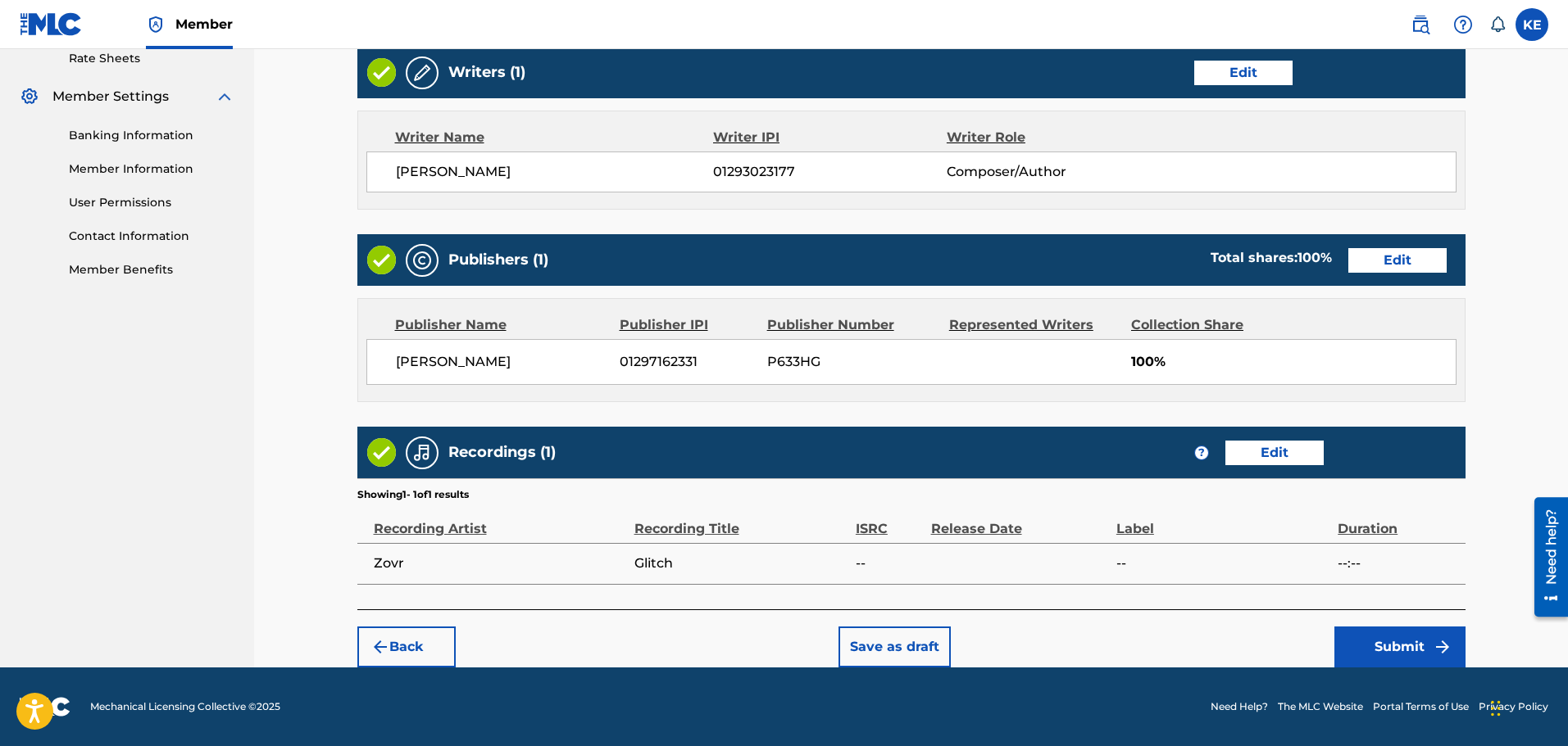
click at [1416, 643] on button "Submit" at bounding box center [1400, 647] width 131 height 41
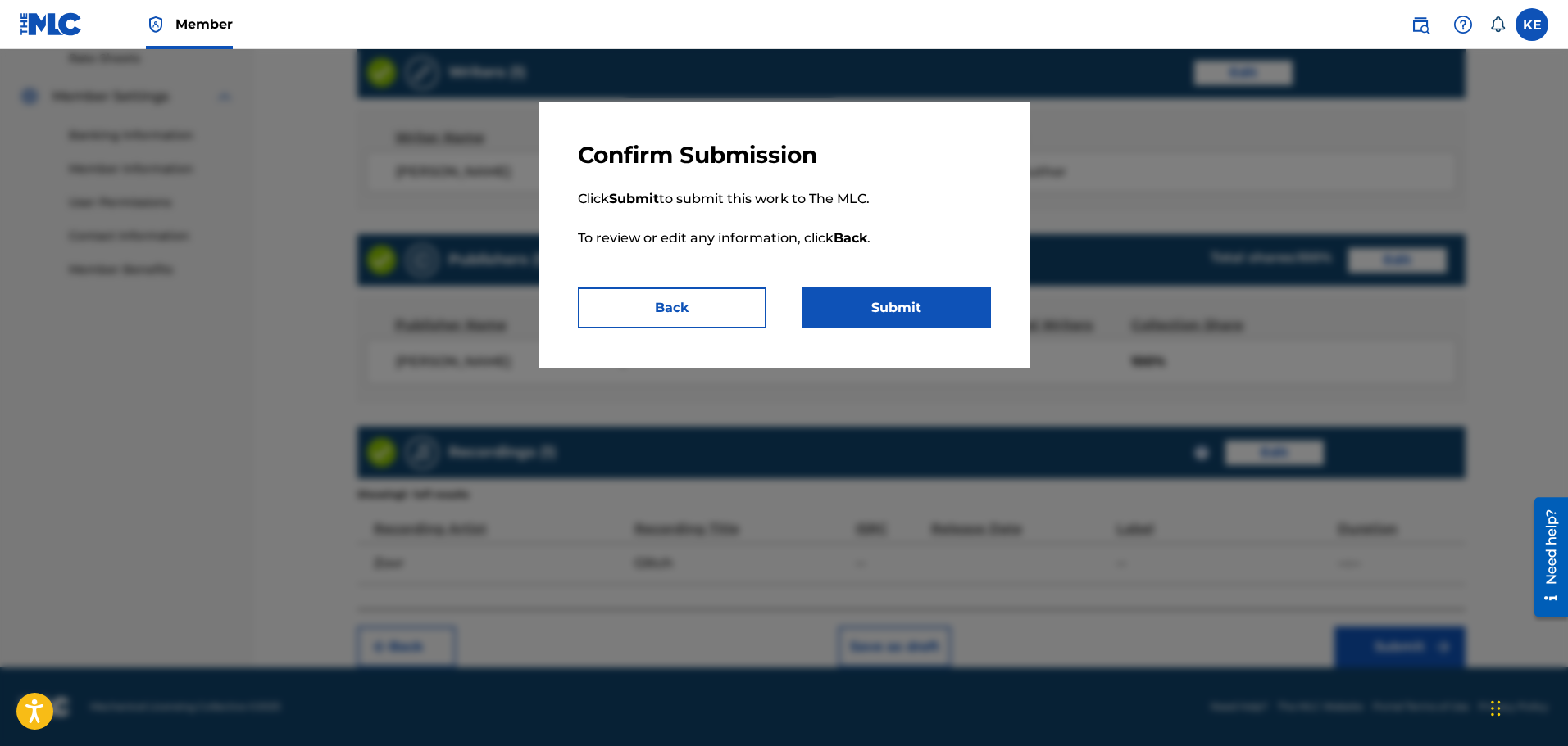
click at [897, 317] on button "Submit" at bounding box center [896, 308] width 188 height 41
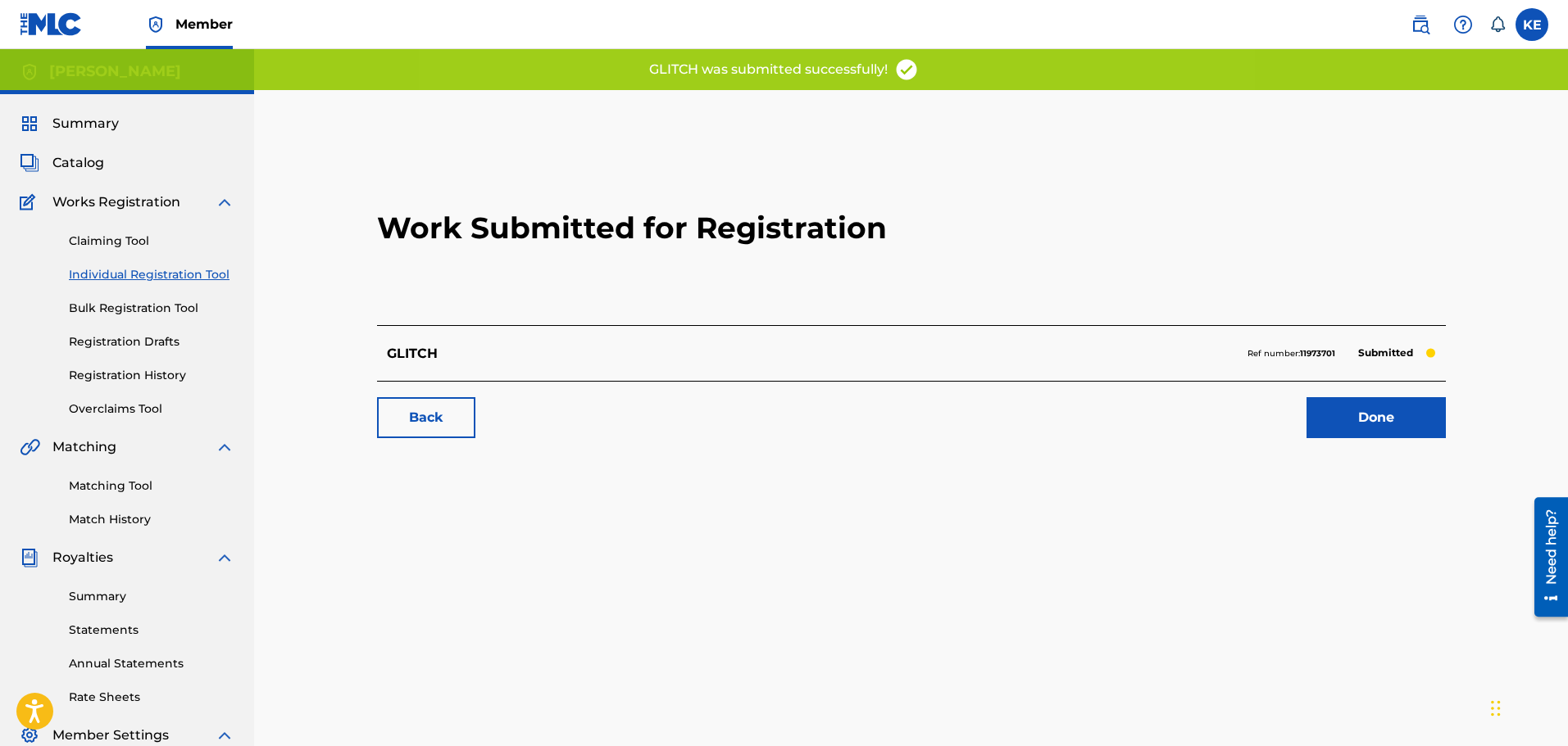
click at [1388, 406] on link "Done" at bounding box center [1376, 417] width 140 height 41
